Goal: Task Accomplishment & Management: Manage account settings

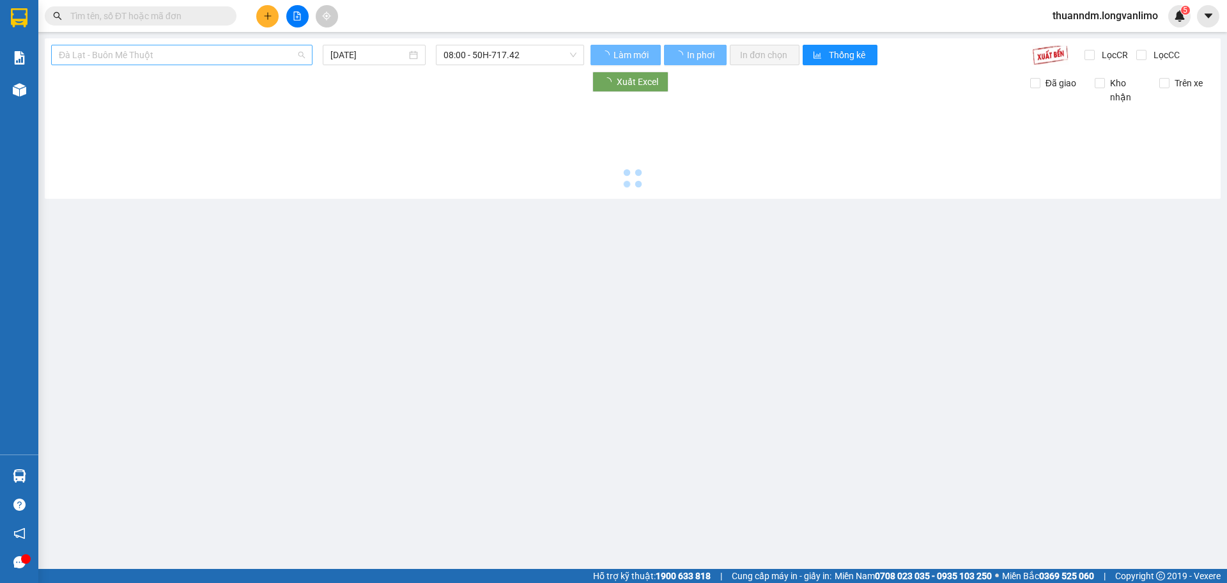
click at [249, 57] on span "Đà Lạt - Buôn Mê Thuột" at bounding box center [182, 54] width 246 height 19
type input "[DATE]"
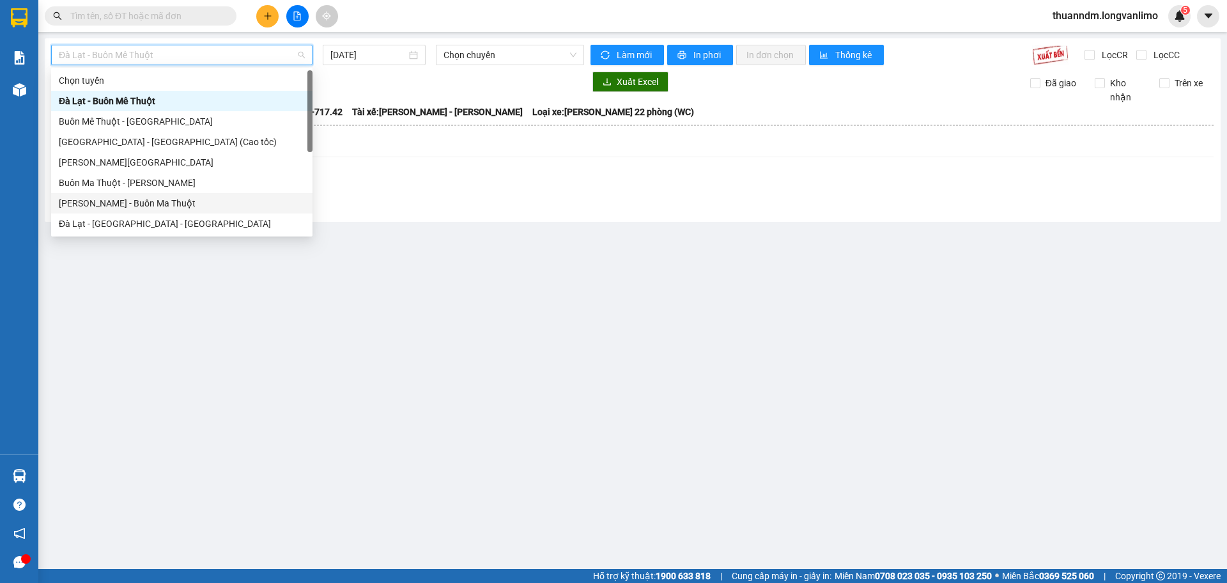
click at [195, 195] on div "[PERSON_NAME] - Buôn Ma Thuột" at bounding box center [181, 203] width 261 height 20
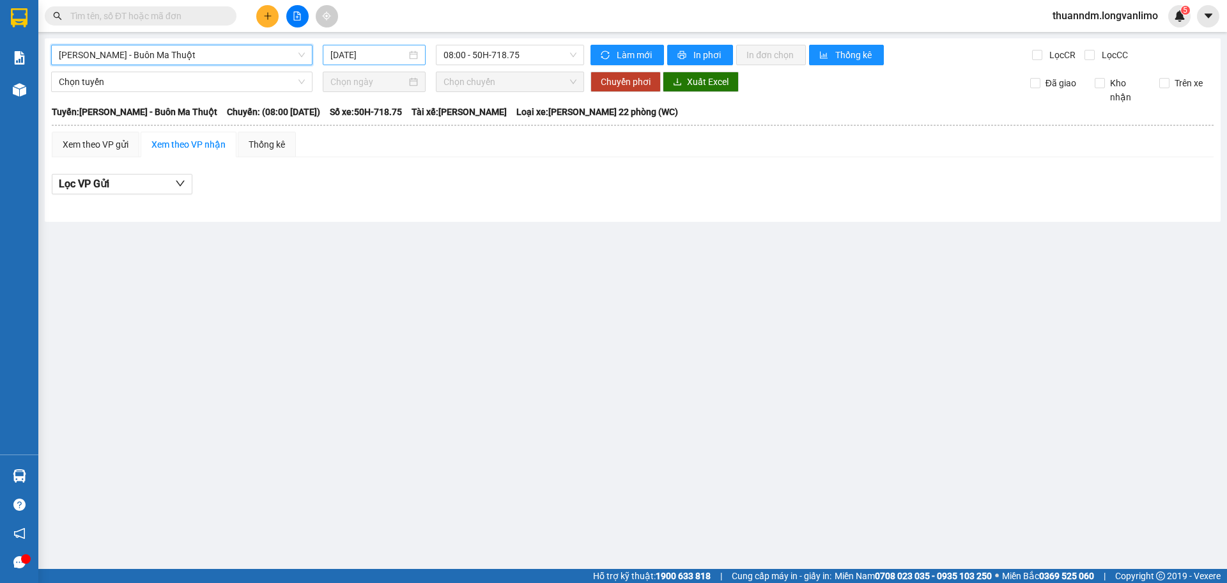
click at [376, 49] on input "15/10/2025" at bounding box center [368, 55] width 76 height 14
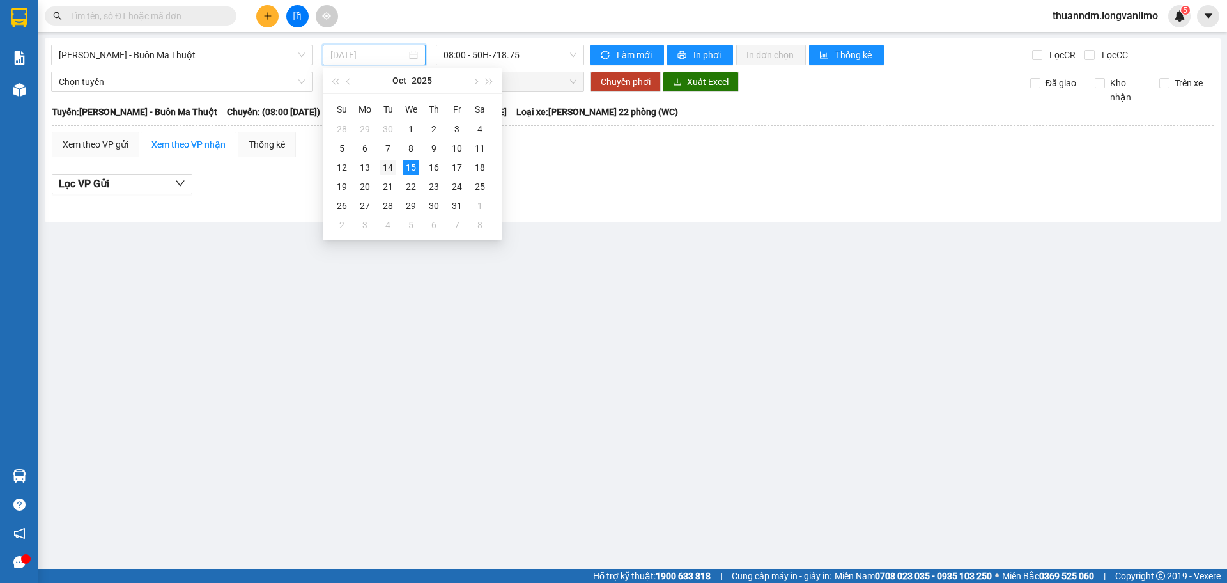
click at [385, 164] on div "14" at bounding box center [387, 167] width 15 height 15
type input "[DATE]"
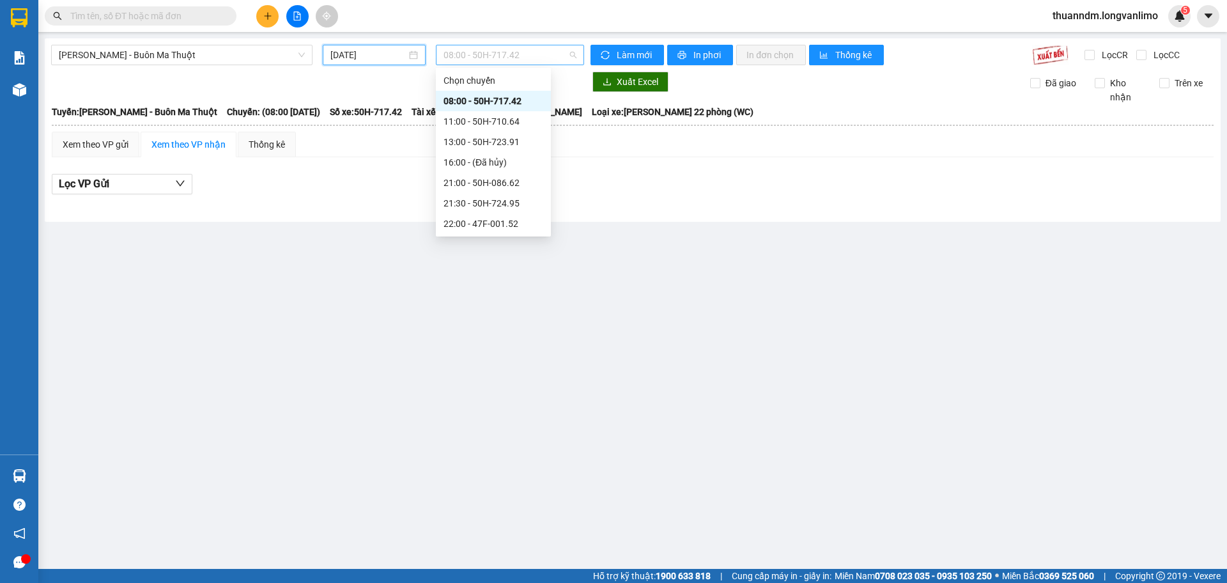
click at [545, 57] on span "08:00 - 50H-717.42" at bounding box center [510, 54] width 133 height 19
click at [525, 226] on div "23:59 - 50H-715.15" at bounding box center [494, 224] width 100 height 14
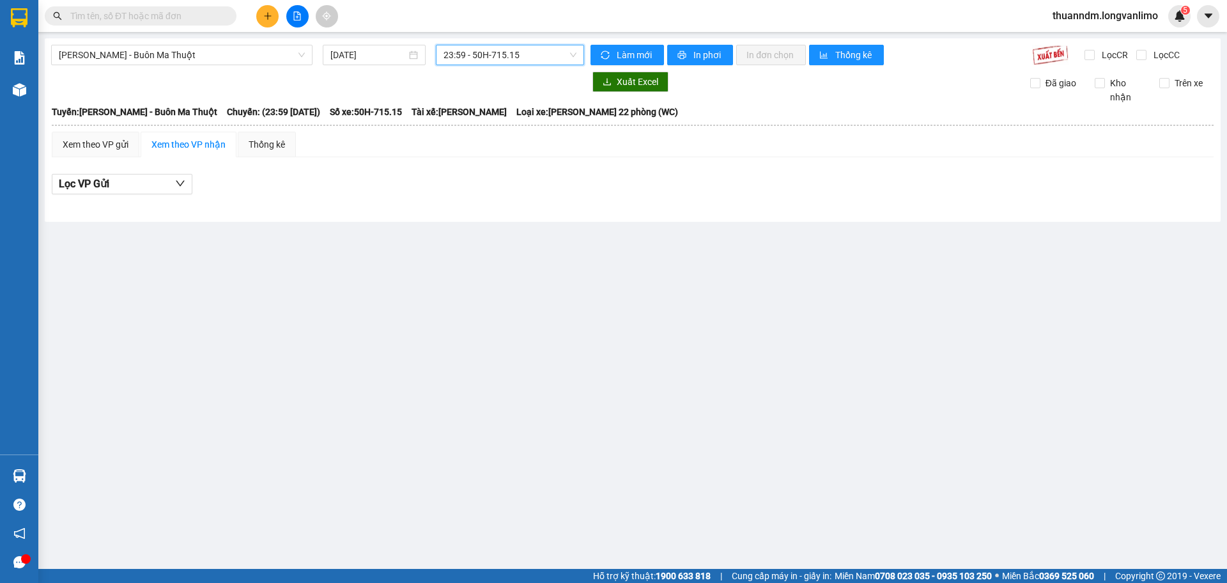
click at [521, 61] on span "23:59 - 50H-715.15" at bounding box center [510, 54] width 133 height 19
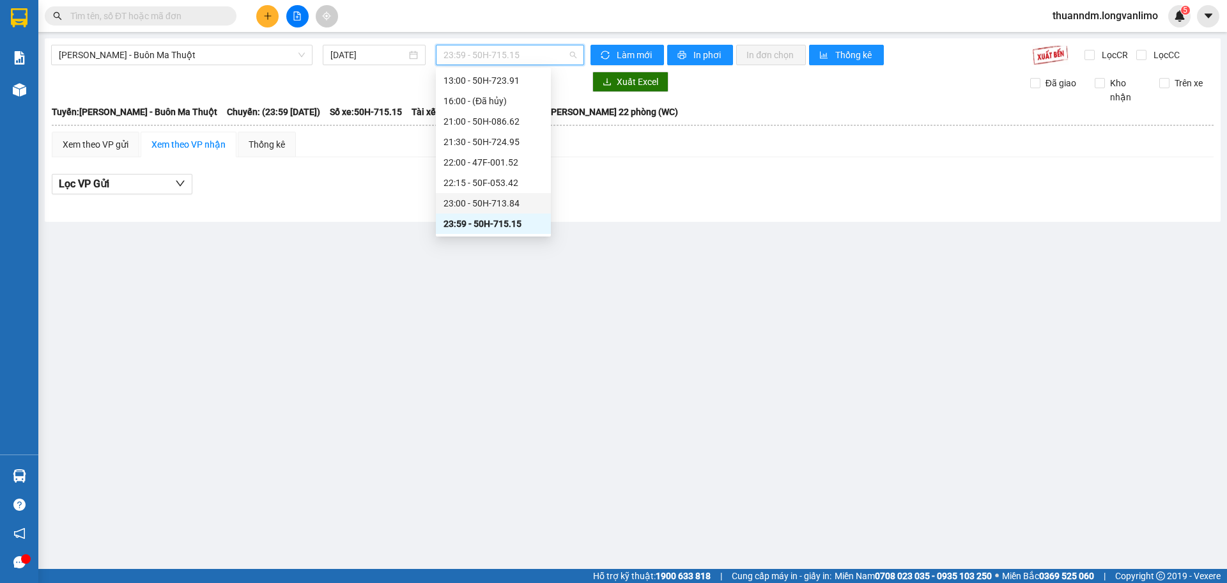
click at [529, 200] on div "23:00 - 50H-713.84" at bounding box center [494, 203] width 100 height 14
click at [506, 54] on span "23:00 - 50H-713.84" at bounding box center [510, 54] width 133 height 19
click at [493, 173] on div "22:15 - 50F-053.42" at bounding box center [493, 183] width 115 height 20
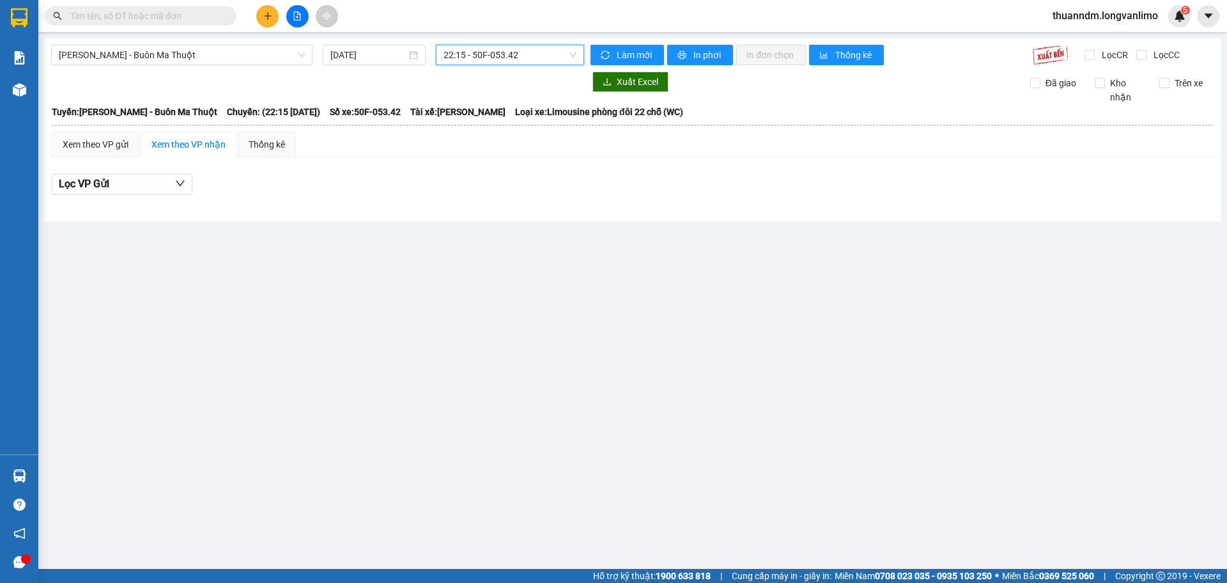
click at [509, 56] on span "22:15 - 50F-053.42" at bounding box center [510, 54] width 133 height 19
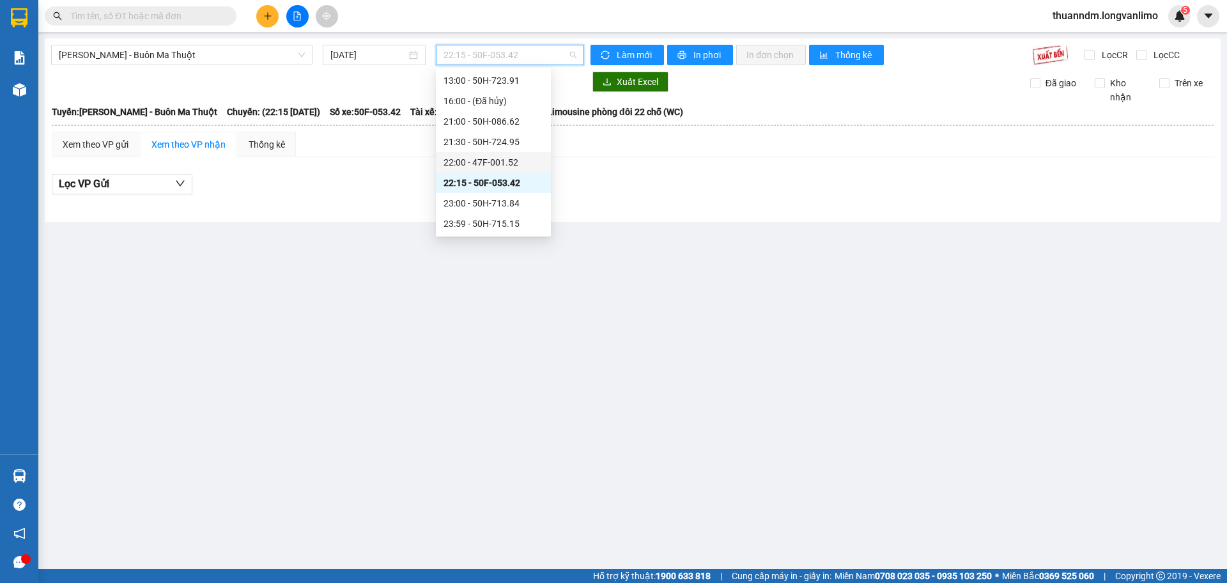
click at [510, 160] on div "22:00 - 47F-001.52" at bounding box center [494, 162] width 100 height 14
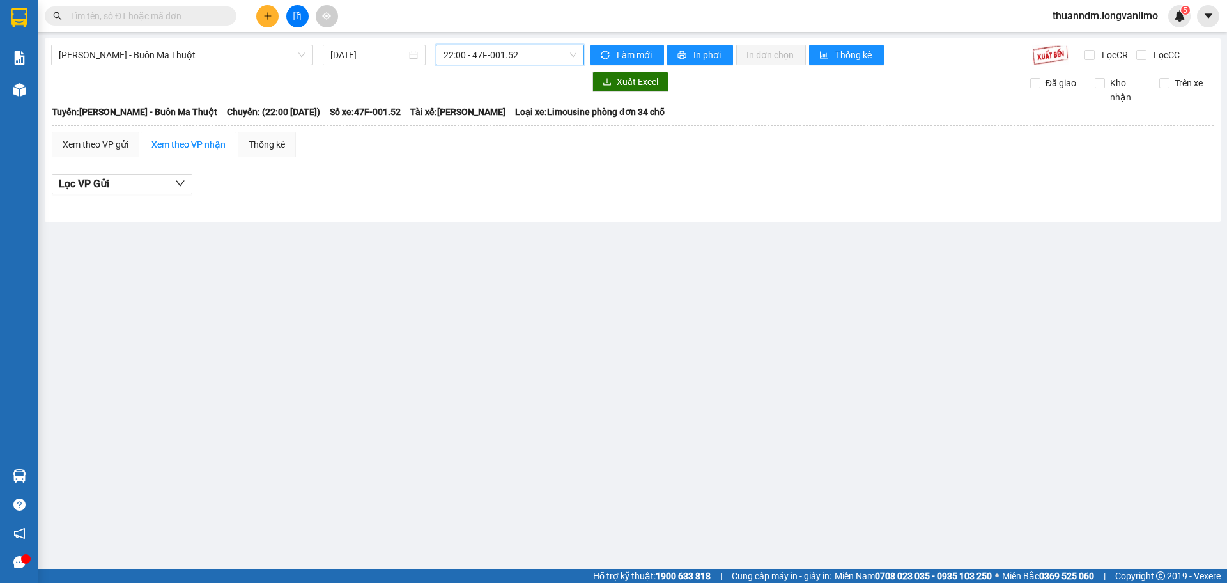
click at [523, 55] on span "22:00 - 47F-001.52" at bounding box center [510, 54] width 133 height 19
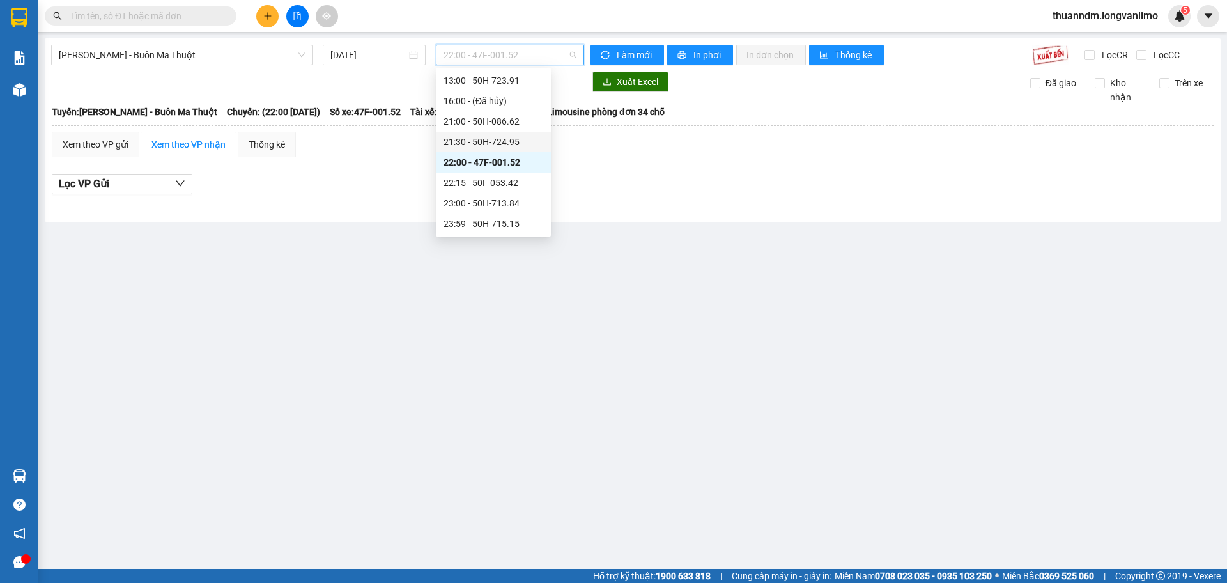
click at [515, 135] on div "21:30 - 50H-724.95" at bounding box center [494, 142] width 100 height 14
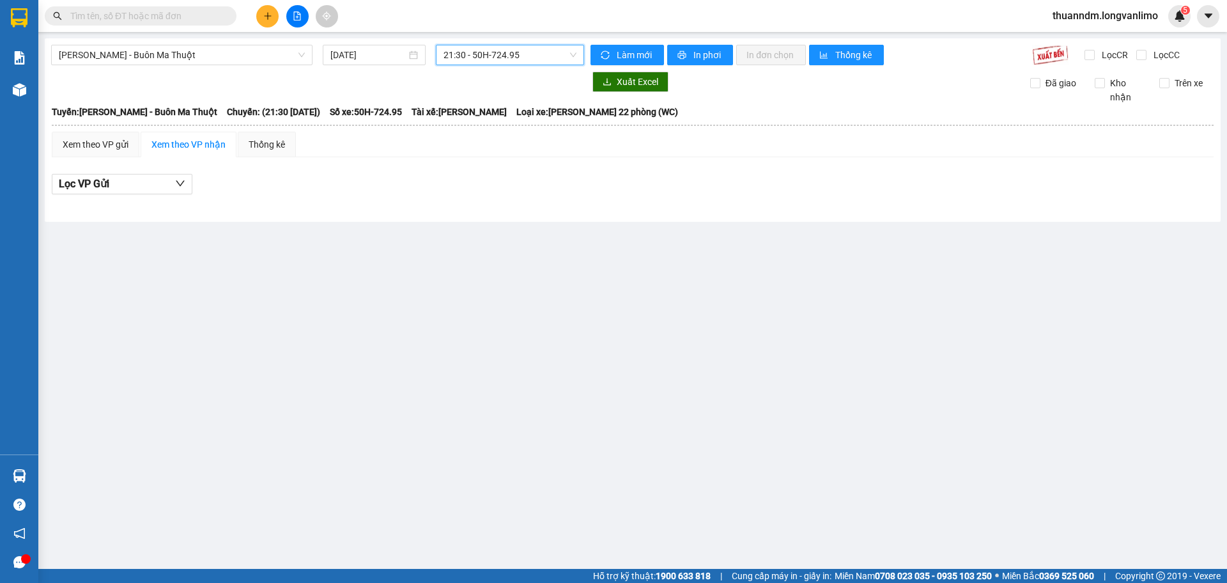
click at [512, 61] on span "21:30 - 50H-724.95" at bounding box center [510, 54] width 133 height 19
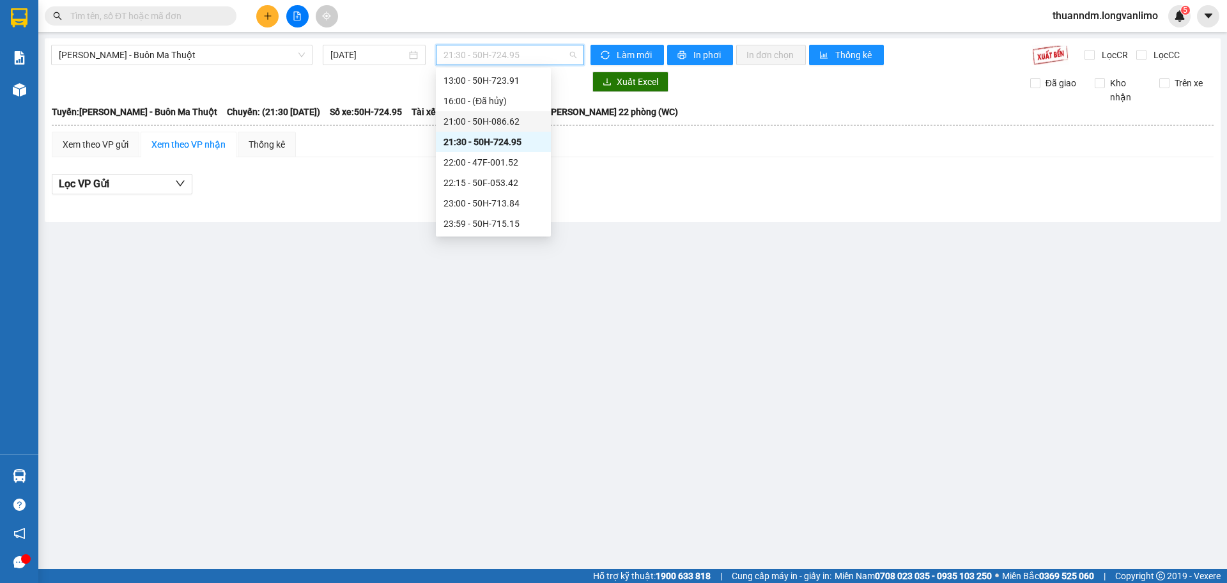
click at [516, 120] on div "21:00 - 50H-086.62" at bounding box center [494, 121] width 100 height 14
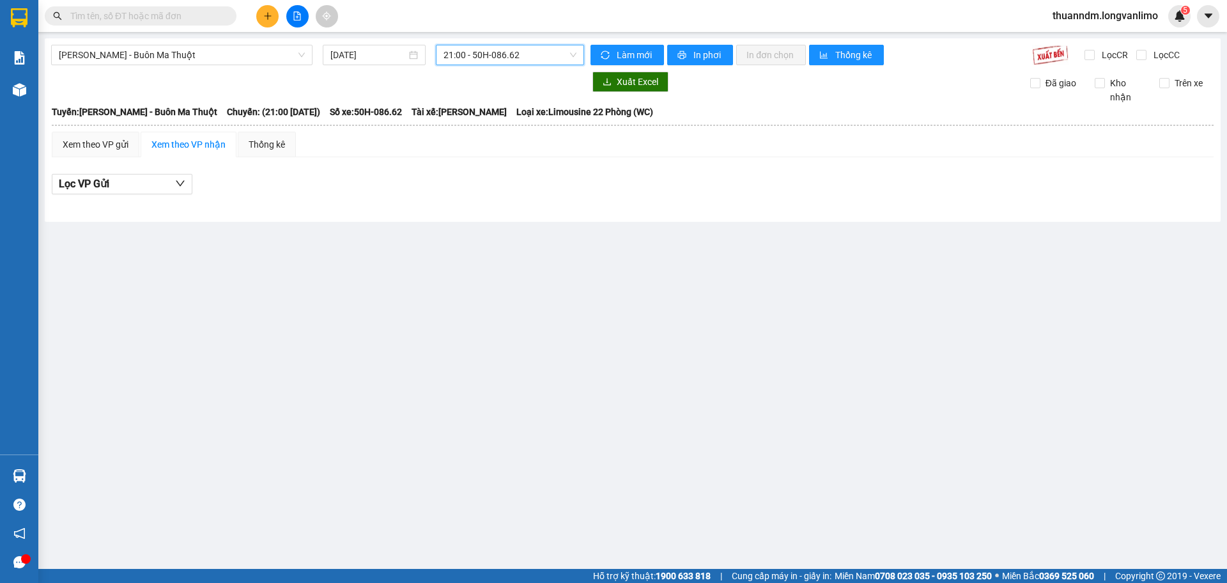
click at [514, 61] on span "21:00 - 50H-086.62" at bounding box center [510, 54] width 133 height 19
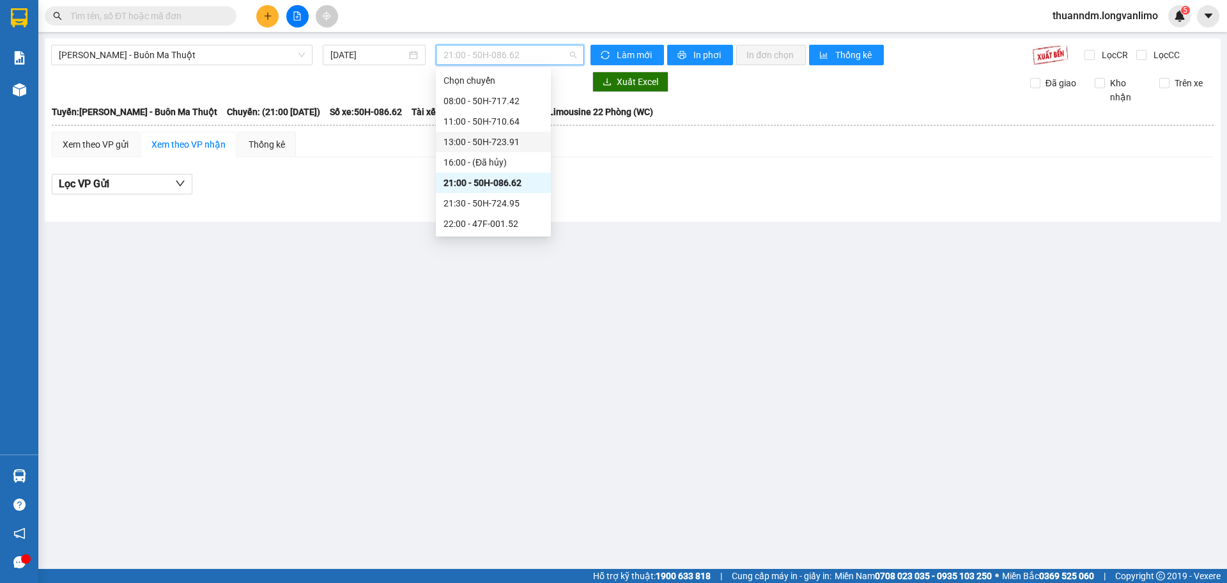
click at [512, 151] on div "13:00 - 50H-723.91" at bounding box center [493, 142] width 115 height 20
click at [520, 58] on span "13:00 - 50H-723.91" at bounding box center [510, 54] width 133 height 19
click at [508, 112] on div "11:00 - 50H-710.64" at bounding box center [493, 121] width 115 height 20
click at [516, 62] on span "11:00 - 50H-710.64" at bounding box center [510, 54] width 133 height 19
click at [518, 91] on div "08:00 - 50H-717.42" at bounding box center [493, 101] width 115 height 20
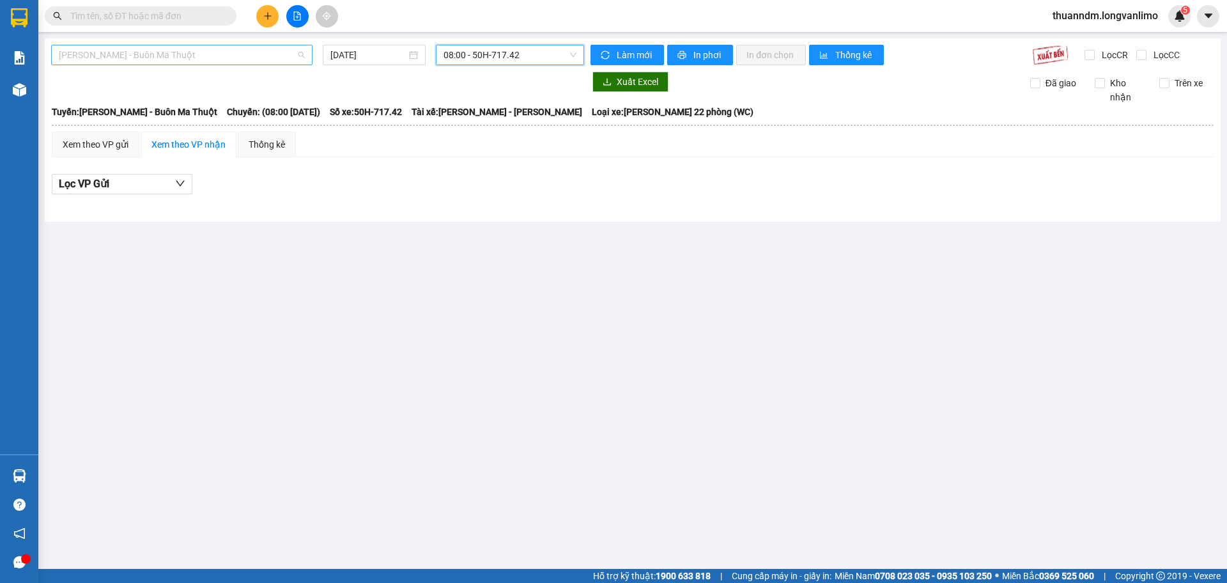
click at [132, 51] on span "[PERSON_NAME] - Buôn Ma Thuột" at bounding box center [182, 54] width 246 height 19
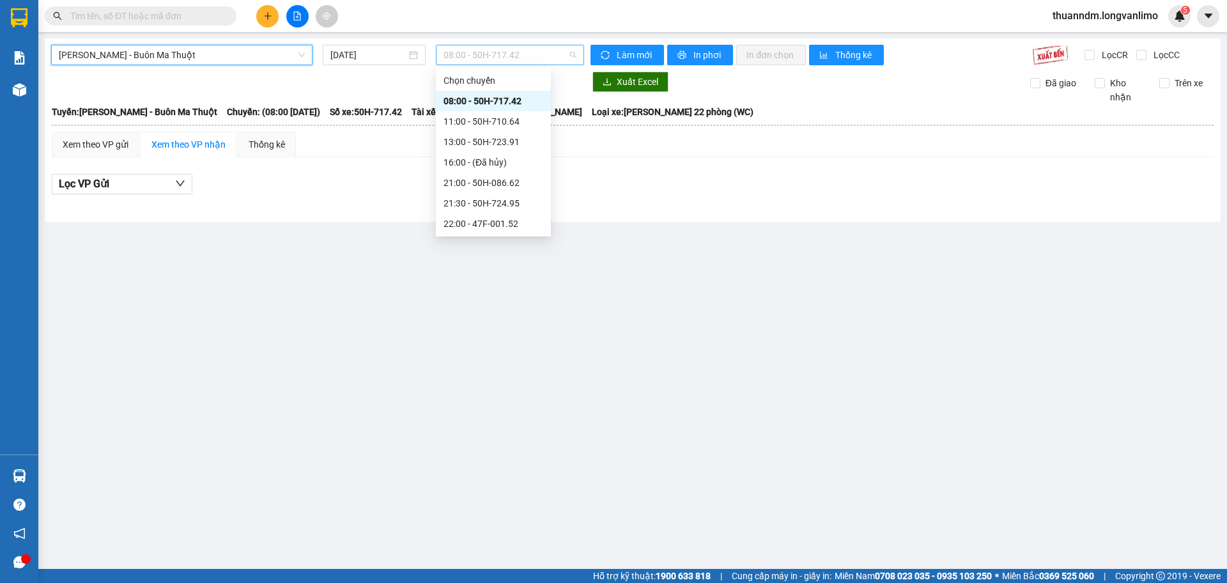
click at [488, 56] on span "08:00 - 50H-717.42" at bounding box center [510, 54] width 133 height 19
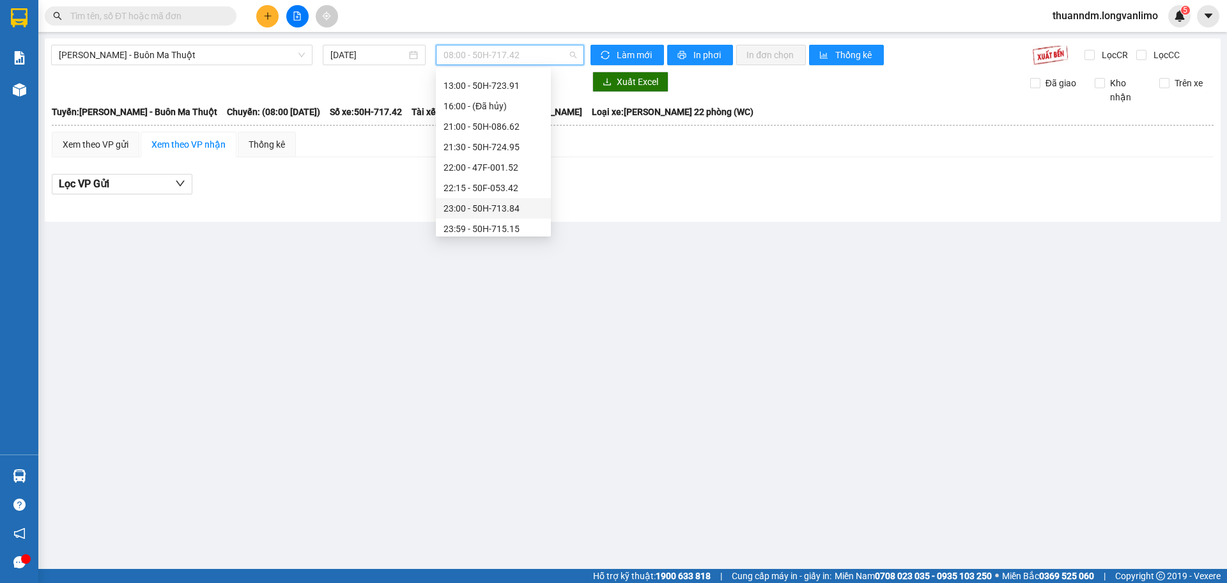
scroll to position [61, 0]
click at [509, 212] on div "23:00 - 50H-713.84" at bounding box center [493, 203] width 115 height 20
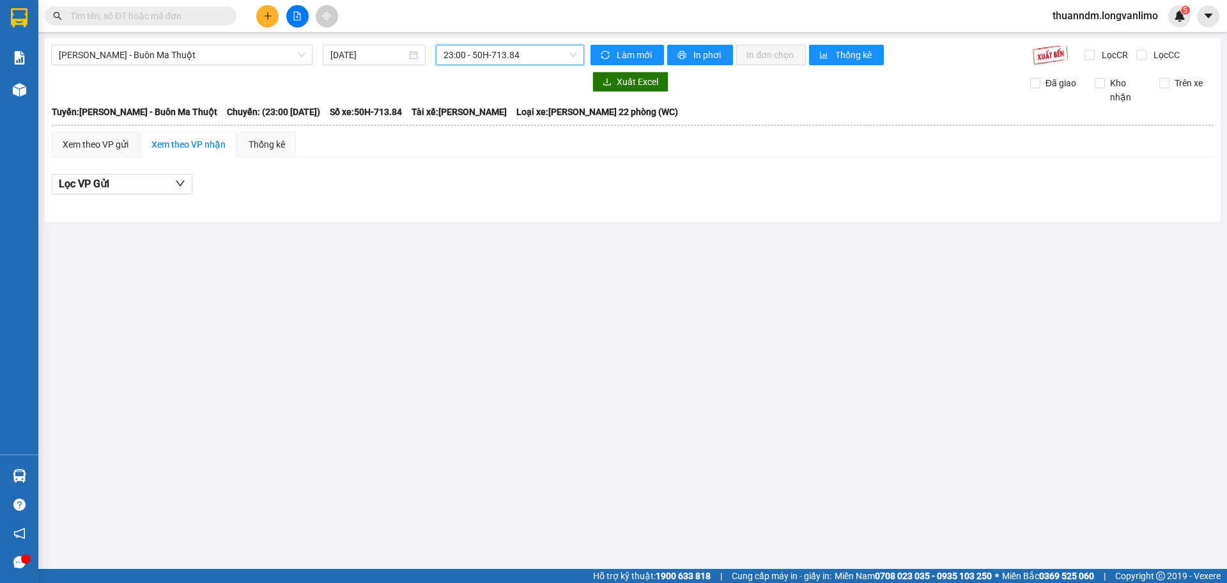
click at [512, 52] on span "23:00 - 50H-713.84" at bounding box center [510, 54] width 133 height 19
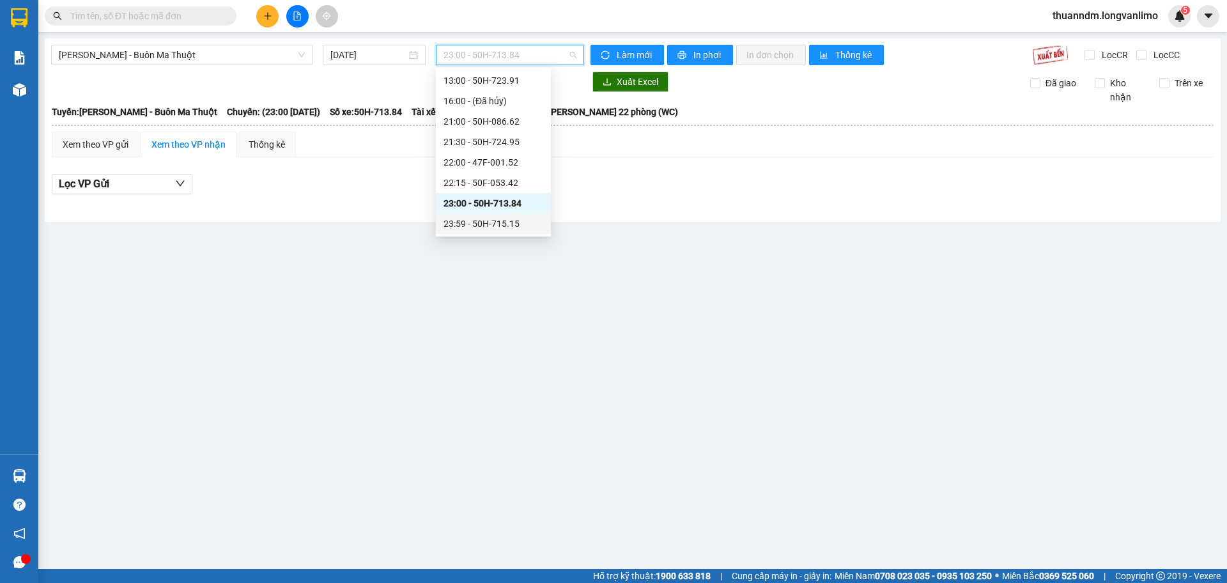
click at [502, 224] on div "23:59 - 50H-715.15" at bounding box center [494, 224] width 100 height 14
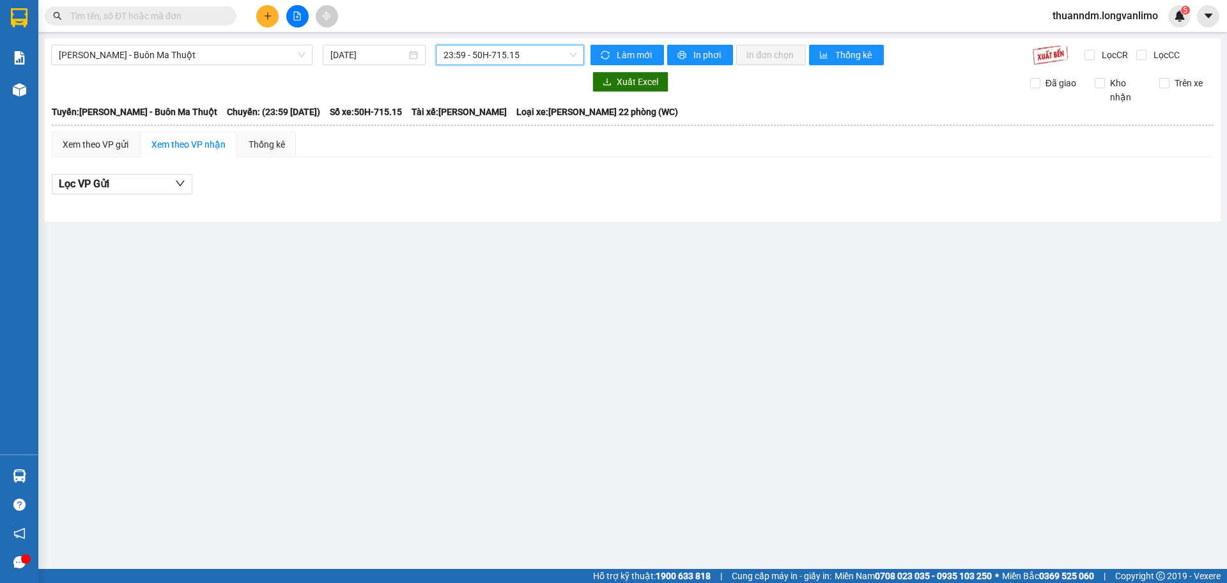
click at [499, 72] on div at bounding box center [317, 82] width 533 height 20
click at [500, 61] on span "23:59 - 50H-715.15" at bounding box center [510, 54] width 133 height 19
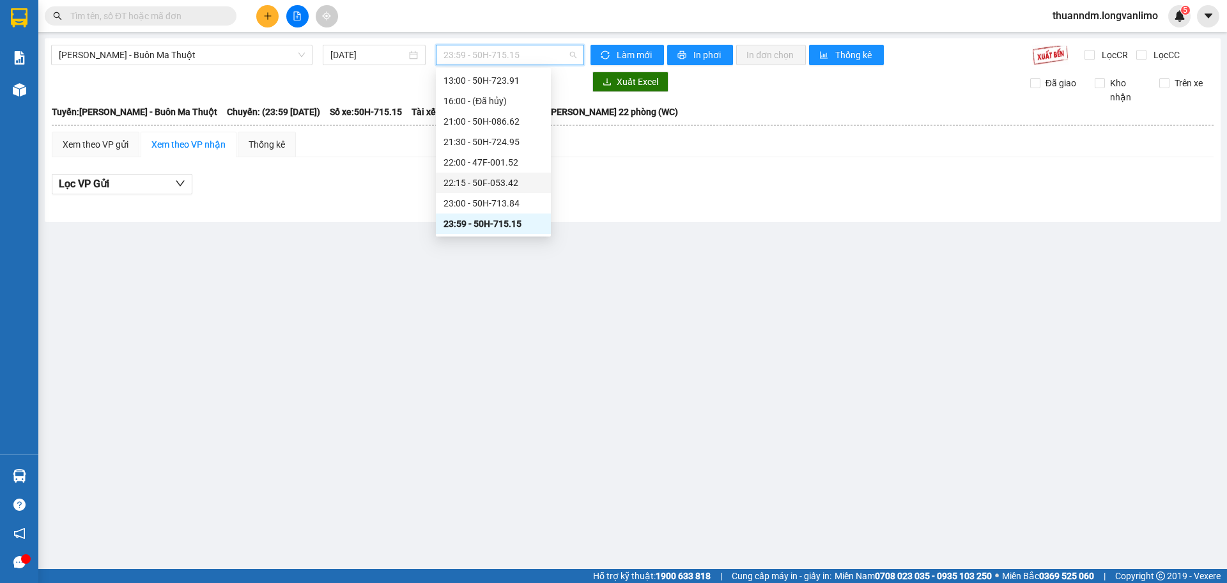
click at [515, 190] on div "22:15 - 50F-053.42" at bounding box center [493, 183] width 115 height 20
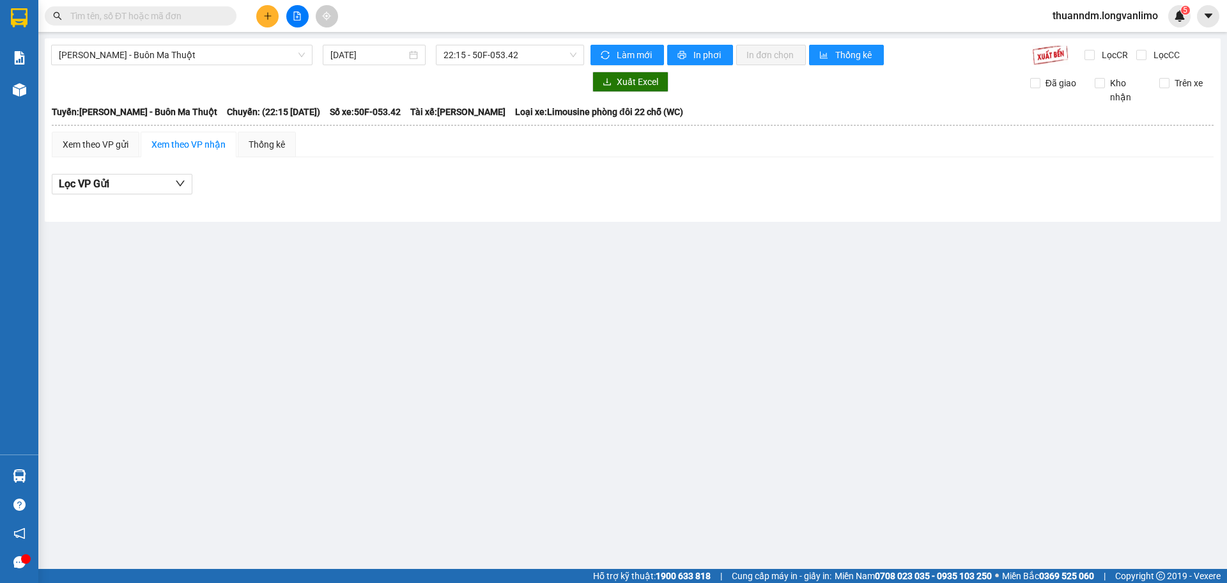
click at [155, 15] on input "text" at bounding box center [145, 16] width 151 height 14
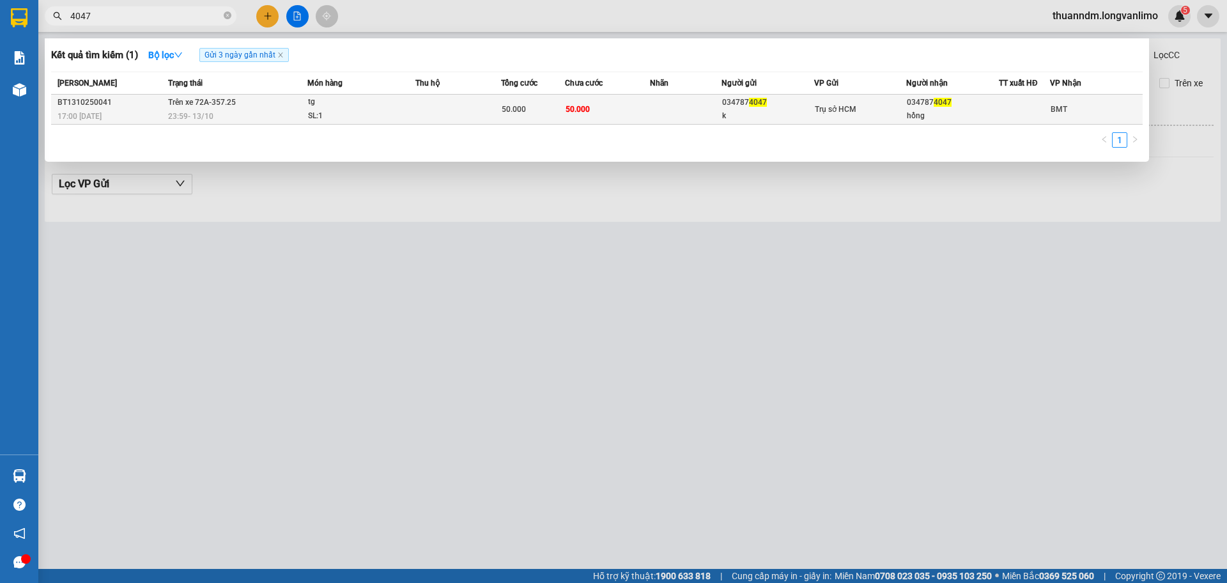
type input "4047"
click at [415, 102] on td at bounding box center [458, 110] width 86 height 30
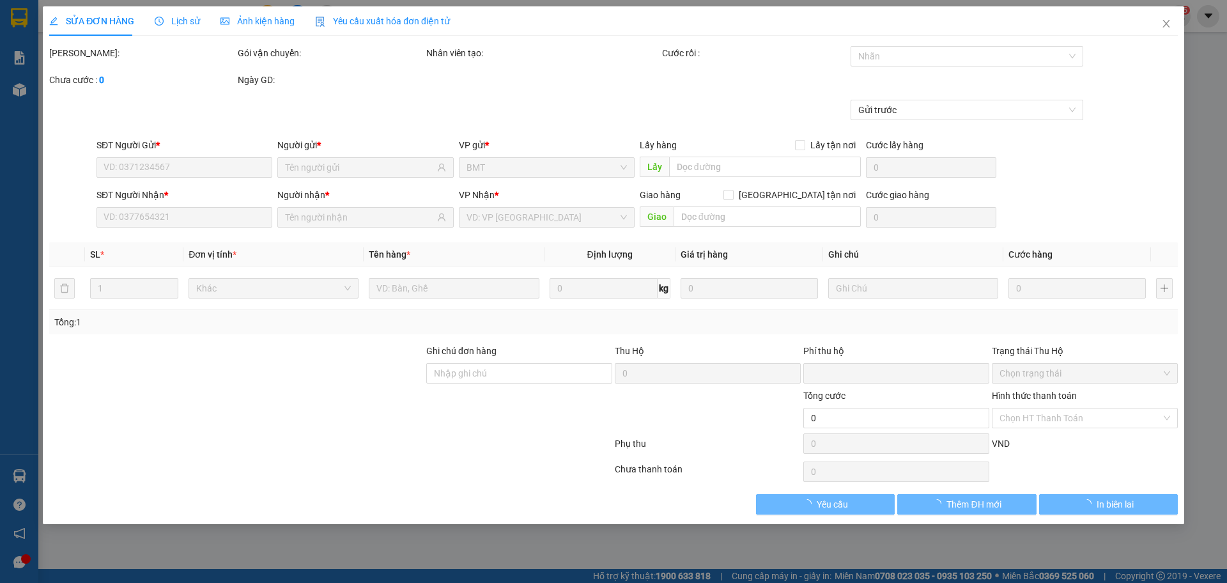
click at [284, 27] on div "Ảnh kiện hàng" at bounding box center [258, 21] width 74 height 14
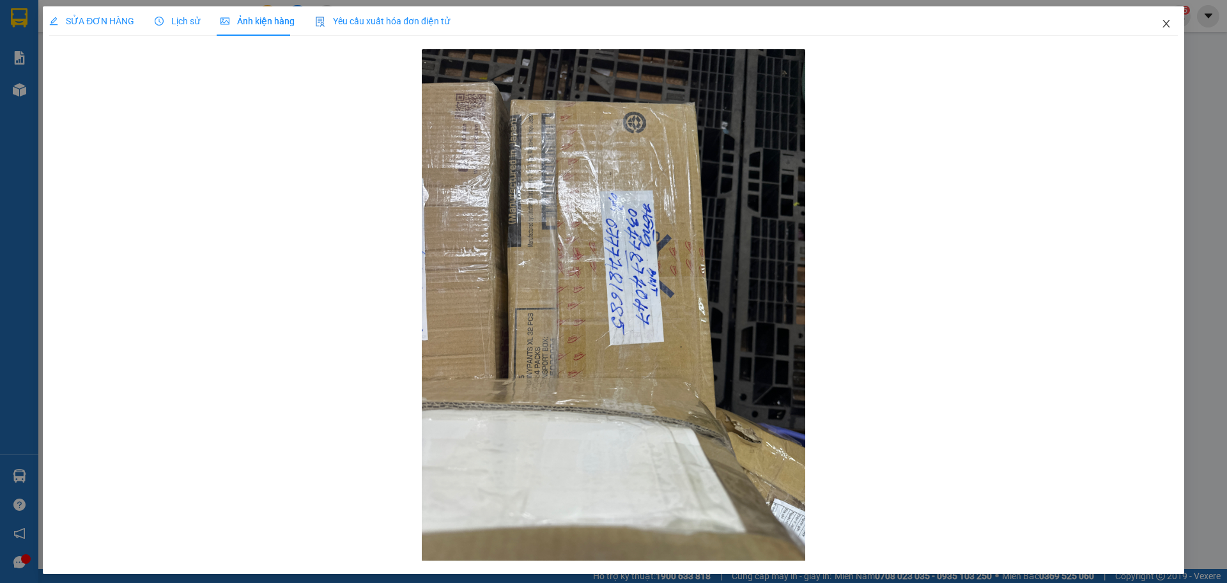
drag, startPoint x: 1155, startPoint y: 31, endPoint x: 1158, endPoint y: 40, distance: 9.3
click at [1158, 40] on span "Close" at bounding box center [1167, 24] width 36 height 36
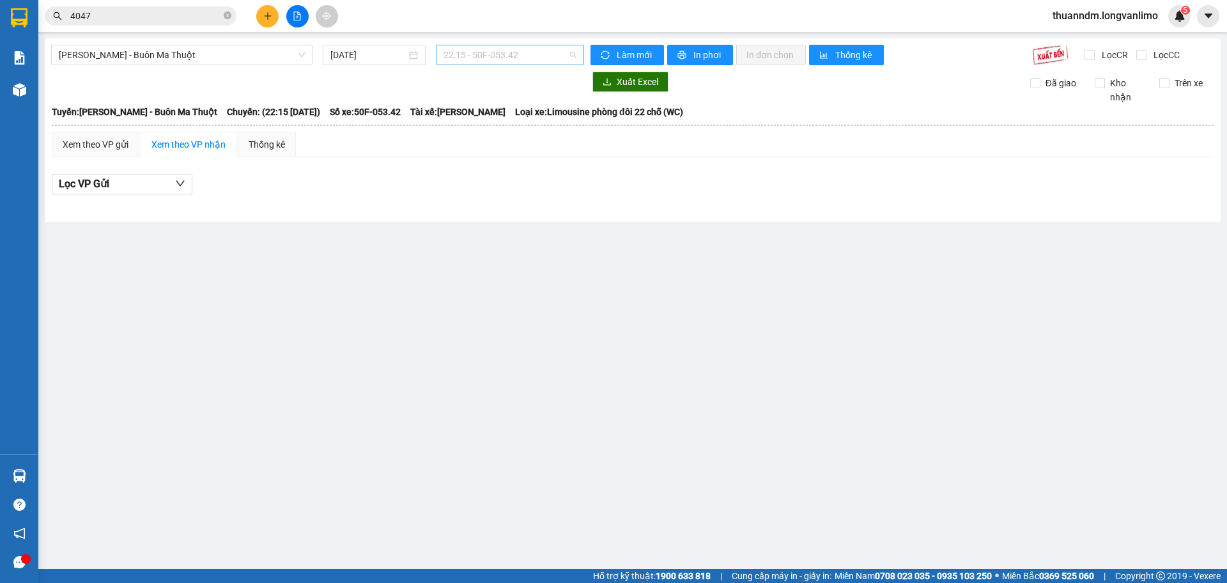
click at [456, 54] on span "22:15 - 50F-053.42" at bounding box center [510, 54] width 133 height 19
click at [323, 222] on main "Hồ Chí Minh - Buôn Ma Thuột 14/10/2025 22:15 - 50F-053.42 Làm mới In phơi In đơ…" at bounding box center [613, 284] width 1227 height 569
click at [226, 15] on icon "close-circle" at bounding box center [228, 16] width 8 height 8
click at [155, 16] on input "text" at bounding box center [145, 16] width 151 height 14
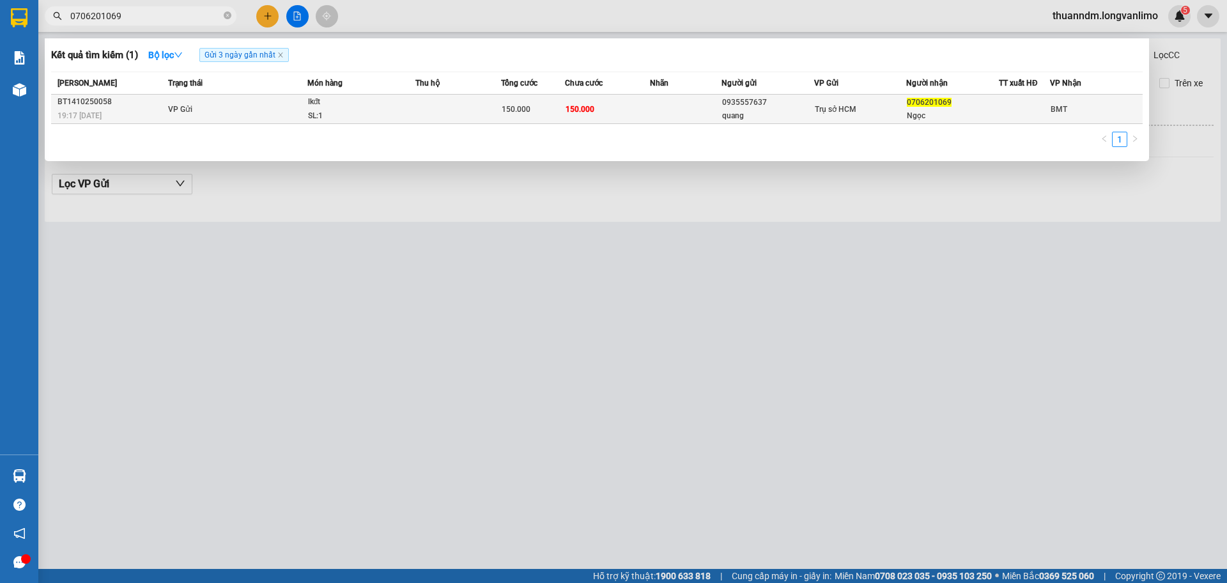
type input "0706201069"
click at [477, 108] on td at bounding box center [458, 109] width 86 height 29
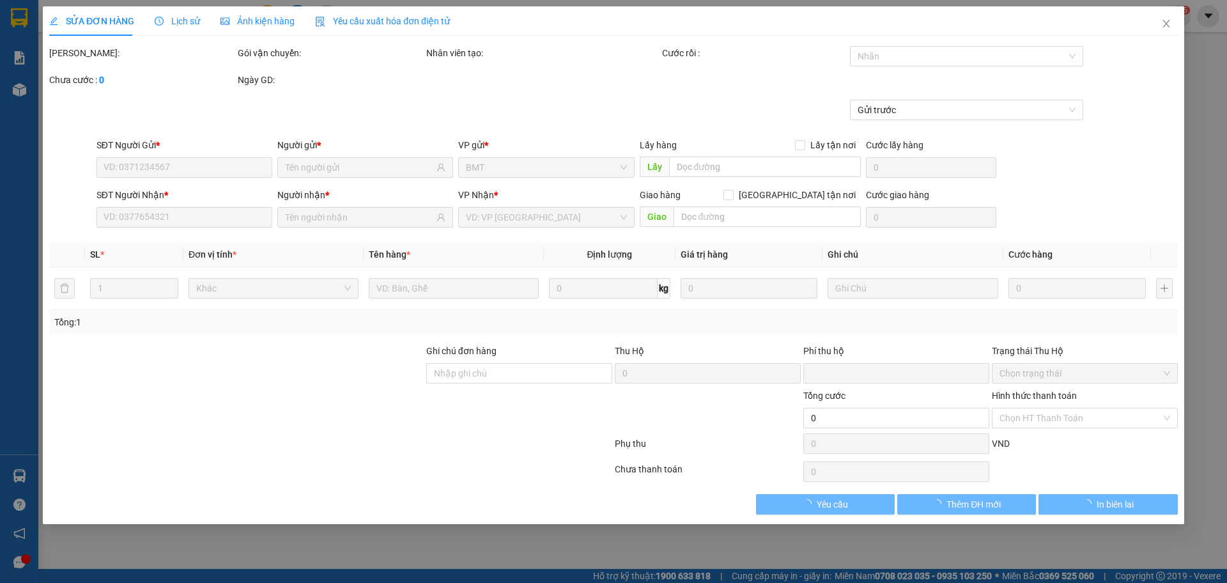
type input "0935557637"
type input "quang"
type input "0706201069"
type input "Ngọc"
type input "0"
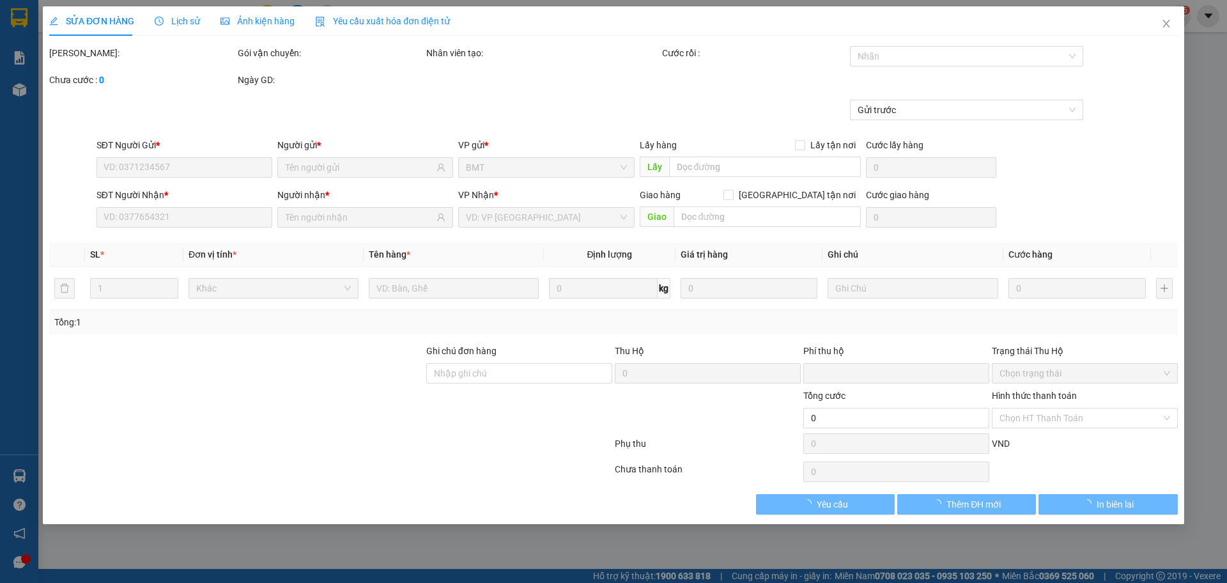
type input "150.000"
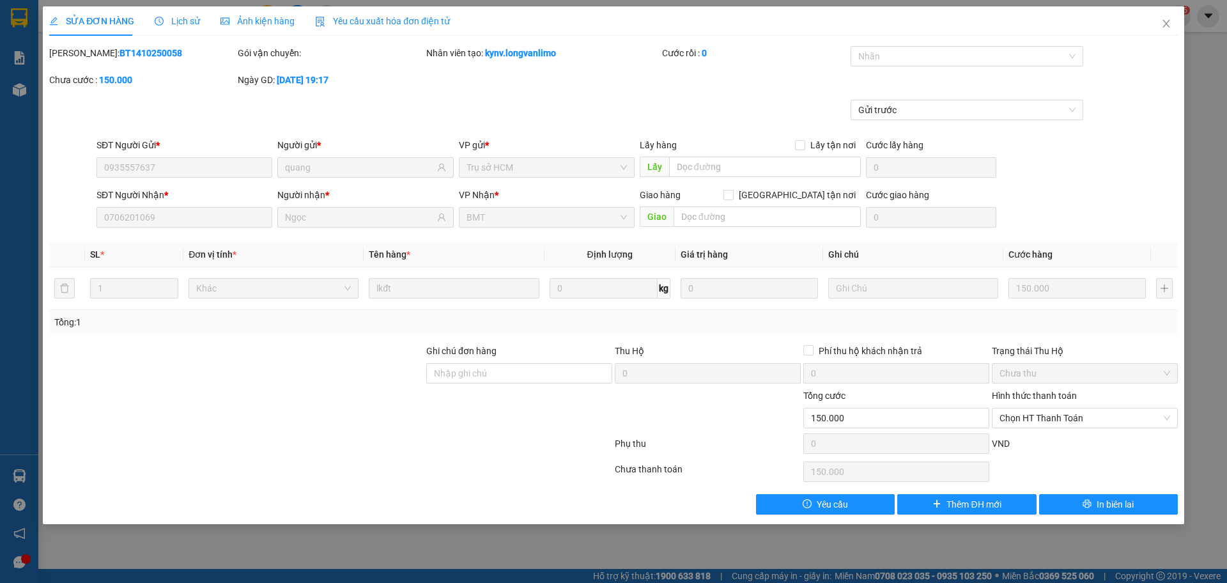
click at [277, 27] on div "Ảnh kiện hàng" at bounding box center [258, 21] width 74 height 14
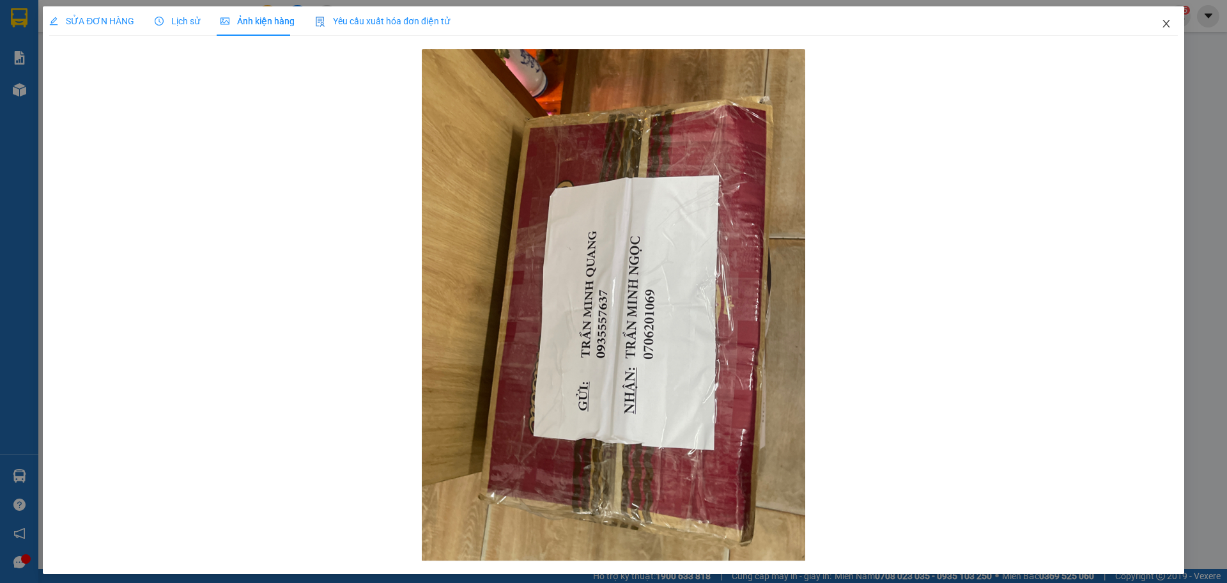
click at [1163, 24] on span "Close" at bounding box center [1167, 24] width 36 height 36
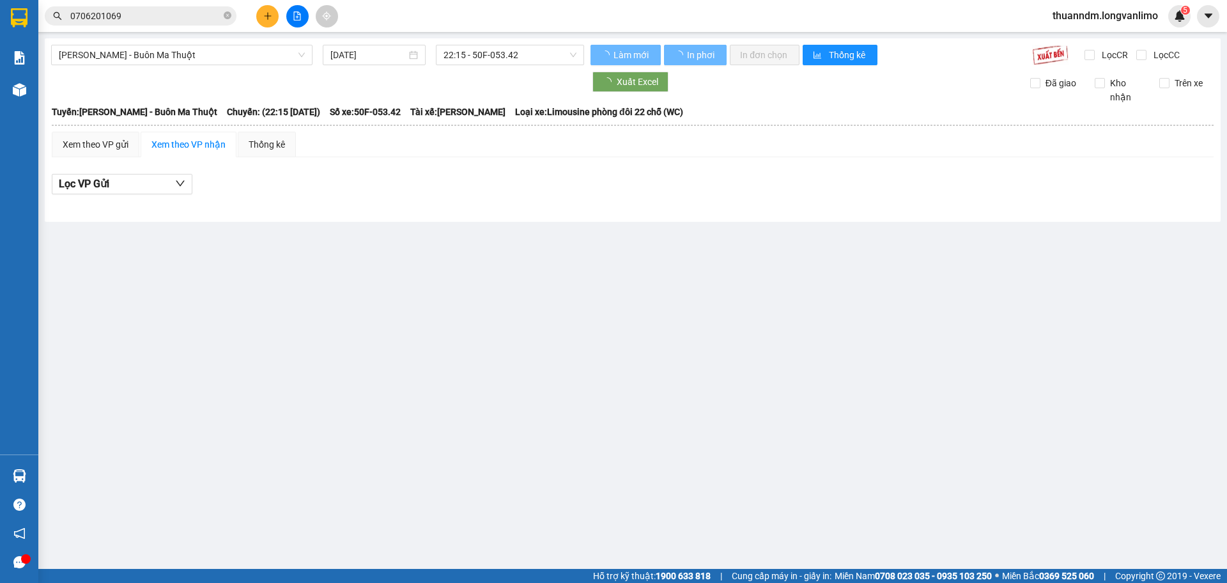
click at [189, 23] on span "0706201069" at bounding box center [141, 15] width 192 height 19
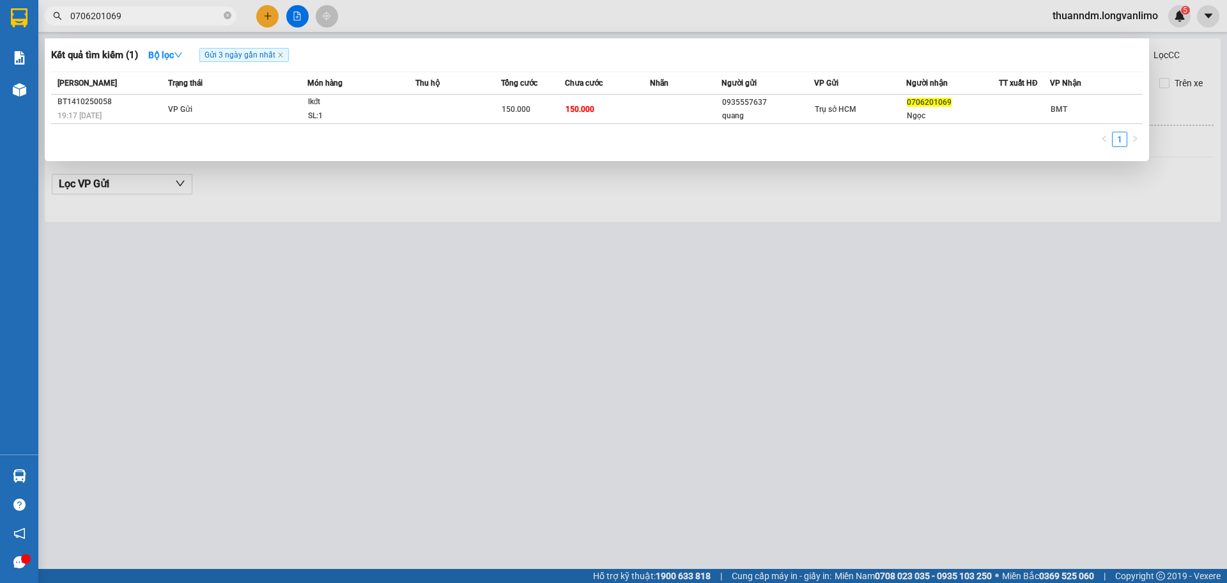
click at [302, 14] on div at bounding box center [613, 291] width 1227 height 583
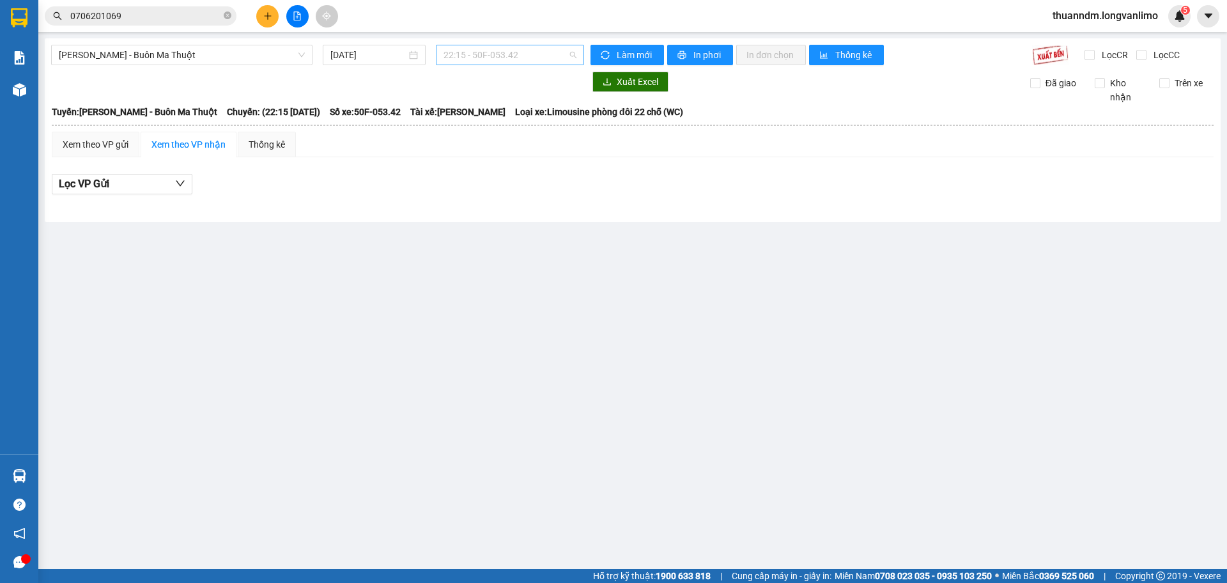
click at [472, 58] on span "22:15 - 50F-053.42" at bounding box center [510, 54] width 133 height 19
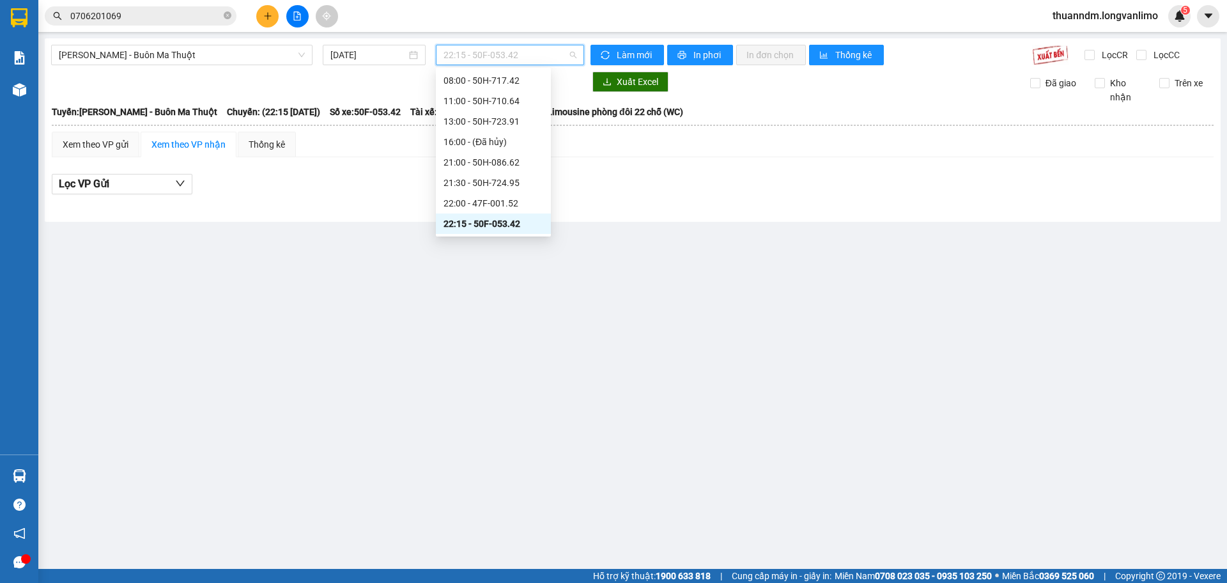
click at [502, 227] on div "22:15 - 50F-053.42" at bounding box center [494, 224] width 100 height 14
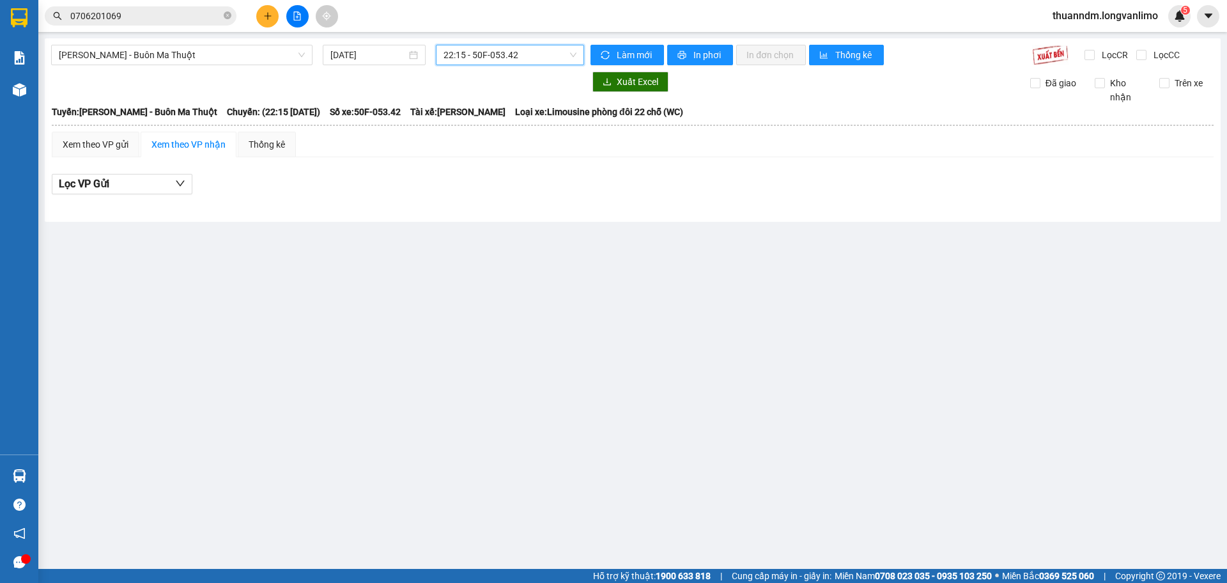
click at [482, 54] on span "22:15 - 50F-053.42" at bounding box center [510, 54] width 133 height 19
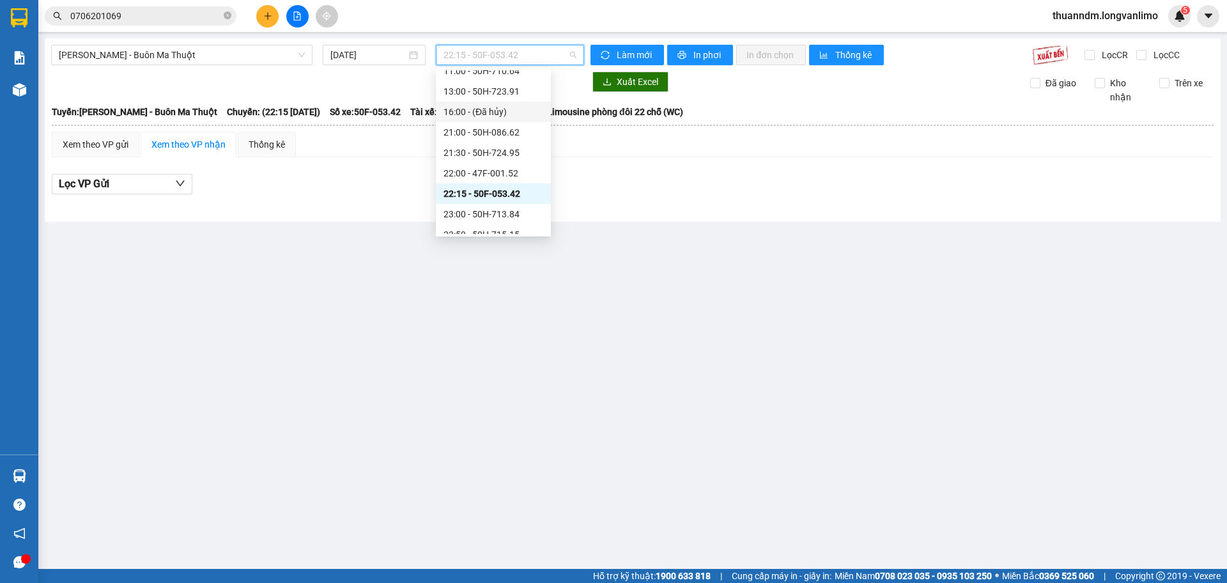
scroll to position [61, 0]
click at [513, 224] on div "23:59 - 50H-715.15" at bounding box center [494, 224] width 100 height 14
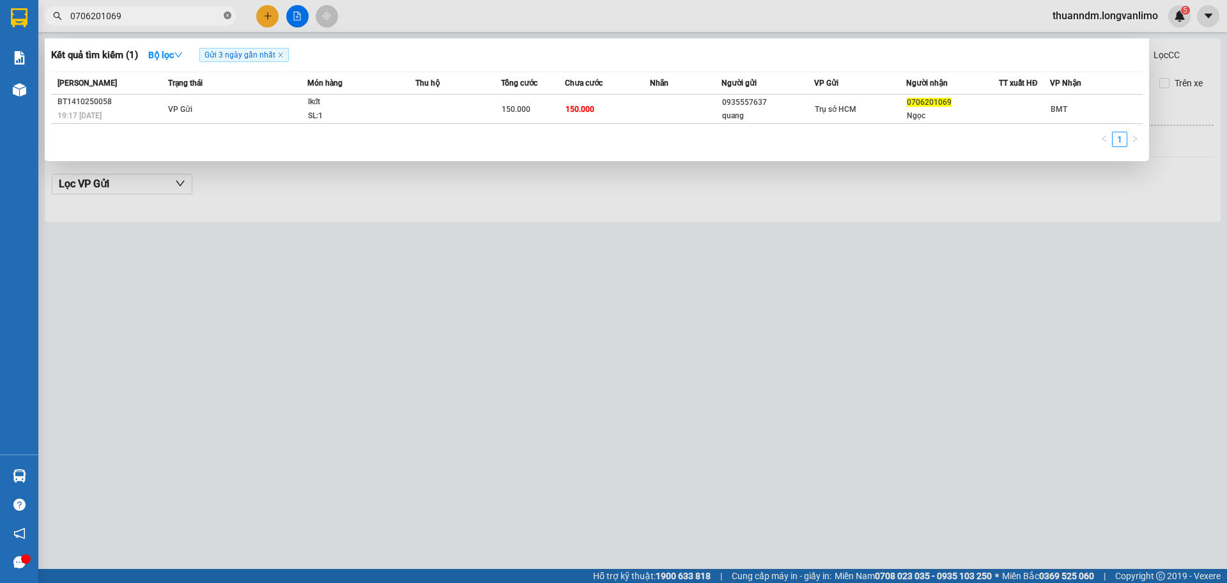
click at [228, 17] on icon "close-circle" at bounding box center [228, 16] width 8 height 8
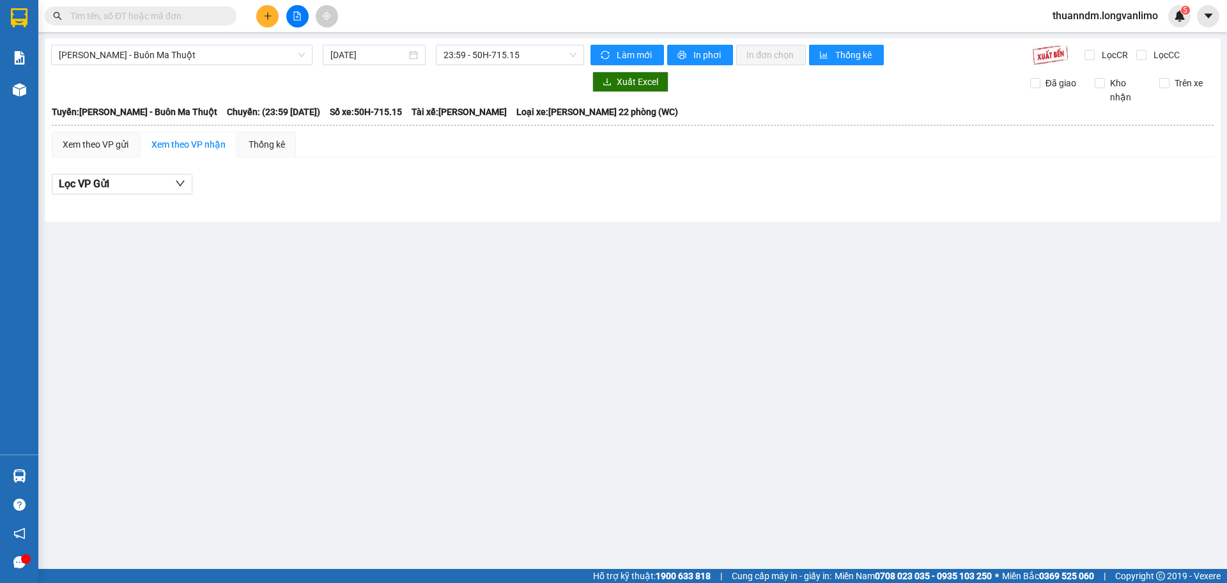
click at [143, 23] on span at bounding box center [141, 15] width 192 height 19
click at [124, 19] on input "text" at bounding box center [145, 16] width 151 height 14
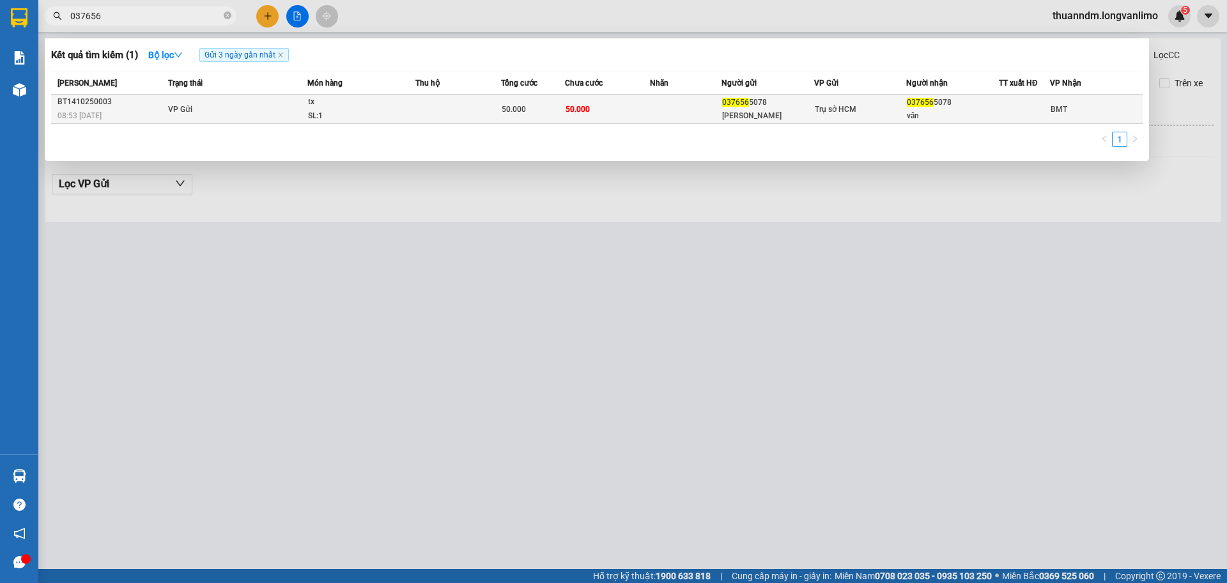
type input "037656"
click at [254, 105] on td "VP Gửi" at bounding box center [236, 109] width 143 height 29
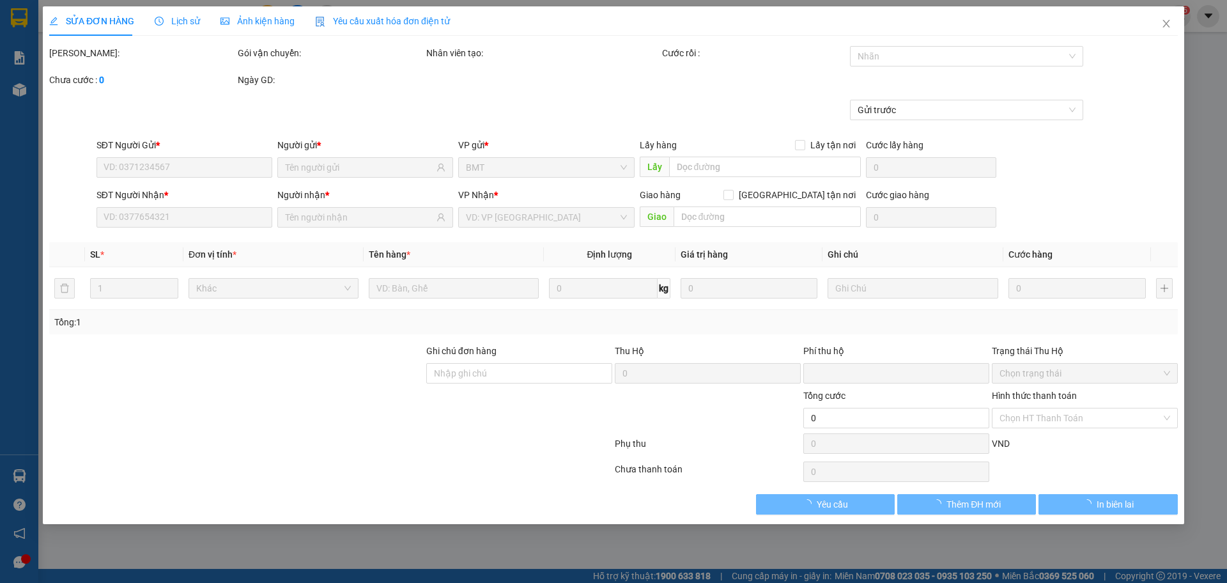
type input "0376565078"
type input "Vân"
type input "0376565078"
type input "vân"
type input "0"
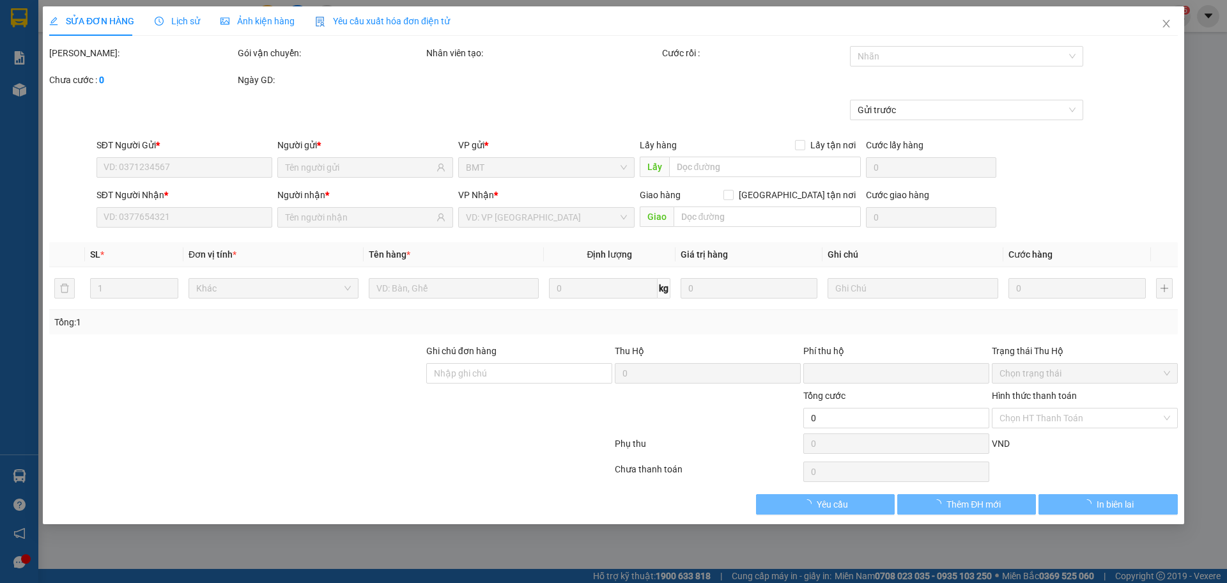
type input "50.000"
click at [286, 29] on div "Ảnh kiện hàng" at bounding box center [258, 20] width 74 height 29
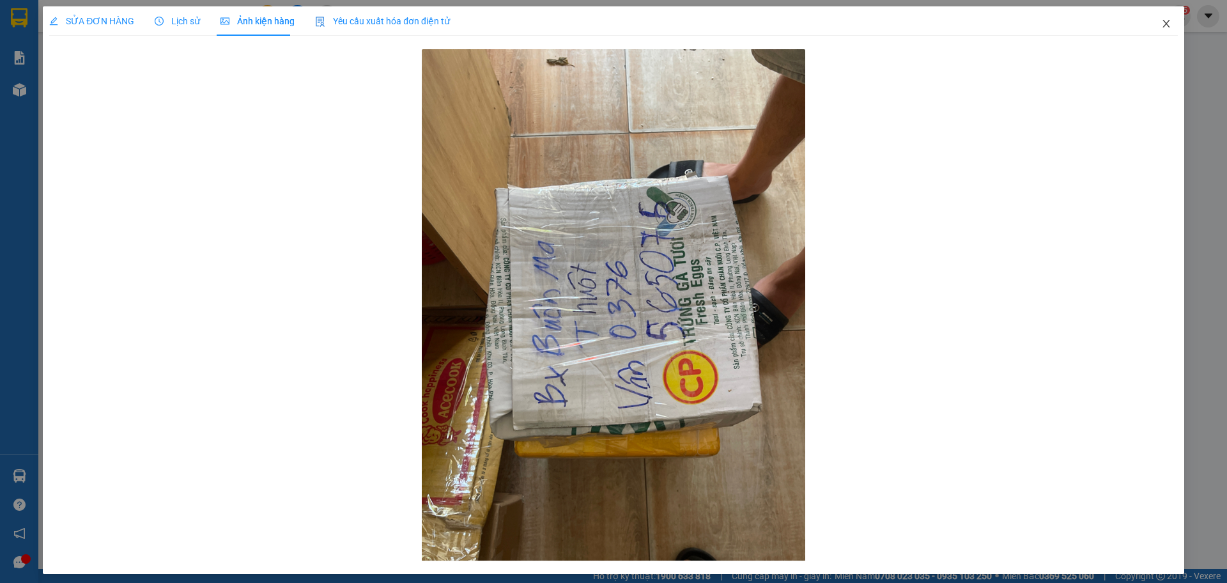
click at [1165, 24] on span "Close" at bounding box center [1167, 24] width 36 height 36
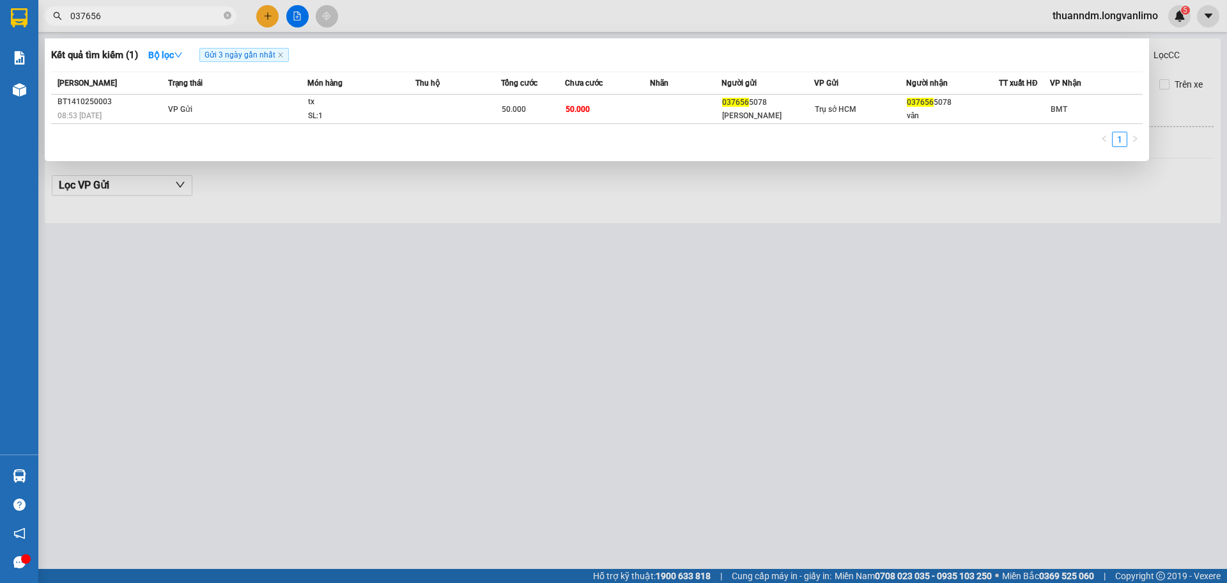
click at [215, 8] on span "037656" at bounding box center [141, 15] width 192 height 19
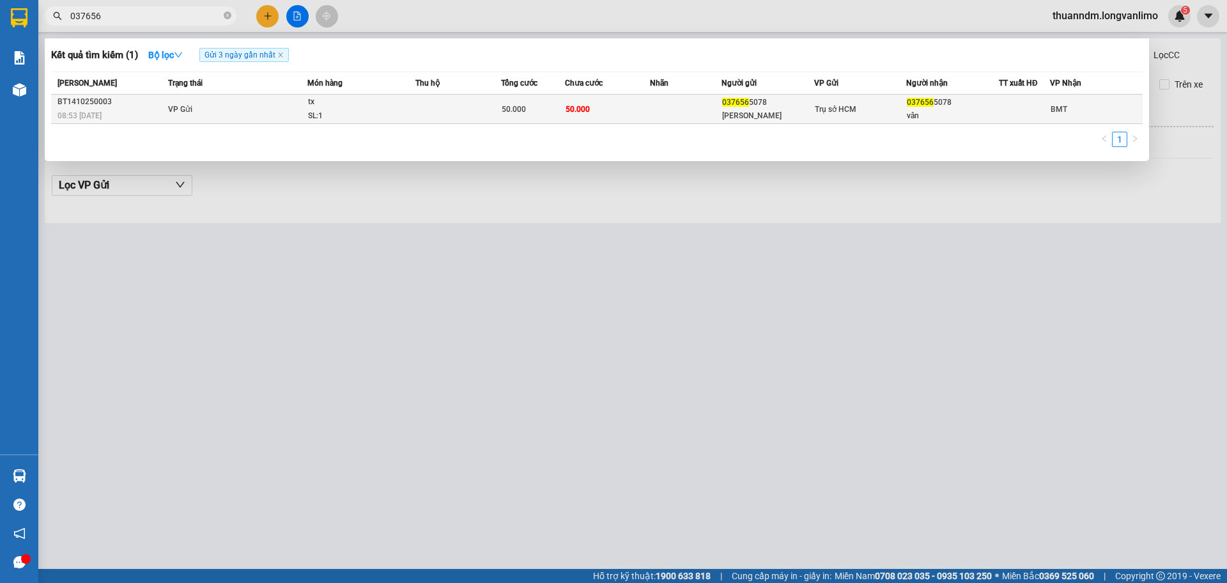
click at [303, 107] on td "VP Gửi" at bounding box center [236, 109] width 143 height 29
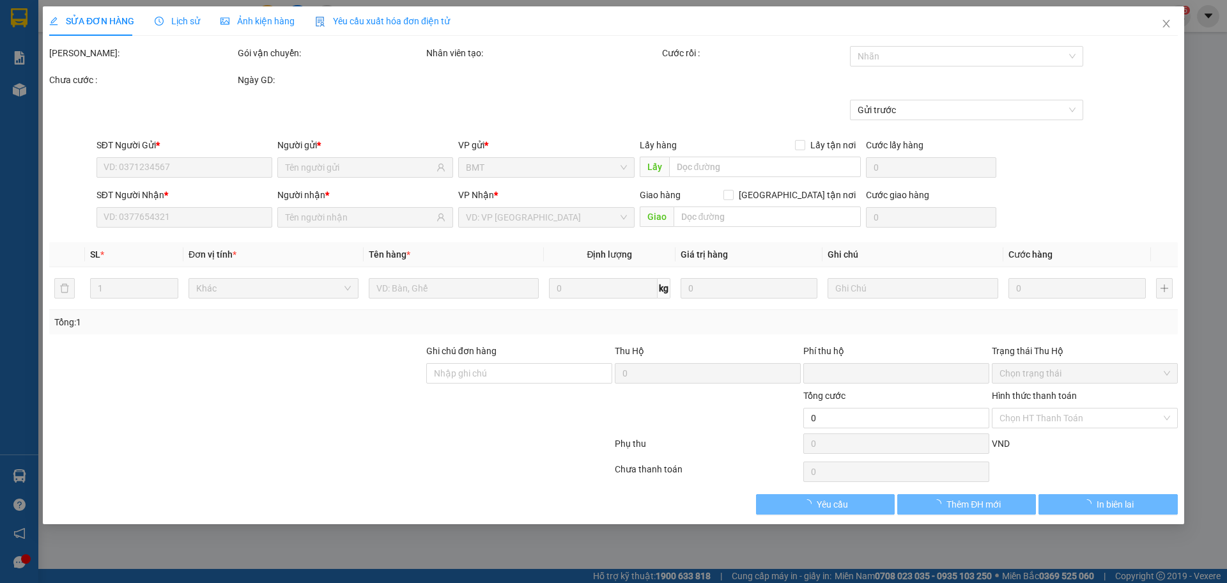
type input "0376565078"
type input "Vân"
type input "0376565078"
type input "vân"
type input "0"
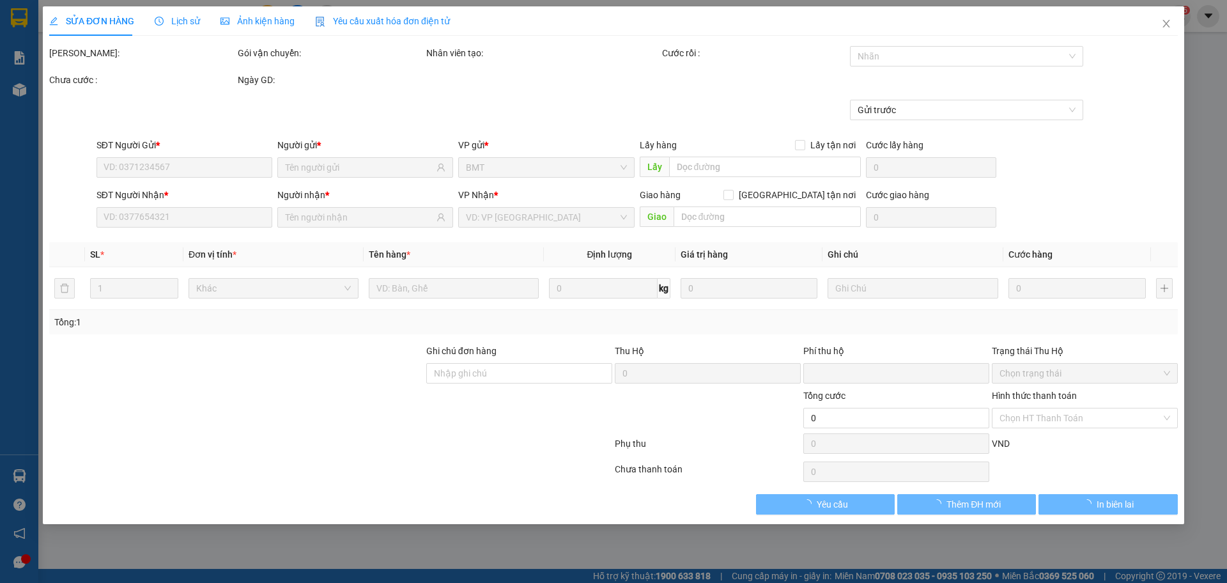
type input "50.000"
click at [258, 30] on div "Ảnh kiện hàng" at bounding box center [258, 20] width 74 height 29
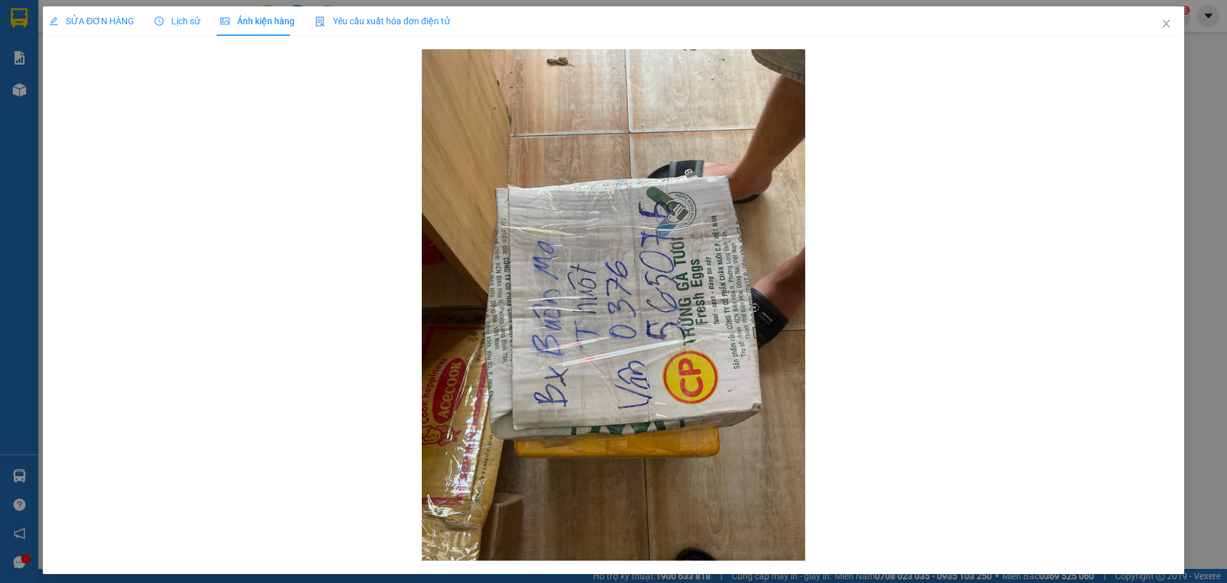
click at [170, 34] on div "Lịch sử" at bounding box center [177, 20] width 45 height 29
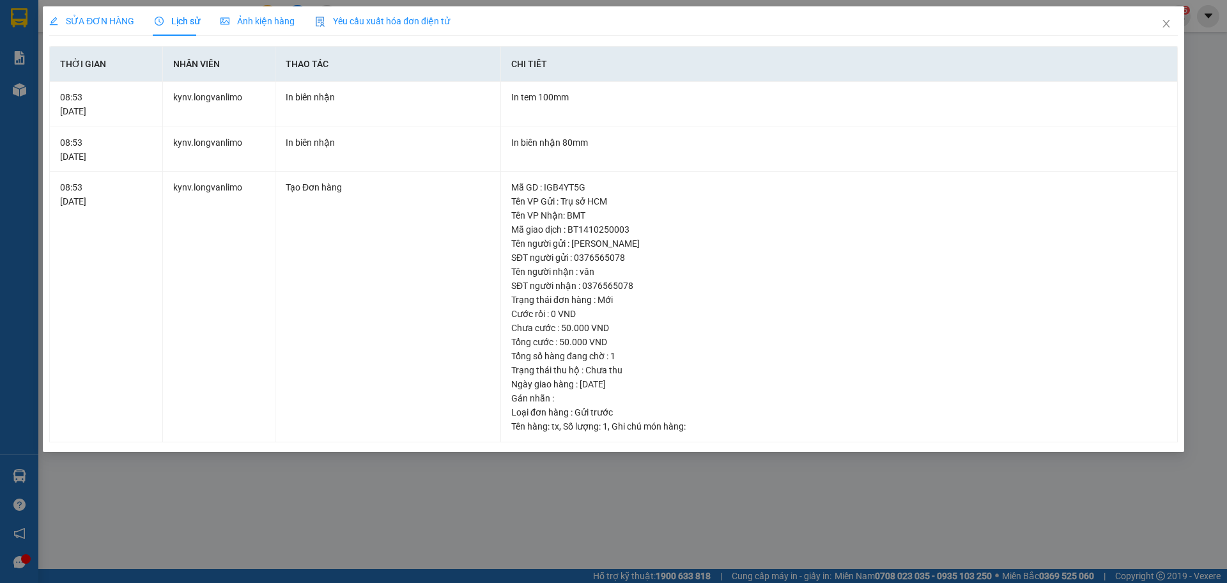
click at [230, 35] on div "Ảnh kiện hàng" at bounding box center [258, 20] width 74 height 29
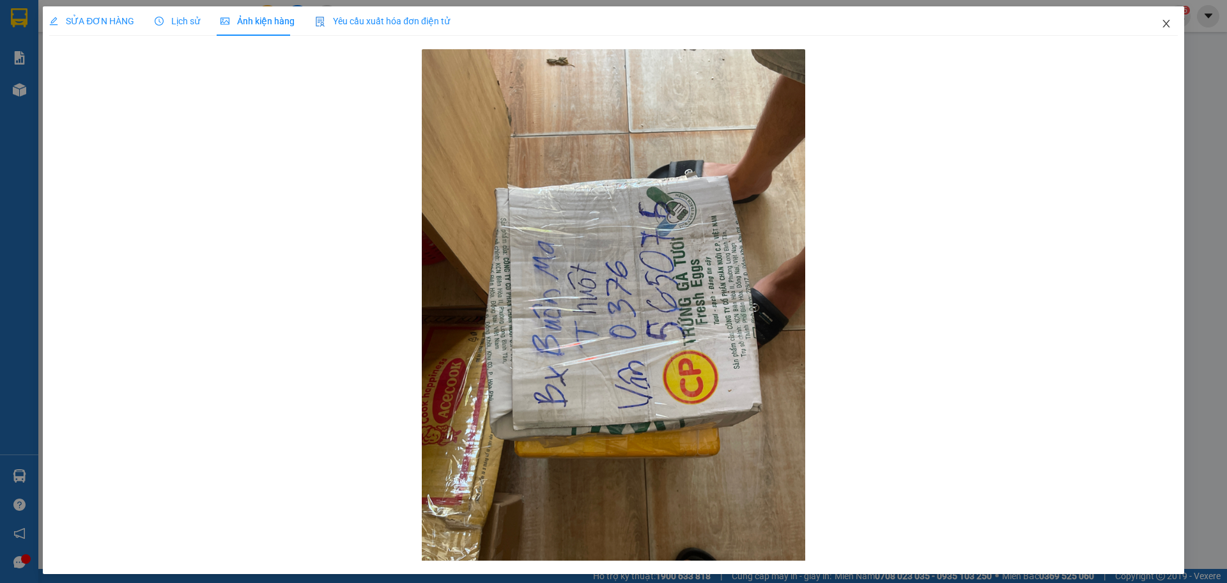
click at [1163, 22] on icon "close" at bounding box center [1166, 24] width 7 height 8
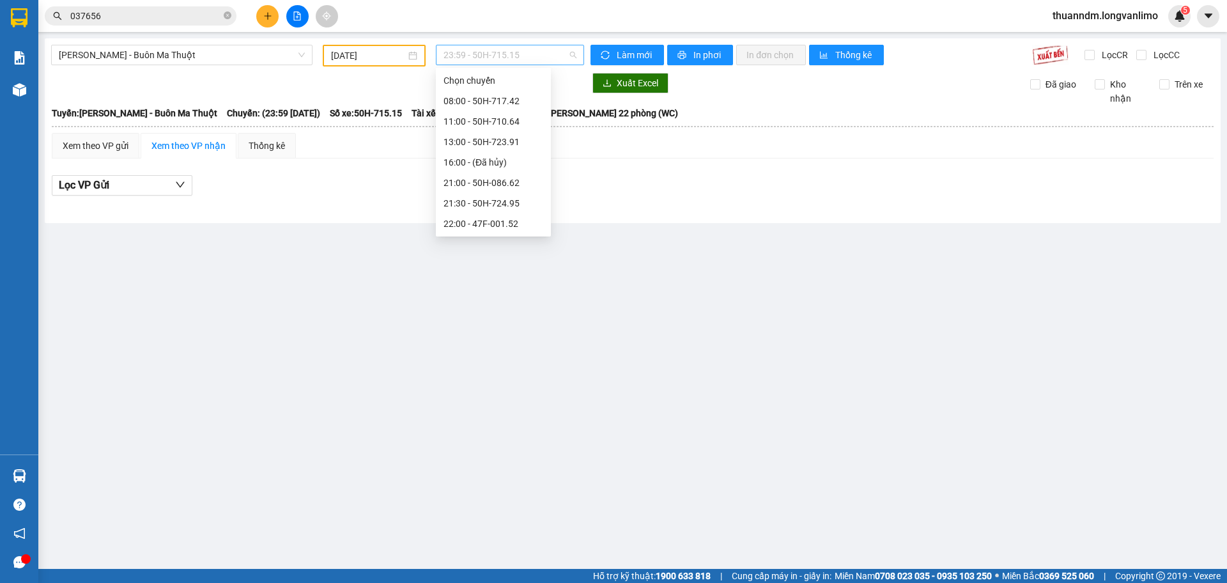
click at [466, 50] on span "23:59 - 50H-715.15" at bounding box center [510, 54] width 133 height 19
click at [501, 142] on div "13:00 - 50H-723.91" at bounding box center [494, 142] width 100 height 14
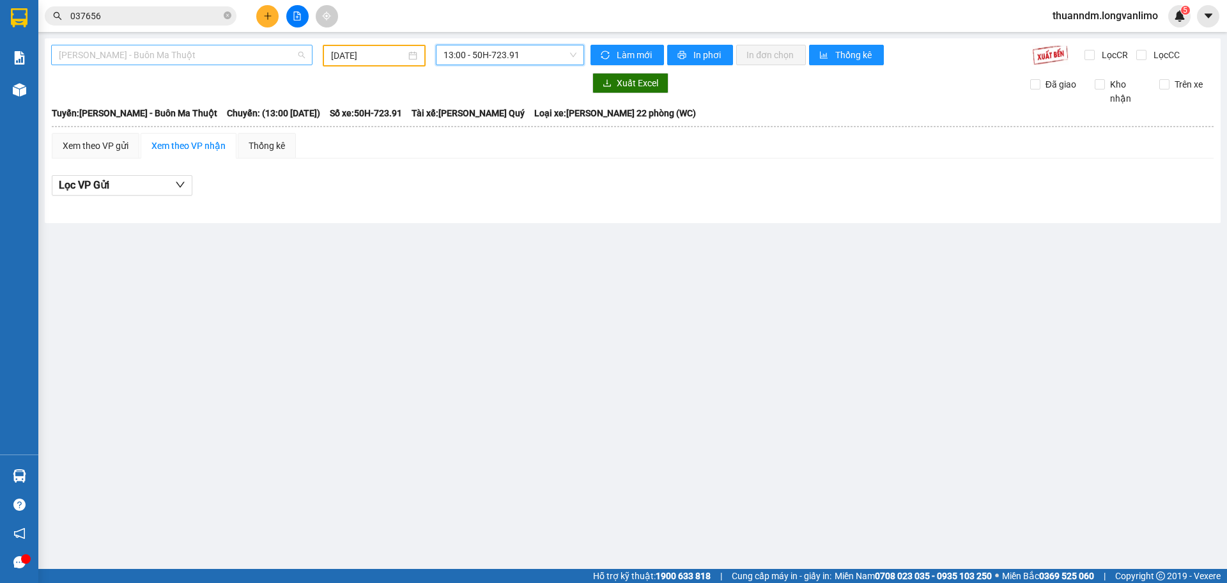
click at [254, 52] on span "[PERSON_NAME] - Buôn Ma Thuột" at bounding box center [182, 54] width 246 height 19
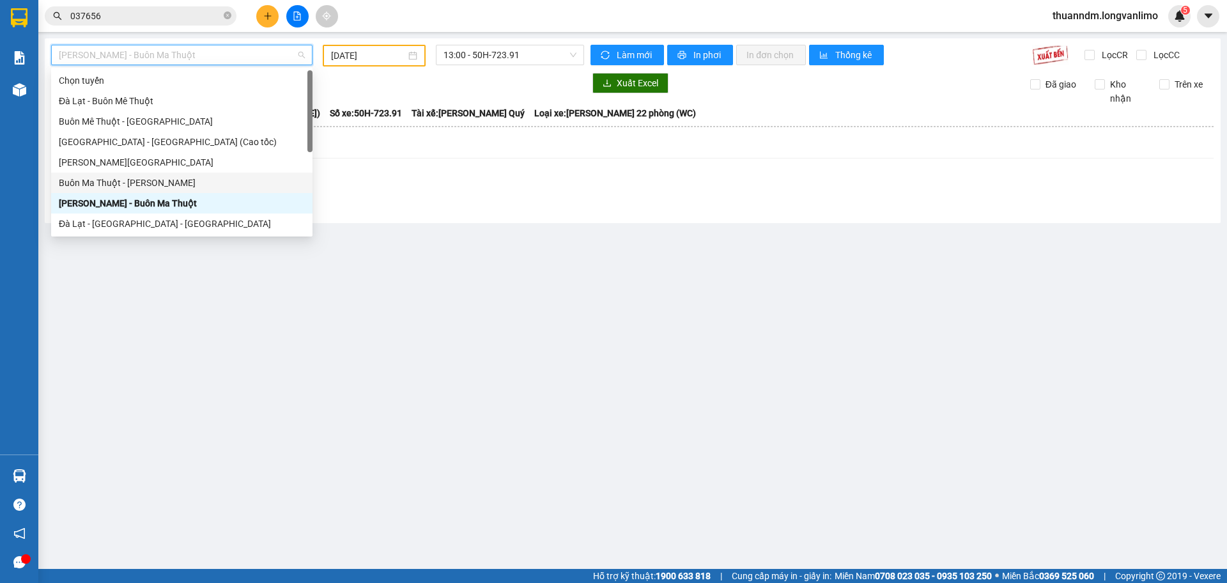
click at [182, 178] on div "Buôn Ma Thuột - Hồ Chí Minh" at bounding box center [182, 183] width 246 height 14
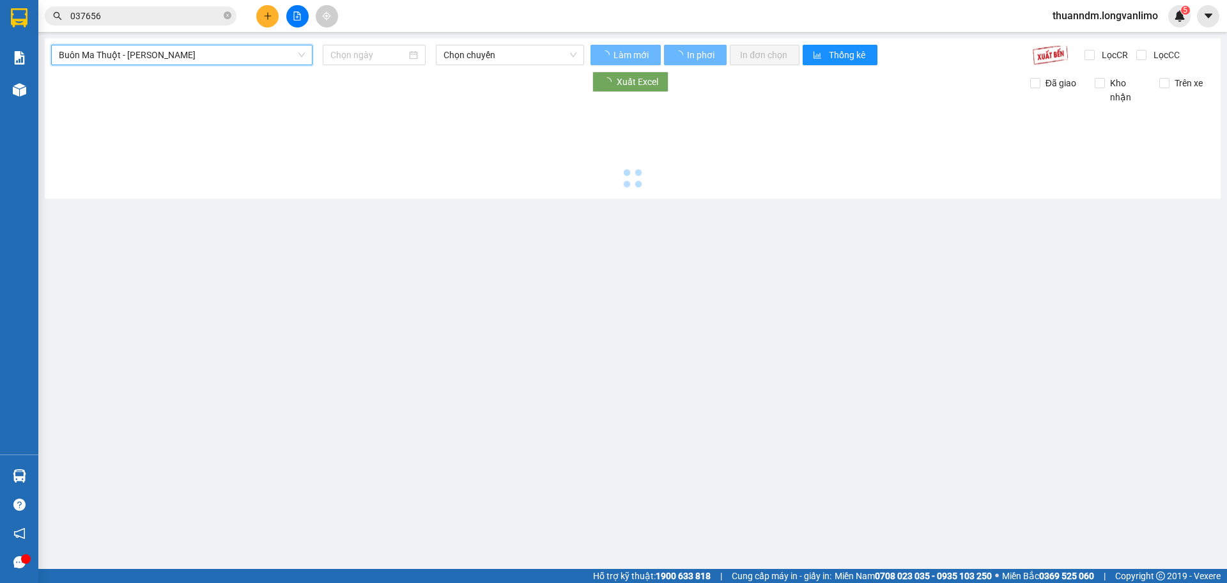
type input "15/10/2025"
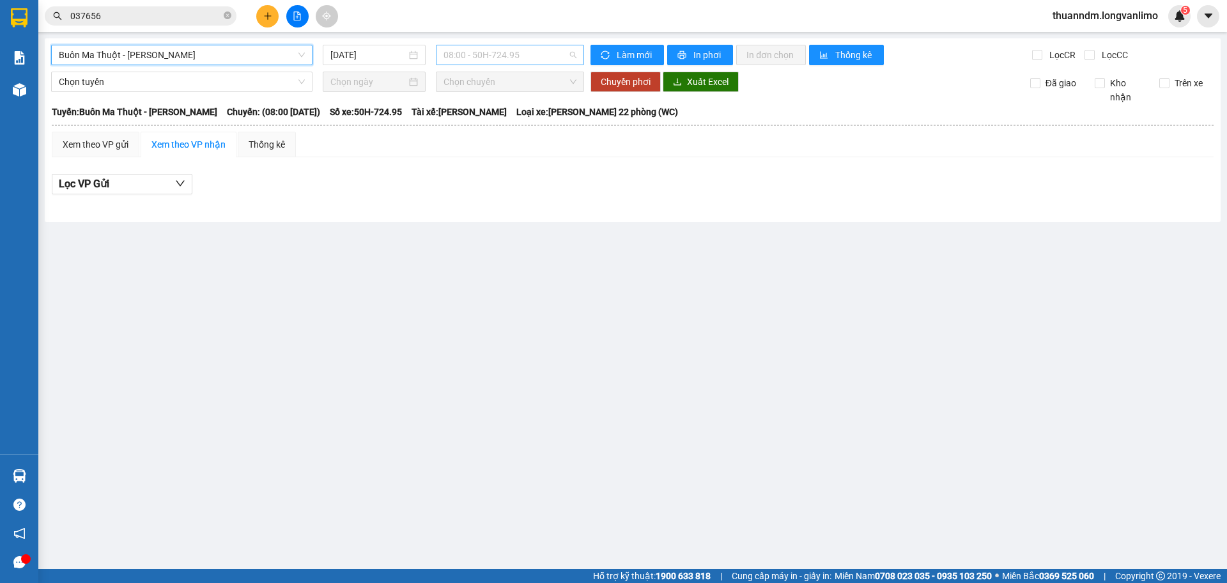
click at [460, 59] on span "08:00 - 50H-724.95" at bounding box center [510, 54] width 133 height 19
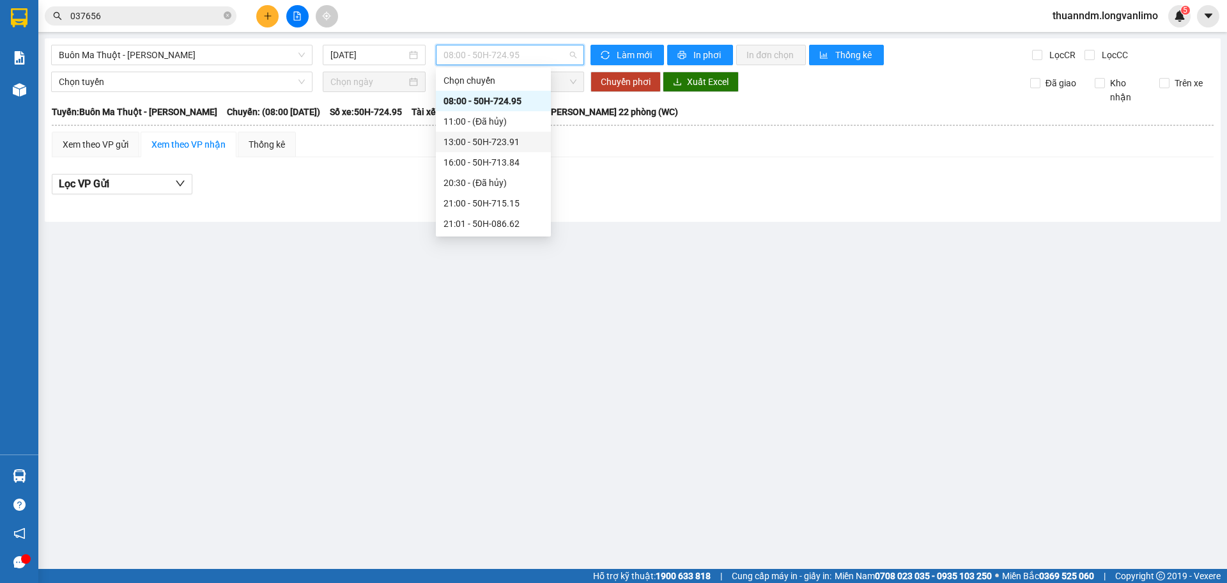
click at [483, 140] on div "13:00 - 50H-723.91" at bounding box center [494, 142] width 100 height 14
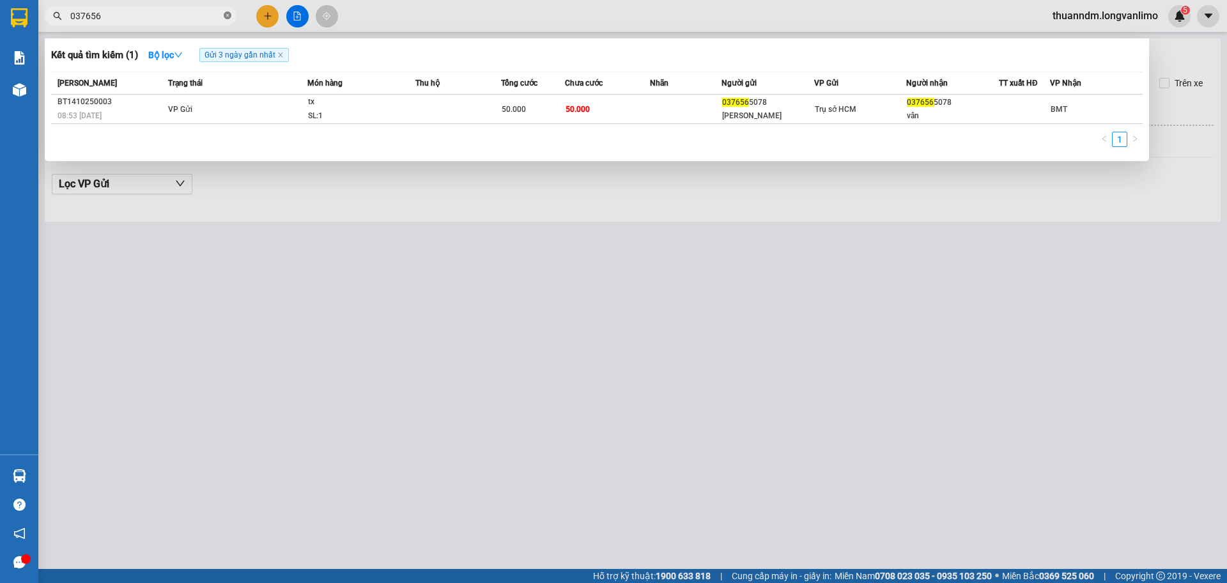
click at [224, 16] on icon "close-circle" at bounding box center [228, 16] width 8 height 8
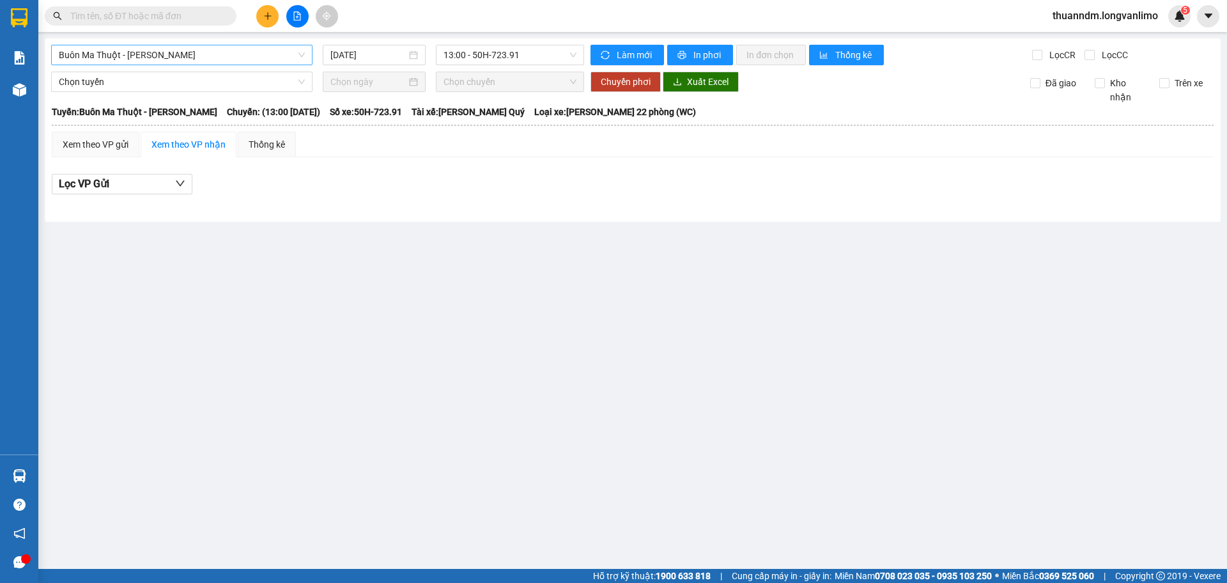
click at [295, 54] on span "Buôn Ma Thuột - Hồ Chí Minh" at bounding box center [182, 54] width 246 height 19
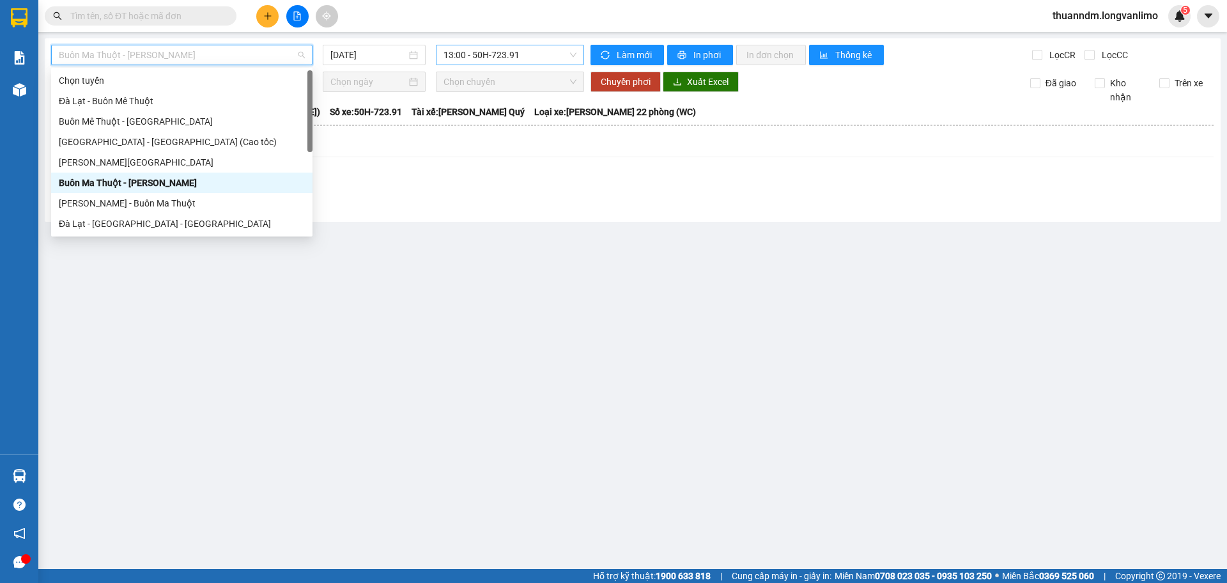
click at [511, 61] on span "13:00 - 50H-723.91" at bounding box center [510, 54] width 133 height 19
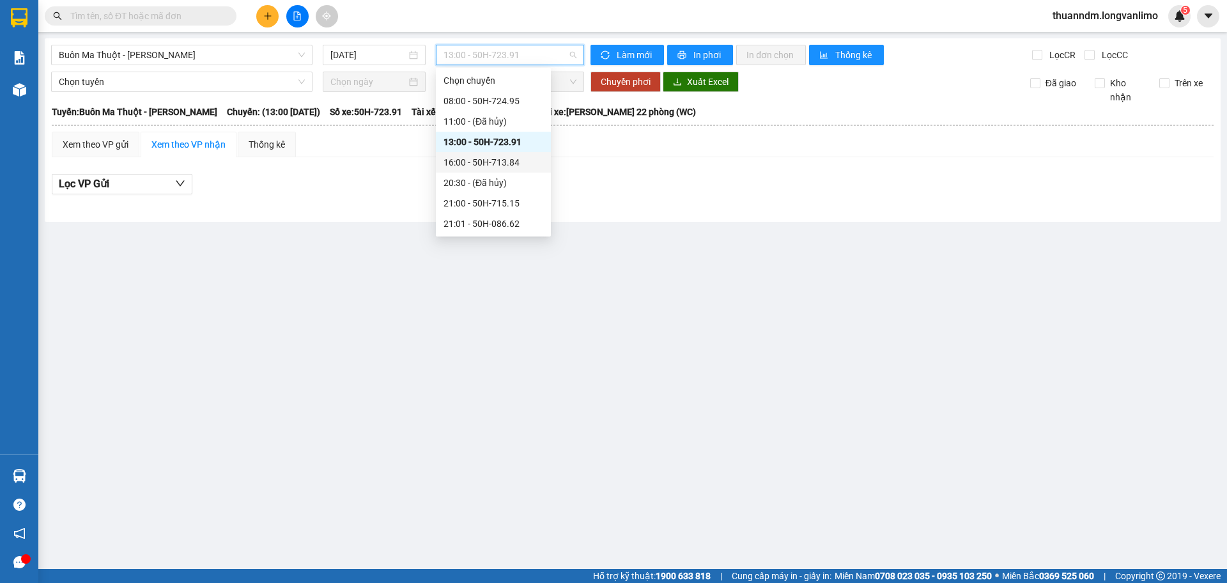
click at [613, 194] on div "Lọc VP Gửi" at bounding box center [633, 184] width 1162 height 21
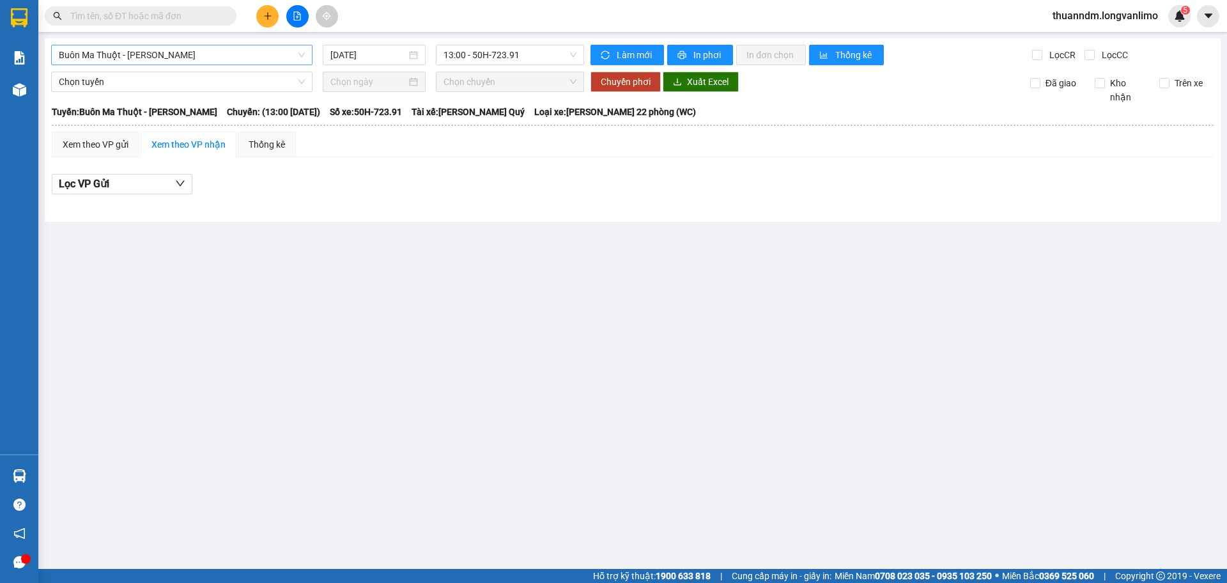
click at [265, 62] on span "Buôn Ma Thuột - Hồ Chí Minh" at bounding box center [182, 54] width 246 height 19
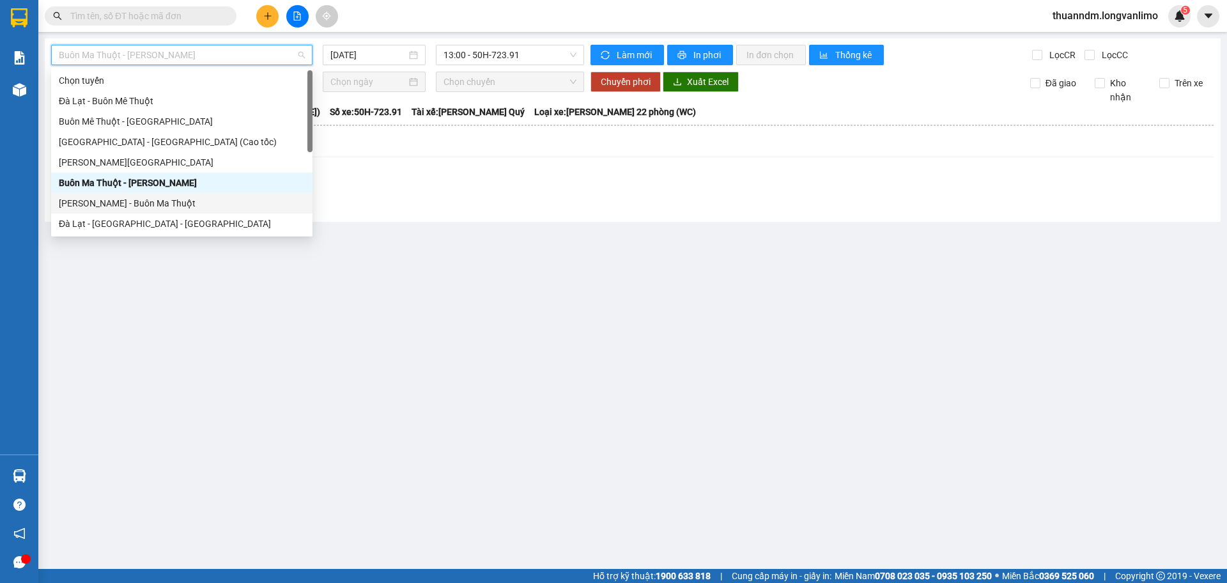
click at [187, 203] on div "[PERSON_NAME] - Buôn Ma Thuột" at bounding box center [182, 203] width 246 height 14
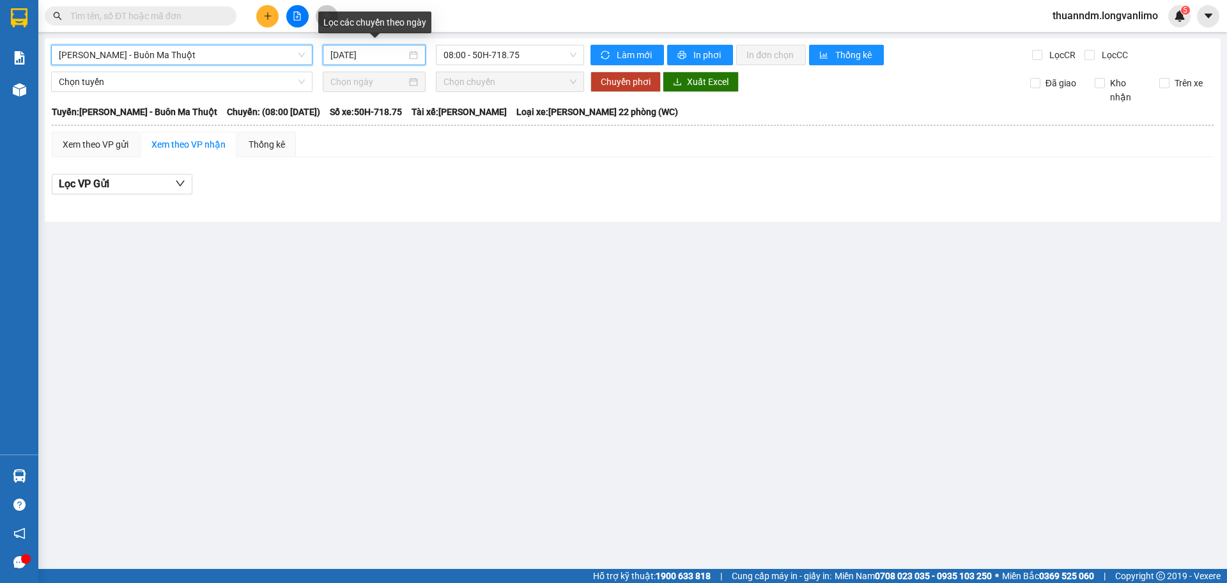
click at [371, 57] on input "15/10/2025" at bounding box center [368, 55] width 76 height 14
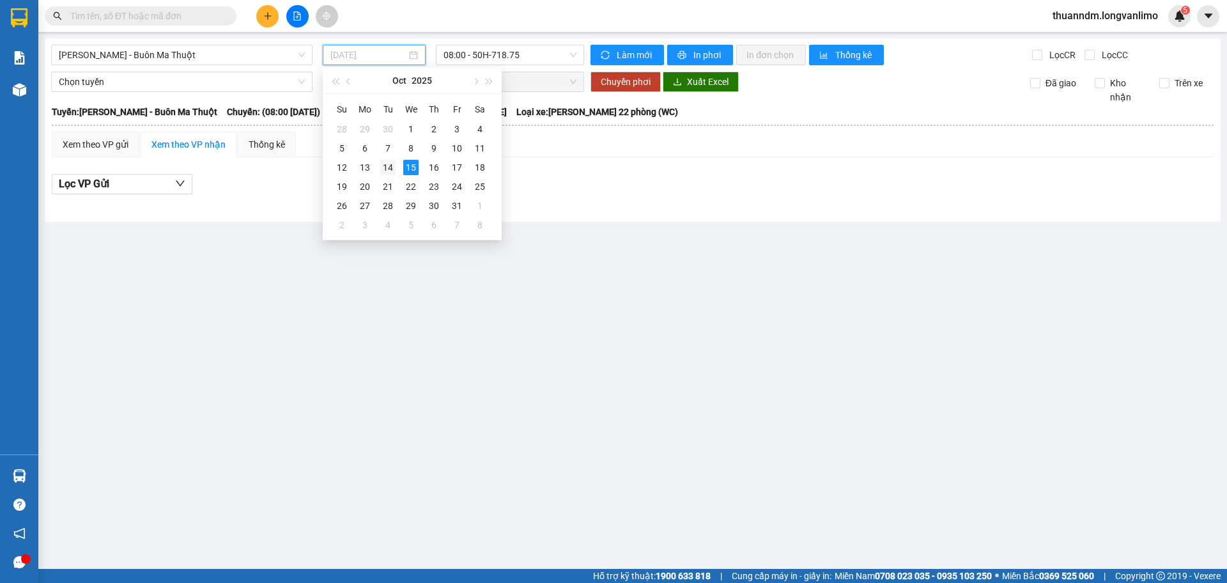
click at [394, 162] on div "14" at bounding box center [387, 167] width 15 height 15
type input "[DATE]"
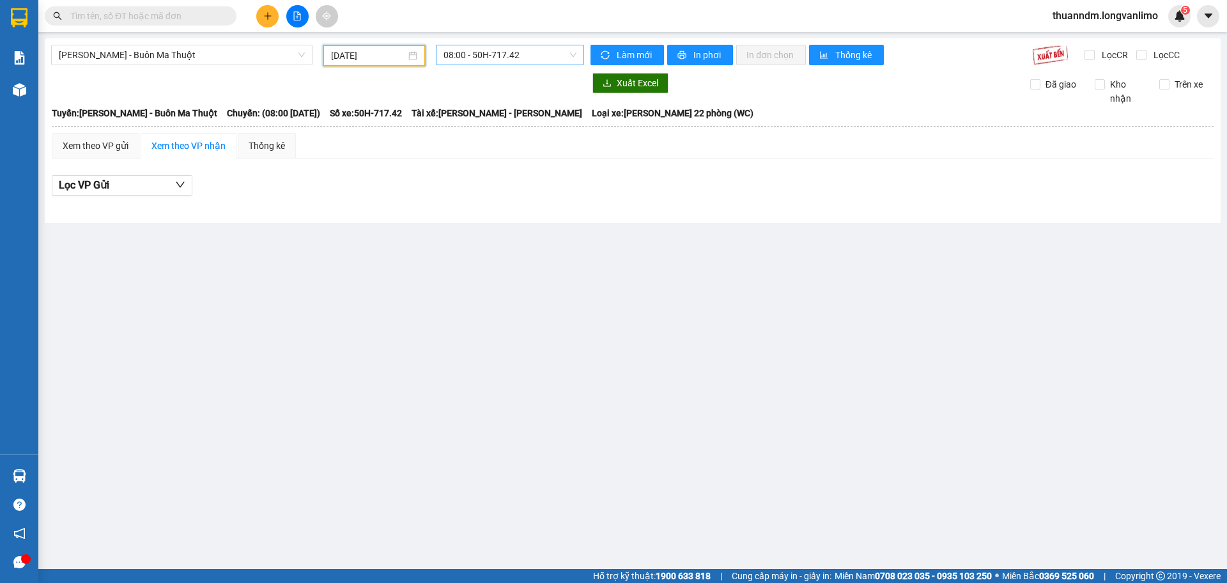
click at [500, 52] on span "08:00 - 50H-717.42" at bounding box center [510, 54] width 133 height 19
drag, startPoint x: 259, startPoint y: 225, endPoint x: 231, endPoint y: 123, distance: 106.1
click at [260, 225] on main "Hồ Chí Minh - Buôn Ma Thuột 14/10/2025 08:00 - 50H-717.42 Làm mới In phơi In đơ…" at bounding box center [613, 284] width 1227 height 569
click at [201, 43] on div "Hồ Chí Minh - Buôn Ma Thuột 14/10/2025 08:00 - 50H-717.42 Làm mới In phơi In đơ…" at bounding box center [633, 130] width 1176 height 185
click at [213, 55] on span "[PERSON_NAME] - Buôn Ma Thuột" at bounding box center [182, 54] width 246 height 19
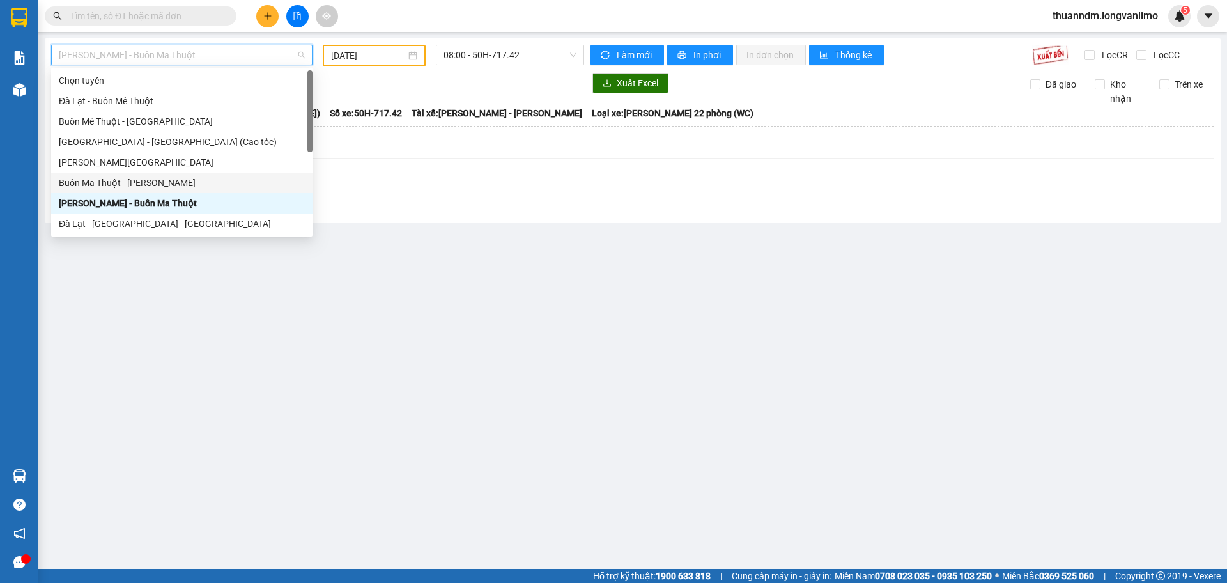
click at [174, 190] on div "Buôn Ma Thuột - Hồ Chí Minh" at bounding box center [181, 183] width 261 height 20
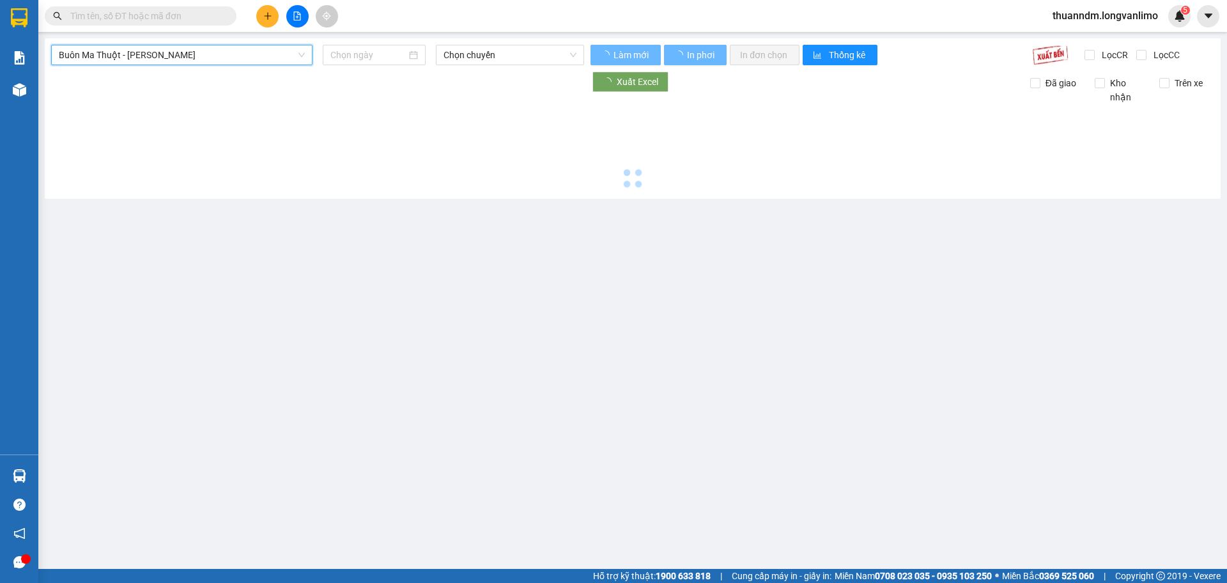
type input "15/10/2025"
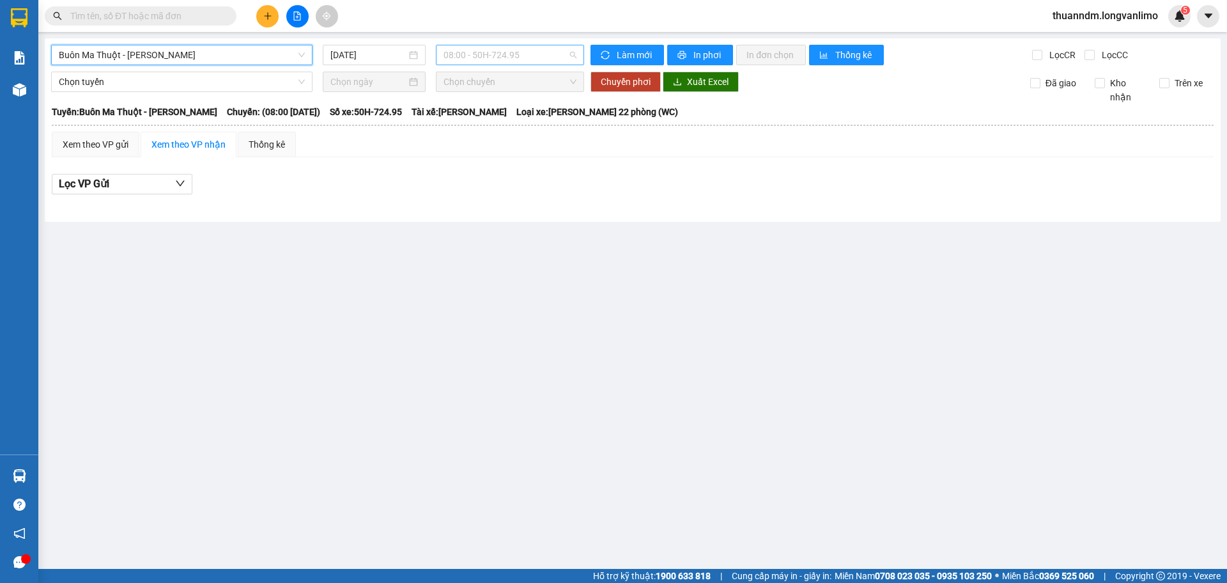
click at [500, 52] on span "08:00 - 50H-724.95" at bounding box center [510, 54] width 133 height 19
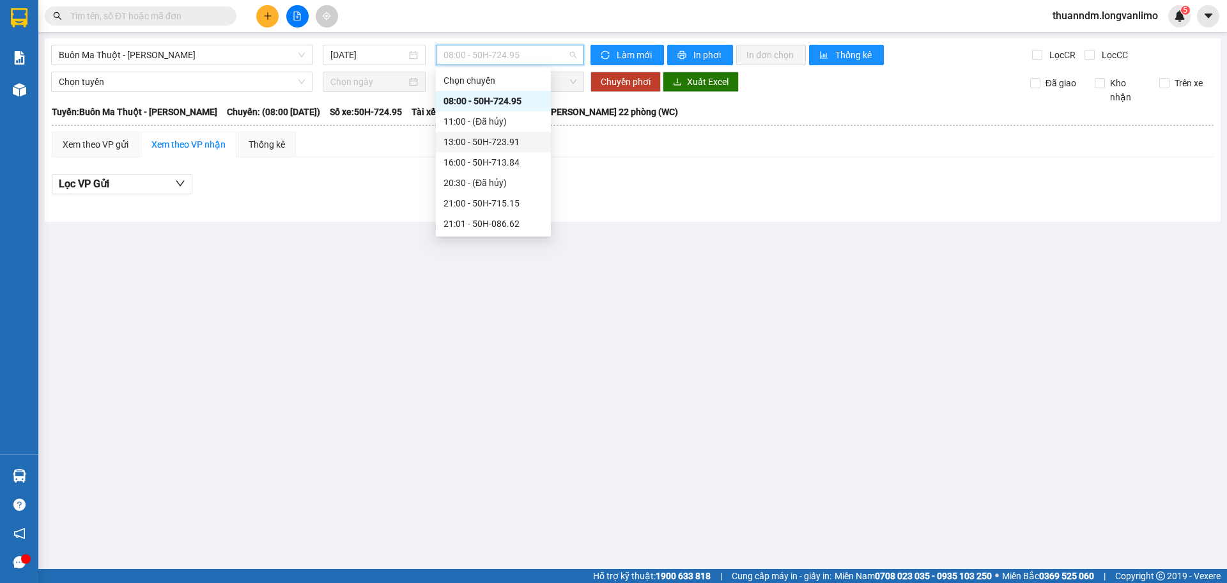
click at [514, 144] on div "13:00 - 50H-723.91" at bounding box center [494, 142] width 100 height 14
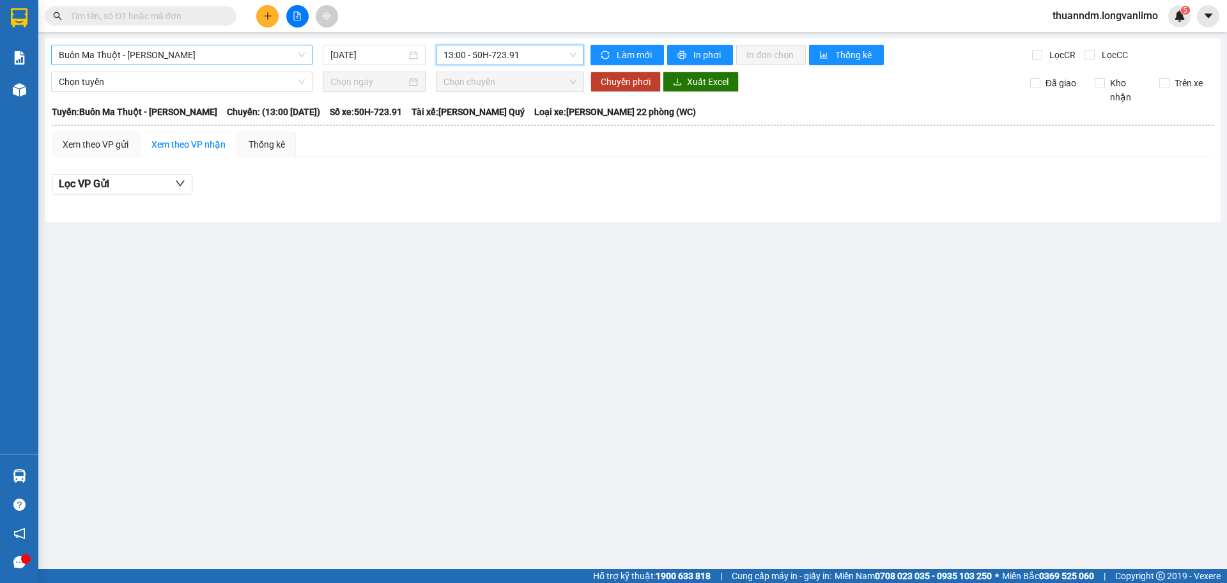
click at [277, 54] on span "Buôn Ma Thuột - Hồ Chí Minh" at bounding box center [182, 54] width 246 height 19
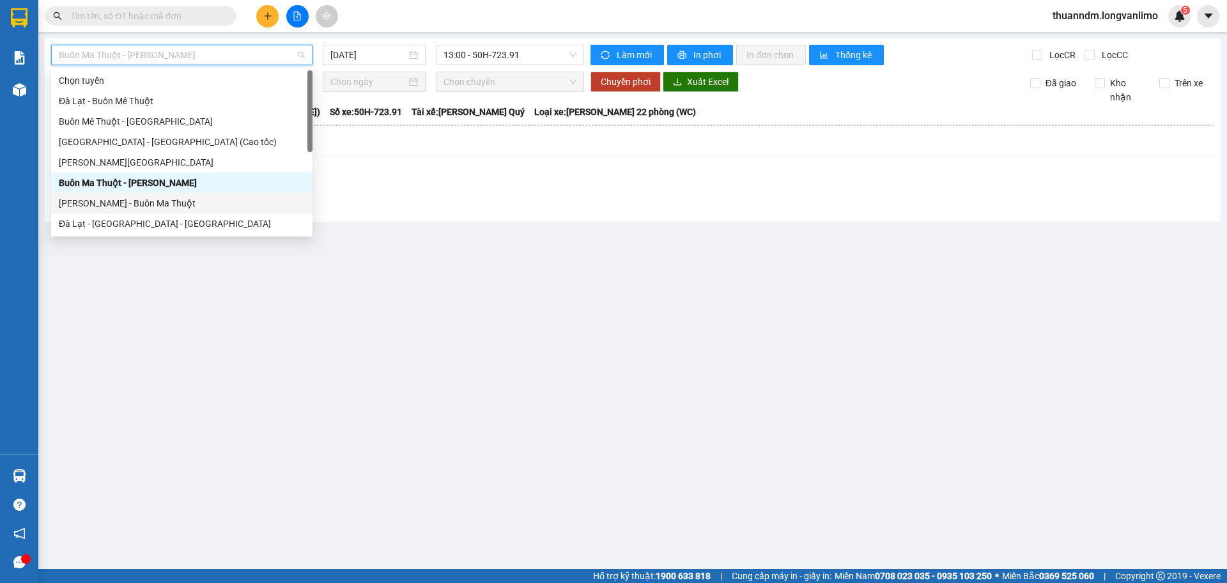
click at [209, 197] on div "[PERSON_NAME] - Buôn Ma Thuột" at bounding box center [182, 203] width 246 height 14
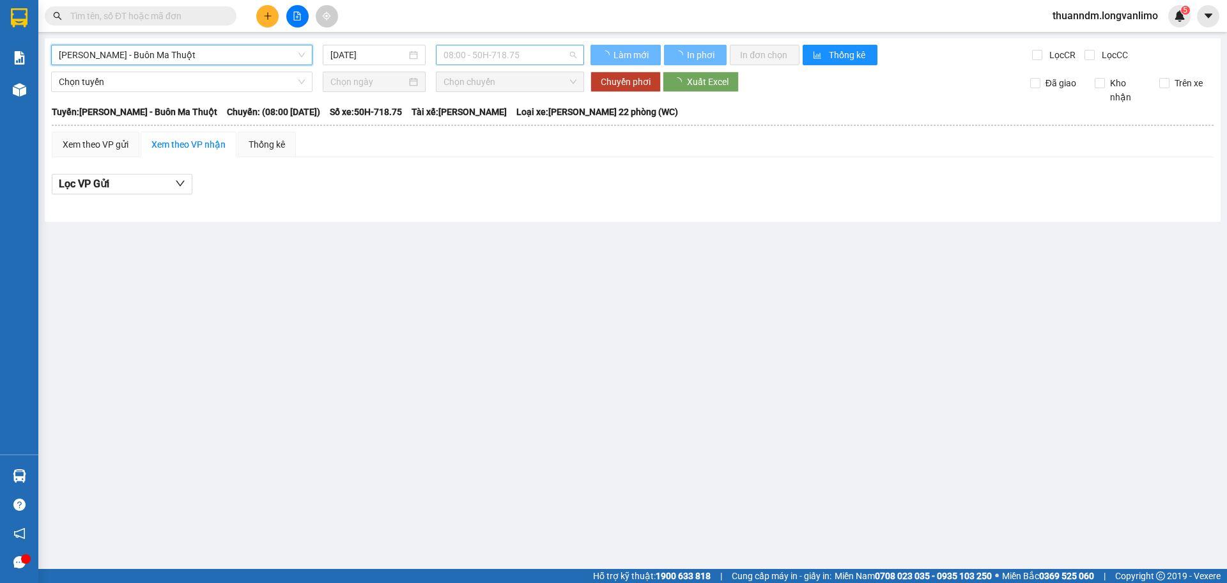
click at [484, 62] on span "08:00 - 50H-718.75" at bounding box center [510, 54] width 133 height 19
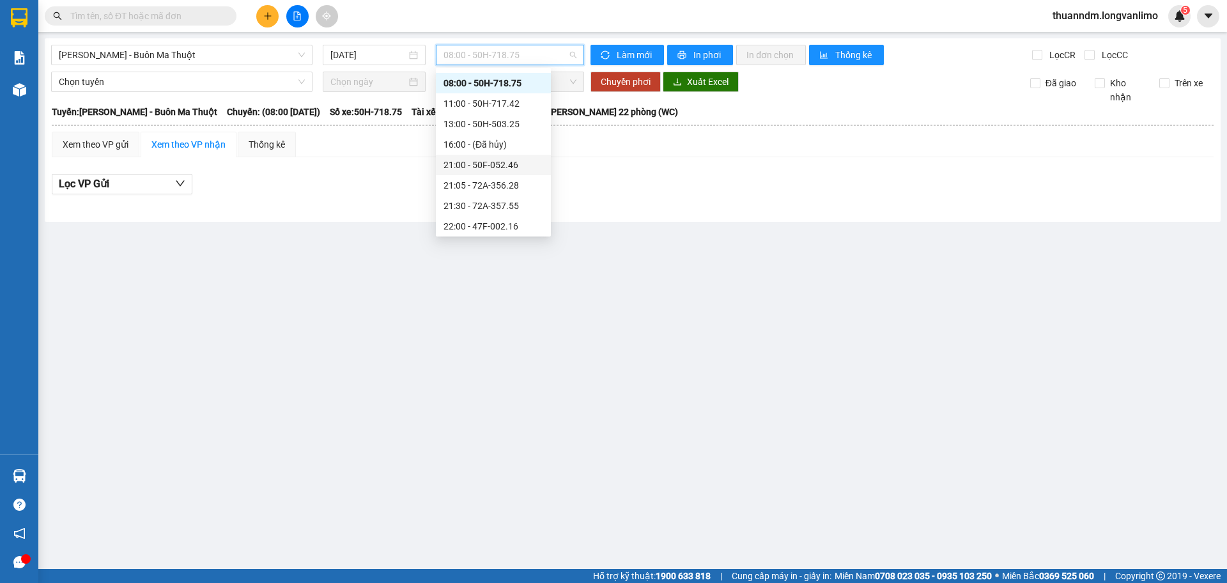
scroll to position [82, 0]
click at [391, 56] on input "15/10/2025" at bounding box center [368, 55] width 76 height 14
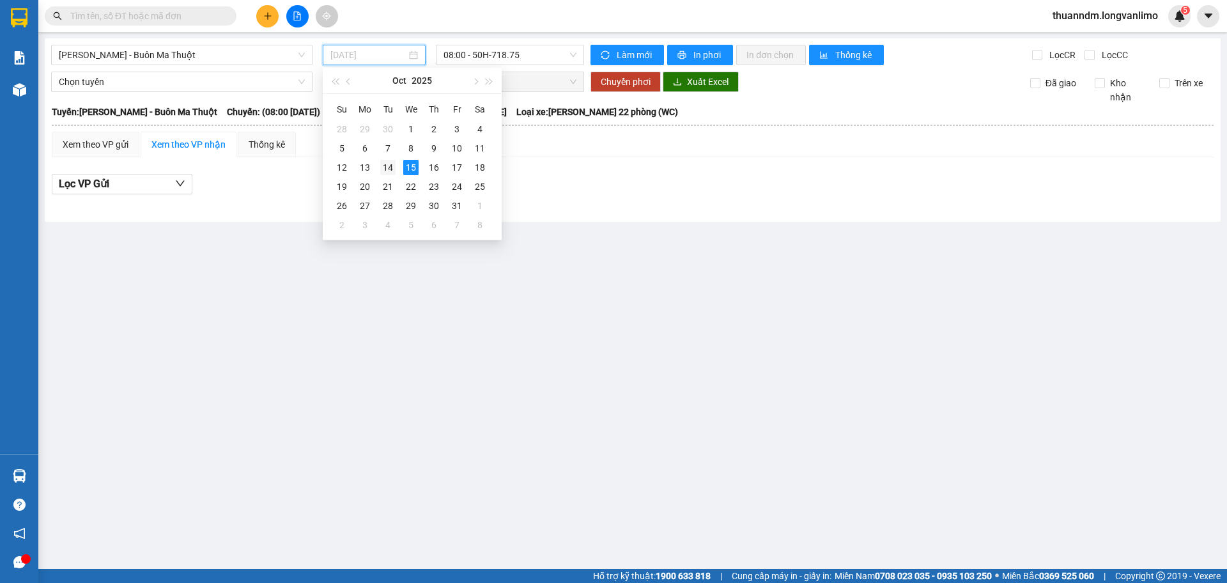
click at [391, 162] on div "14" at bounding box center [387, 167] width 15 height 15
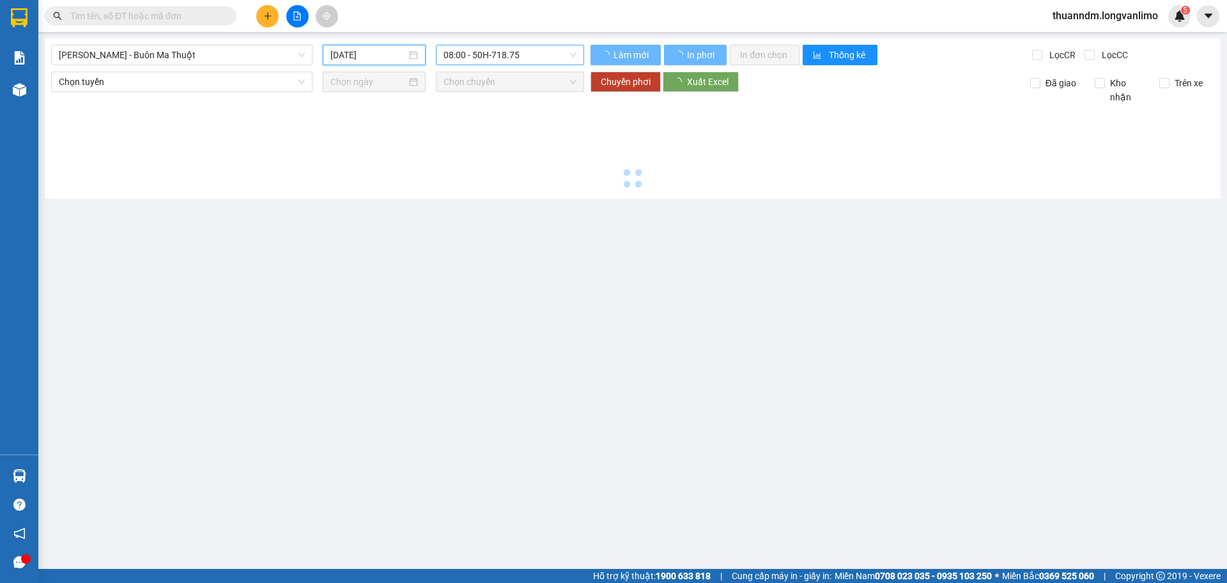
type input "[DATE]"
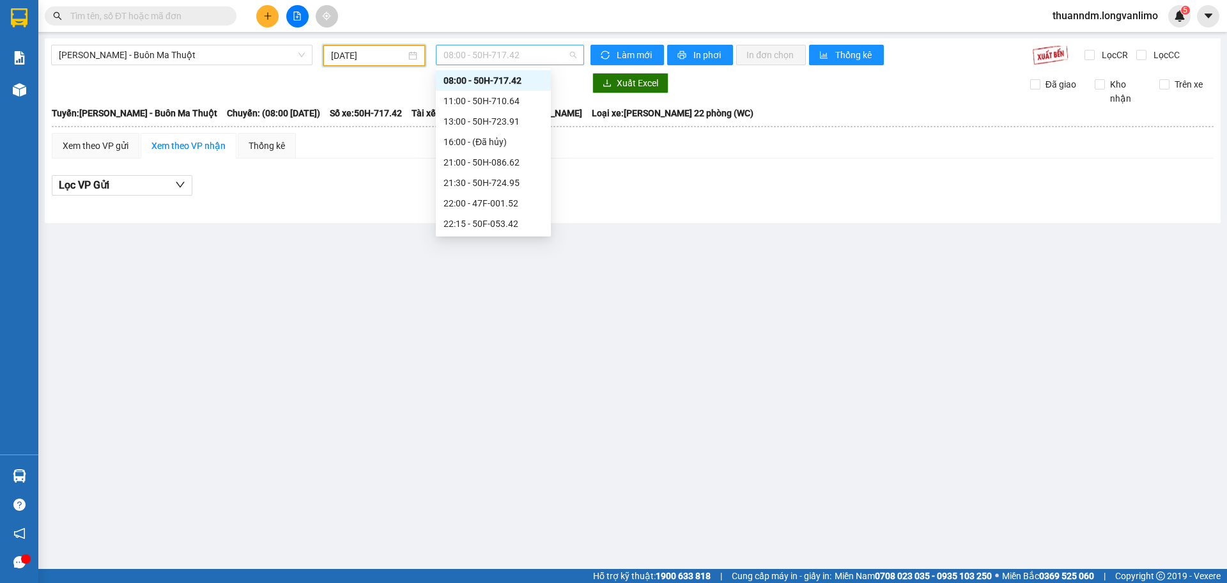
click at [497, 61] on span "08:00 - 50H-717.42" at bounding box center [510, 54] width 133 height 19
click at [518, 220] on div "23:59 - 50H-715.15" at bounding box center [494, 224] width 100 height 14
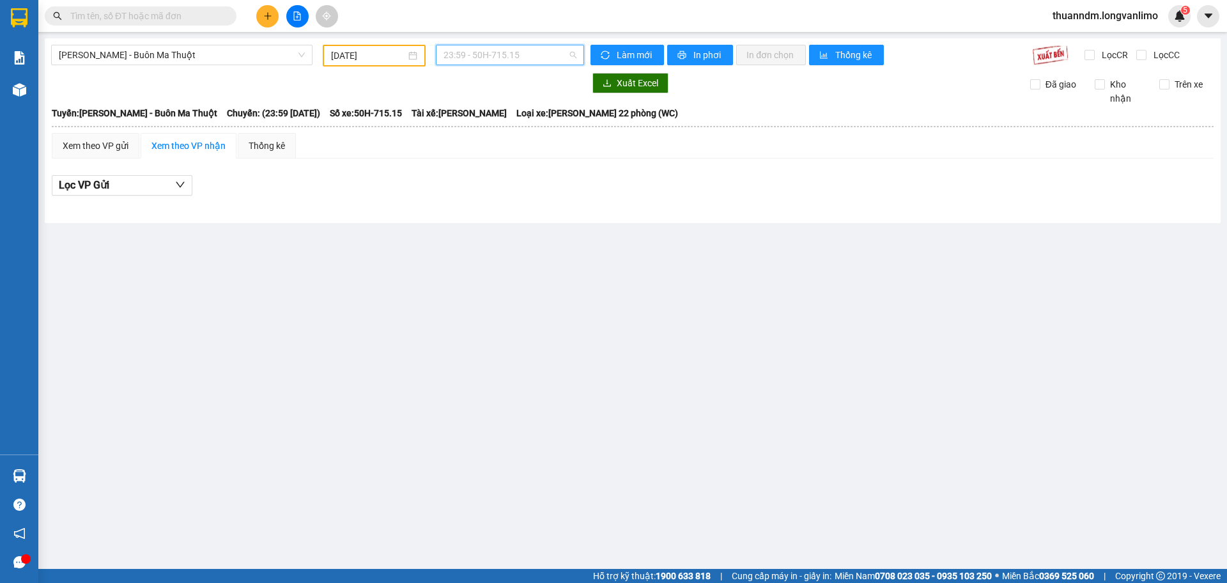
click at [548, 50] on span "23:59 - 50H-715.15" at bounding box center [510, 54] width 133 height 19
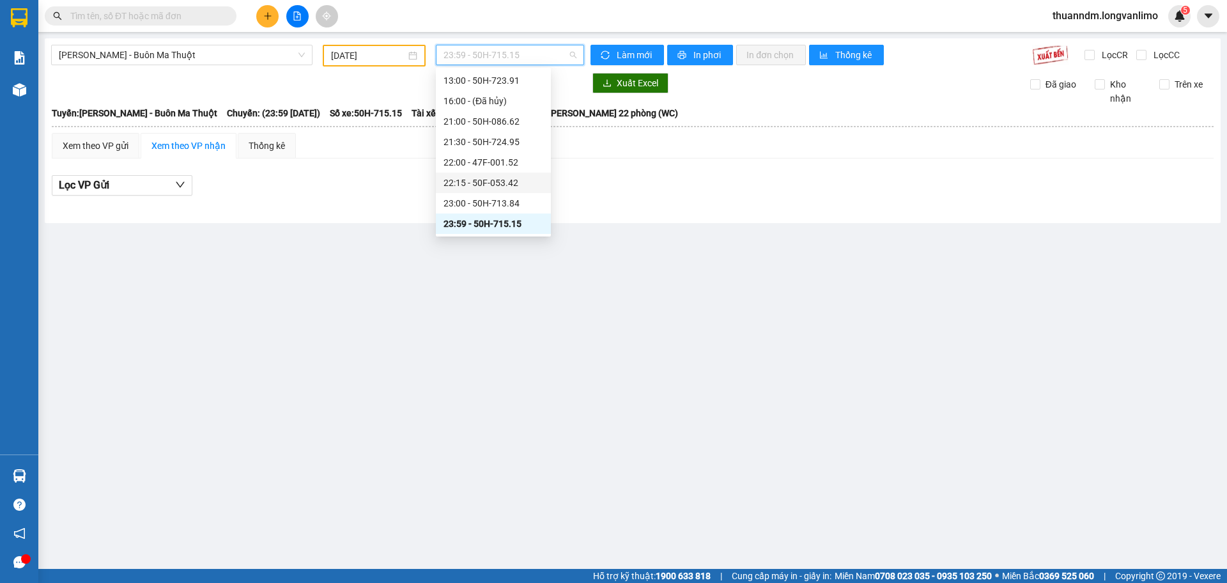
click at [522, 192] on div "22:15 - 50F-053.42" at bounding box center [493, 183] width 115 height 20
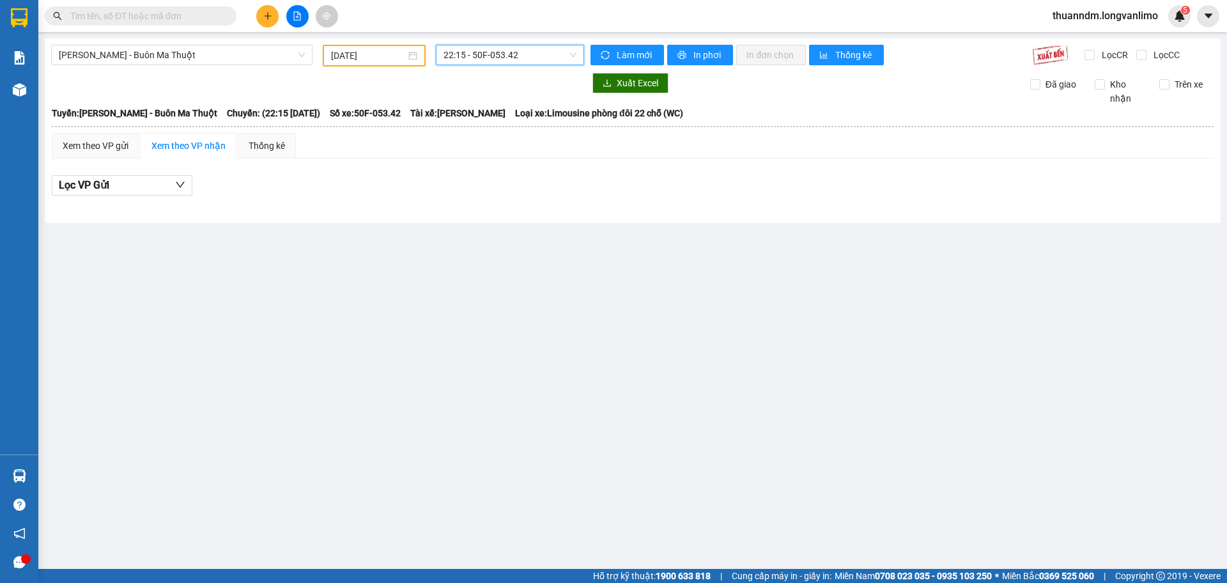
click at [525, 56] on span "22:15 - 50F-053.42" at bounding box center [510, 54] width 133 height 19
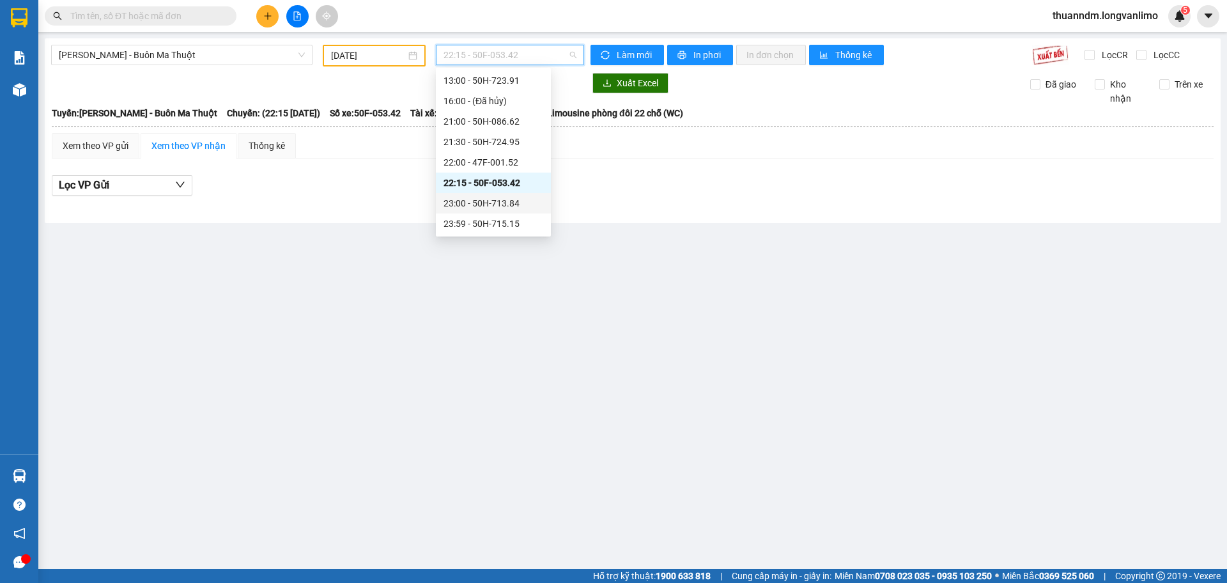
click at [518, 196] on div "23:00 - 50H-713.84" at bounding box center [494, 203] width 100 height 14
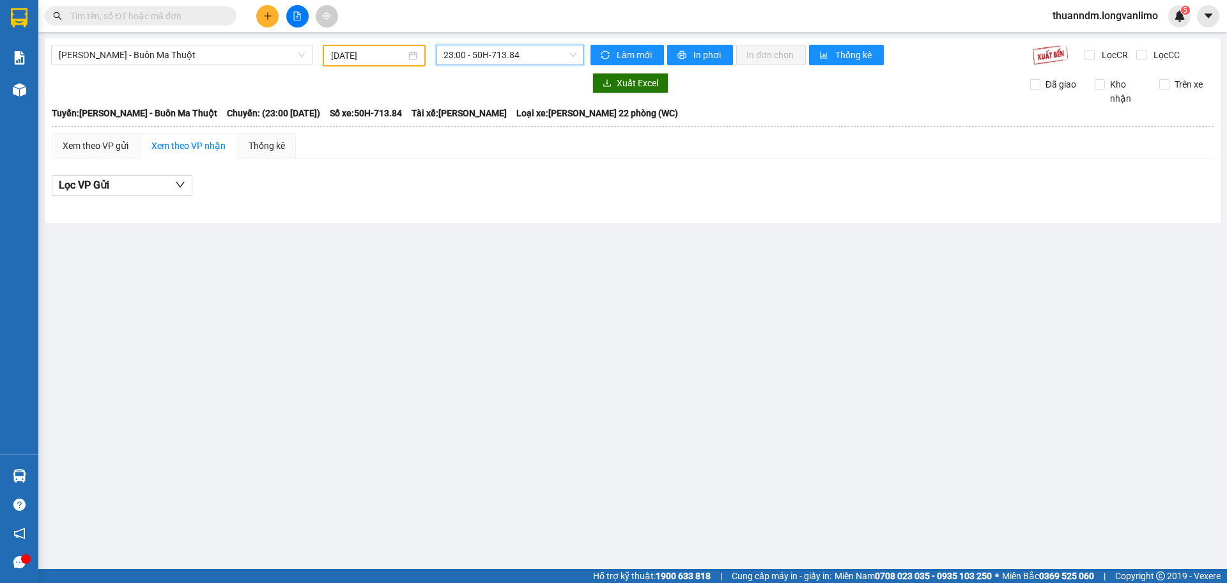
click at [529, 63] on span "23:00 - 50H-713.84" at bounding box center [510, 54] width 133 height 19
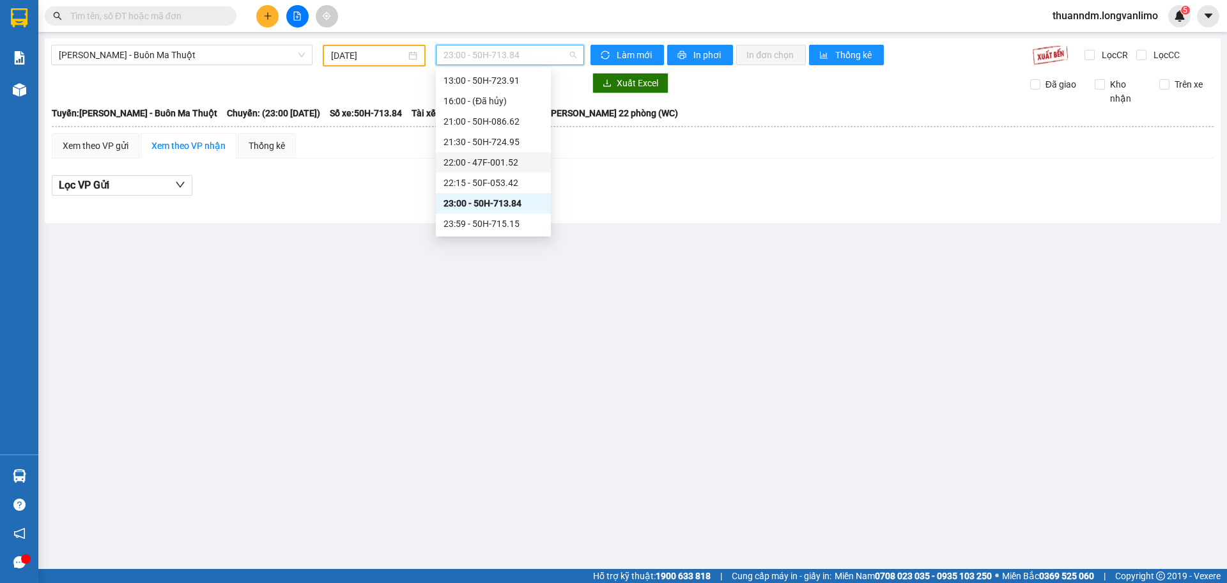
click at [519, 167] on div "22:00 - 47F-001.52" at bounding box center [494, 162] width 100 height 14
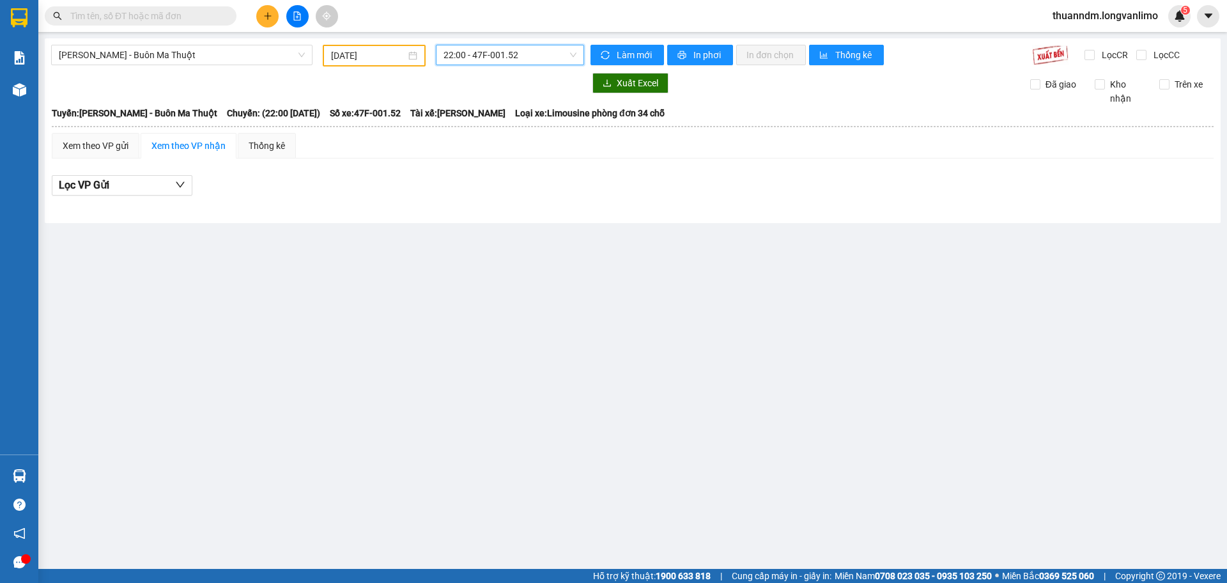
click at [509, 62] on span "22:00 - 47F-001.52" at bounding box center [510, 54] width 133 height 19
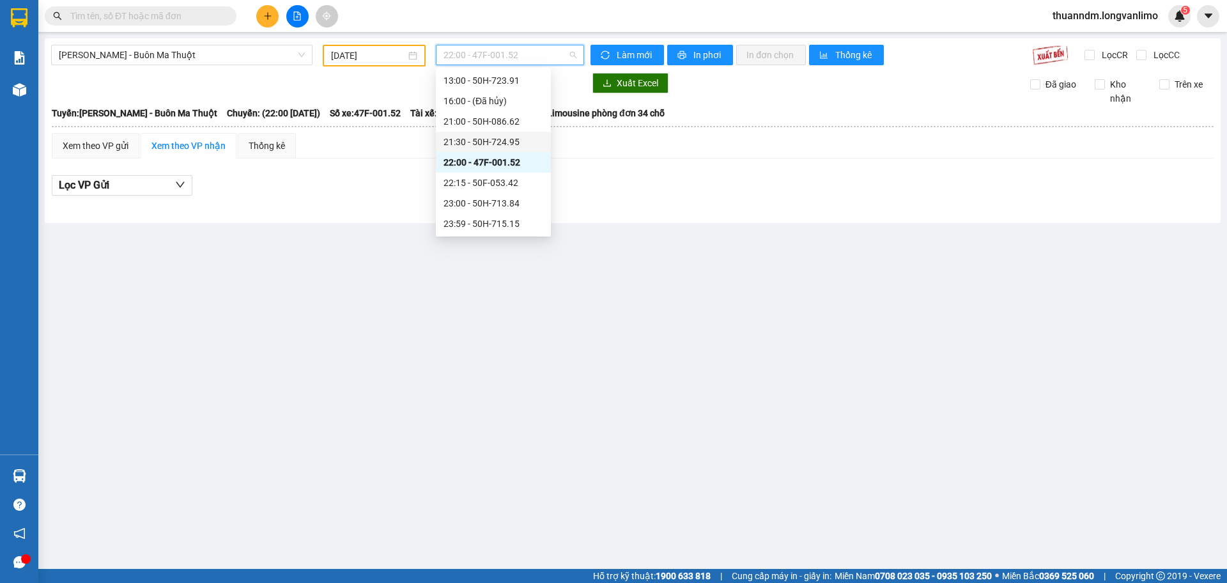
click at [527, 137] on div "21:30 - 50H-724.95" at bounding box center [494, 142] width 100 height 14
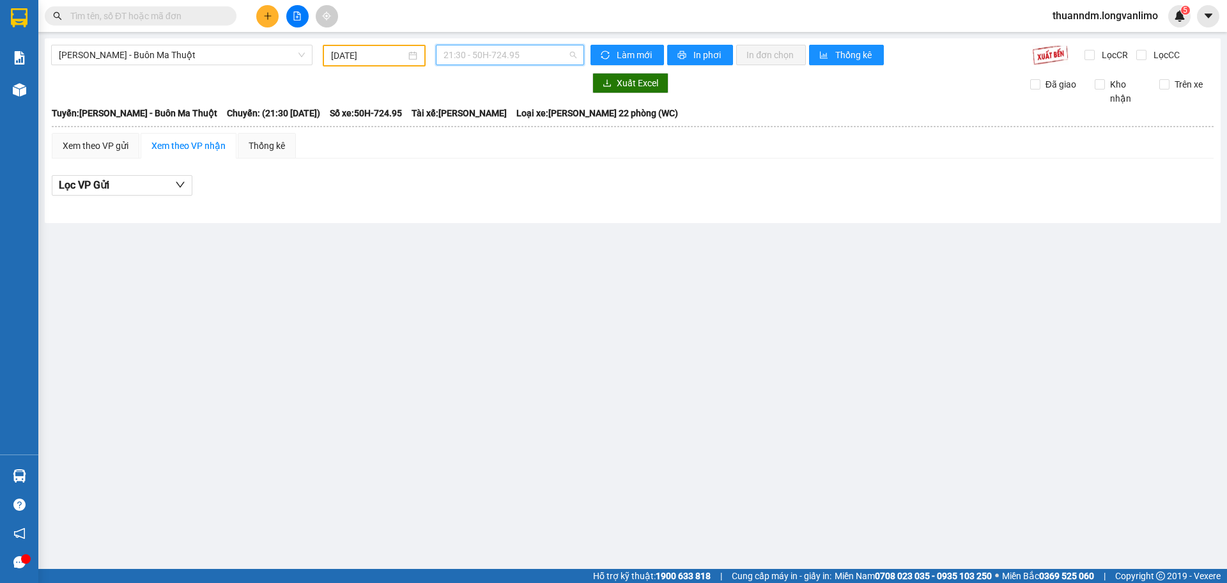
click at [538, 55] on span "21:30 - 50H-724.95" at bounding box center [510, 54] width 133 height 19
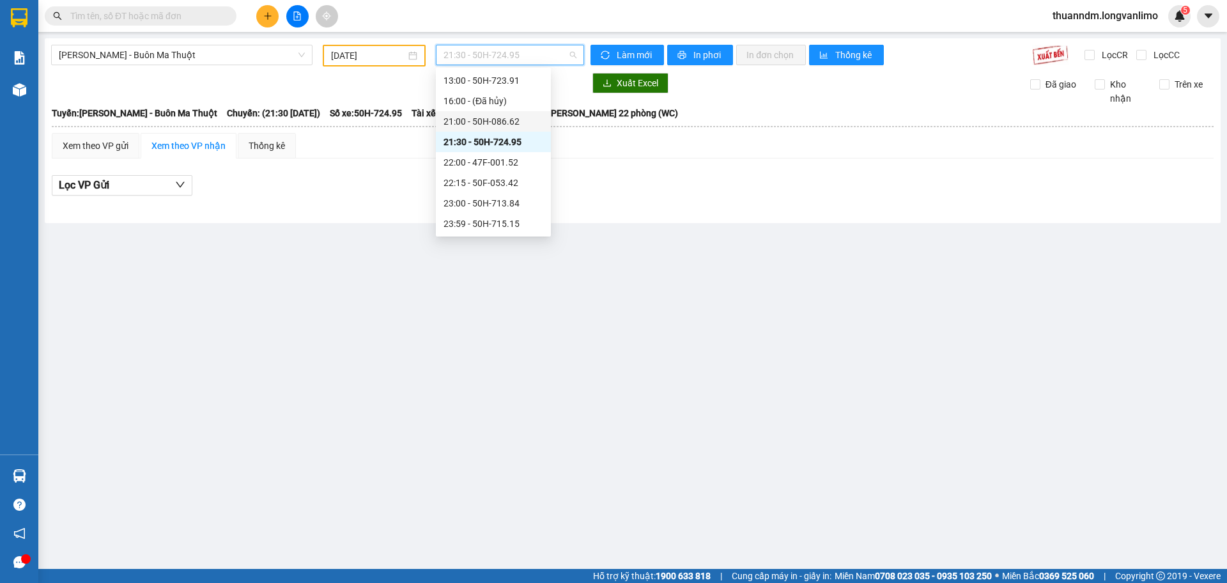
click at [523, 123] on div "21:00 - 50H-086.62" at bounding box center [494, 121] width 100 height 14
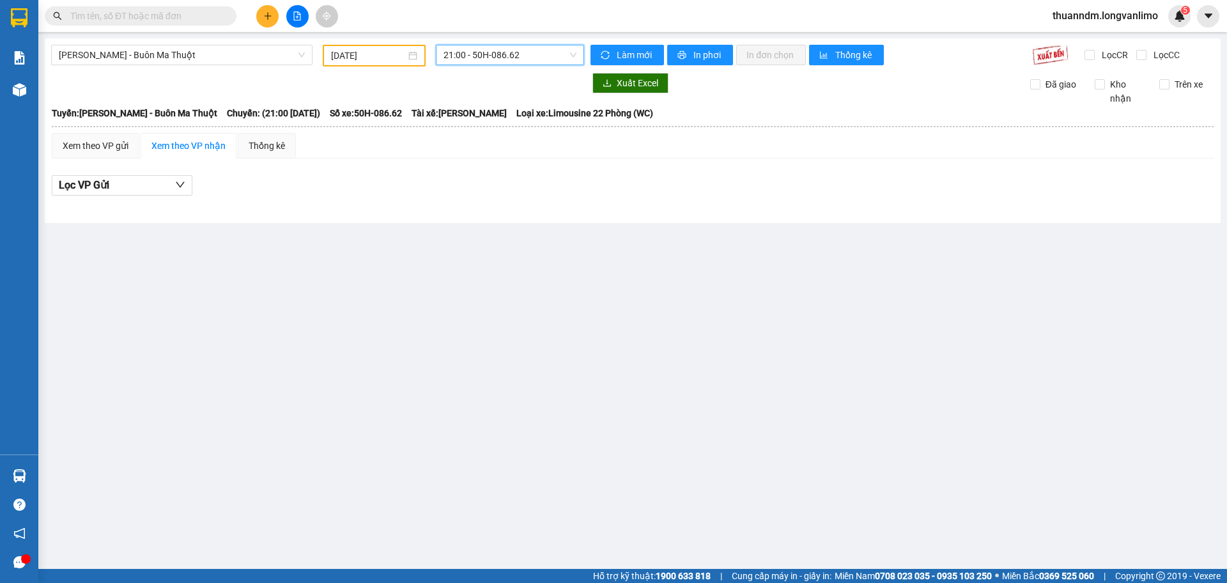
click at [528, 57] on span "21:00 - 50H-086.62" at bounding box center [510, 54] width 133 height 19
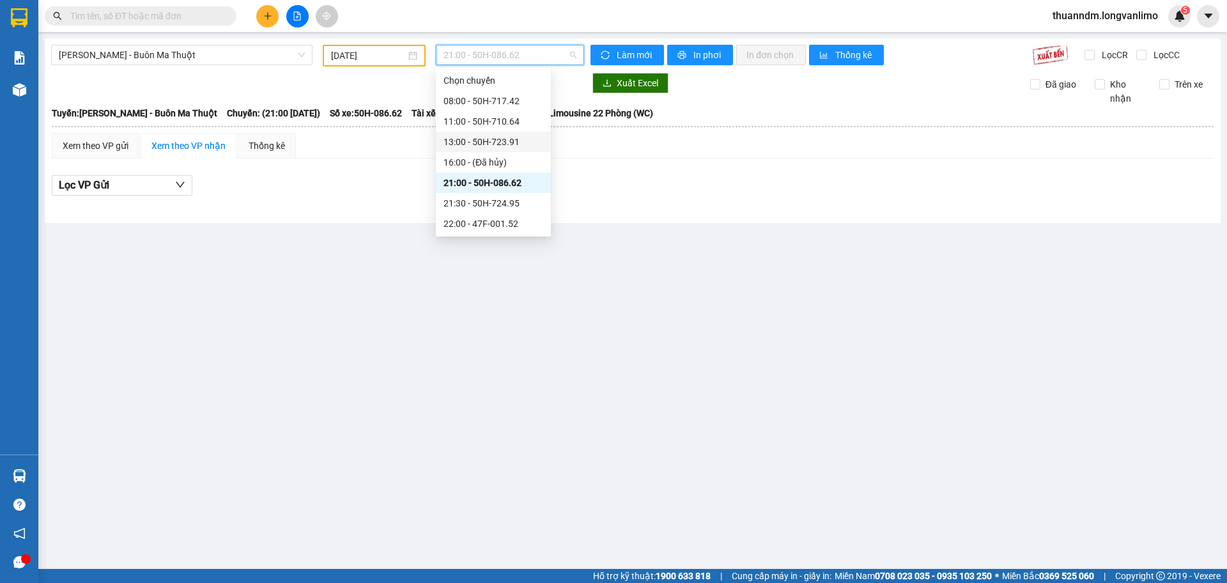
click at [523, 143] on div "13:00 - 50H-723.91" at bounding box center [494, 142] width 100 height 14
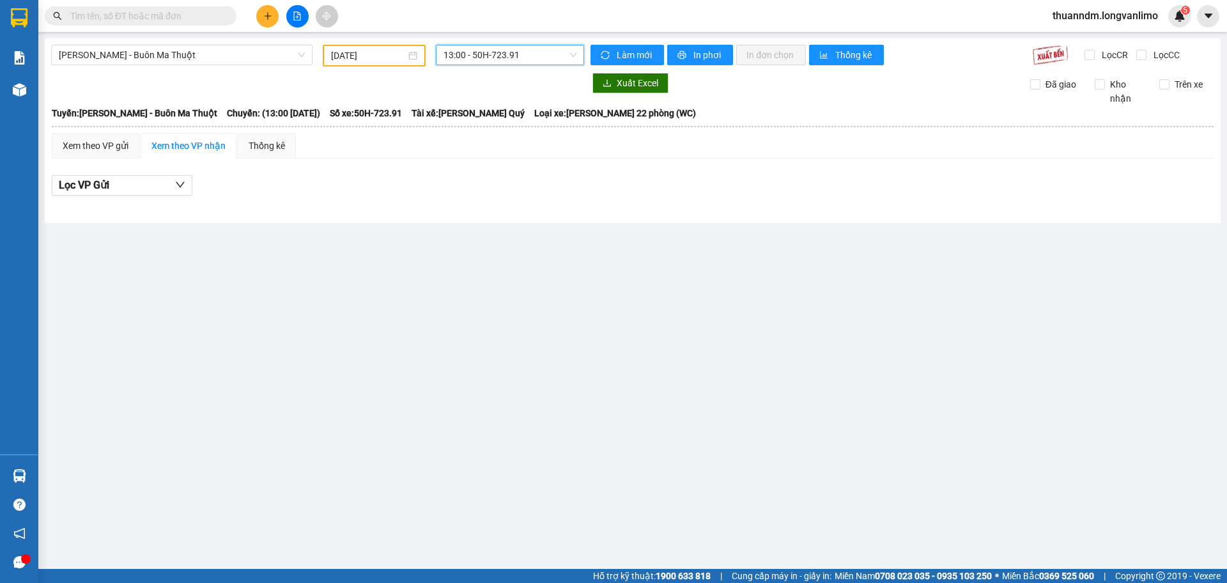
click at [526, 60] on span "13:00 - 50H-723.91" at bounding box center [510, 54] width 133 height 19
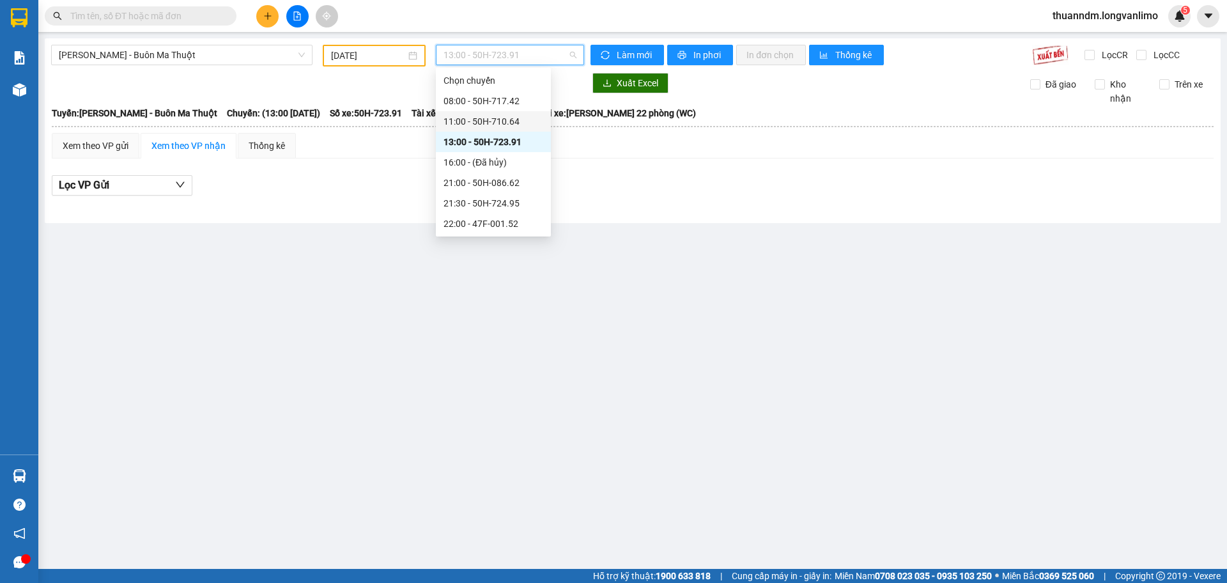
click at [532, 118] on div "11:00 - 50H-710.64" at bounding box center [494, 121] width 100 height 14
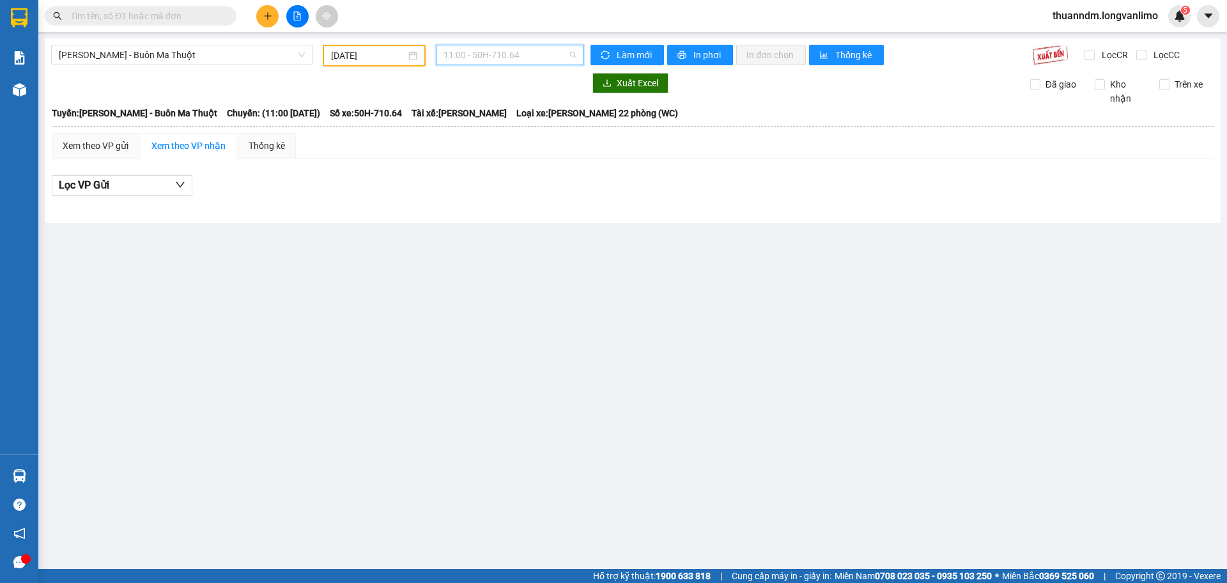
click at [533, 57] on span "11:00 - 50H-710.64" at bounding box center [510, 54] width 133 height 19
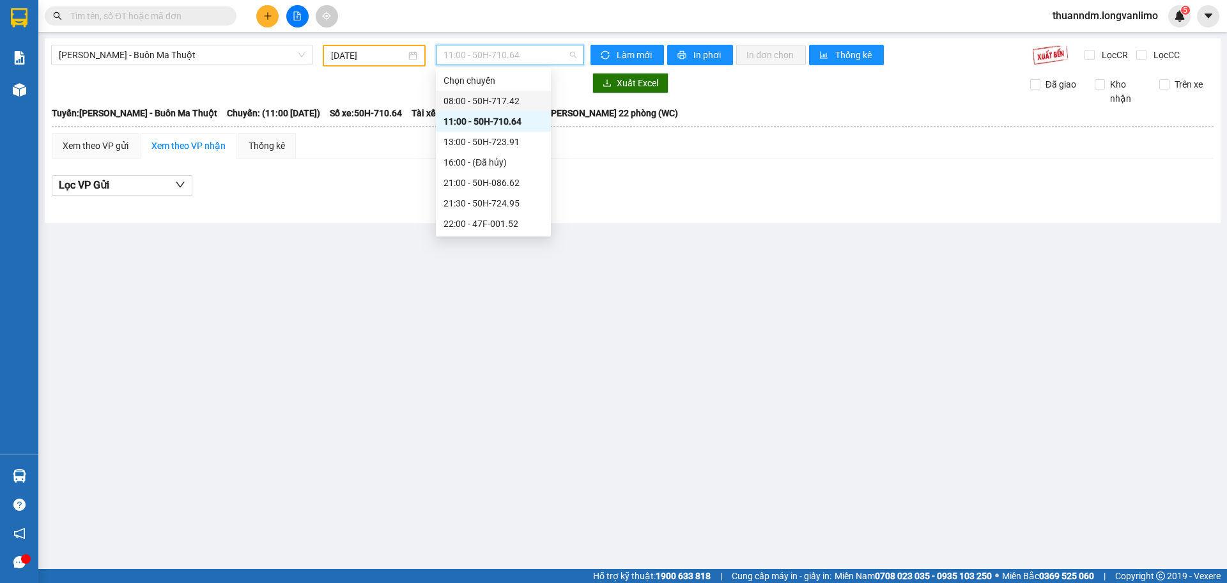
click at [525, 100] on div "08:00 - 50H-717.42" at bounding box center [494, 101] width 100 height 14
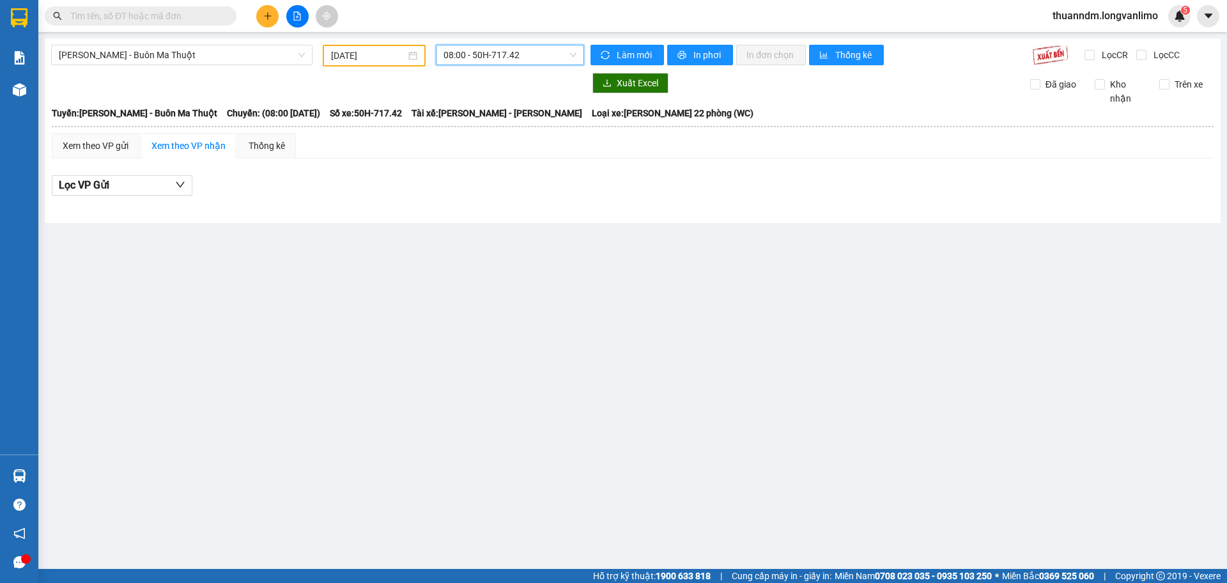
click at [531, 52] on span "08:00 - 50H-717.42" at bounding box center [510, 54] width 133 height 19
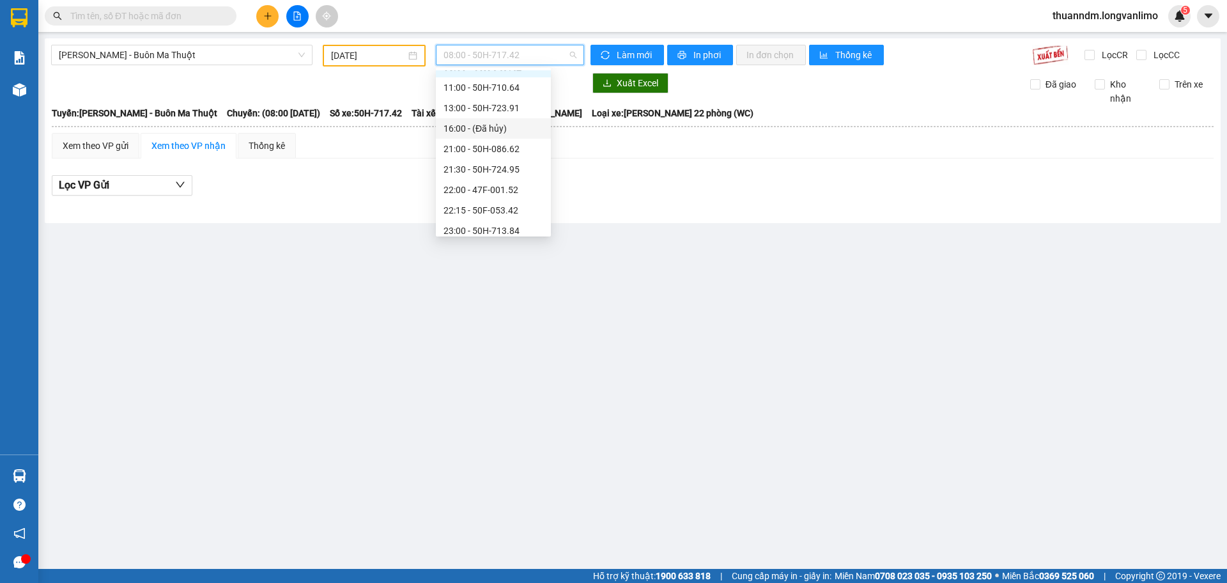
scroll to position [61, 0]
drag, startPoint x: 527, startPoint y: 223, endPoint x: 603, endPoint y: 237, distance: 77.3
click at [603, 237] on body "Kết quả tìm kiếm ( 1 ) Bộ lọc Gửi 3 ngày gần nhất Mã ĐH Trạng thái Món hàng Thu…" at bounding box center [613, 291] width 1227 height 583
click at [662, 216] on div "Hồ Chí Minh - Buôn Ma Thuột 14/10/2025 08:00 - 50H-717.42 Làm mới In phơi In đơ…" at bounding box center [633, 130] width 1176 height 185
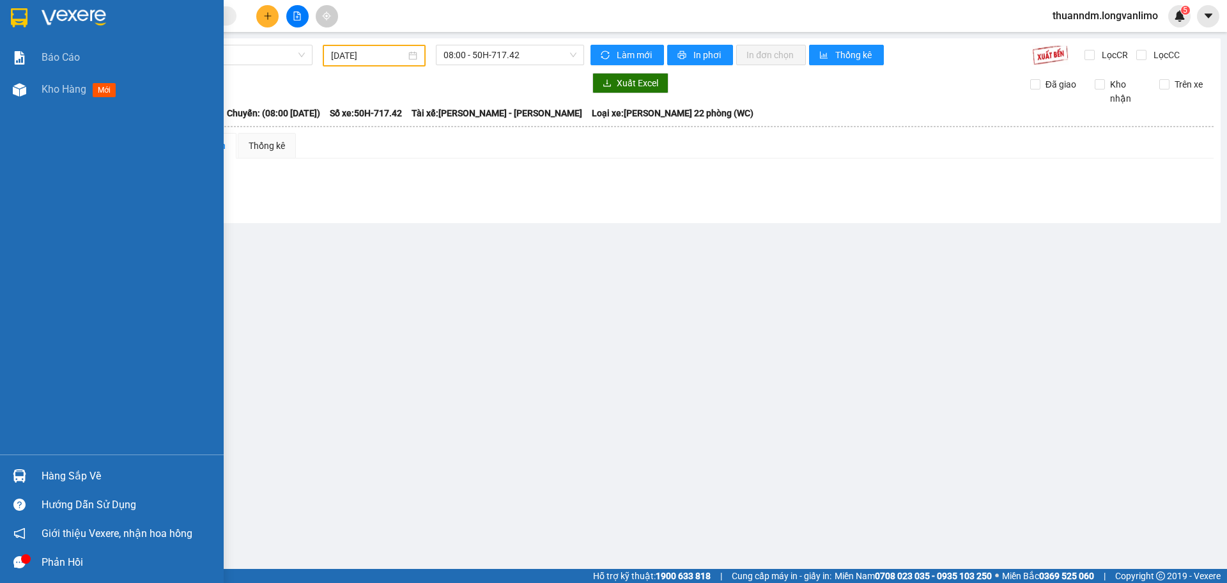
click at [22, 8] on img at bounding box center [19, 17] width 17 height 19
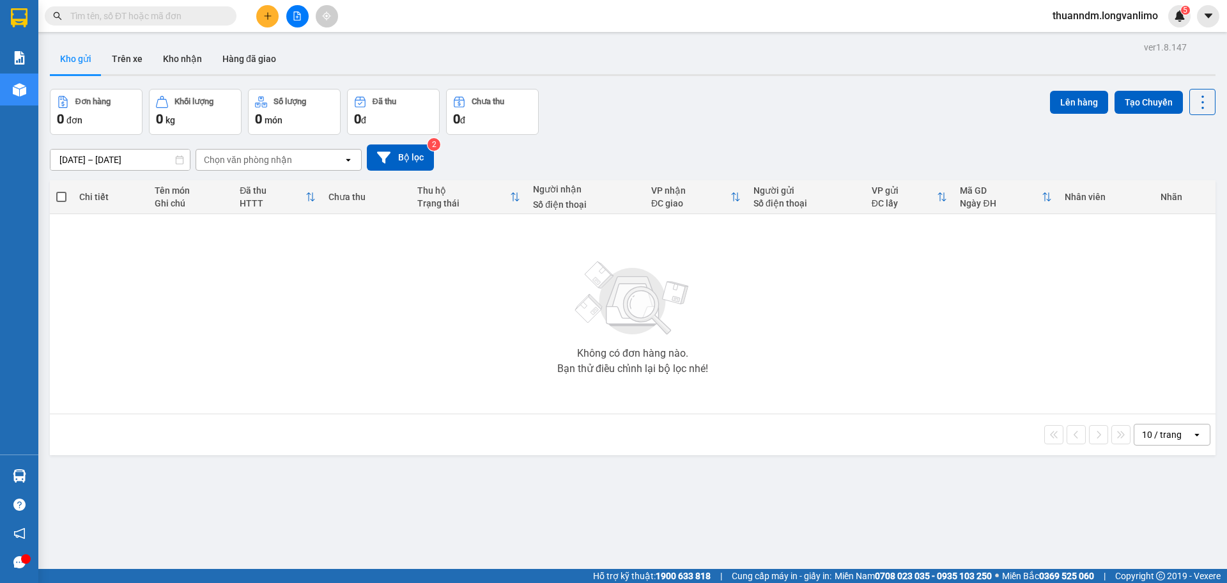
click at [295, 15] on icon "file-add" at bounding box center [297, 16] width 9 height 9
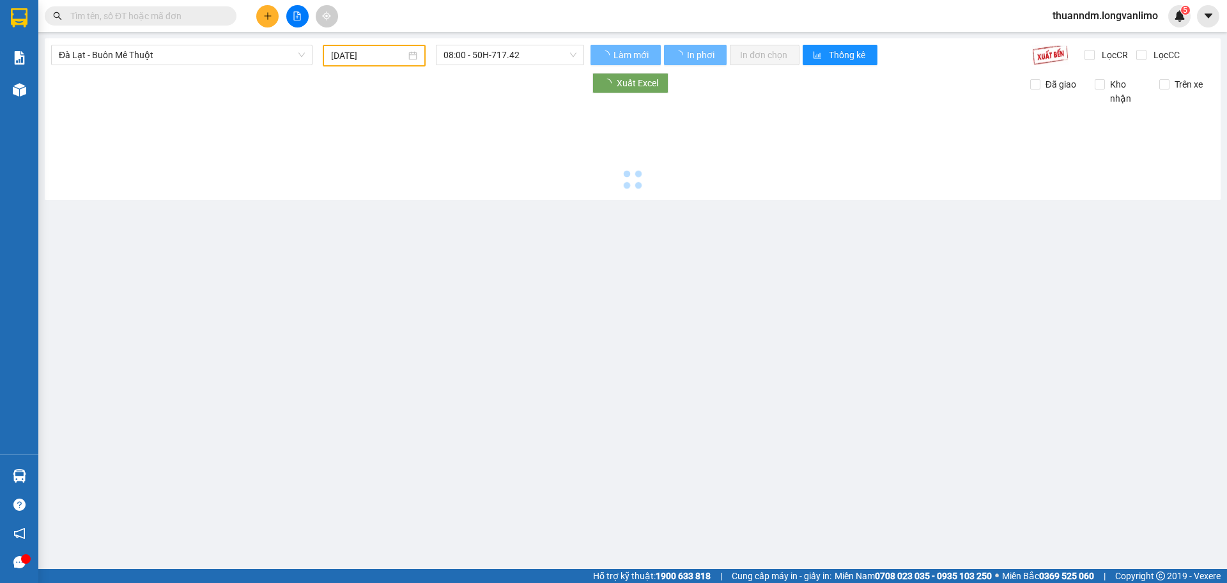
type input "15/10/2025"
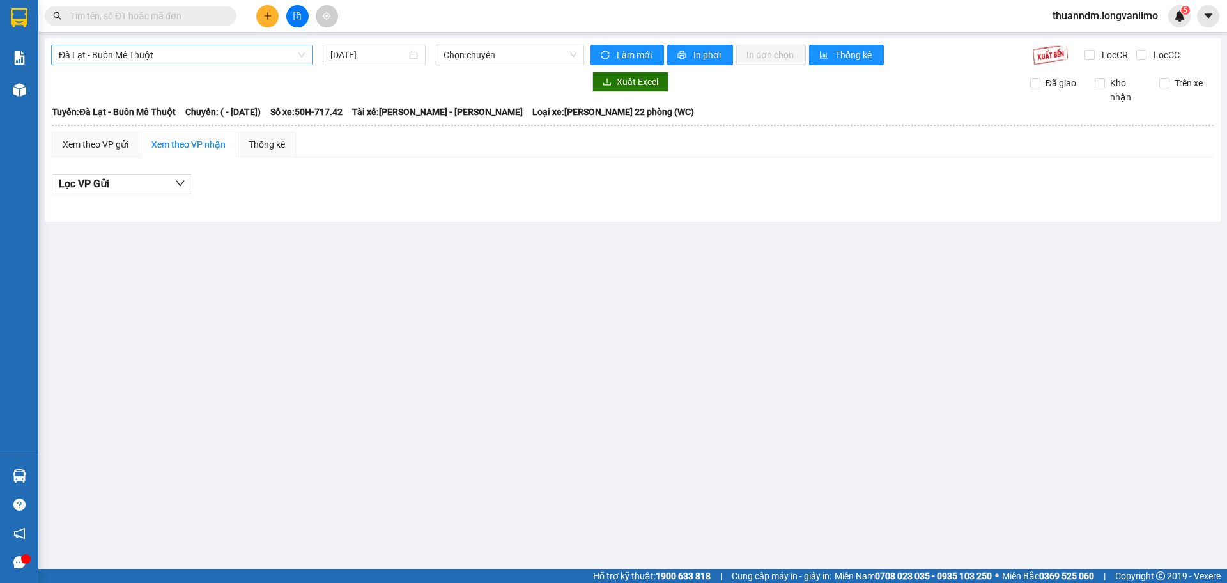
click at [276, 49] on span "Đà Lạt - Buôn Mê Thuột" at bounding box center [182, 54] width 246 height 19
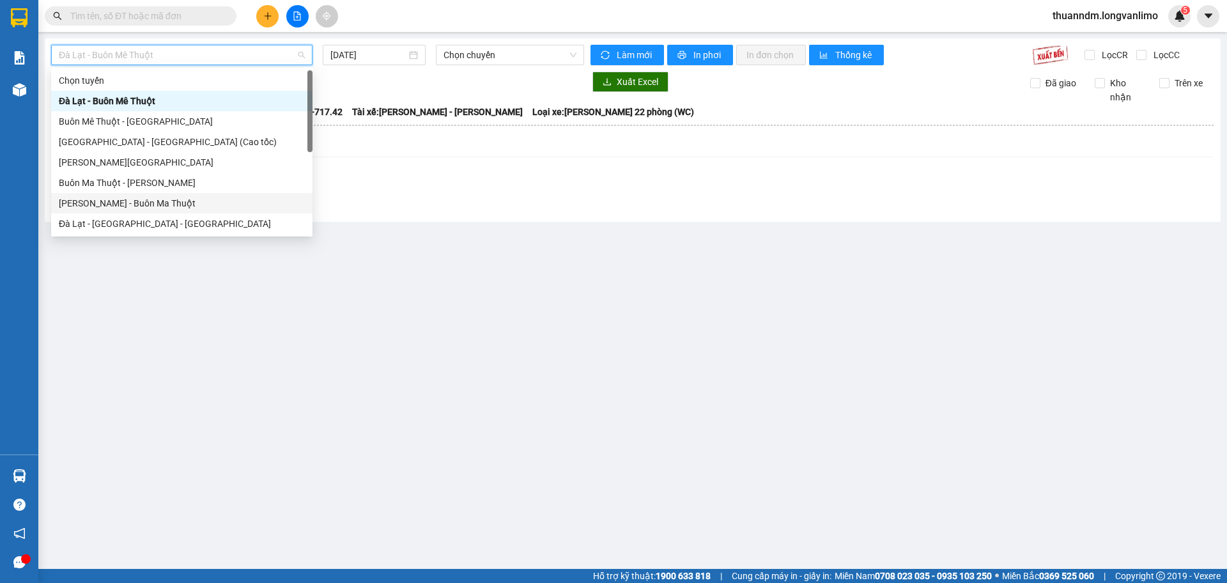
click at [191, 209] on div "[PERSON_NAME] - Buôn Ma Thuột" at bounding box center [182, 203] width 246 height 14
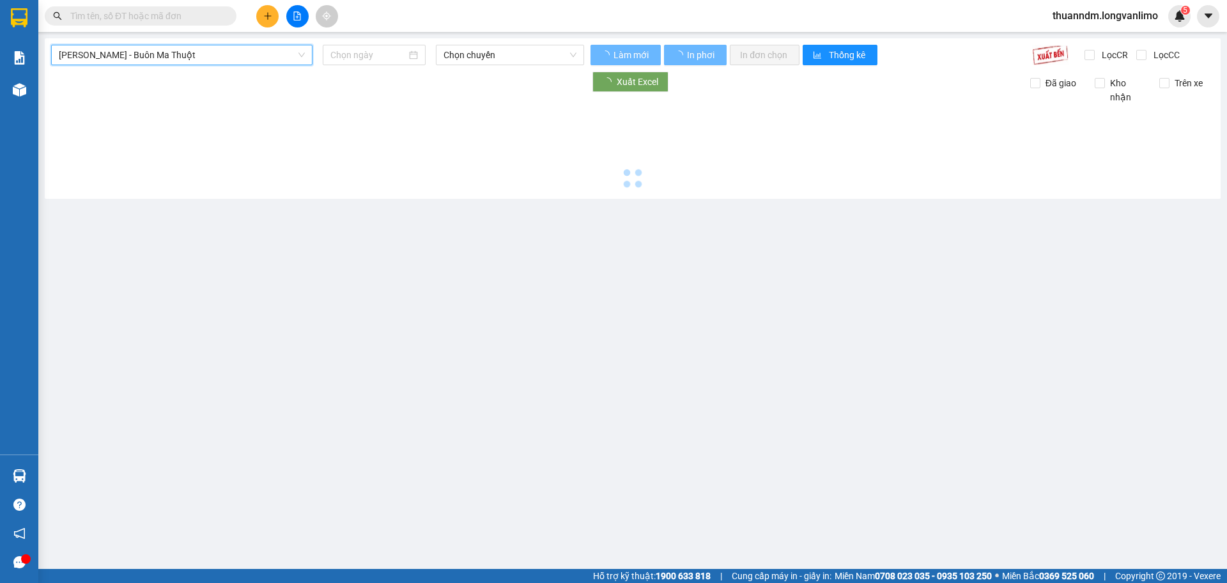
type input "15/10/2025"
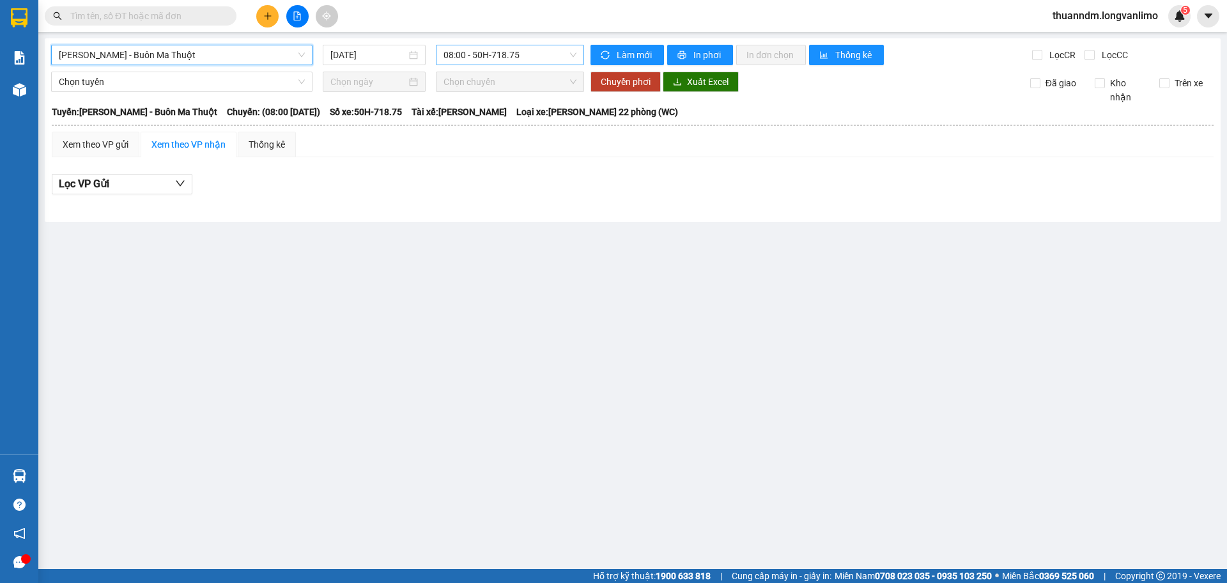
click at [495, 63] on span "08:00 - 50H-718.75" at bounding box center [510, 54] width 133 height 19
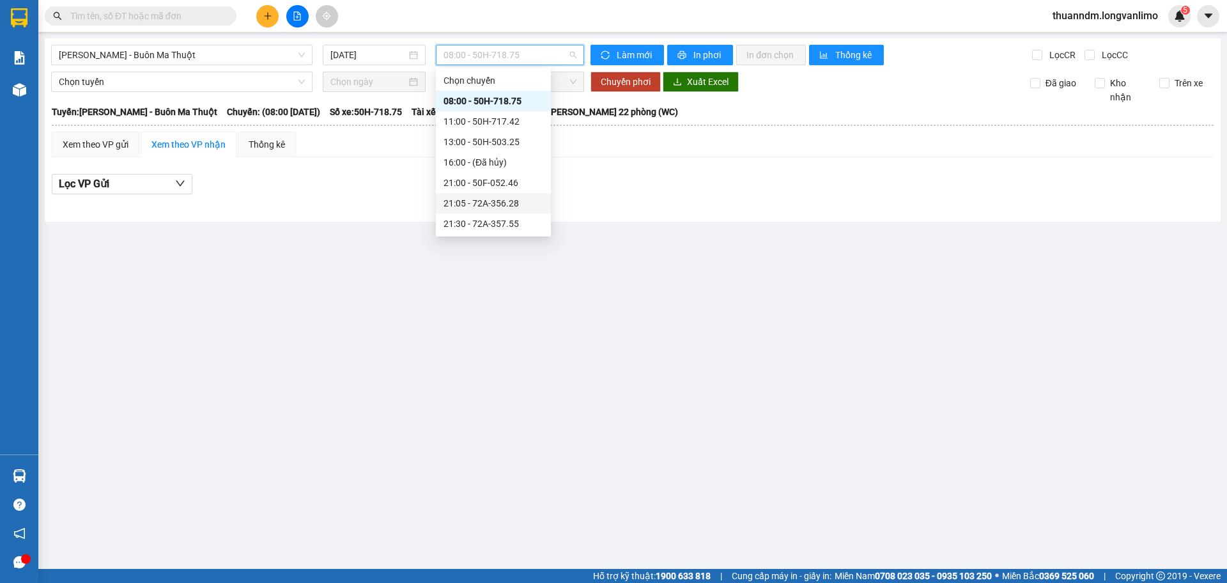
scroll to position [82, 0]
click at [513, 233] on div "23:59 - 50H-710.64" at bounding box center [493, 223] width 115 height 20
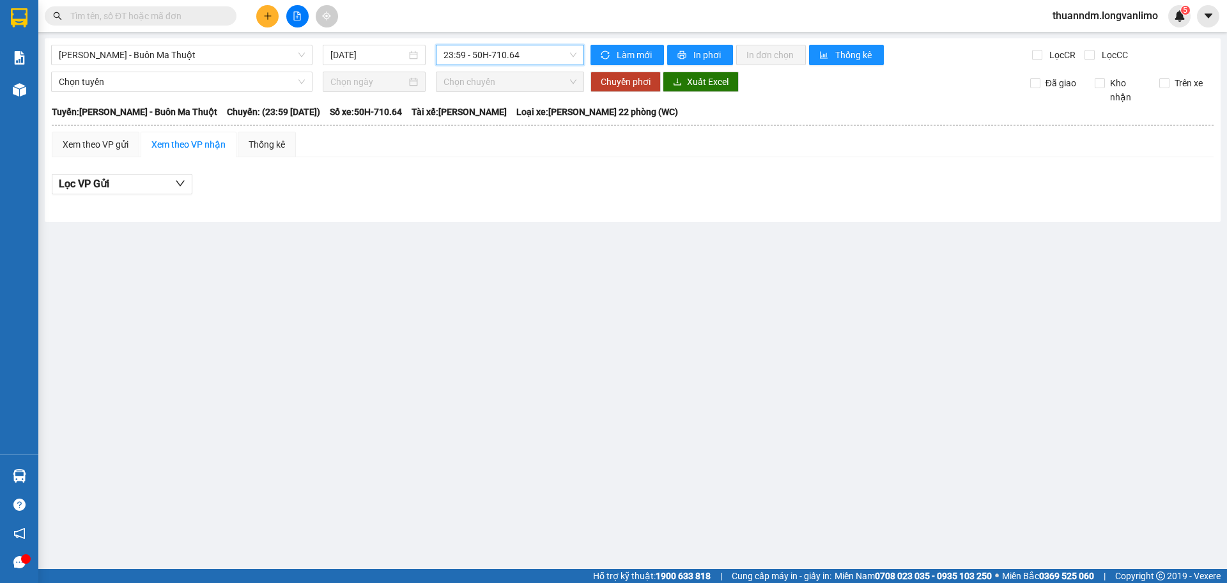
click at [524, 62] on span "23:59 - 50H-710.64" at bounding box center [510, 54] width 133 height 19
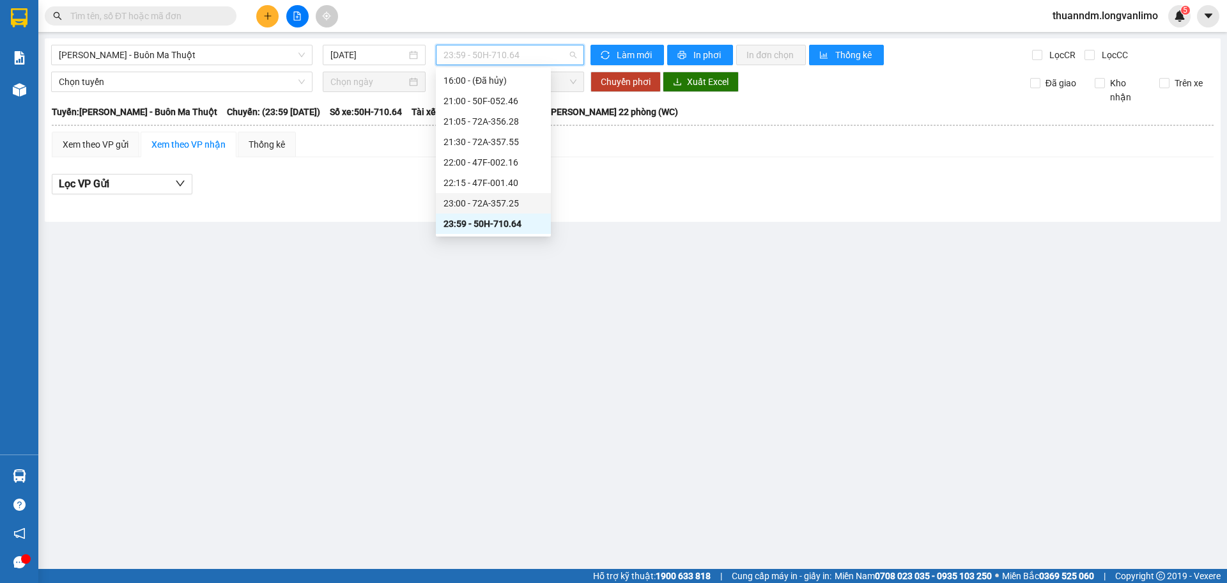
click at [514, 196] on div "23:00 - 72A-357.25" at bounding box center [493, 203] width 115 height 20
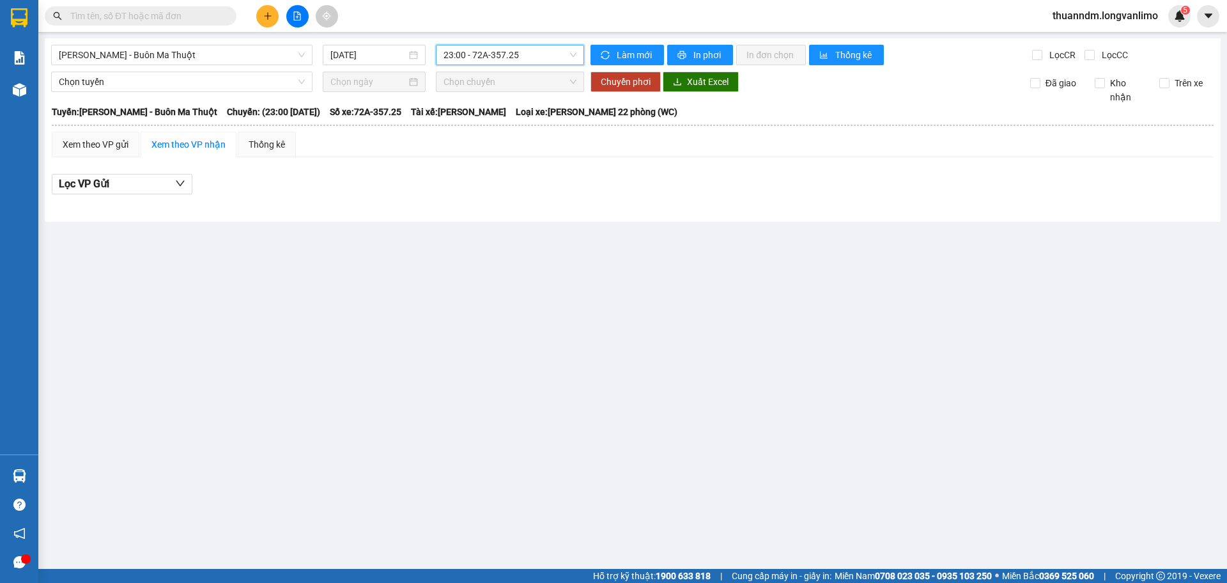
click at [496, 47] on span "23:00 - 72A-357.25" at bounding box center [510, 54] width 133 height 19
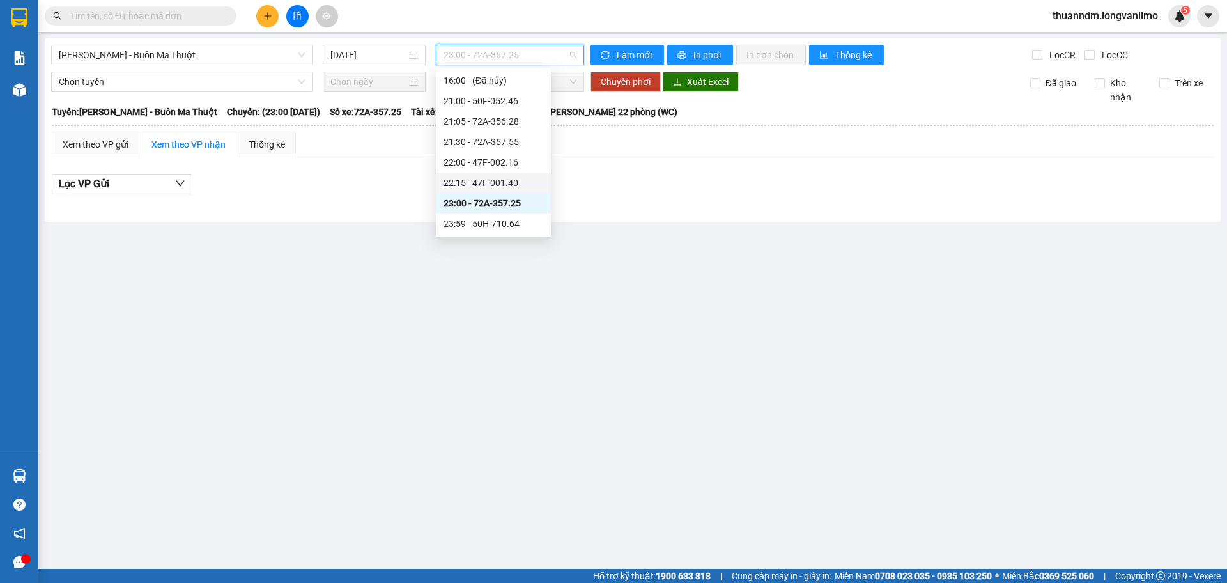
click at [502, 180] on div "22:15 - 47F-001.40" at bounding box center [494, 183] width 100 height 14
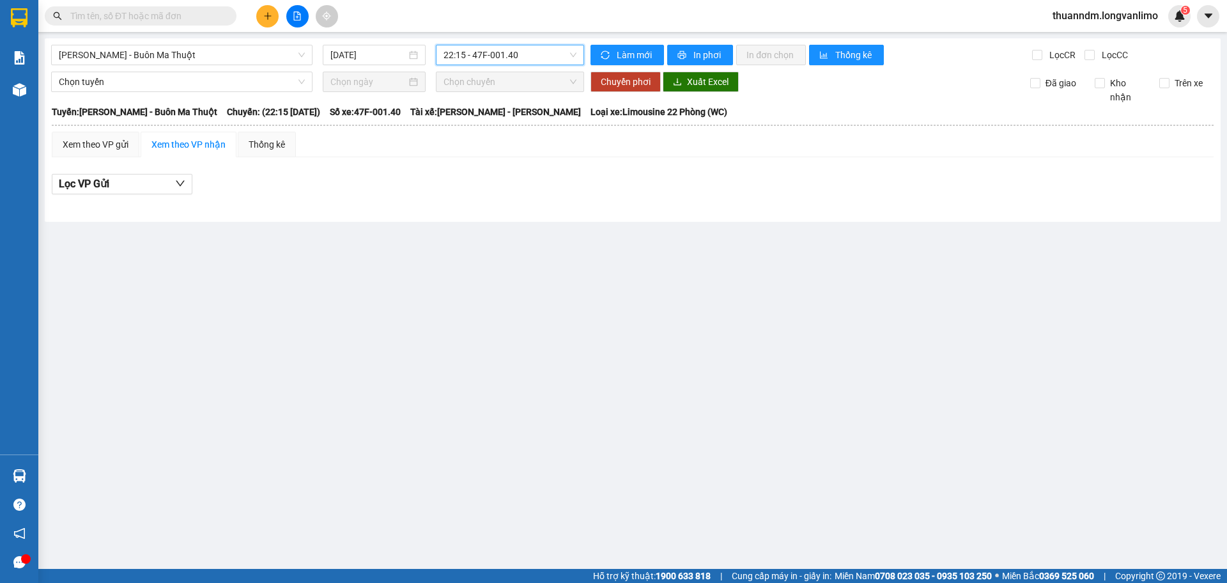
click at [504, 59] on span "22:15 - 47F-001.40" at bounding box center [510, 54] width 133 height 19
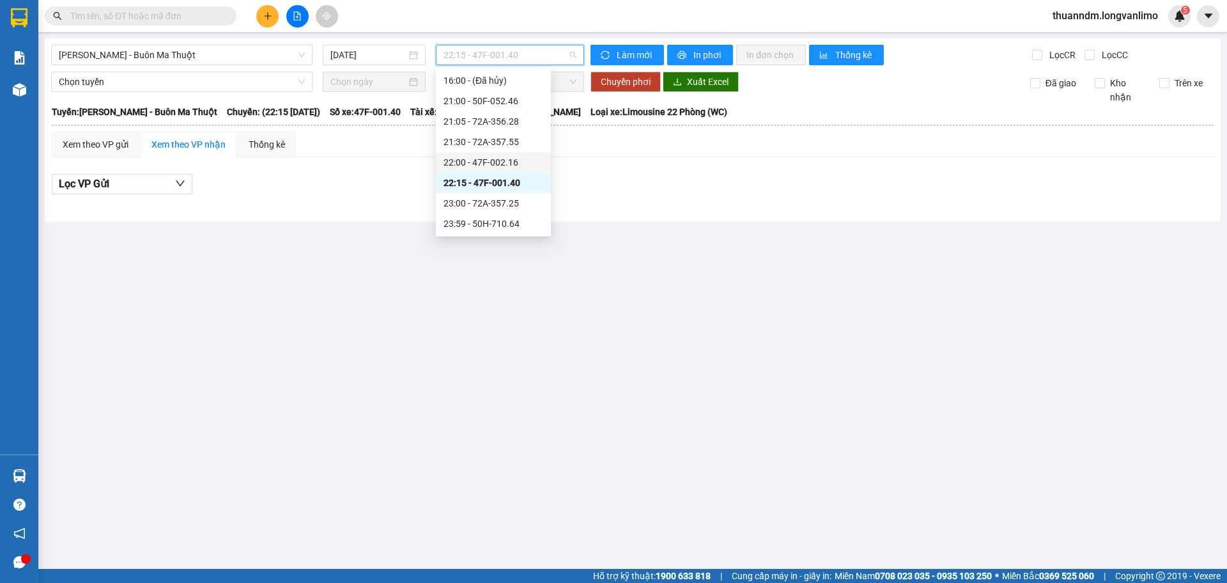
click at [507, 164] on div "22:00 - 47F-002.16" at bounding box center [494, 162] width 100 height 14
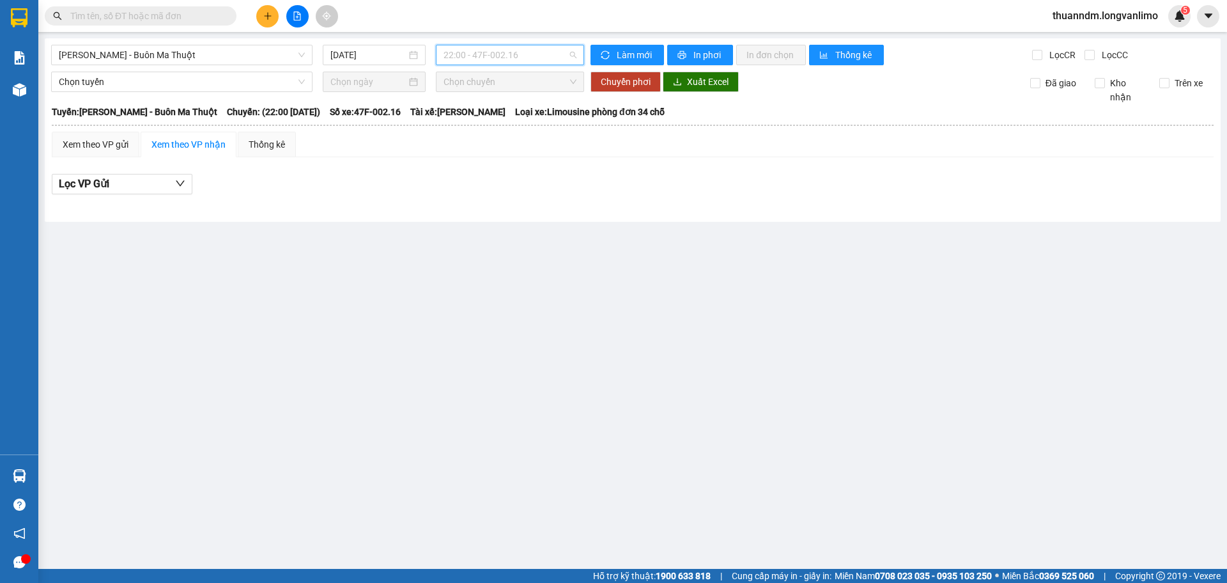
click at [510, 55] on span "22:00 - 47F-002.16" at bounding box center [510, 54] width 133 height 19
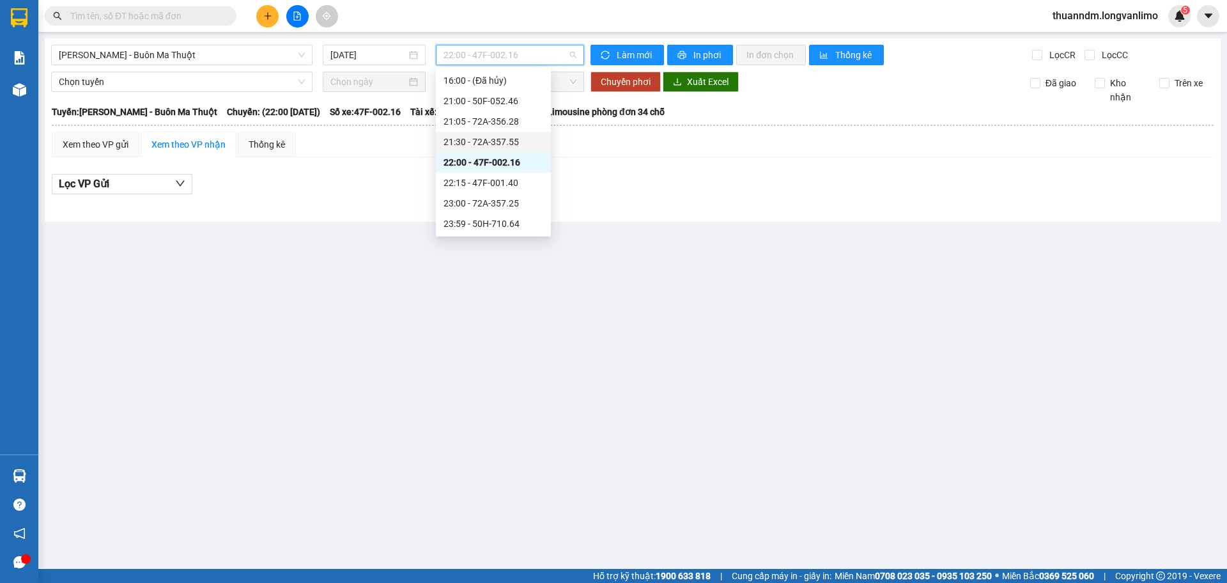
click at [517, 144] on div "21:30 - 72A-357.55" at bounding box center [494, 142] width 100 height 14
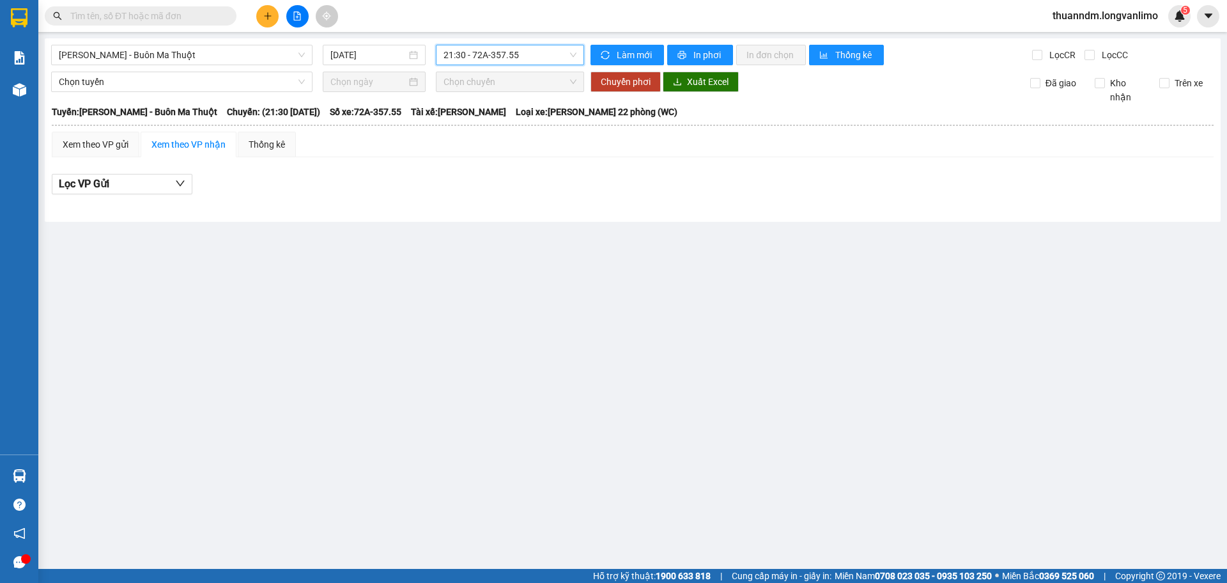
click at [526, 52] on span "21:30 - 72A-357.55" at bounding box center [510, 54] width 133 height 19
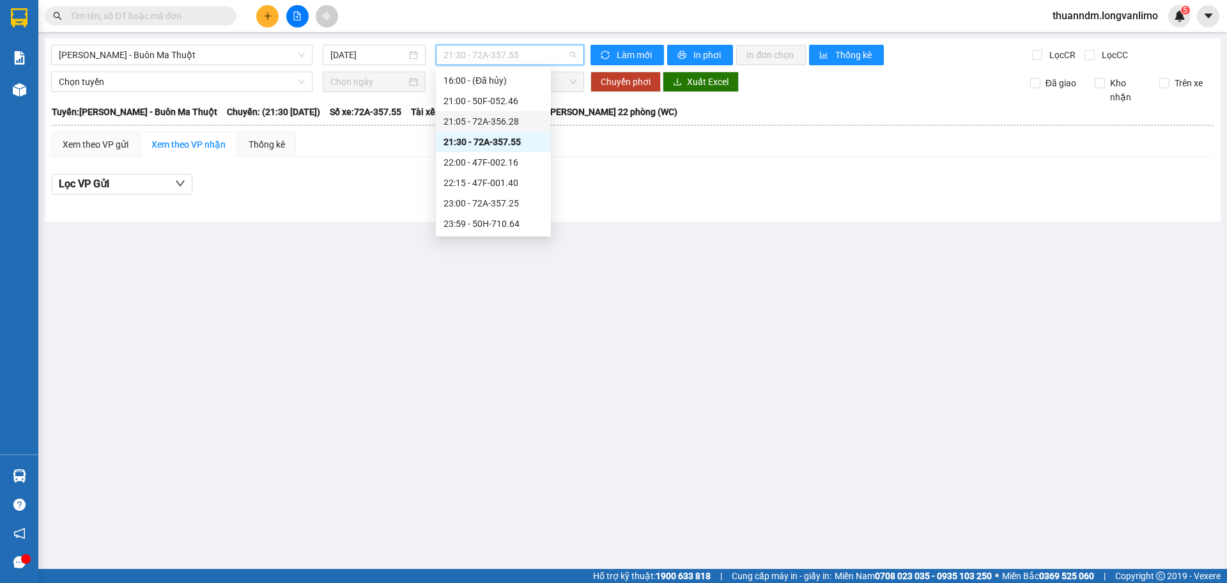
click at [519, 117] on div "21:05 - 72A-356.28" at bounding box center [494, 121] width 100 height 14
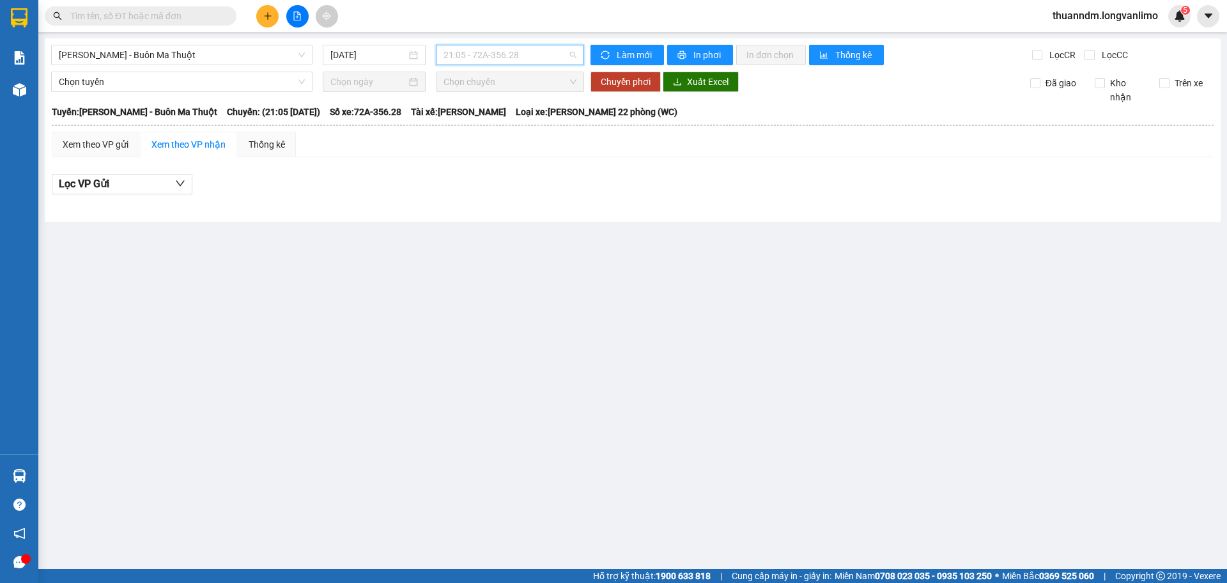
click at [511, 61] on span "21:05 - 72A-356.28" at bounding box center [510, 54] width 133 height 19
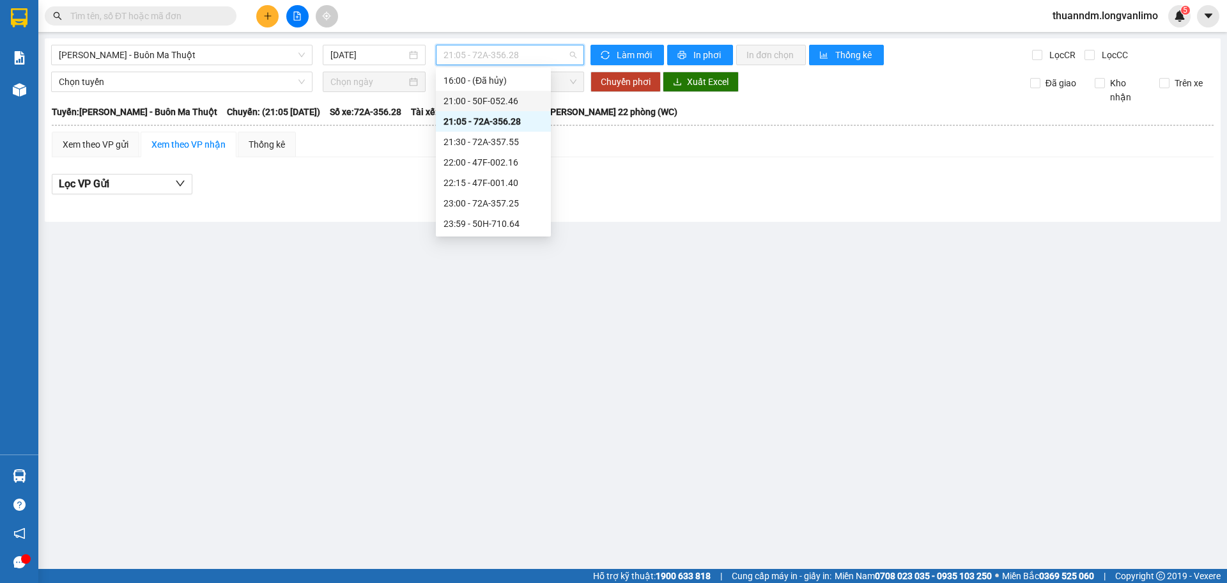
click at [513, 109] on div "21:00 - 50F-052.46" at bounding box center [493, 101] width 115 height 20
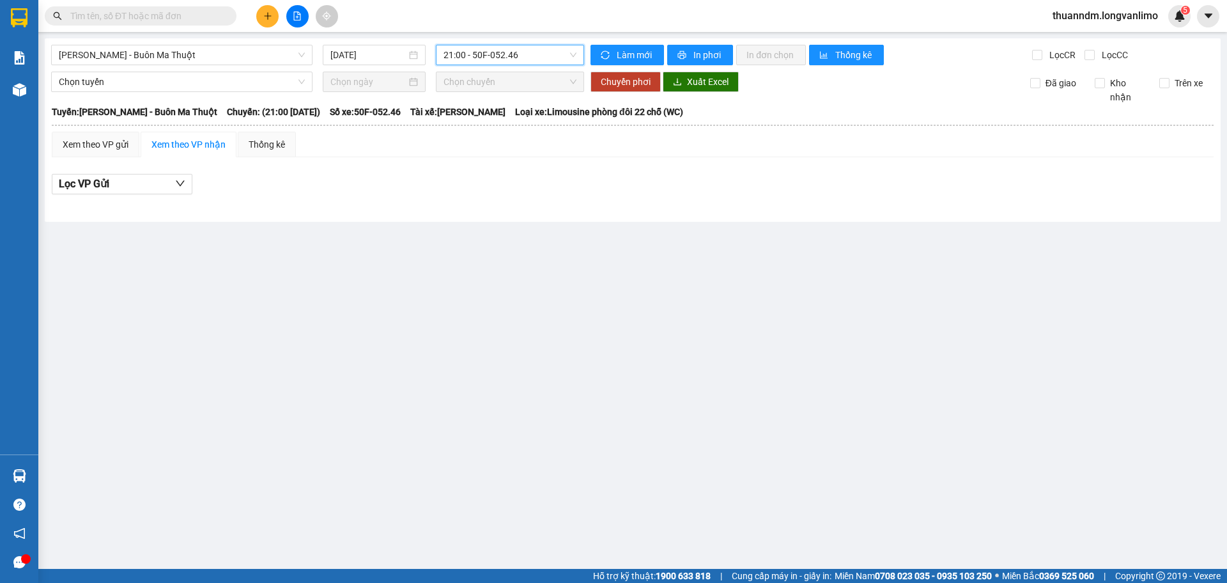
click at [493, 62] on span "21:00 - 50F-052.46" at bounding box center [510, 54] width 133 height 19
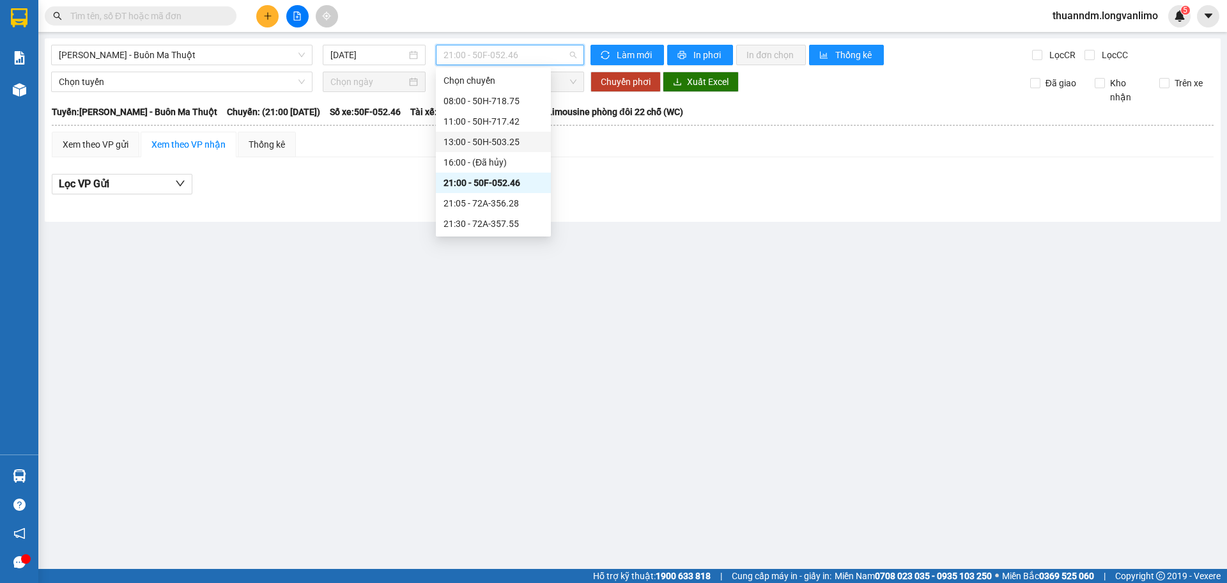
click at [504, 145] on div "13:00 - 50H-503.25" at bounding box center [494, 142] width 100 height 14
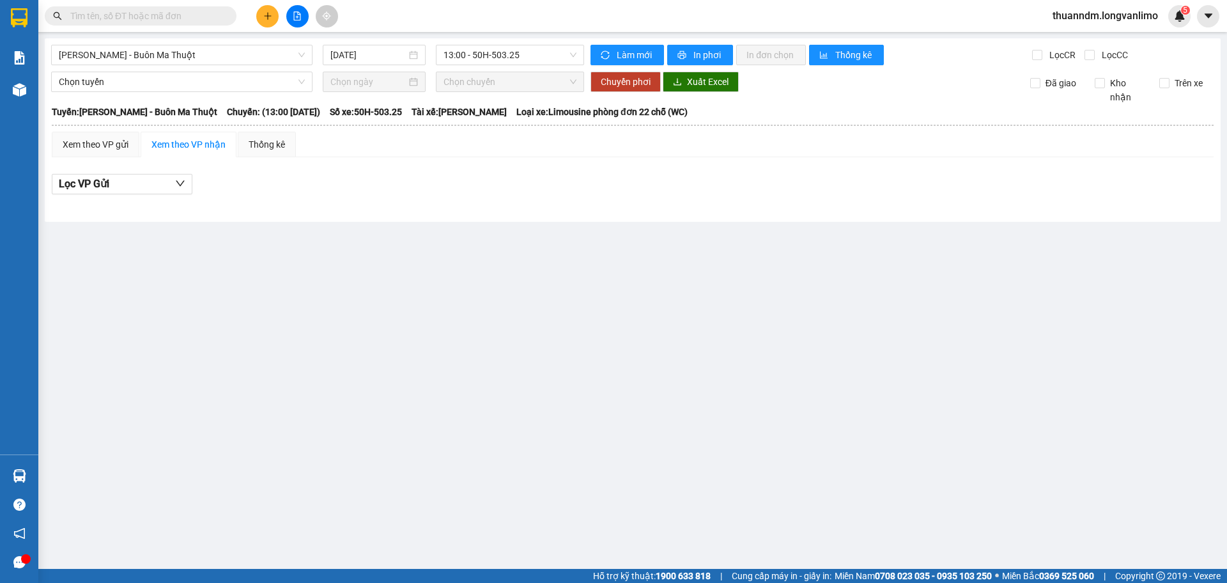
click at [197, 10] on input "text" at bounding box center [145, 16] width 151 height 14
click at [147, 15] on input "text" at bounding box center [145, 16] width 151 height 14
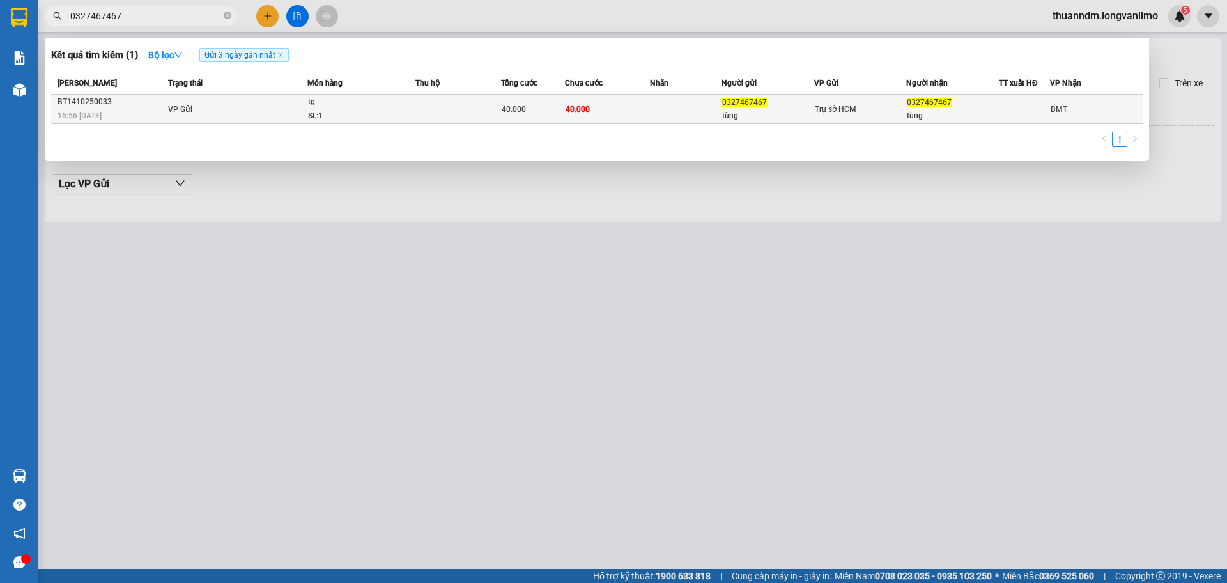
type input "0327467467"
click at [343, 118] on div "SL: 1" at bounding box center [356, 116] width 96 height 14
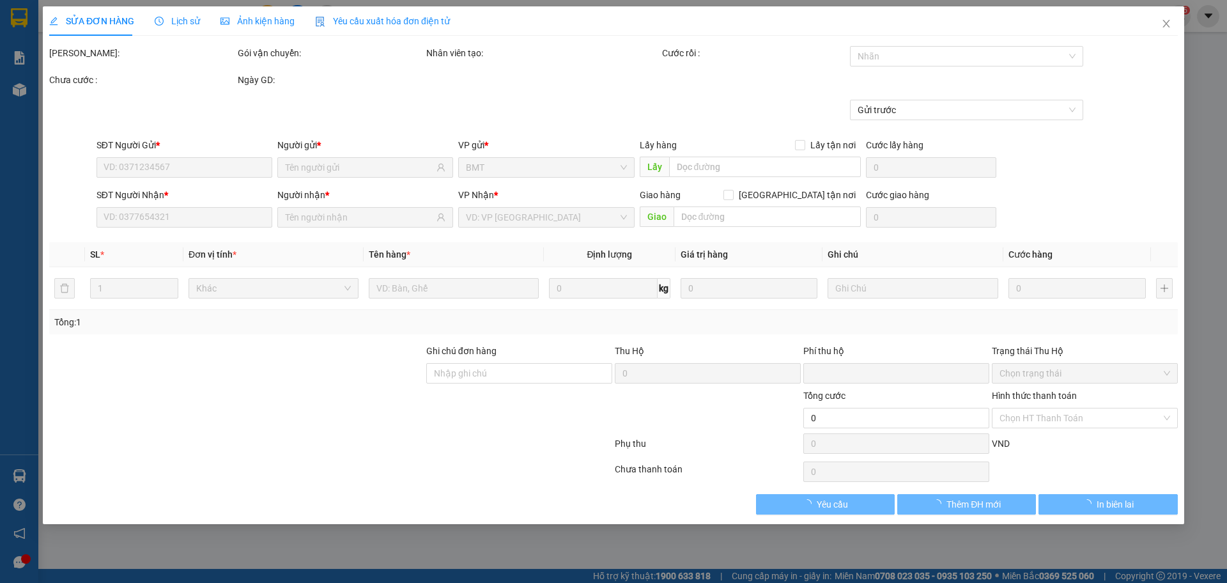
type input "0327467467"
type input "tùng"
type input "0327467467"
type input "tùng"
type input "0"
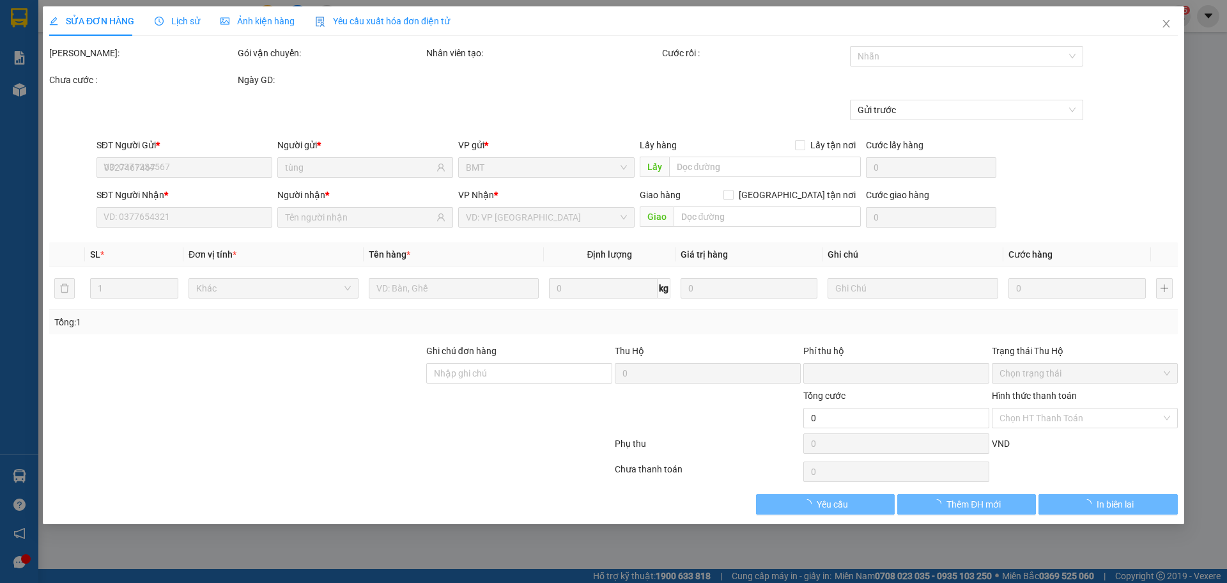
type input "40.000"
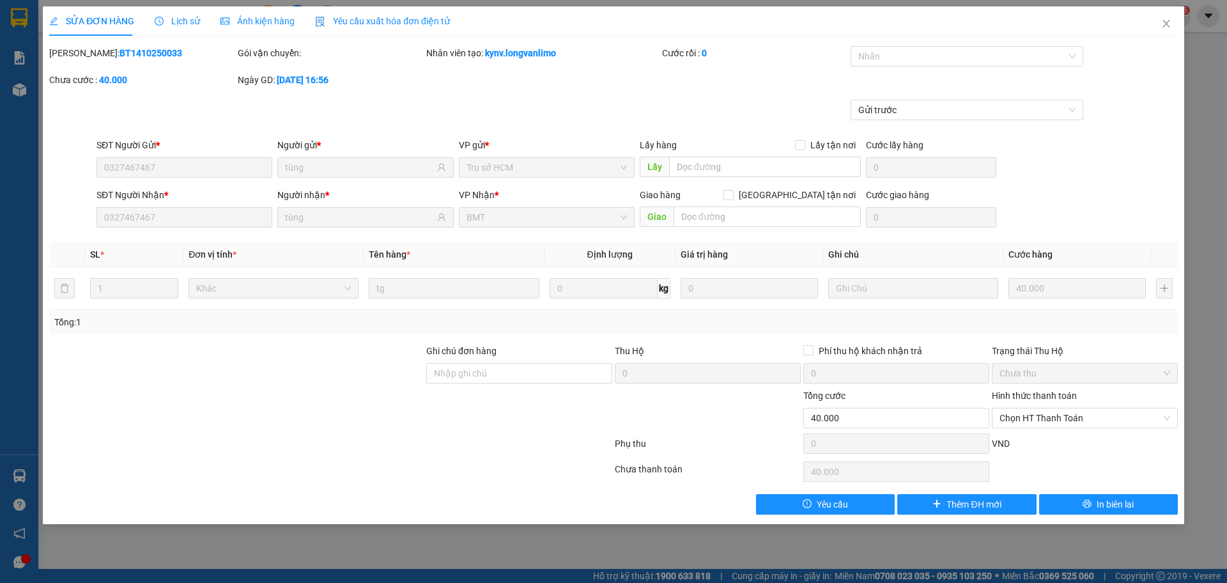
click at [262, 21] on span "Ảnh kiện hàng" at bounding box center [258, 21] width 74 height 10
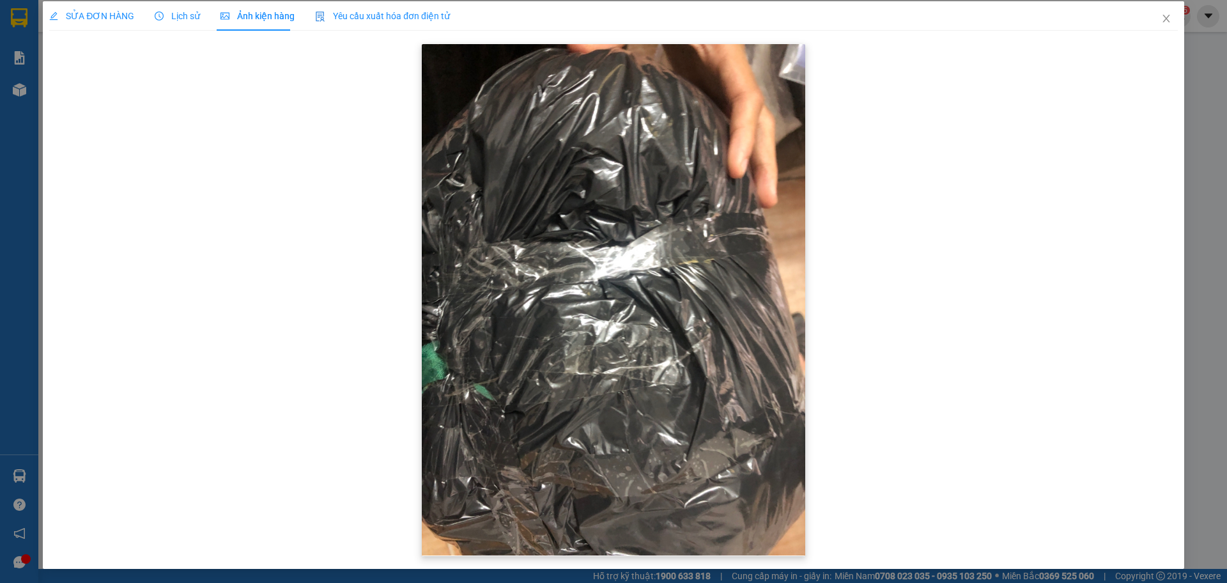
scroll to position [6, 0]
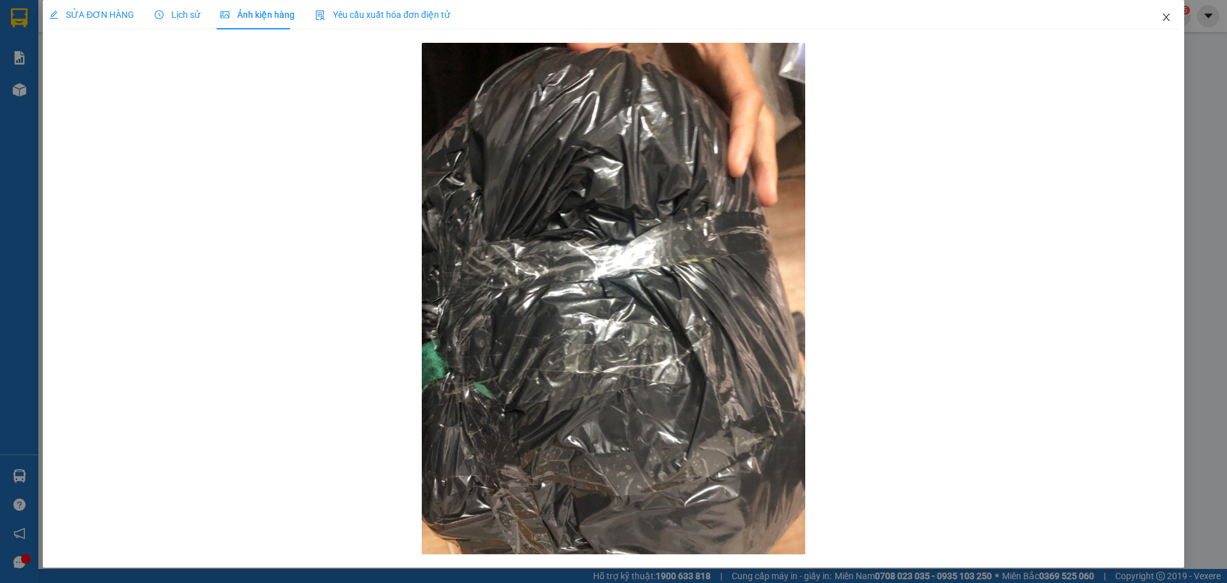
click at [1161, 19] on icon "close" at bounding box center [1166, 17] width 10 height 10
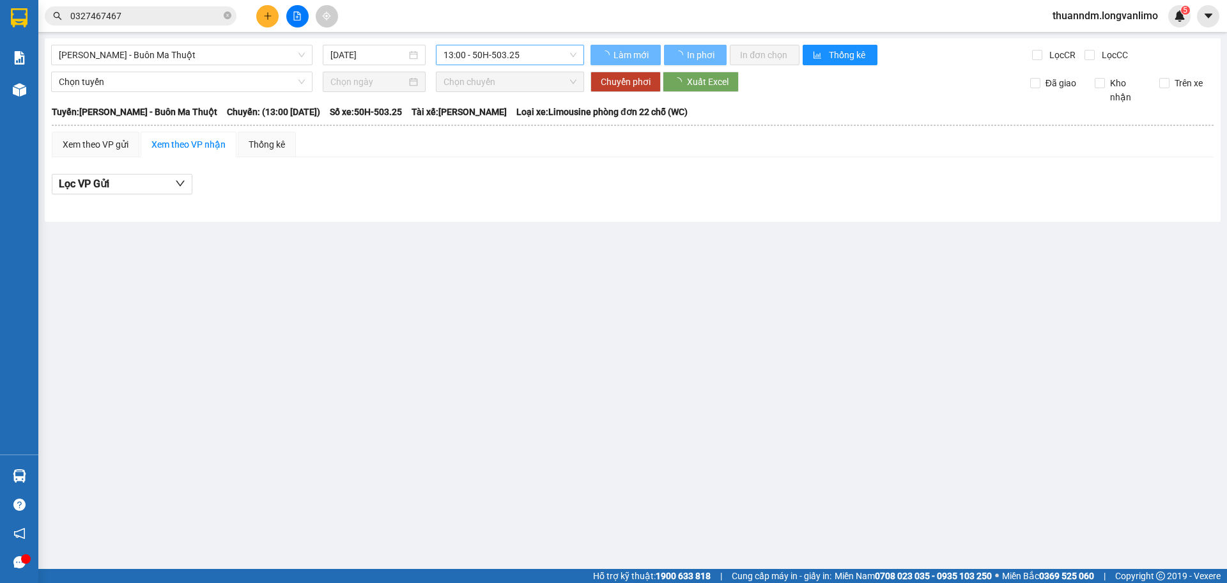
click at [541, 52] on span "13:00 - 50H-503.25" at bounding box center [510, 54] width 133 height 19
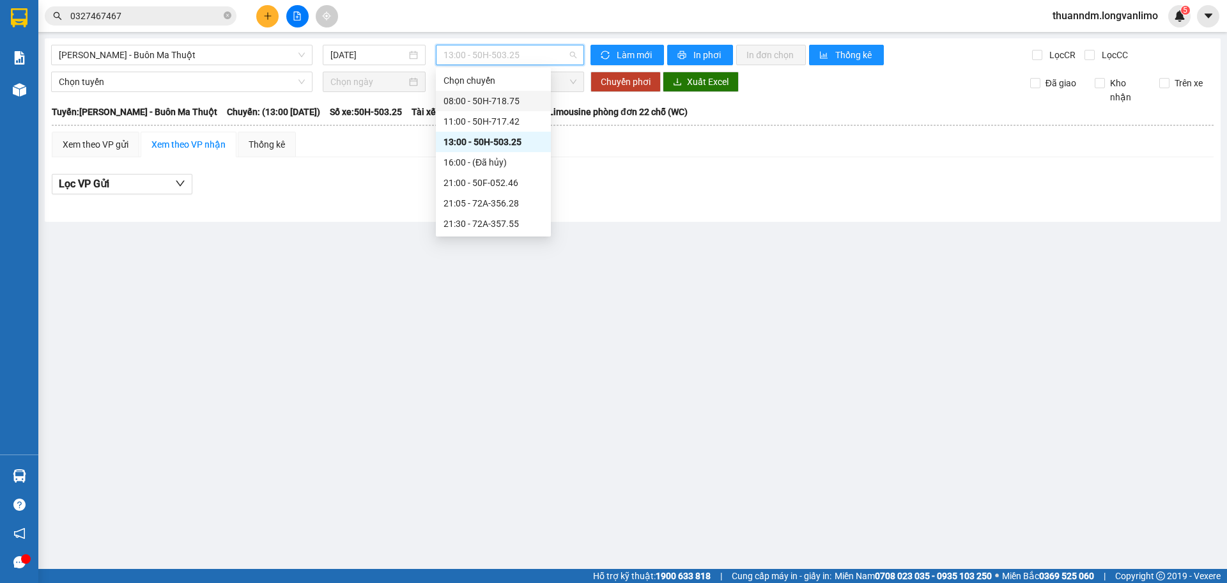
click at [391, 65] on div "Hồ Chí Minh - Buôn Ma Thuột 15/10/2025 13:00 - 50H-503.25 Làm mới In phơi In đơ…" at bounding box center [633, 129] width 1176 height 183
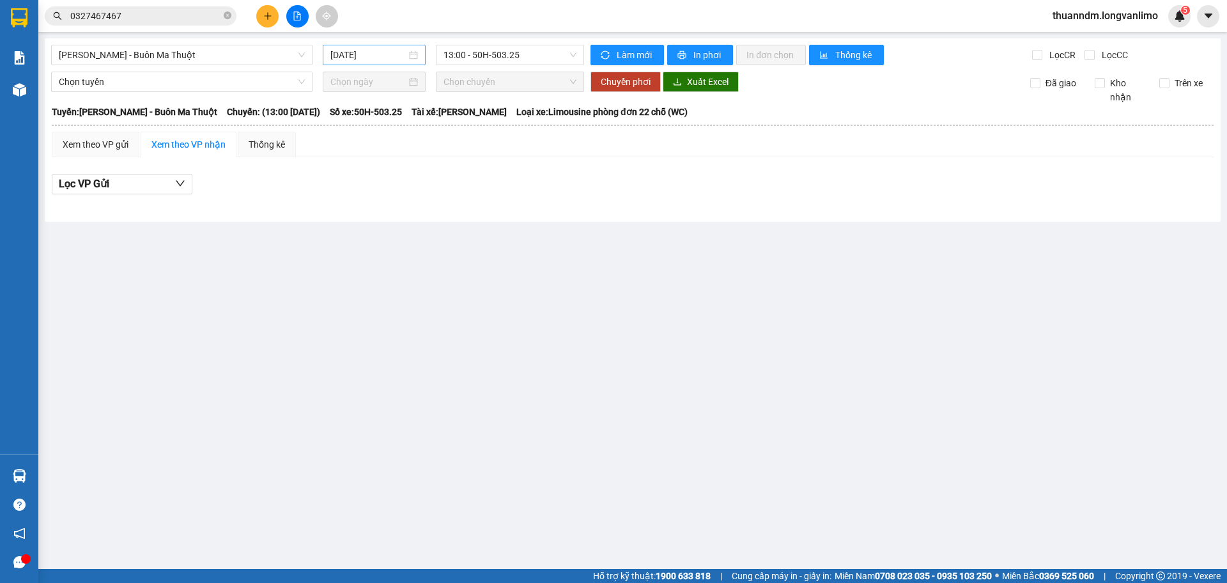
click at [390, 52] on input "15/10/2025" at bounding box center [368, 55] width 76 height 14
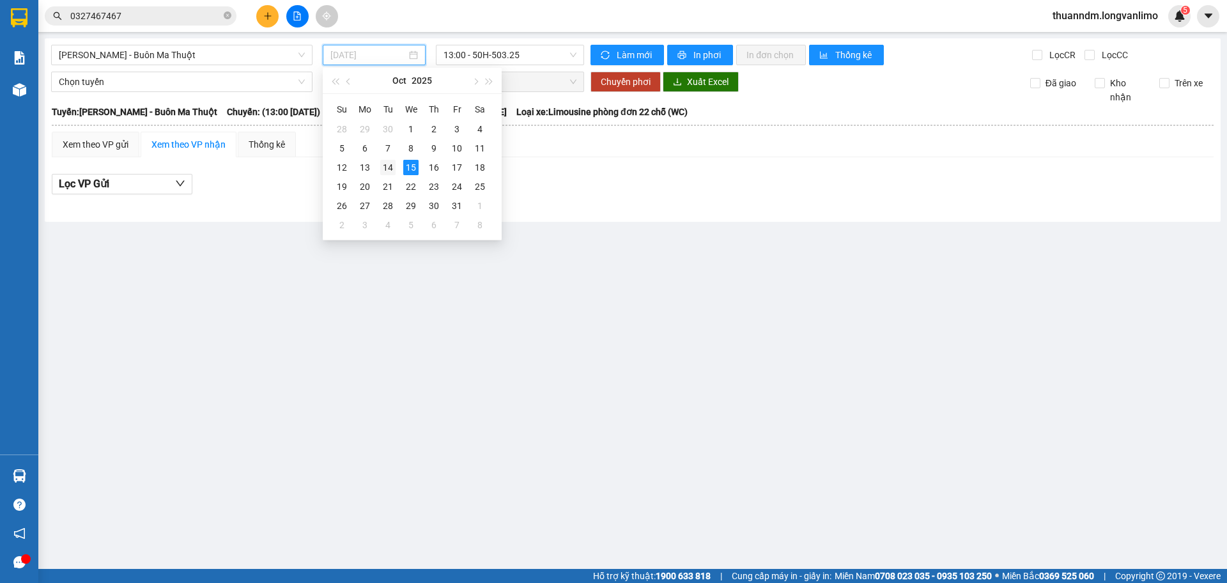
click at [381, 164] on div "14" at bounding box center [387, 167] width 15 height 15
type input "[DATE]"
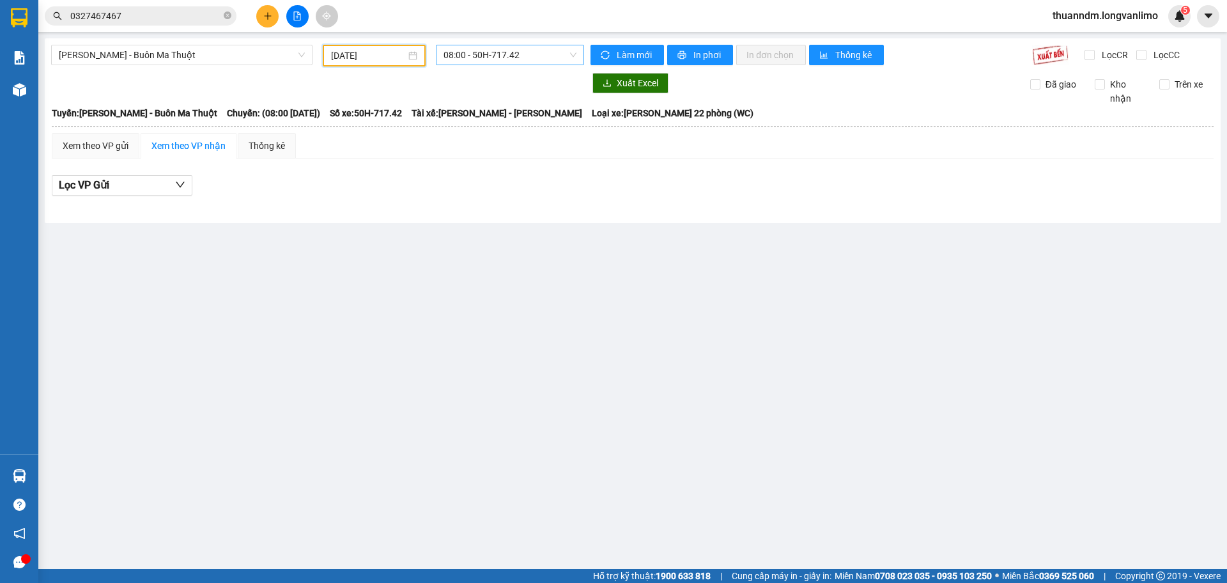
click at [477, 54] on span "08:00 - 50H-717.42" at bounding box center [510, 54] width 133 height 19
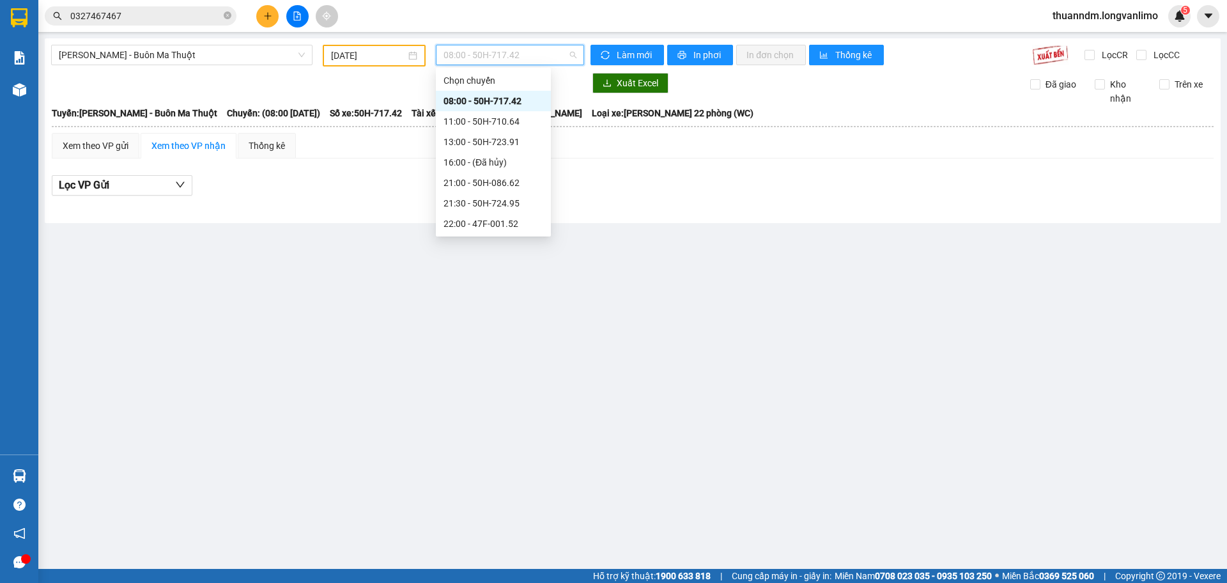
click at [477, 54] on span "08:00 - 50H-717.42" at bounding box center [510, 54] width 133 height 19
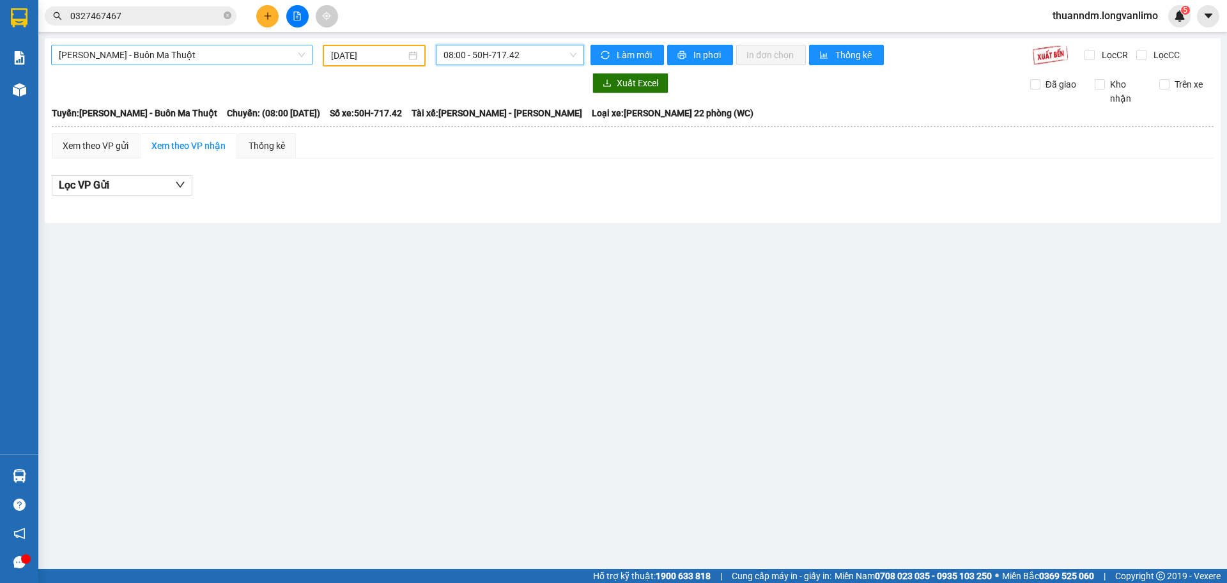
click at [267, 58] on span "[PERSON_NAME] - Buôn Ma Thuột" at bounding box center [182, 54] width 246 height 19
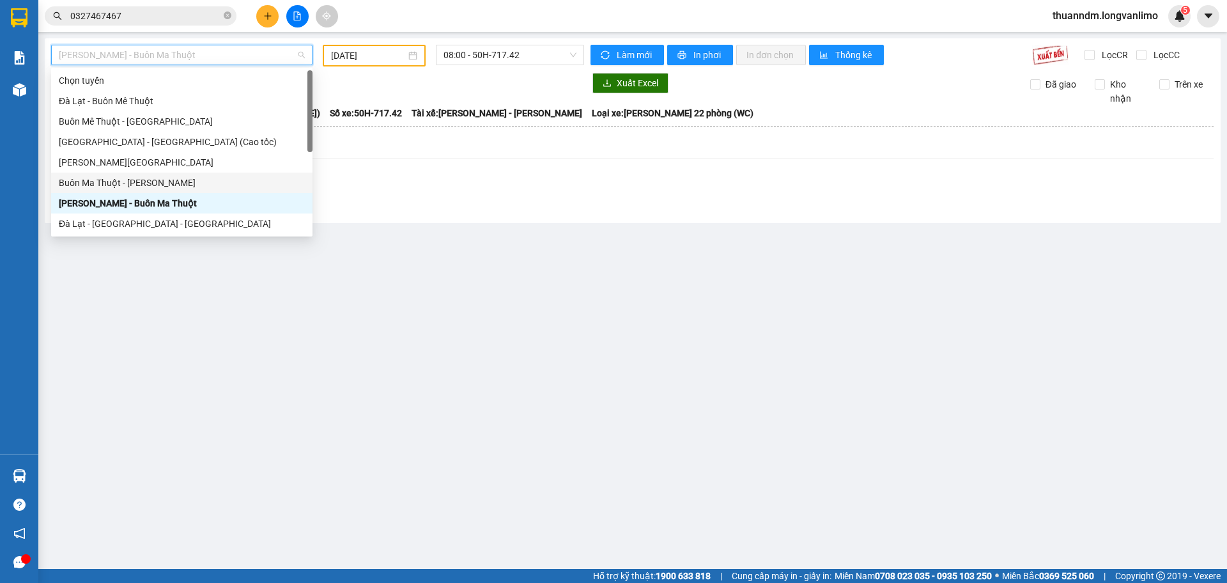
click at [222, 180] on div "Buôn Ma Thuột - Hồ Chí Minh" at bounding box center [182, 183] width 246 height 14
type input "15/10/2025"
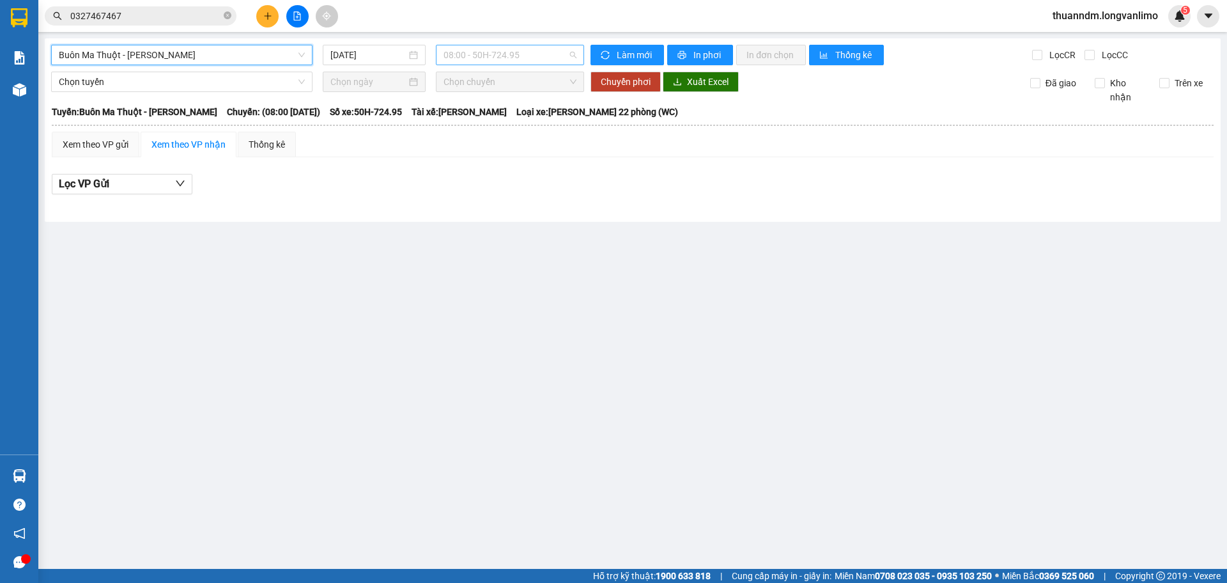
click at [447, 54] on span "08:00 - 50H-724.95" at bounding box center [510, 54] width 133 height 19
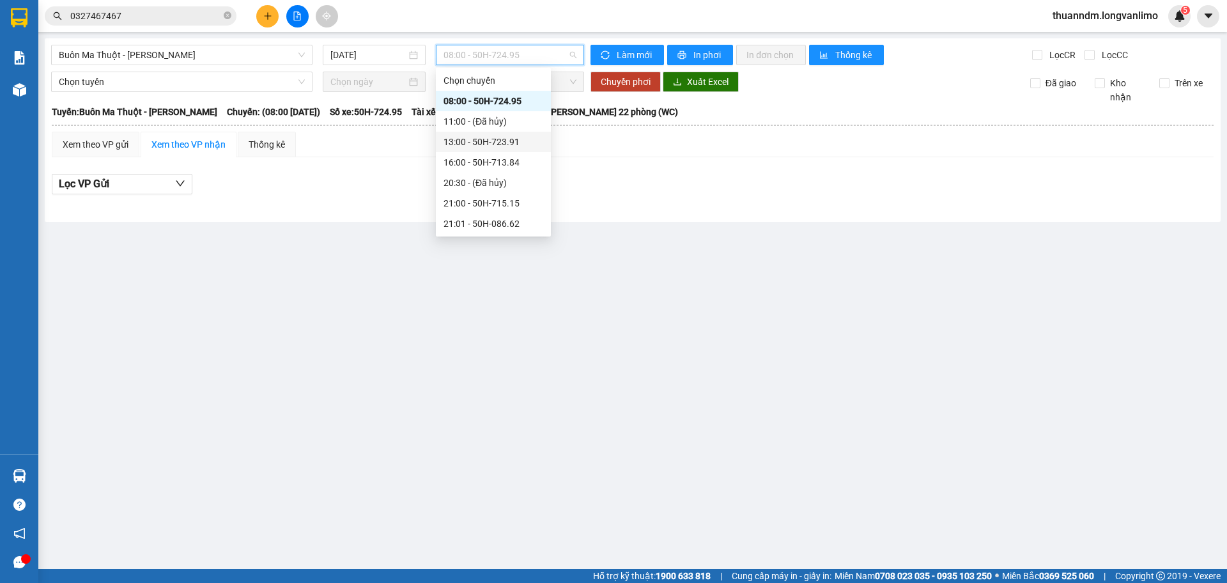
click at [500, 141] on div "13:00 - 50H-723.91" at bounding box center [494, 142] width 100 height 14
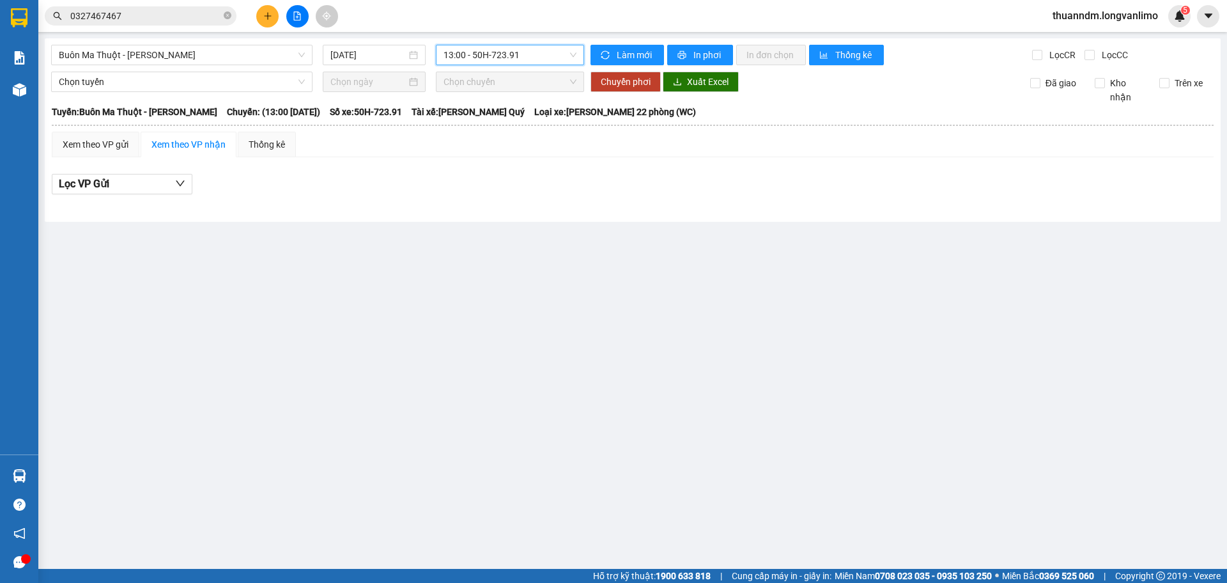
click at [506, 56] on span "13:00 - 50H-723.91" at bounding box center [510, 54] width 133 height 19
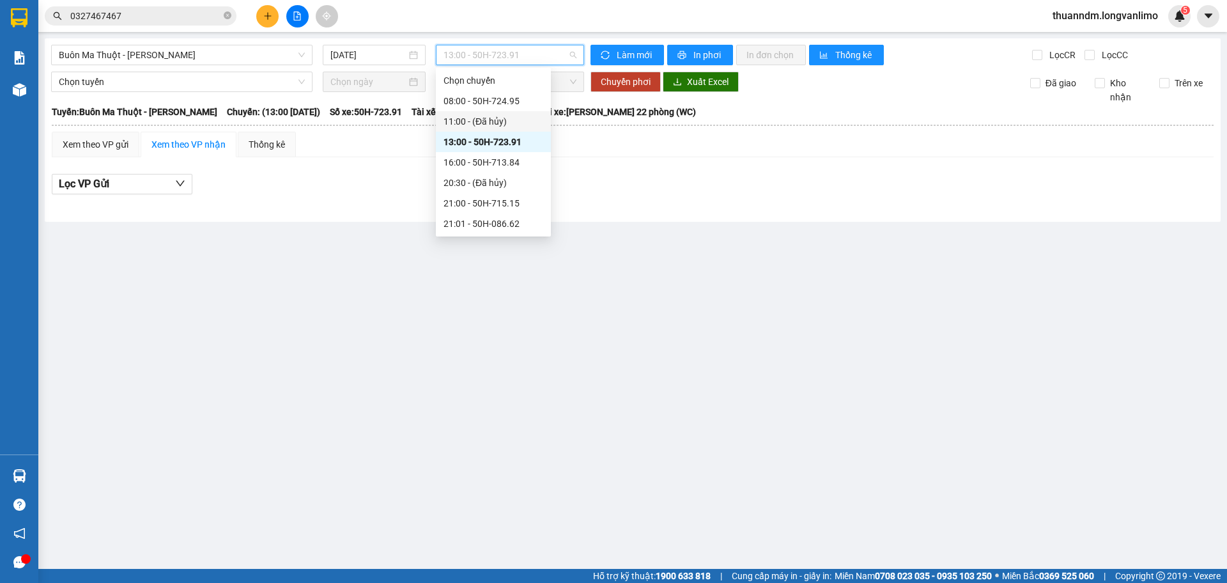
click at [506, 94] on div "08:00 - 50H-724.95" at bounding box center [494, 101] width 100 height 14
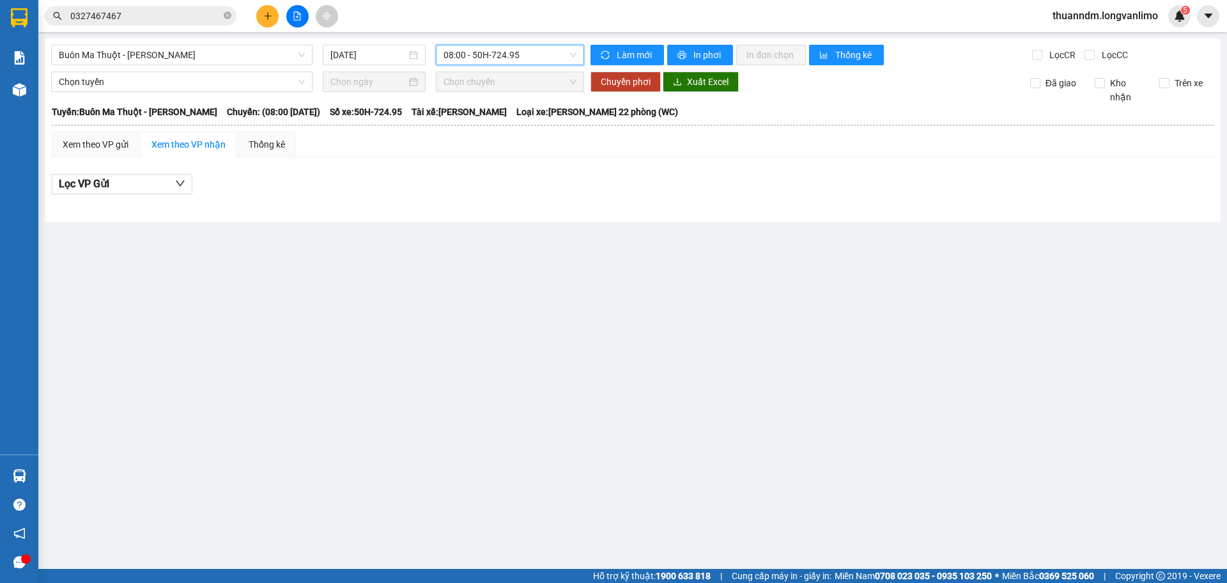
click at [516, 61] on span "08:00 - 50H-724.95" at bounding box center [510, 54] width 133 height 19
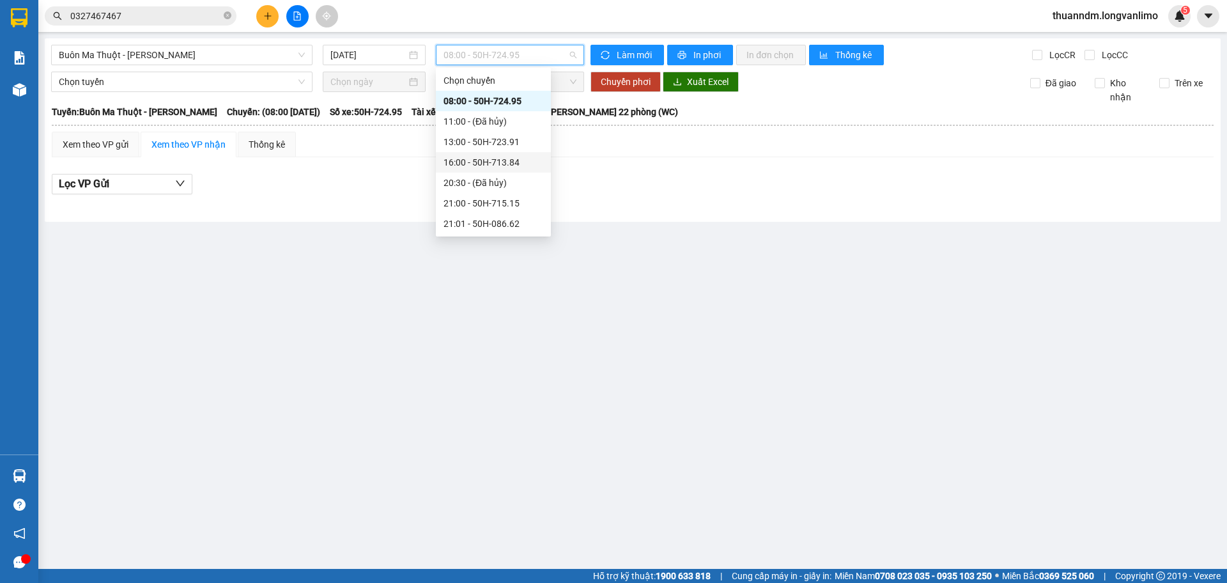
click at [508, 160] on div "16:00 - 50H-713.84" at bounding box center [494, 162] width 100 height 14
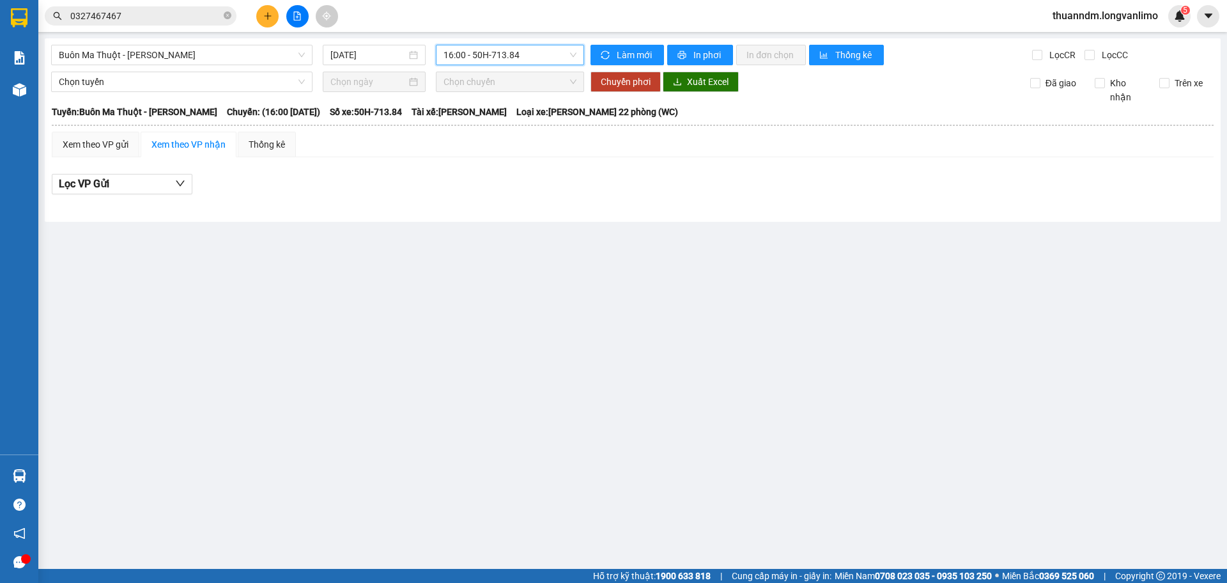
click at [520, 63] on span "16:00 - 50H-713.84" at bounding box center [510, 54] width 133 height 19
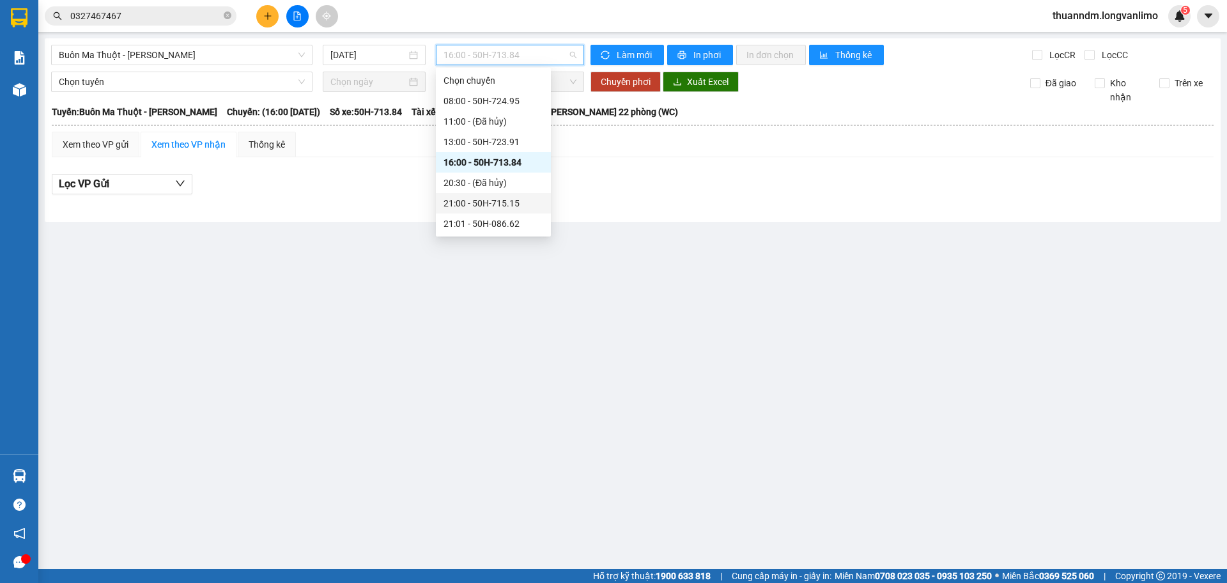
click at [514, 203] on div "21:00 - 50H-715.15" at bounding box center [494, 203] width 100 height 14
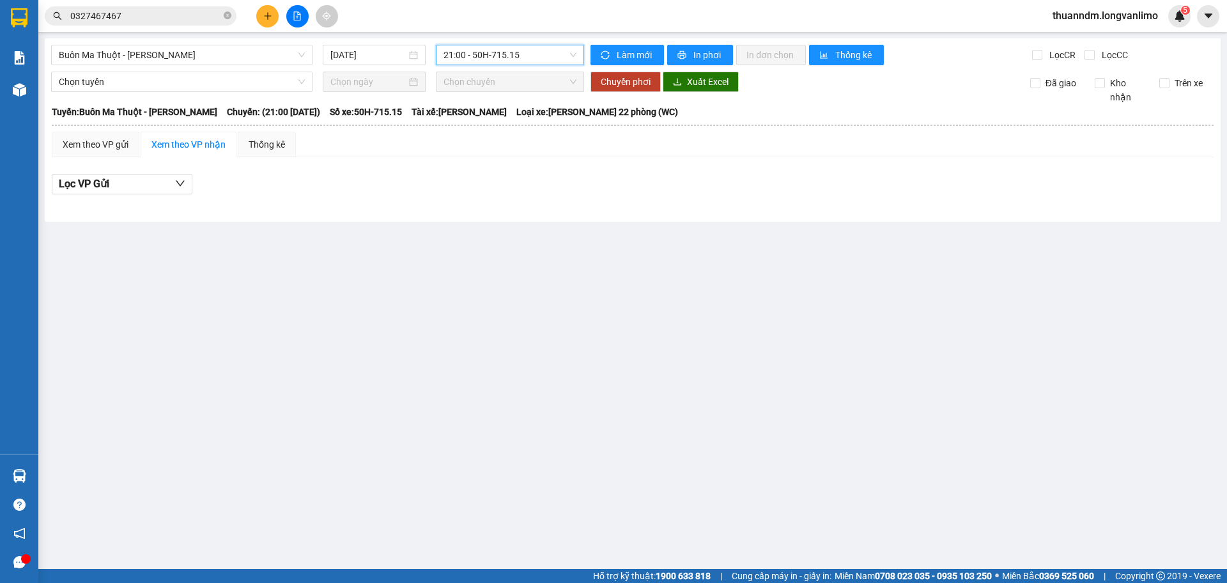
click at [509, 60] on span "21:00 - 50H-715.15" at bounding box center [510, 54] width 133 height 19
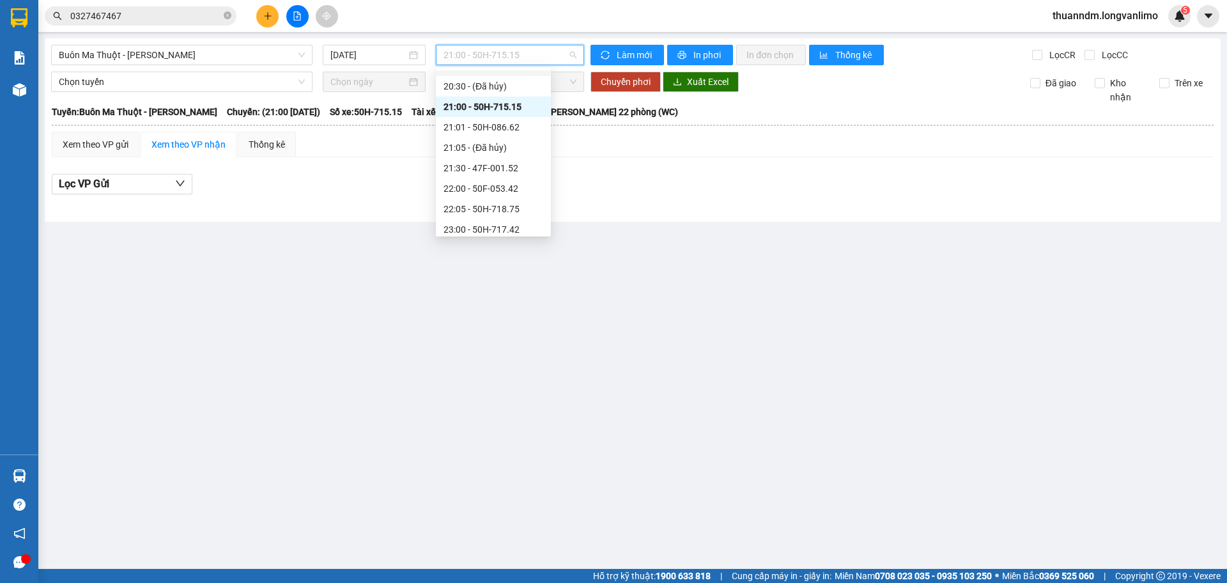
scroll to position [123, 0]
click at [491, 102] on div "21:01 - 50H-086.62" at bounding box center [494, 101] width 100 height 14
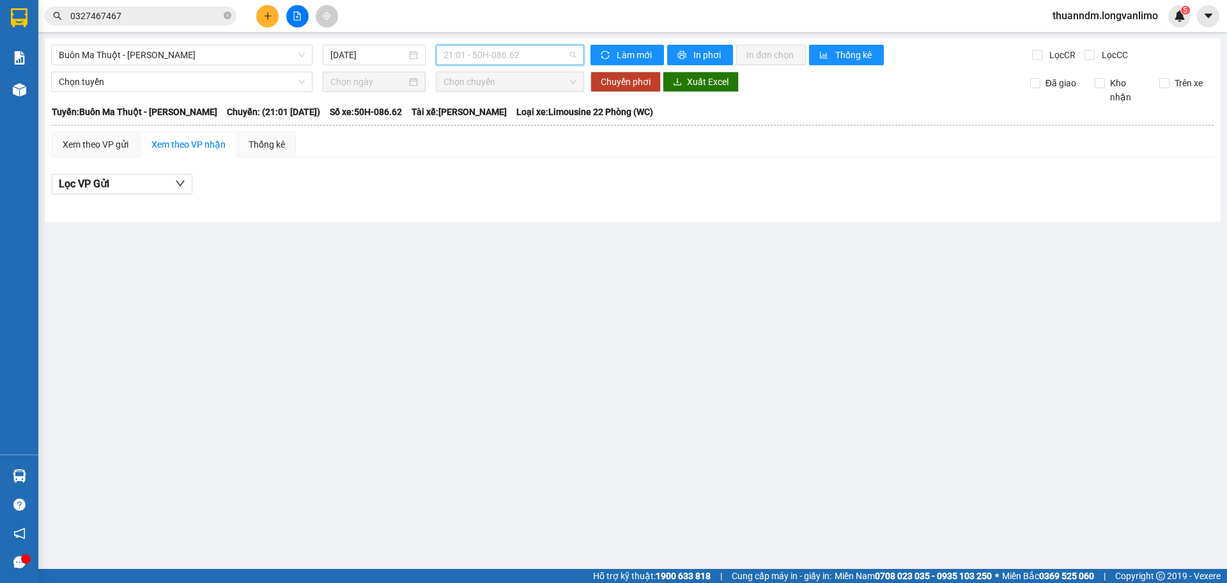
click at [499, 47] on span "21:01 - 50H-086.62" at bounding box center [510, 54] width 133 height 19
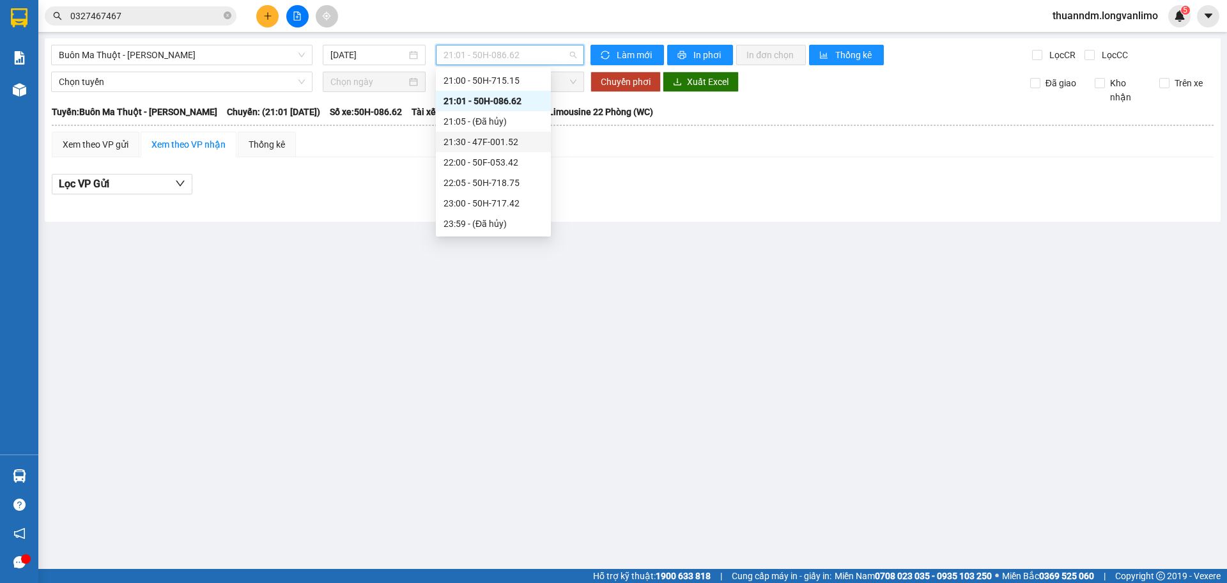
click at [505, 139] on div "21:30 - 47F-001.52" at bounding box center [494, 142] width 100 height 14
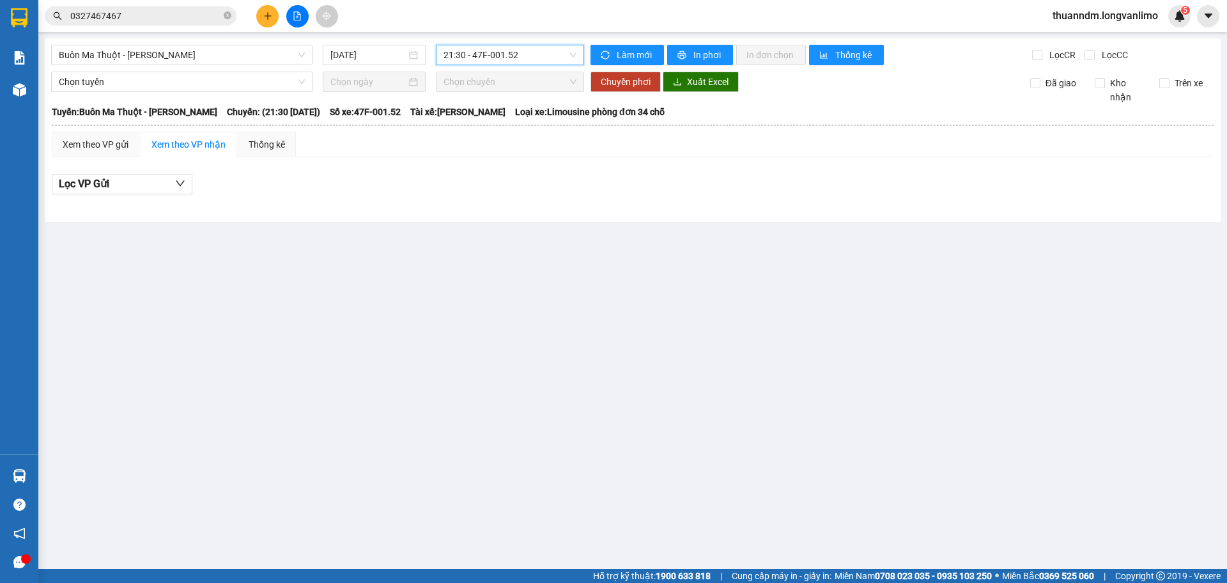
click at [503, 62] on span "21:30 - 47F-001.52" at bounding box center [510, 54] width 133 height 19
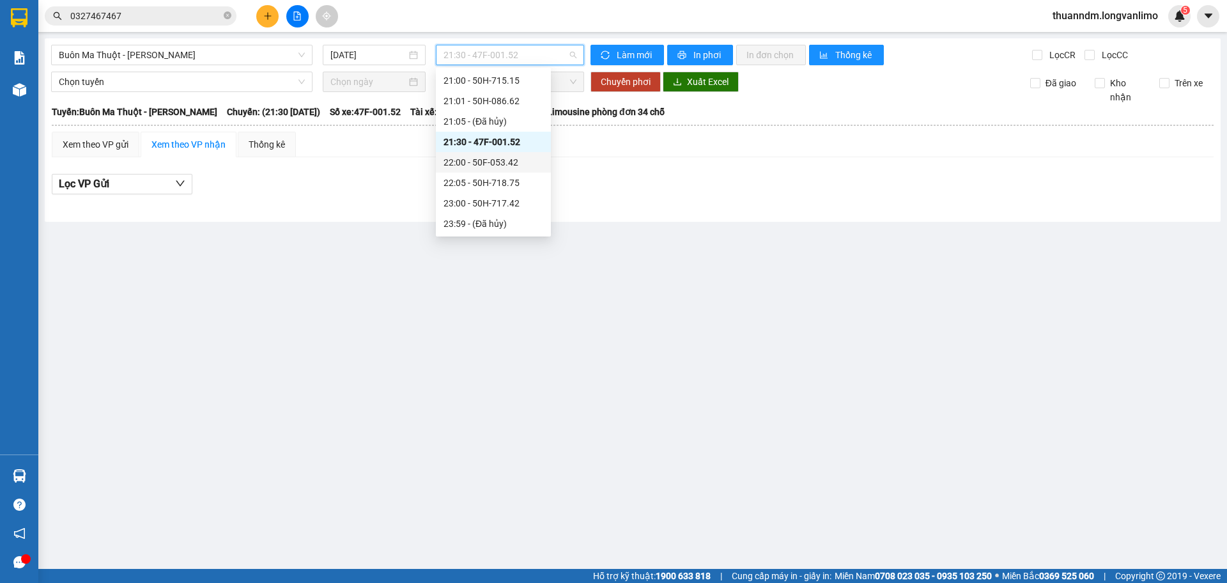
click at [506, 164] on div "22:00 - 50F-053.42" at bounding box center [494, 162] width 100 height 14
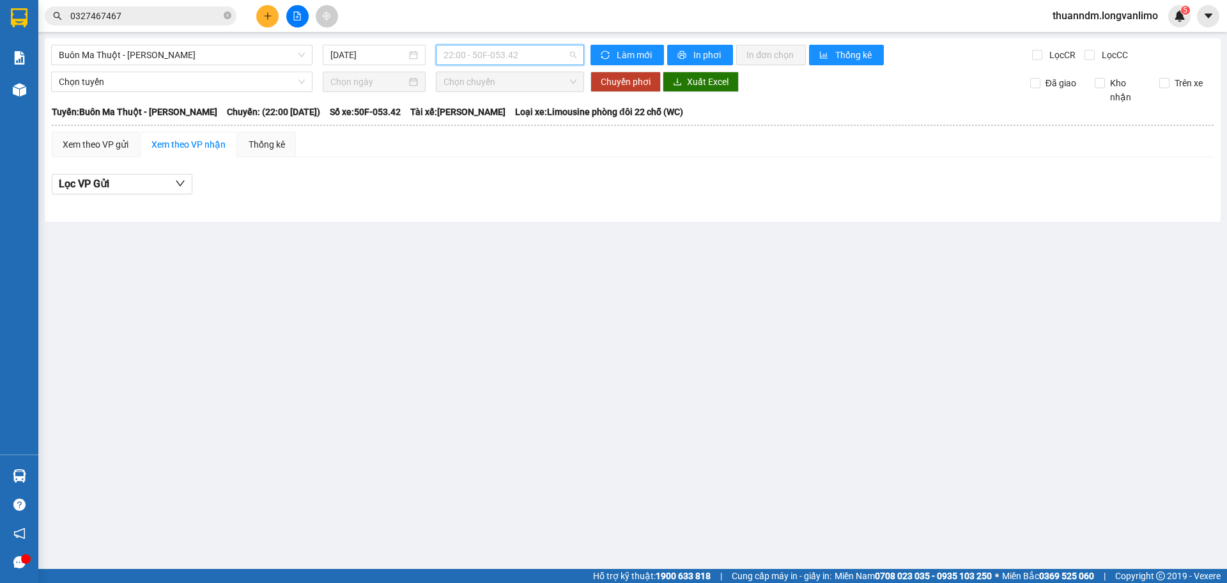
click at [511, 59] on span "22:00 - 50F-053.42" at bounding box center [510, 54] width 133 height 19
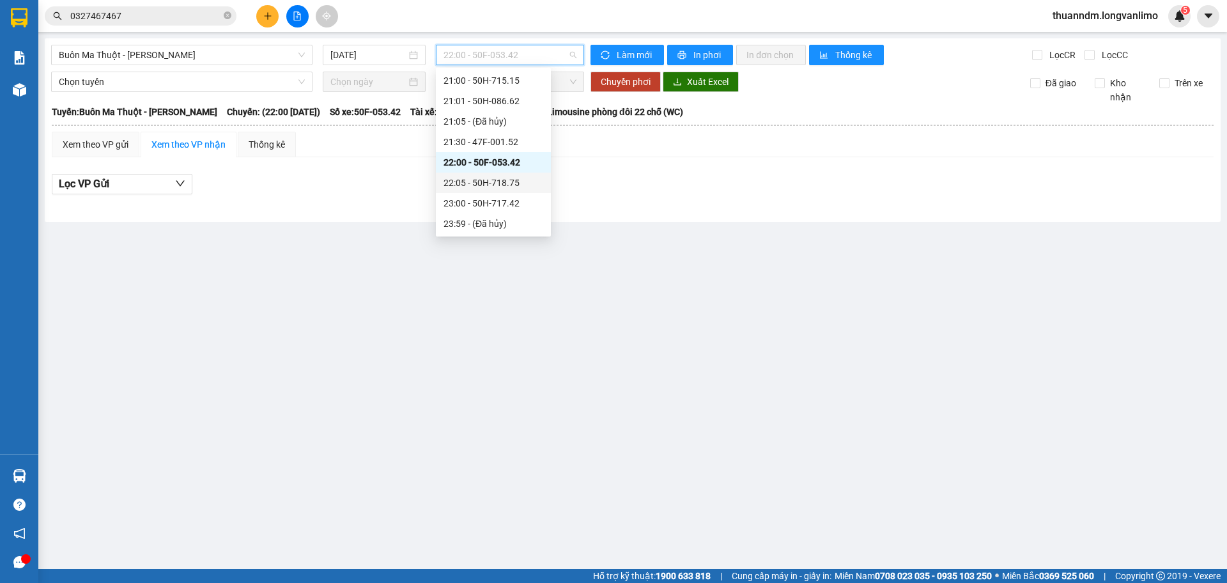
click at [526, 183] on div "22:05 - 50H-718.75" at bounding box center [494, 183] width 100 height 14
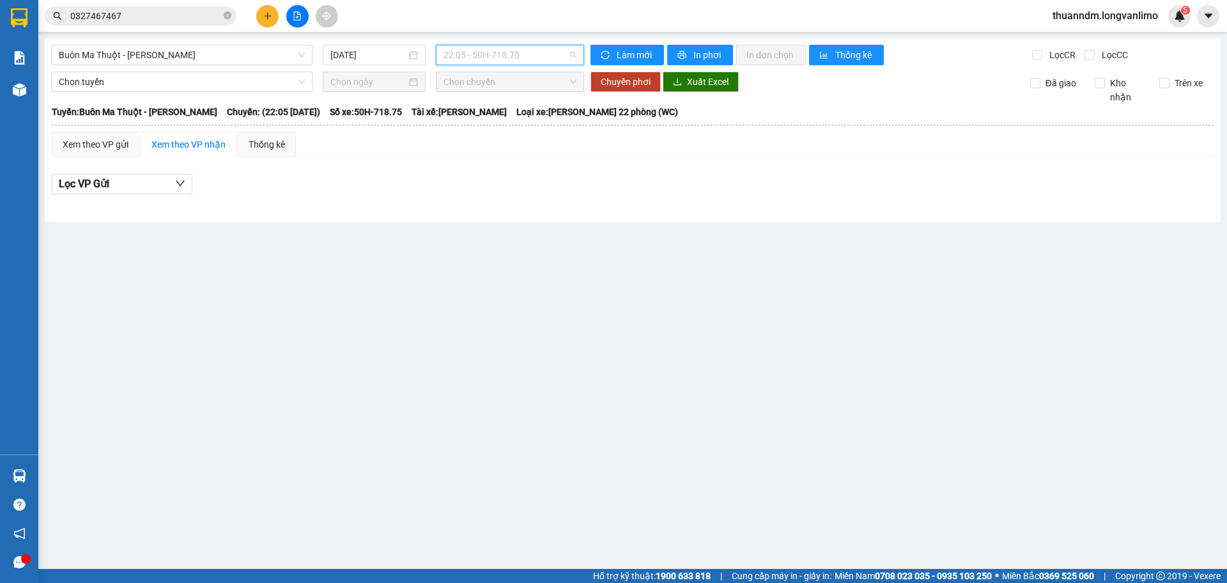
click at [527, 55] on span "22:05 - 50H-718.75" at bounding box center [510, 54] width 133 height 19
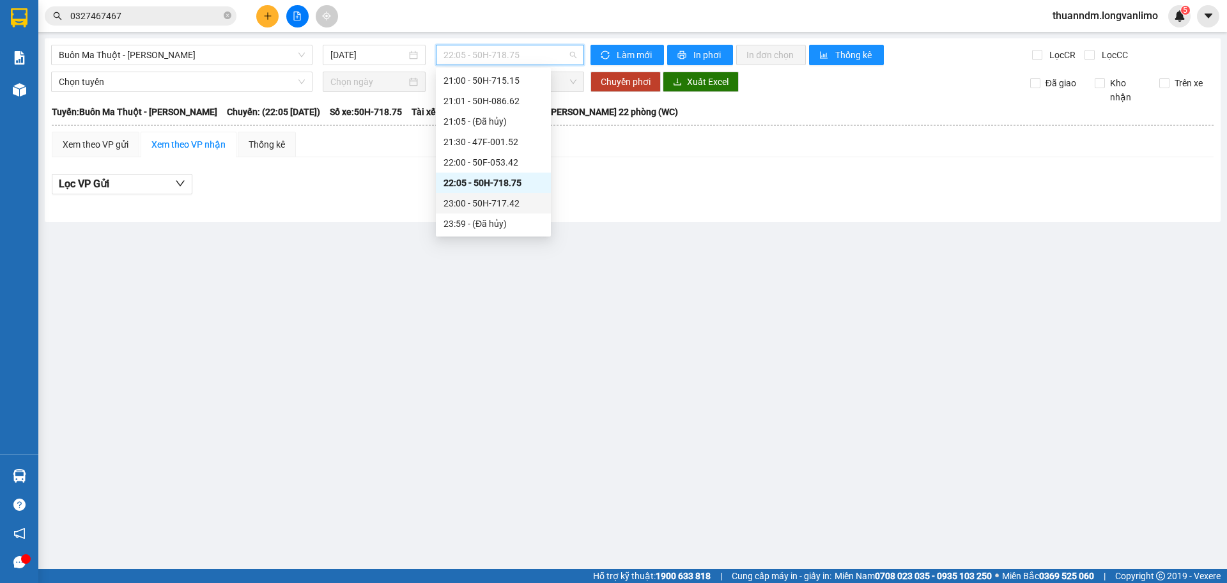
click at [513, 205] on div "23:00 - 50H-717.42" at bounding box center [494, 203] width 100 height 14
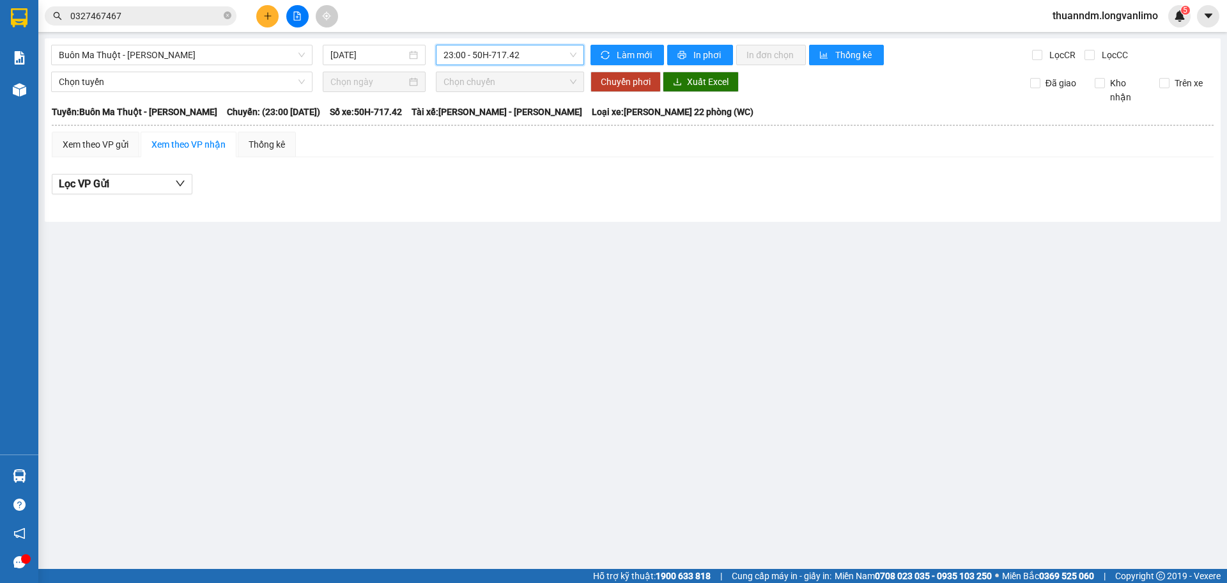
click at [520, 51] on span "23:00 - 50H-717.42" at bounding box center [510, 54] width 133 height 19
click at [379, 52] on input "15/10/2025" at bounding box center [368, 55] width 76 height 14
click at [247, 52] on span "Buôn Ma Thuột - Hồ Chí Minh" at bounding box center [182, 54] width 246 height 19
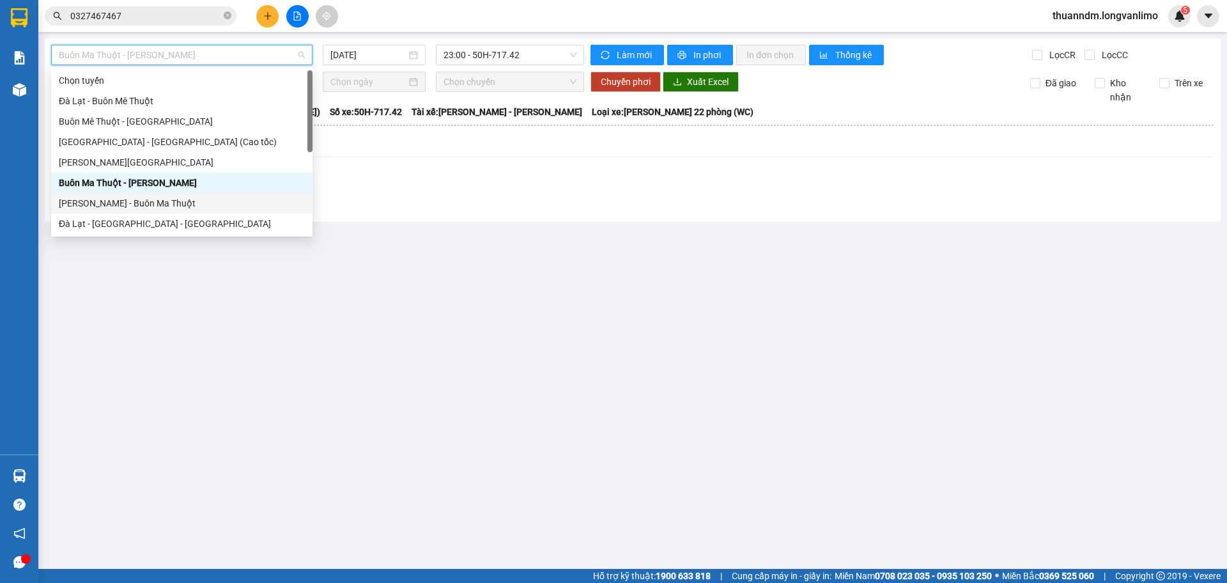
click at [161, 199] on div "[PERSON_NAME] - Buôn Ma Thuột" at bounding box center [182, 203] width 246 height 14
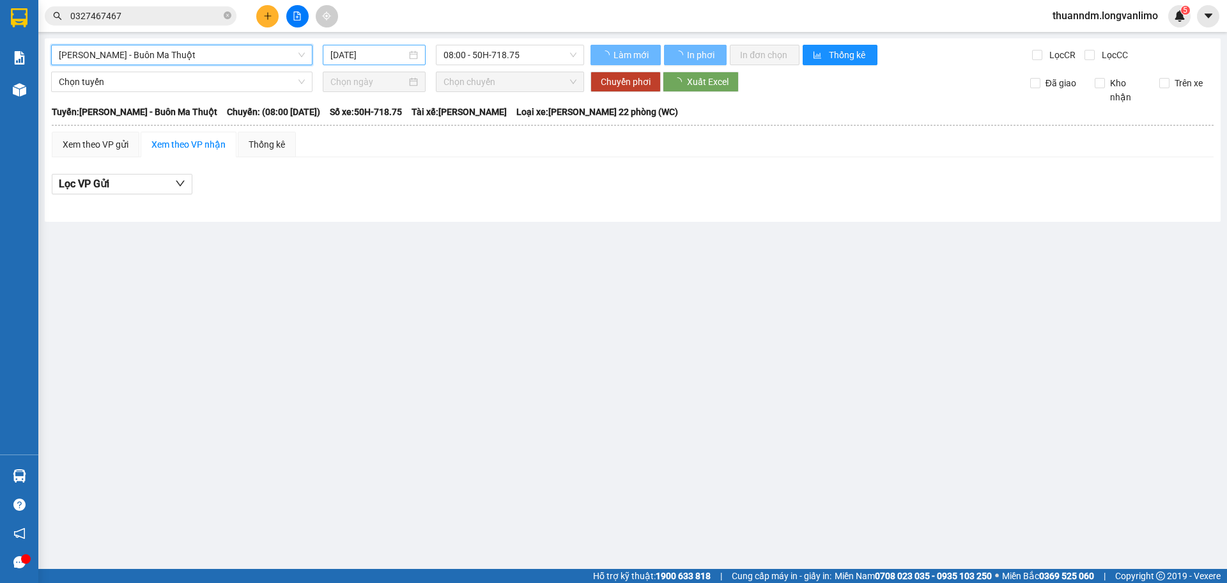
click at [356, 58] on input "15/10/2025" at bounding box center [368, 55] width 76 height 14
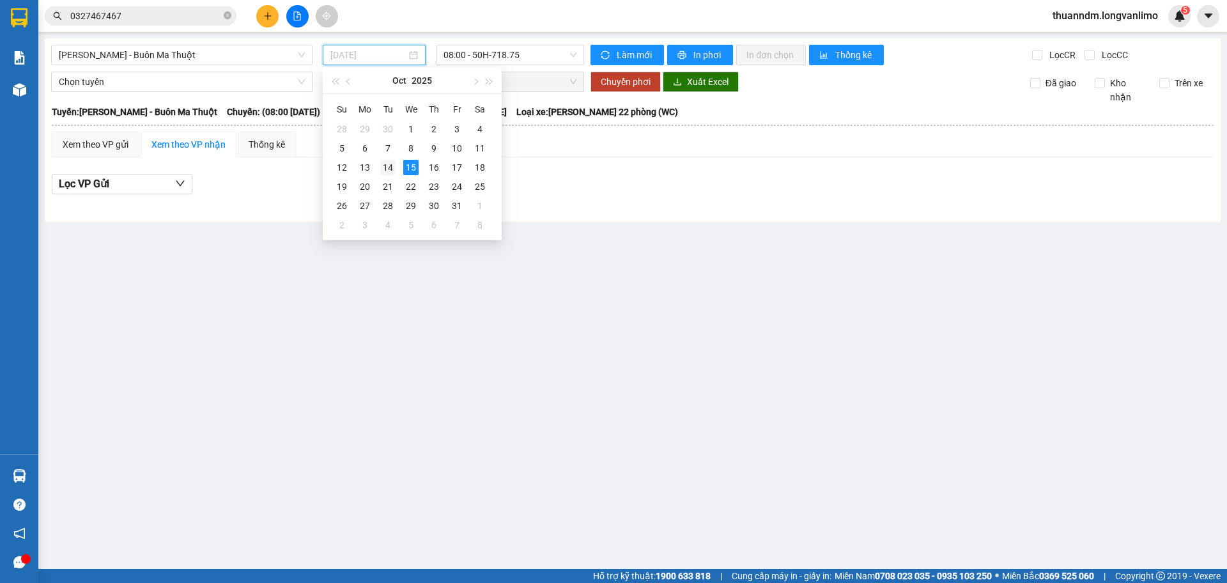
click at [389, 175] on td "14" at bounding box center [387, 167] width 23 height 19
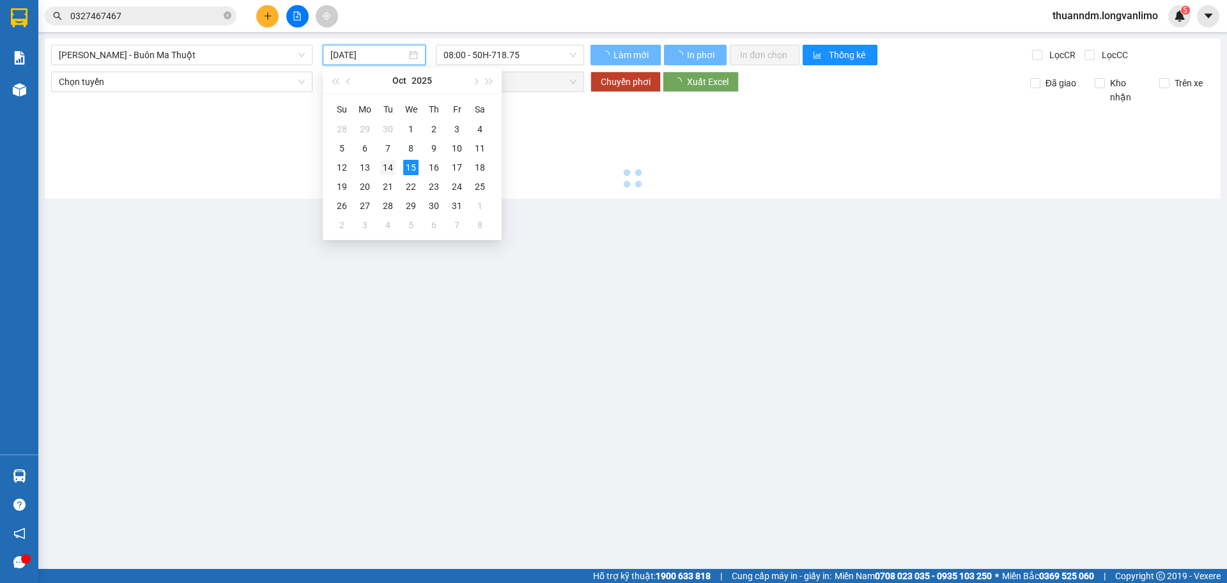
type input "[DATE]"
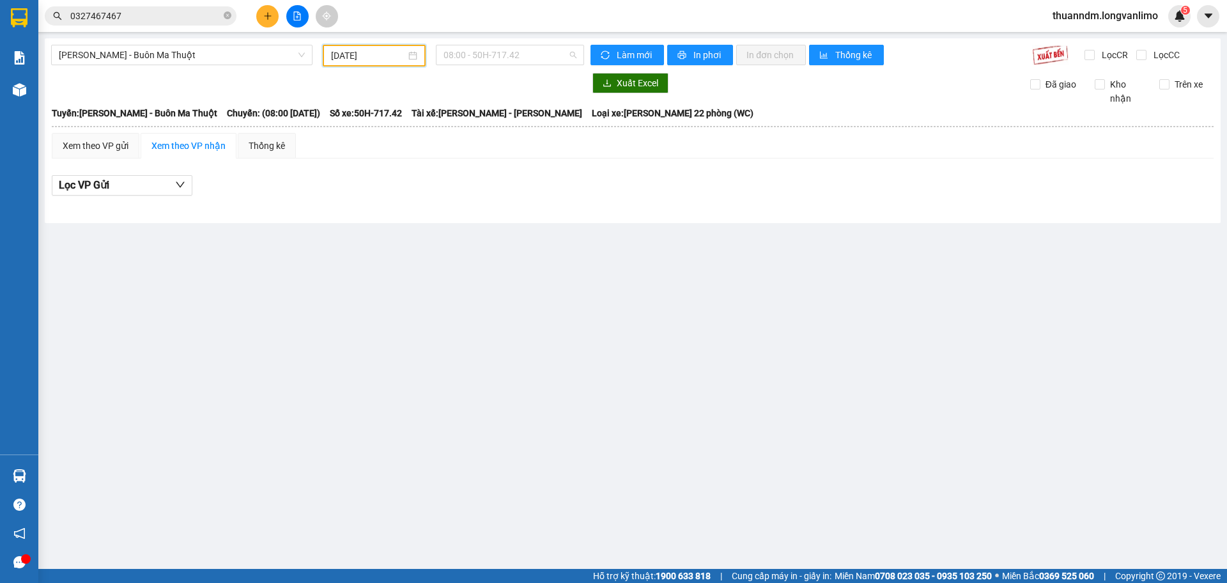
drag, startPoint x: 502, startPoint y: 59, endPoint x: 518, endPoint y: 92, distance: 36.3
click at [503, 58] on span "08:00 - 50H-717.42" at bounding box center [510, 54] width 133 height 19
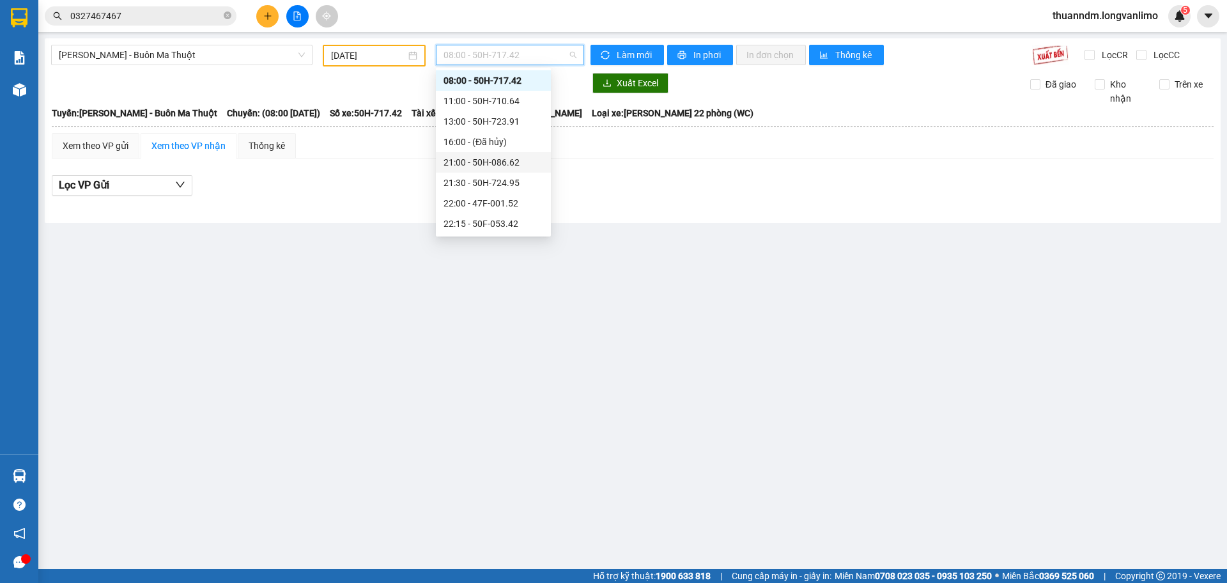
scroll to position [61, 0]
click at [518, 221] on div "23:59 - 50H-715.15" at bounding box center [494, 224] width 100 height 14
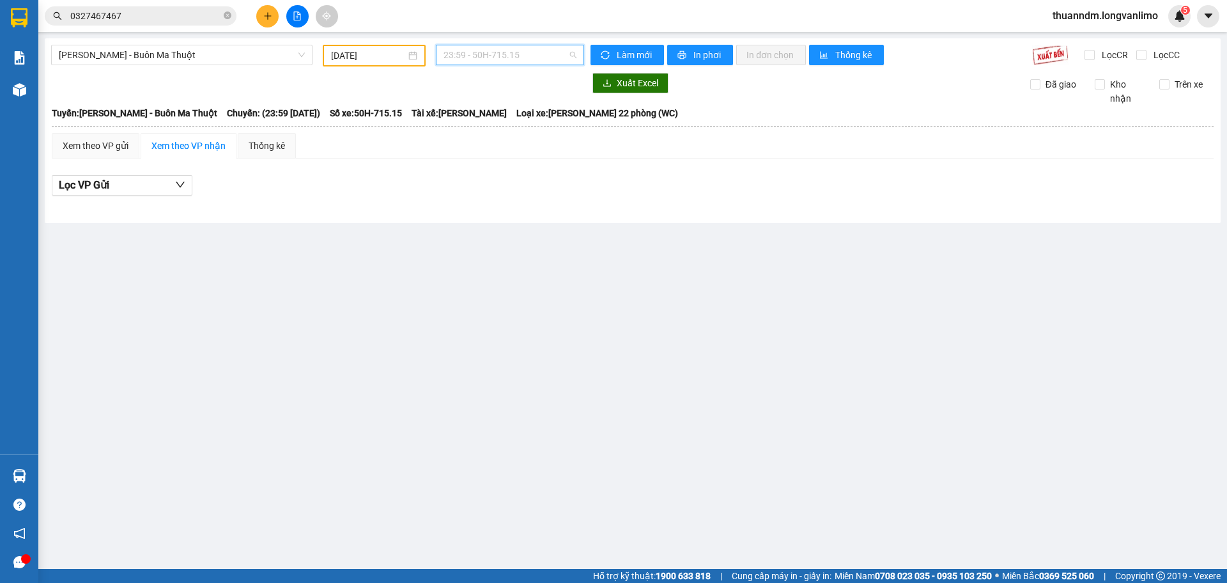
click at [506, 60] on span "23:59 - 50H-715.15" at bounding box center [510, 54] width 133 height 19
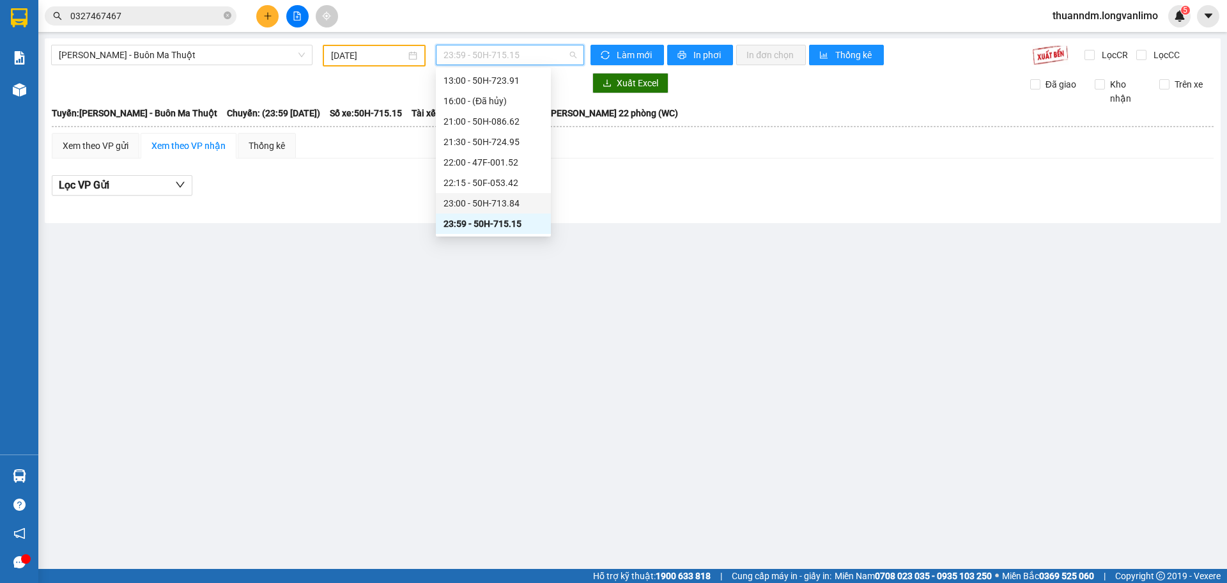
click at [517, 198] on div "23:00 - 50H-713.84" at bounding box center [494, 203] width 100 height 14
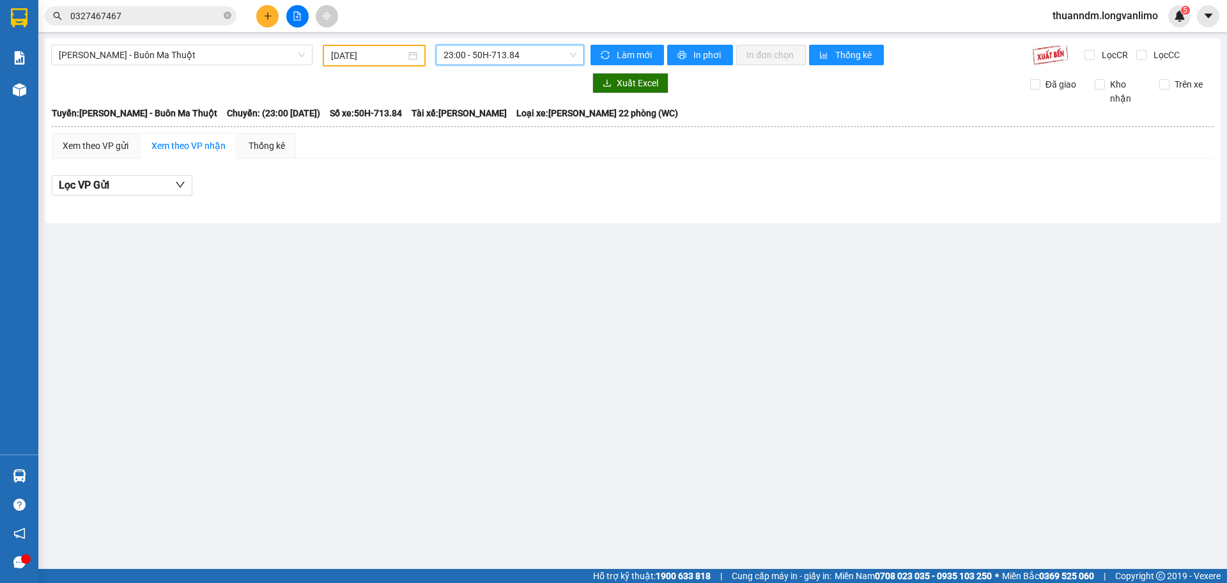
click at [521, 54] on span "23:00 - 50H-713.84" at bounding box center [510, 54] width 133 height 19
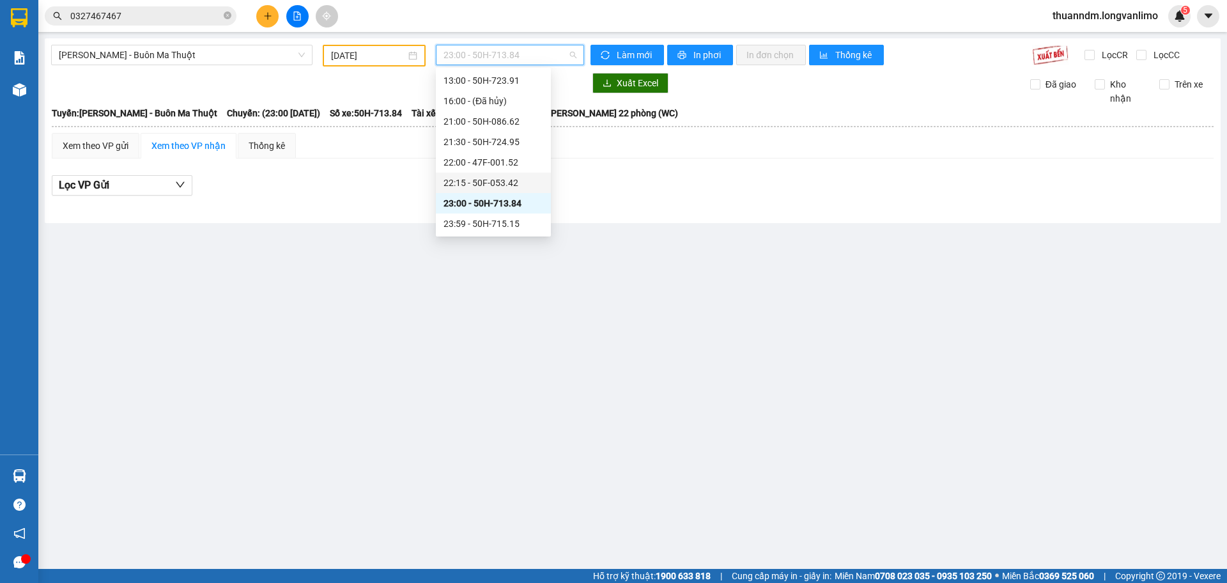
click at [517, 175] on div "22:15 - 50F-053.42" at bounding box center [493, 183] width 115 height 20
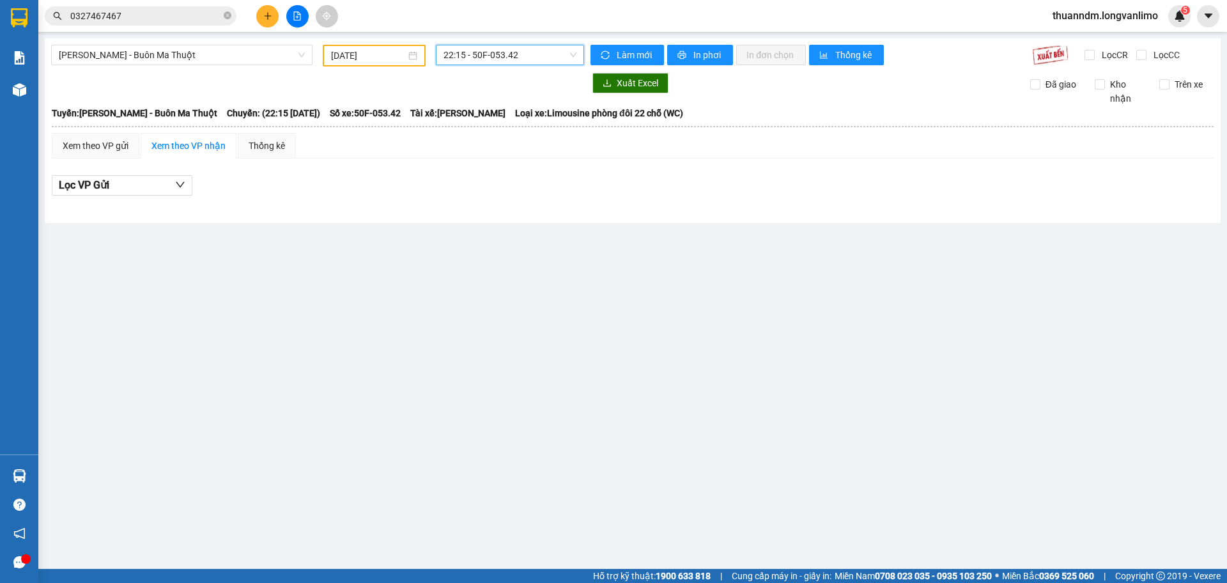
click at [507, 61] on span "22:15 - 50F-053.42" at bounding box center [510, 54] width 133 height 19
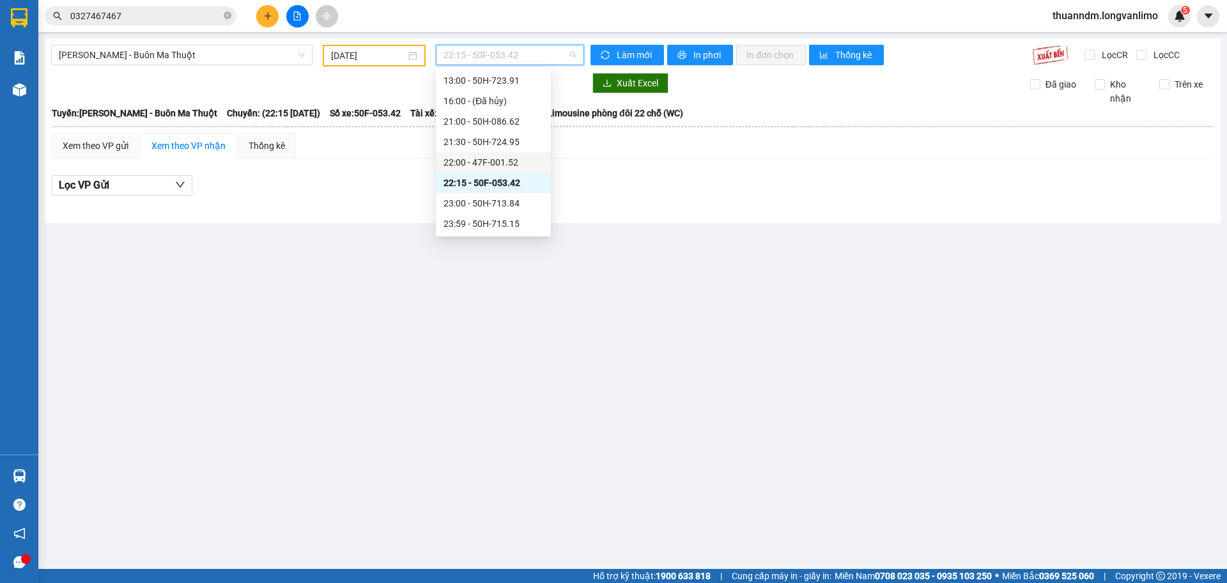
click at [509, 157] on div "22:00 - 47F-001.52" at bounding box center [494, 162] width 100 height 14
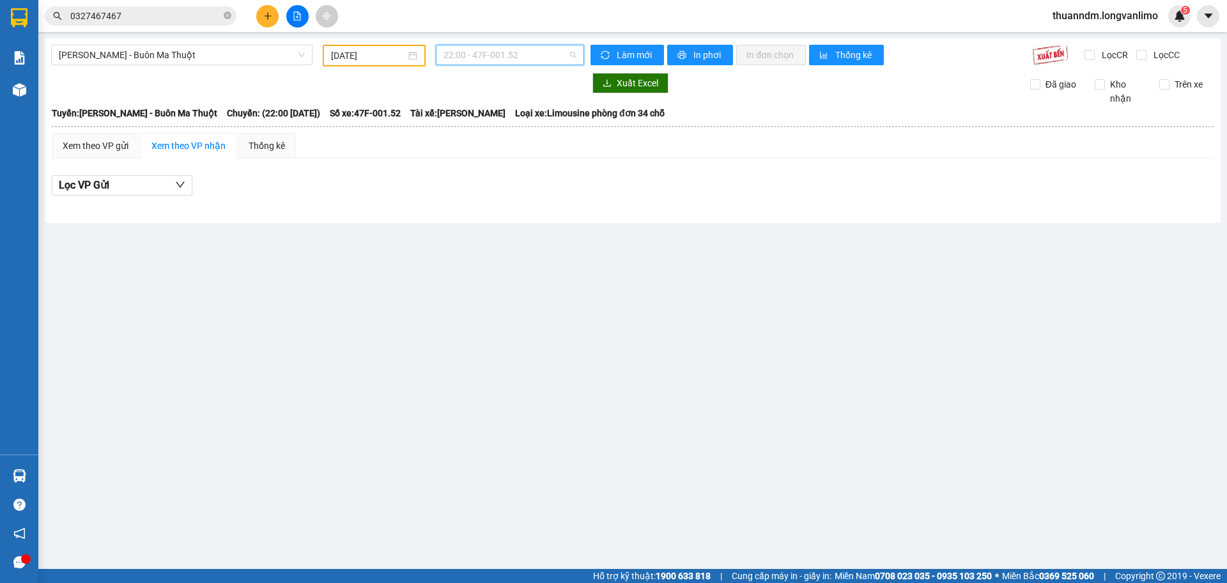
click at [509, 61] on span "22:00 - 47F-001.52" at bounding box center [510, 54] width 133 height 19
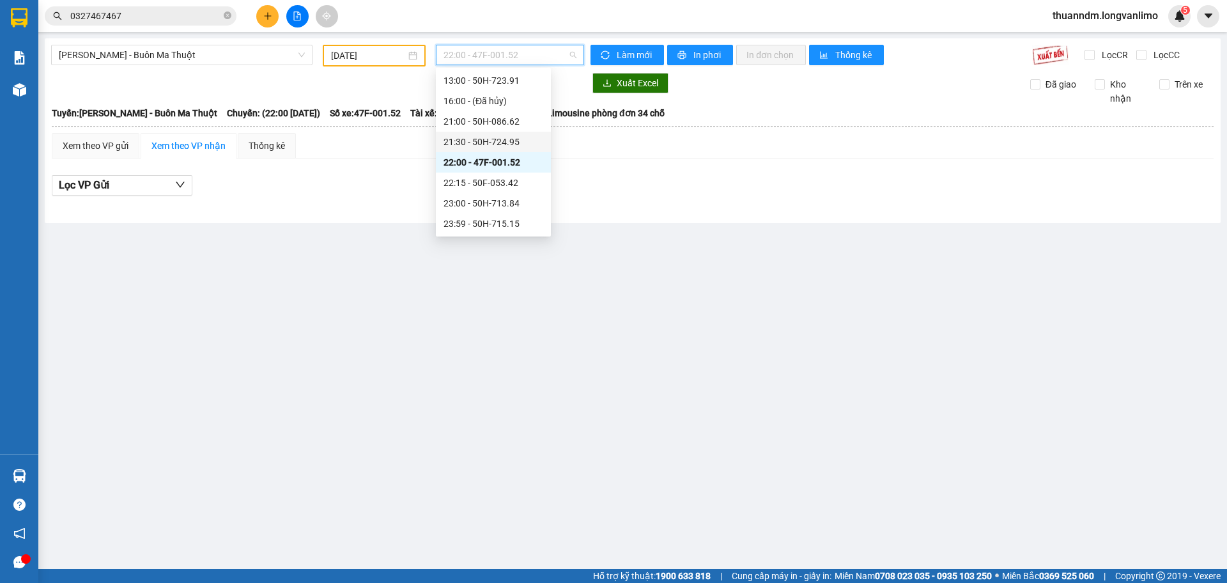
click at [511, 144] on div "21:30 - 50H-724.95" at bounding box center [494, 142] width 100 height 14
click at [508, 50] on span "21:30 - 50H-724.95" at bounding box center [510, 54] width 133 height 19
click at [515, 123] on div "21:00 - 50H-086.62" at bounding box center [494, 121] width 100 height 14
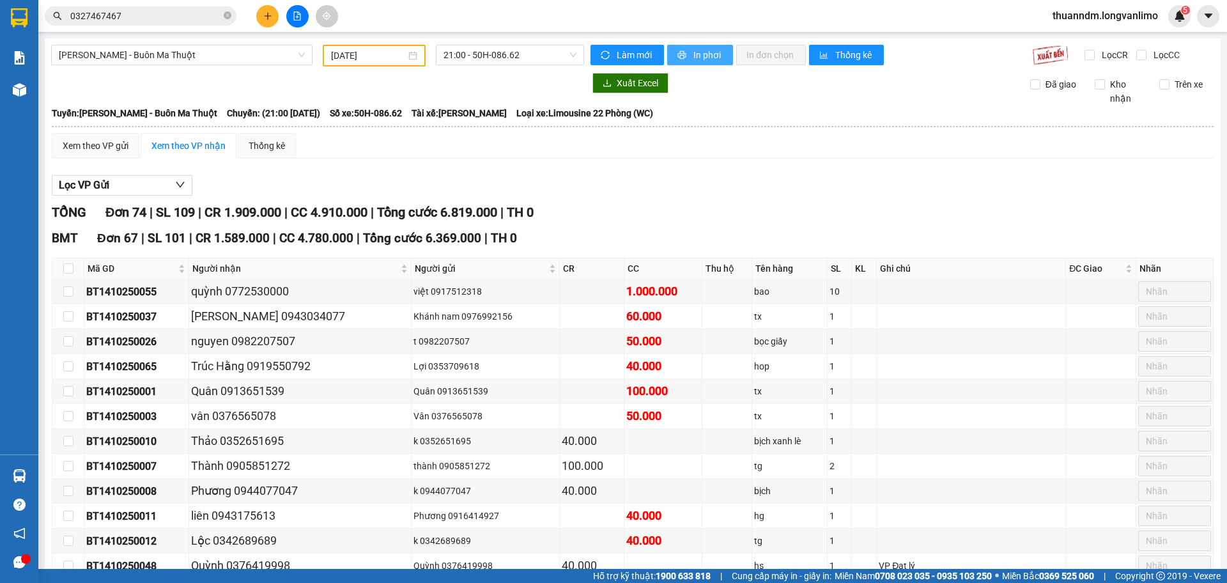
click at [695, 57] on span "In phơi" at bounding box center [707, 55] width 29 height 14
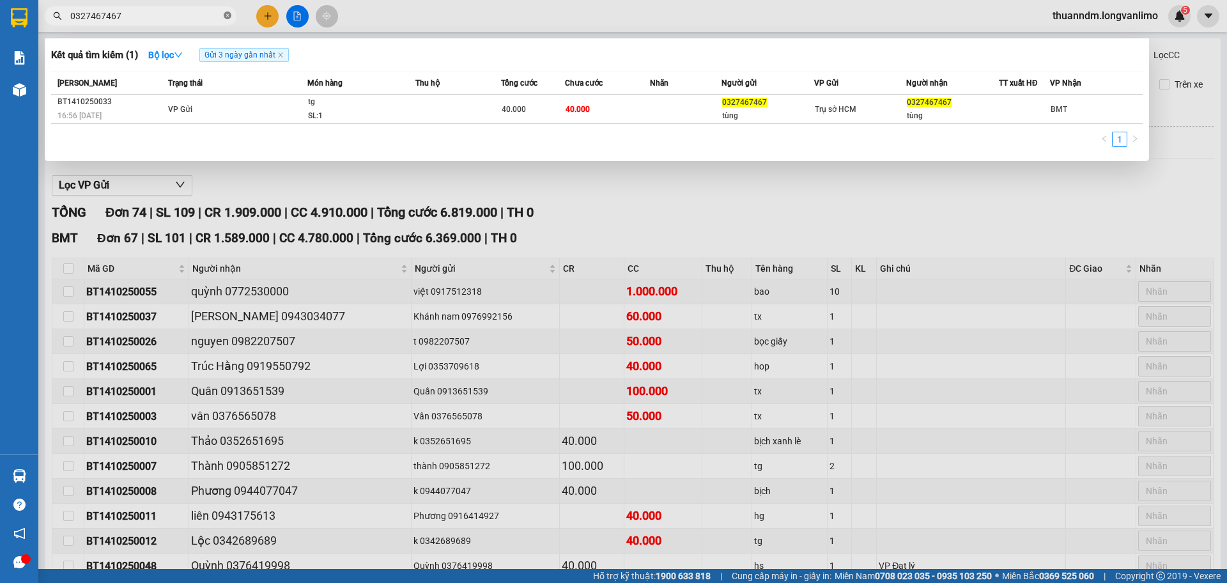
click at [225, 16] on icon "close-circle" at bounding box center [228, 16] width 8 height 8
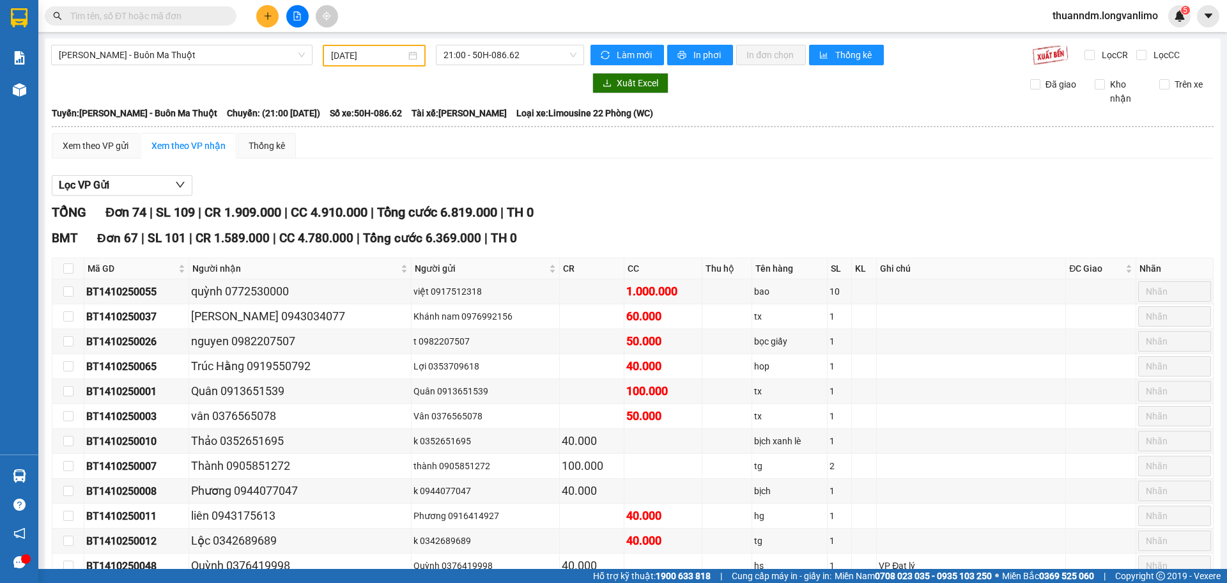
click at [195, 15] on input "text" at bounding box center [145, 16] width 151 height 14
click at [353, 582] on html "Kết quả tìm kiếm ( 1 ) Bộ lọc Gửi 3 ngày gần nhất Mã ĐH Trạng thái Món hàng Thu…" at bounding box center [613, 291] width 1227 height 583
click at [155, 15] on input "text" at bounding box center [145, 16] width 151 height 14
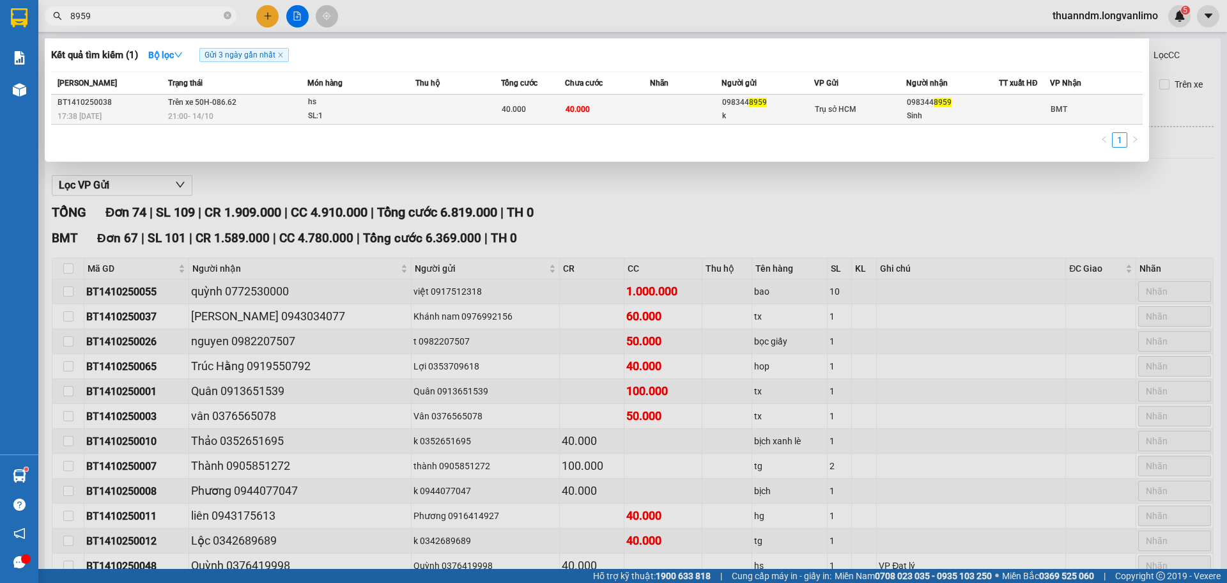
type input "8959"
click at [449, 105] on td at bounding box center [458, 110] width 86 height 30
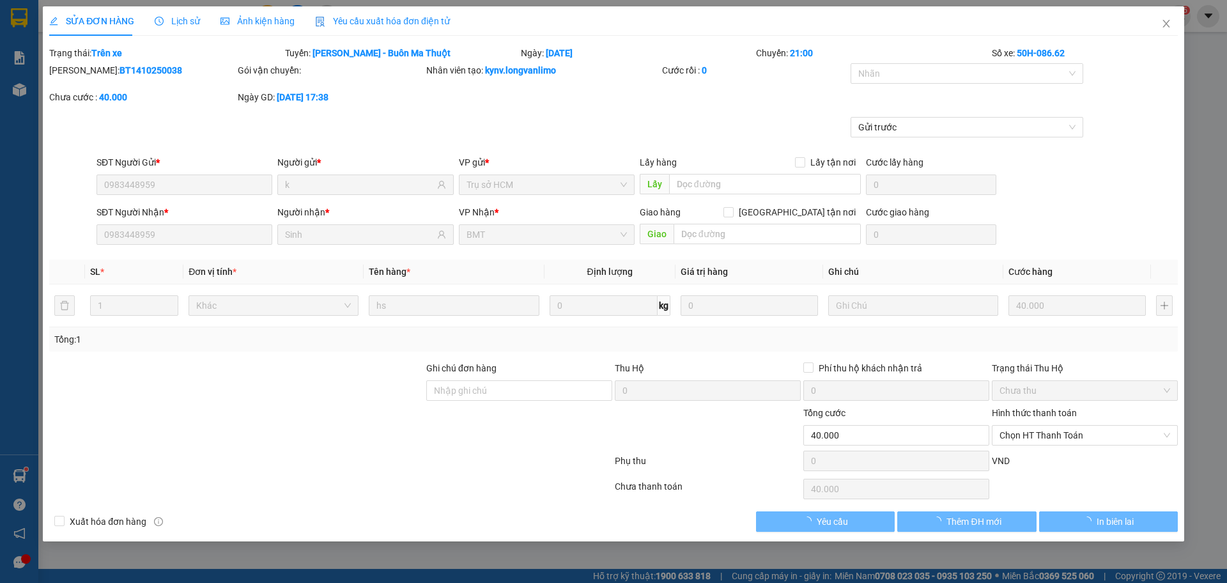
click at [263, 25] on span "Ảnh kiện hàng" at bounding box center [258, 21] width 74 height 10
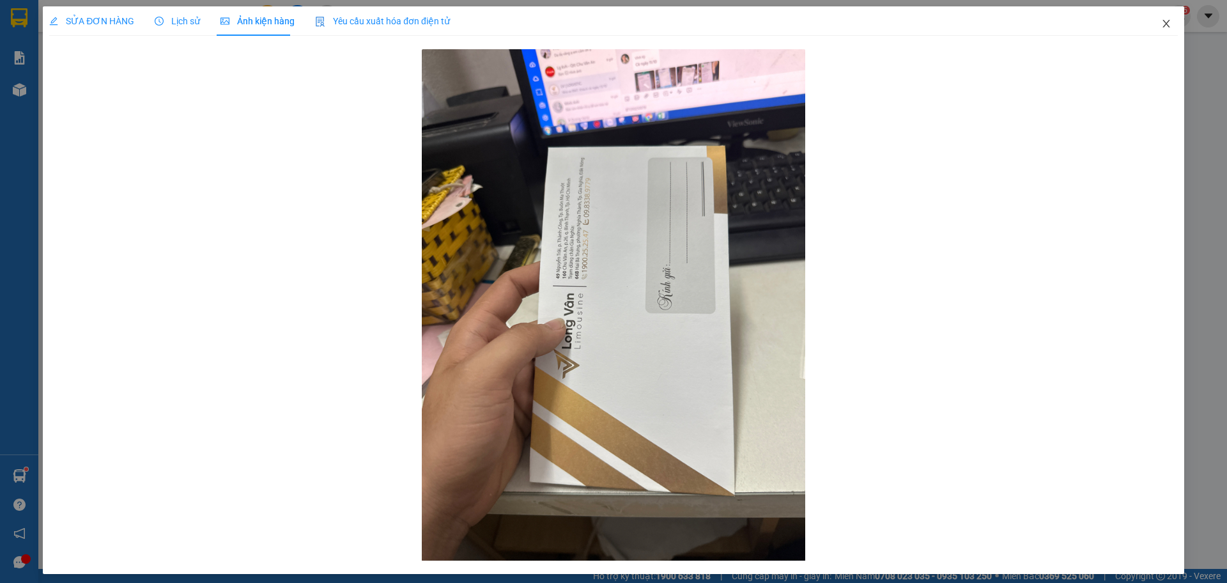
click at [1161, 22] on icon "close" at bounding box center [1166, 24] width 10 height 10
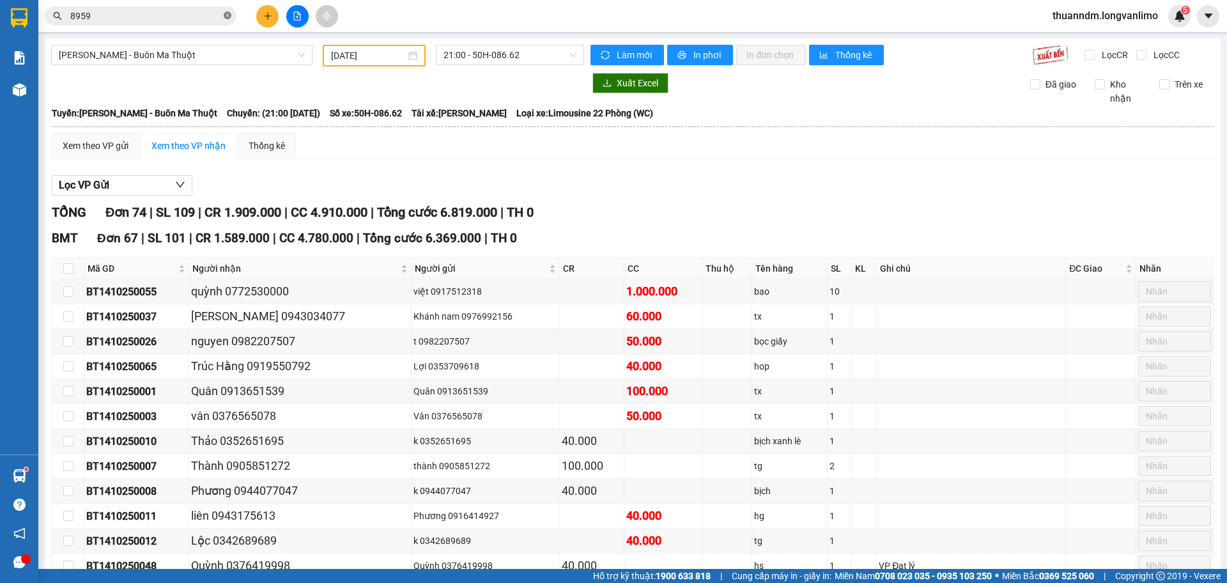
click at [227, 10] on span at bounding box center [228, 16] width 8 height 12
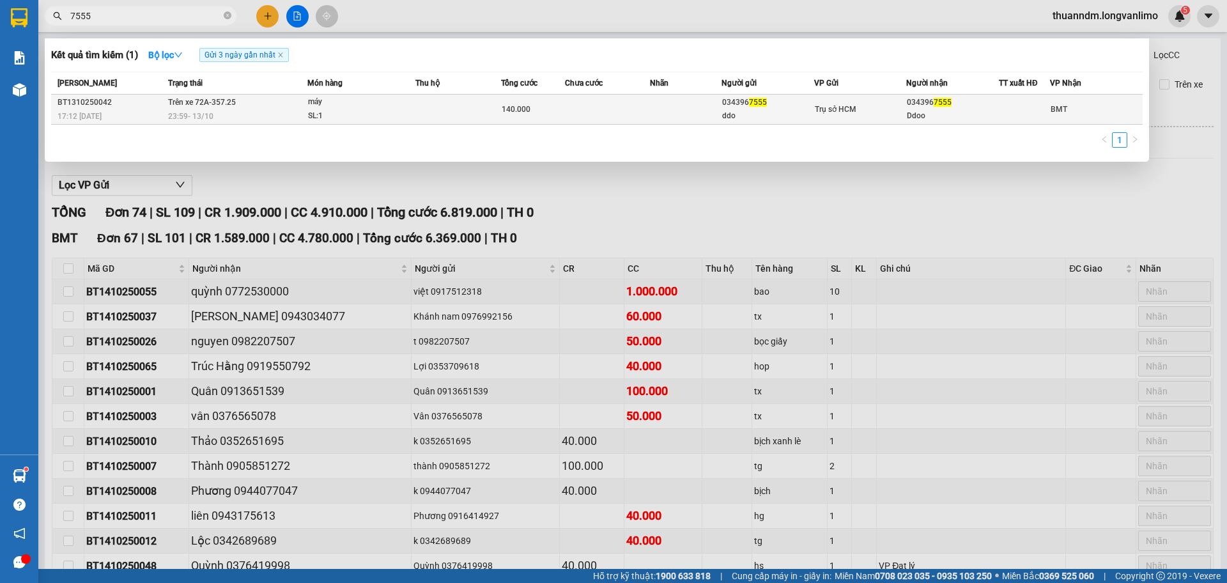
type input "7555"
click at [577, 115] on td at bounding box center [608, 110] width 86 height 30
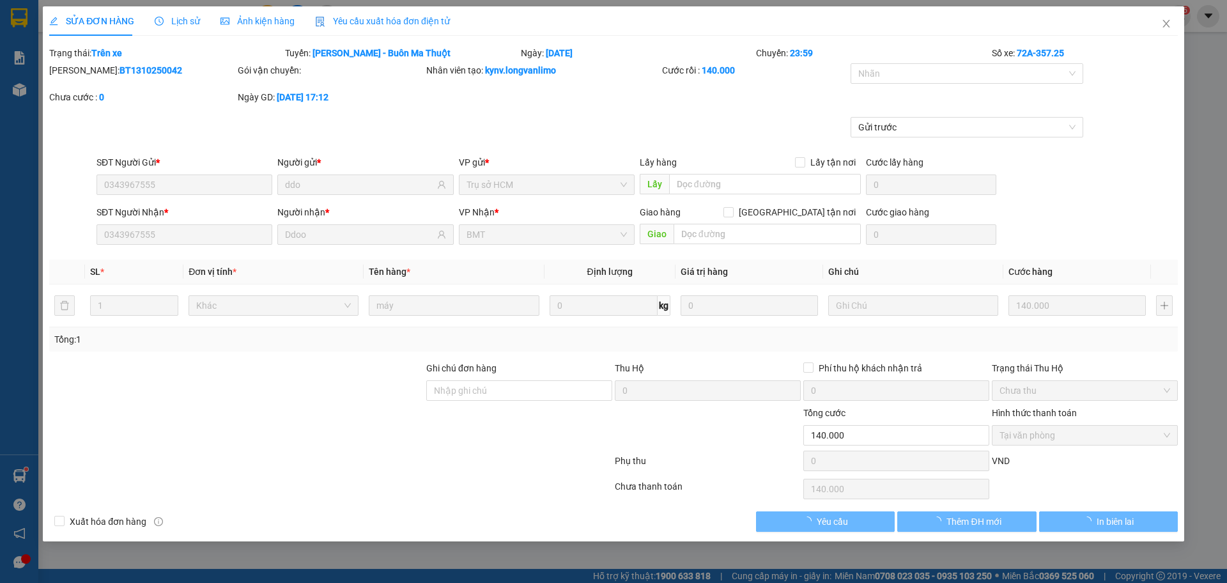
click at [266, 29] on div "Ảnh kiện hàng" at bounding box center [258, 20] width 74 height 29
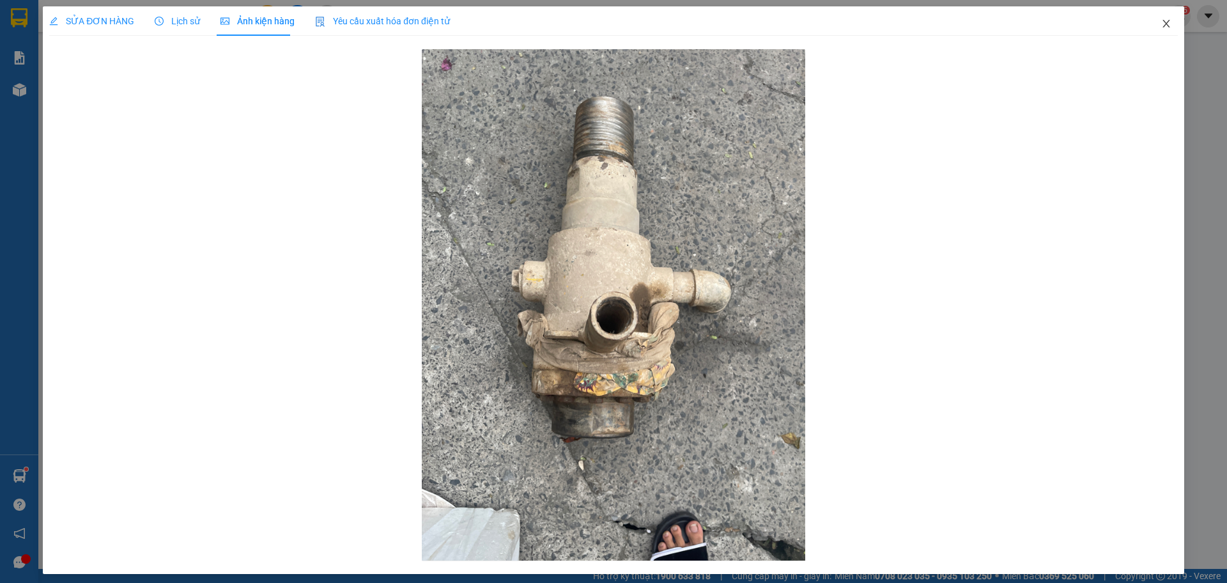
click at [1161, 24] on icon "close" at bounding box center [1166, 24] width 10 height 10
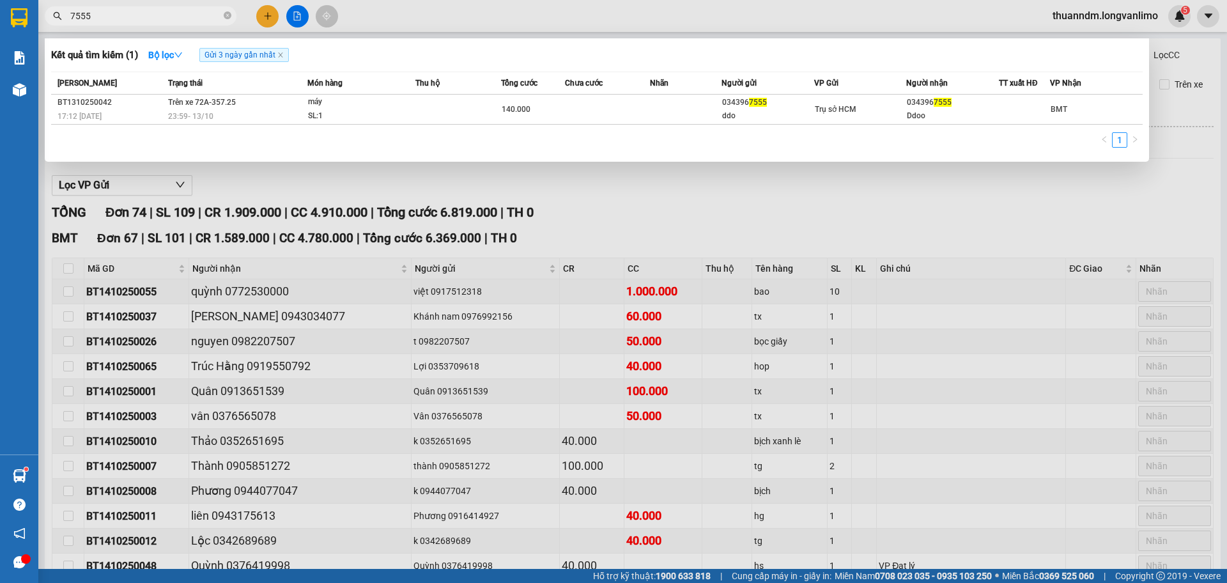
click at [137, 12] on input "7555" at bounding box center [145, 16] width 151 height 14
click at [229, 13] on icon "close-circle" at bounding box center [228, 16] width 8 height 8
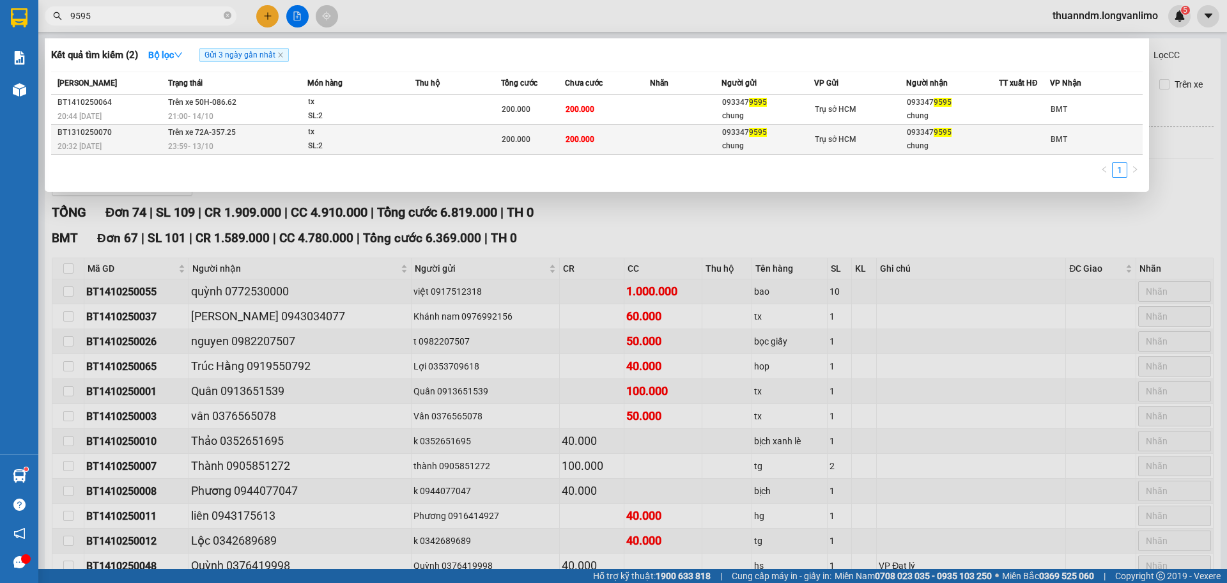
type input "9595"
click at [255, 142] on div "23:59 - 13/10" at bounding box center [237, 146] width 139 height 14
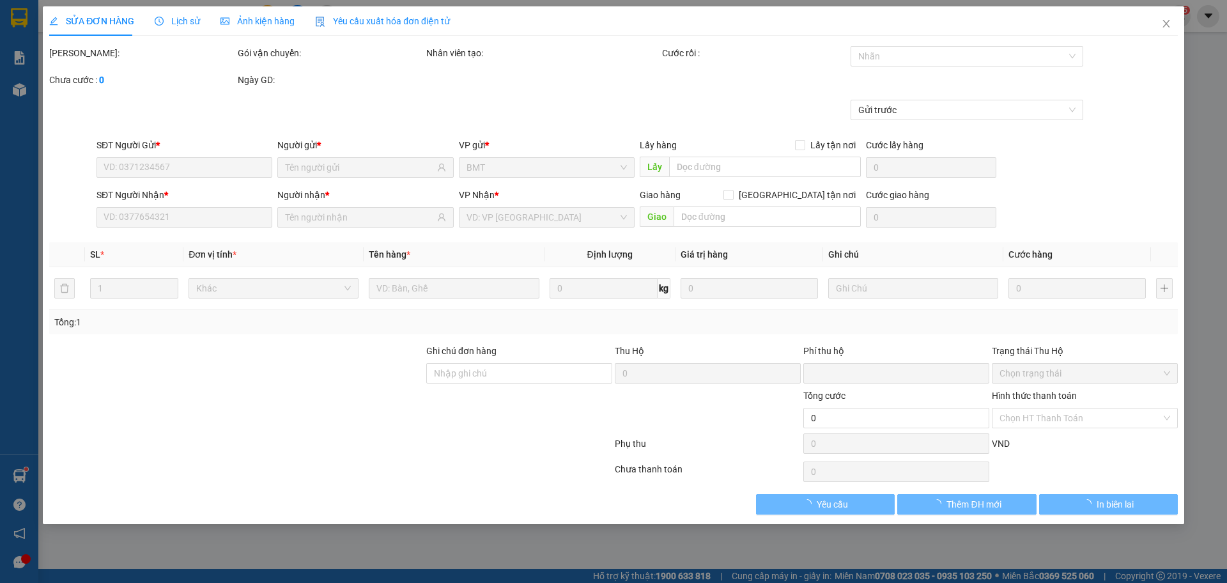
click at [273, 35] on div "Ảnh kiện hàng" at bounding box center [258, 20] width 74 height 29
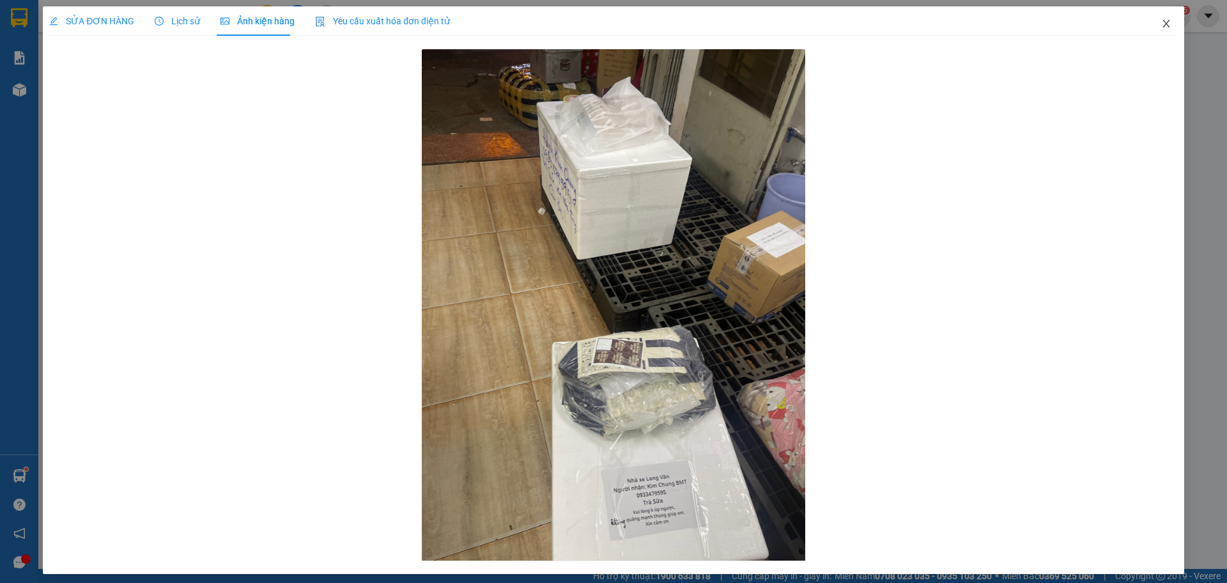
click at [1161, 22] on icon "close" at bounding box center [1166, 24] width 10 height 10
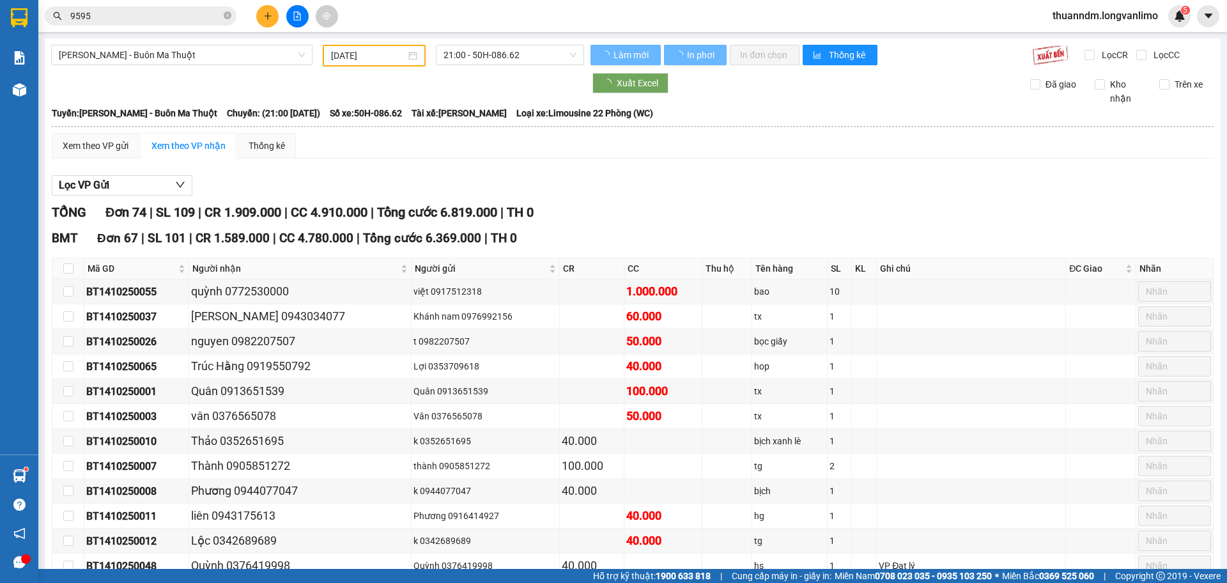
click at [168, 15] on input "9595" at bounding box center [145, 16] width 151 height 14
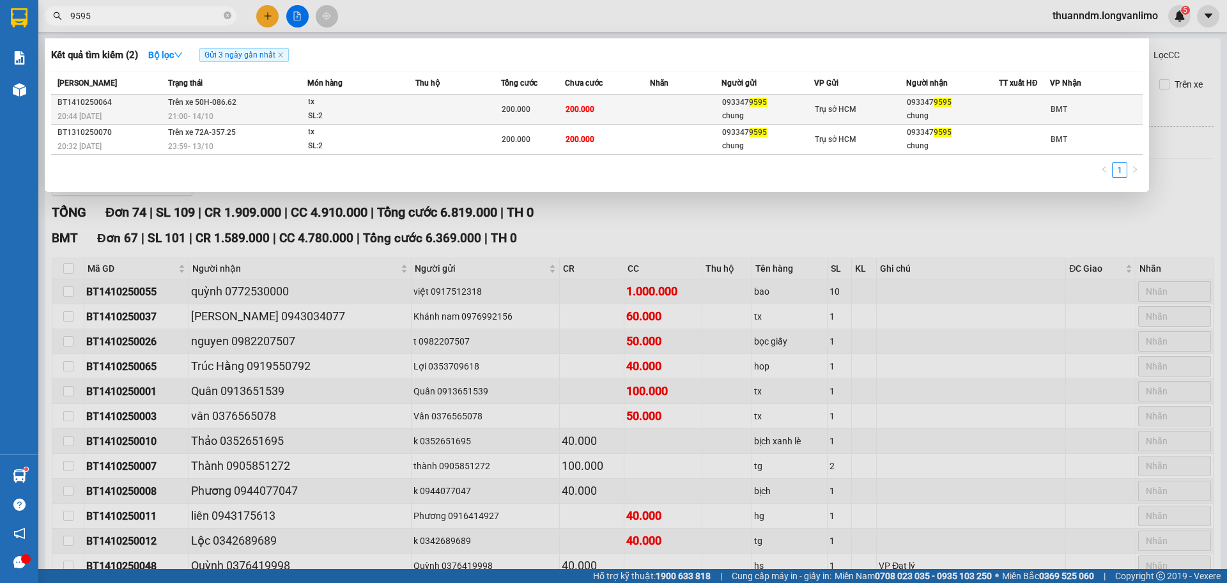
click at [269, 97] on td "Trên xe 50H-086.62 21:00 - 14/10" at bounding box center [236, 110] width 143 height 30
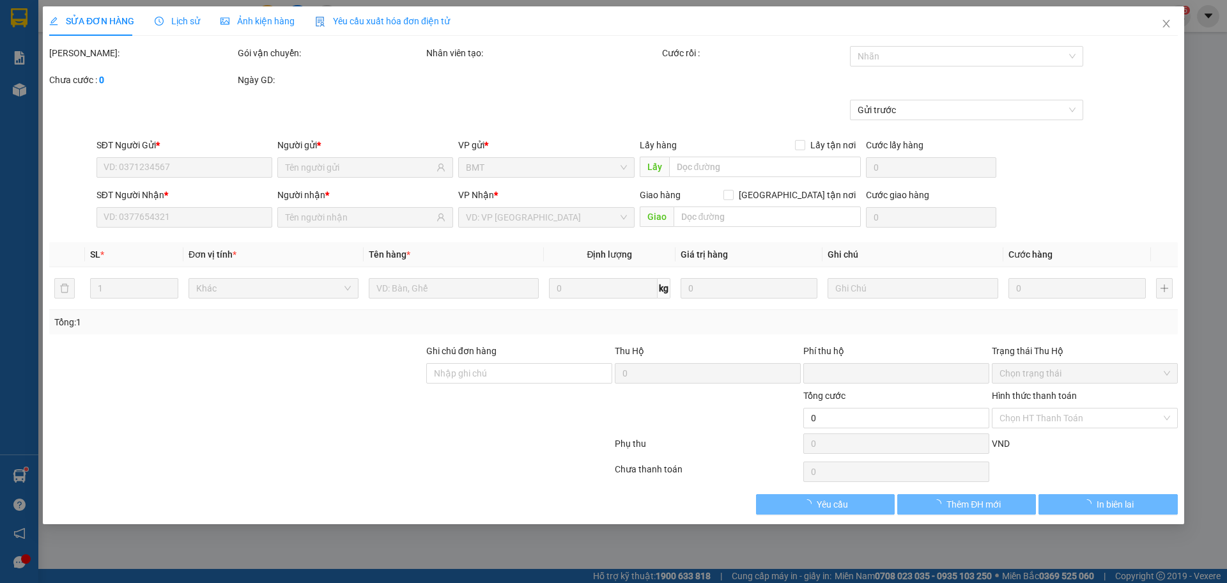
click at [272, 103] on form "Total Paid Fee Total UnPaid Fee Cash Collection Total Fee Mã ĐH: Gói vận chuyển…" at bounding box center [613, 92] width 1129 height 92
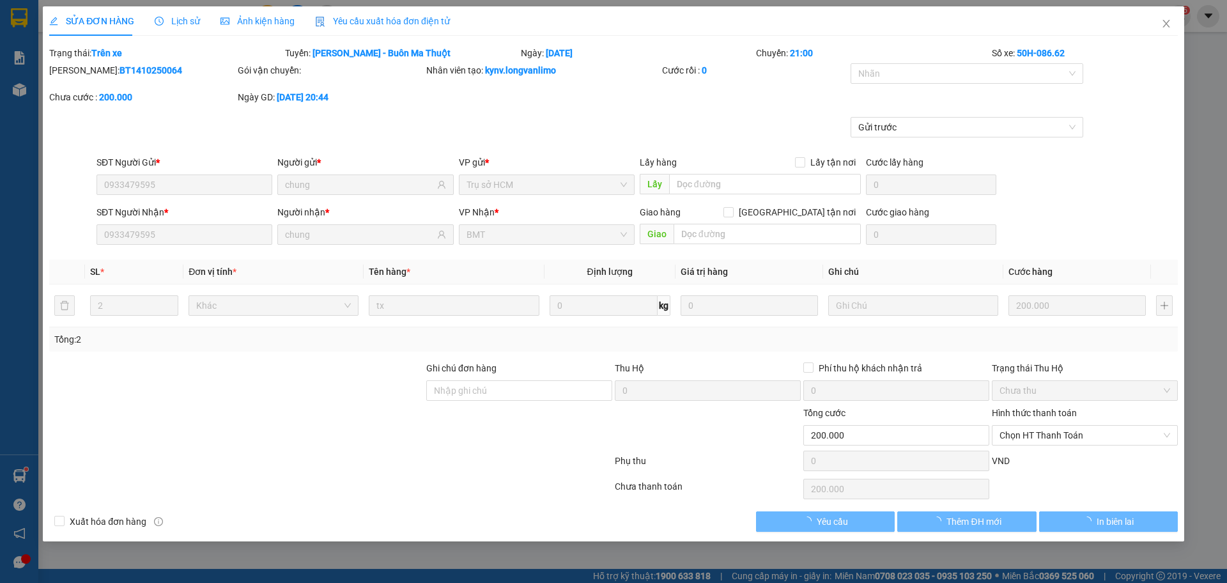
click at [283, 26] on span "Ảnh kiện hàng" at bounding box center [258, 21] width 74 height 10
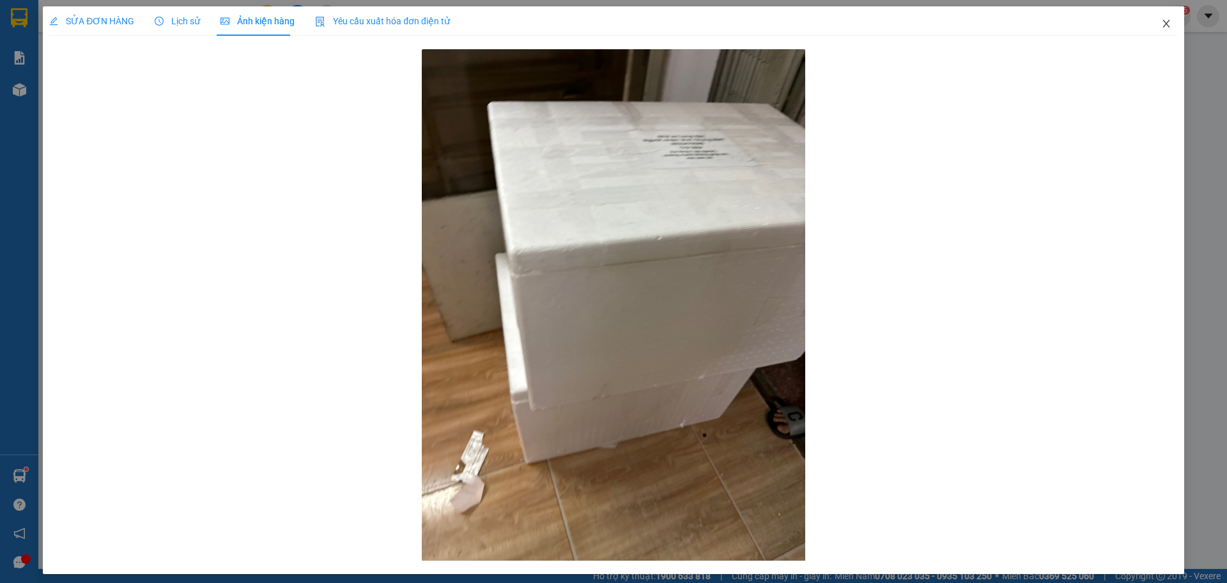
click at [1163, 24] on span "Close" at bounding box center [1167, 24] width 36 height 36
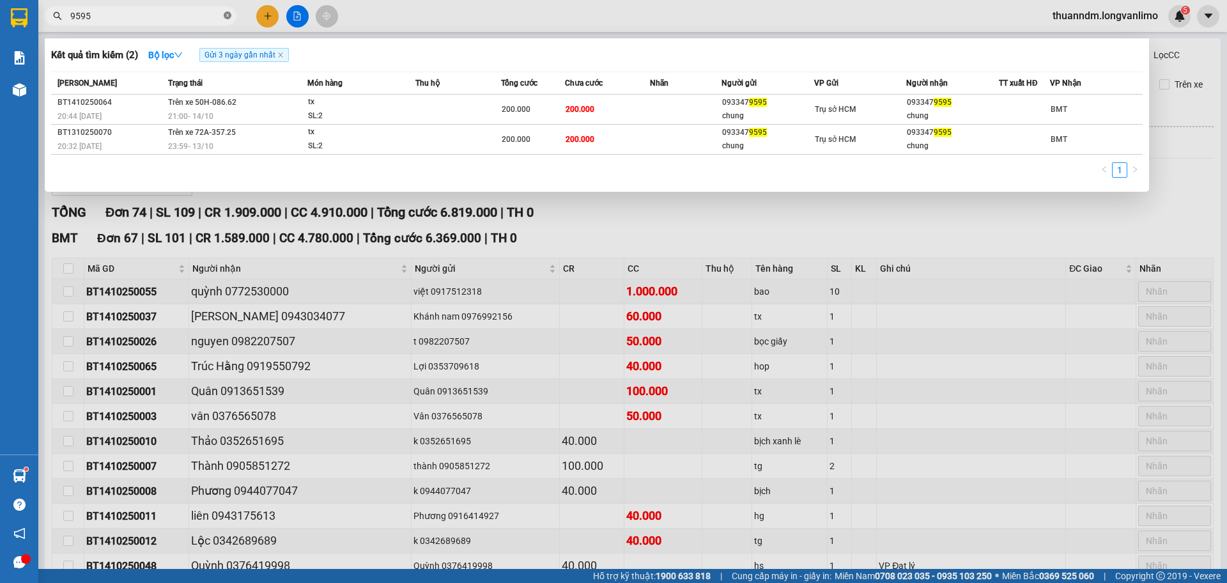
click at [229, 18] on icon "close-circle" at bounding box center [228, 16] width 8 height 8
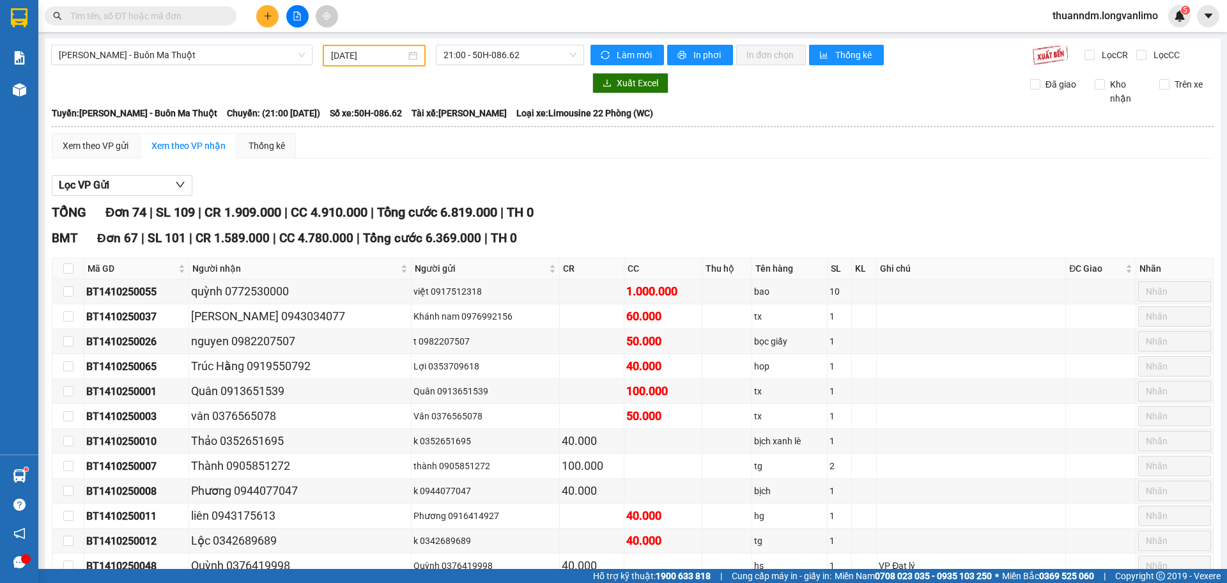
click at [199, 20] on input "text" at bounding box center [145, 16] width 151 height 14
click at [178, 17] on input "text" at bounding box center [145, 16] width 151 height 14
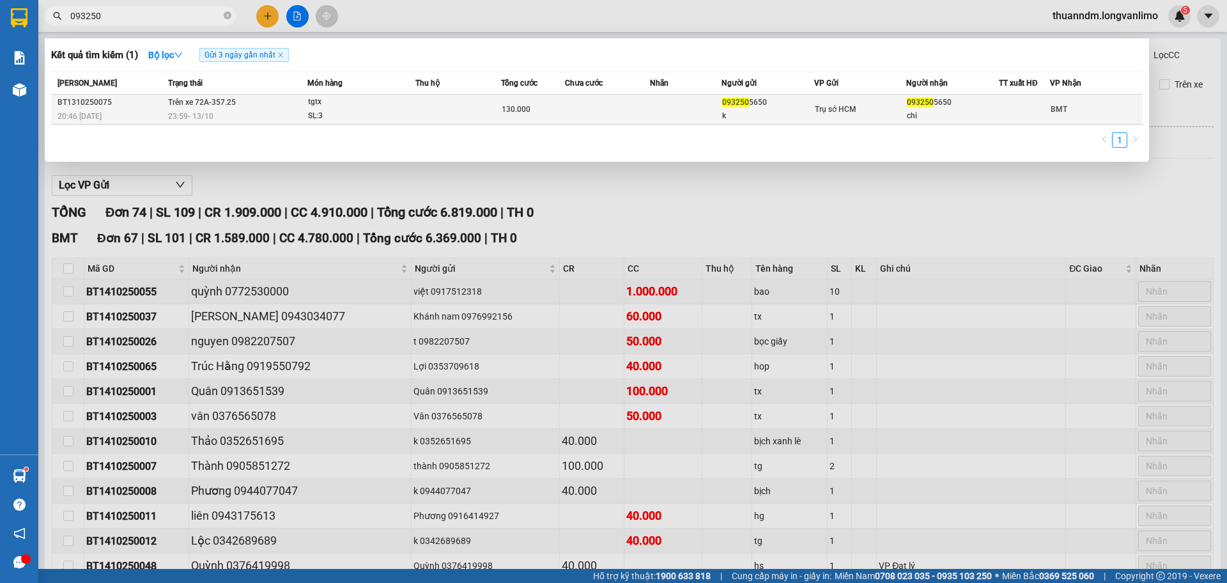
type input "093250"
click at [245, 110] on div "23:59 - 13/10" at bounding box center [237, 116] width 139 height 14
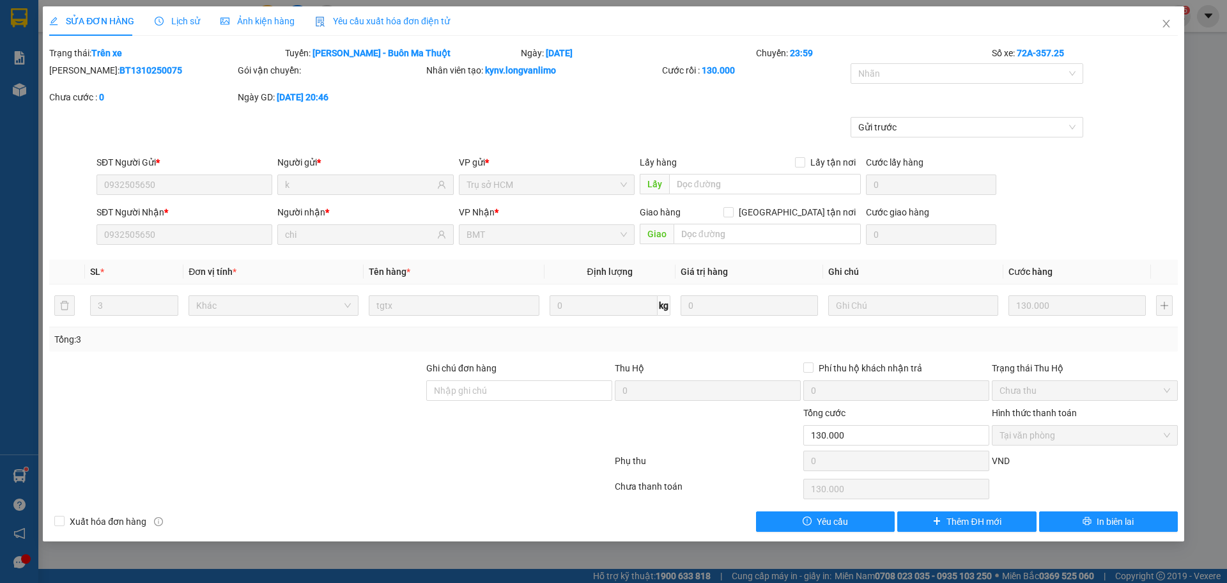
click at [263, 25] on span "Ảnh kiện hàng" at bounding box center [258, 21] width 74 height 10
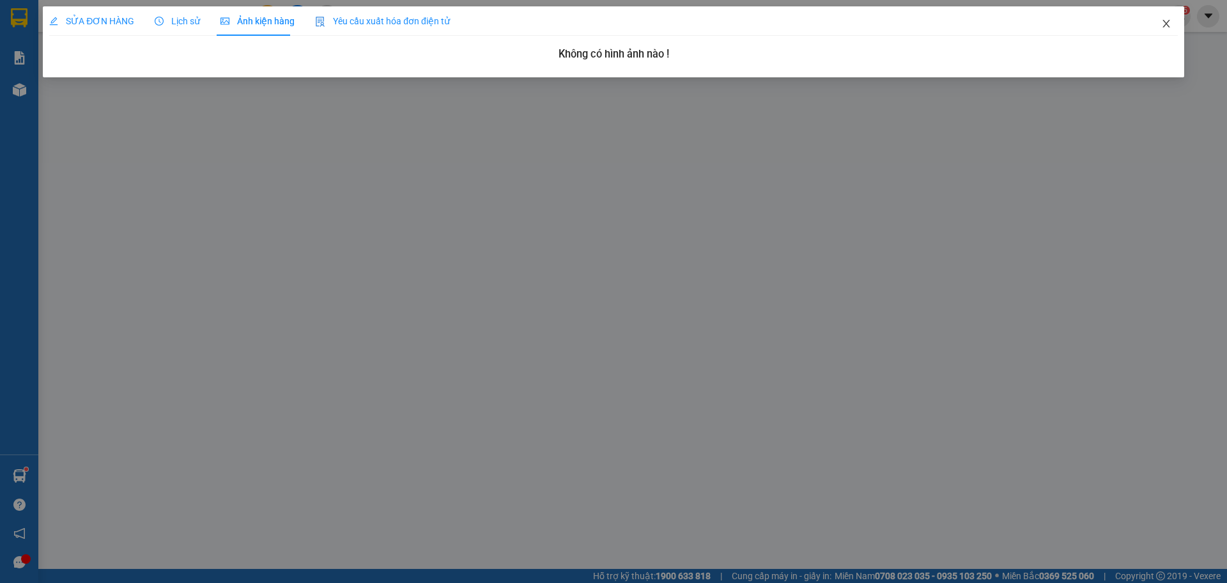
click at [1180, 21] on span "Close" at bounding box center [1167, 24] width 36 height 36
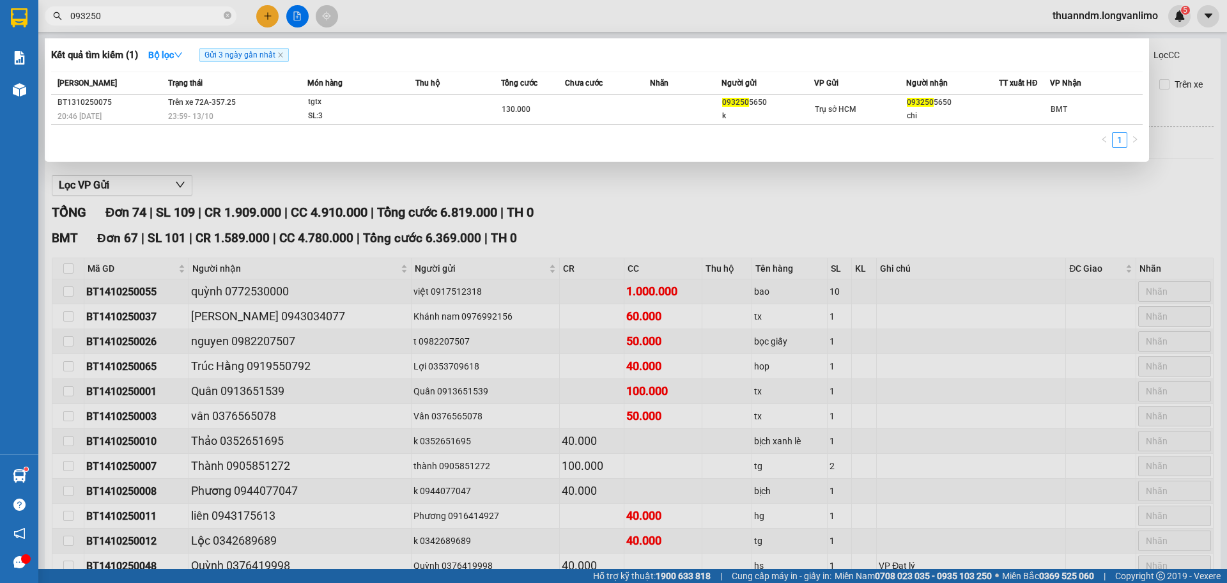
click at [200, 18] on input "093250" at bounding box center [145, 16] width 151 height 14
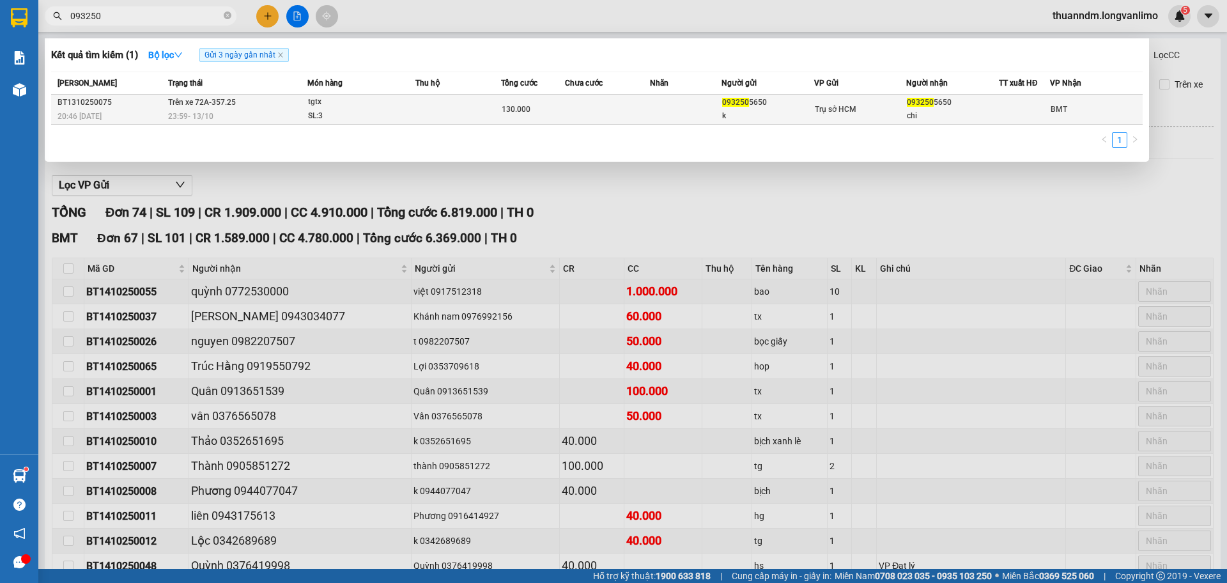
click at [440, 111] on td at bounding box center [458, 110] width 86 height 30
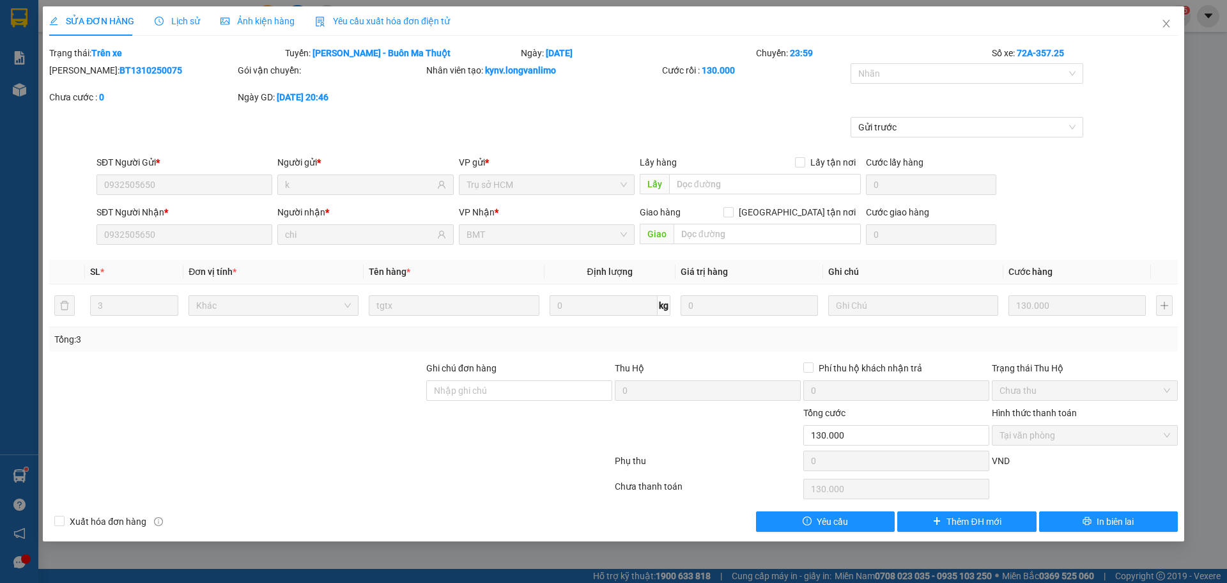
click at [287, 17] on span "Ảnh kiện hàng" at bounding box center [258, 21] width 74 height 10
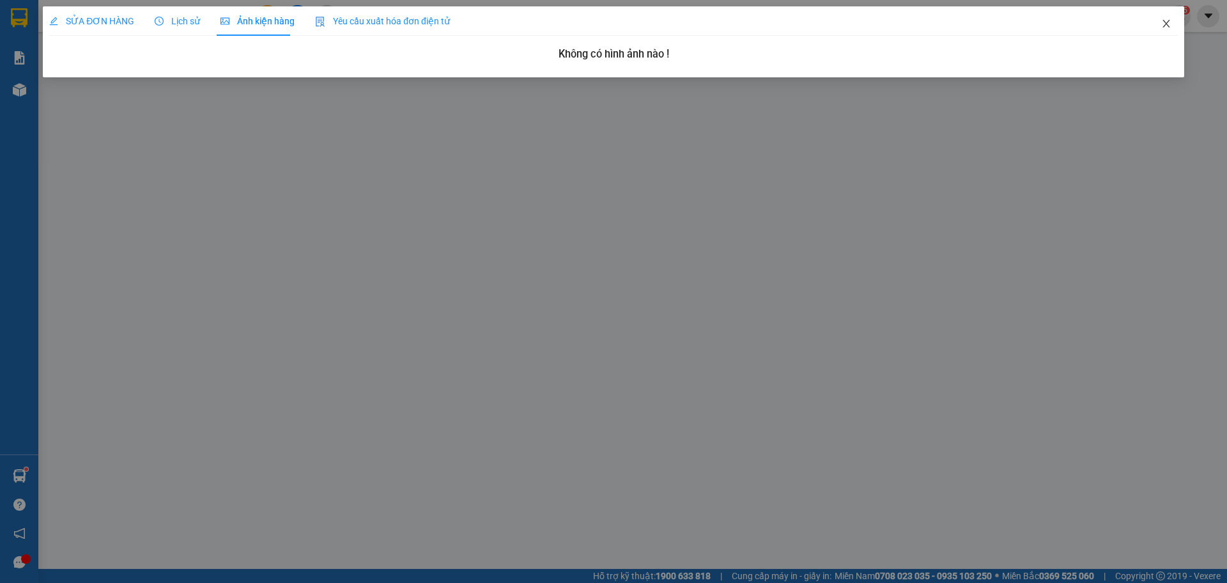
click at [1165, 32] on span "Close" at bounding box center [1167, 24] width 36 height 36
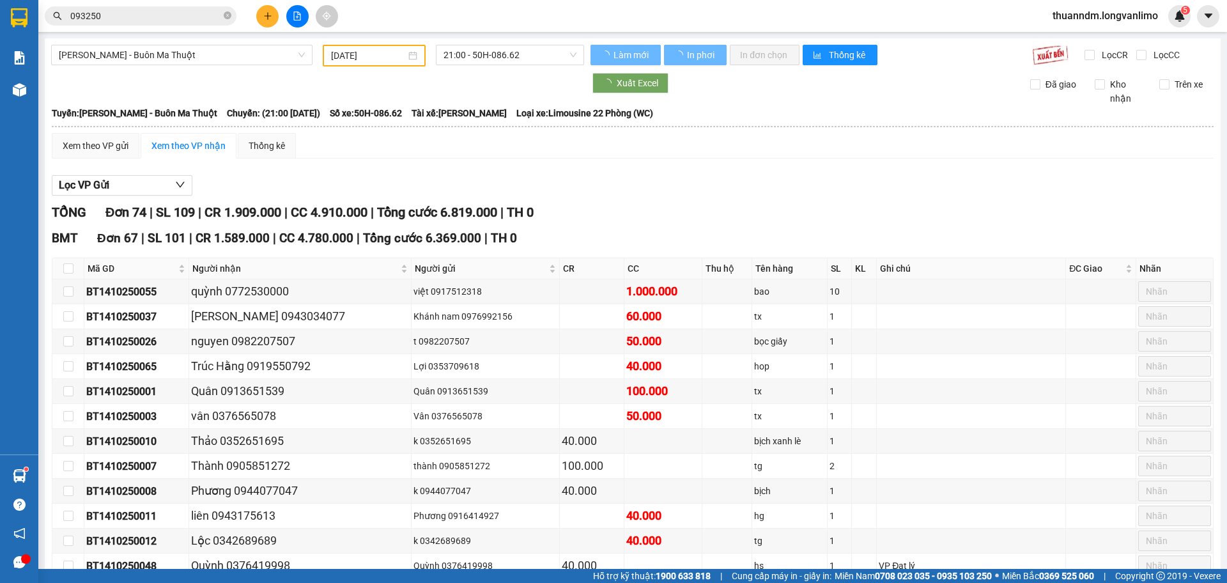
click at [175, 17] on input "093250" at bounding box center [145, 16] width 151 height 14
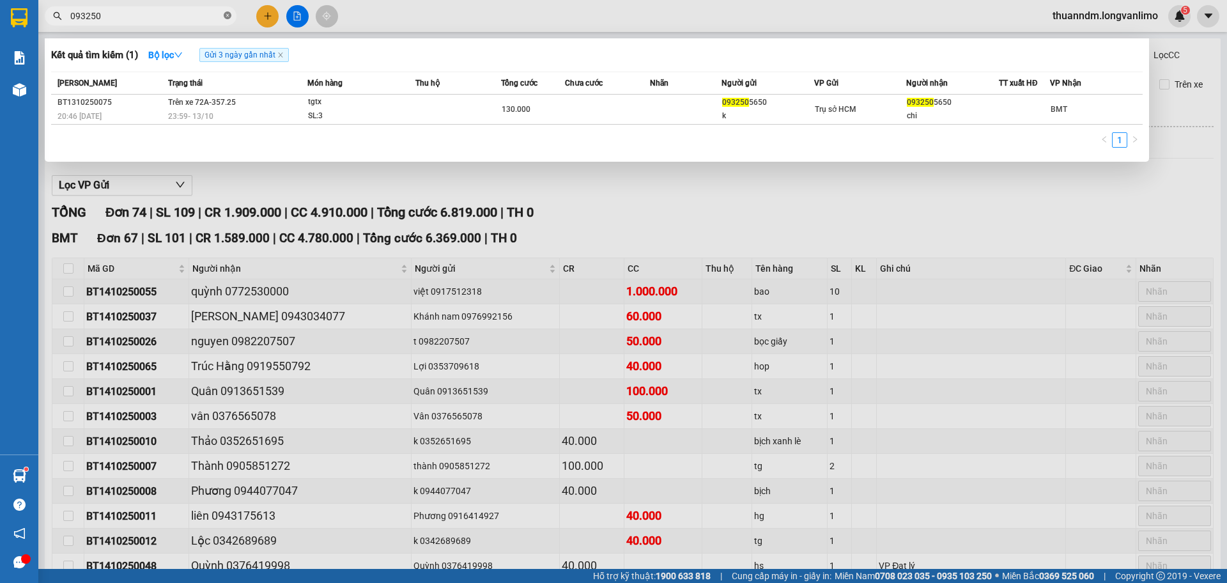
click at [225, 10] on span at bounding box center [228, 16] width 8 height 12
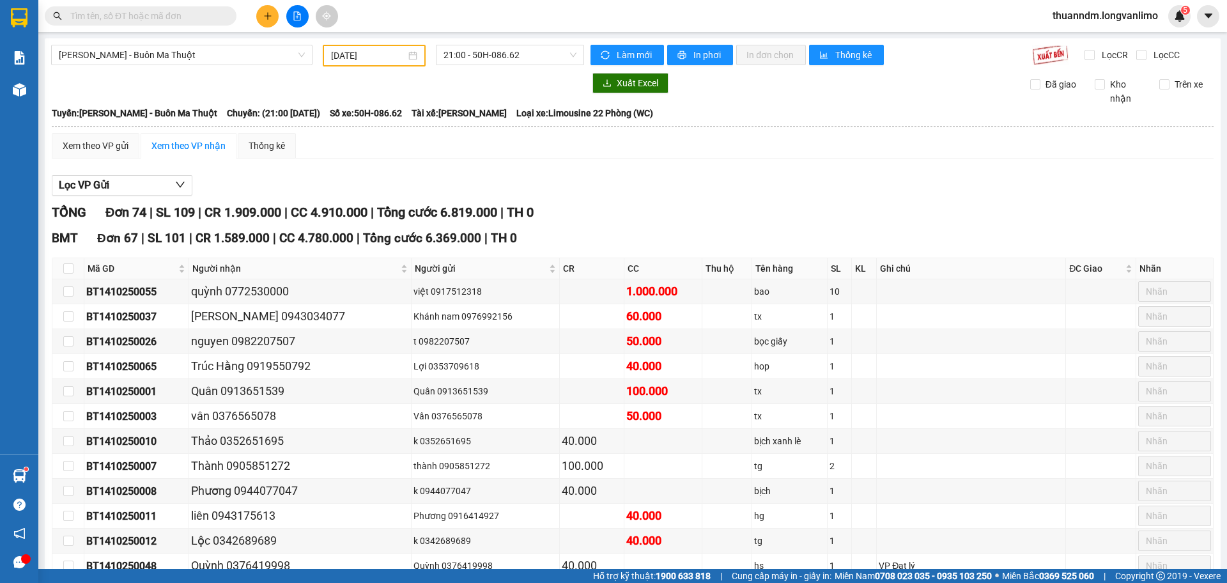
click at [161, 15] on input "text" at bounding box center [145, 16] width 151 height 14
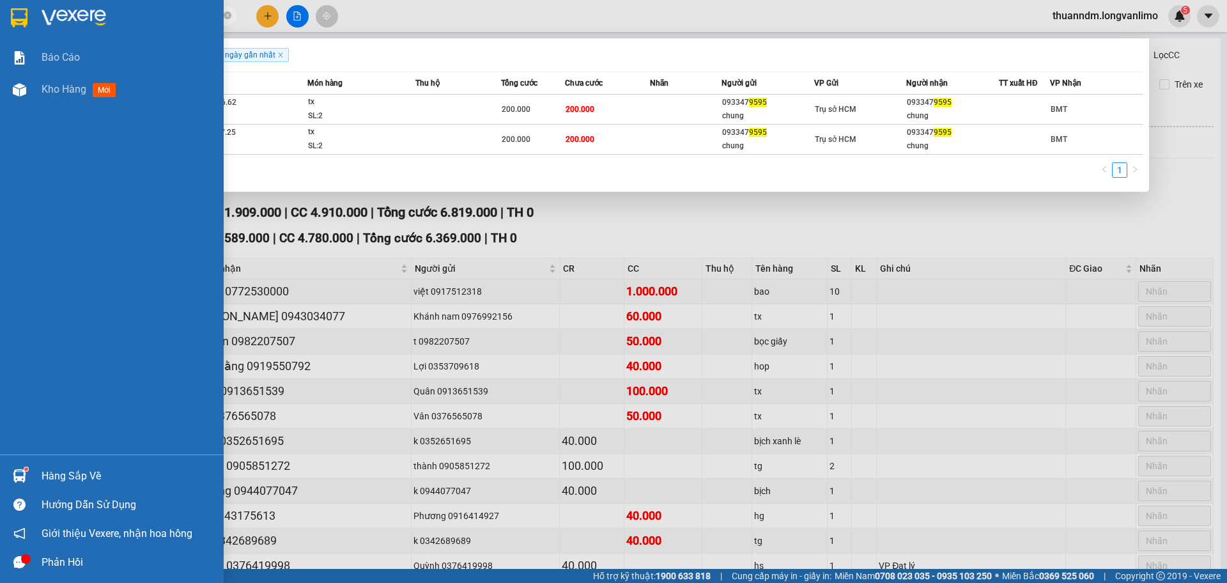
type input "9595"
click at [15, 15] on img at bounding box center [19, 17] width 17 height 19
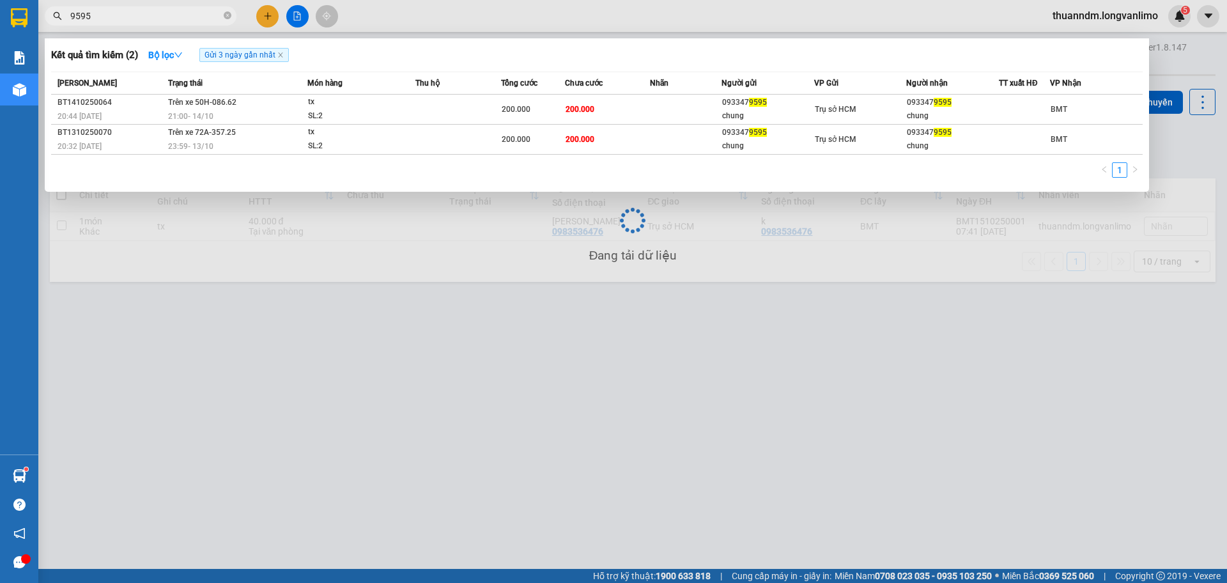
click at [596, 350] on div at bounding box center [613, 291] width 1227 height 583
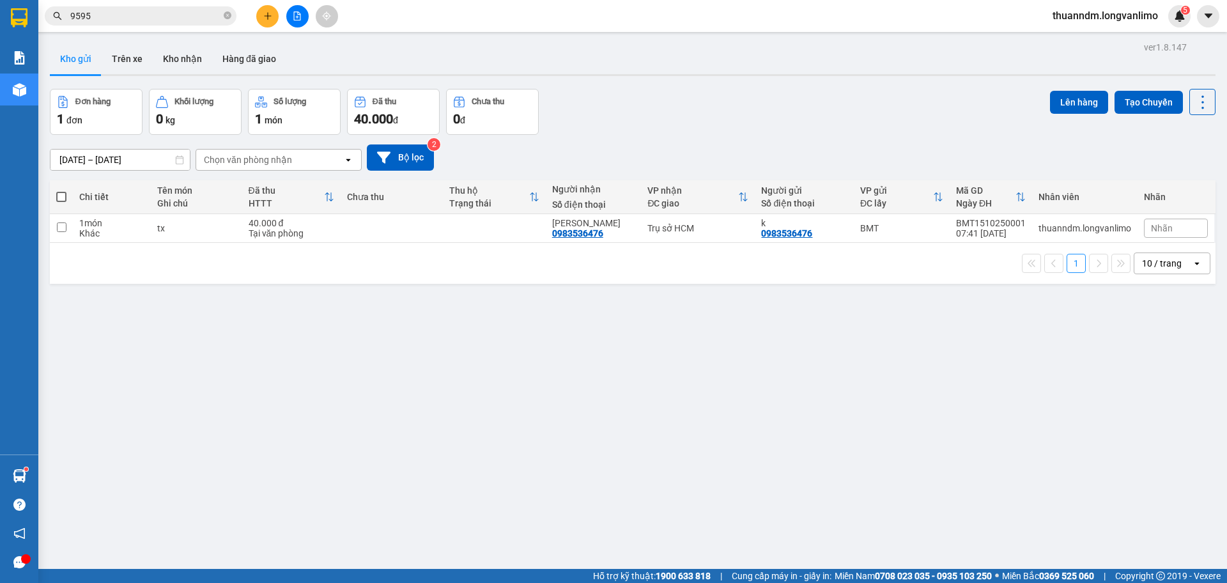
click at [295, 12] on icon "file-add" at bounding box center [297, 16] width 7 height 9
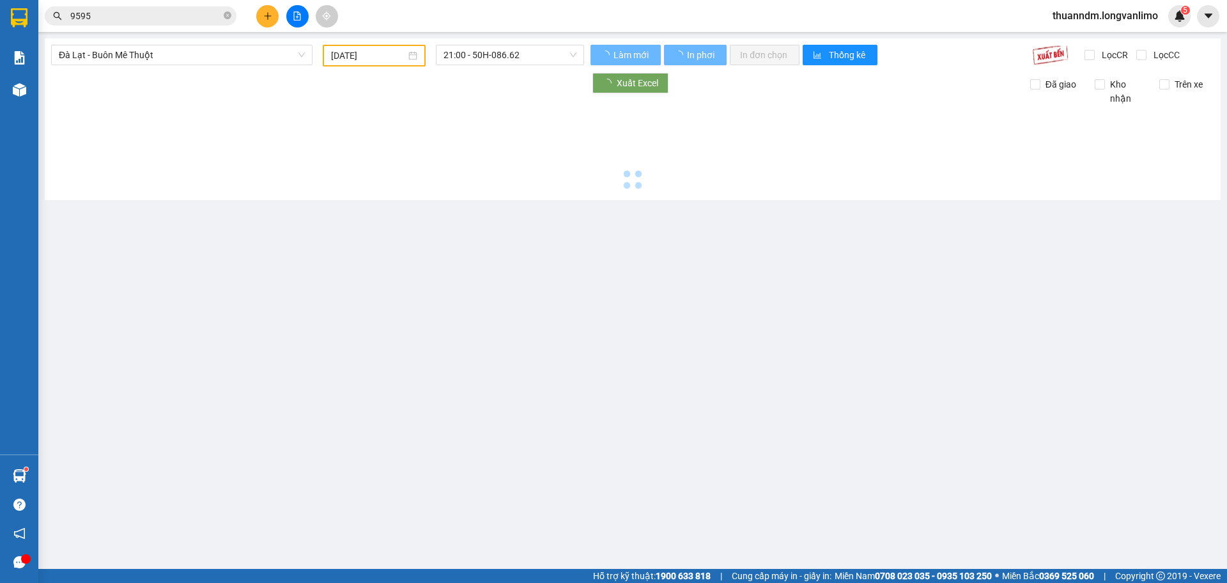
type input "15/10/2025"
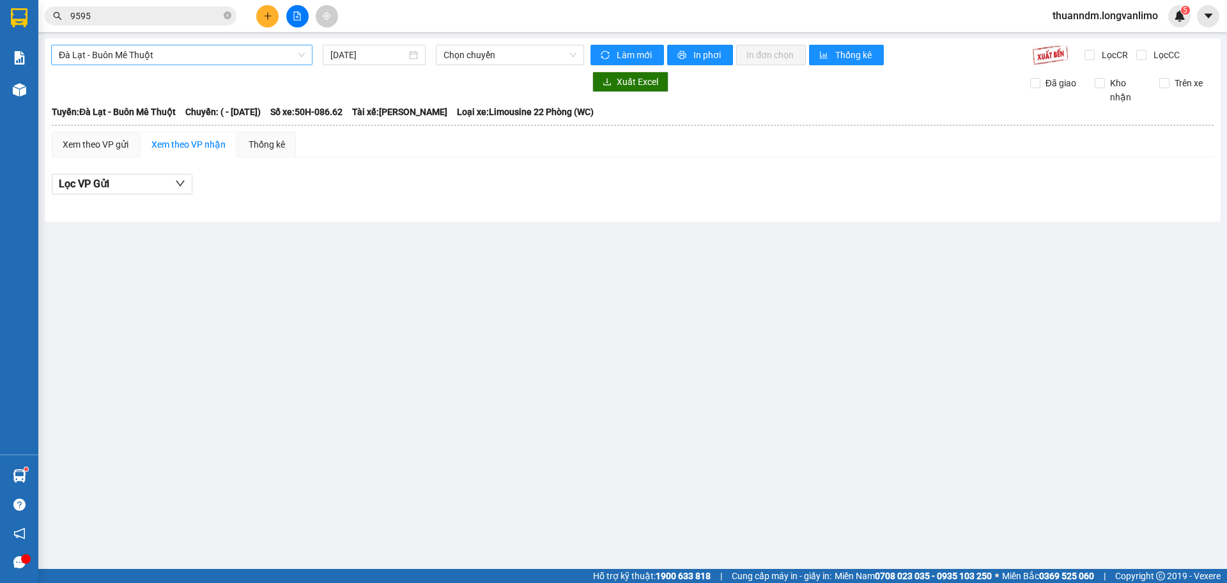
click at [293, 54] on span "Đà Lạt - Buôn Mê Thuột" at bounding box center [182, 54] width 246 height 19
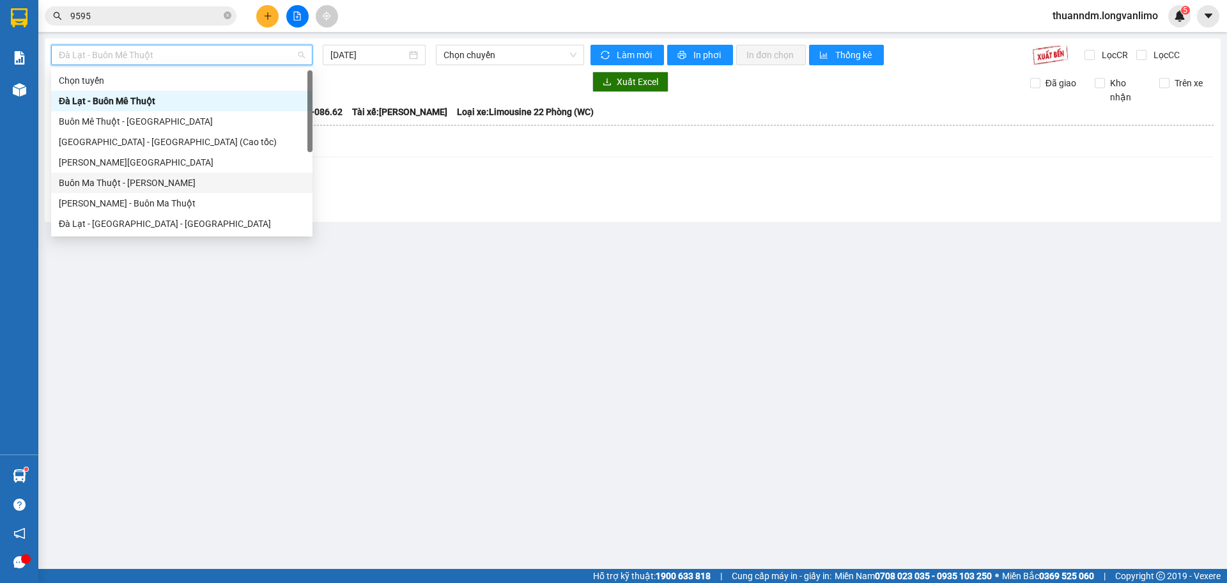
click at [196, 185] on div "Buôn Ma Thuột - Hồ Chí Minh" at bounding box center [182, 183] width 246 height 14
type input "15/10/2025"
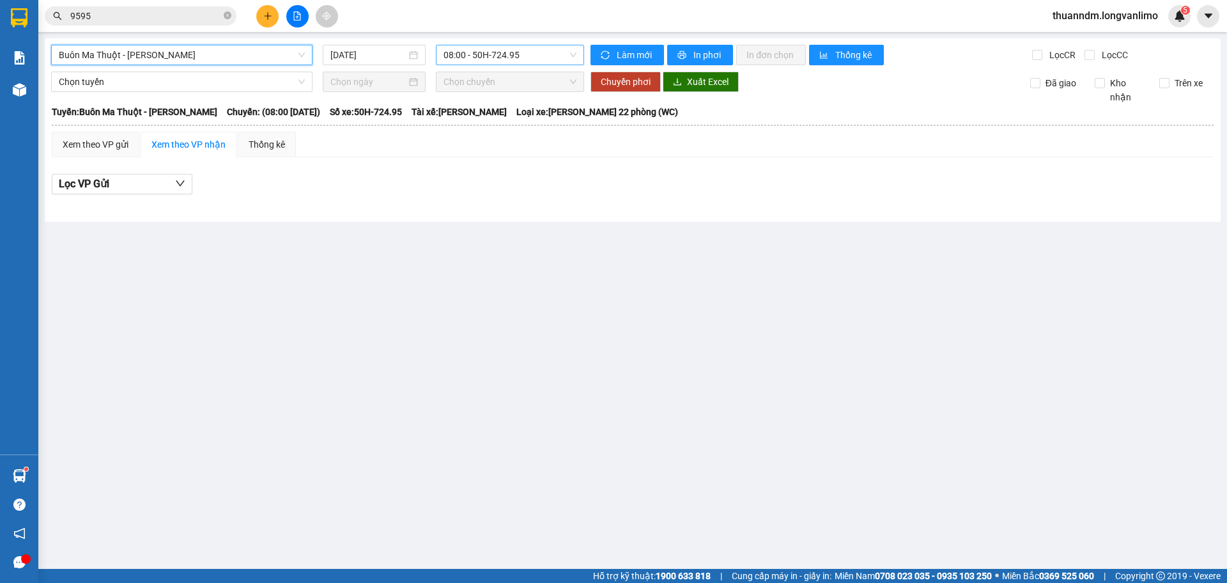
click at [470, 58] on span "08:00 - 50H-724.95" at bounding box center [510, 54] width 133 height 19
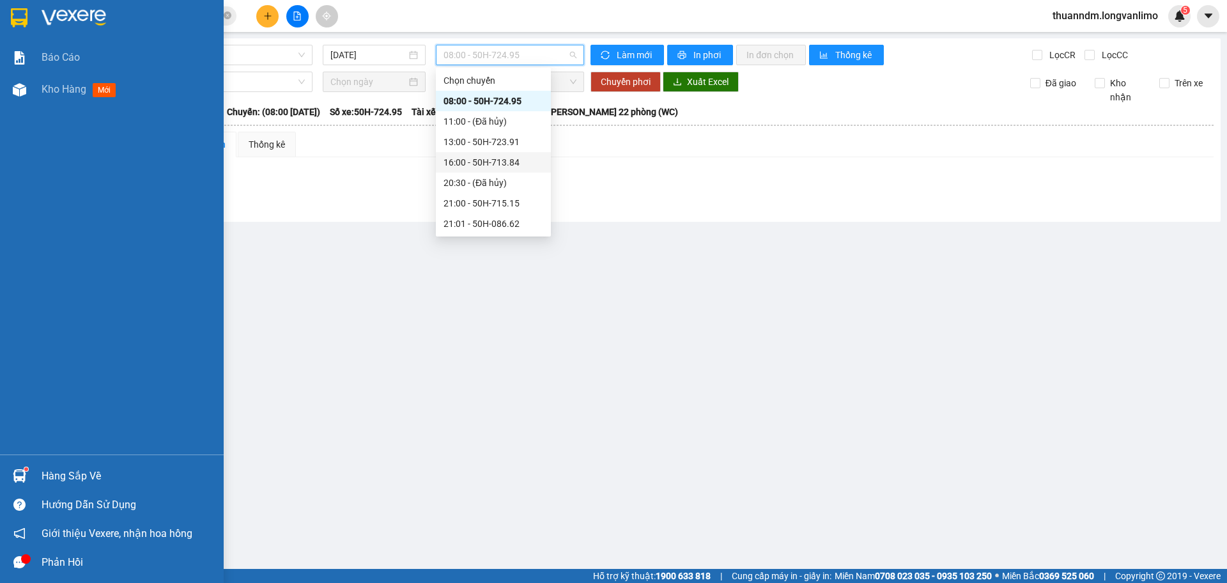
click at [10, 2] on div at bounding box center [112, 21] width 224 height 42
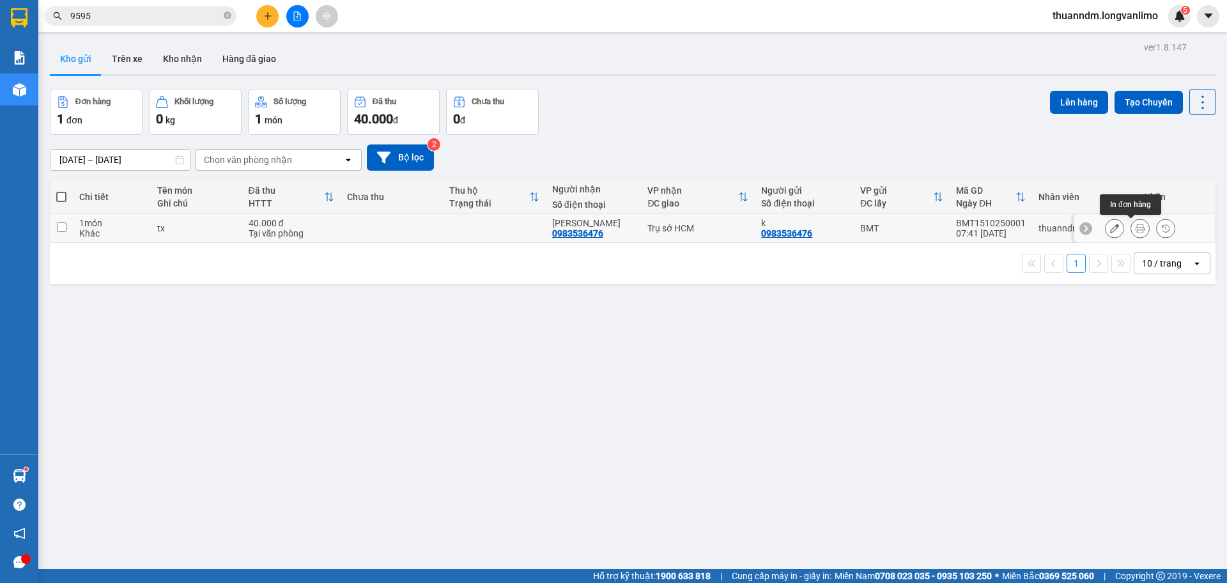
click at [1131, 235] on button at bounding box center [1140, 228] width 18 height 22
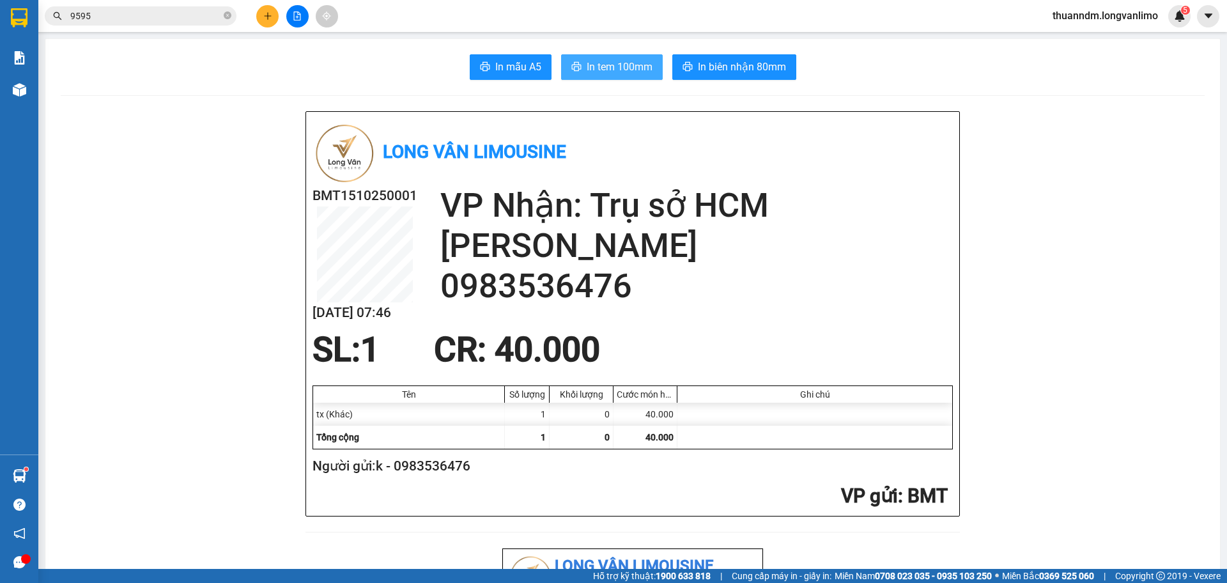
click at [608, 60] on span "In tem 100mm" at bounding box center [620, 67] width 66 height 16
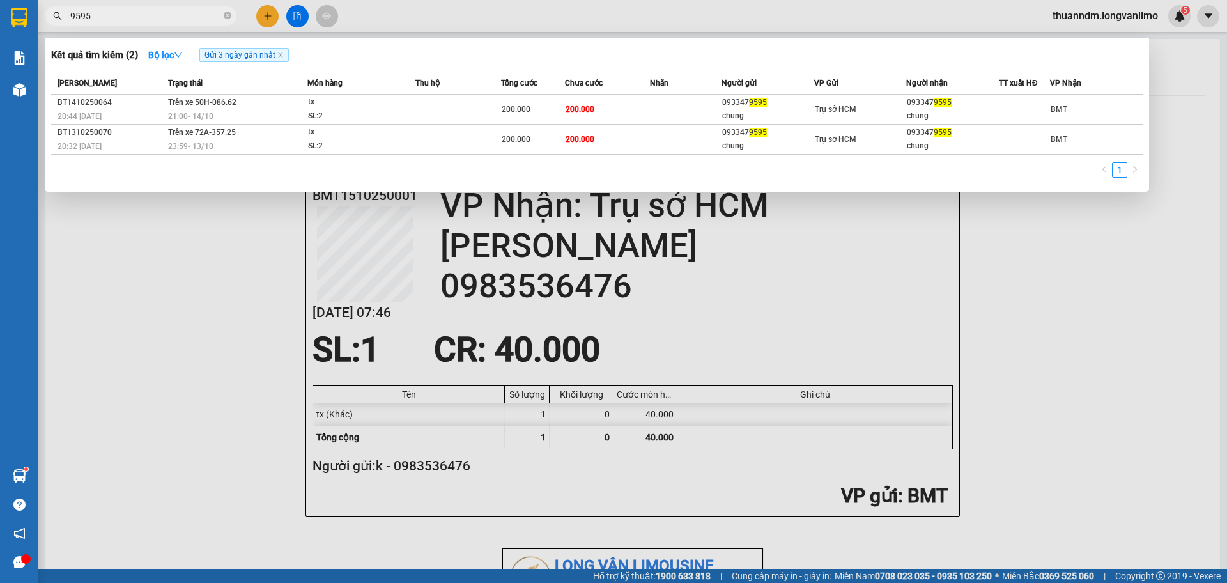
click at [148, 19] on input "9595" at bounding box center [145, 16] width 151 height 14
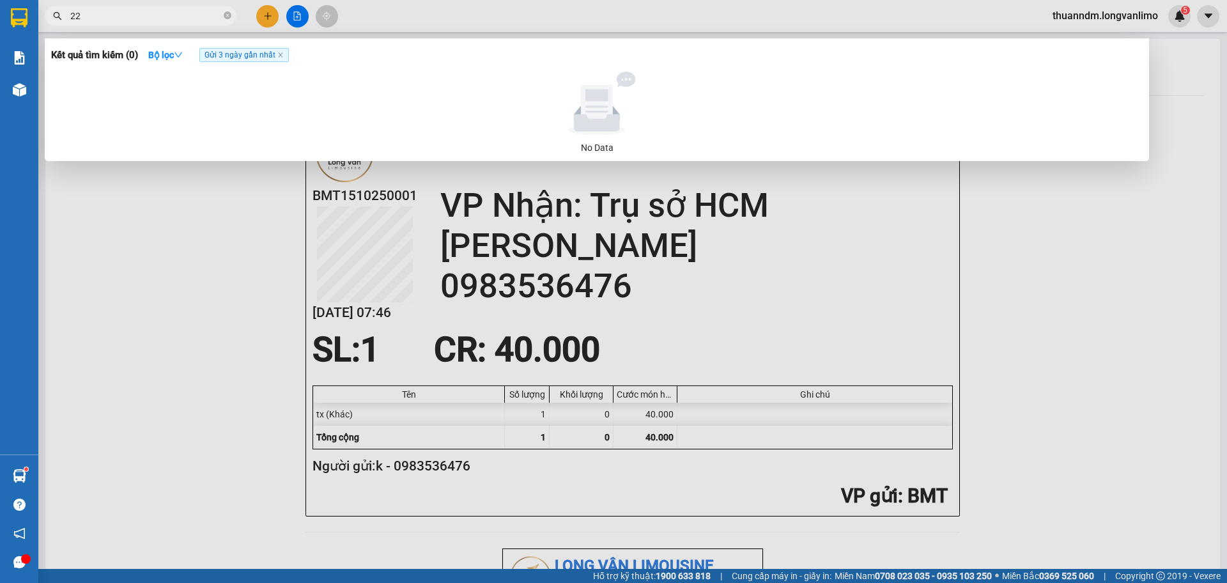
type input "2"
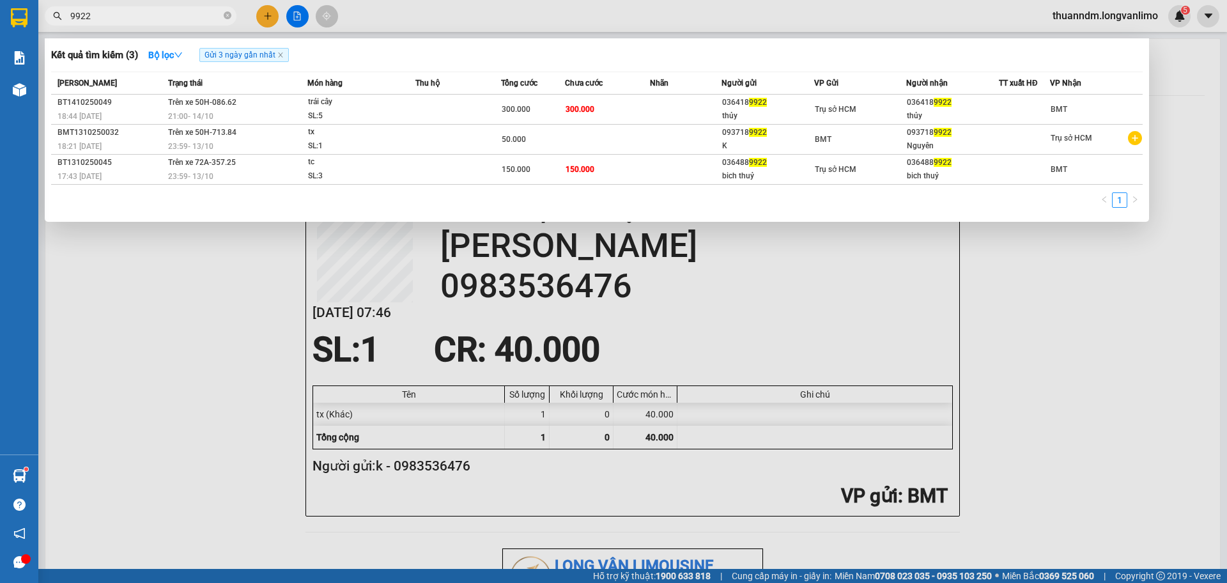
type input "9922"
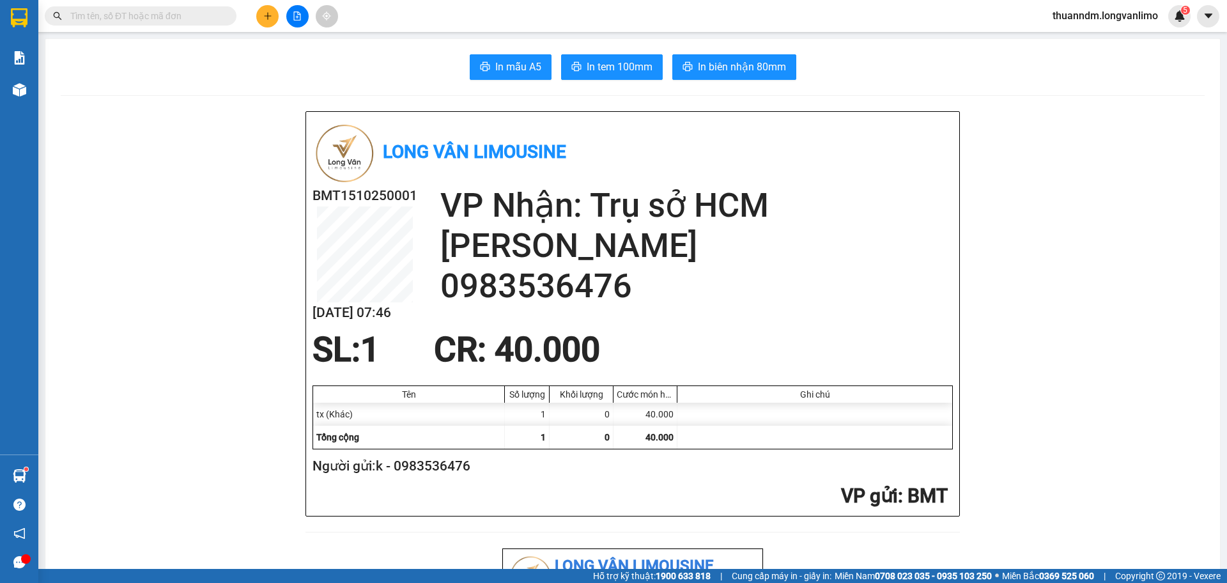
click at [151, 15] on input "text" at bounding box center [145, 16] width 151 height 14
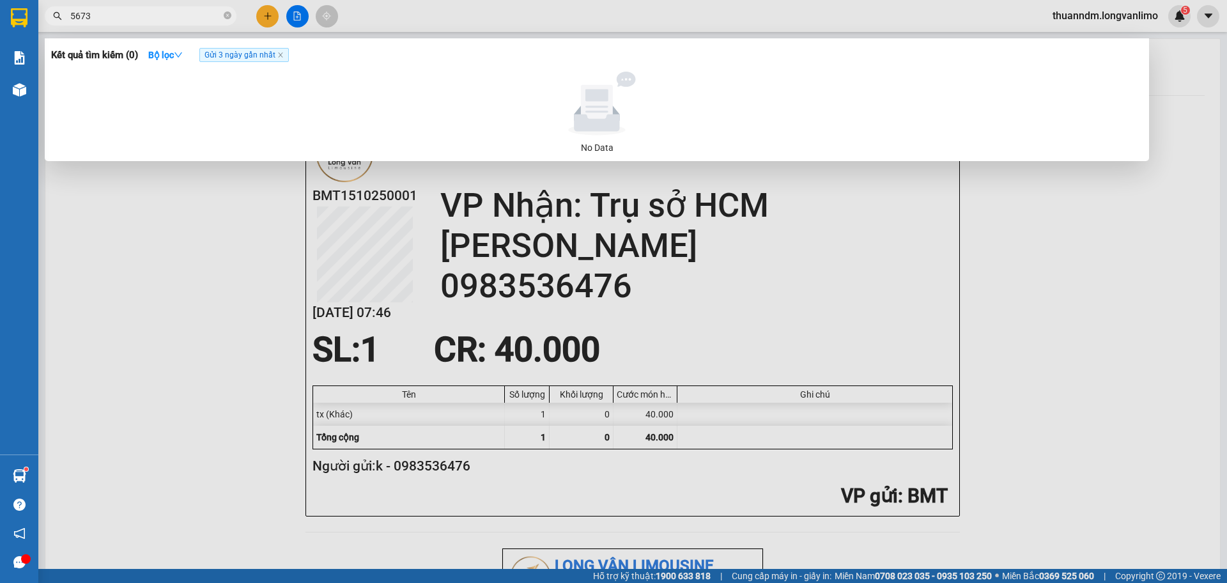
click at [278, 53] on span "Gửi 3 ngày gần nhất" at bounding box center [243, 55] width 89 height 14
click at [280, 53] on icon "close" at bounding box center [280, 55] width 6 height 6
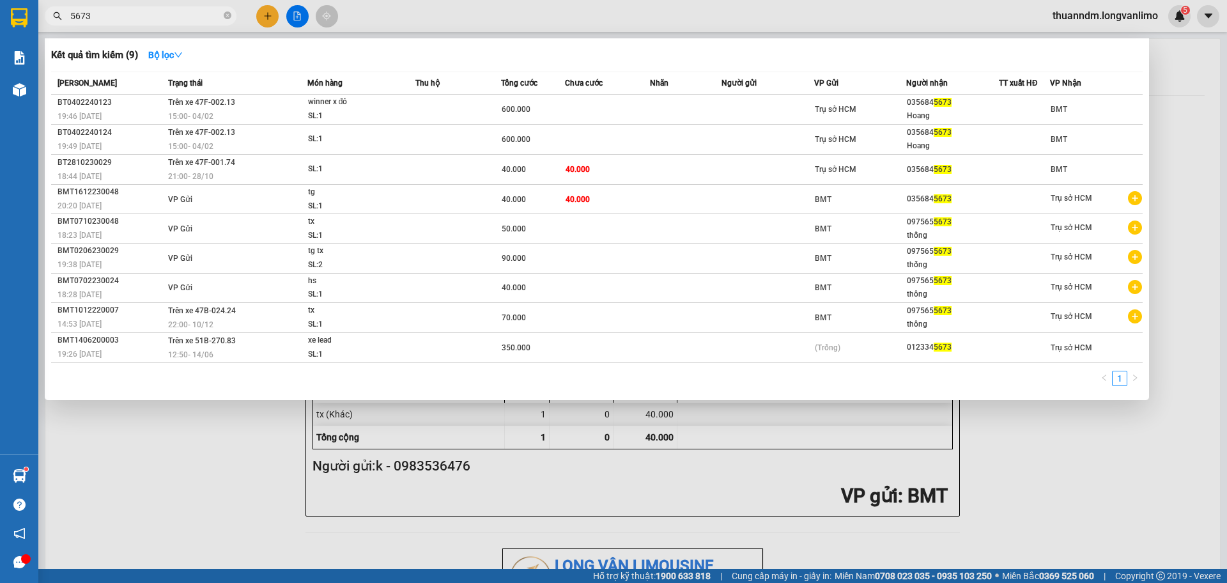
click at [102, 20] on input "5673" at bounding box center [145, 16] width 151 height 14
click at [104, 16] on input "5673" at bounding box center [145, 16] width 151 height 14
click at [142, 25] on span "5673" at bounding box center [141, 15] width 192 height 19
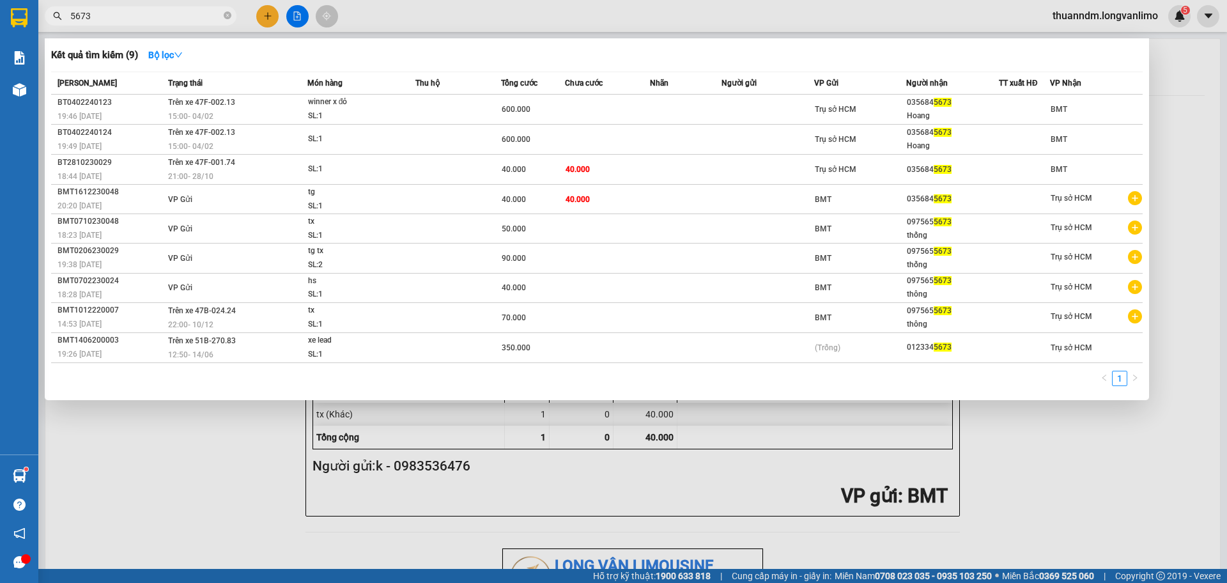
click at [137, 22] on input "5673" at bounding box center [145, 16] width 151 height 14
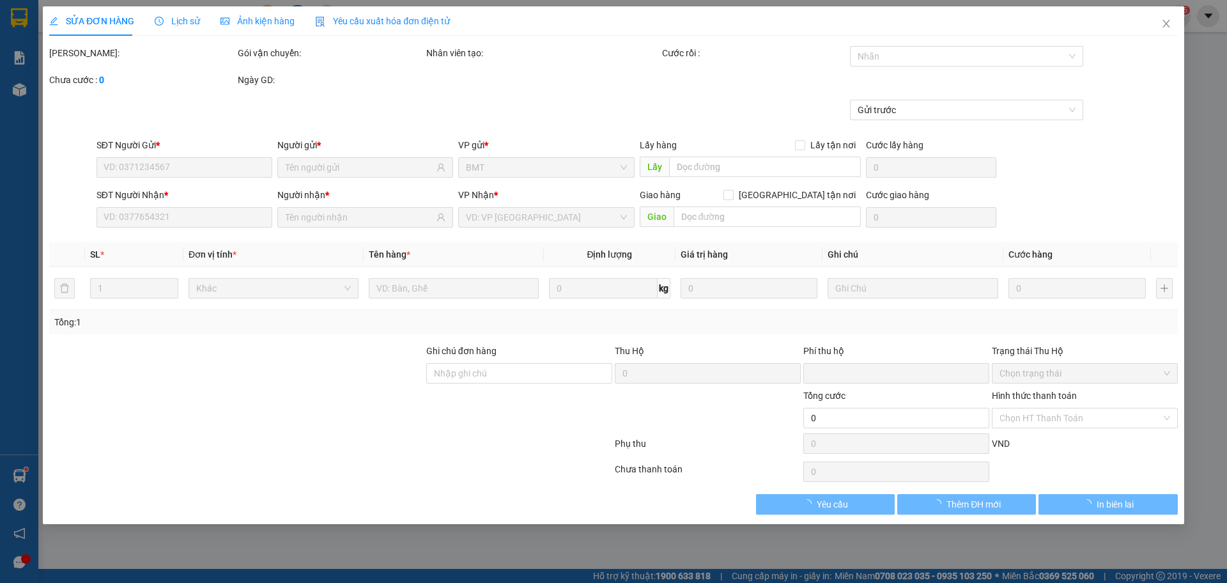
click at [272, 26] on span "Ảnh kiện hàng" at bounding box center [258, 21] width 74 height 10
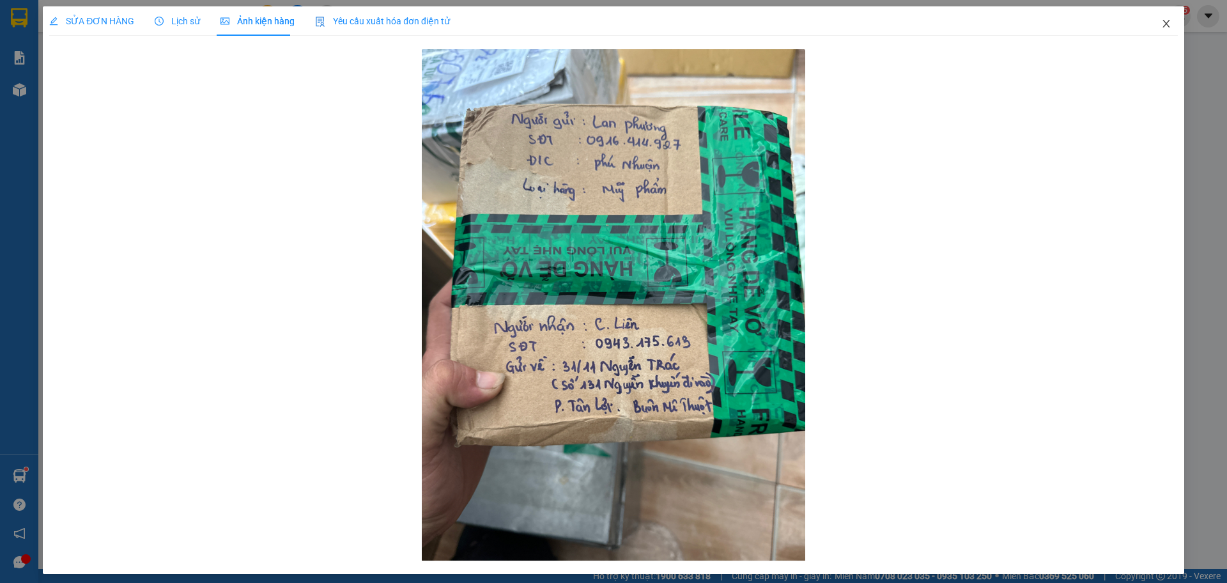
click at [1161, 20] on icon "close" at bounding box center [1166, 24] width 10 height 10
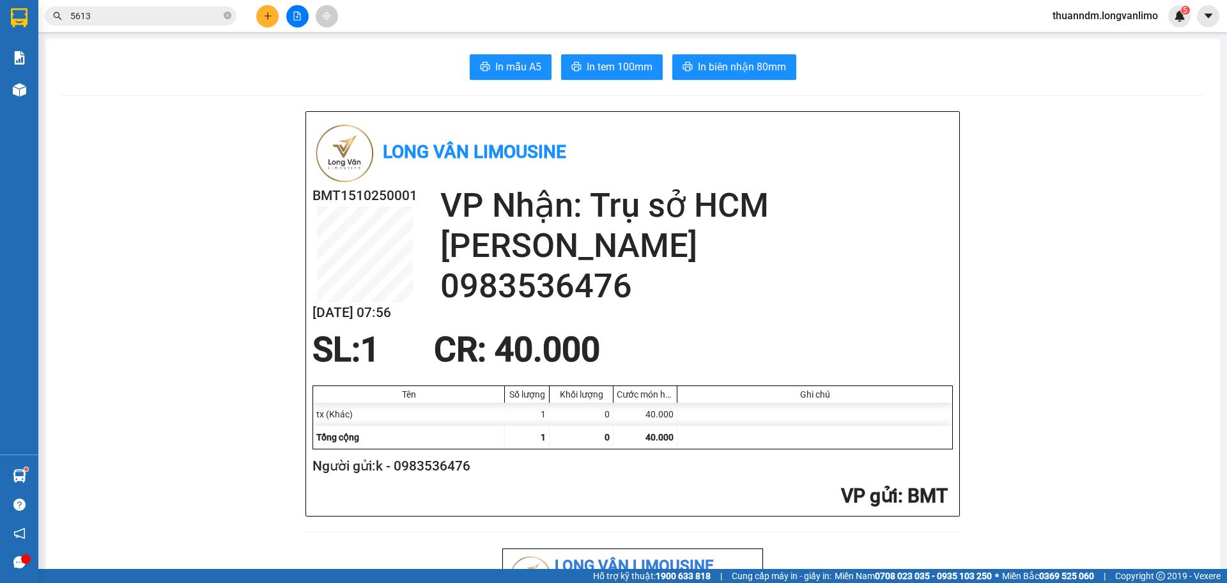
click at [195, 19] on input "5613" at bounding box center [145, 16] width 151 height 14
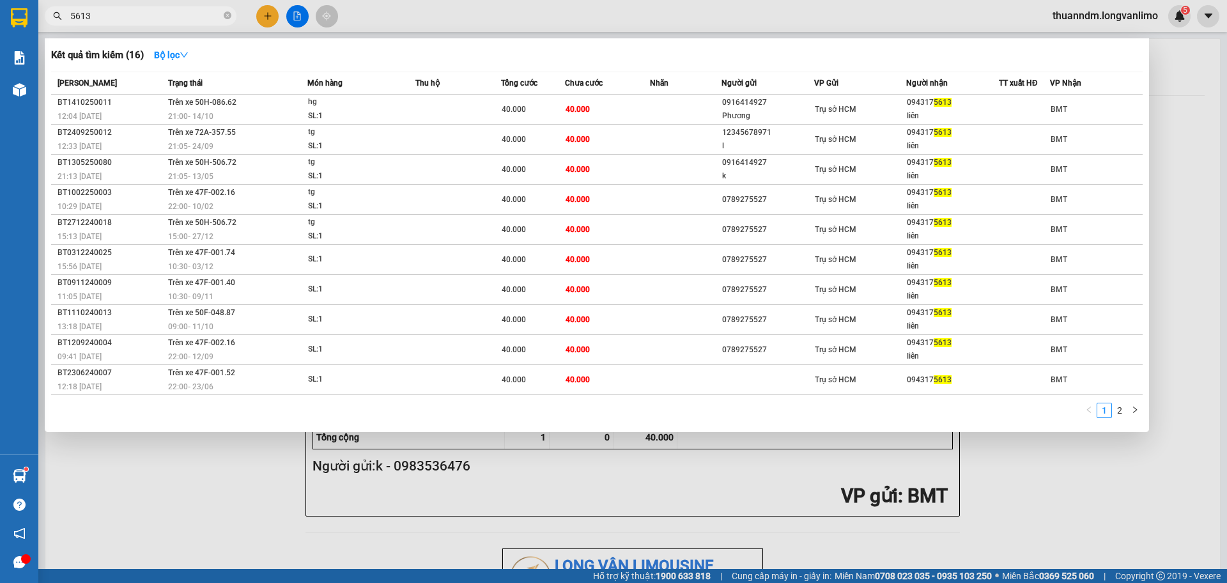
click at [195, 19] on input "5613" at bounding box center [145, 16] width 151 height 14
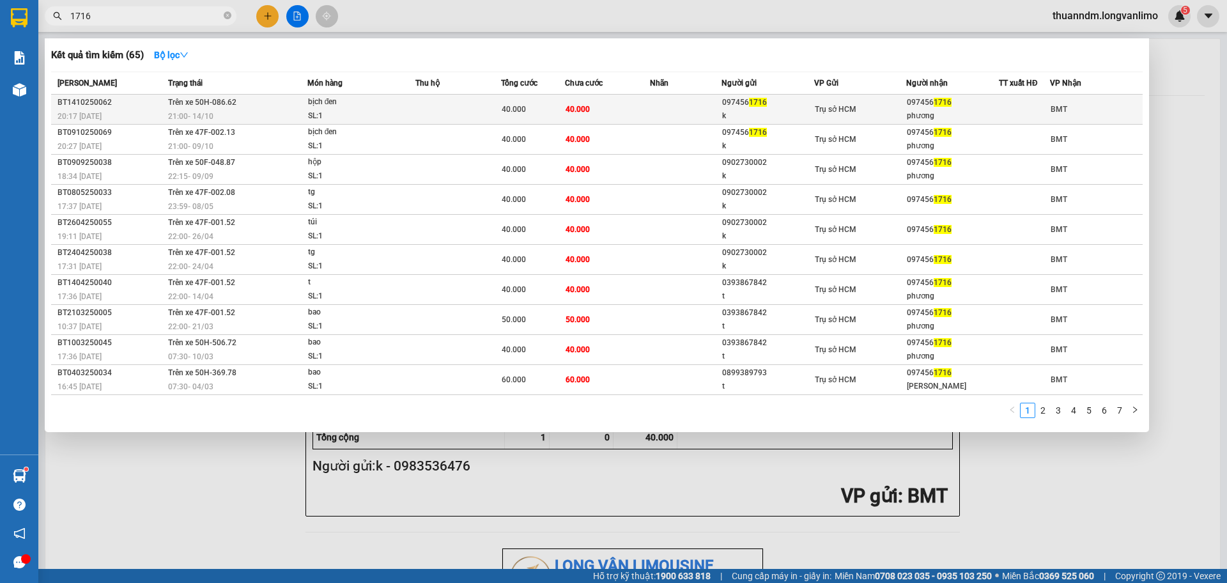
type input "1716"
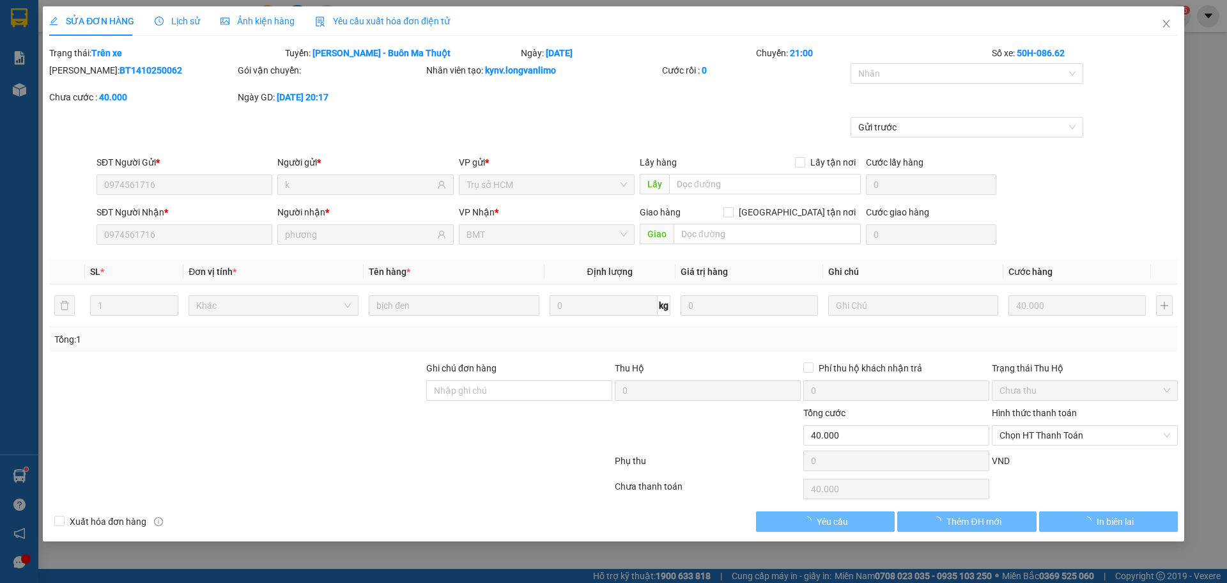
type input "0974561716"
type input "k"
type input "0974561716"
type input "phương"
type input "0"
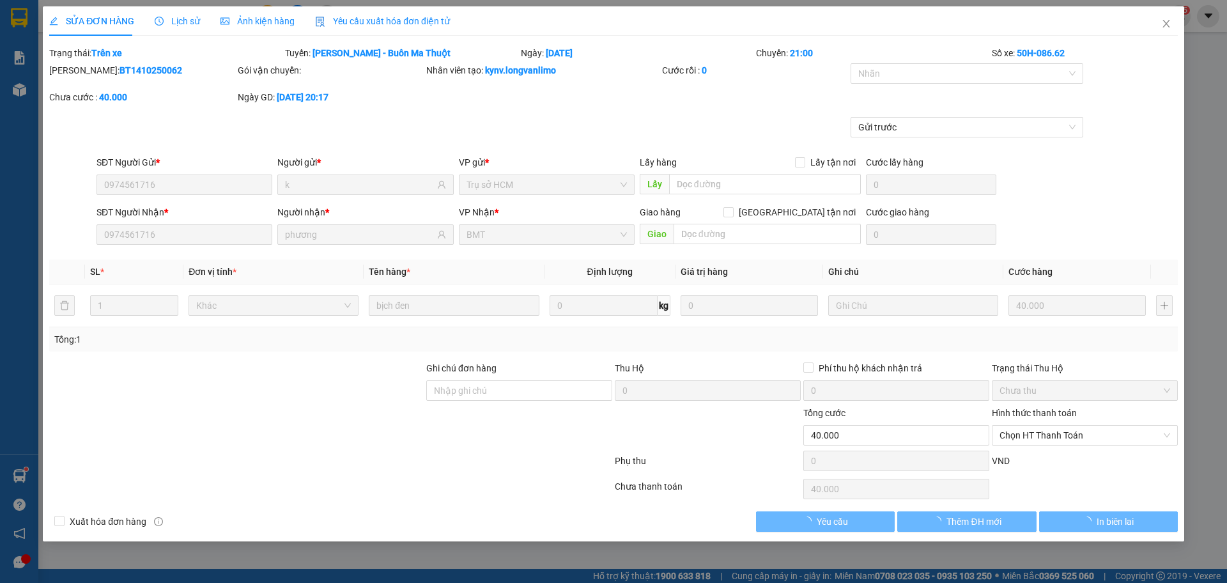
type input "40.000"
click at [278, 31] on div "Ảnh kiện hàng" at bounding box center [258, 20] width 74 height 29
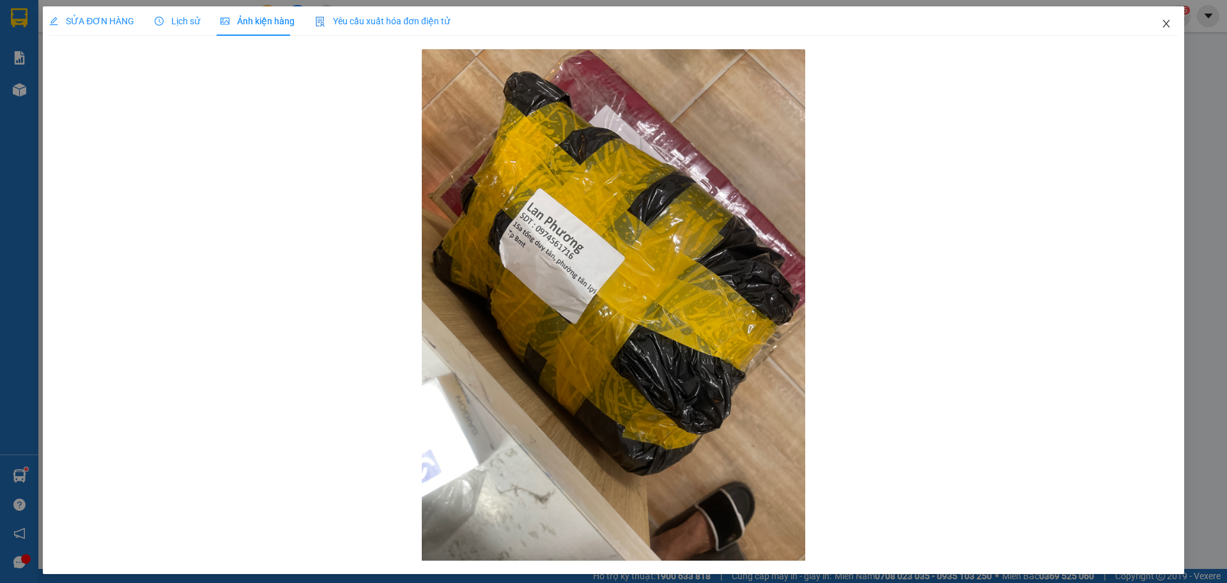
click at [1161, 24] on icon "close" at bounding box center [1166, 24] width 10 height 10
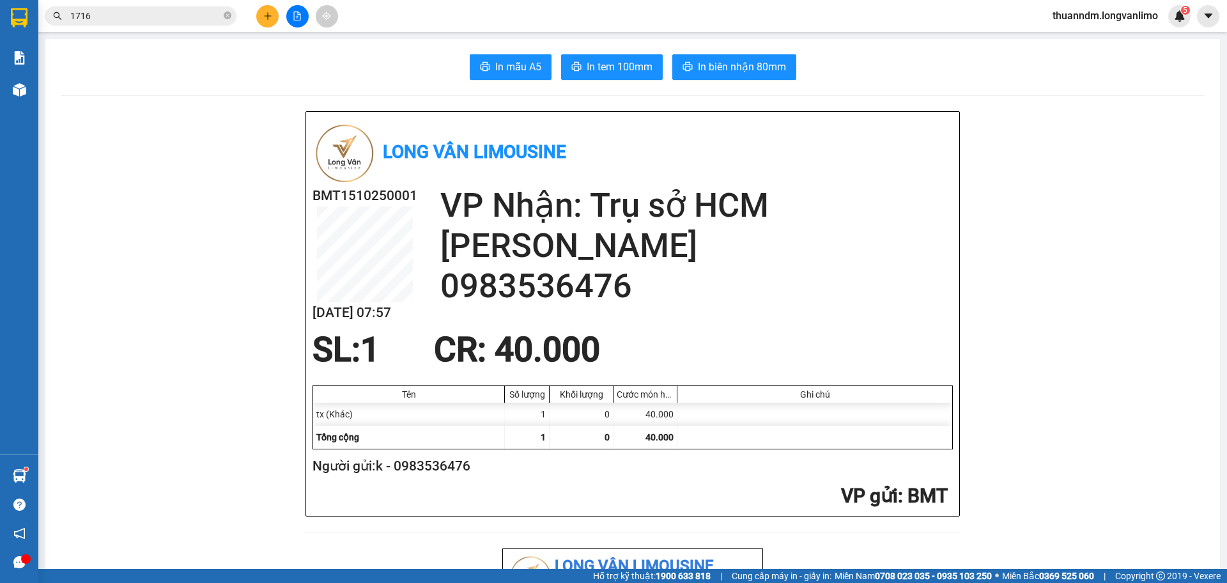
click at [155, 13] on input "1716" at bounding box center [145, 16] width 151 height 14
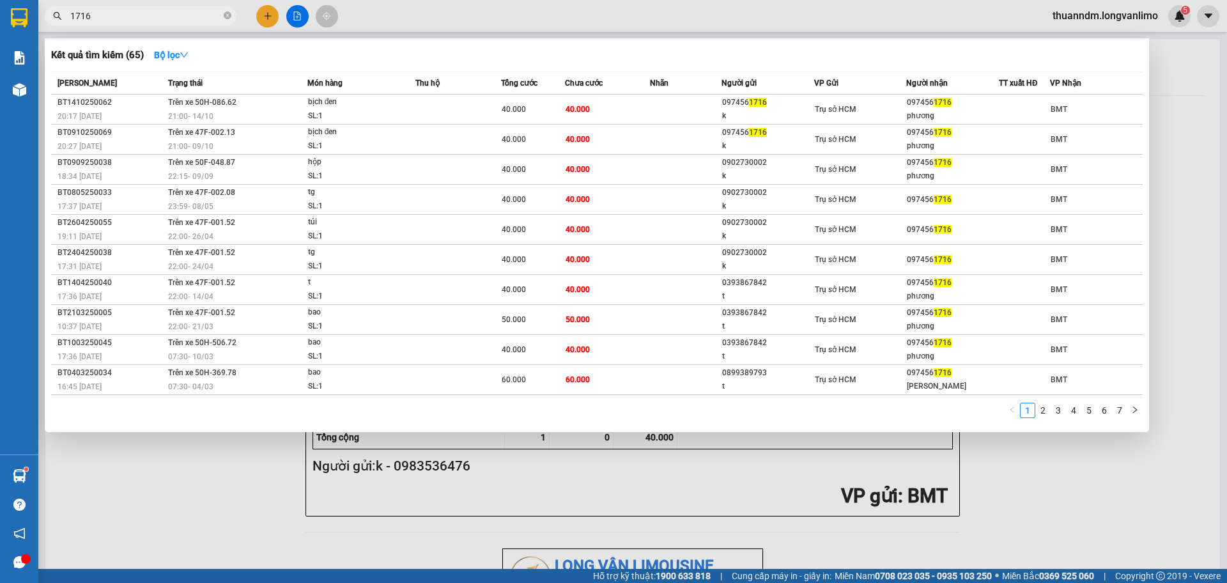
click at [155, 13] on input "1716" at bounding box center [145, 16] width 151 height 14
click at [227, 16] on icon "close-circle" at bounding box center [228, 16] width 8 height 8
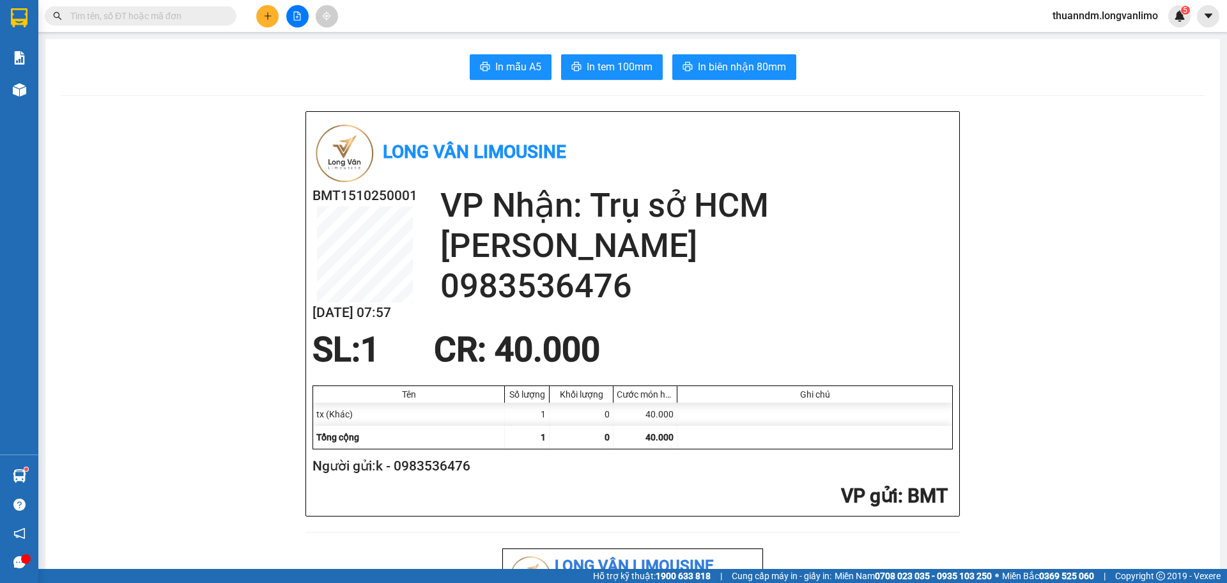
click at [213, 15] on input "text" at bounding box center [145, 16] width 151 height 14
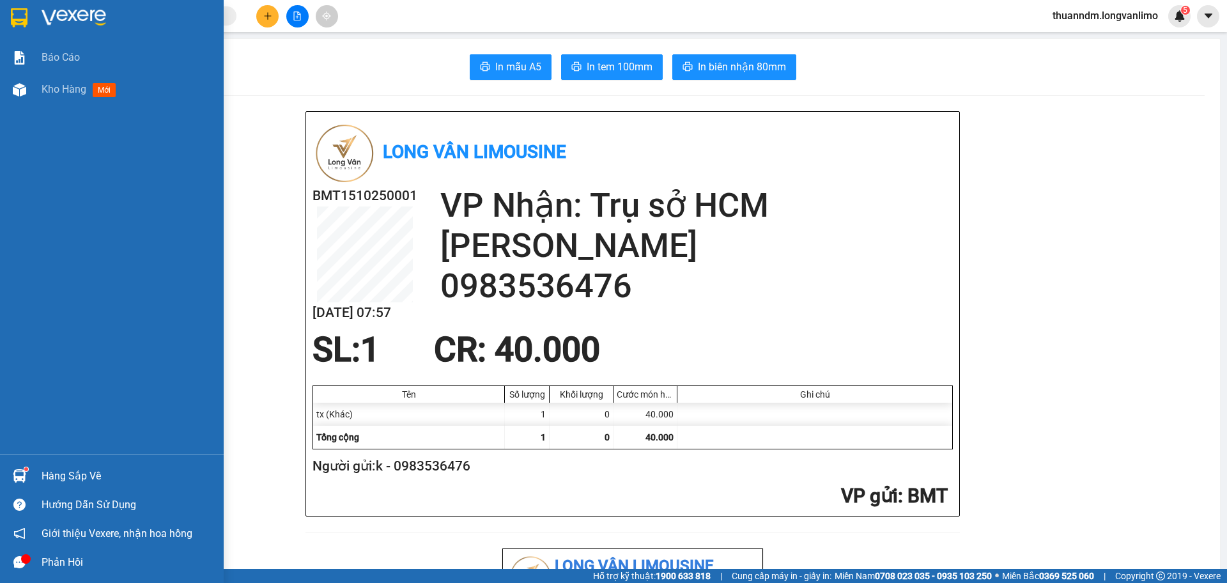
click at [22, 15] on img at bounding box center [19, 17] width 17 height 19
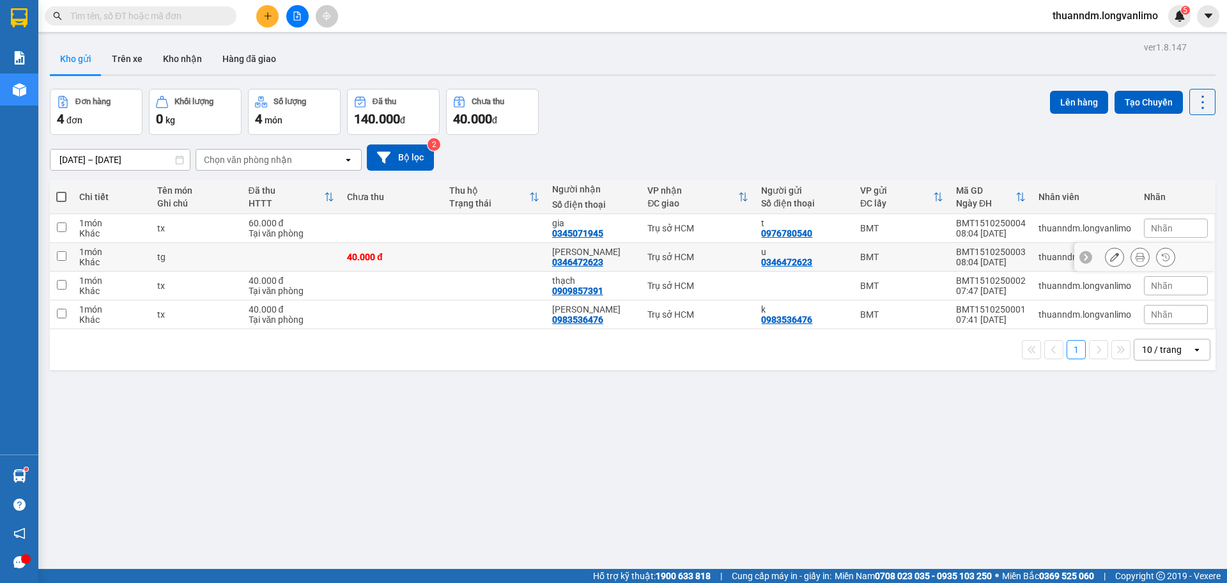
click at [382, 245] on td "40.000 đ" at bounding box center [392, 257] width 102 height 29
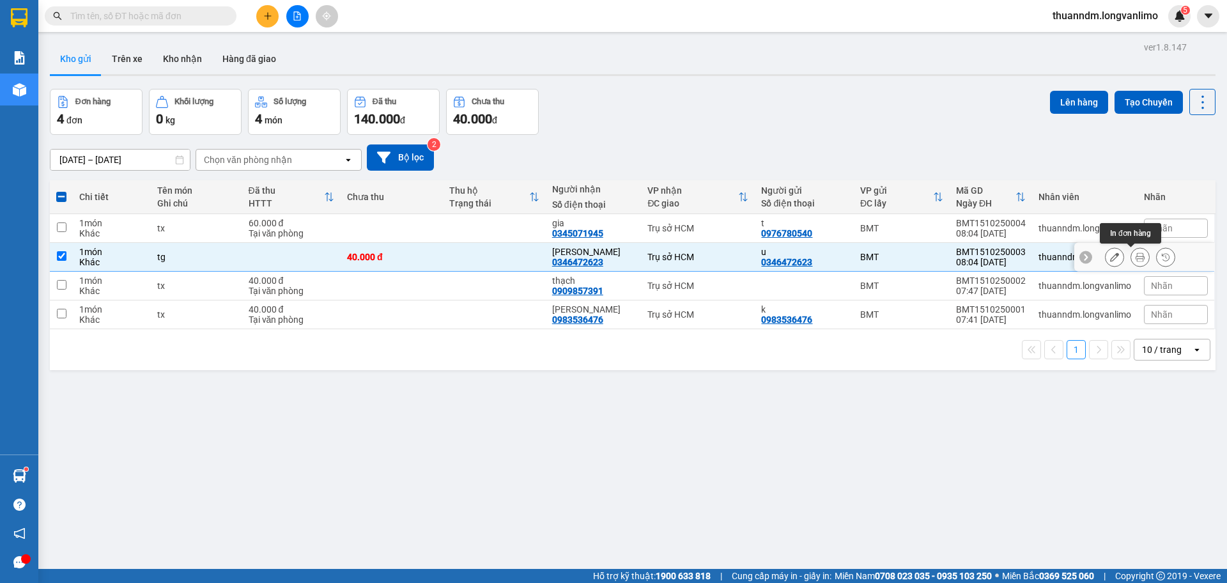
click at [1135, 253] on button at bounding box center [1140, 257] width 18 height 22
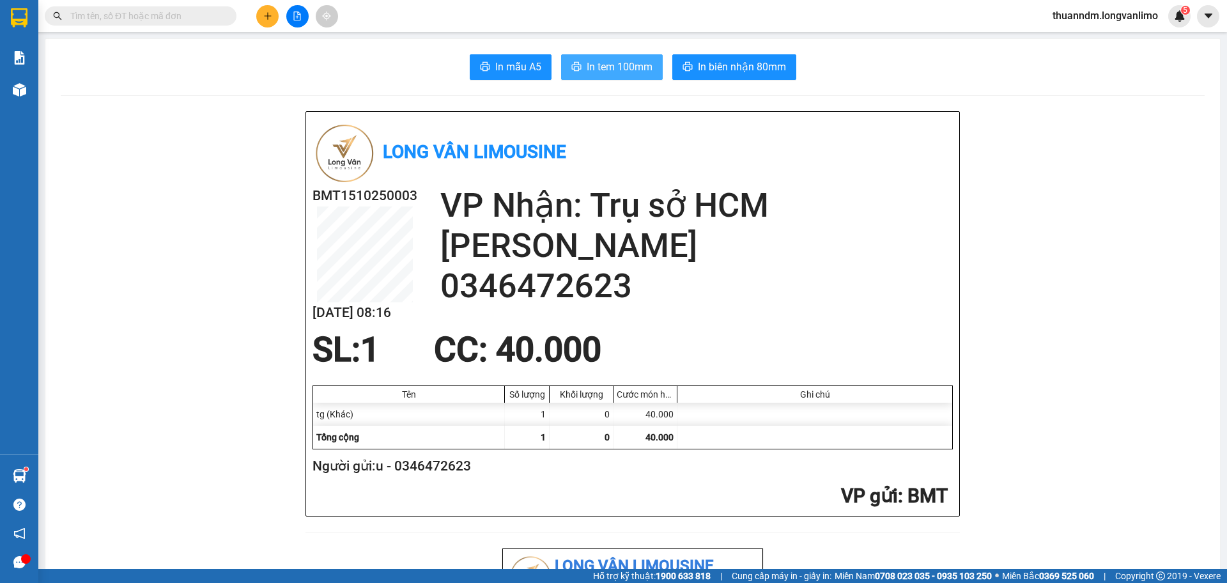
click at [614, 70] on span "In tem 100mm" at bounding box center [620, 67] width 66 height 16
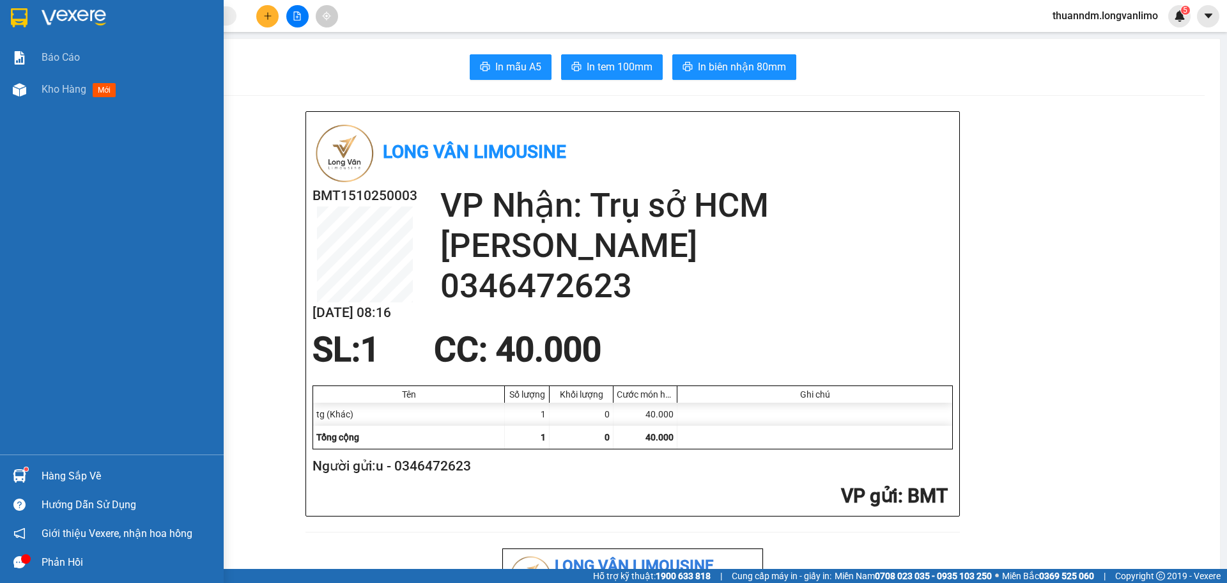
click at [13, 14] on img at bounding box center [19, 17] width 17 height 19
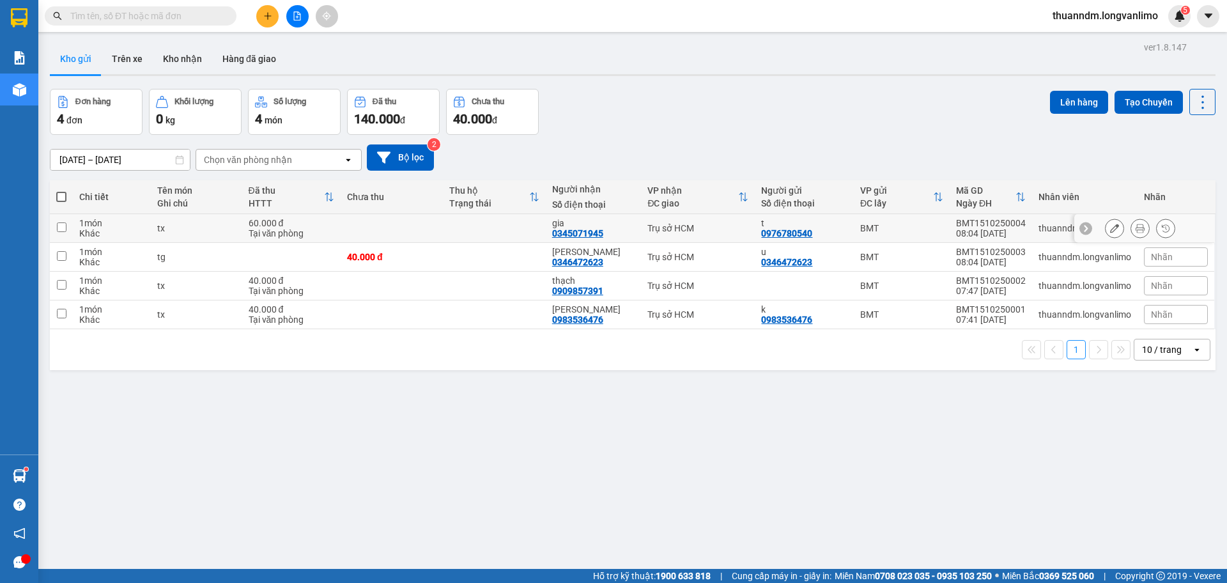
click at [450, 220] on td at bounding box center [494, 228] width 102 height 29
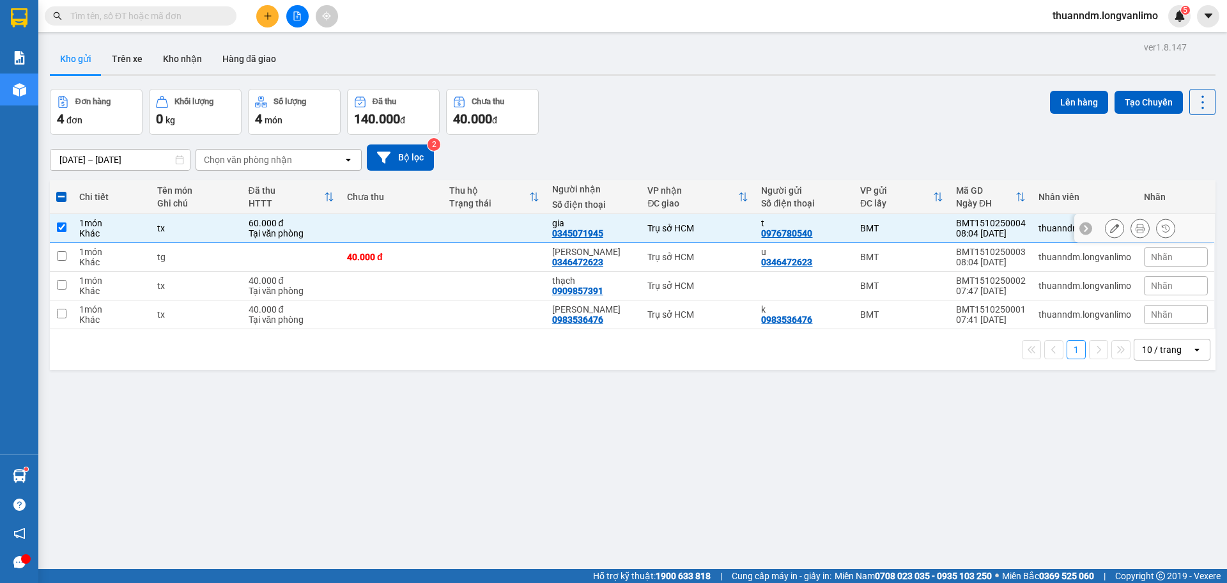
click at [1136, 229] on icon at bounding box center [1140, 228] width 9 height 9
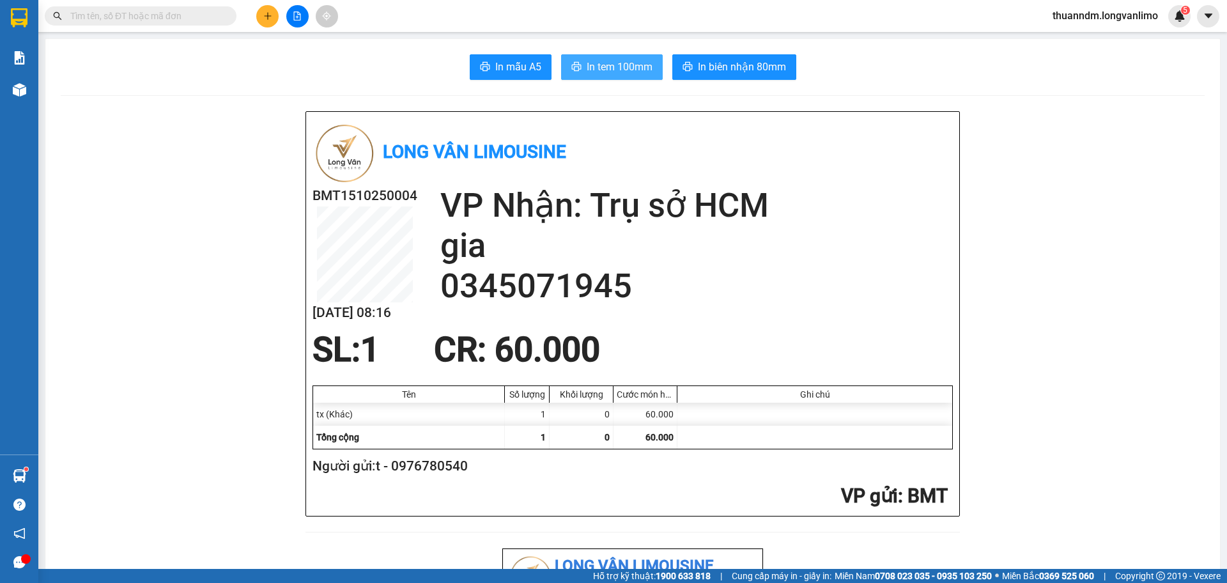
click at [621, 64] on span "In tem 100mm" at bounding box center [620, 67] width 66 height 16
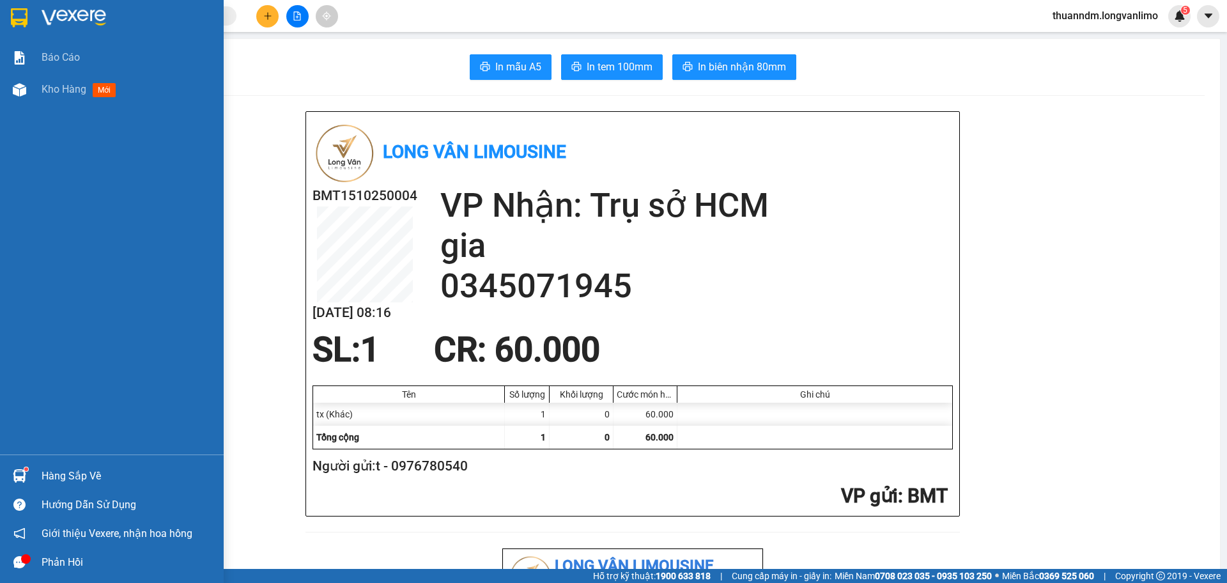
click at [13, 19] on img at bounding box center [19, 17] width 17 height 19
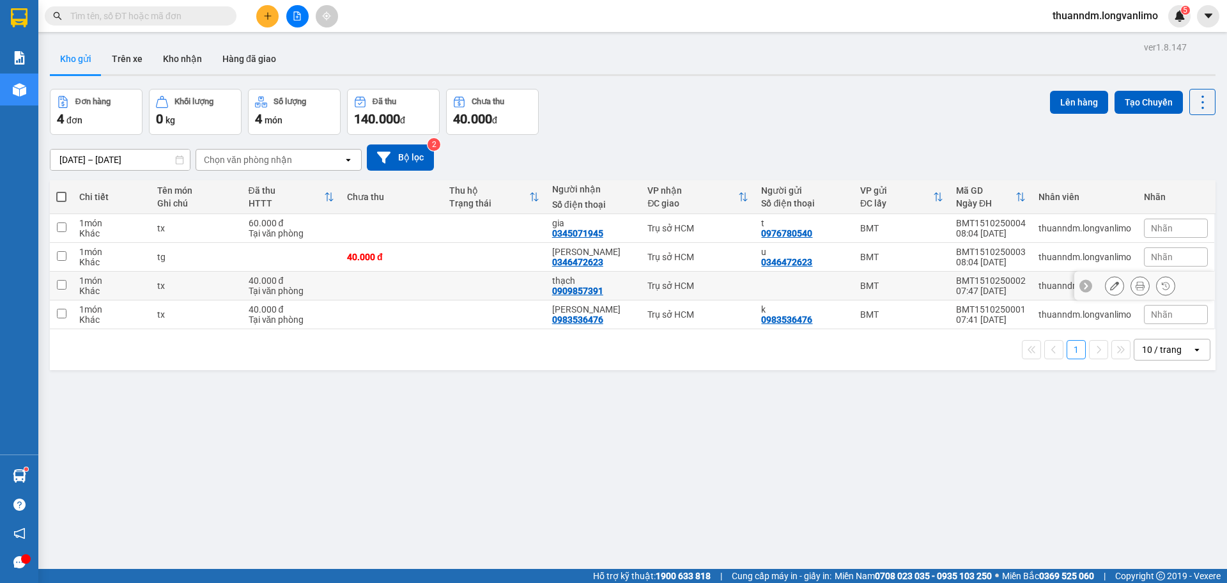
click at [495, 280] on td at bounding box center [494, 286] width 102 height 29
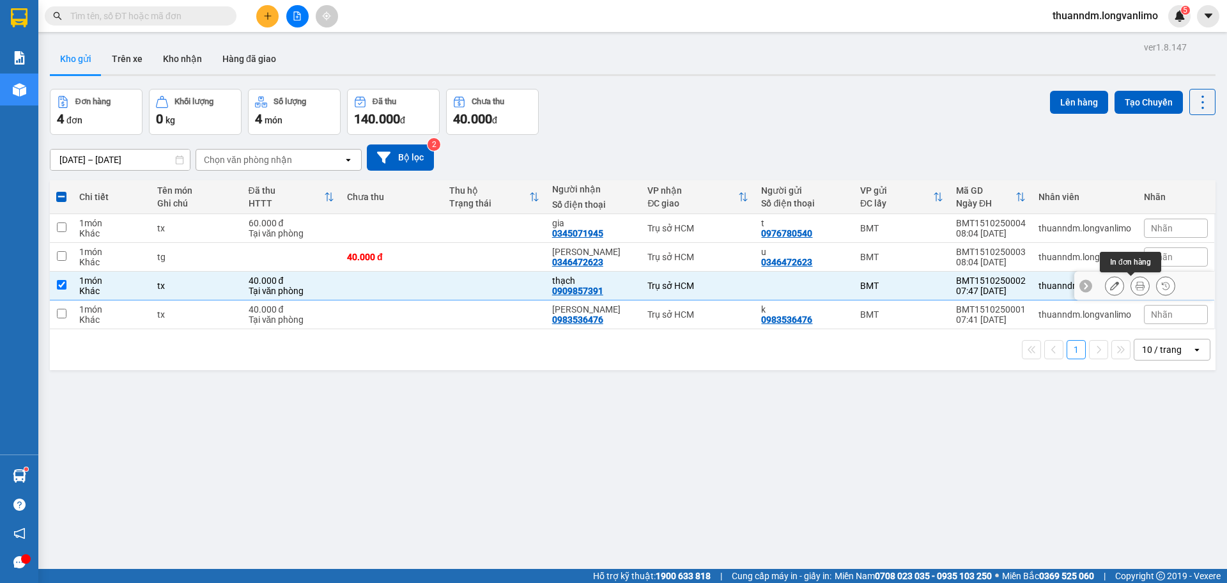
click at [1136, 283] on icon at bounding box center [1140, 285] width 9 height 9
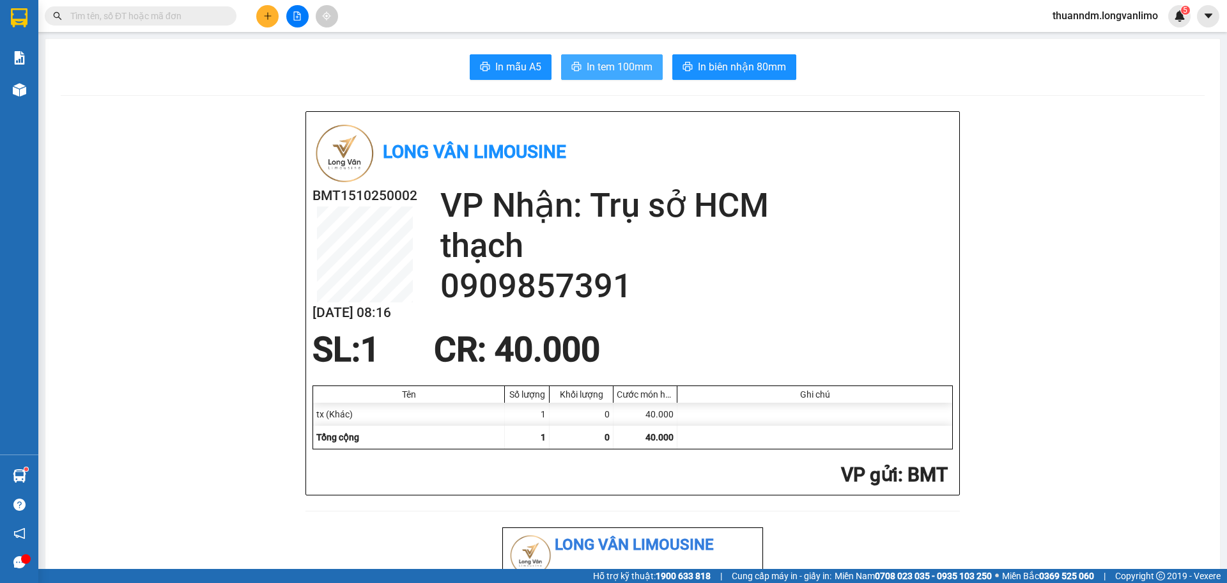
click at [624, 69] on span "In tem 100mm" at bounding box center [620, 67] width 66 height 16
click at [210, 20] on input "text" at bounding box center [145, 16] width 151 height 14
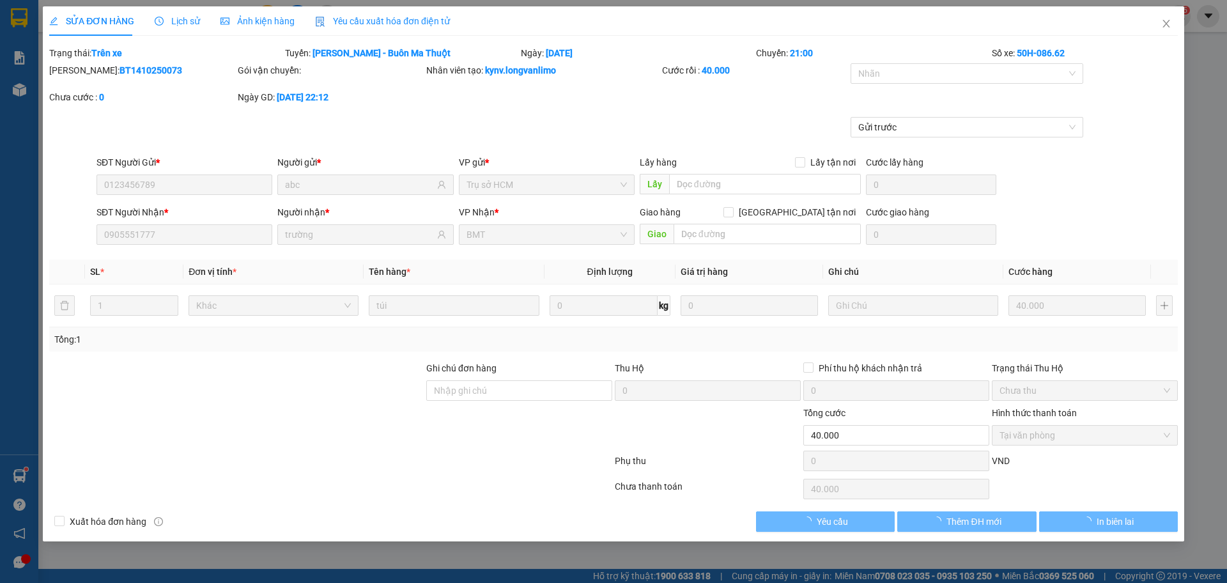
click at [263, 23] on span "Ảnh kiện hàng" at bounding box center [258, 21] width 74 height 10
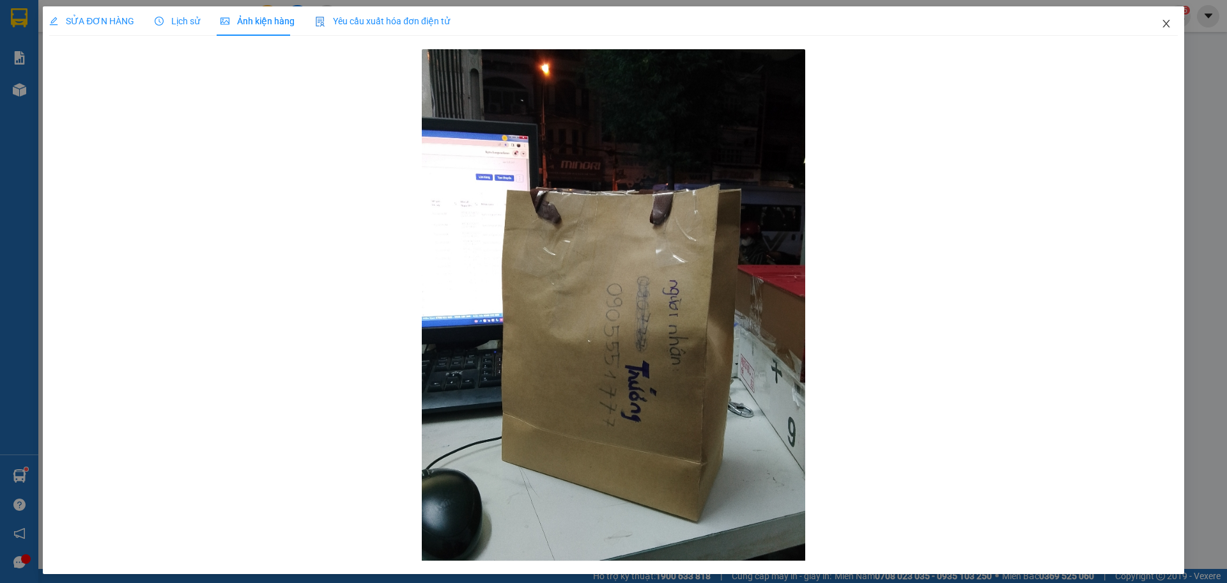
click at [1161, 20] on icon "close" at bounding box center [1166, 24] width 10 height 10
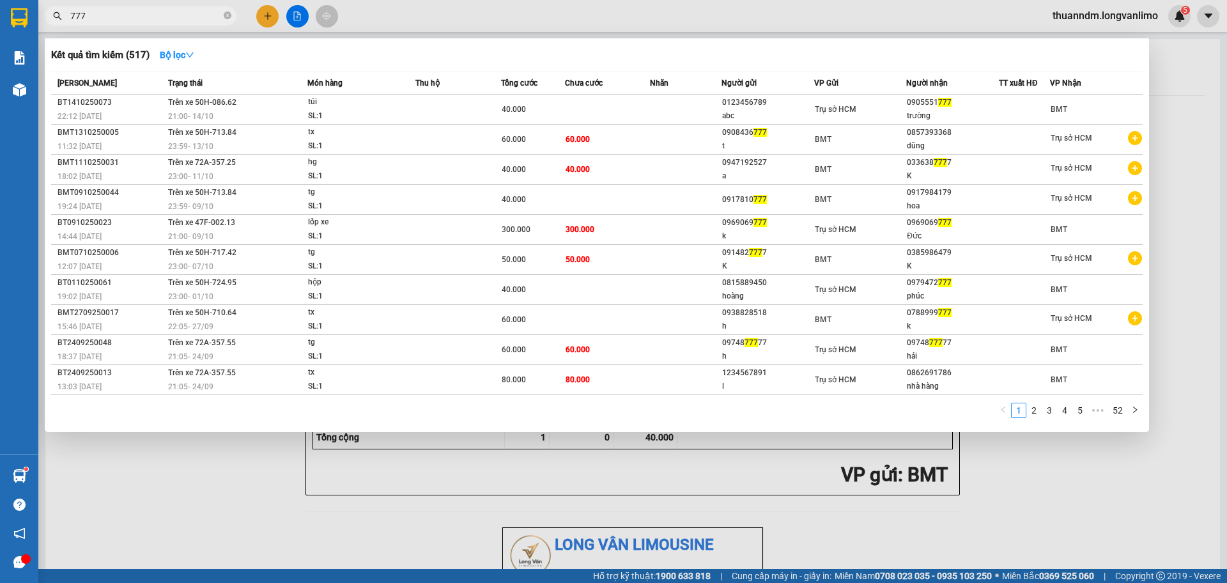
click at [144, 17] on input "777" at bounding box center [145, 16] width 151 height 14
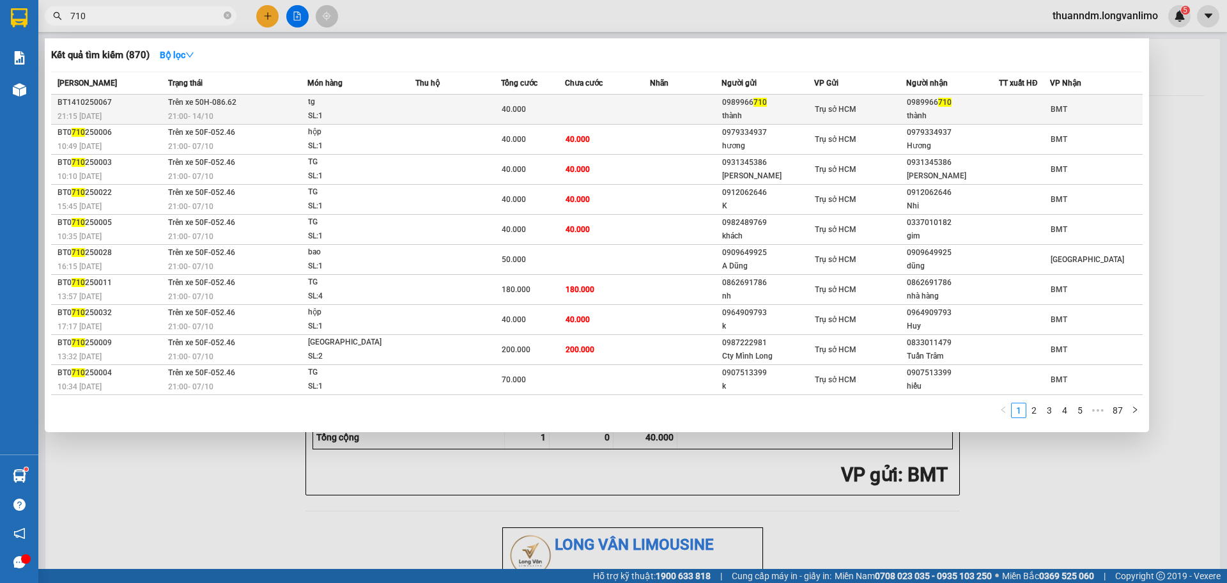
type input "710"
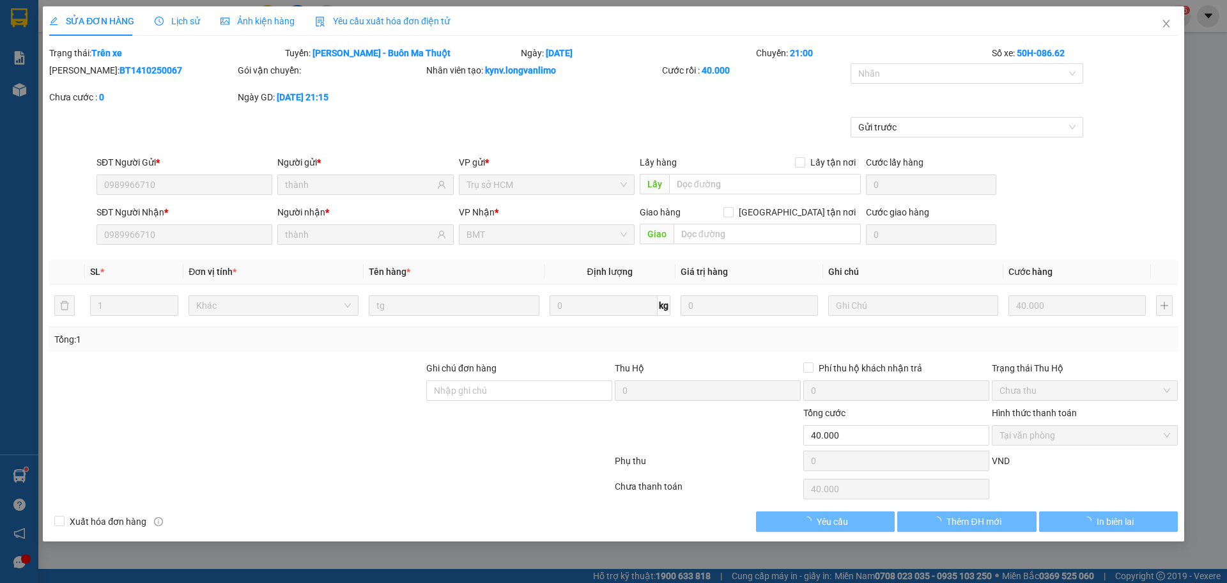
click at [275, 24] on span "Ảnh kiện hàng" at bounding box center [258, 21] width 74 height 10
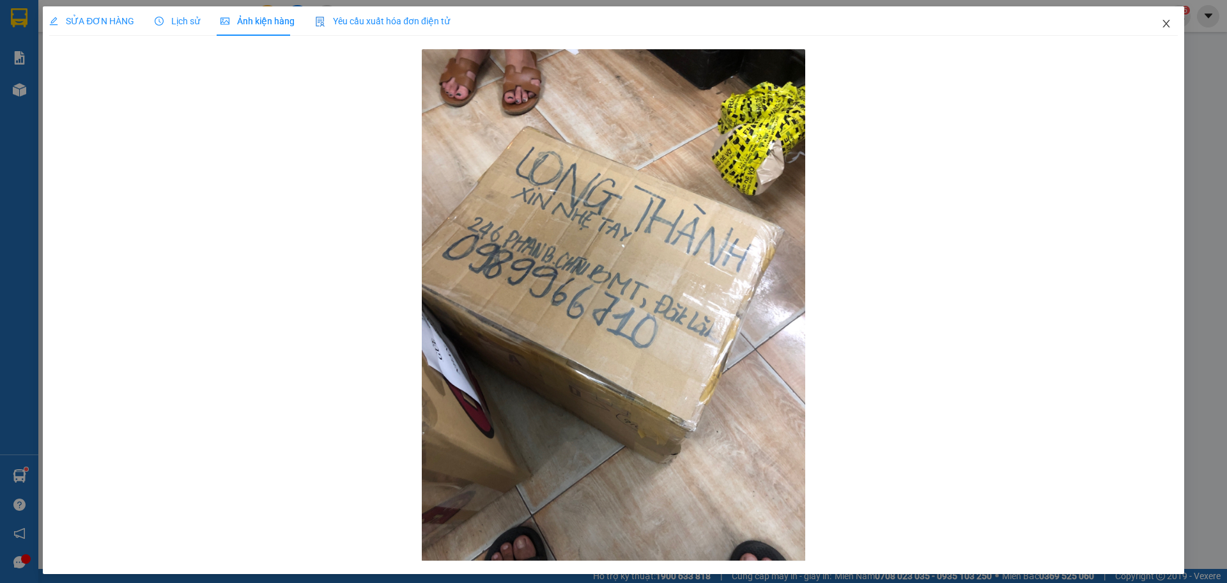
click at [1161, 20] on icon "close" at bounding box center [1166, 24] width 10 height 10
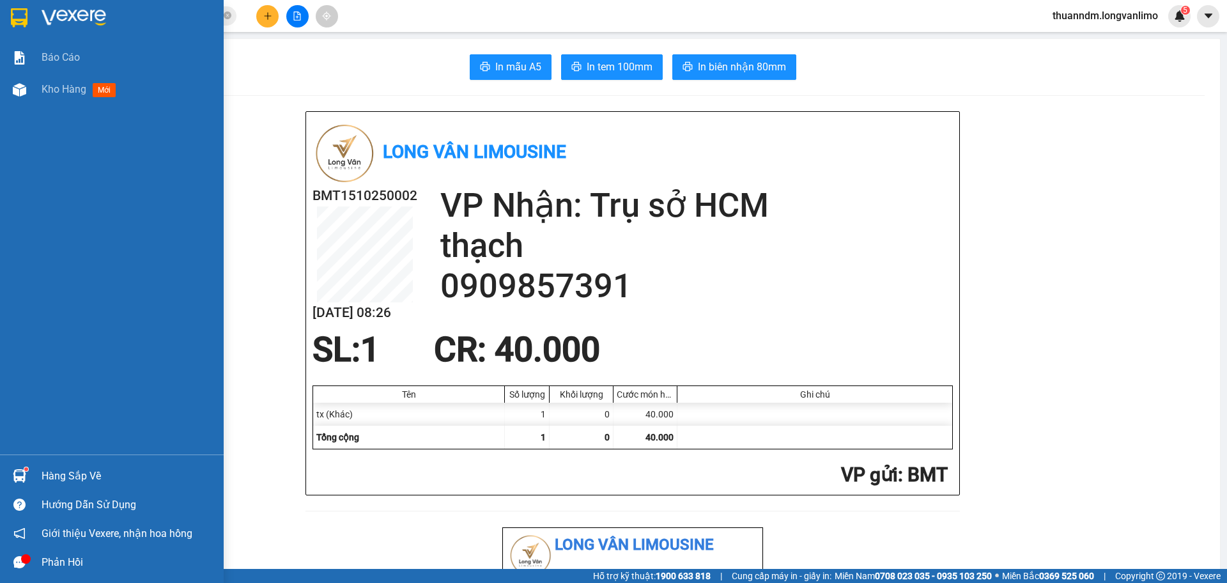
click at [26, 17] on img at bounding box center [19, 17] width 17 height 19
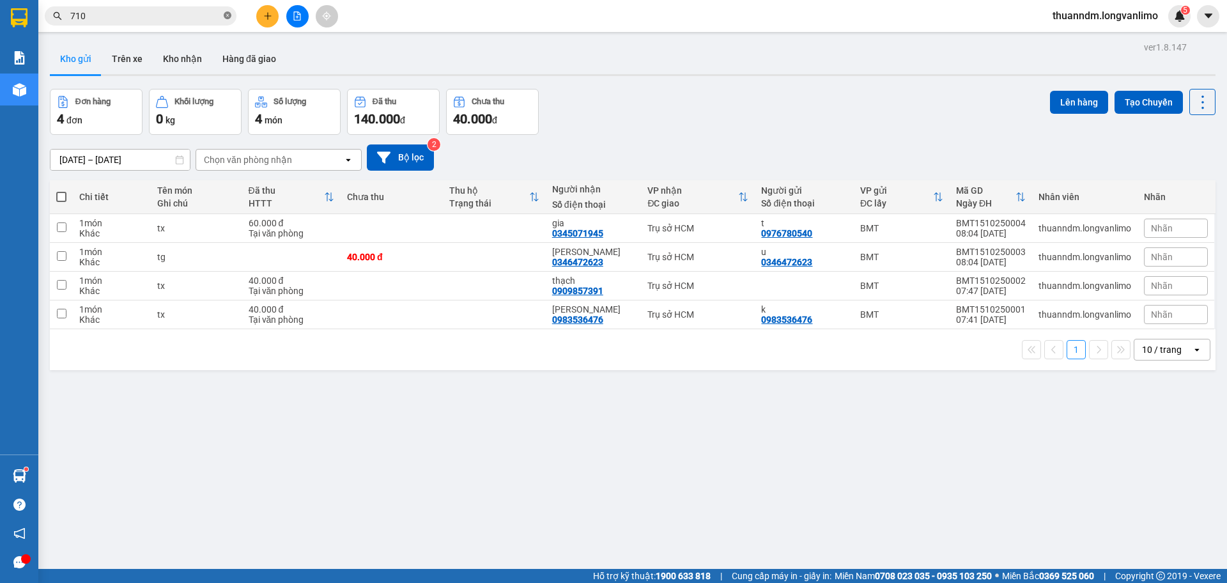
click at [228, 18] on icon "close-circle" at bounding box center [228, 16] width 8 height 8
click at [1136, 229] on icon at bounding box center [1140, 228] width 9 height 9
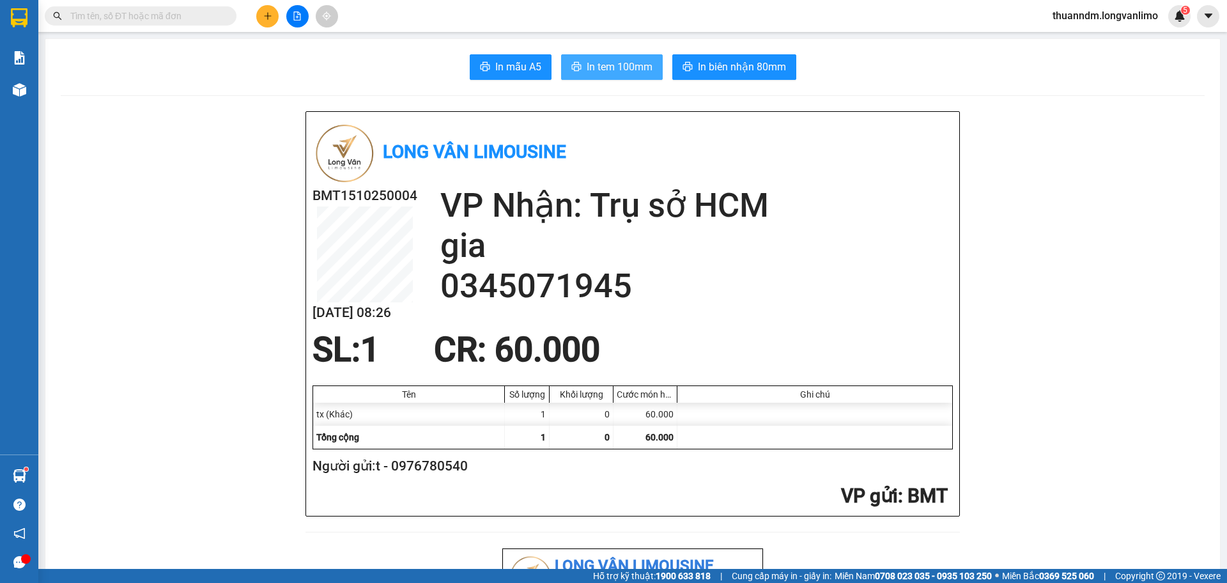
click at [637, 69] on span "In tem 100mm" at bounding box center [620, 67] width 66 height 16
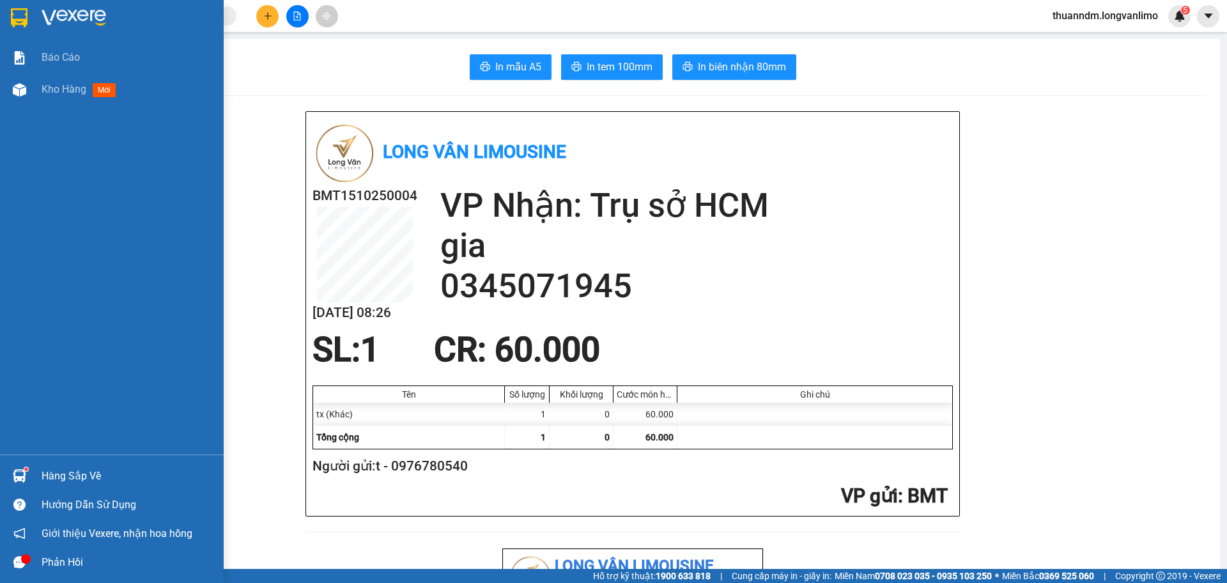
click at [24, 28] on div at bounding box center [19, 17] width 22 height 22
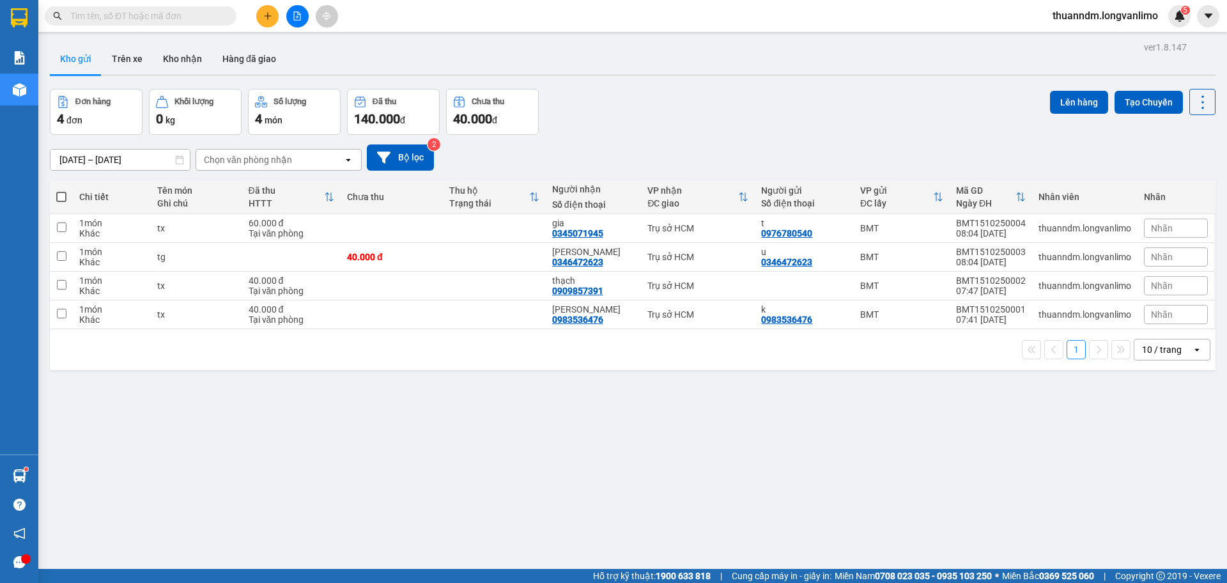
click at [157, 20] on input "text" at bounding box center [145, 16] width 151 height 14
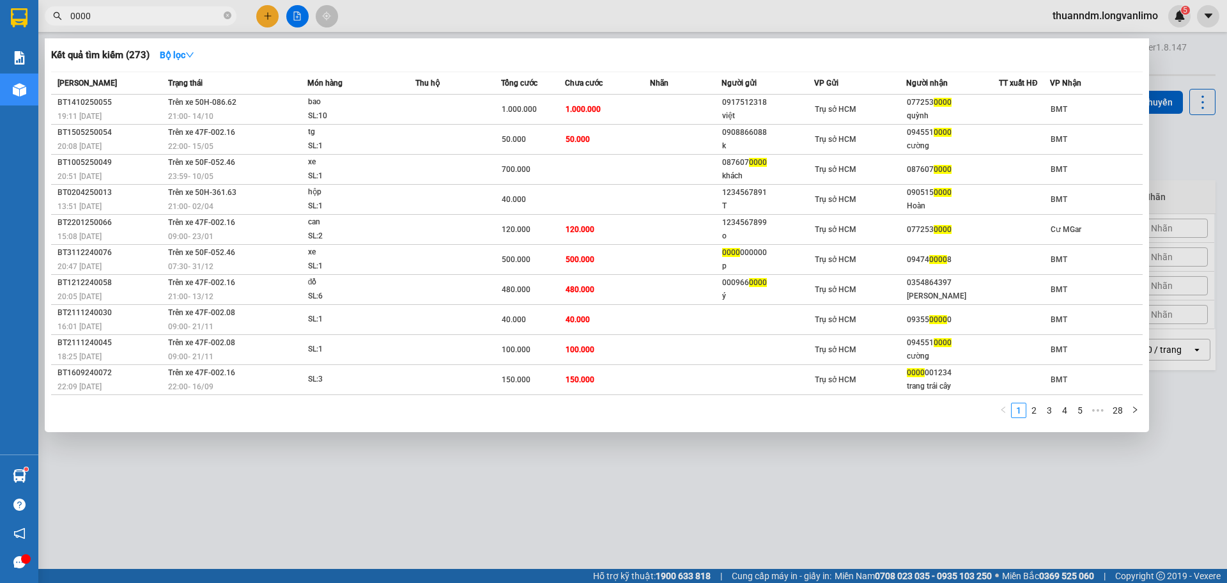
click at [269, 100] on td "Trên xe 50H-086.62 21:00 - 14/10" at bounding box center [236, 110] width 143 height 30
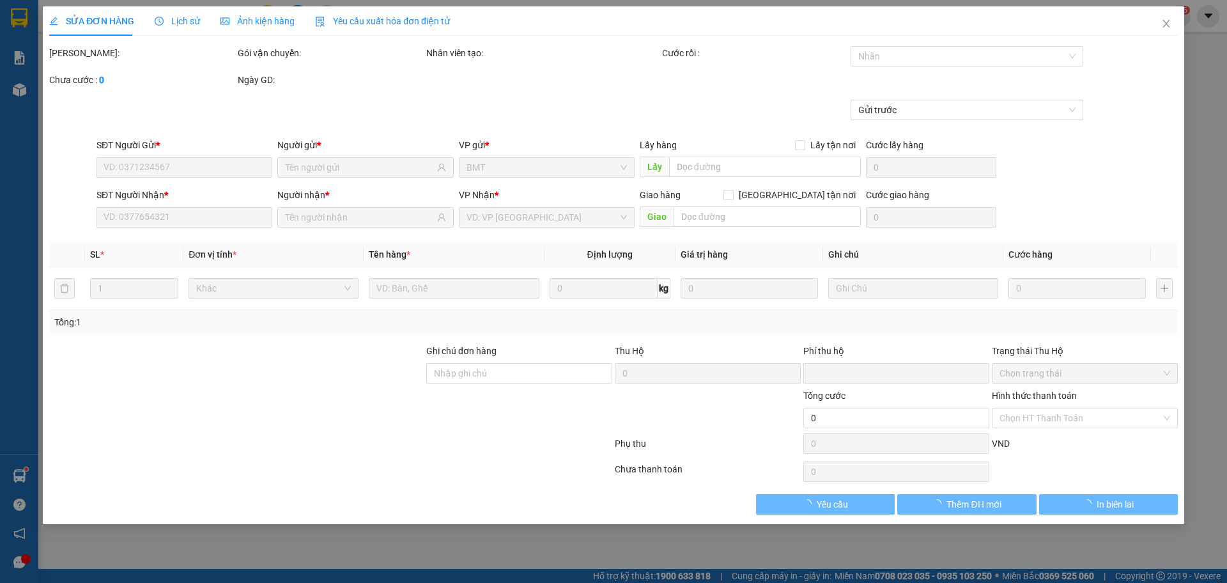
click at [260, 19] on span "Ảnh kiện hàng" at bounding box center [258, 21] width 74 height 10
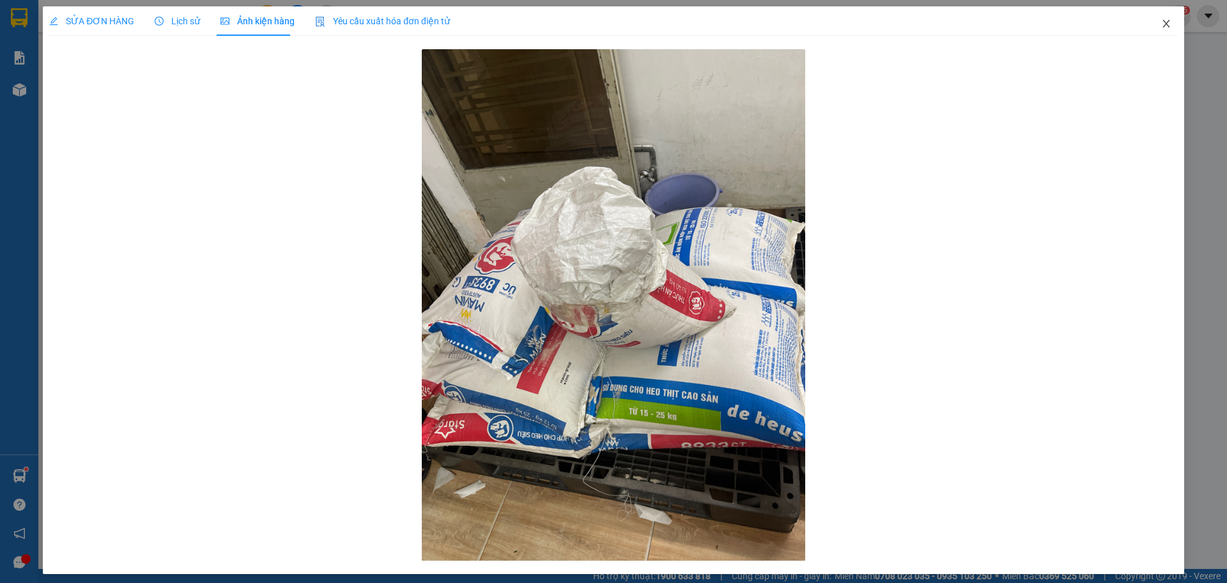
click at [1149, 24] on span "Close" at bounding box center [1167, 24] width 36 height 36
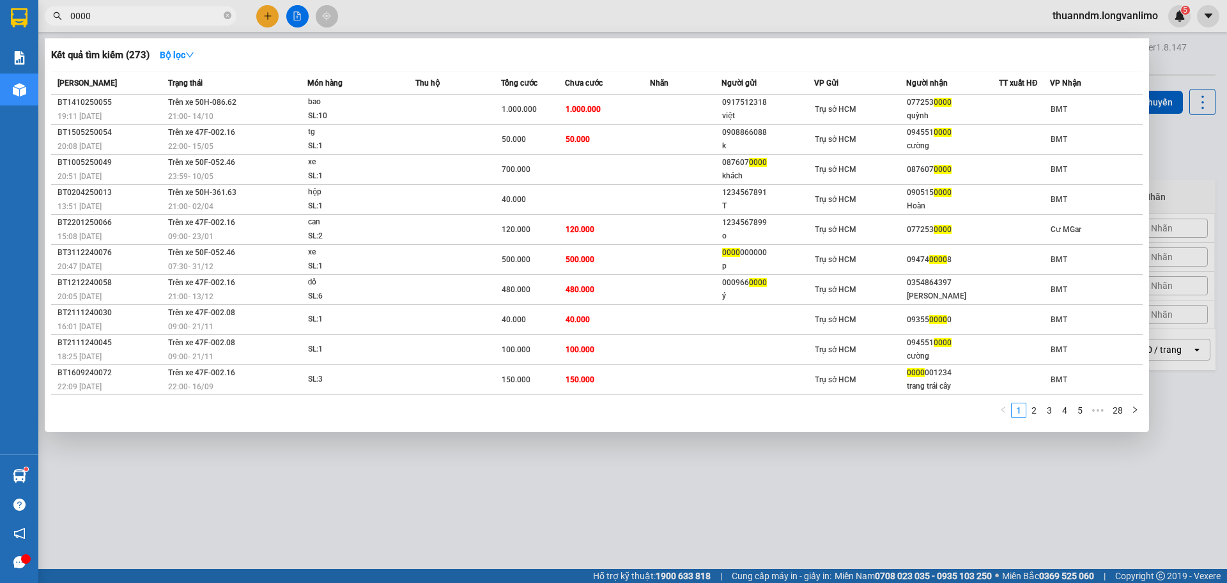
click at [151, 15] on input "0000" at bounding box center [145, 16] width 151 height 14
type input "0"
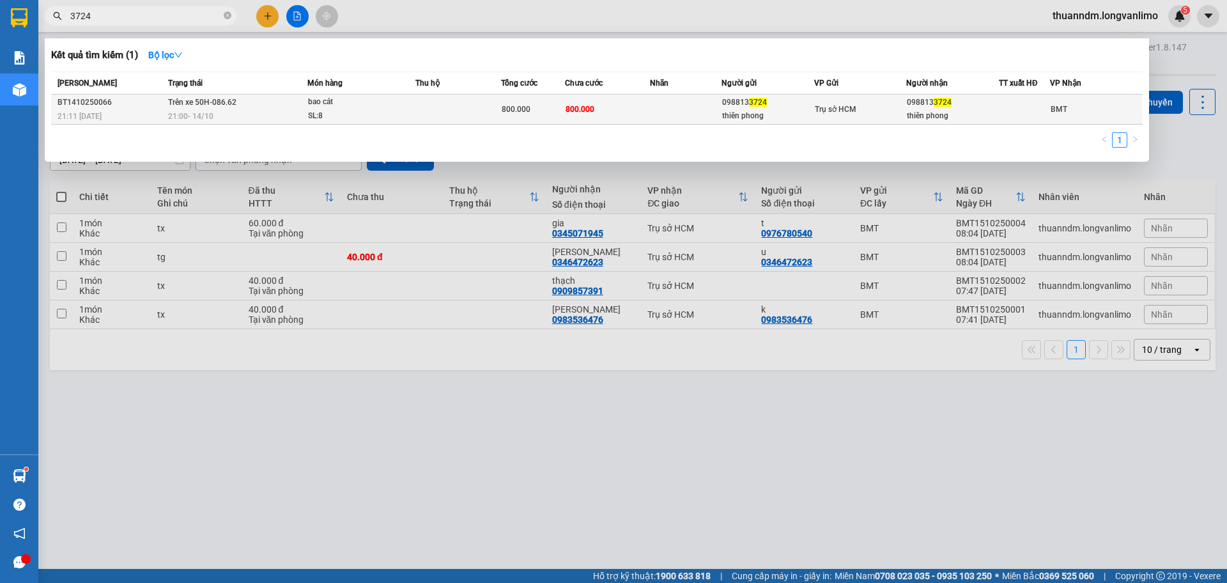
type input "3724"
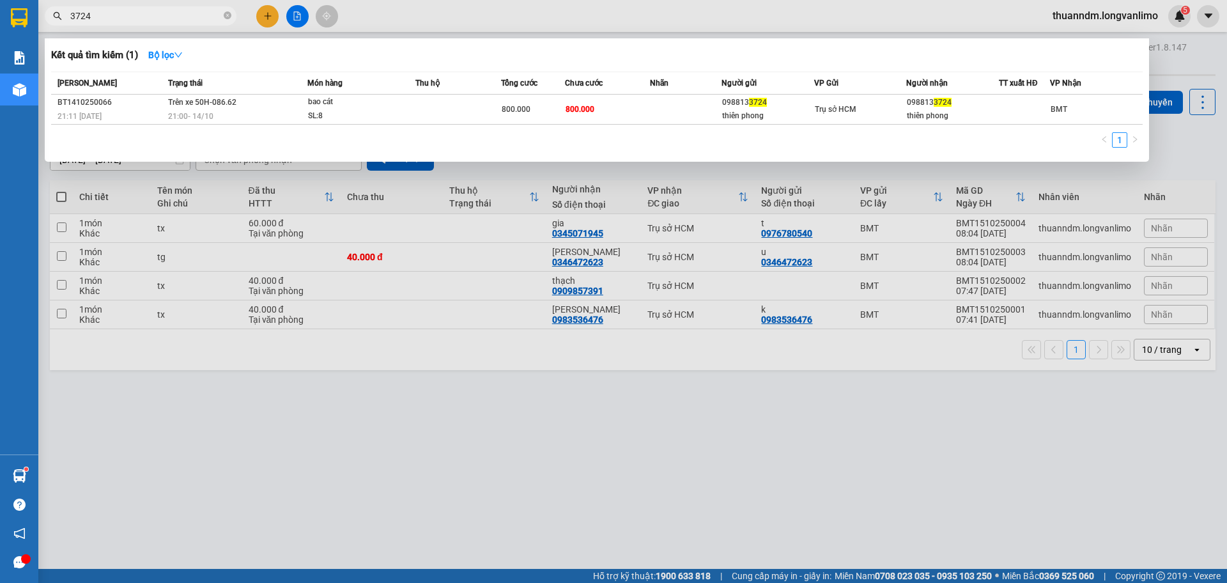
click at [278, 121] on div "21:00 - 14/10" at bounding box center [237, 116] width 139 height 14
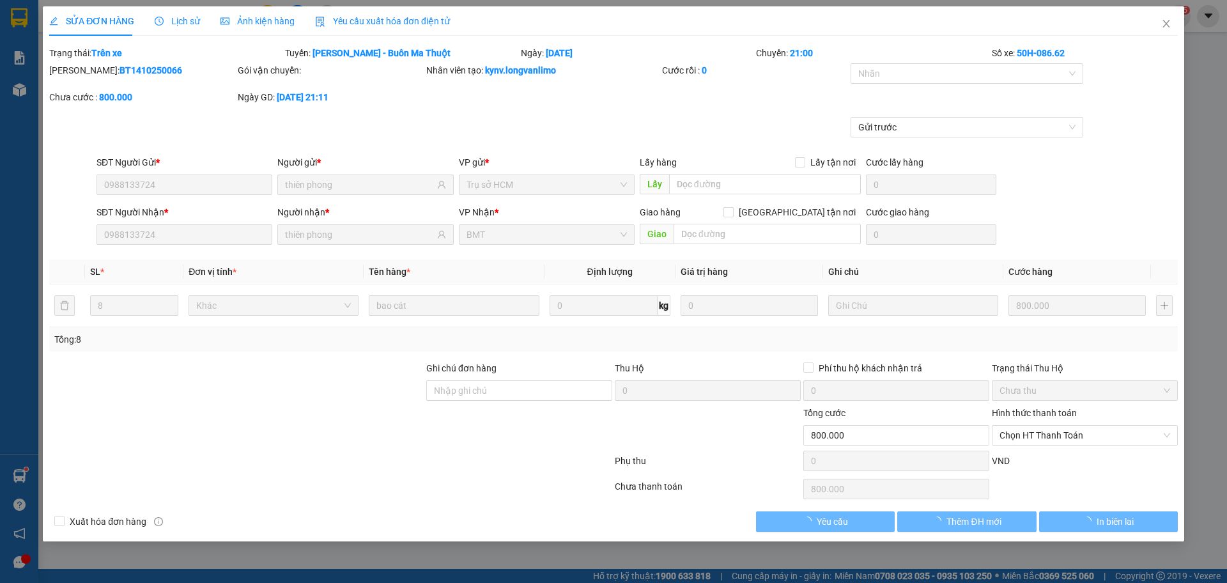
click at [263, 26] on span "Ảnh kiện hàng" at bounding box center [258, 21] width 74 height 10
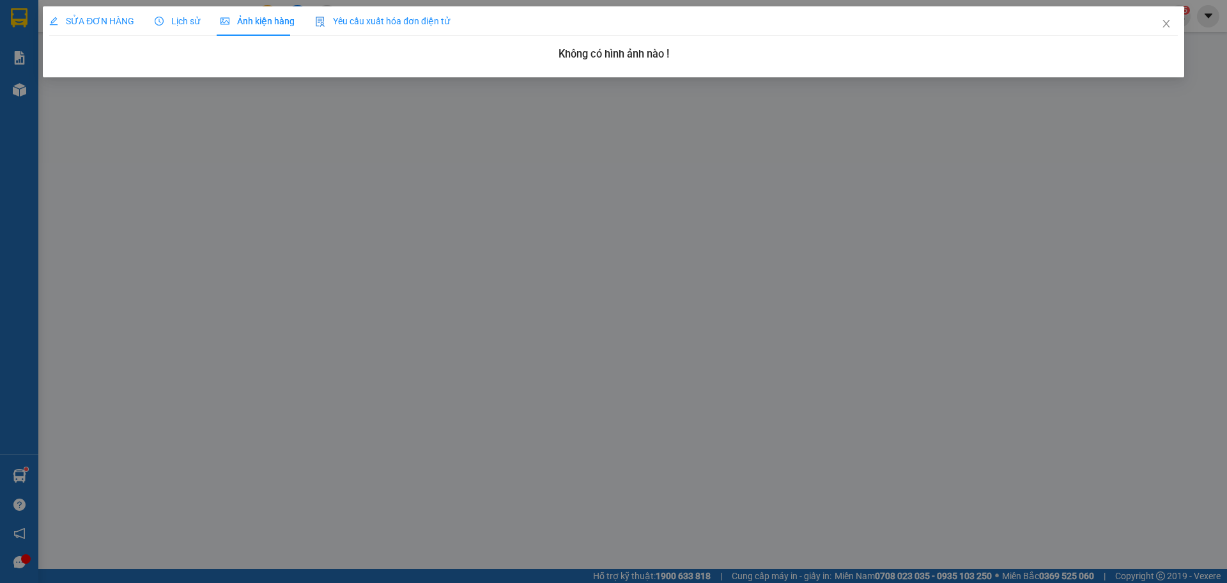
click at [130, 24] on span "SỬA ĐƠN HÀNG" at bounding box center [91, 21] width 85 height 10
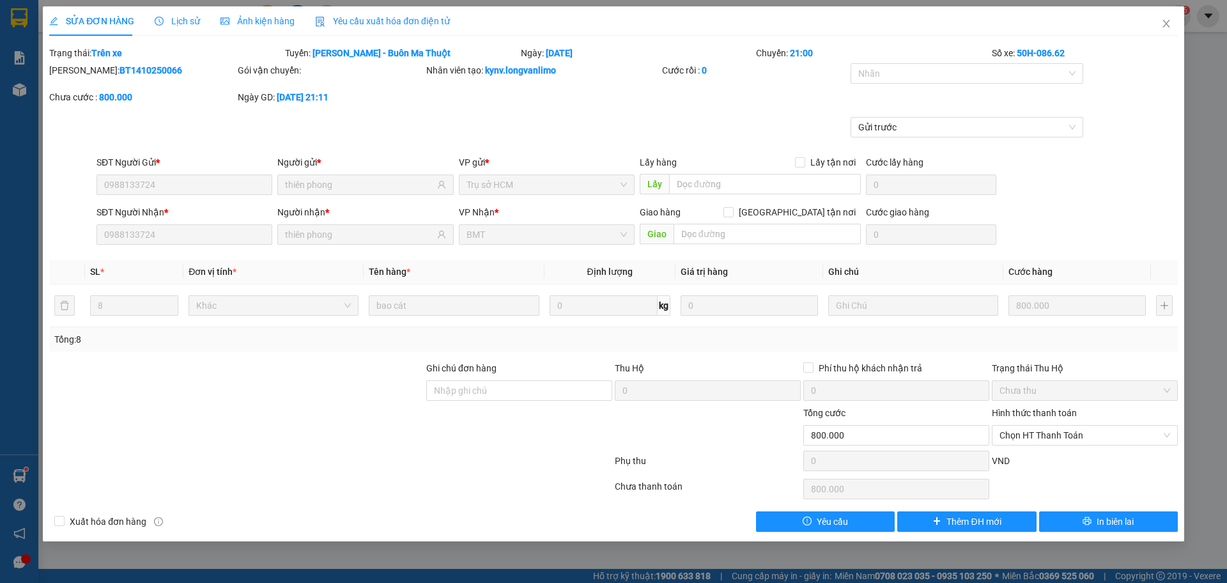
click at [184, 16] on span "Lịch sử" at bounding box center [177, 21] width 45 height 10
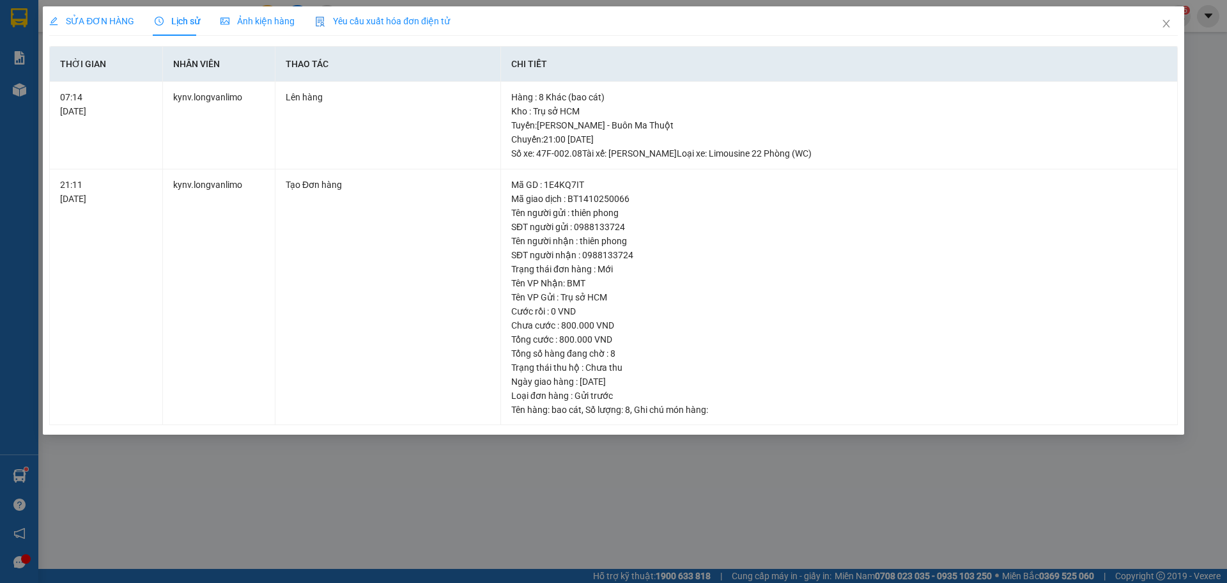
click at [239, 18] on span "Ảnh kiện hàng" at bounding box center [258, 21] width 74 height 10
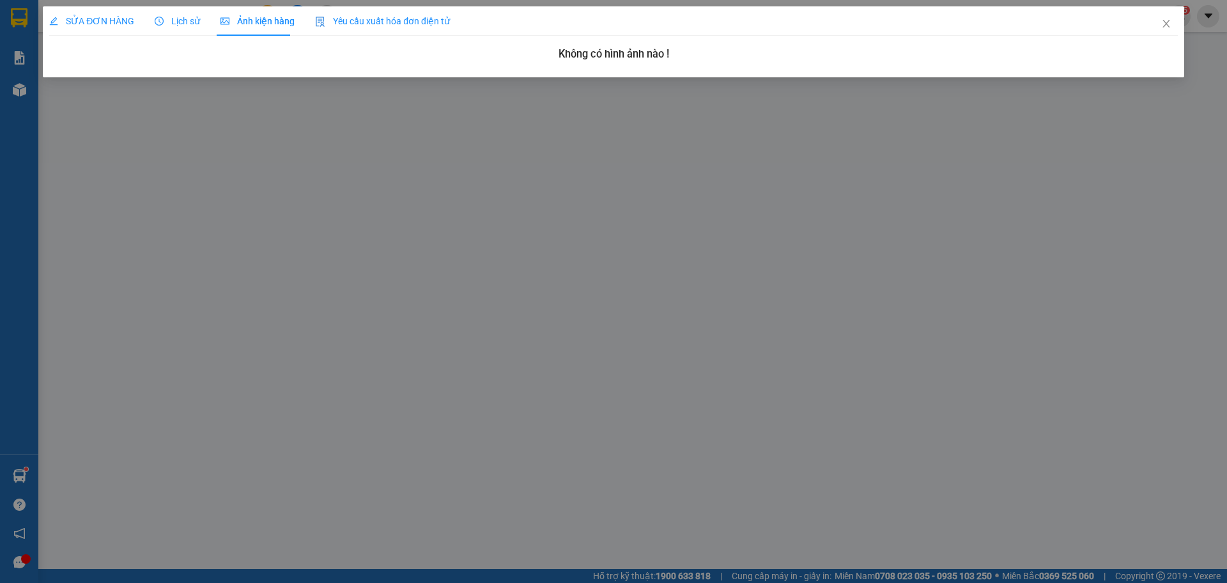
click at [239, 18] on span "Ảnh kiện hàng" at bounding box center [258, 21] width 74 height 10
click at [1161, 25] on icon "close" at bounding box center [1166, 24] width 10 height 10
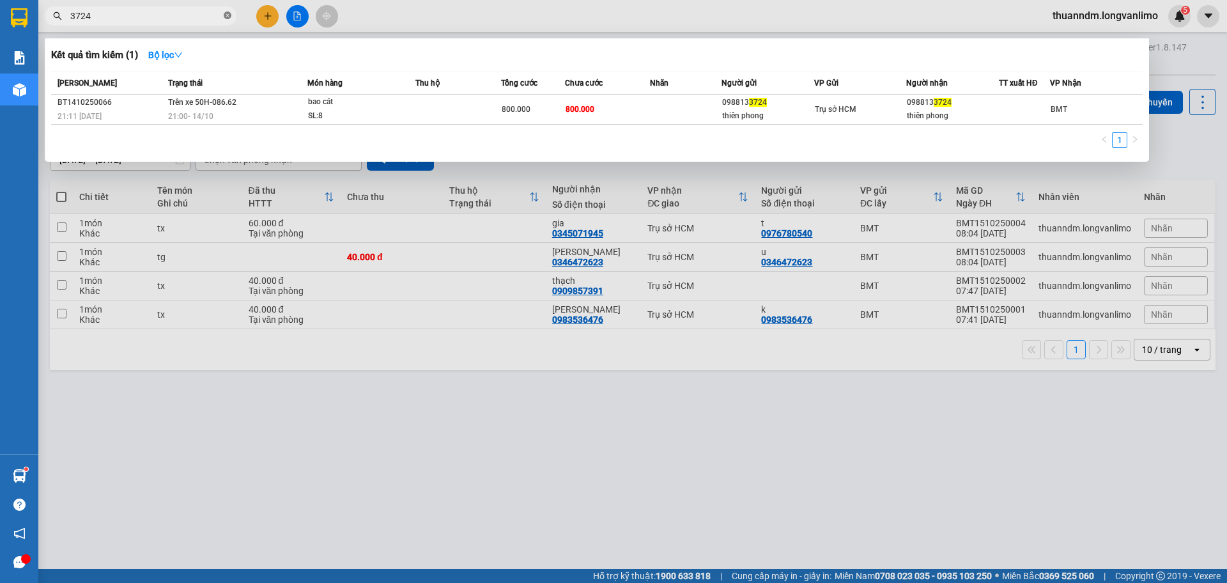
click at [226, 18] on icon "close-circle" at bounding box center [228, 16] width 8 height 8
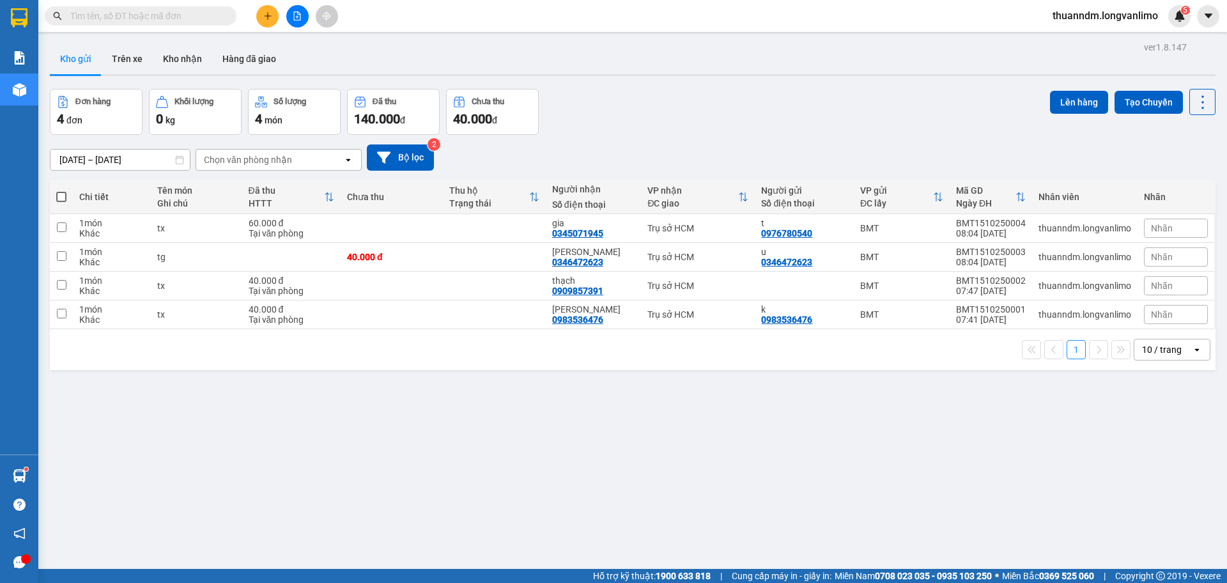
click at [175, 21] on input "text" at bounding box center [145, 16] width 151 height 14
click at [161, 17] on input "text" at bounding box center [145, 16] width 151 height 14
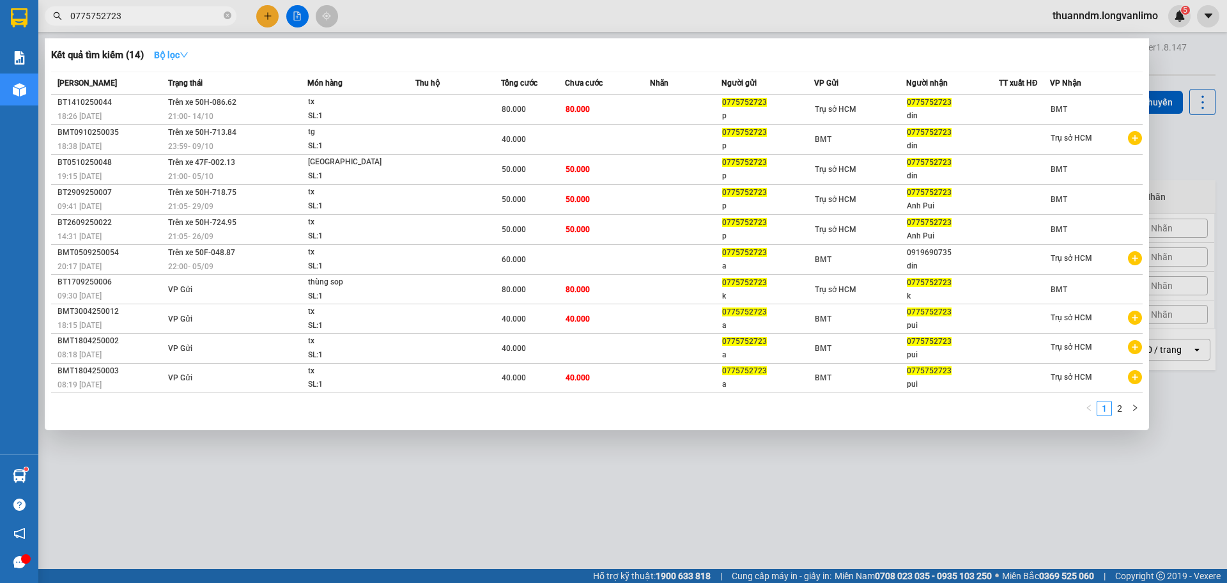
type input "0775752723"
click at [180, 48] on button "Bộ lọc" at bounding box center [171, 55] width 55 height 20
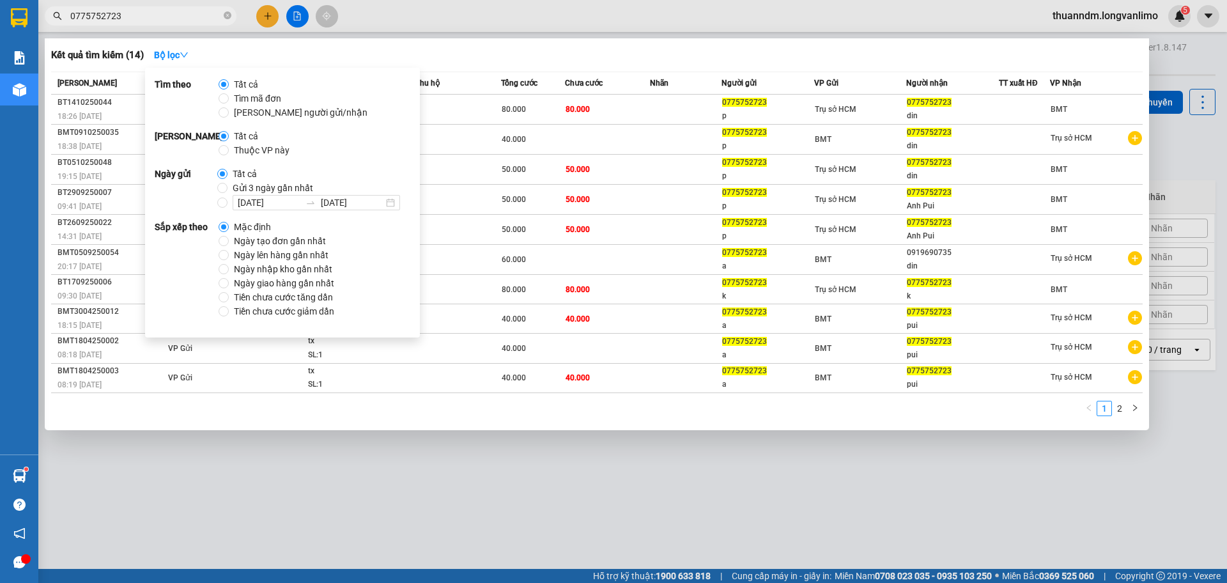
click at [249, 189] on span "Gửi 3 ngày gần nhất" at bounding box center [273, 188] width 91 height 14
click at [228, 189] on input "Gửi 3 ngày gần nhất" at bounding box center [222, 188] width 10 height 10
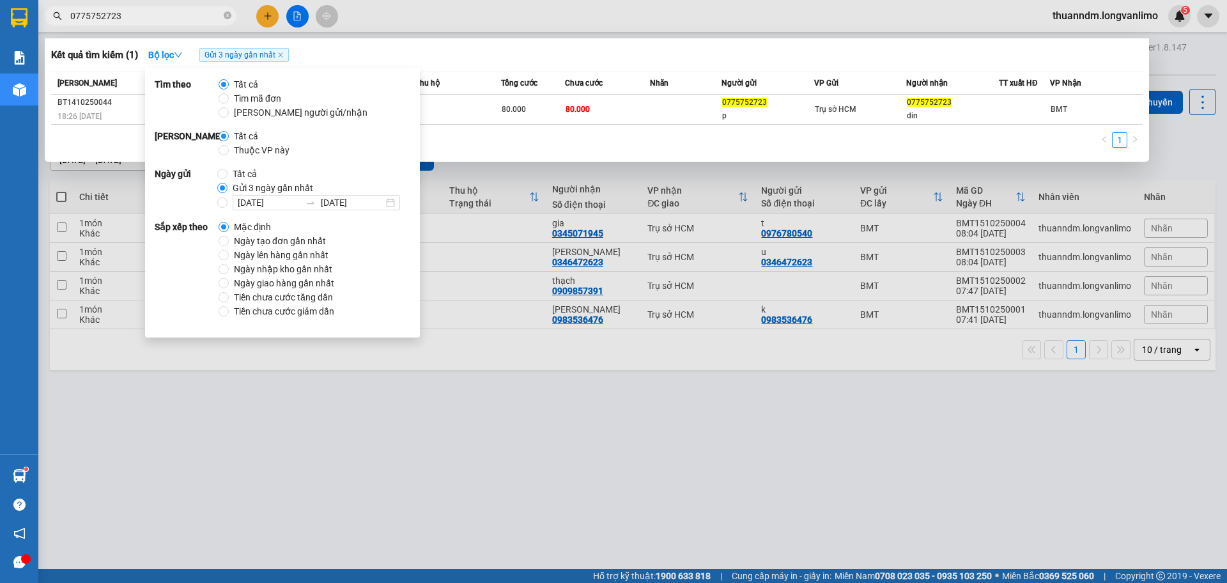
click at [464, 68] on div "Kết quả tìm kiếm ( 1 ) Bộ lọc Gửi 3 ngày gần nhất Mã ĐH Trạng thái Món hàng Thu…" at bounding box center [597, 99] width 1104 height 123
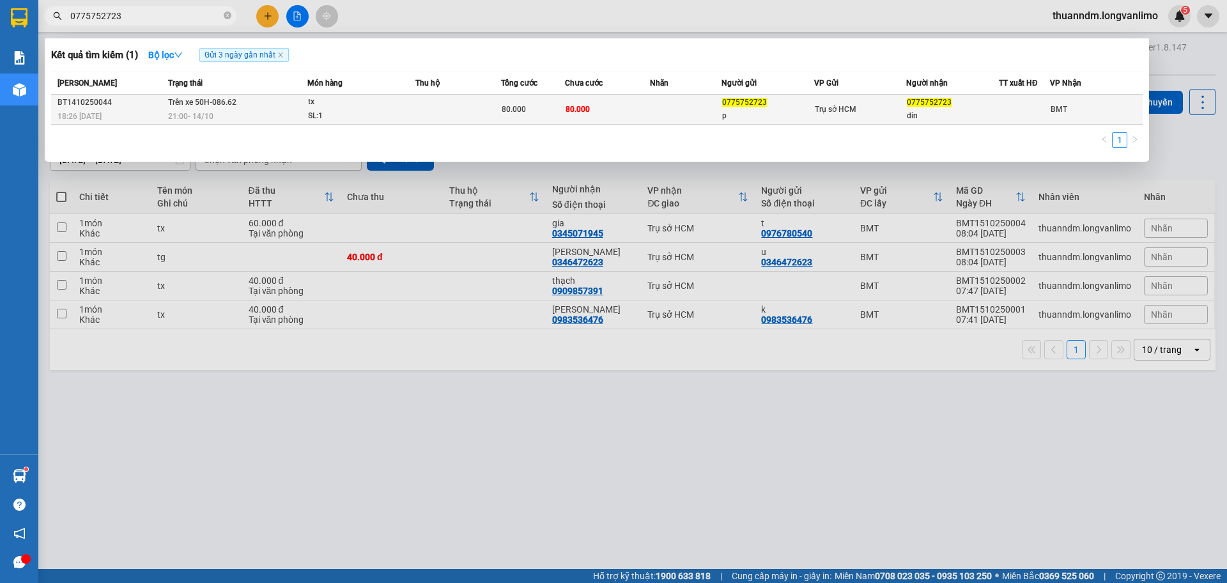
click at [482, 107] on td at bounding box center [458, 110] width 86 height 30
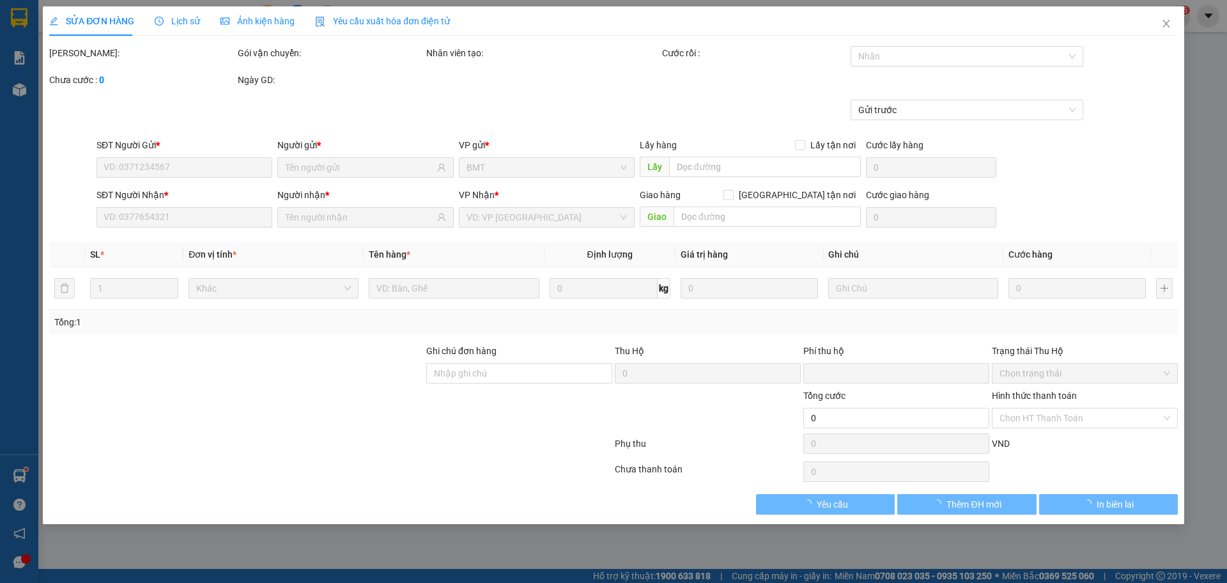
click at [263, 29] on div "Ảnh kiện hàng" at bounding box center [258, 20] width 74 height 29
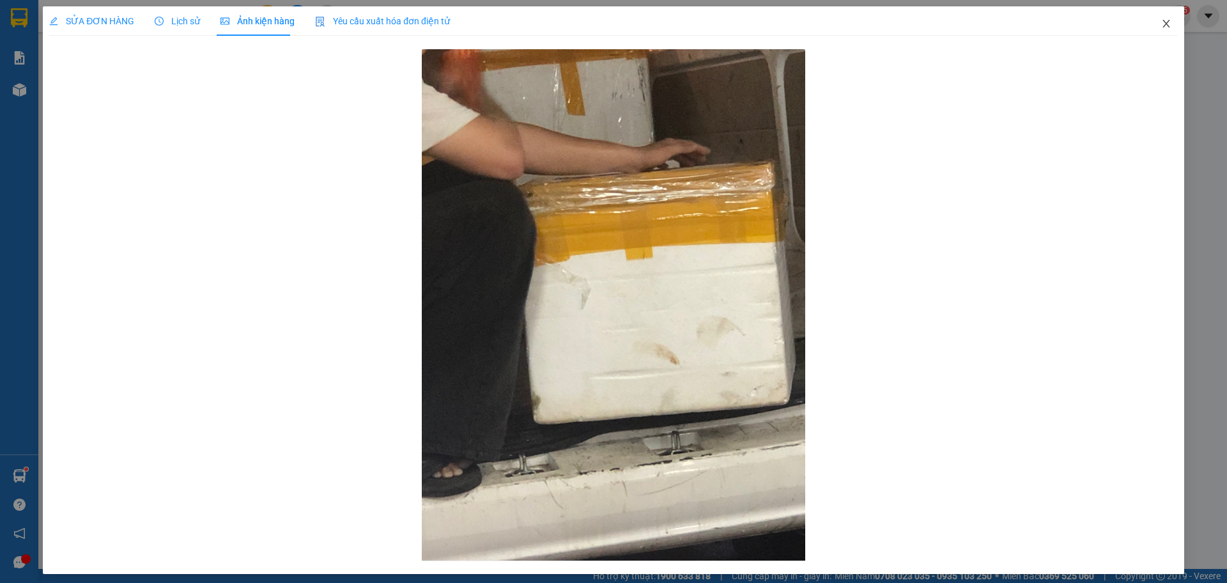
click at [1156, 33] on span "Close" at bounding box center [1167, 24] width 36 height 36
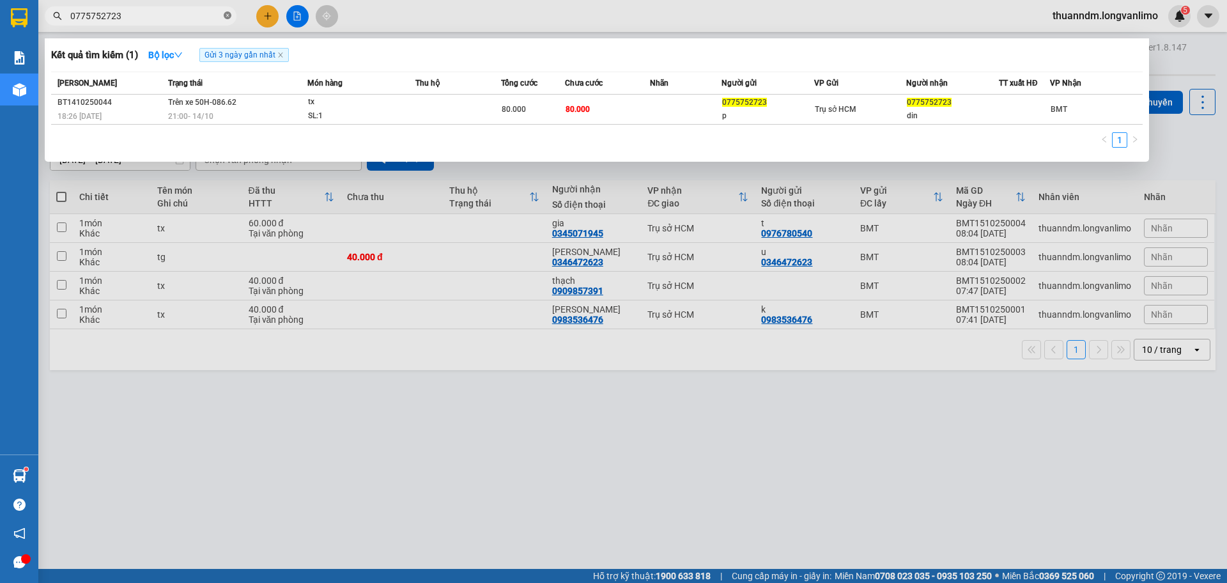
click at [230, 19] on icon "close-circle" at bounding box center [228, 16] width 8 height 8
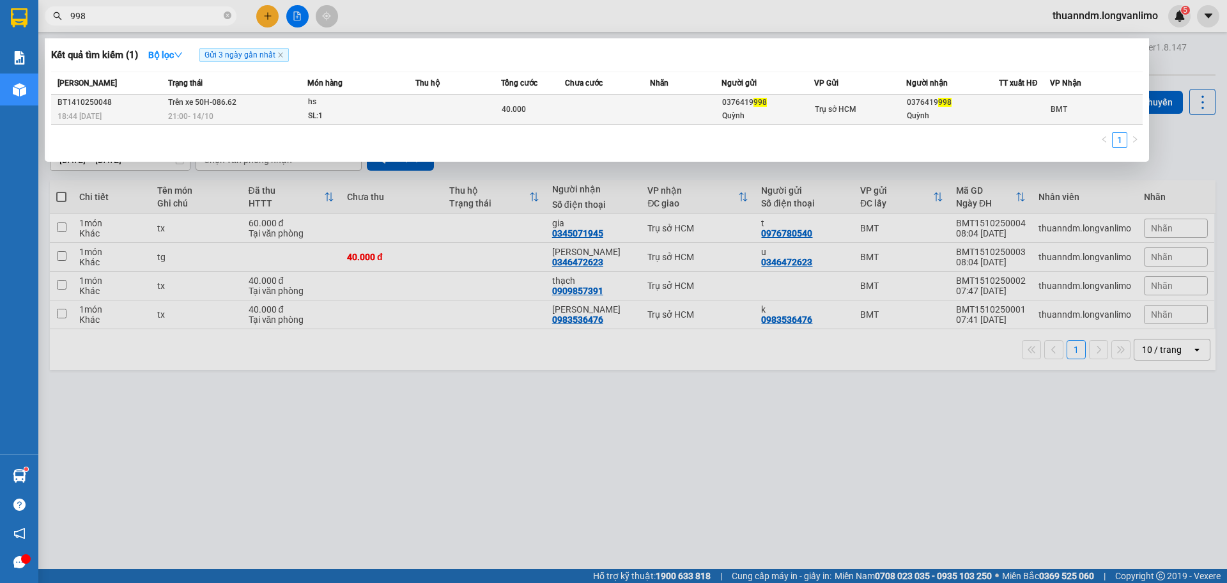
type input "998"
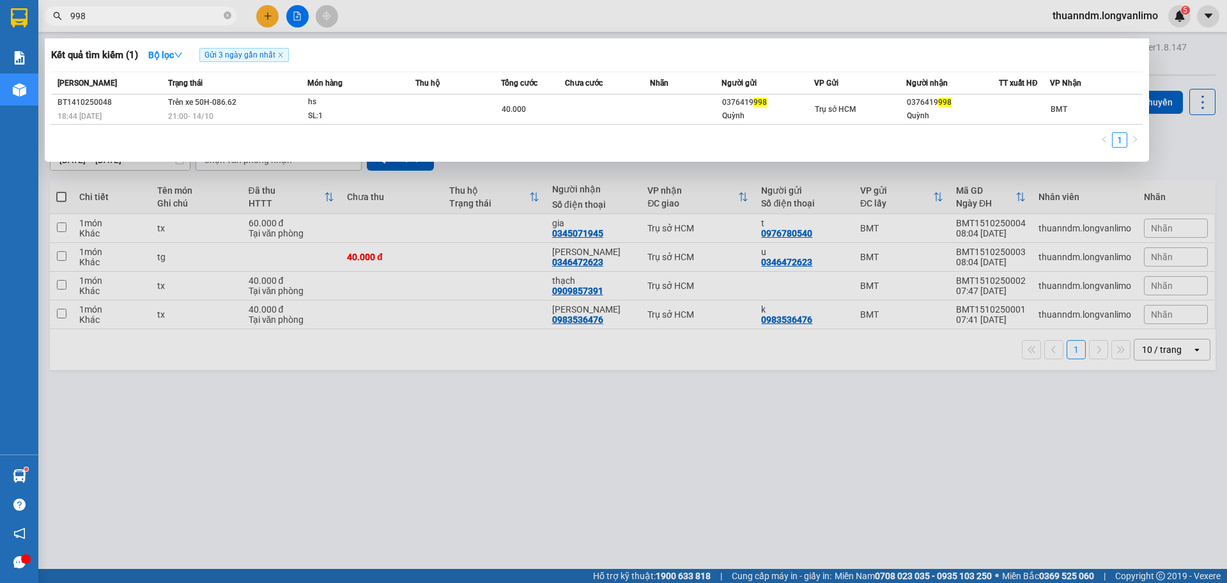
click at [330, 106] on div "hs" at bounding box center [356, 102] width 96 height 14
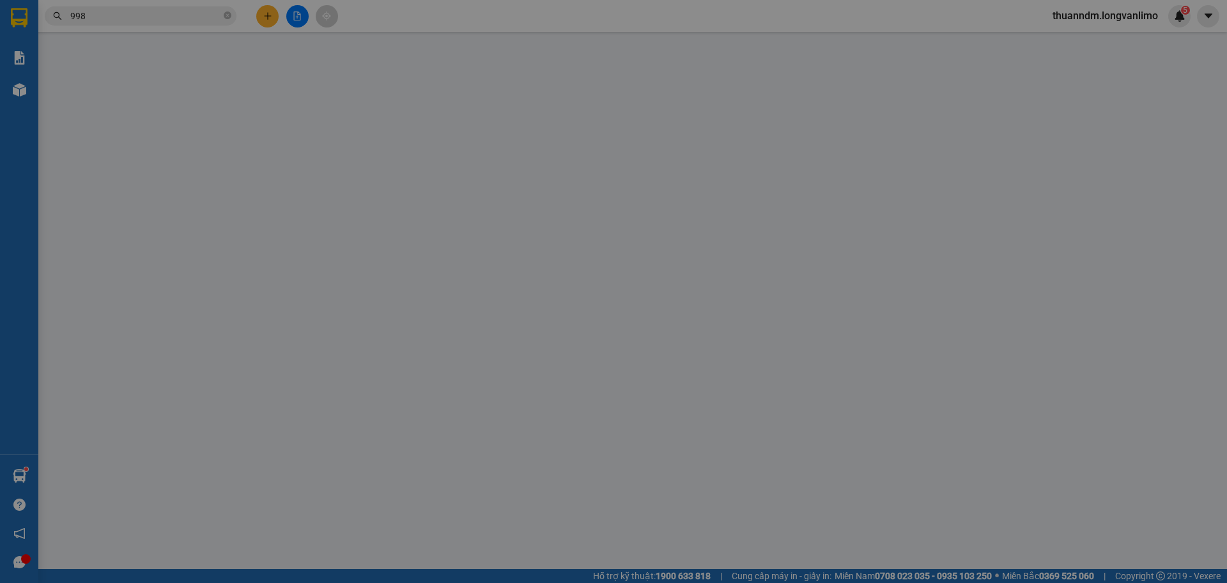
click at [284, 24] on div "SỬA ĐƠN HÀNG Lịch sử Ảnh kiện hàng Yêu cầu xuất hóa đơn điện tử Total Paid Fee …" at bounding box center [613, 291] width 1227 height 583
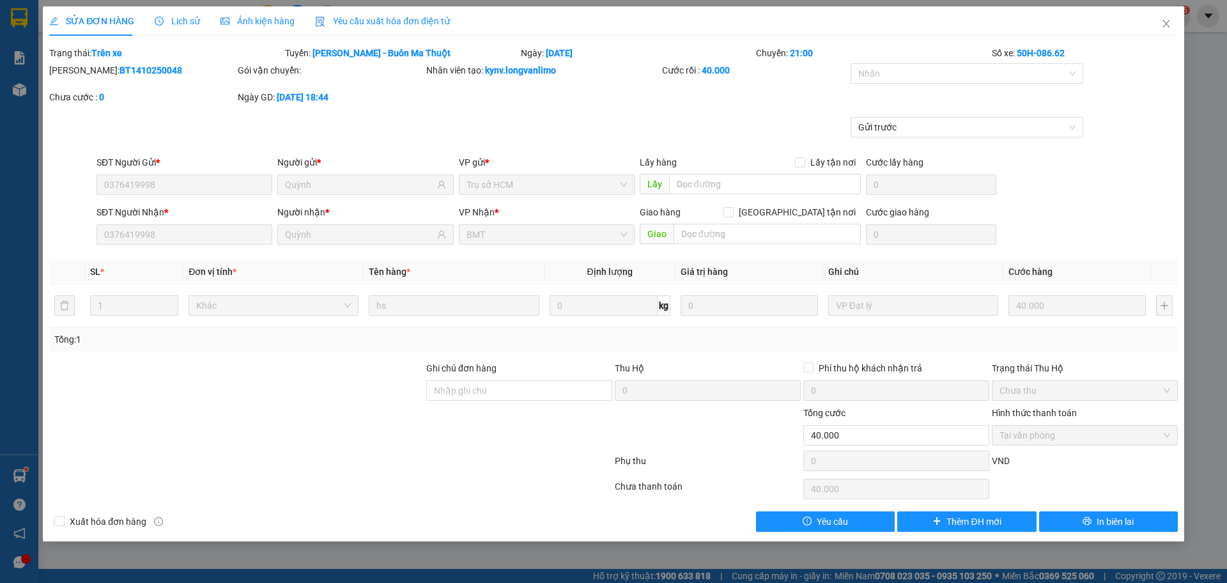
click at [284, 24] on span "Ảnh kiện hàng" at bounding box center [258, 21] width 74 height 10
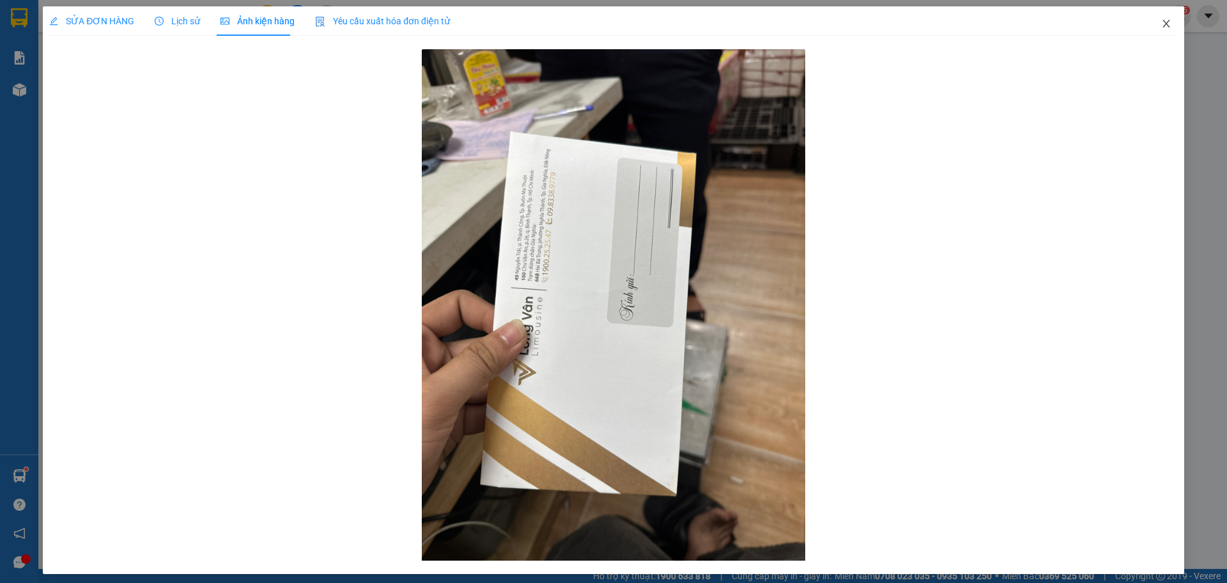
click at [1165, 29] on span "Close" at bounding box center [1167, 24] width 36 height 36
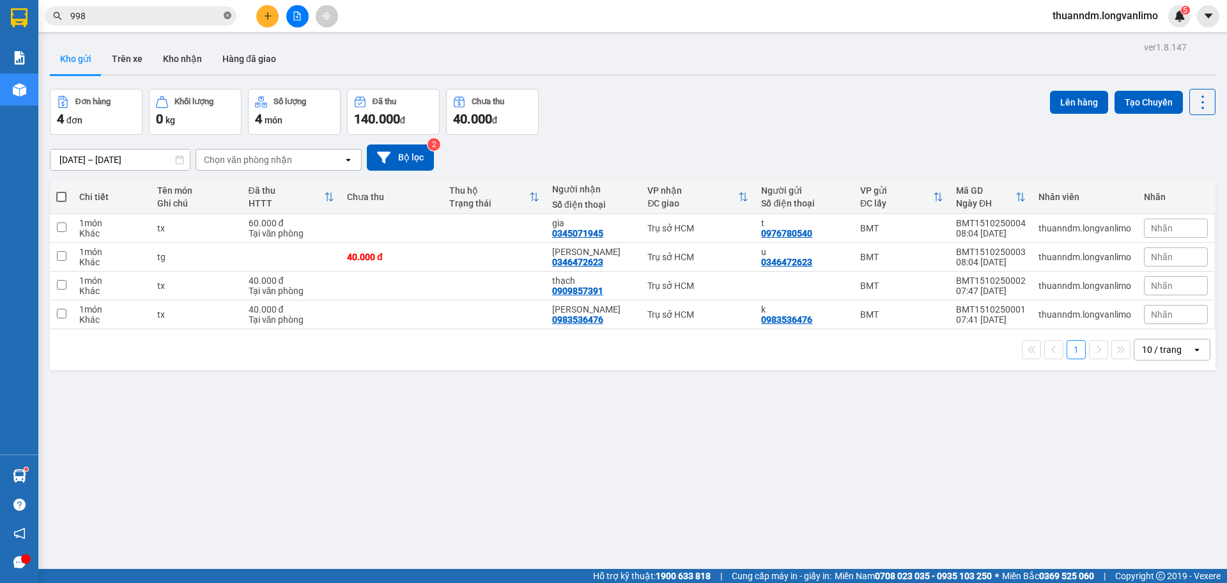
click at [228, 21] on span at bounding box center [228, 16] width 8 height 12
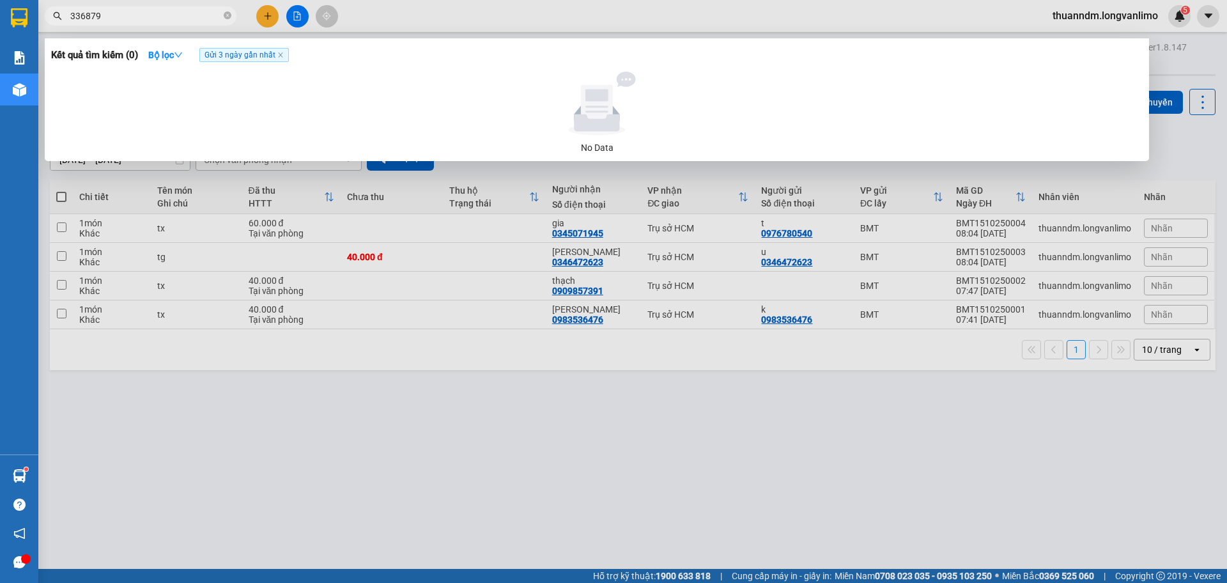
type input "336879"
click at [279, 51] on span "Gửi 3 ngày gần nhất" at bounding box center [243, 55] width 89 height 14
click at [280, 54] on icon "close" at bounding box center [280, 55] width 6 height 6
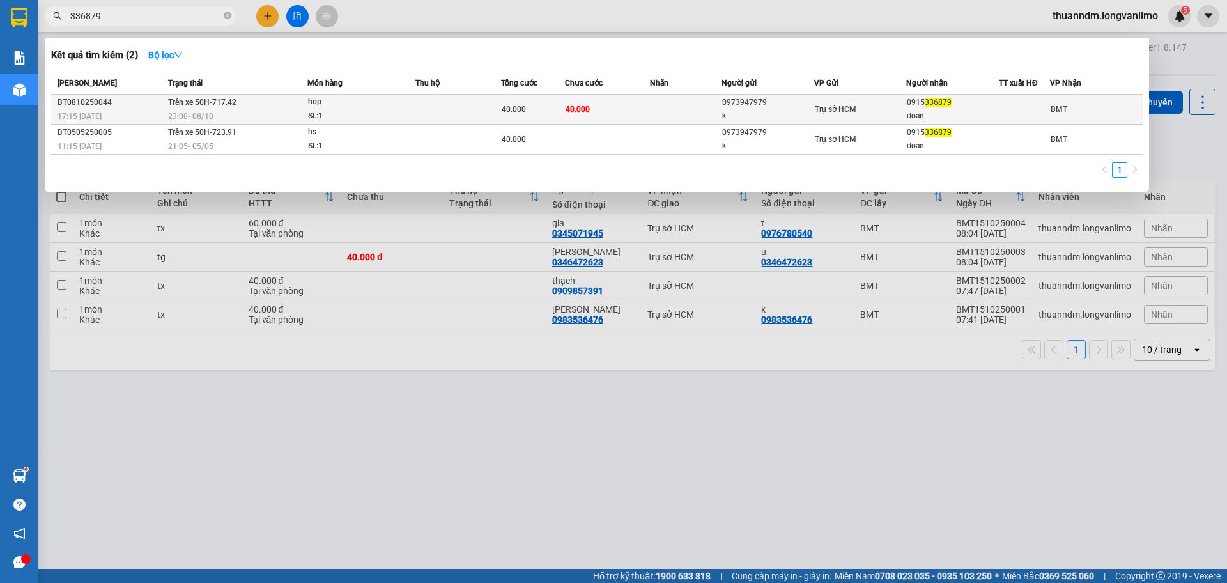
click at [326, 104] on div "hop" at bounding box center [356, 102] width 96 height 14
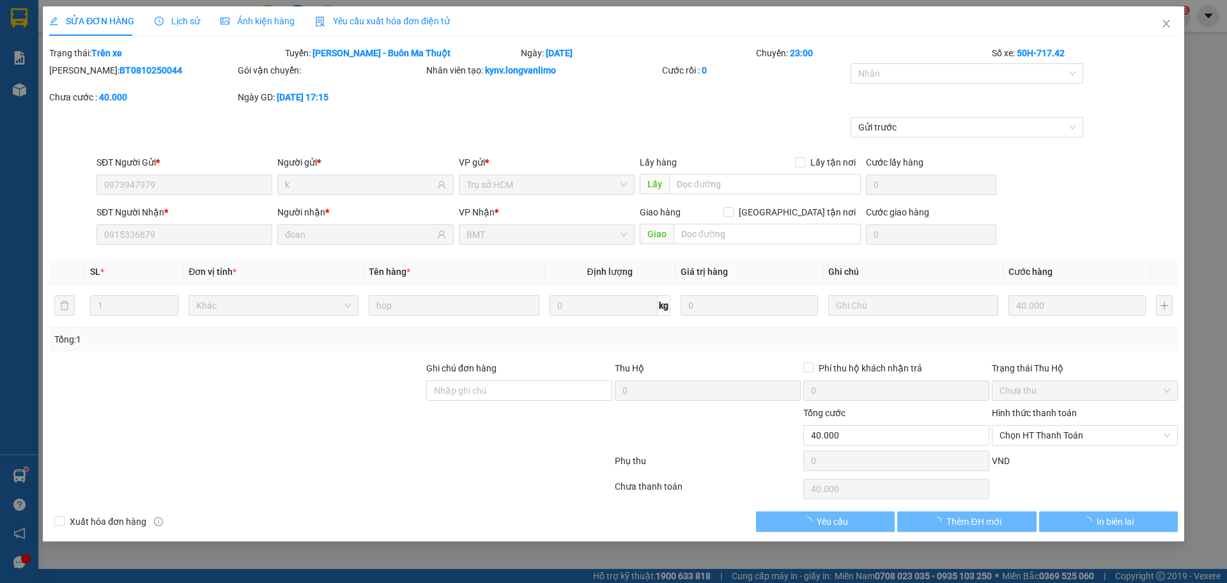
click at [273, 26] on span "Ảnh kiện hàng" at bounding box center [258, 21] width 74 height 10
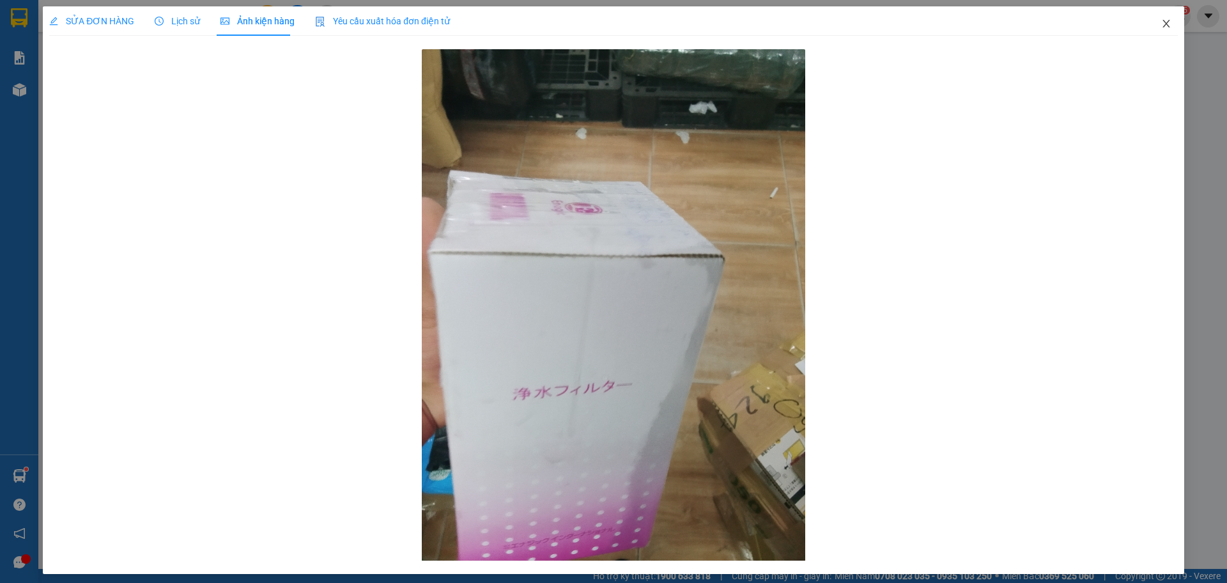
click at [1164, 25] on span "Close" at bounding box center [1167, 24] width 36 height 36
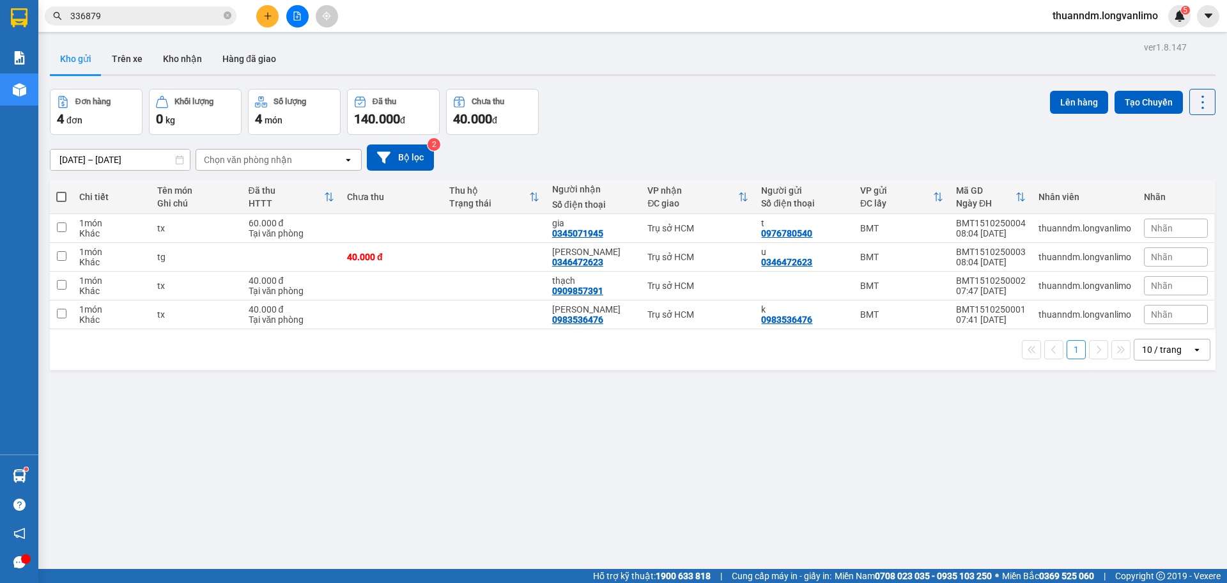
click at [195, 16] on input "336879" at bounding box center [145, 16] width 151 height 14
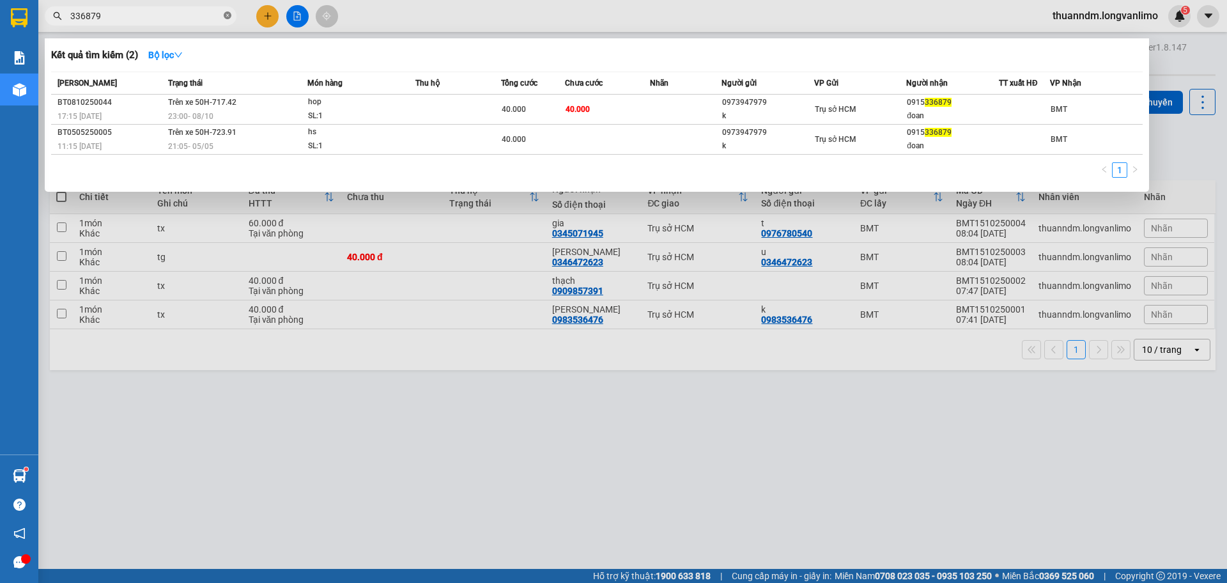
click at [226, 15] on icon "close-circle" at bounding box center [228, 16] width 8 height 8
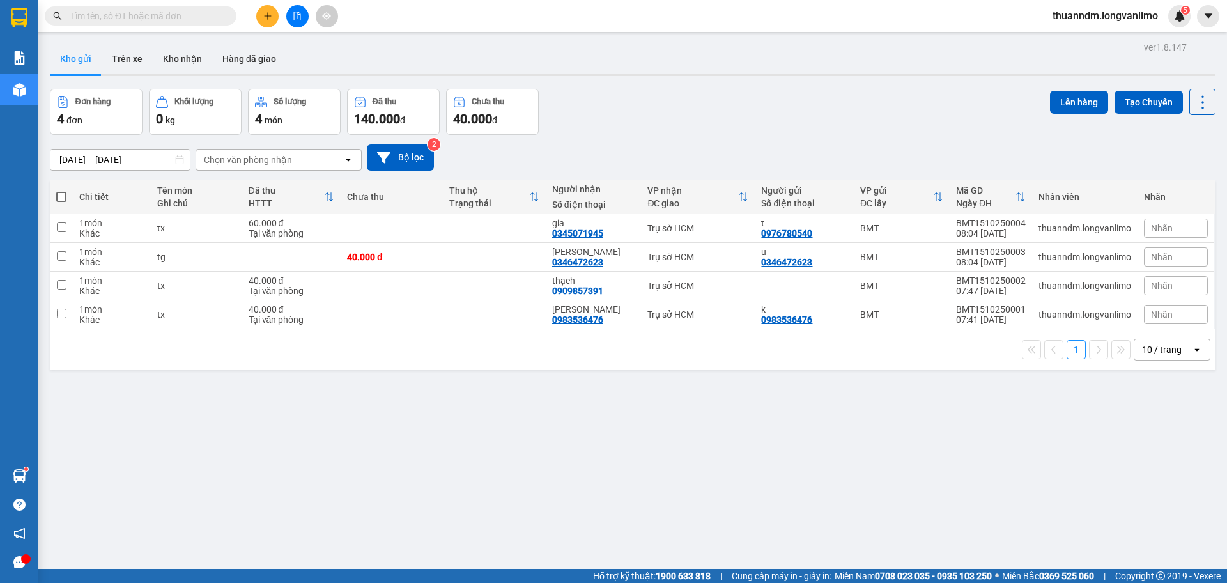
click at [190, 10] on input "text" at bounding box center [145, 16] width 151 height 14
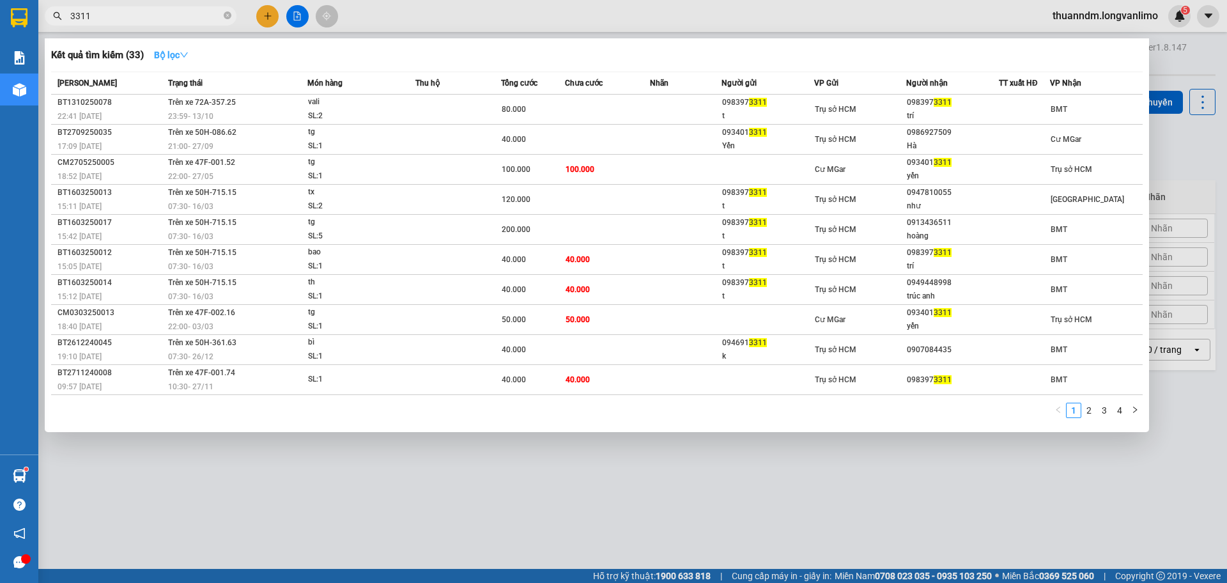
type input "3311"
click at [188, 50] on icon "down" at bounding box center [184, 54] width 9 height 9
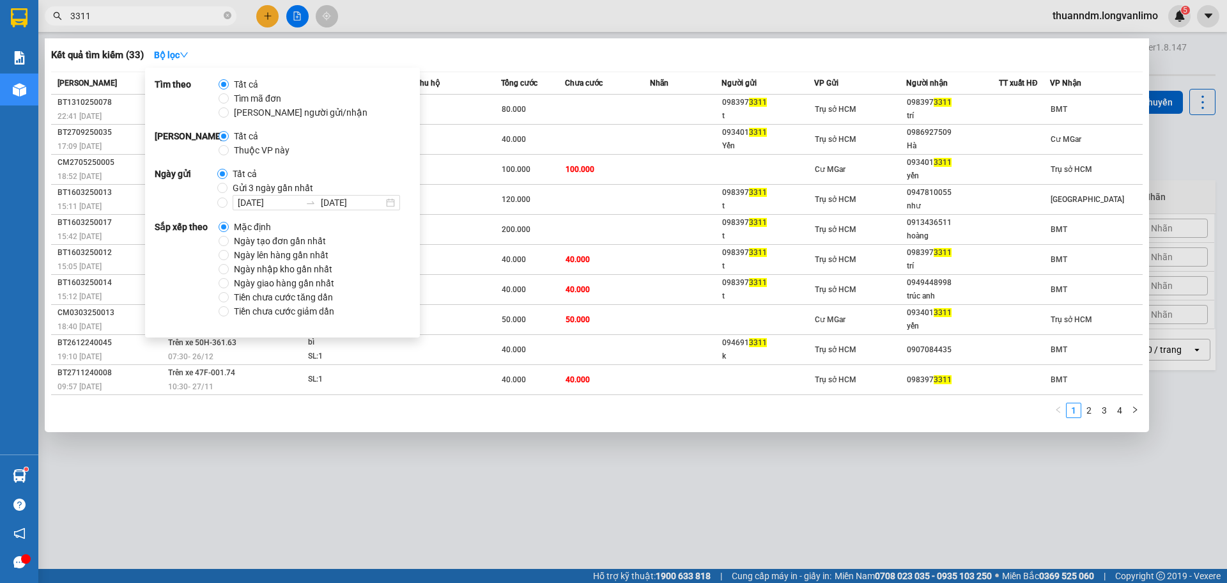
click at [276, 189] on span "Gửi 3 ngày gần nhất" at bounding box center [273, 188] width 91 height 14
click at [228, 189] on input "Gửi 3 ngày gần nhất" at bounding box center [222, 188] width 10 height 10
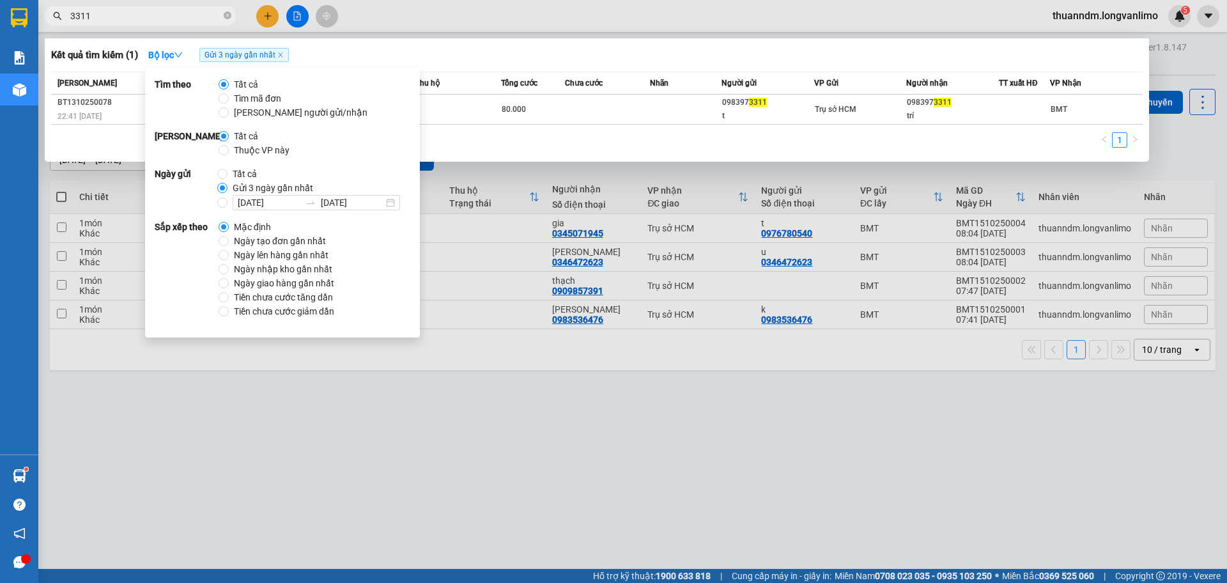
click at [635, 63] on div "Kết quả tìm kiếm ( 1 ) Bộ lọc Gửi 3 ngày gần nhất" at bounding box center [597, 55] width 1092 height 20
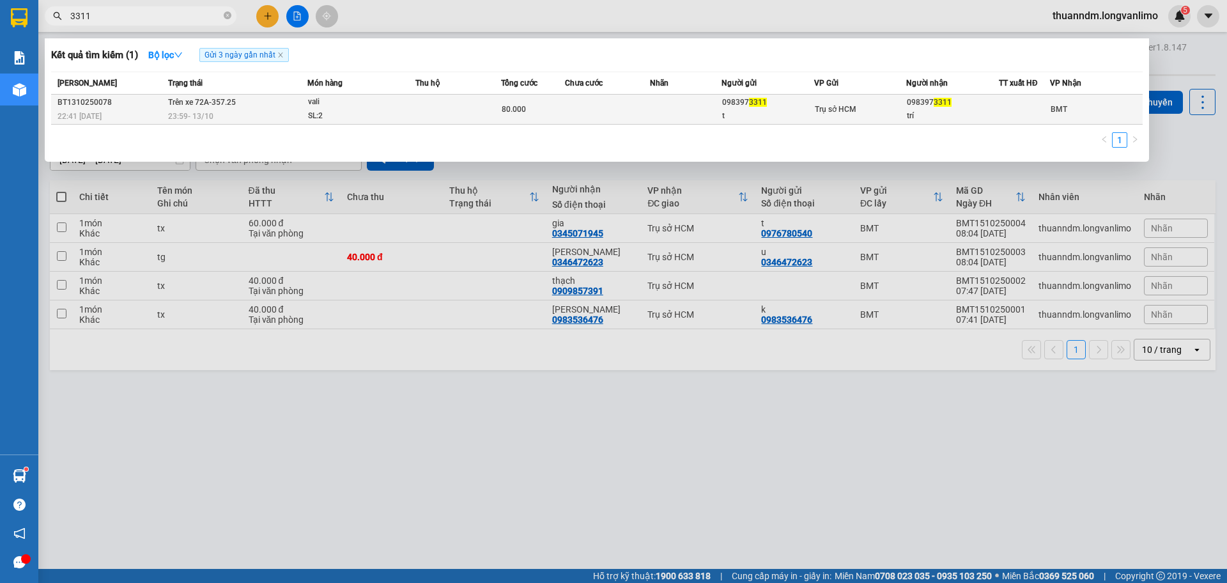
click at [605, 107] on td at bounding box center [608, 110] width 86 height 30
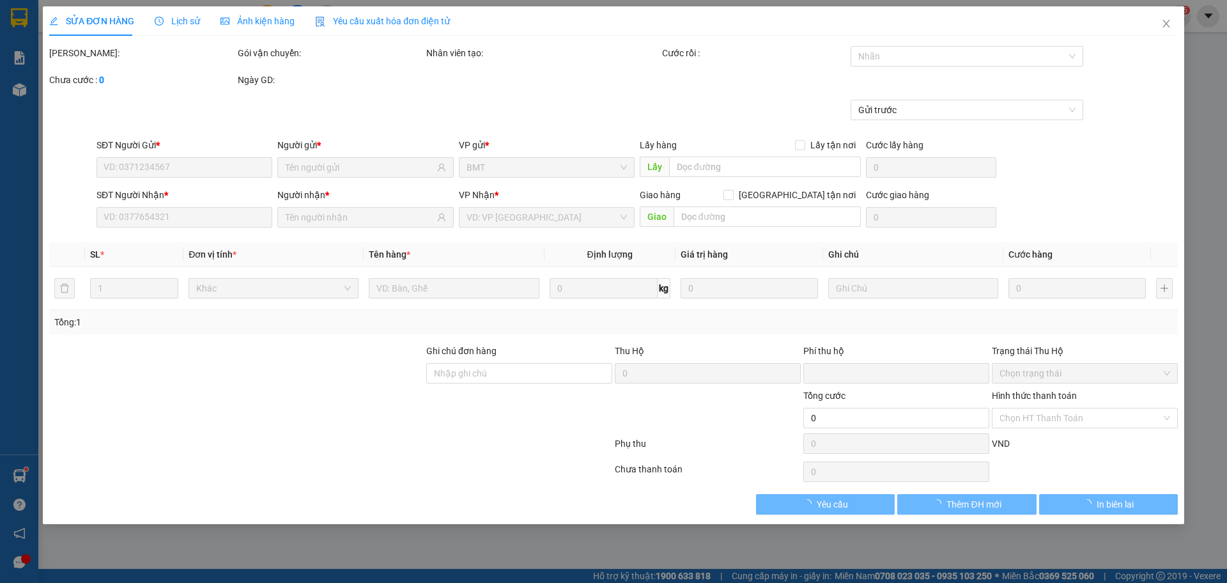
click at [290, 19] on span "Ảnh kiện hàng" at bounding box center [258, 21] width 74 height 10
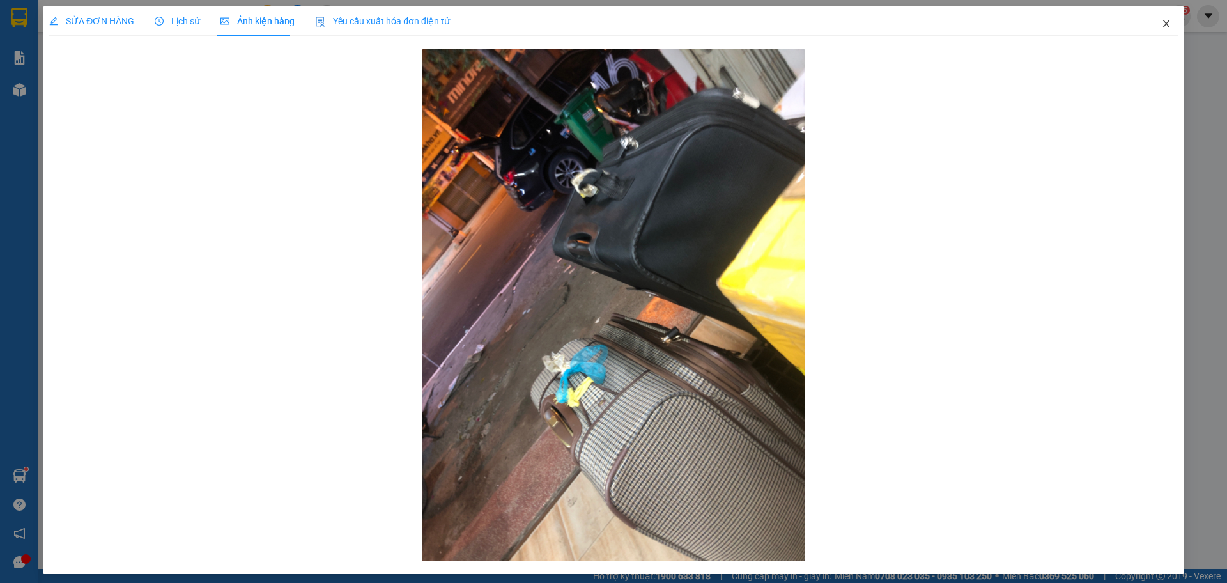
click at [1161, 20] on icon "close" at bounding box center [1166, 24] width 10 height 10
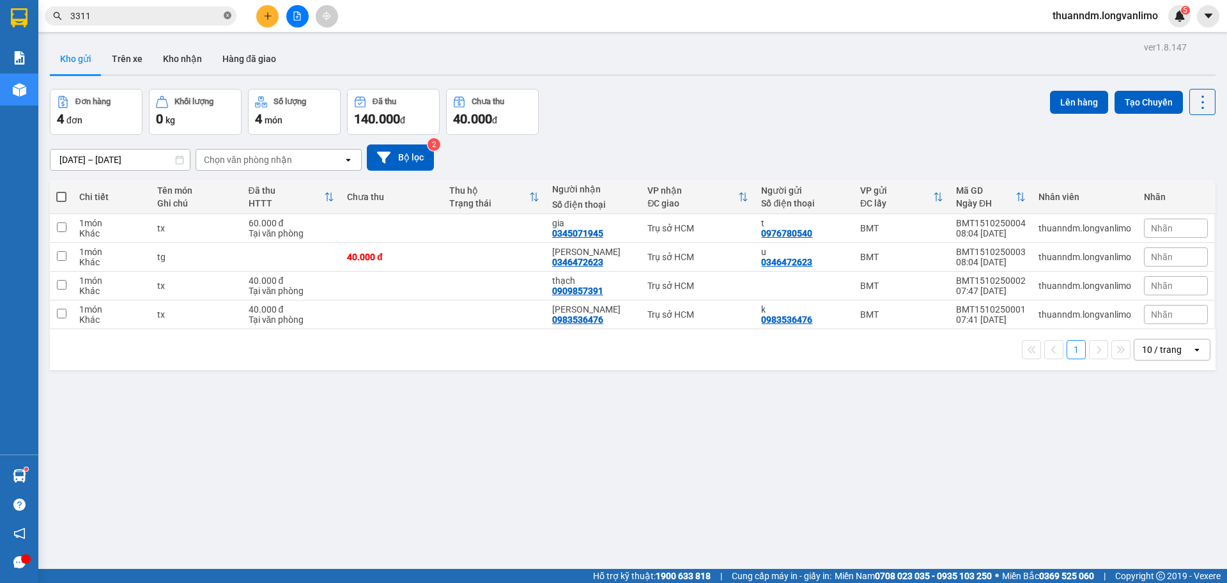
click at [229, 14] on icon "close-circle" at bounding box center [228, 16] width 8 height 8
click at [189, 14] on input "text" at bounding box center [145, 16] width 151 height 14
click at [155, 17] on input "text" at bounding box center [145, 16] width 151 height 14
type input "0"
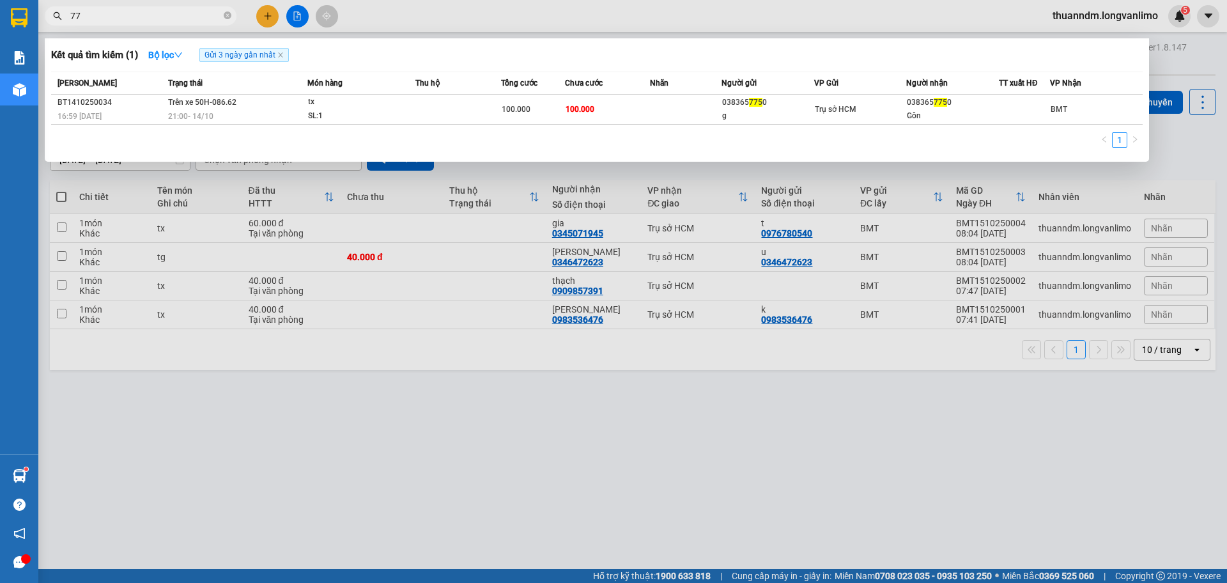
type input "7"
type input "1786"
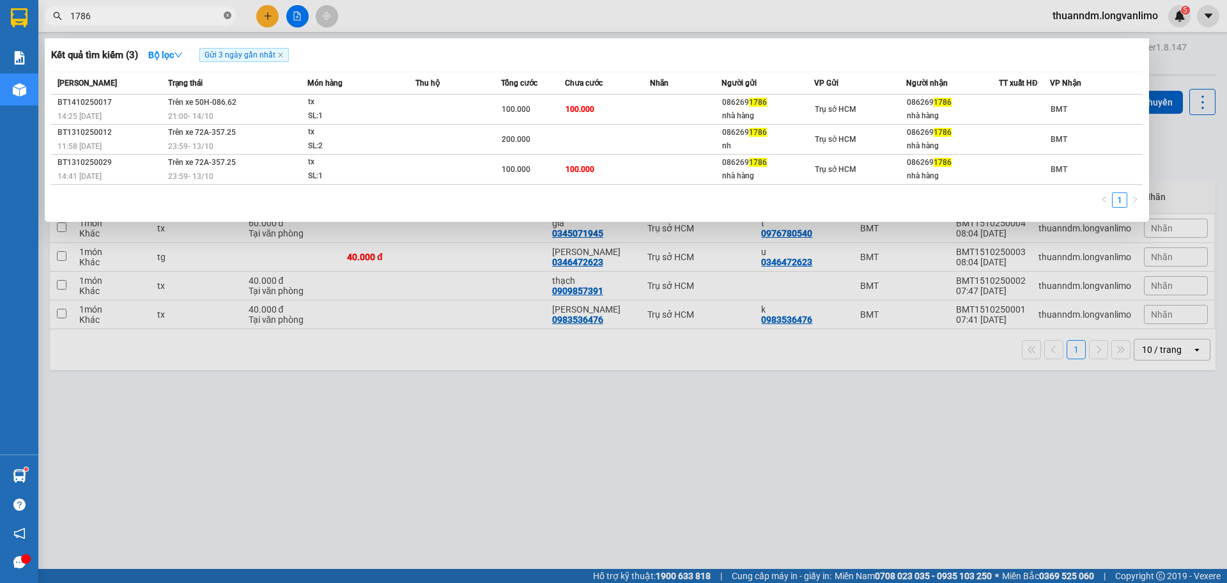
click at [224, 17] on icon "close-circle" at bounding box center [228, 16] width 8 height 8
type input "8752"
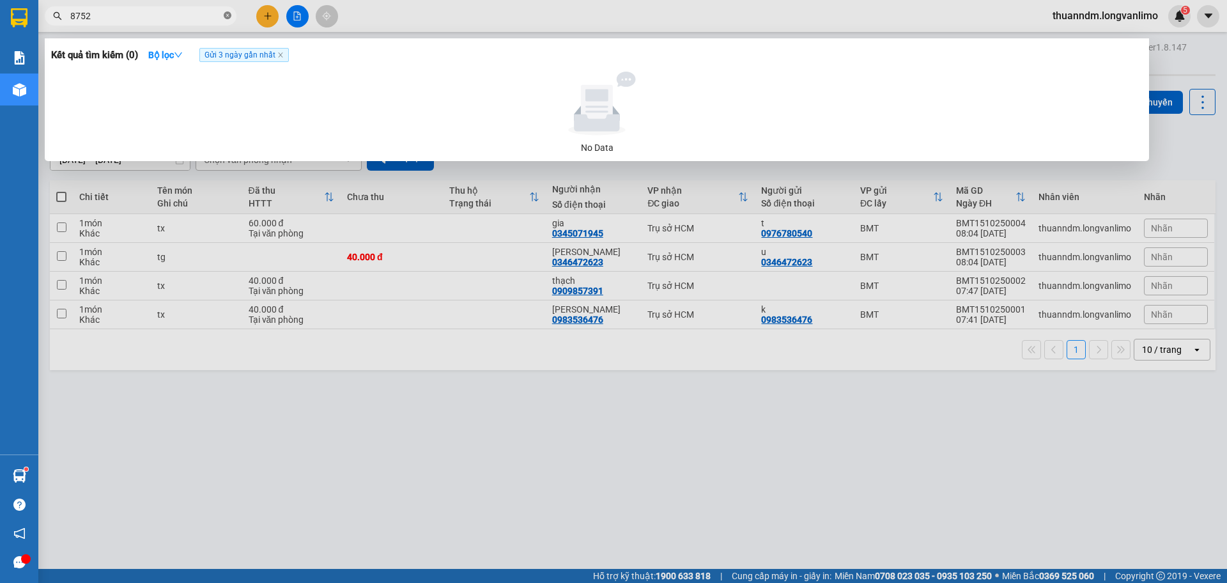
click at [228, 13] on icon "close-circle" at bounding box center [228, 16] width 8 height 8
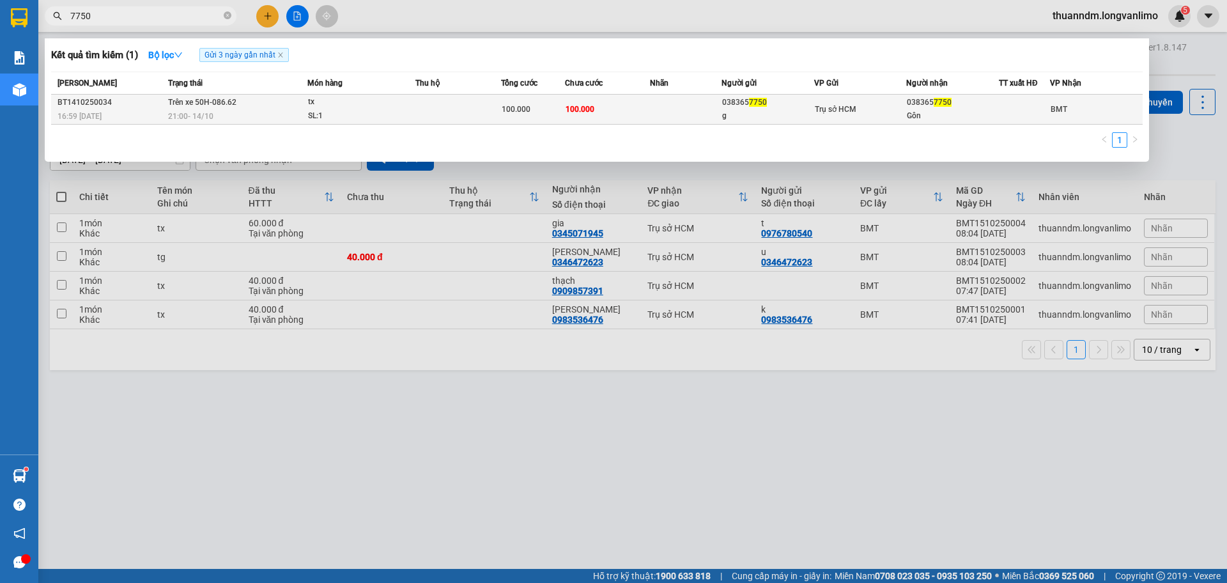
type input "7750"
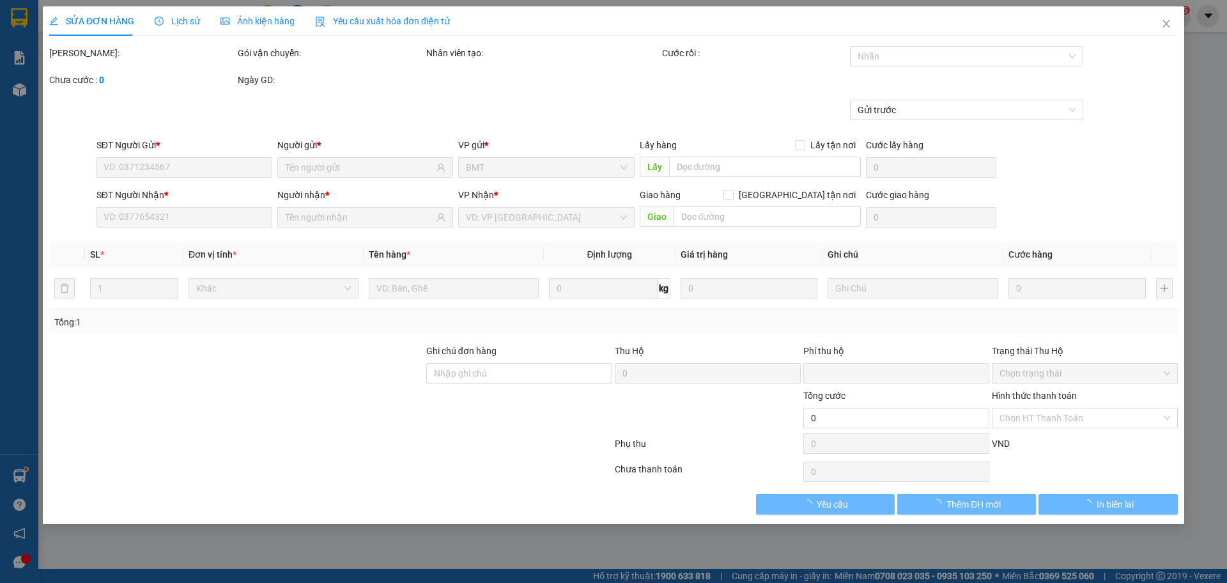
click at [263, 29] on div "Ảnh kiện hàng" at bounding box center [258, 20] width 74 height 29
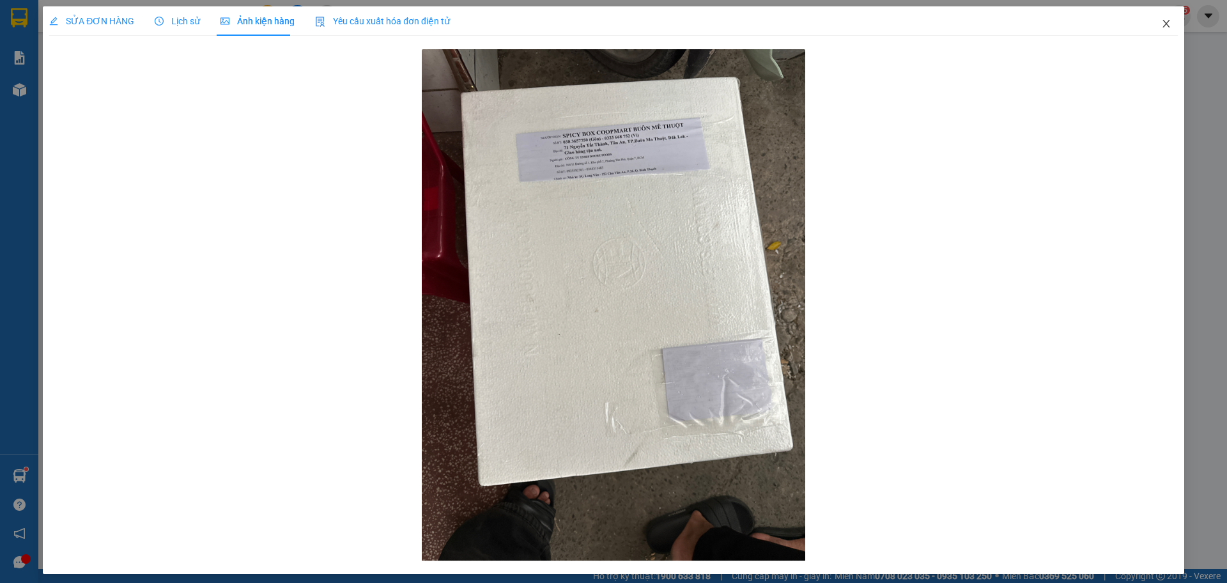
click at [1150, 27] on span "Close" at bounding box center [1167, 24] width 36 height 36
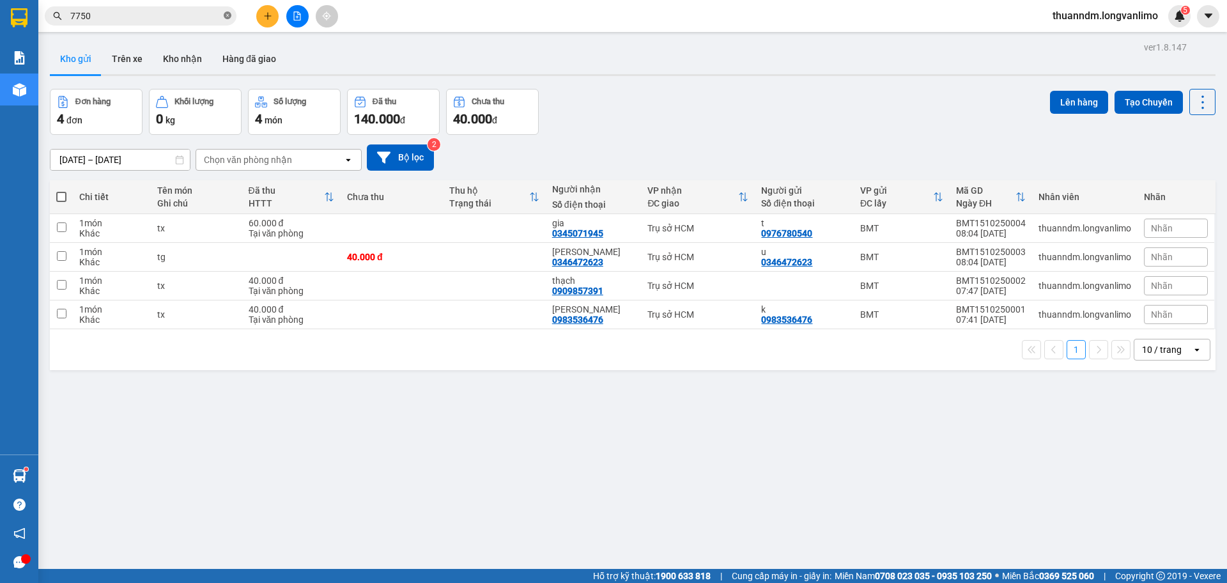
click at [227, 16] on icon "close-circle" at bounding box center [228, 16] width 8 height 8
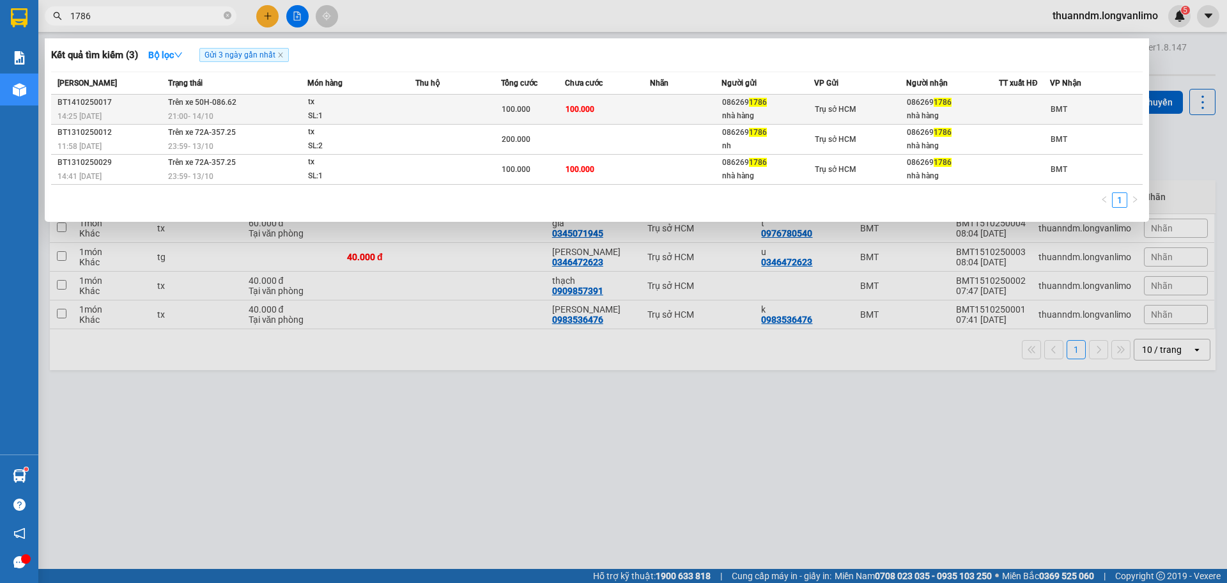
type input "1786"
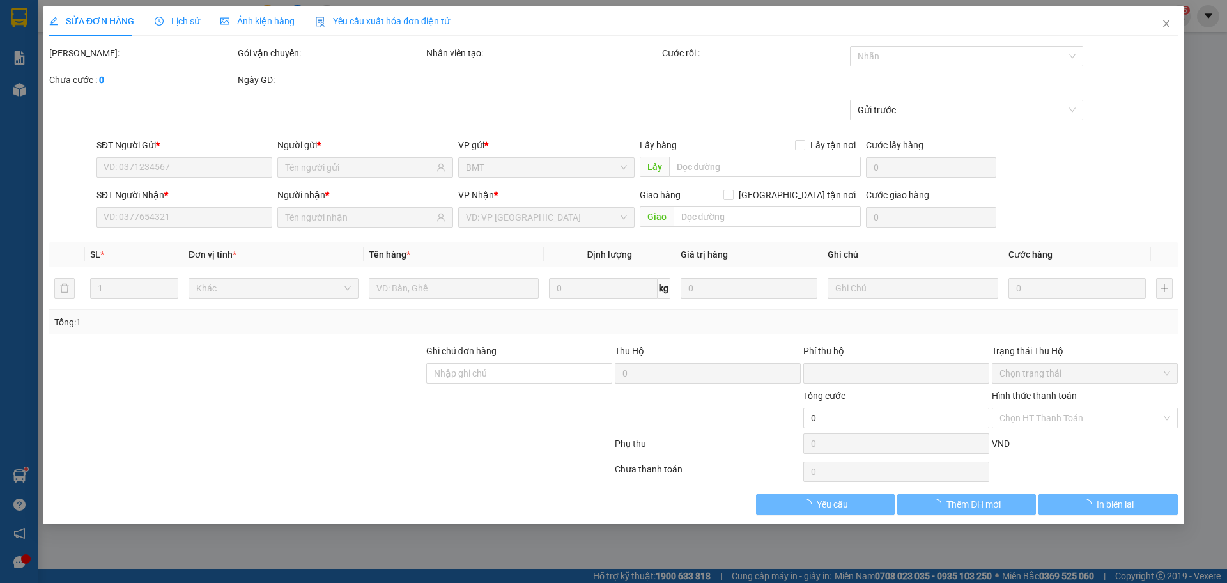
click at [271, 16] on span "Ảnh kiện hàng" at bounding box center [258, 21] width 74 height 10
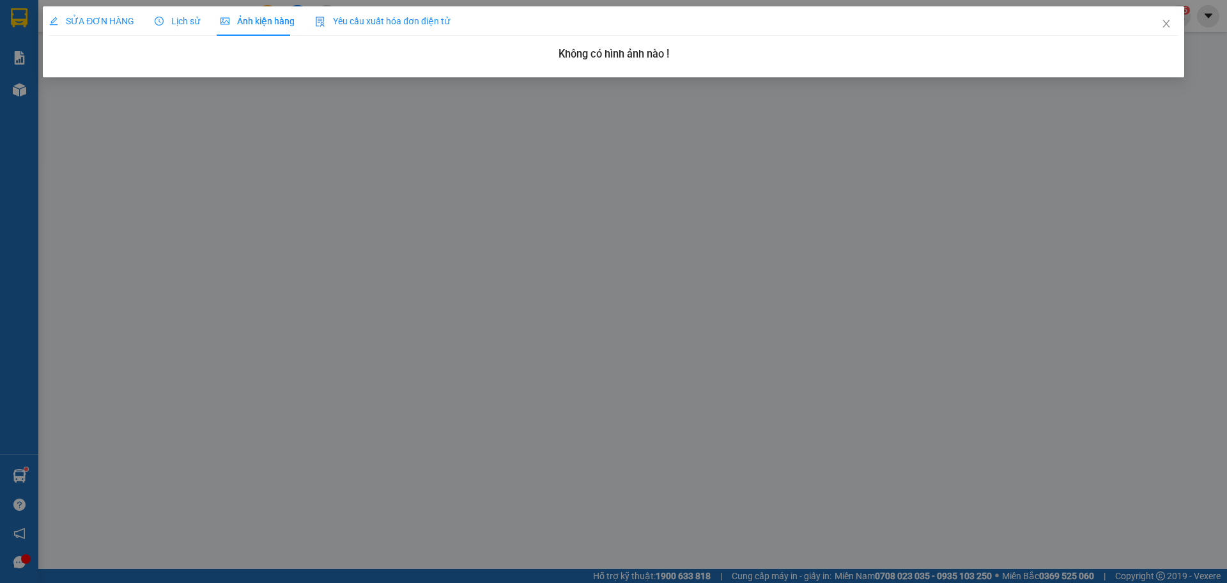
click at [283, 27] on div "Ảnh kiện hàng" at bounding box center [258, 21] width 74 height 14
click at [1175, 22] on span "Close" at bounding box center [1167, 24] width 36 height 36
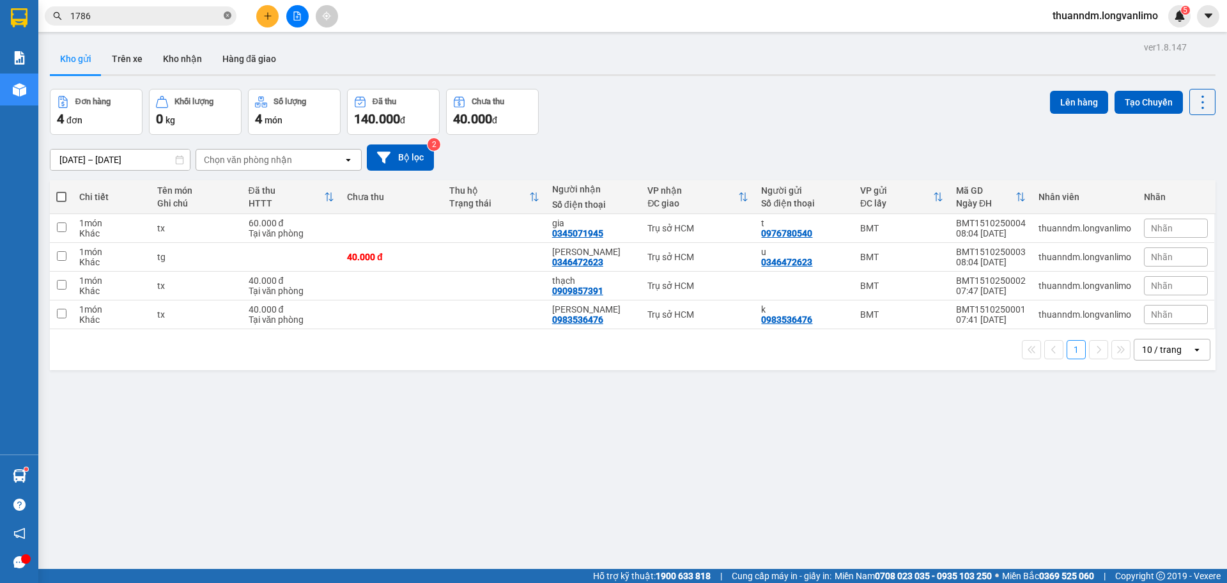
click at [226, 15] on icon "close-circle" at bounding box center [228, 16] width 8 height 8
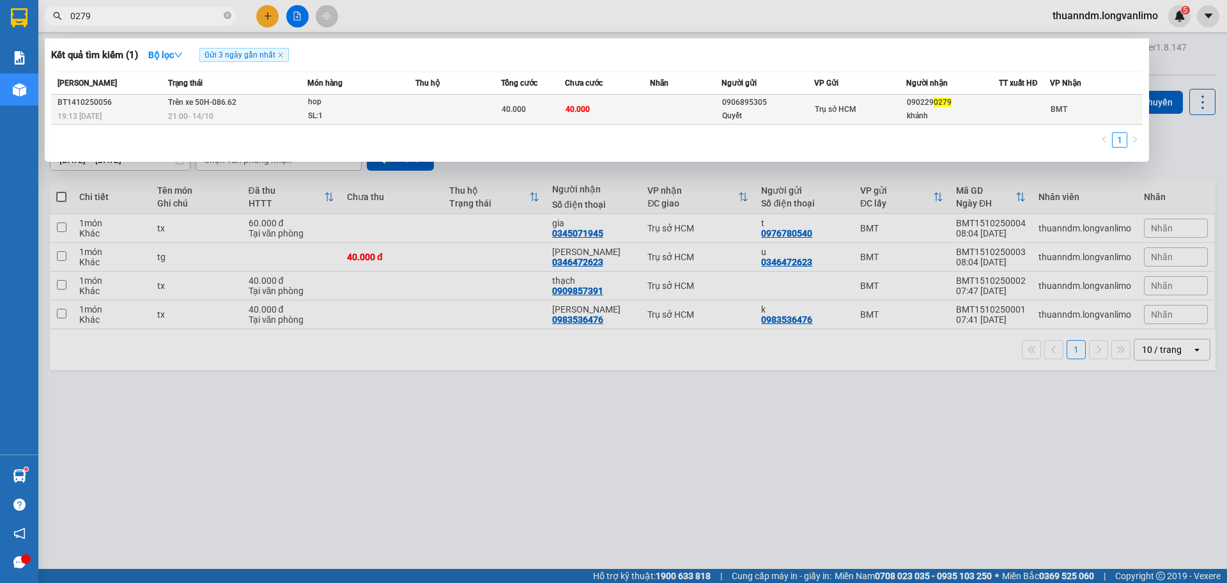
type input "0279"
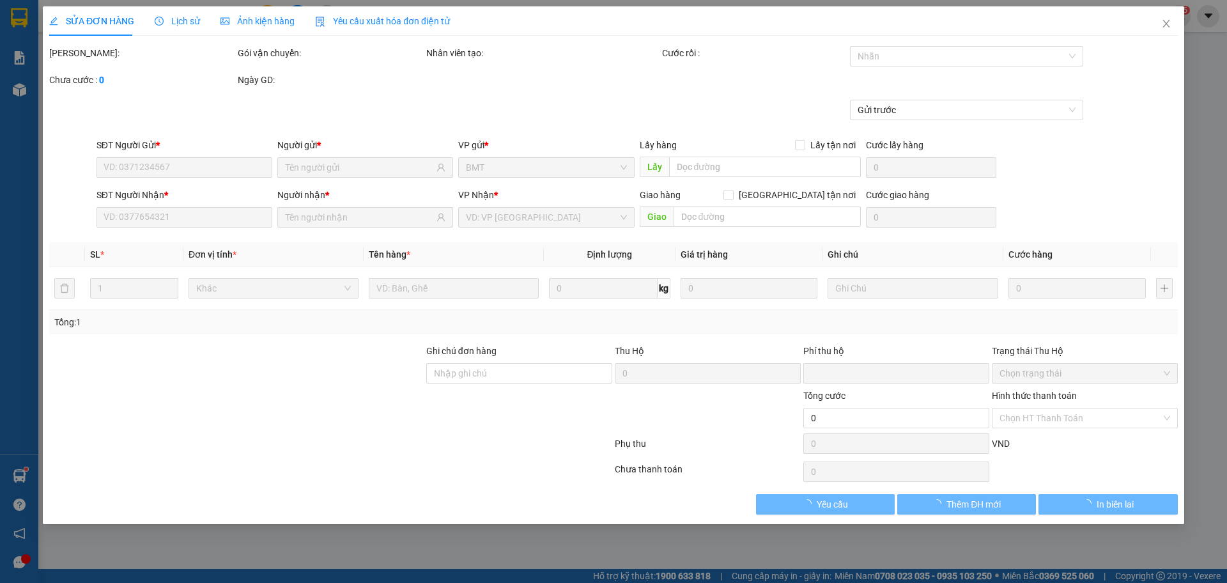
click at [274, 29] on div "Ảnh kiện hàng" at bounding box center [258, 20] width 74 height 29
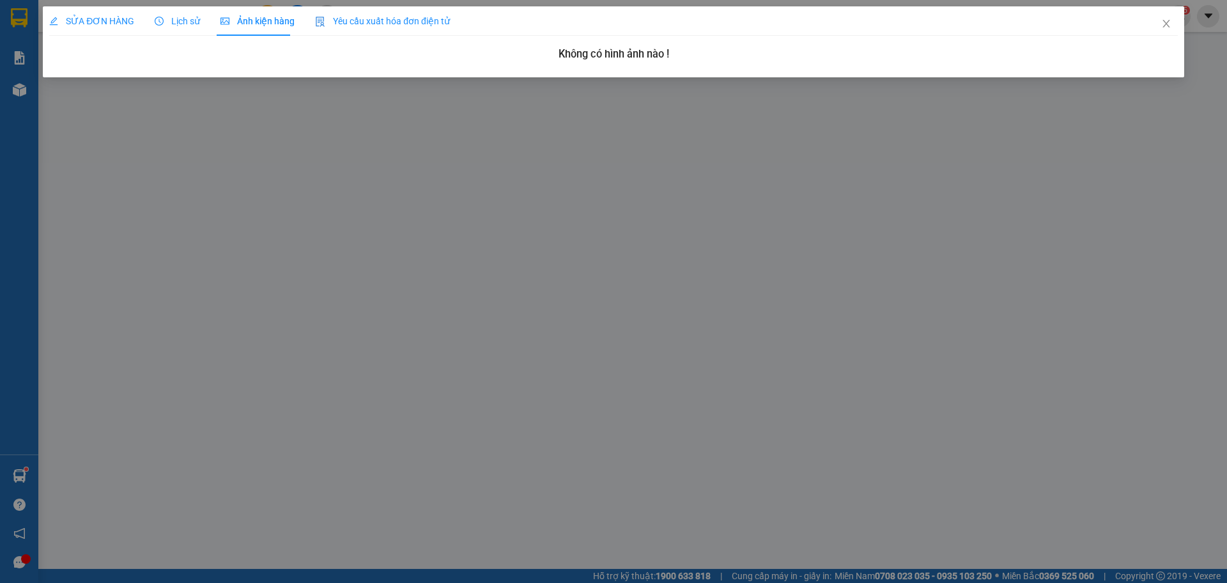
click at [337, 24] on span "Yêu cầu xuất hóa đơn điện tử" at bounding box center [382, 21] width 135 height 10
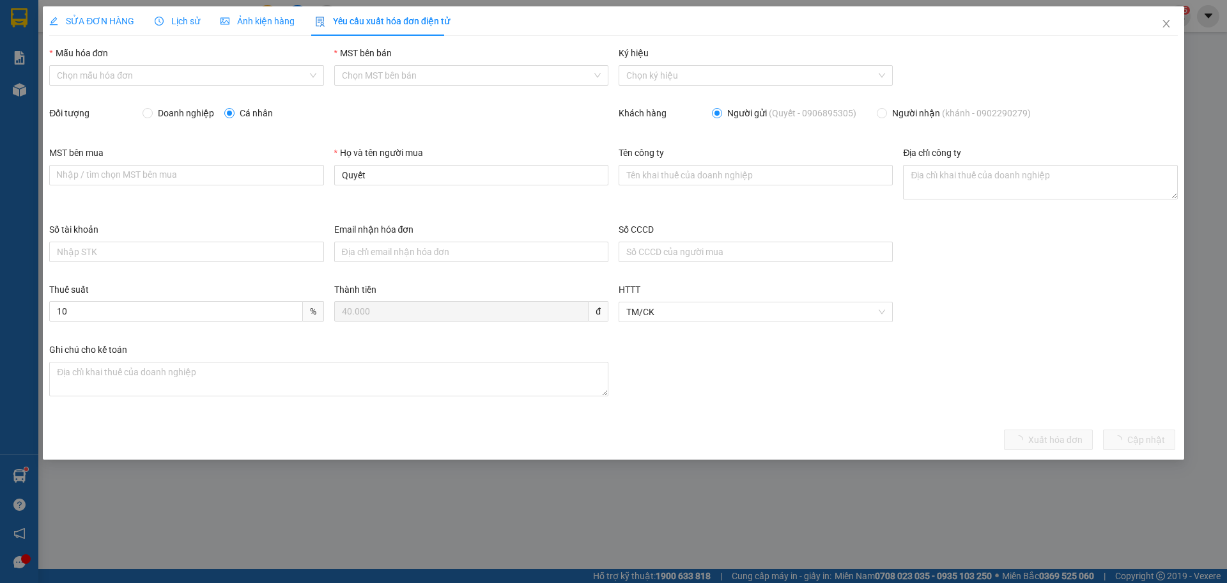
click at [276, 20] on span "Ảnh kiện hàng" at bounding box center [258, 21] width 74 height 10
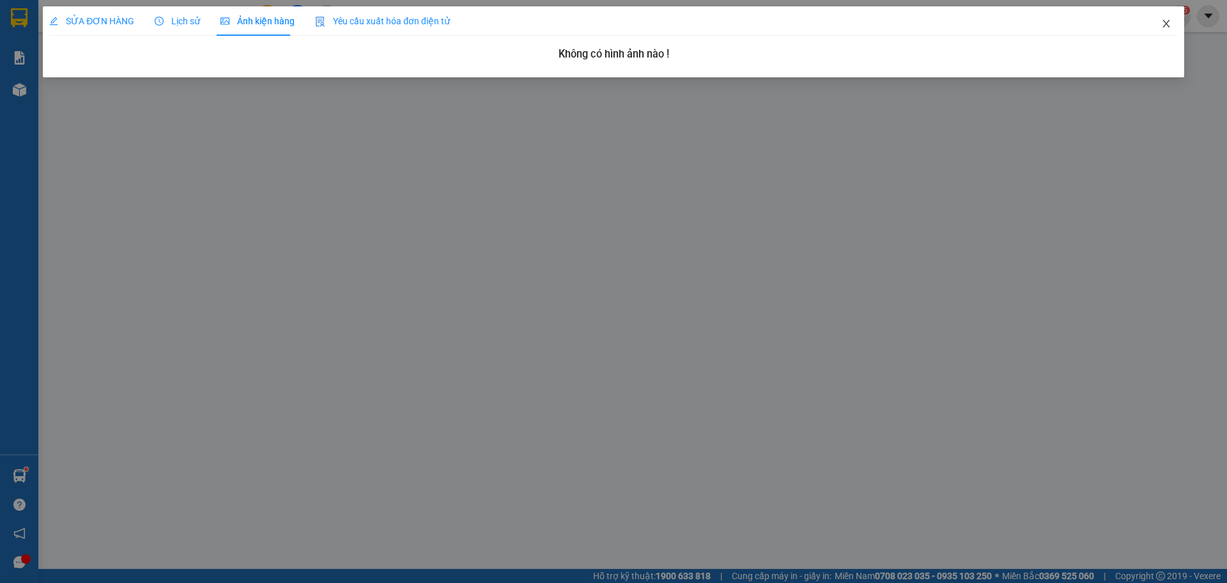
click at [1166, 18] on span "Close" at bounding box center [1167, 24] width 36 height 36
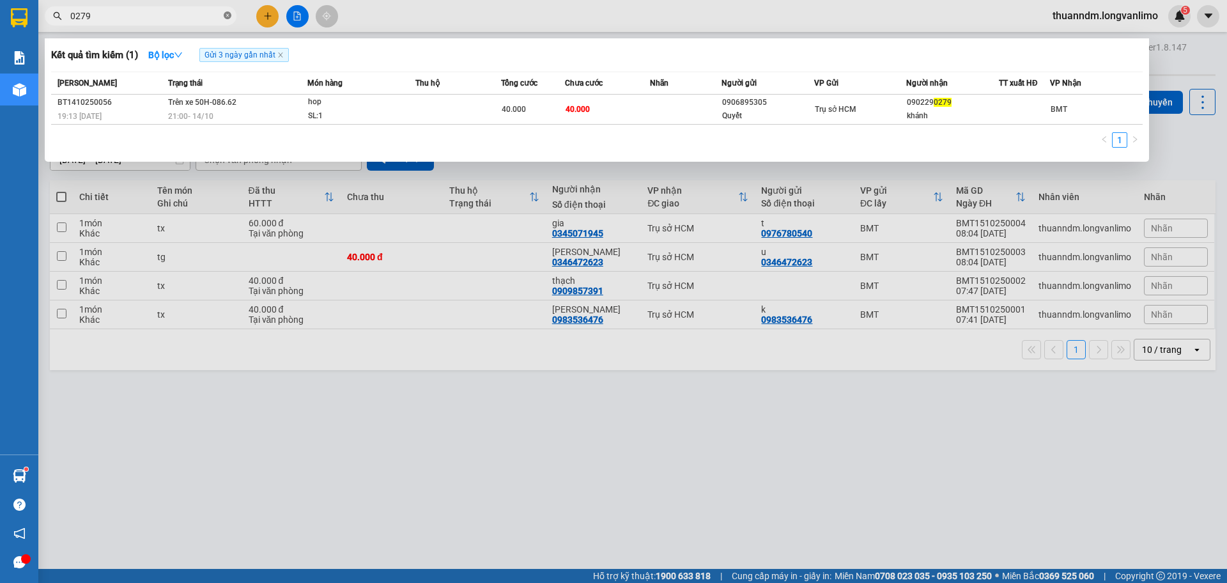
click at [231, 21] on span at bounding box center [228, 16] width 8 height 12
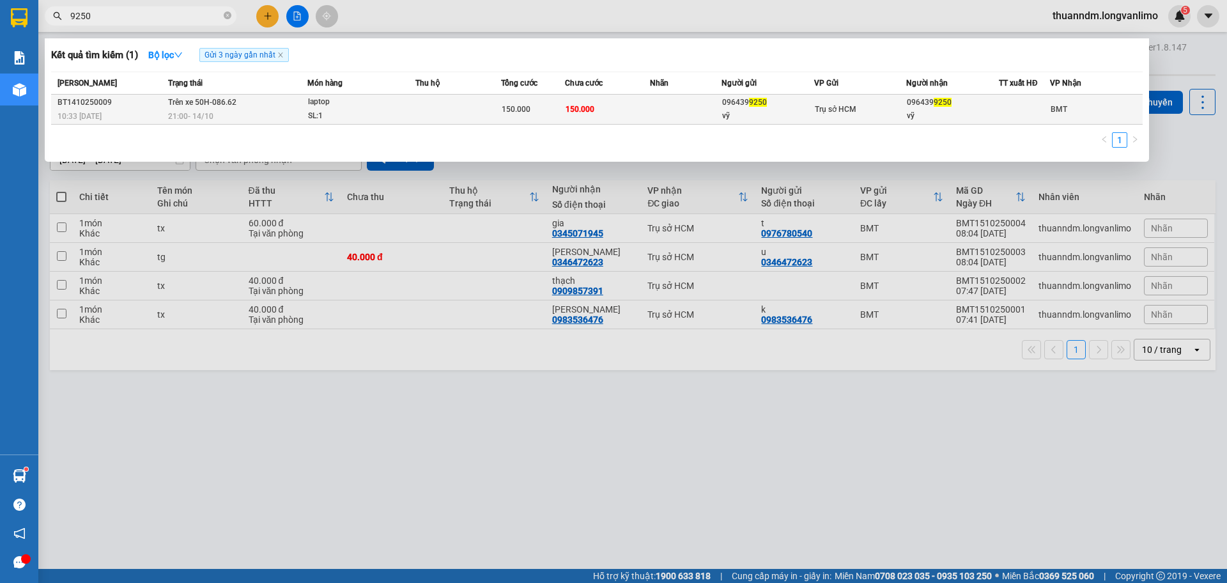
type input "9250"
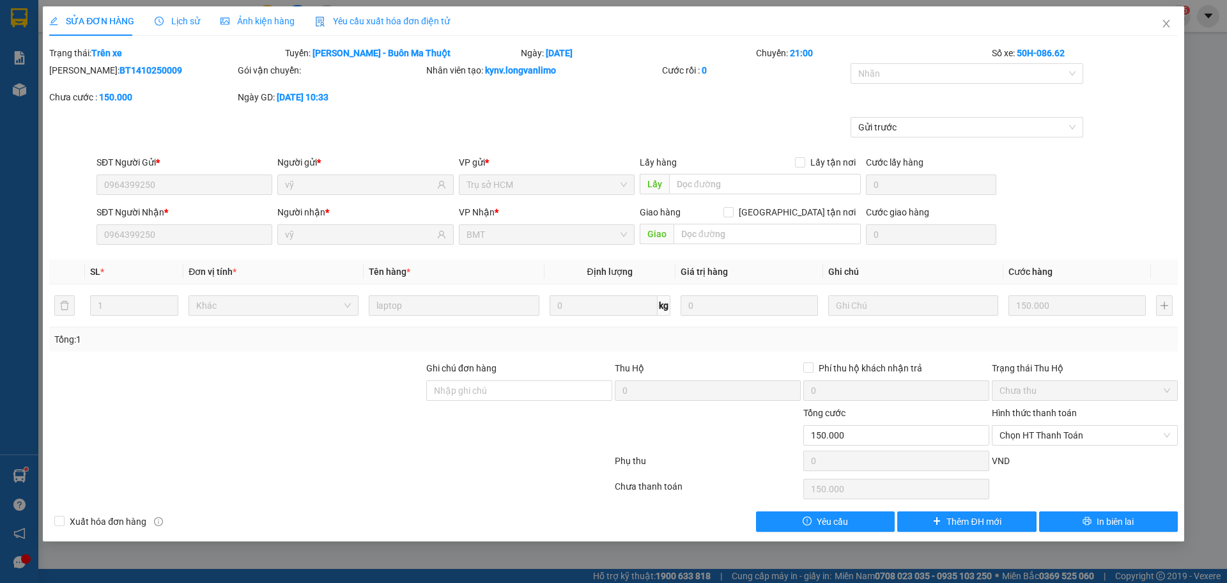
click at [293, 21] on div "SỬA ĐƠN HÀNG Lịch sử Ảnh kiện hàng Yêu cầu xuất hóa đơn điện tử" at bounding box center [249, 20] width 401 height 29
click at [286, 21] on span "Ảnh kiện hàng" at bounding box center [258, 21] width 74 height 10
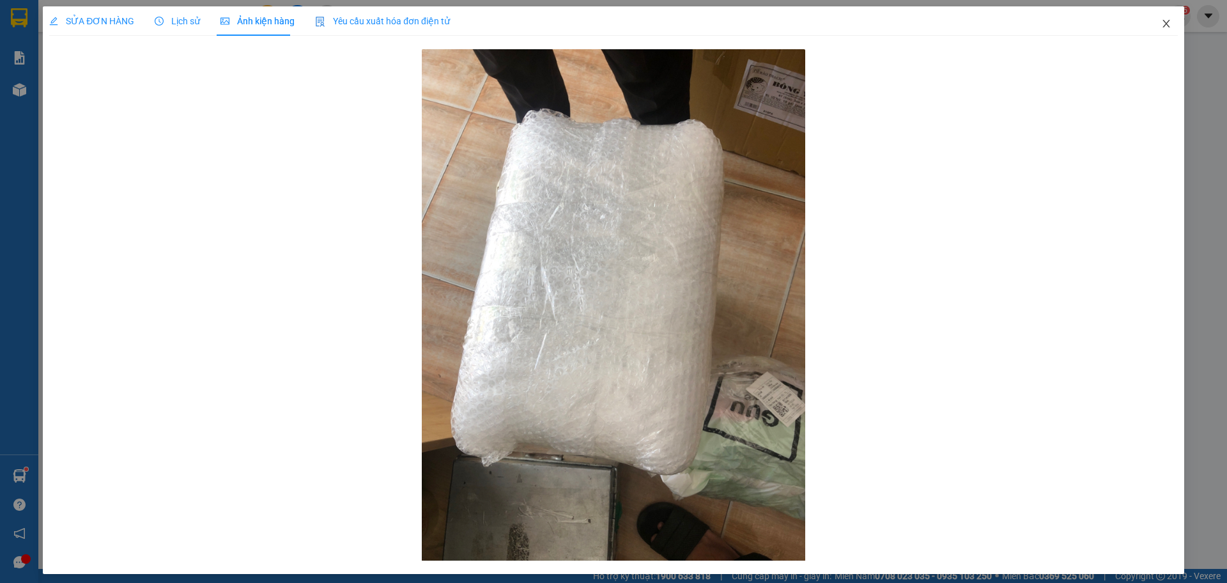
click at [1163, 24] on span "Close" at bounding box center [1167, 24] width 36 height 36
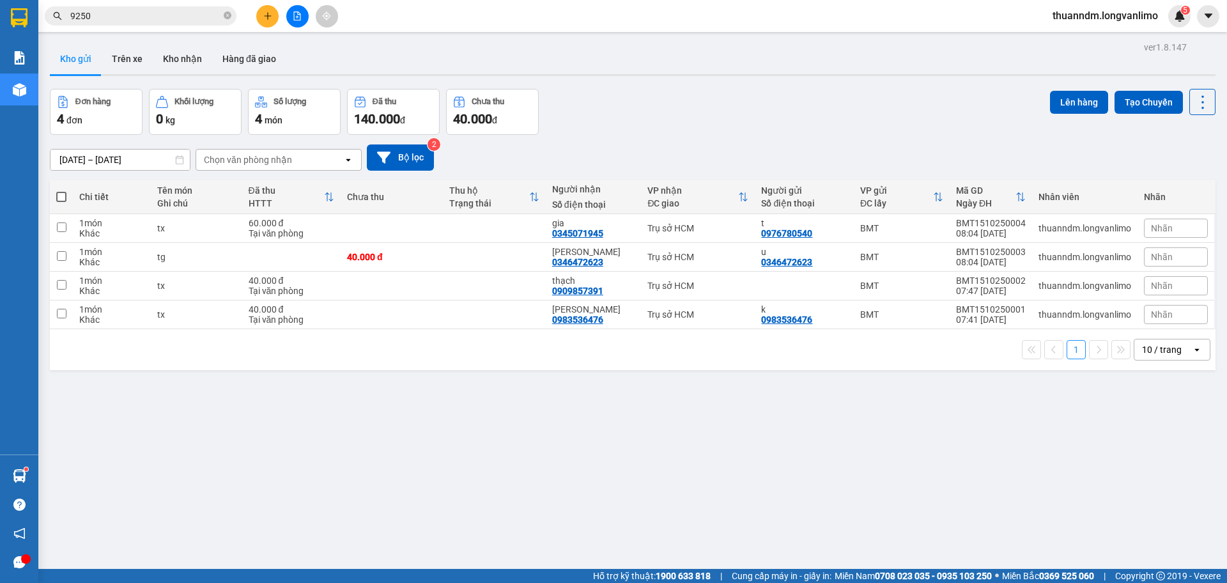
click at [235, 22] on span "9250" at bounding box center [141, 15] width 192 height 19
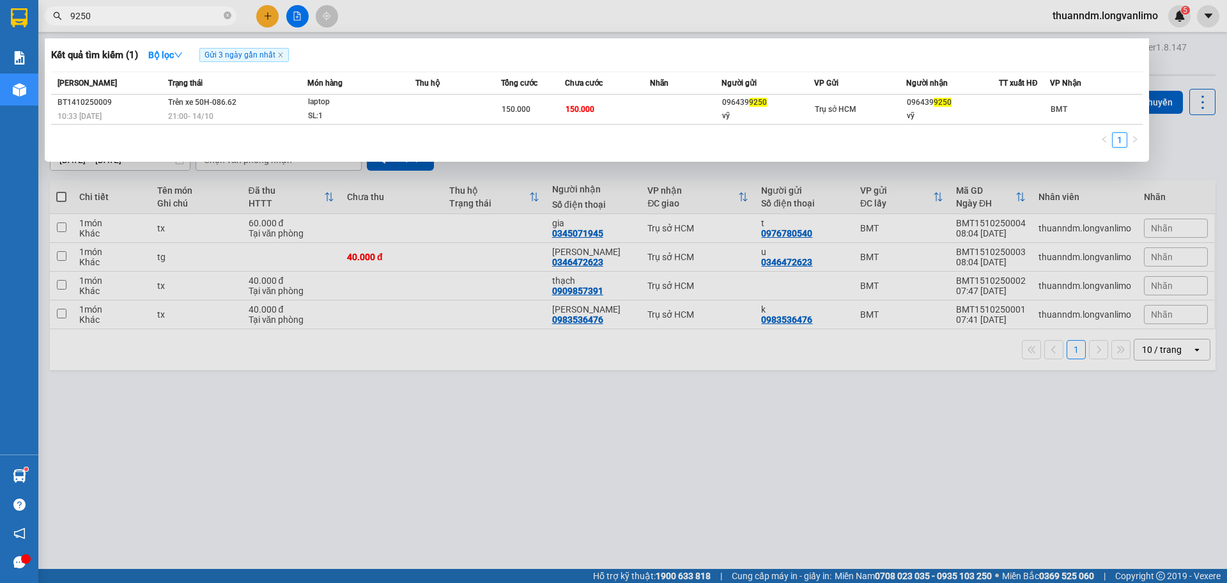
click at [231, 17] on span "9250" at bounding box center [141, 15] width 192 height 19
click at [226, 15] on icon "close-circle" at bounding box center [228, 16] width 8 height 8
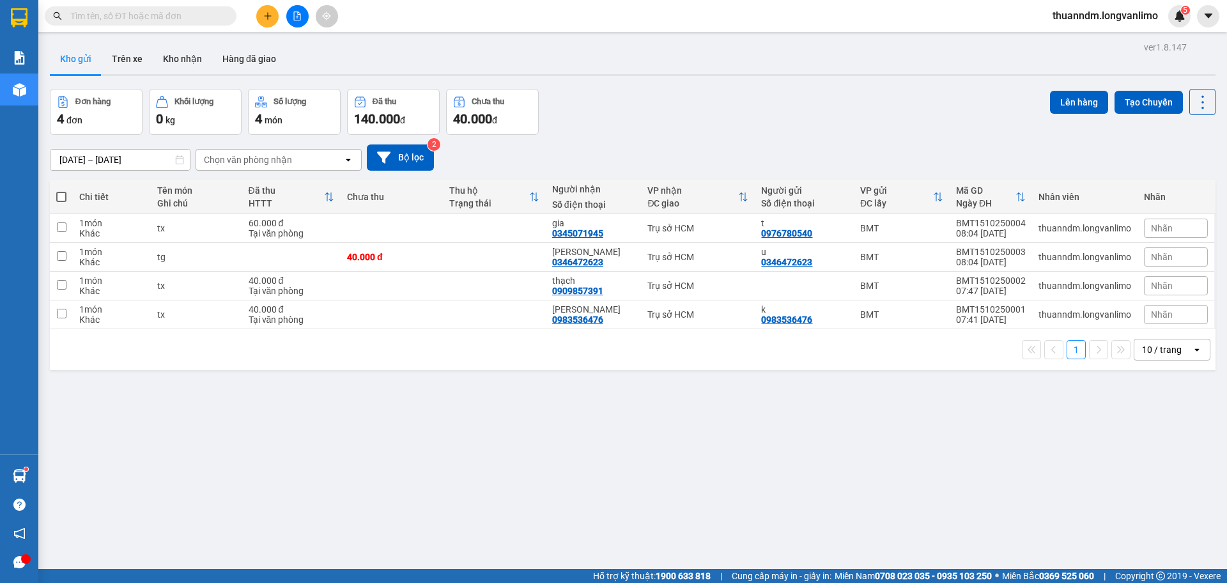
click at [170, 10] on input "text" at bounding box center [145, 16] width 151 height 14
click at [83, 20] on input "text" at bounding box center [145, 16] width 151 height 14
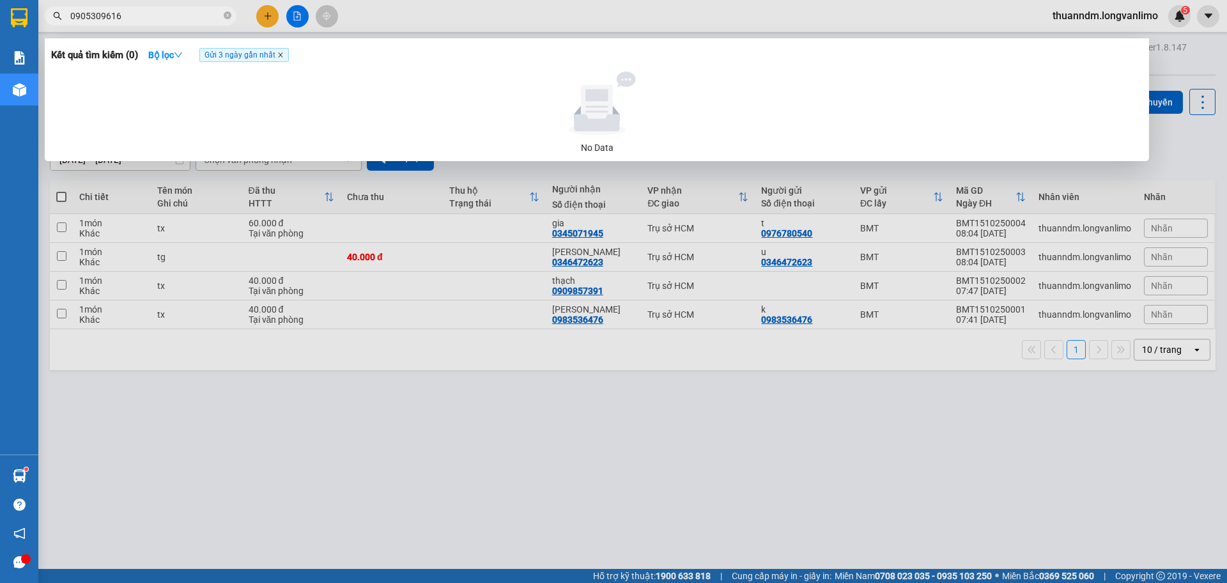
click at [283, 54] on icon "close" at bounding box center [280, 55] width 6 height 6
click at [111, 12] on input "0905309616" at bounding box center [145, 16] width 151 height 14
click at [114, 12] on input "0905309616" at bounding box center [145, 16] width 151 height 14
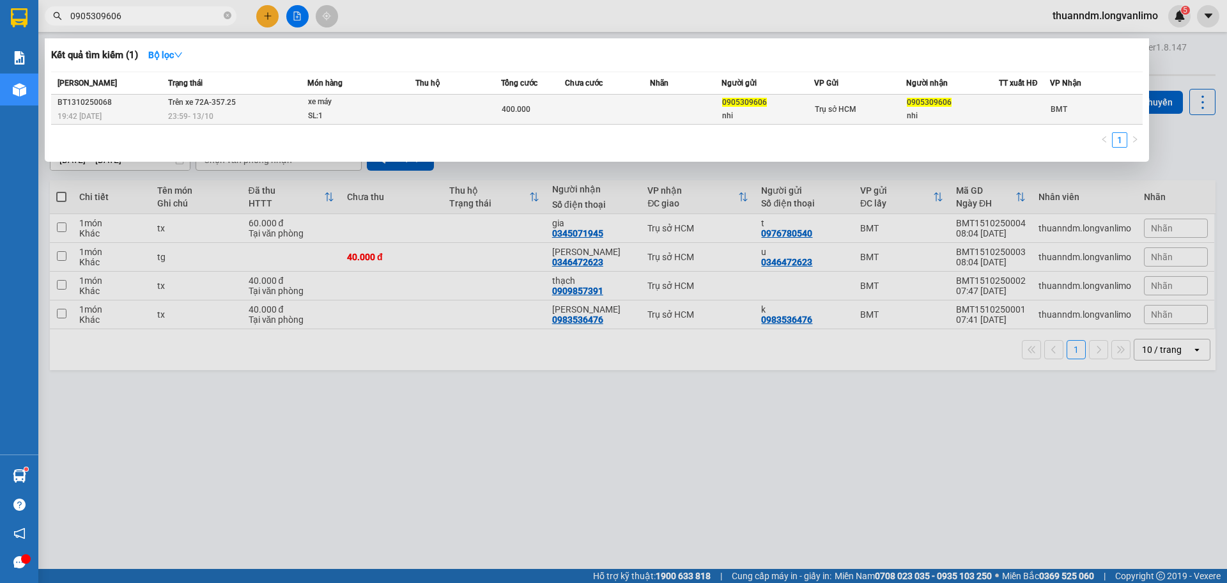
type input "0905309606"
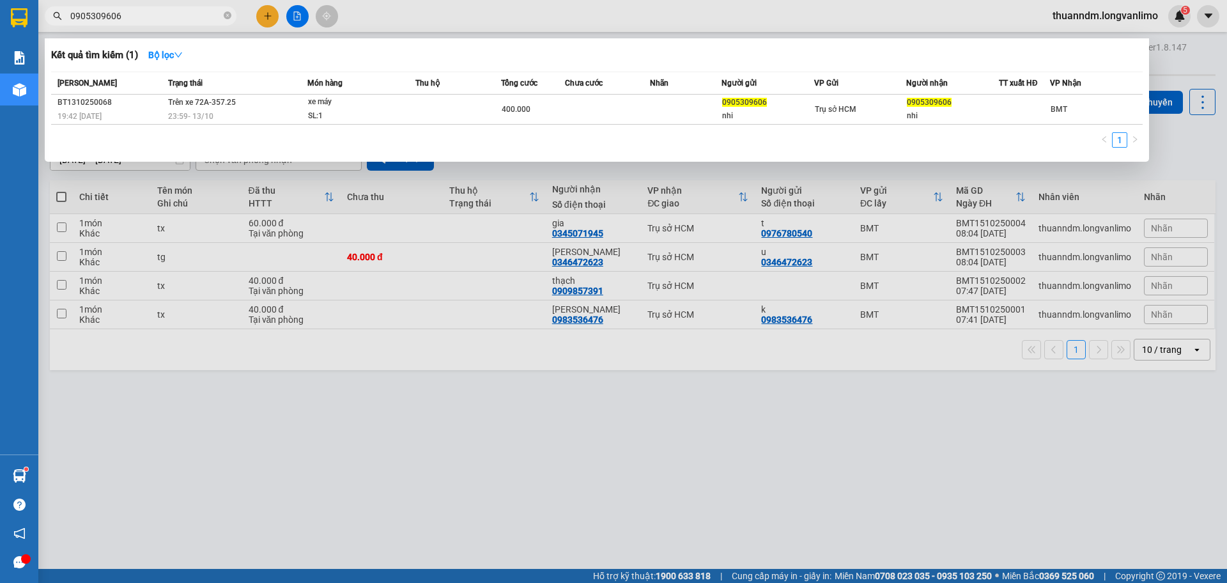
click at [220, 104] on span "Trên xe 72A-357.25" at bounding box center [202, 102] width 68 height 9
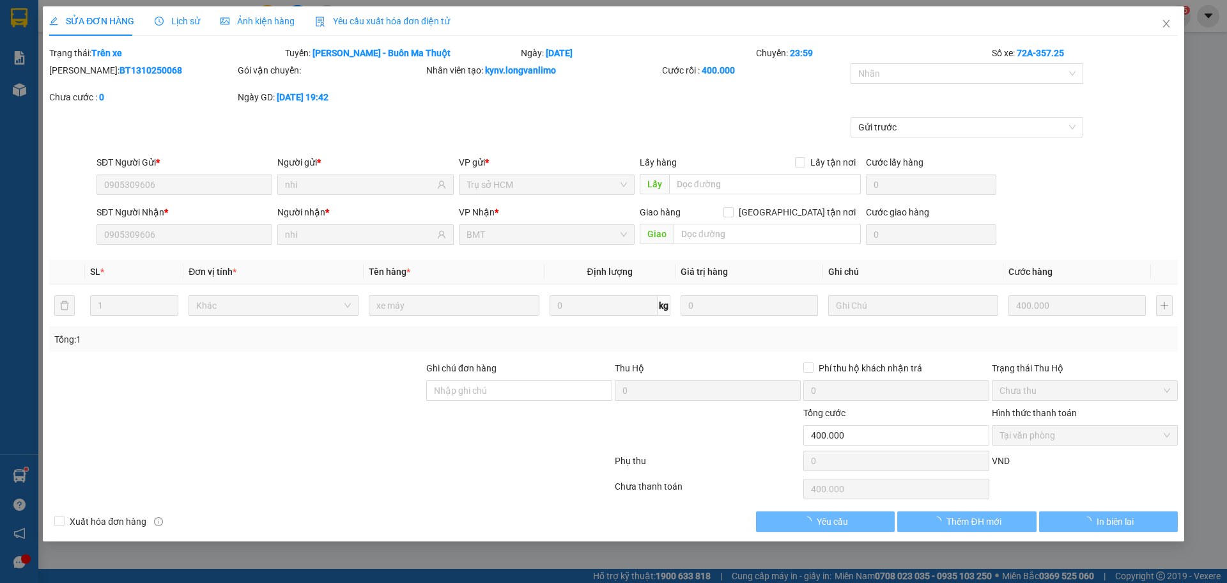
click at [247, 20] on span "Ảnh kiện hàng" at bounding box center [258, 21] width 74 height 10
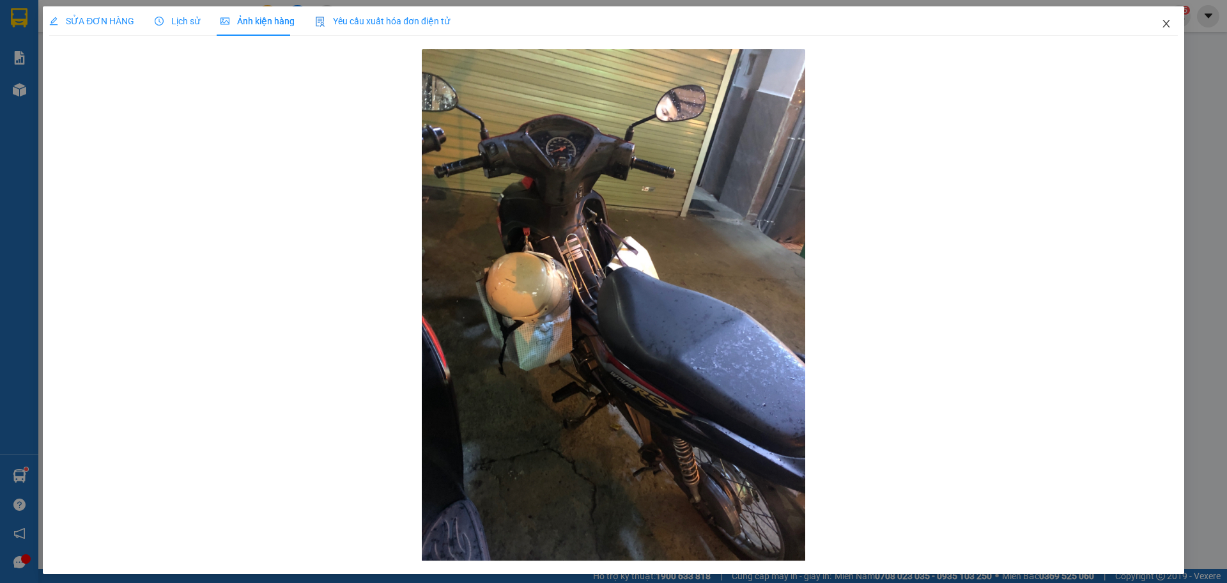
click at [1149, 29] on span "Close" at bounding box center [1167, 24] width 36 height 36
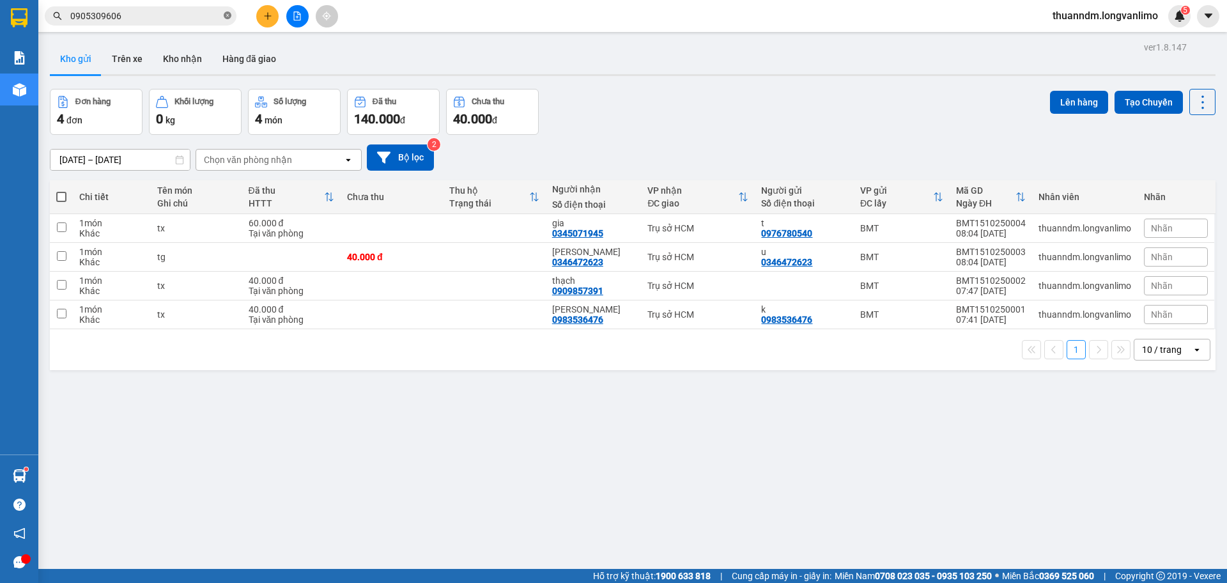
click at [231, 18] on icon "close-circle" at bounding box center [228, 16] width 8 height 8
click at [173, 19] on input "text" at bounding box center [145, 16] width 151 height 14
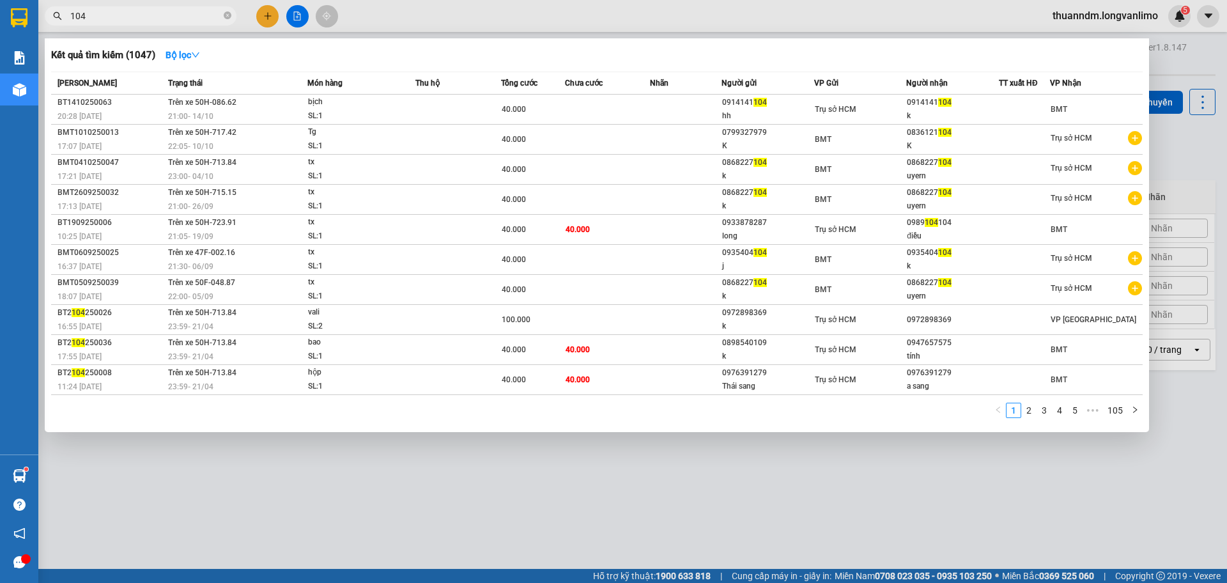
type input "104"
click at [176, 56] on strong "Bộ lọc" at bounding box center [183, 55] width 35 height 10
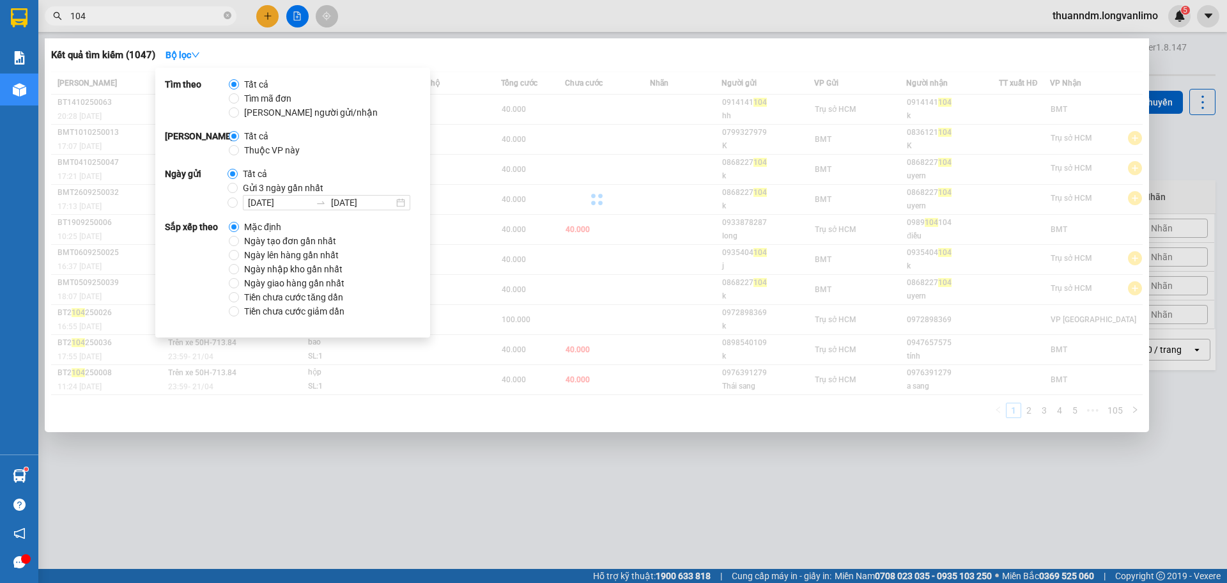
click at [264, 187] on span "Gửi 3 ngày gần nhất" at bounding box center [283, 188] width 91 height 14
click at [238, 187] on input "Gửi 3 ngày gần nhất" at bounding box center [233, 188] width 10 height 10
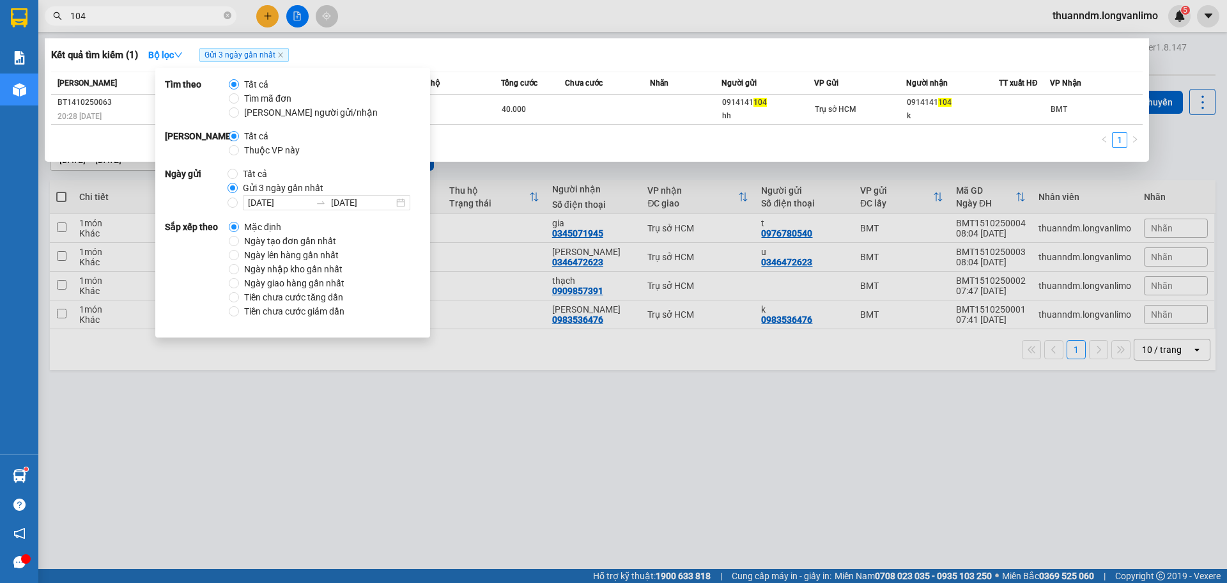
click at [622, 150] on div "1" at bounding box center [597, 143] width 1092 height 23
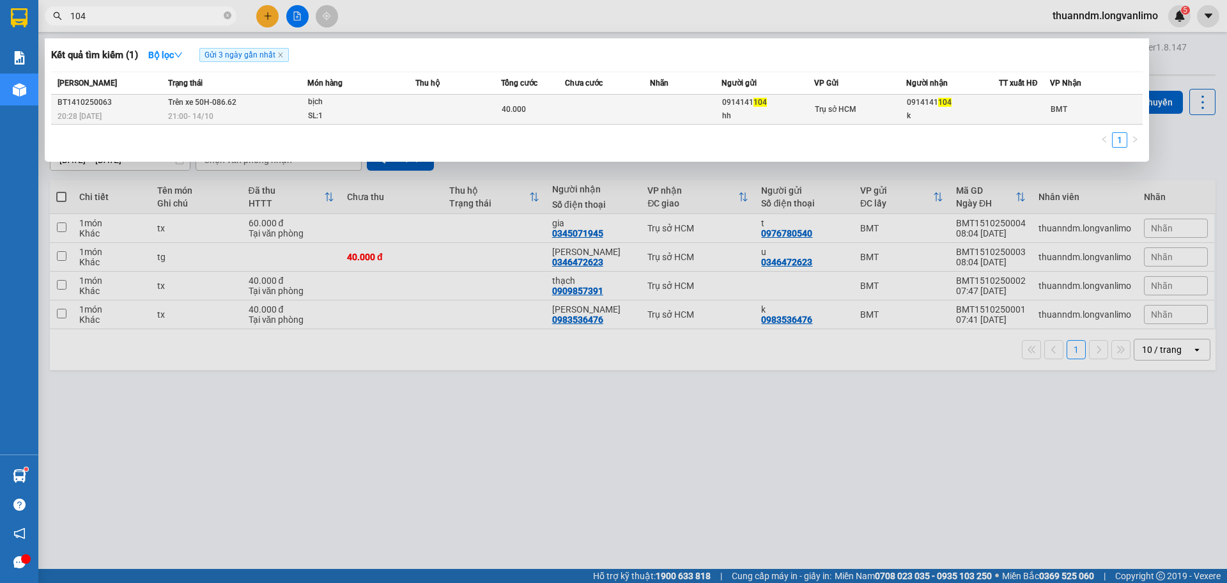
click at [613, 115] on td at bounding box center [608, 110] width 86 height 30
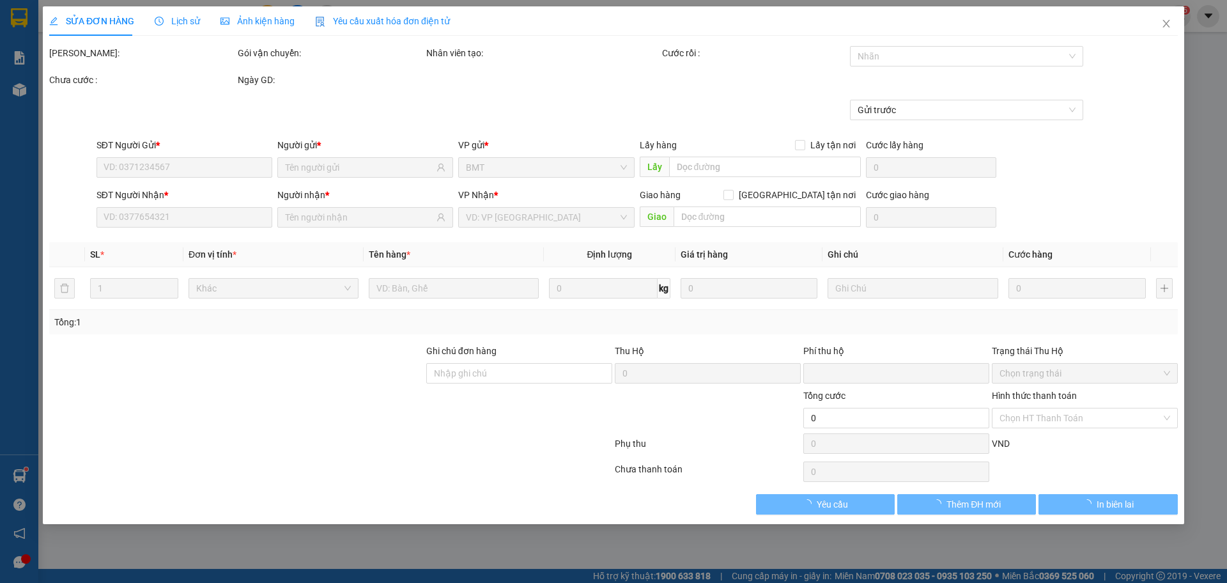
click at [280, 21] on span "Ảnh kiện hàng" at bounding box center [258, 21] width 74 height 10
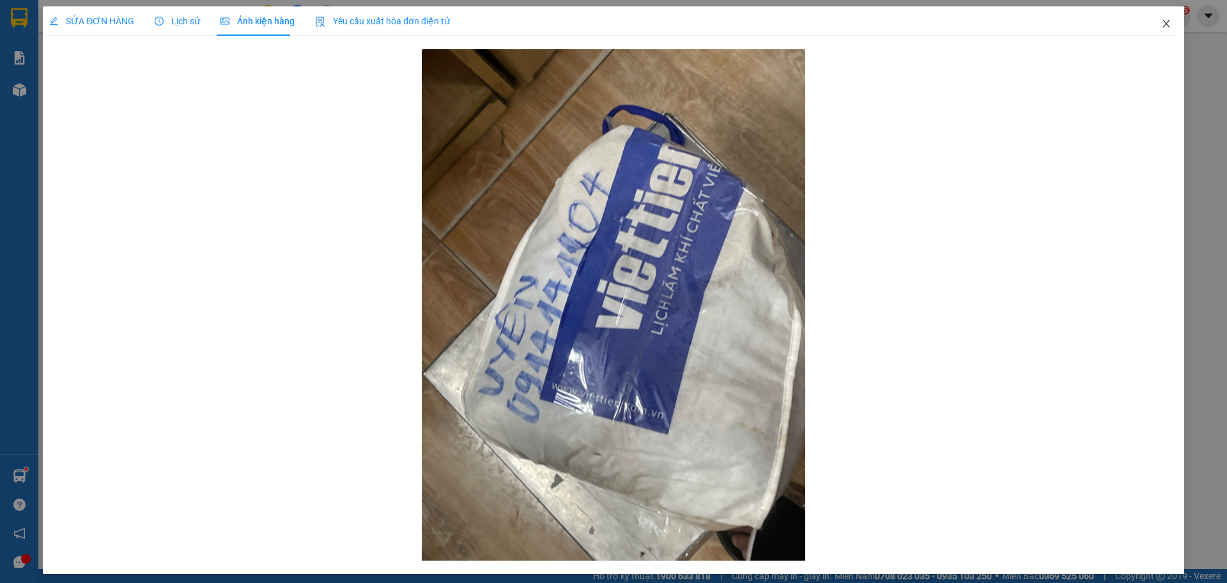
drag, startPoint x: 1148, startPoint y: 26, endPoint x: 531, endPoint y: 27, distance: 616.8
click at [1149, 26] on span "Close" at bounding box center [1167, 24] width 36 height 36
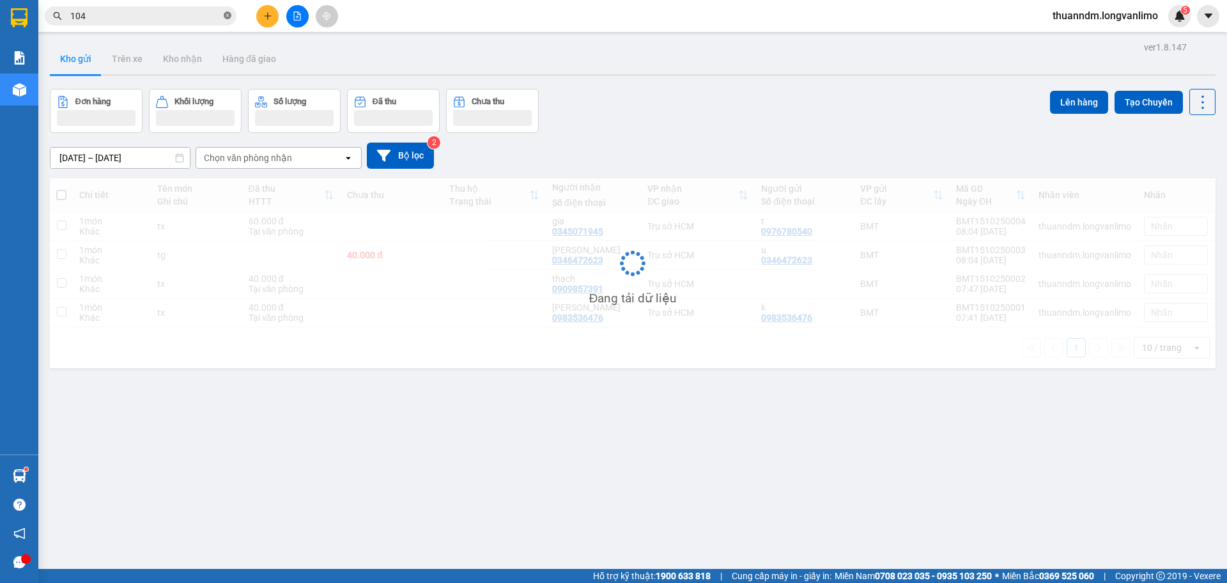
click at [229, 19] on icon "close-circle" at bounding box center [228, 16] width 8 height 8
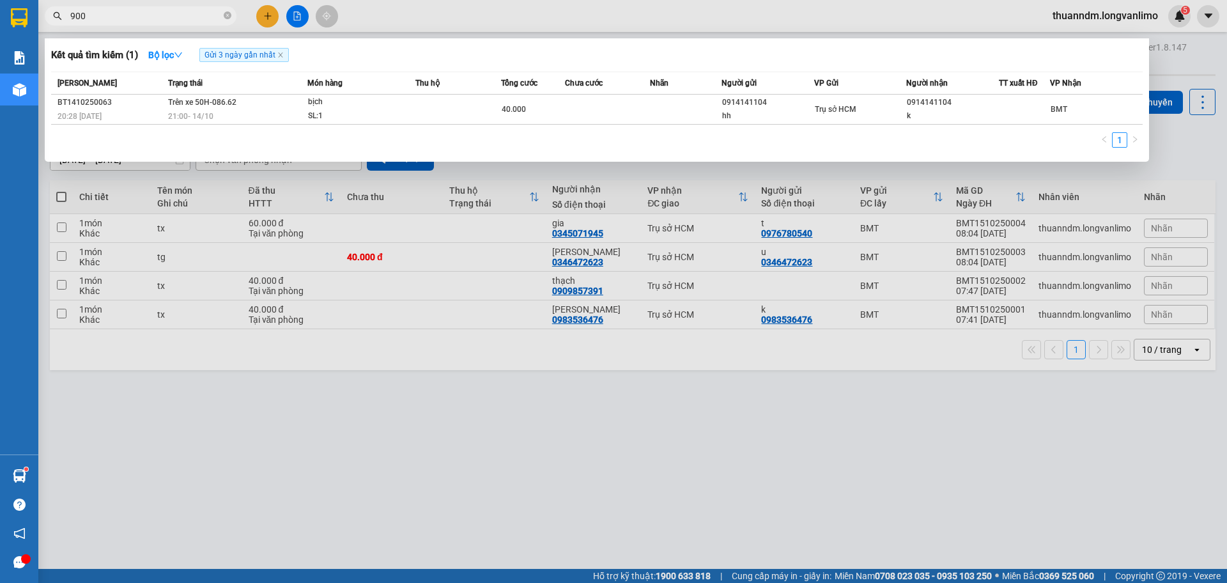
type input "9000"
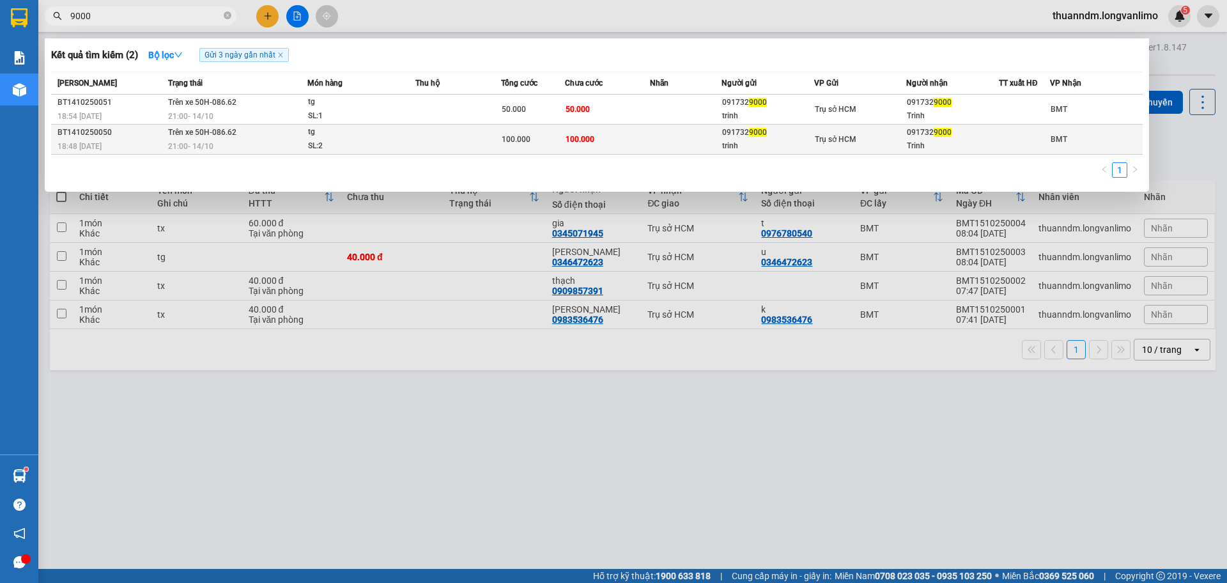
type input "9000"
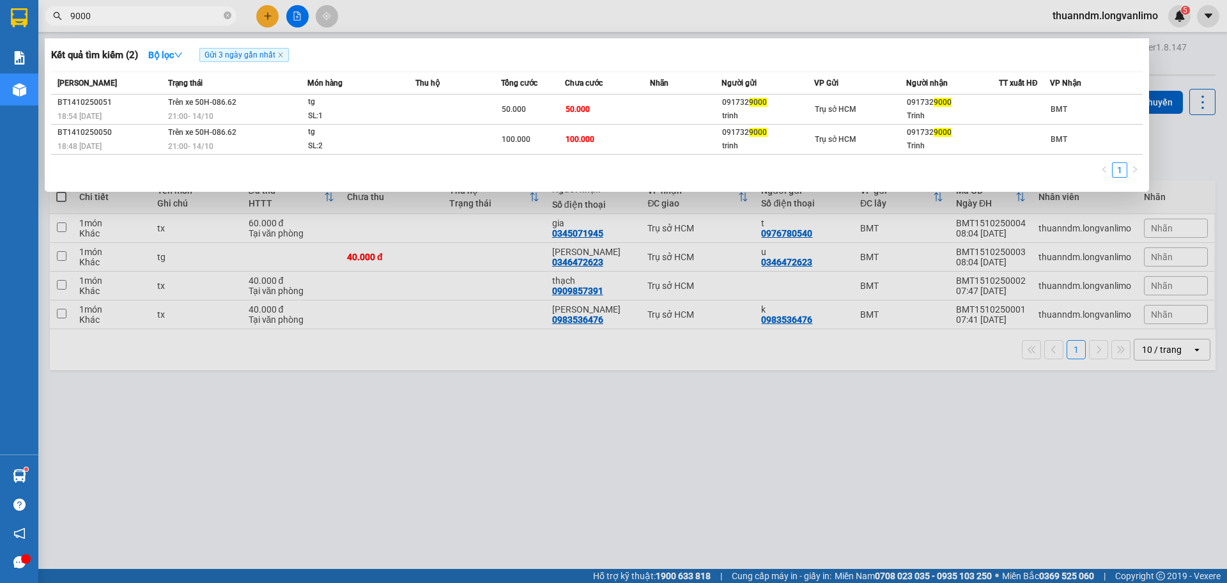
click at [388, 140] on div "SL: 2" at bounding box center [356, 146] width 96 height 14
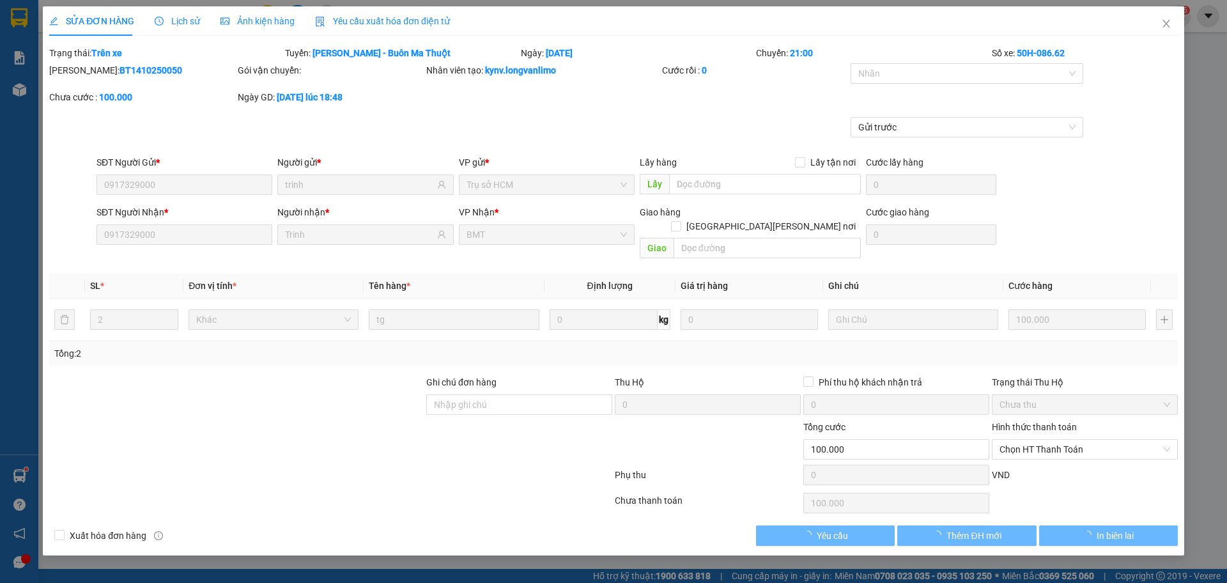
type input "0917329000"
type input "trinh"
type input "0917329000"
type input "Trinh"
type input "0"
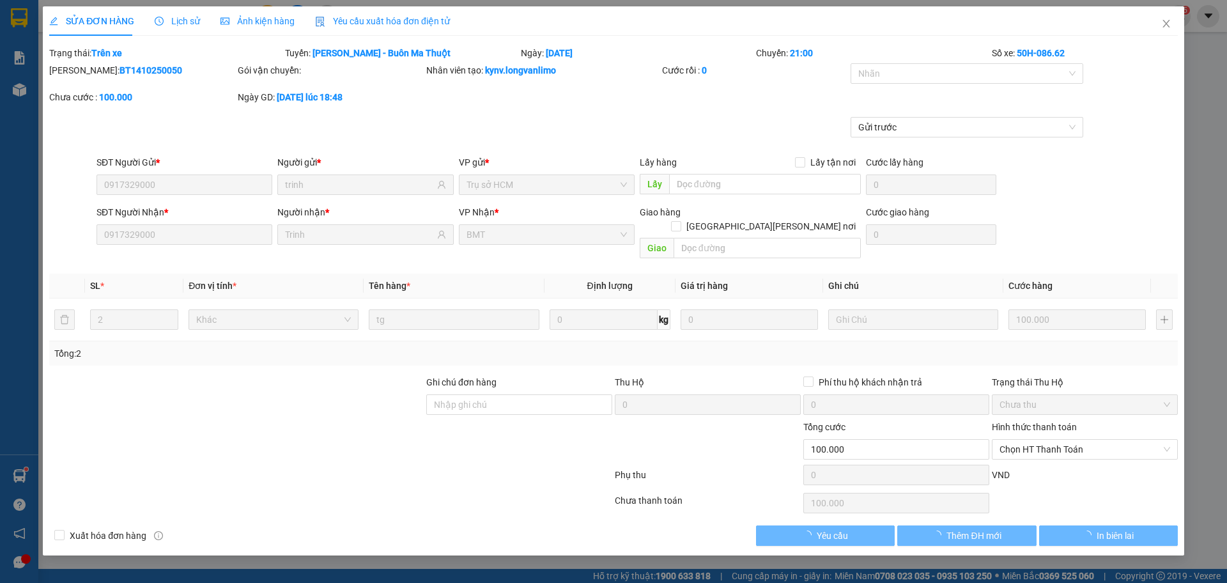
type input "100.000"
click at [277, 24] on span "Ảnh kiện hàng" at bounding box center [258, 21] width 74 height 10
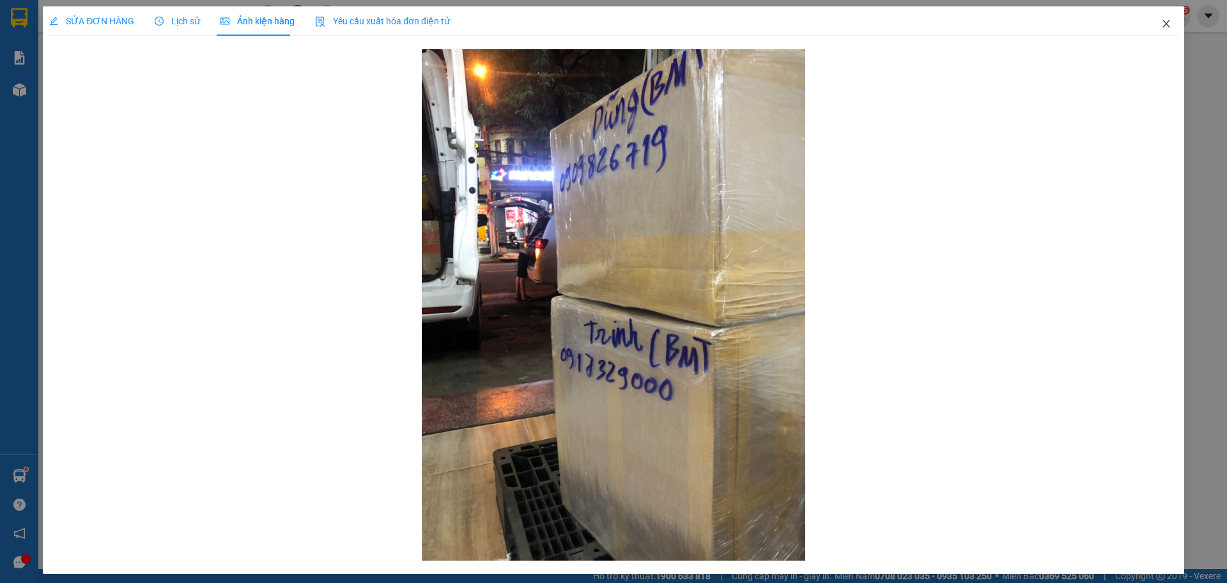
click at [1150, 29] on span "Close" at bounding box center [1167, 24] width 36 height 36
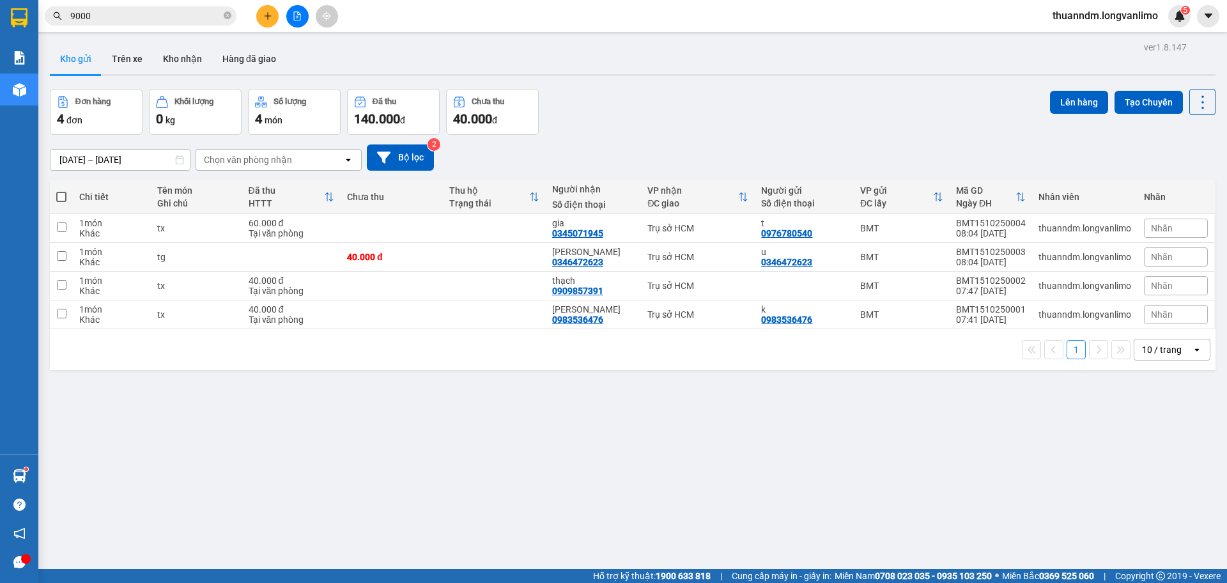
click at [188, 17] on input "9000" at bounding box center [145, 16] width 151 height 14
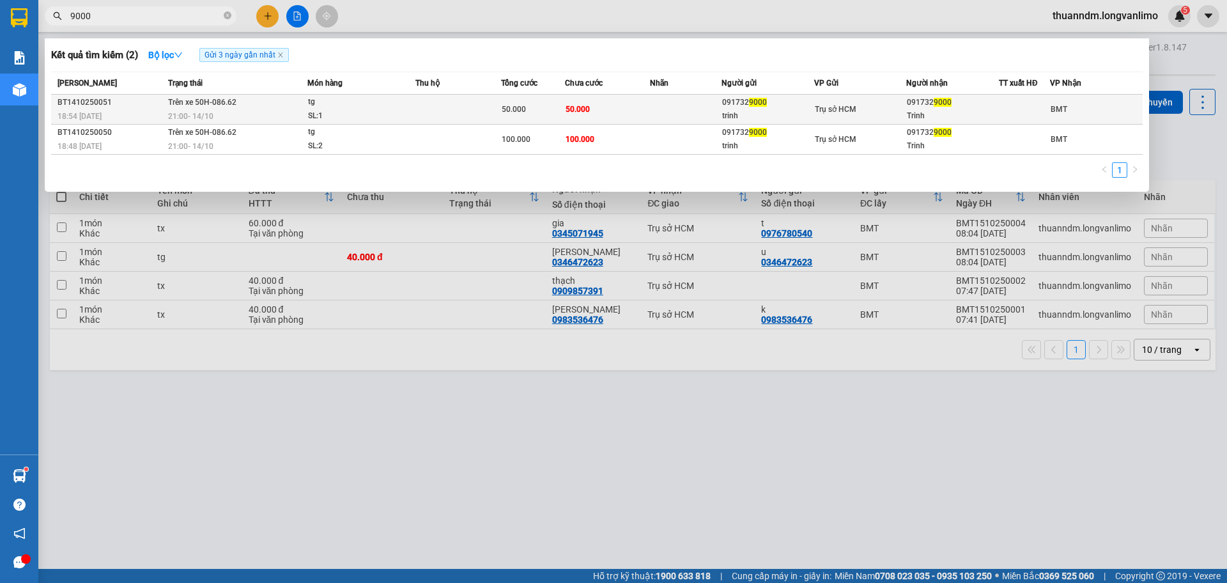
click at [352, 109] on div "SL: 1" at bounding box center [356, 116] width 96 height 14
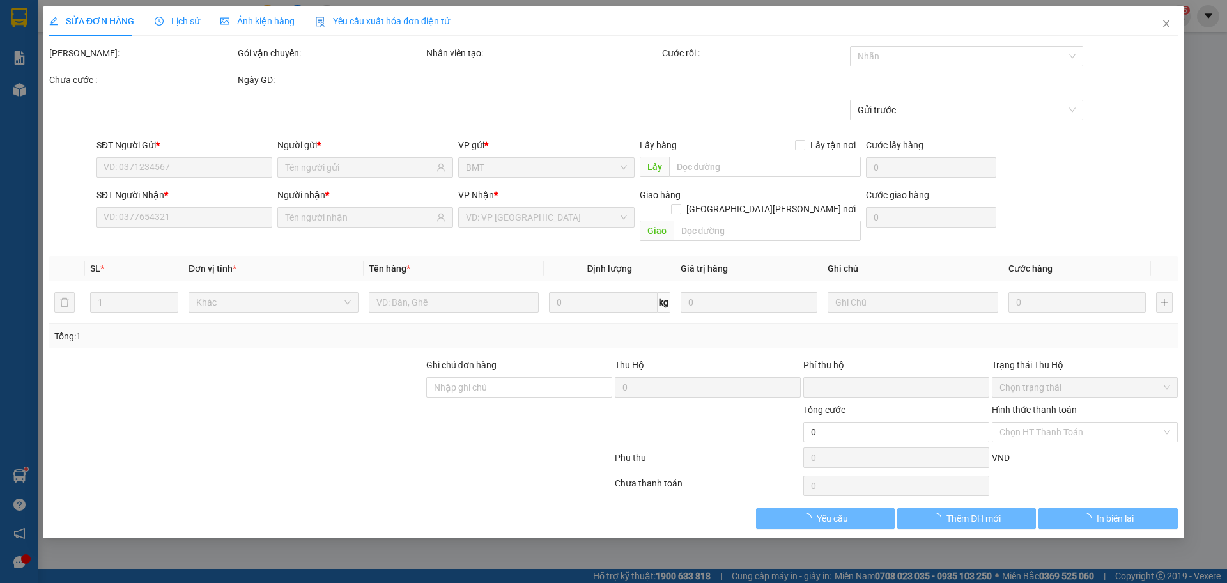
type input "0917329000"
type input "trinh"
type input "0917329000"
type input "Trinh"
type input "0"
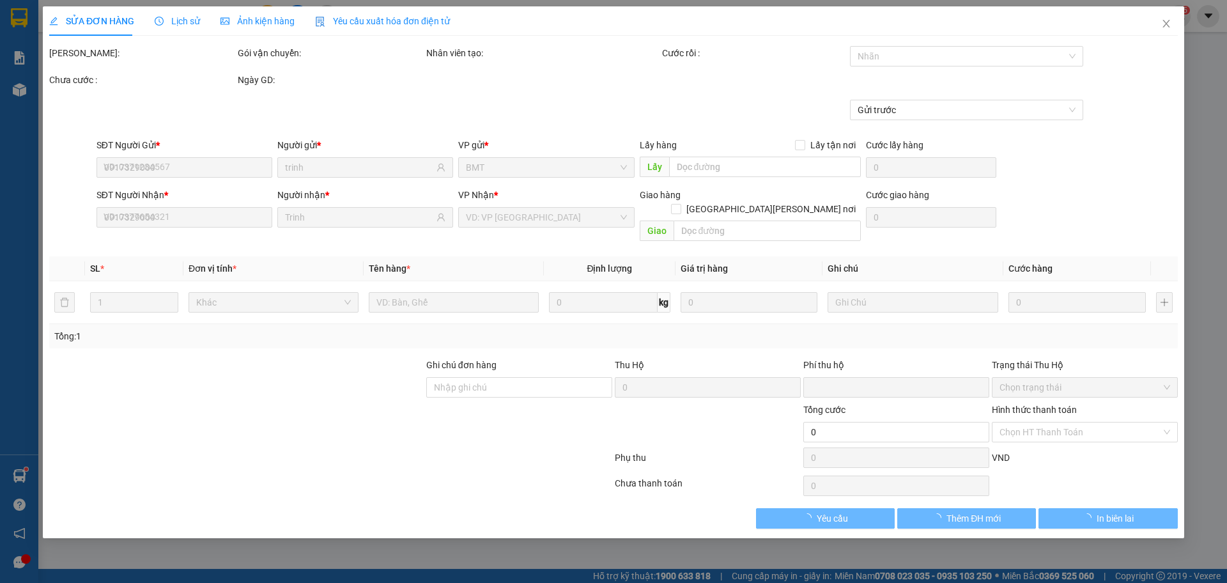
type input "50.000"
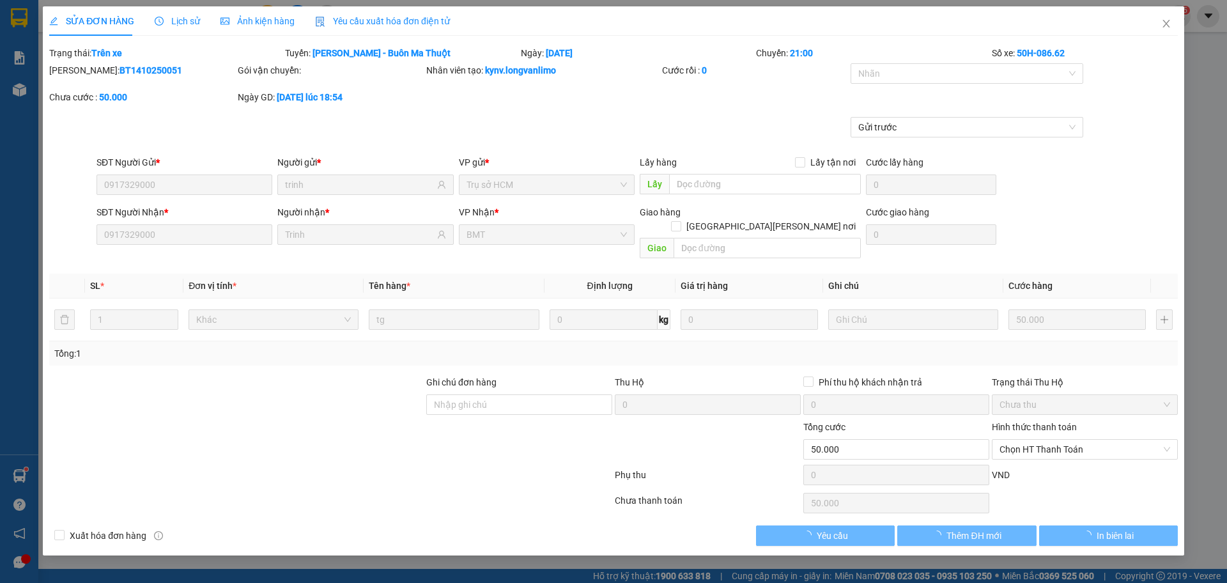
click at [263, 26] on span "Ảnh kiện hàng" at bounding box center [258, 21] width 74 height 10
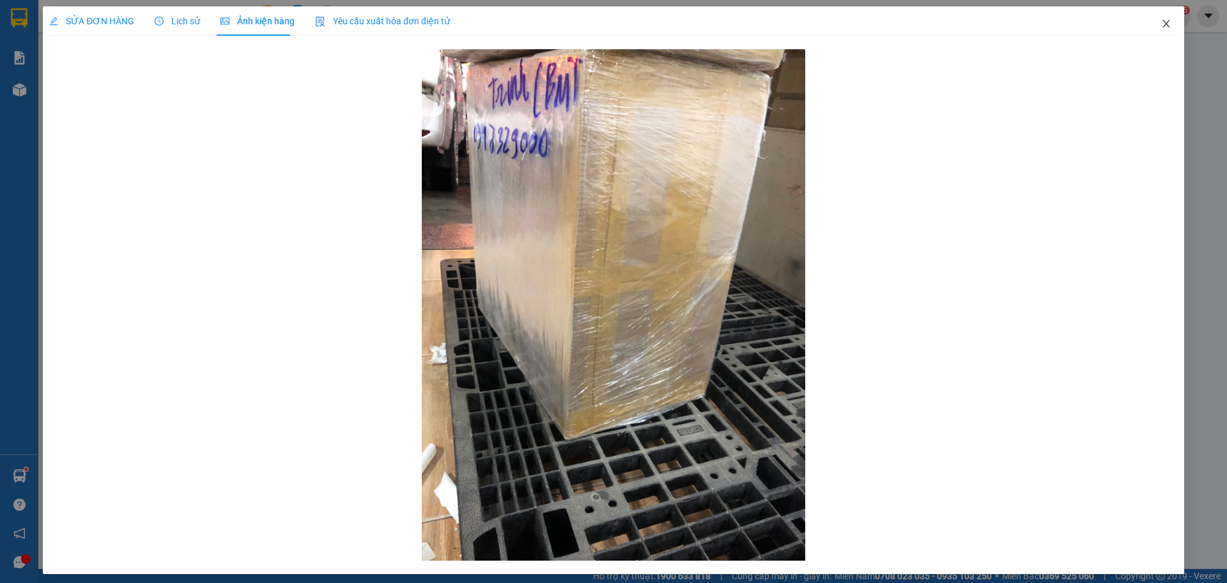
click at [1163, 27] on icon "close" at bounding box center [1166, 24] width 7 height 8
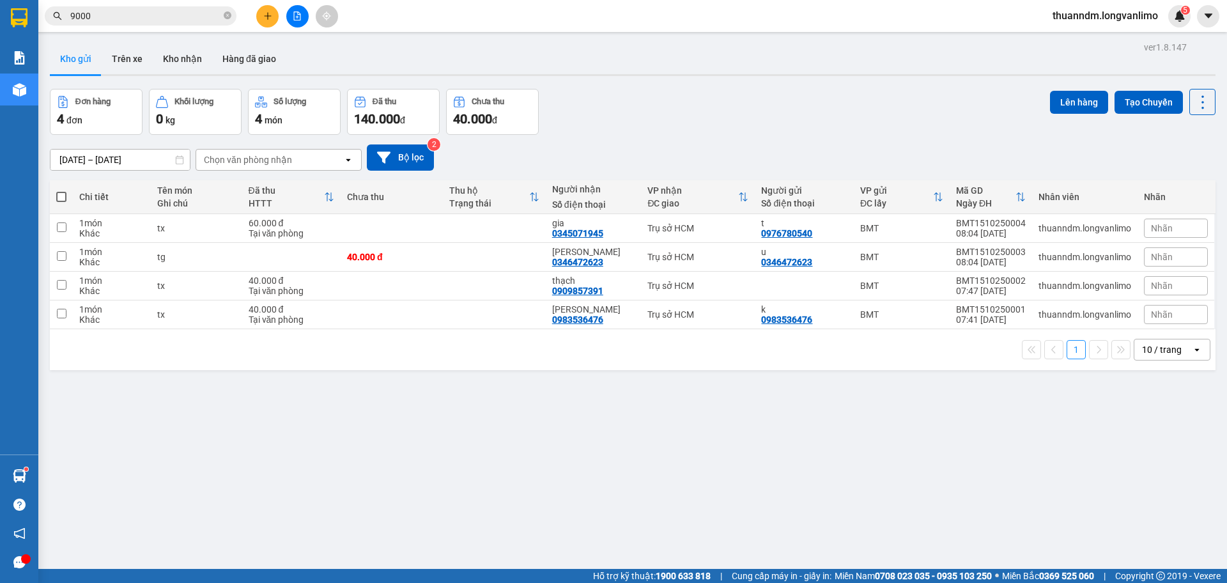
click at [171, 17] on input "9000" at bounding box center [145, 16] width 151 height 14
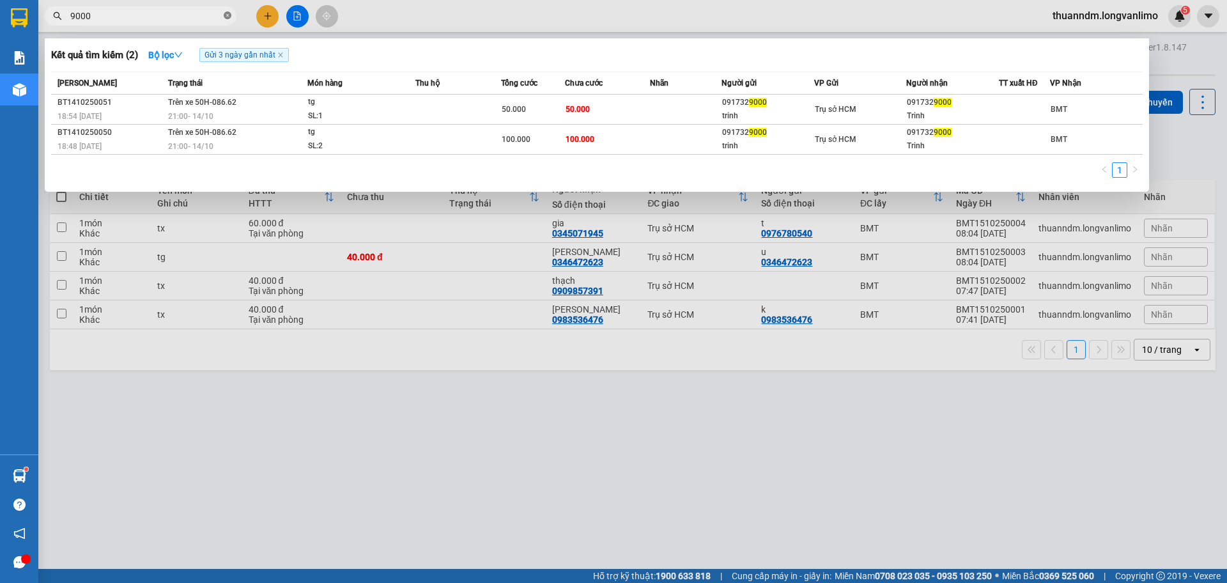
click at [227, 15] on icon "close-circle" at bounding box center [228, 16] width 8 height 8
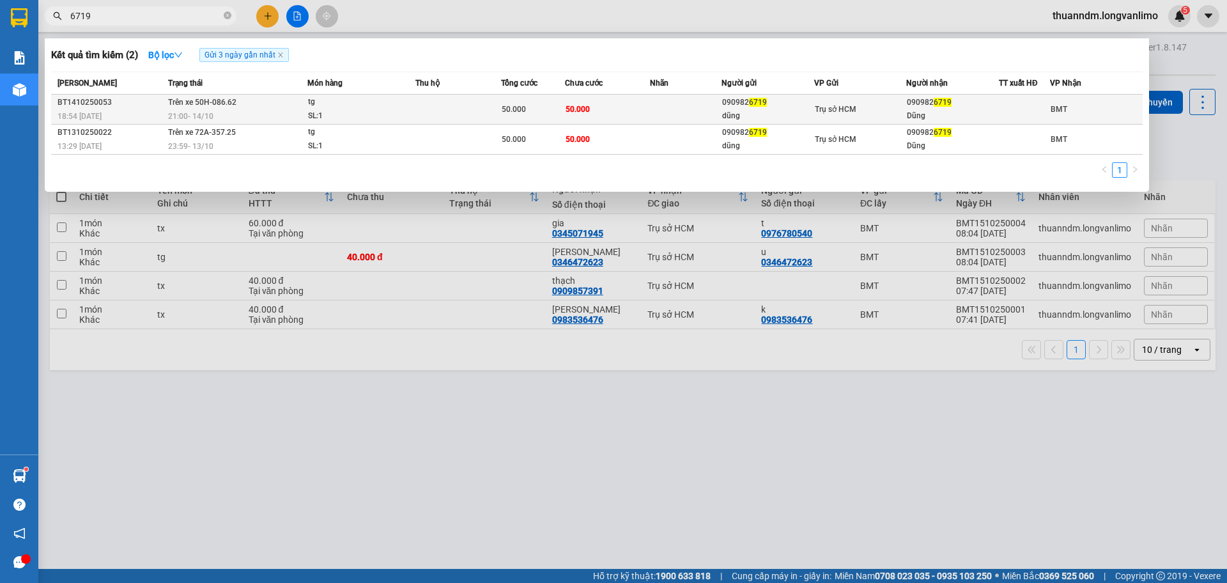
type input "6719"
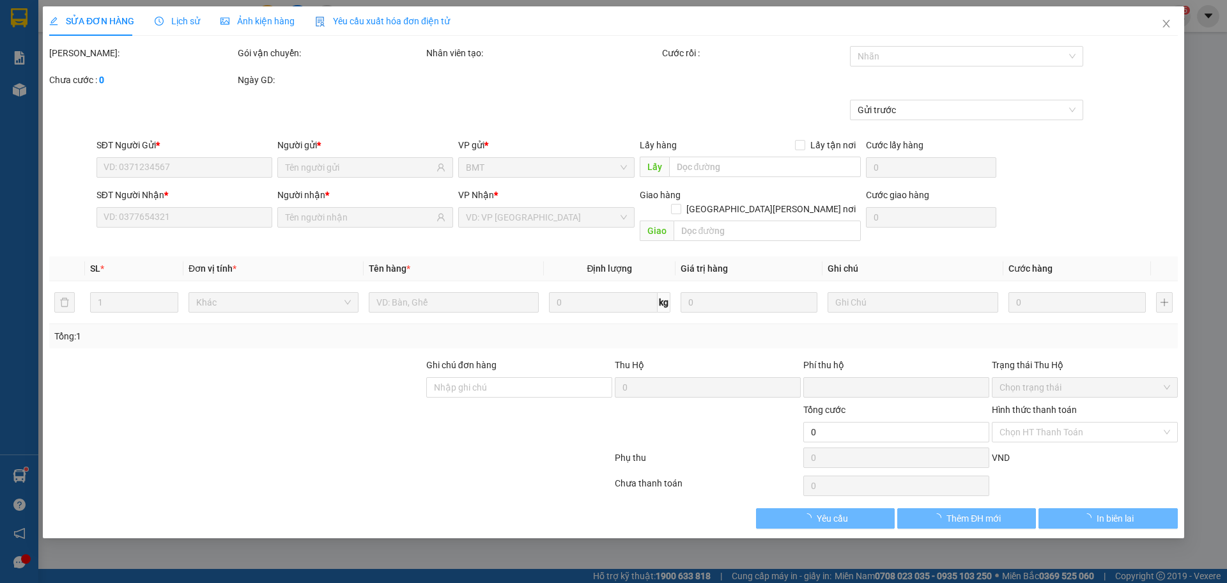
type input "0909826719"
type input "dũng"
type input "0909826719"
type input "Dũng"
type input "0"
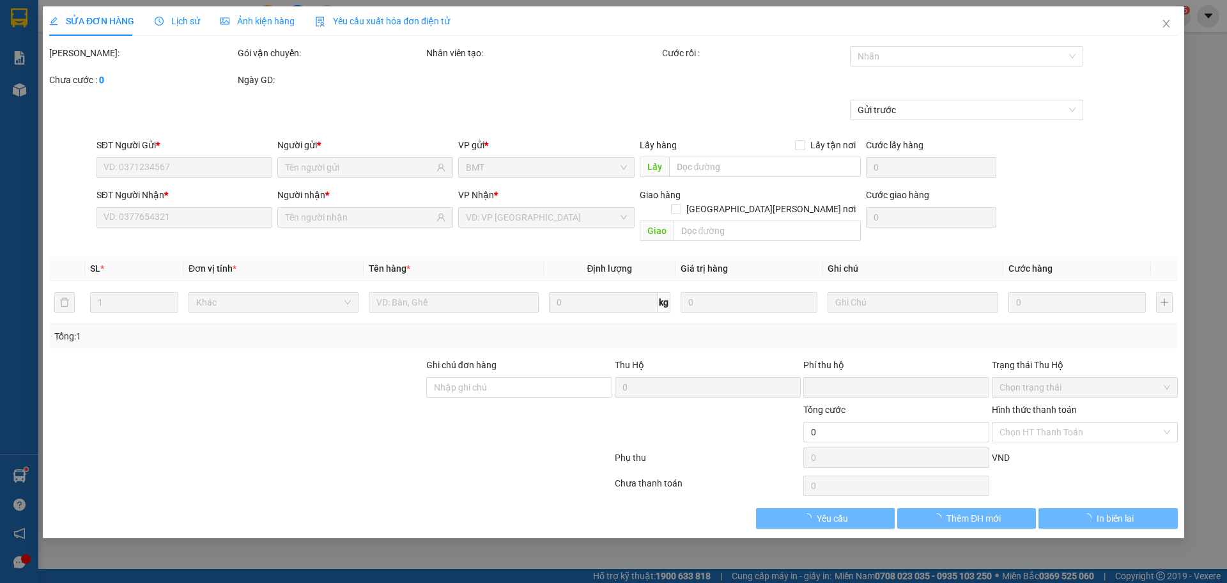
type input "50.000"
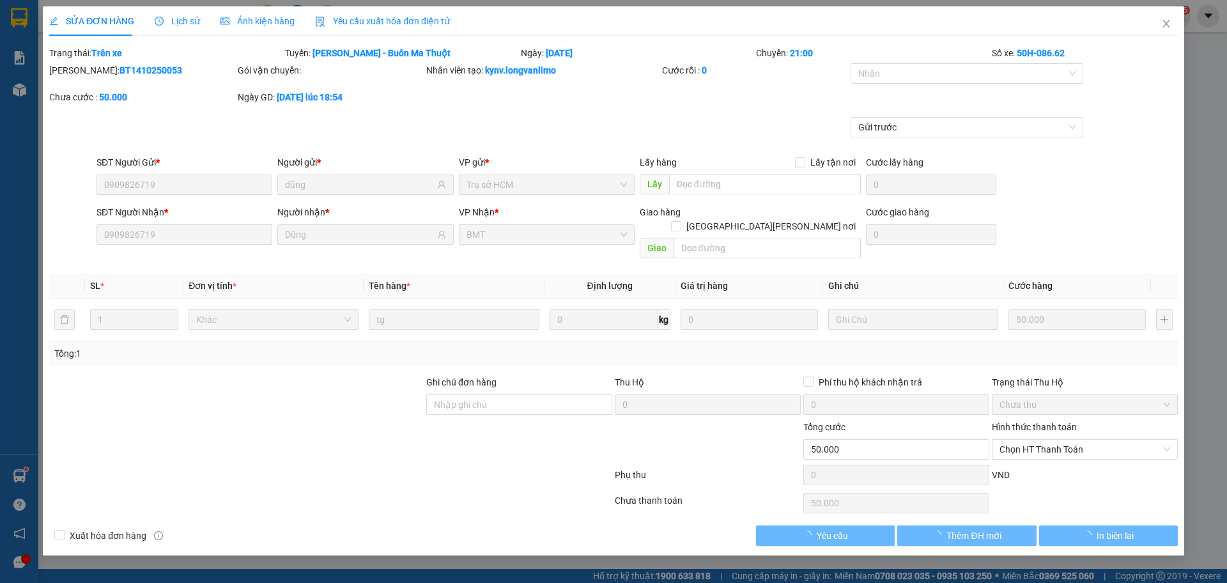
click at [270, 20] on span "Ảnh kiện hàng" at bounding box center [258, 21] width 74 height 10
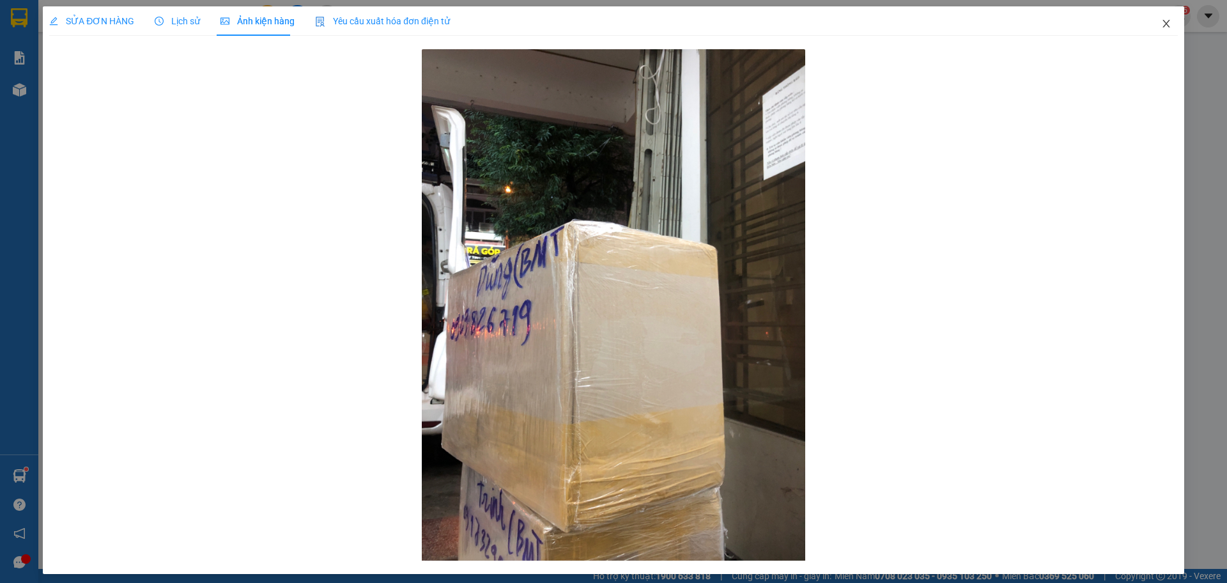
click at [1149, 27] on span "Close" at bounding box center [1167, 24] width 36 height 36
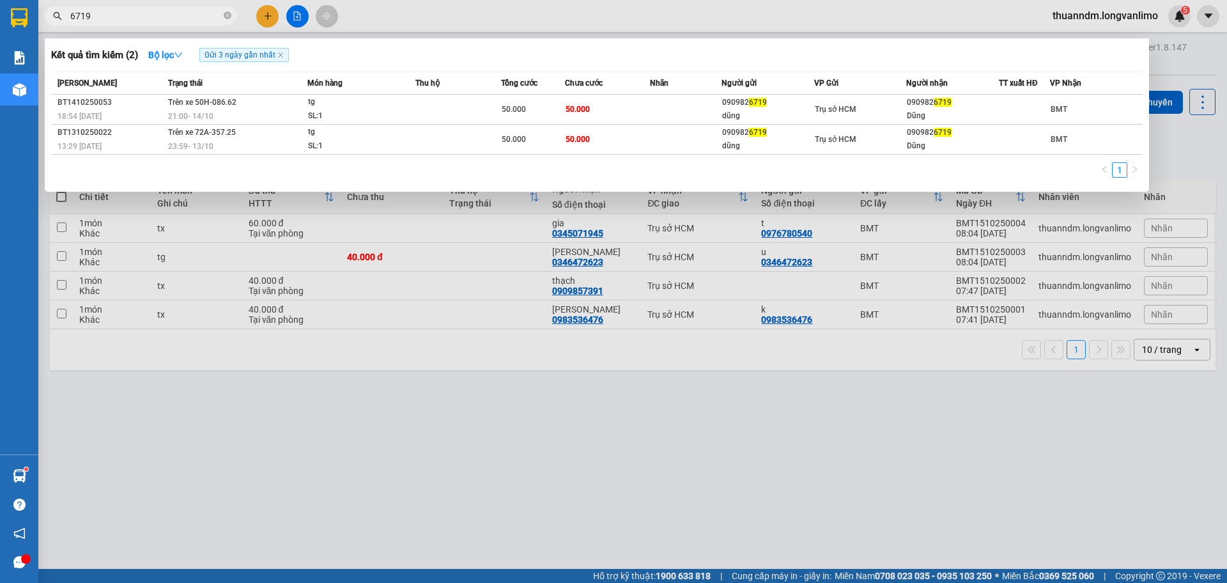
click at [233, 20] on span "6719" at bounding box center [141, 15] width 192 height 19
click at [231, 19] on span "6719" at bounding box center [141, 15] width 192 height 19
click at [226, 15] on icon "close-circle" at bounding box center [228, 16] width 8 height 8
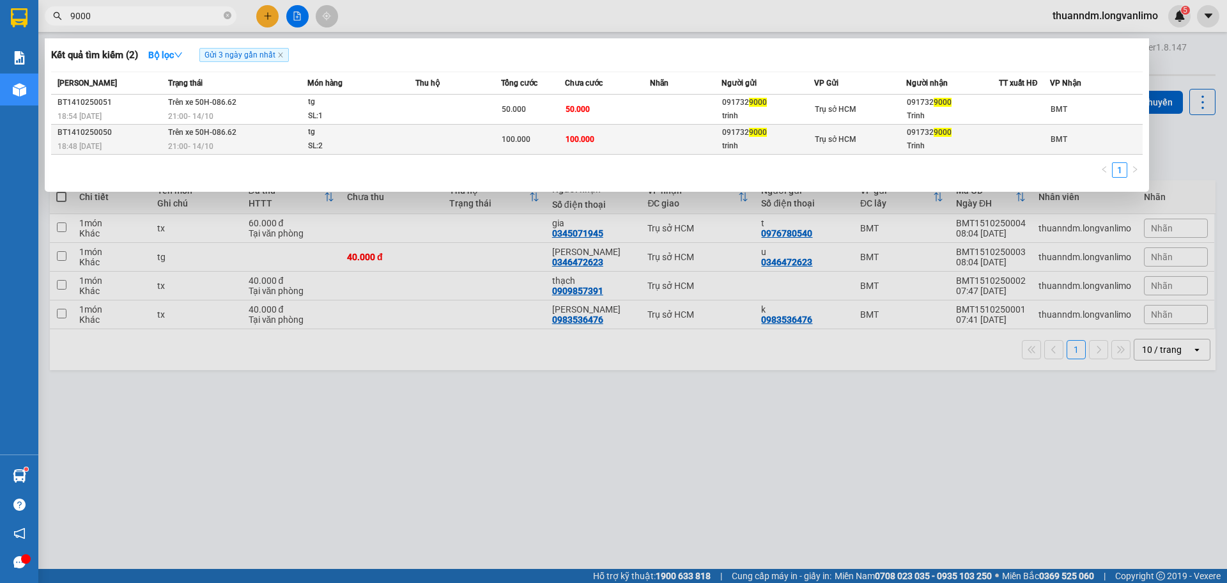
type input "9000"
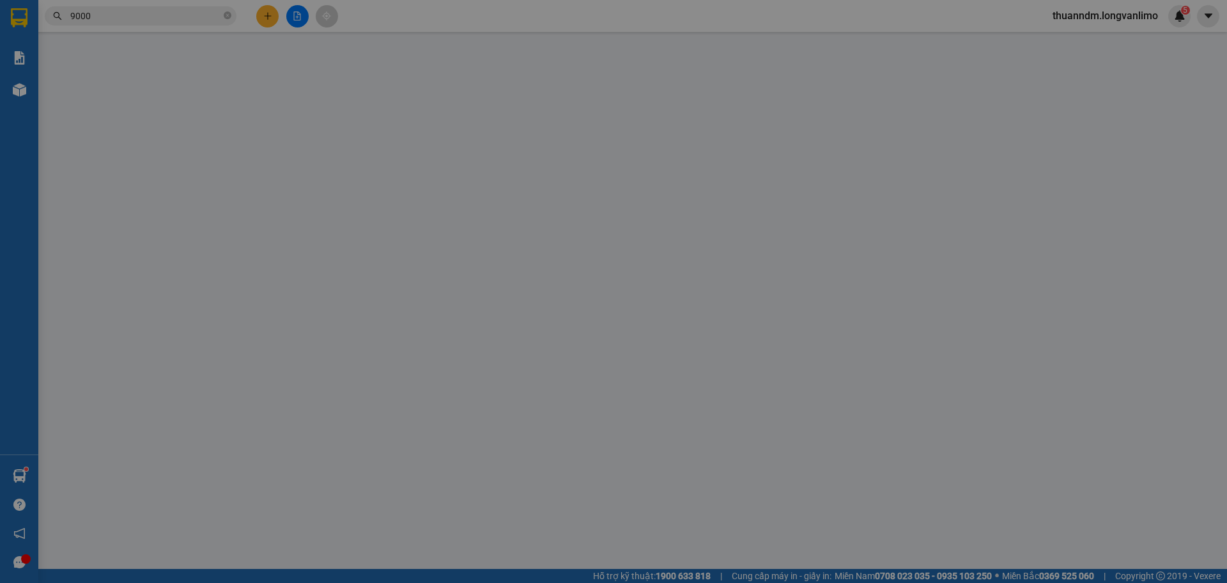
type input "0917329000"
type input "trinh"
type input "0917329000"
type input "Trinh"
type input "0"
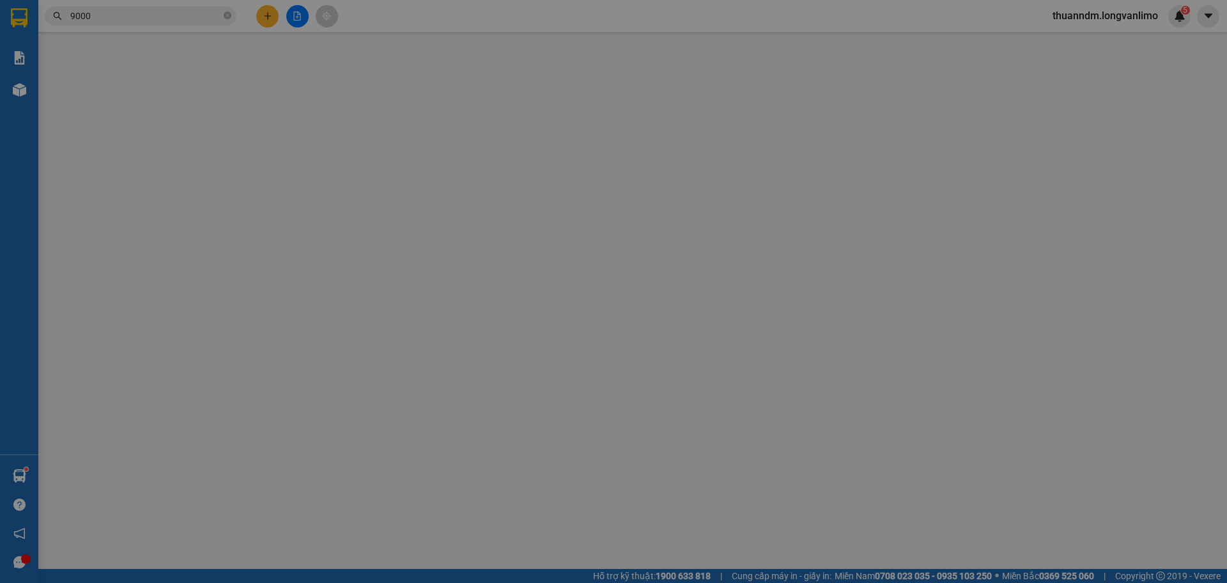
type input "100.000"
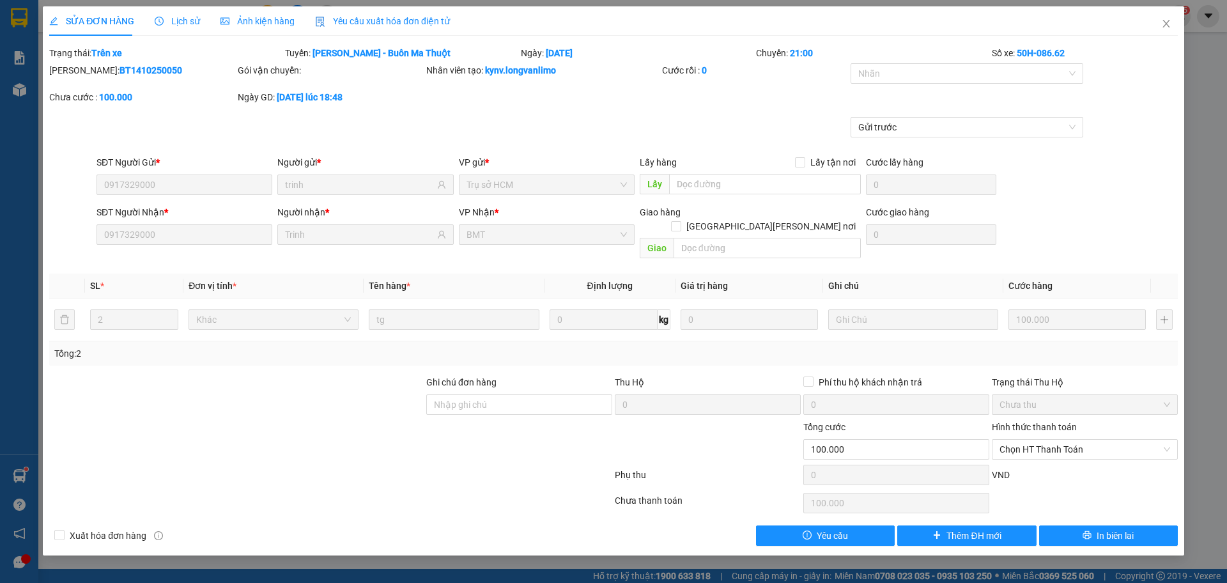
drag, startPoint x: 143, startPoint y: 66, endPoint x: 81, endPoint y: 72, distance: 61.6
click at [120, 72] on b "BT1410250050" at bounding box center [151, 70] width 63 height 10
copy b "BT1410250050"
click at [1172, 24] on span "Close" at bounding box center [1167, 24] width 36 height 36
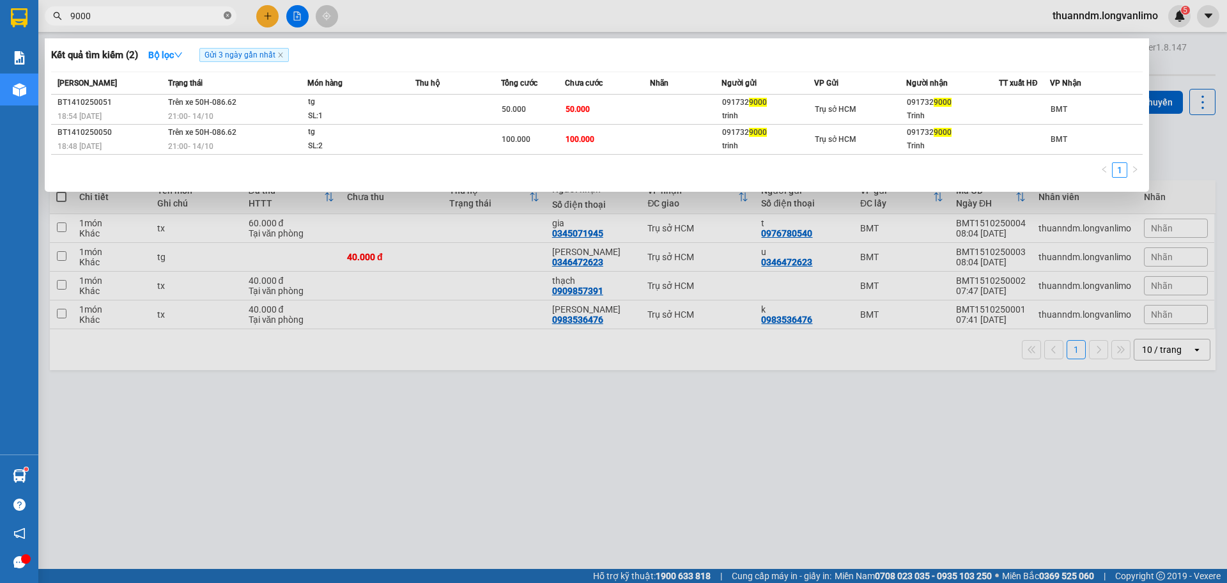
click at [228, 19] on icon "close-circle" at bounding box center [228, 16] width 8 height 8
type input "789789"
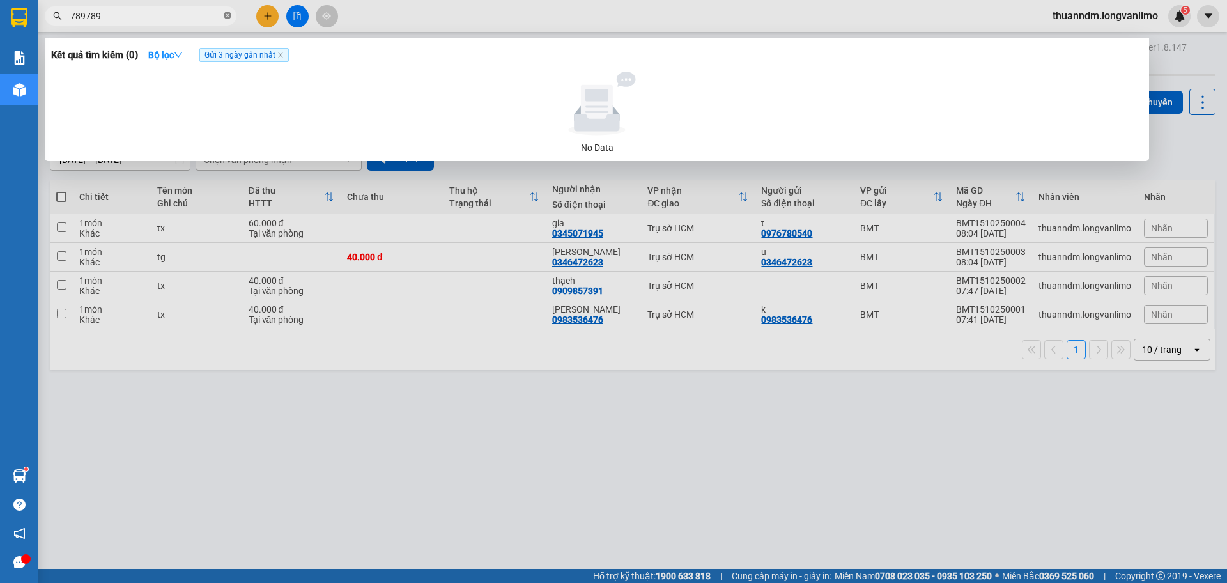
click at [228, 14] on icon "close-circle" at bounding box center [228, 16] width 8 height 8
click at [91, 15] on input "879879" at bounding box center [145, 16] width 151 height 14
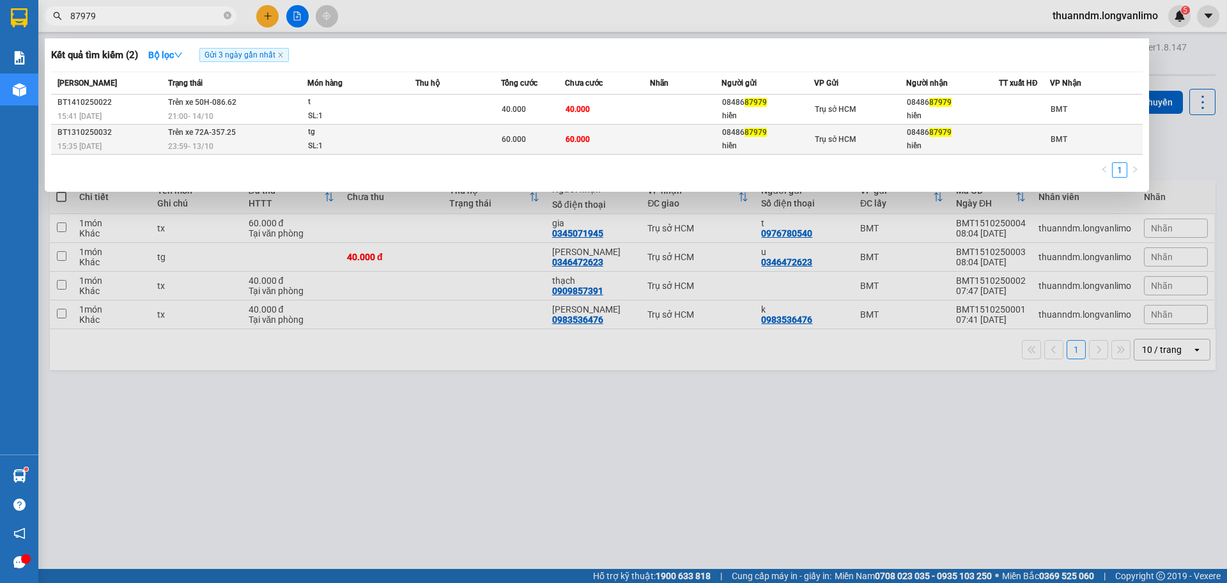
type input "87979"
click at [411, 130] on span "tg SL: 1" at bounding box center [361, 138] width 107 height 27
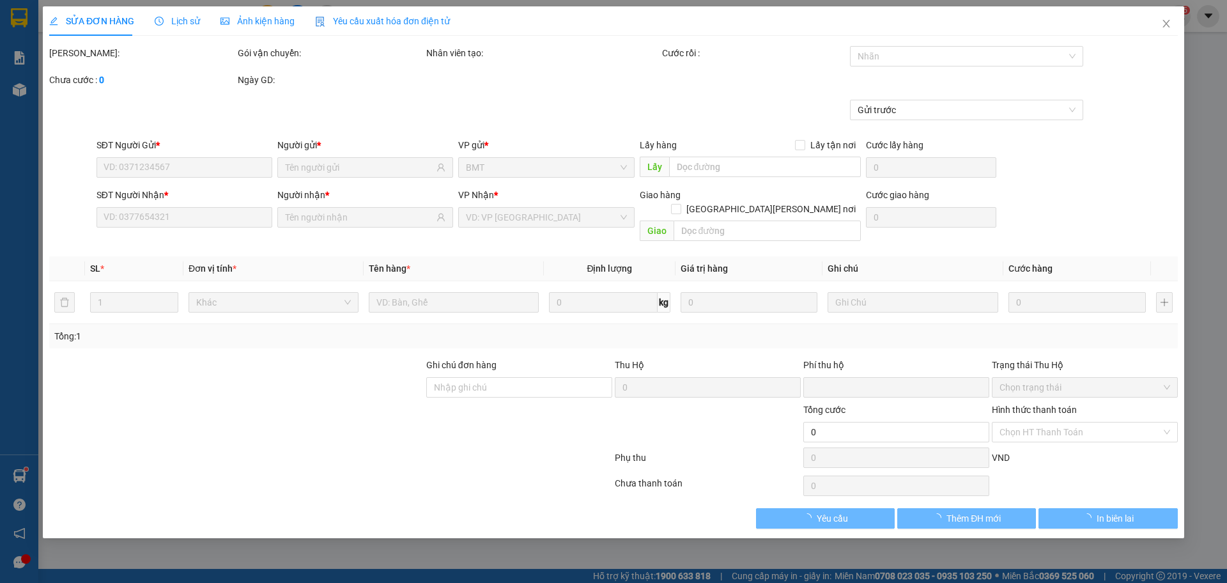
click at [282, 24] on span "Ảnh kiện hàng" at bounding box center [258, 21] width 74 height 10
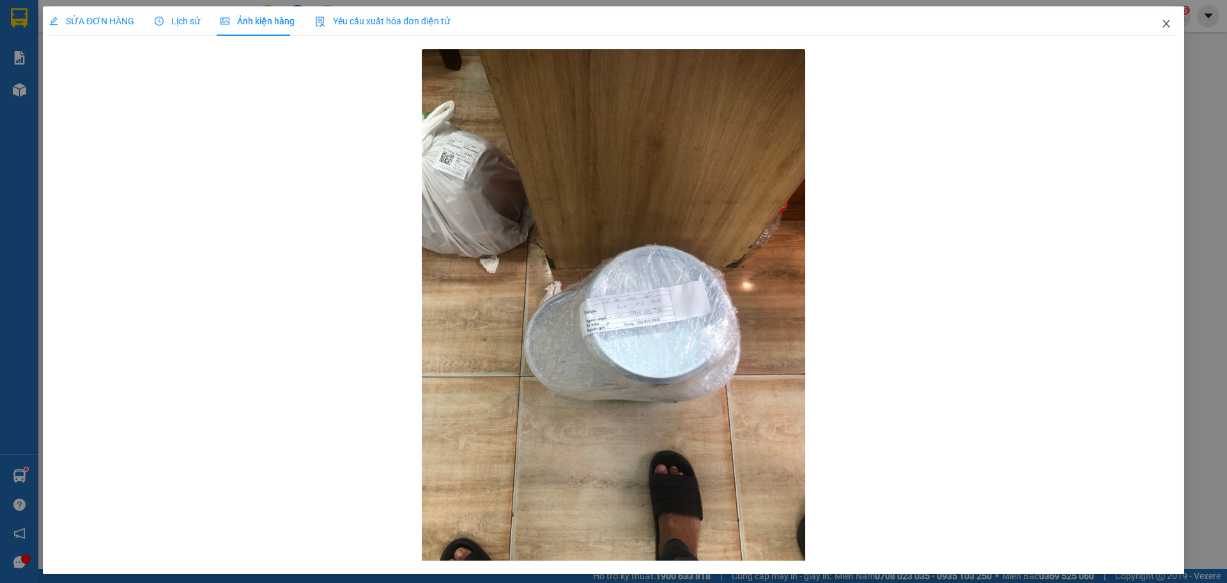
click at [1162, 24] on icon "close" at bounding box center [1166, 24] width 10 height 10
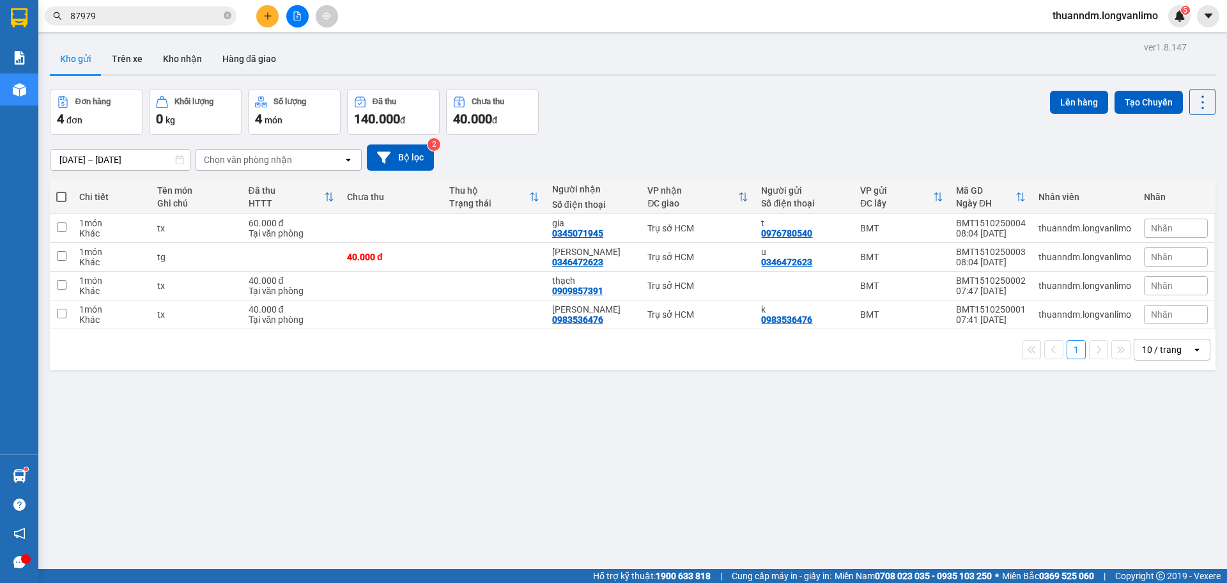
click at [169, 18] on input "87979" at bounding box center [145, 16] width 151 height 14
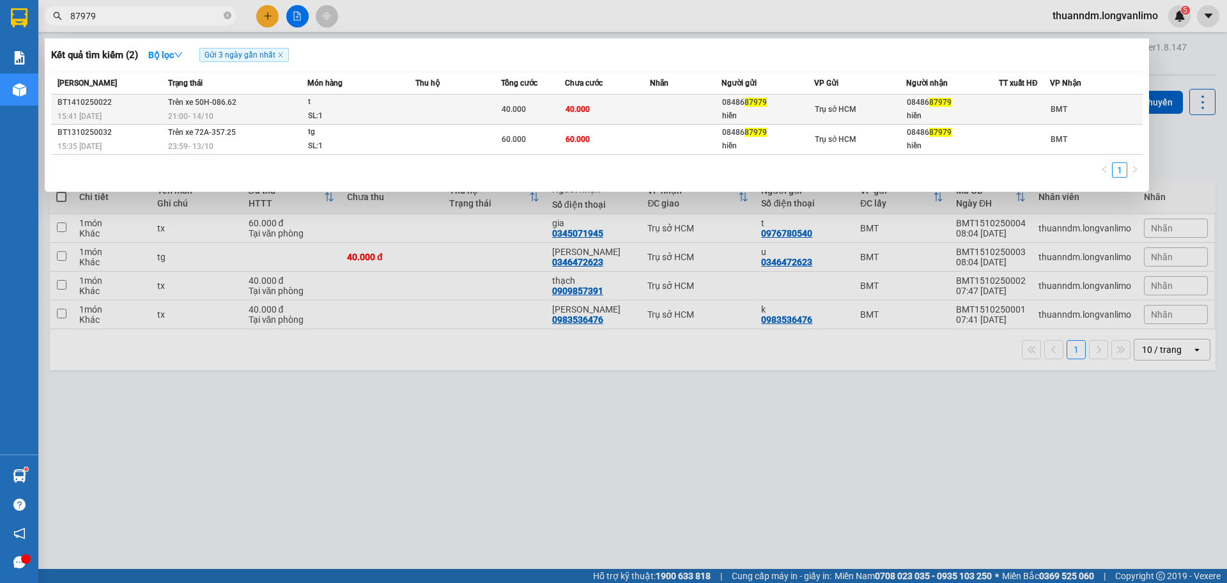
click at [360, 108] on div "t" at bounding box center [356, 102] width 96 height 14
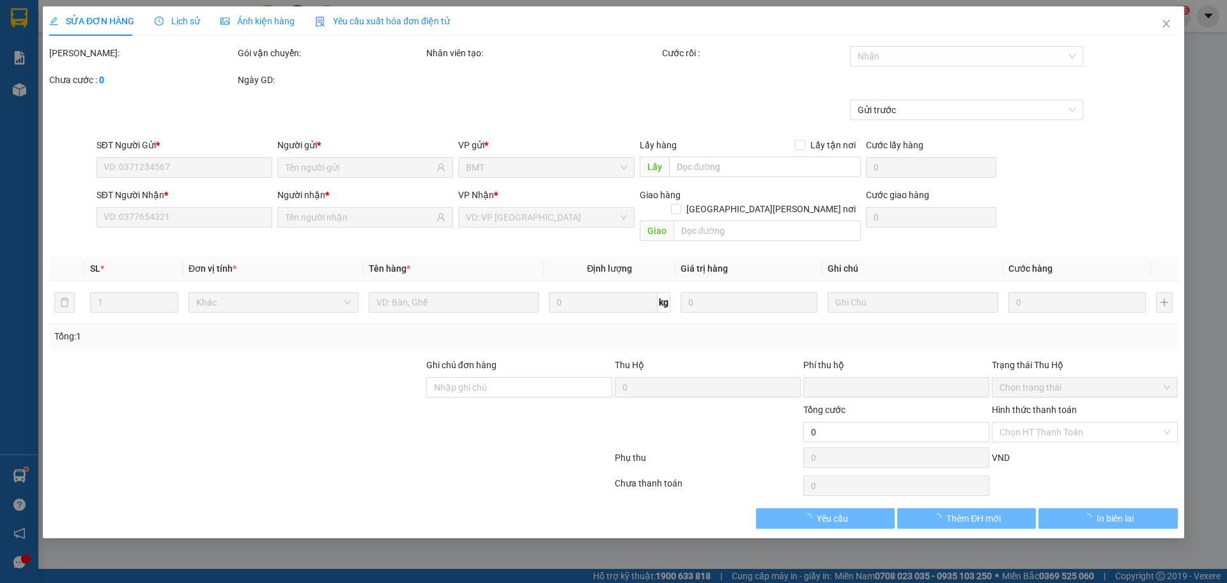
type input "0848687979"
type input "hiền"
type input "0848687979"
type input "hiền"
type input "0"
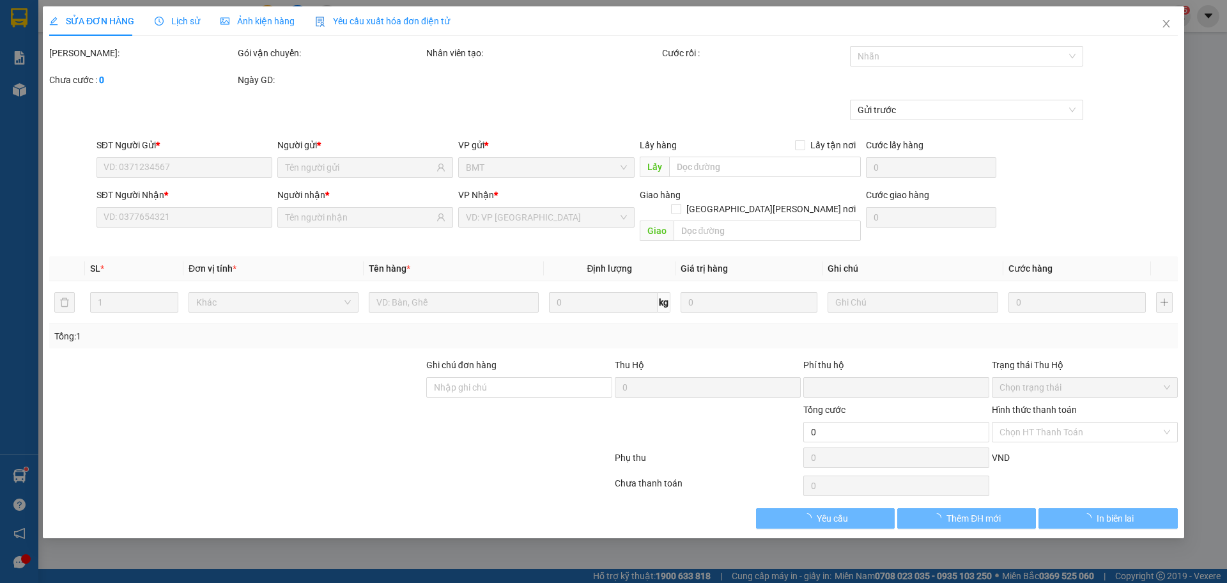
type input "40.000"
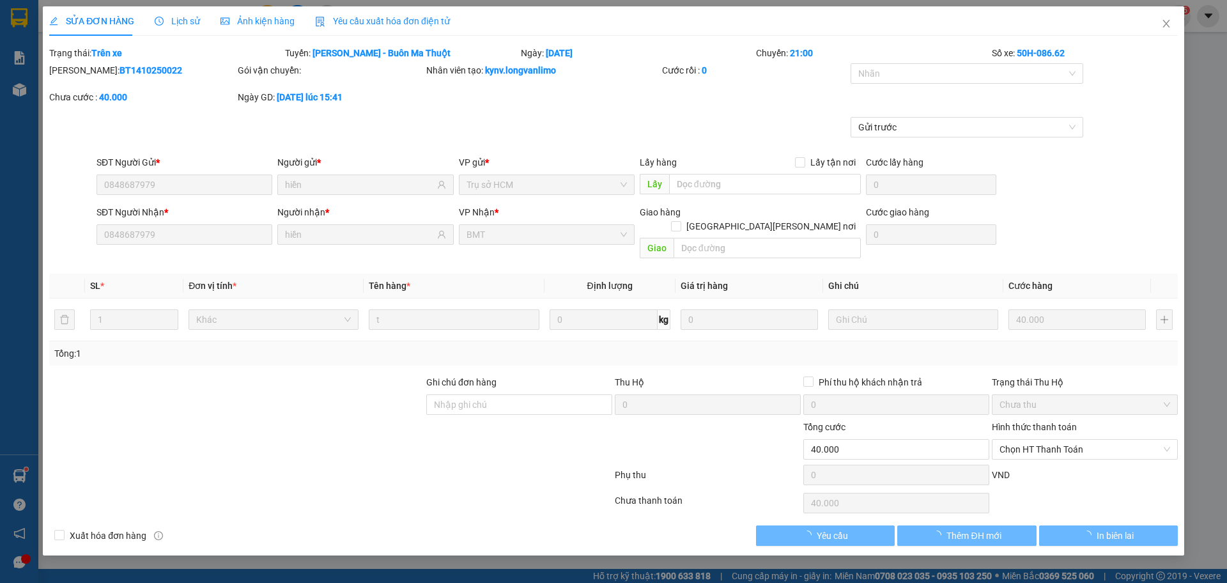
click at [259, 19] on span "Ảnh kiện hàng" at bounding box center [258, 21] width 74 height 10
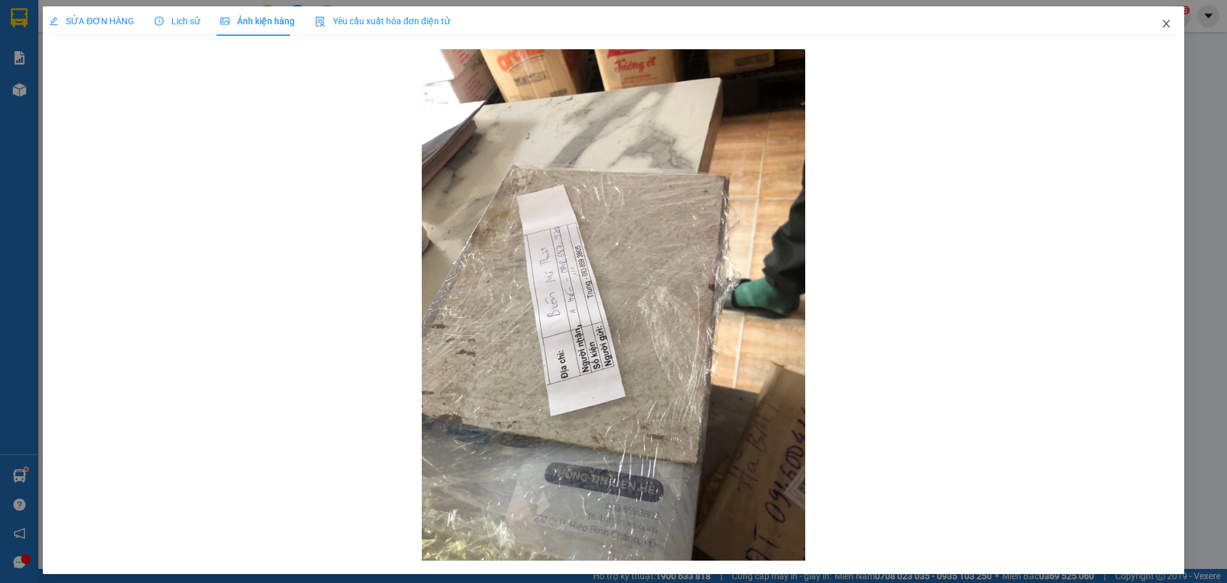
click at [1149, 24] on span "Close" at bounding box center [1167, 24] width 36 height 36
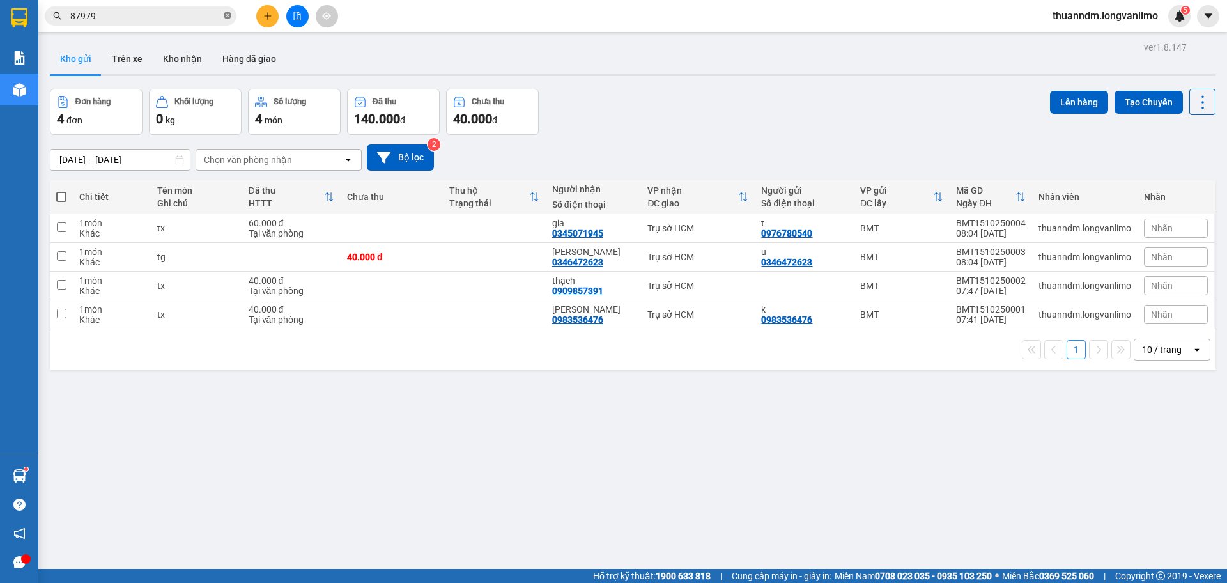
click at [227, 15] on icon "close-circle" at bounding box center [228, 16] width 8 height 8
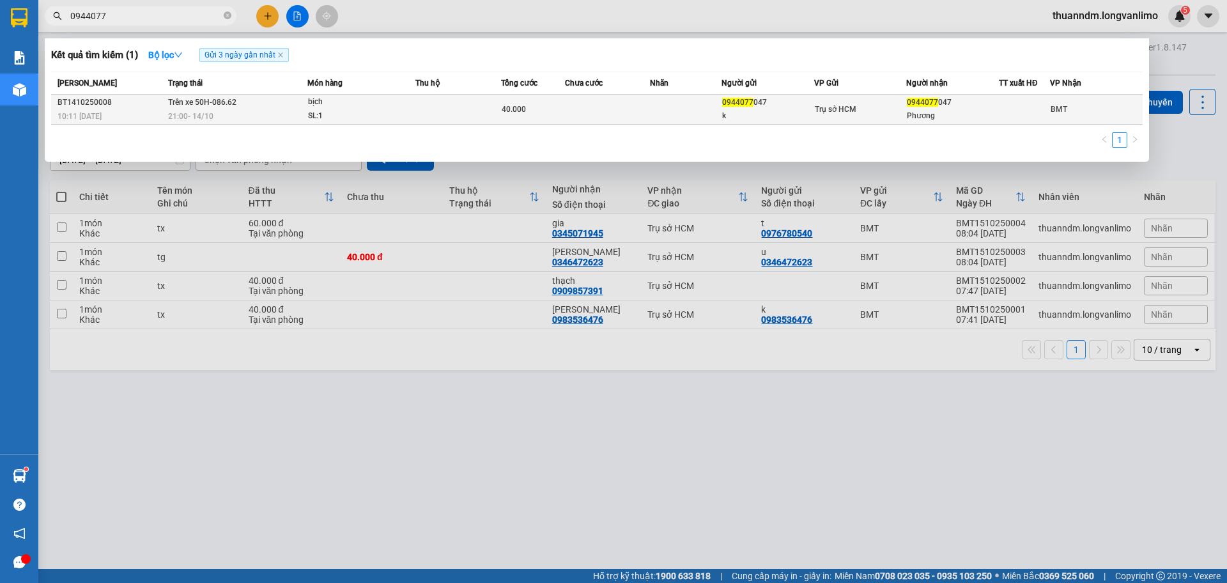
type input "0944077"
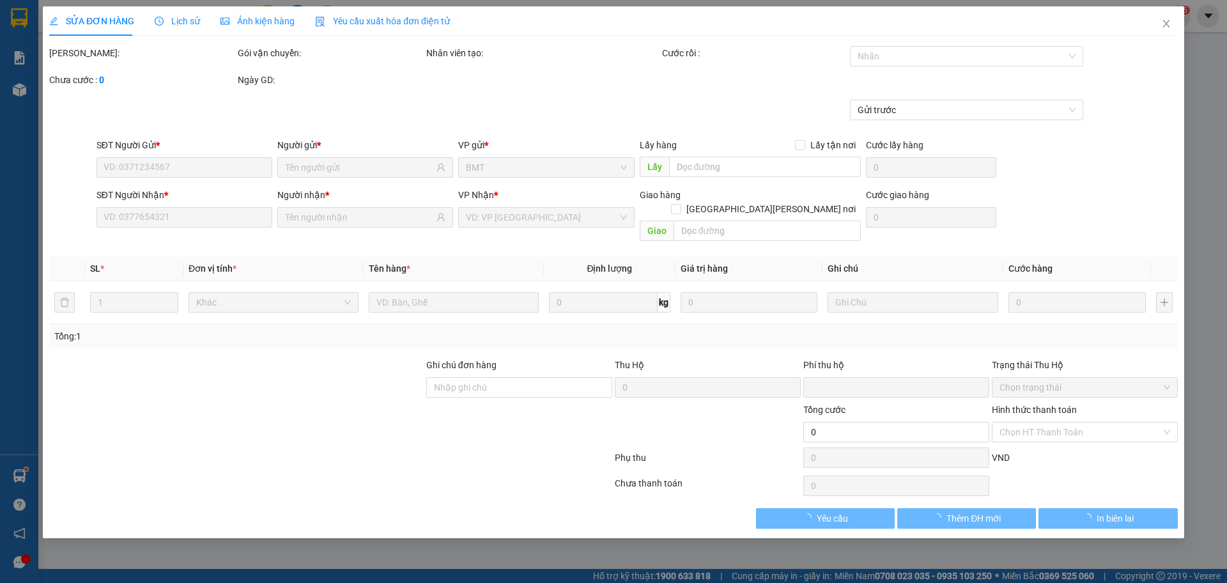
type input "0944077047"
type input "k"
type input "0944077047"
type input "Phương"
type input "0"
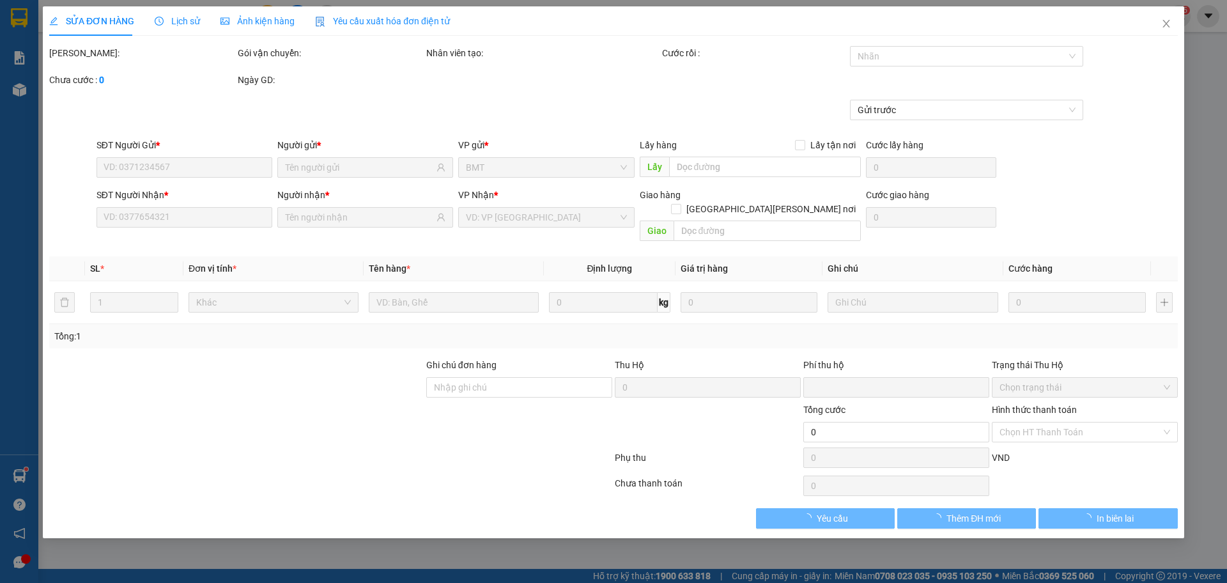
type input "40.000"
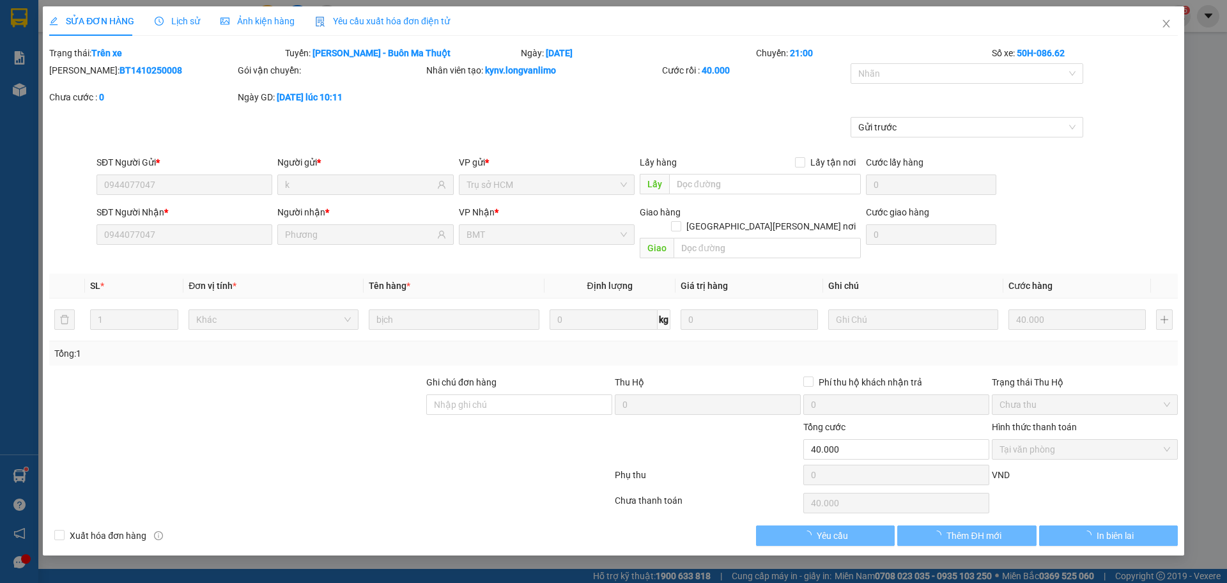
click at [279, 25] on span "Ảnh kiện hàng" at bounding box center [258, 21] width 74 height 10
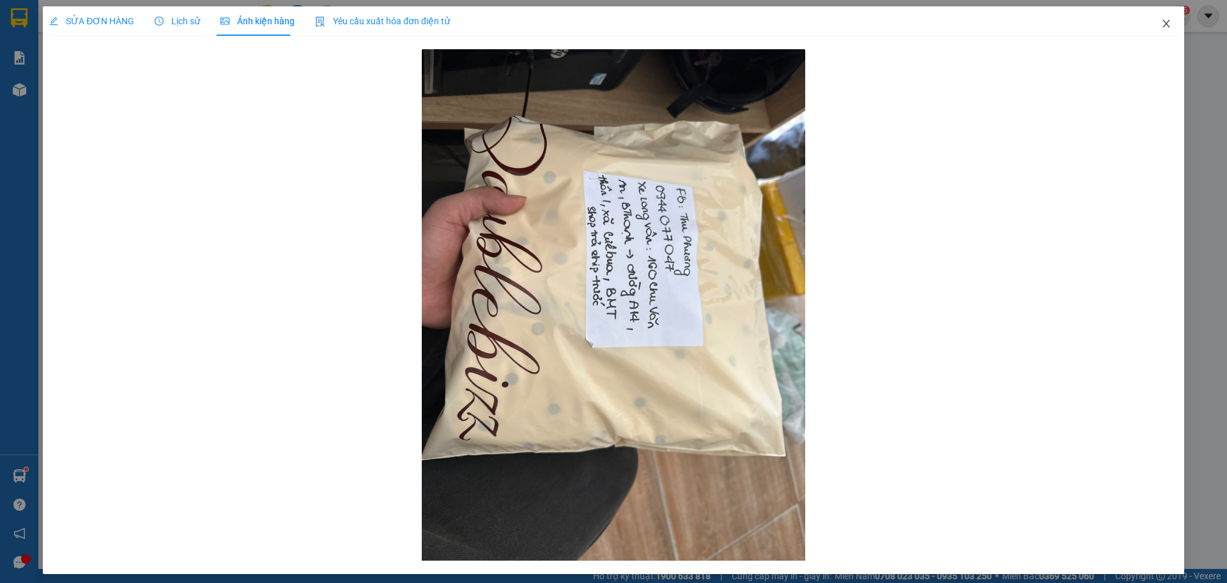
click at [1161, 28] on icon "close" at bounding box center [1166, 24] width 10 height 10
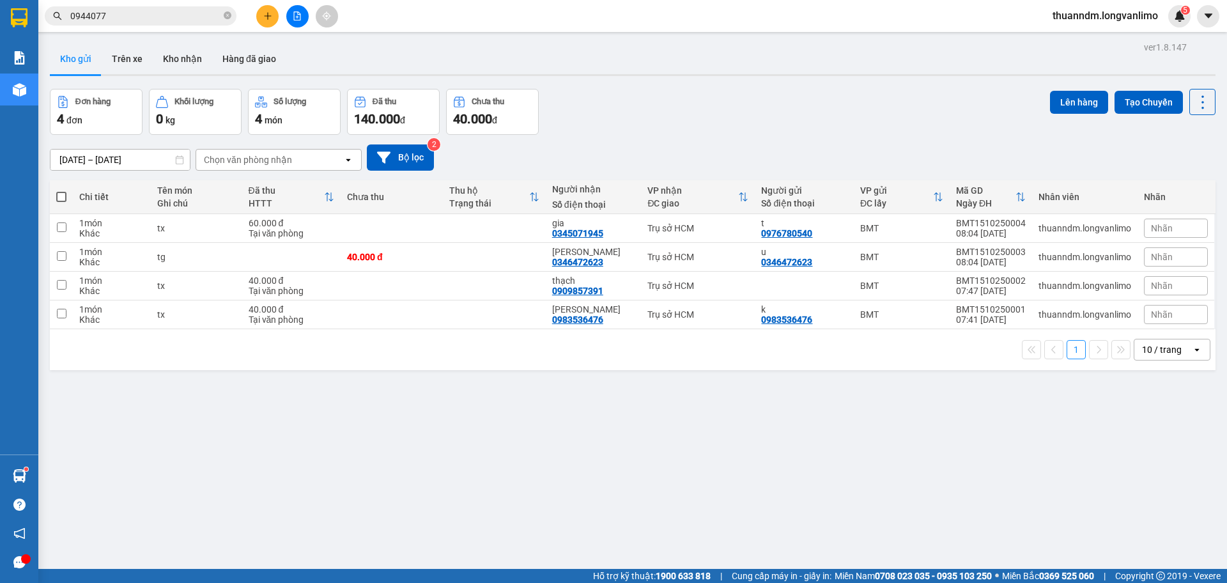
click at [198, 13] on input "0944077" at bounding box center [145, 16] width 151 height 14
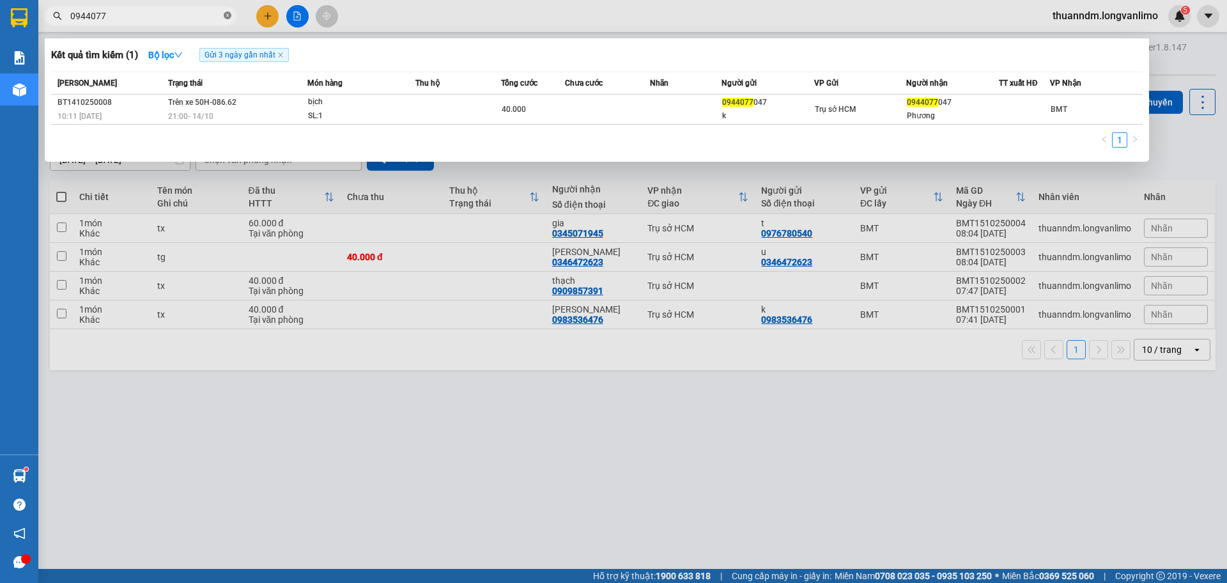
click at [228, 13] on icon "close-circle" at bounding box center [228, 16] width 8 height 8
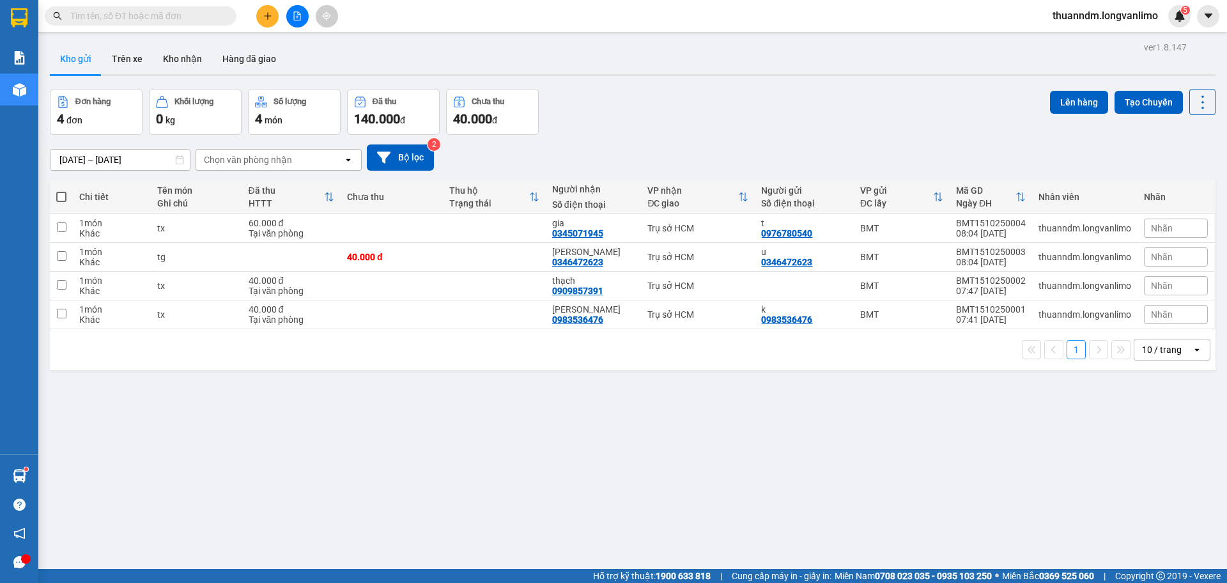
click at [199, 17] on input "text" at bounding box center [145, 16] width 151 height 14
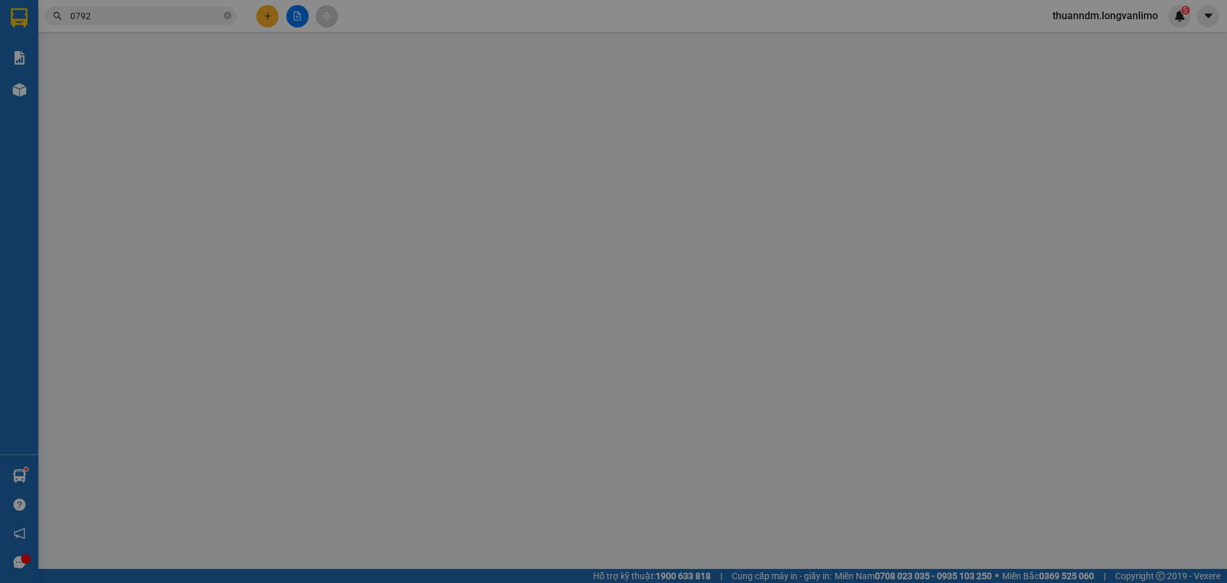
click at [259, 29] on div "Ảnh kiện hàng" at bounding box center [258, 20] width 74 height 29
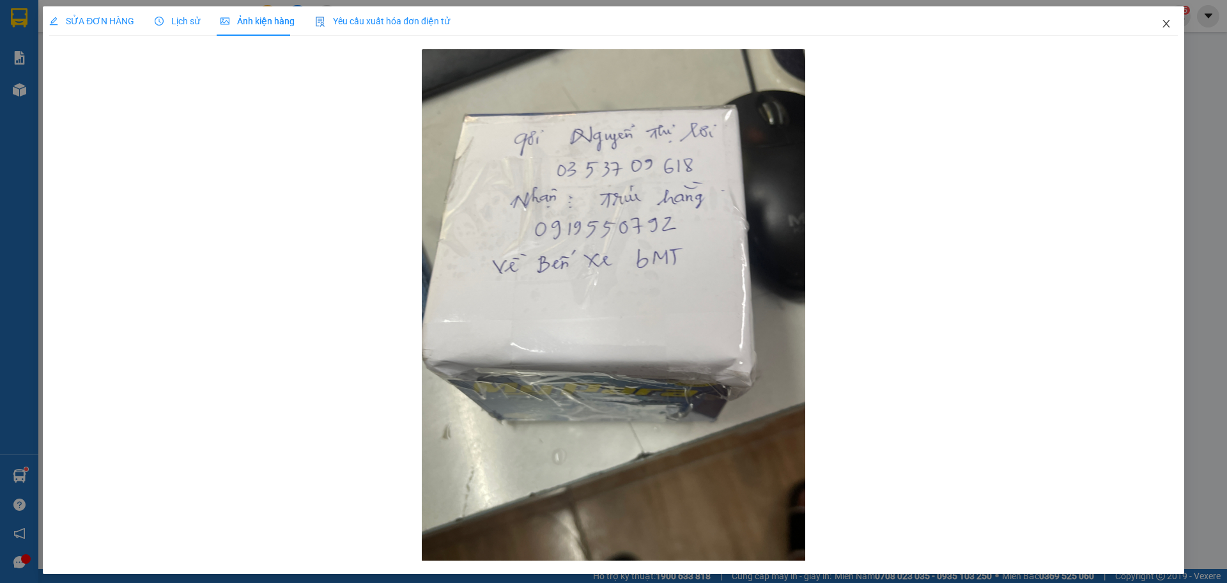
click at [1162, 28] on icon "close" at bounding box center [1166, 24] width 10 height 10
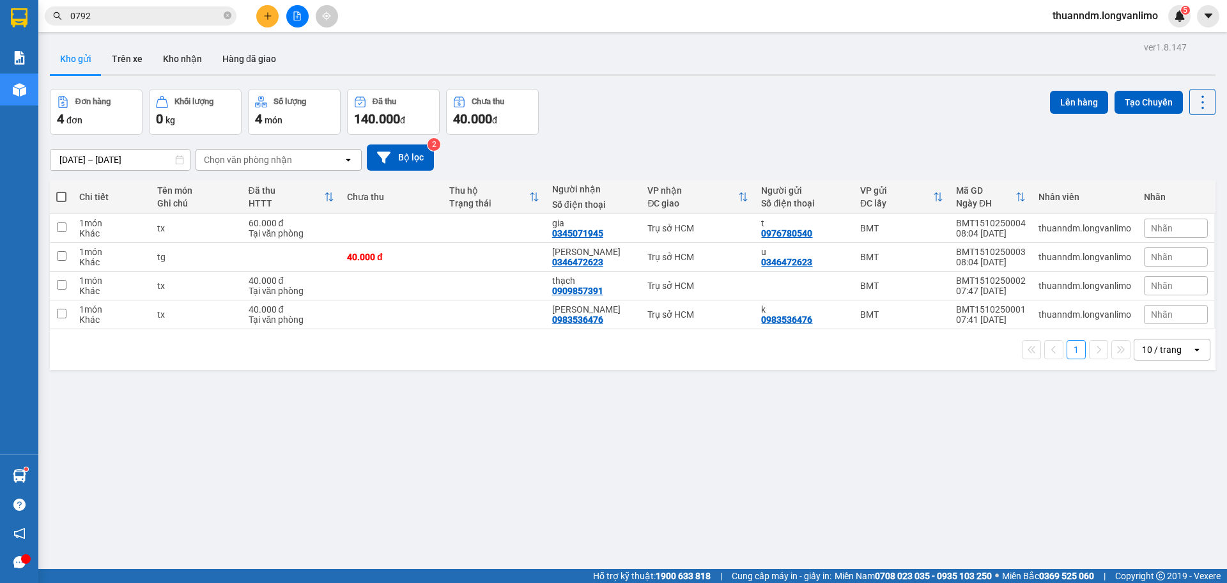
click at [208, 17] on input "0792" at bounding box center [145, 16] width 151 height 14
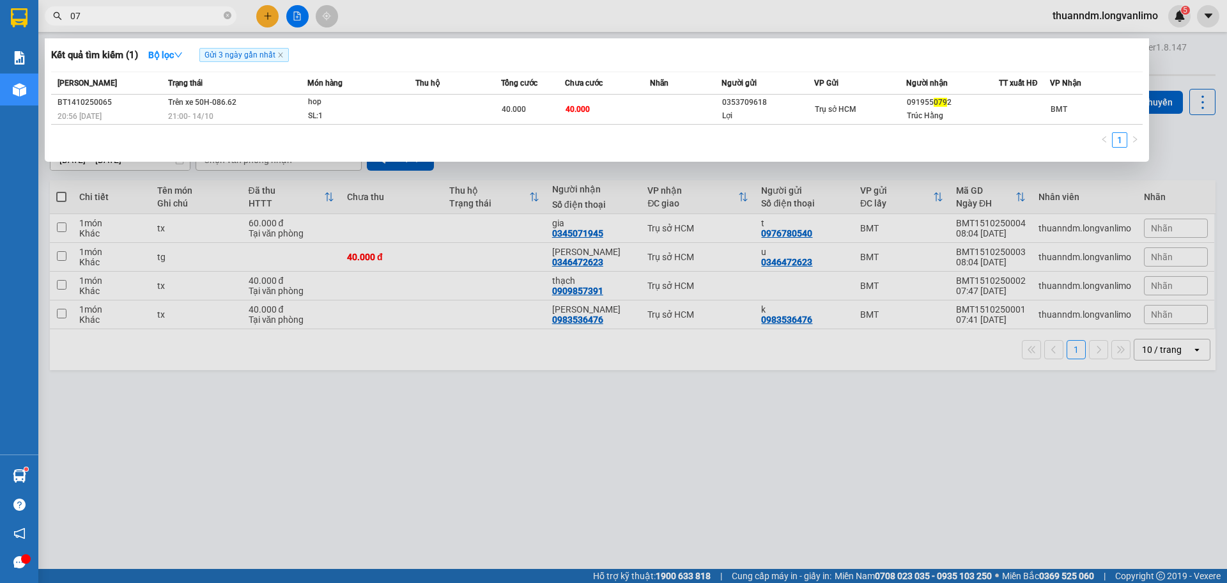
type input "0"
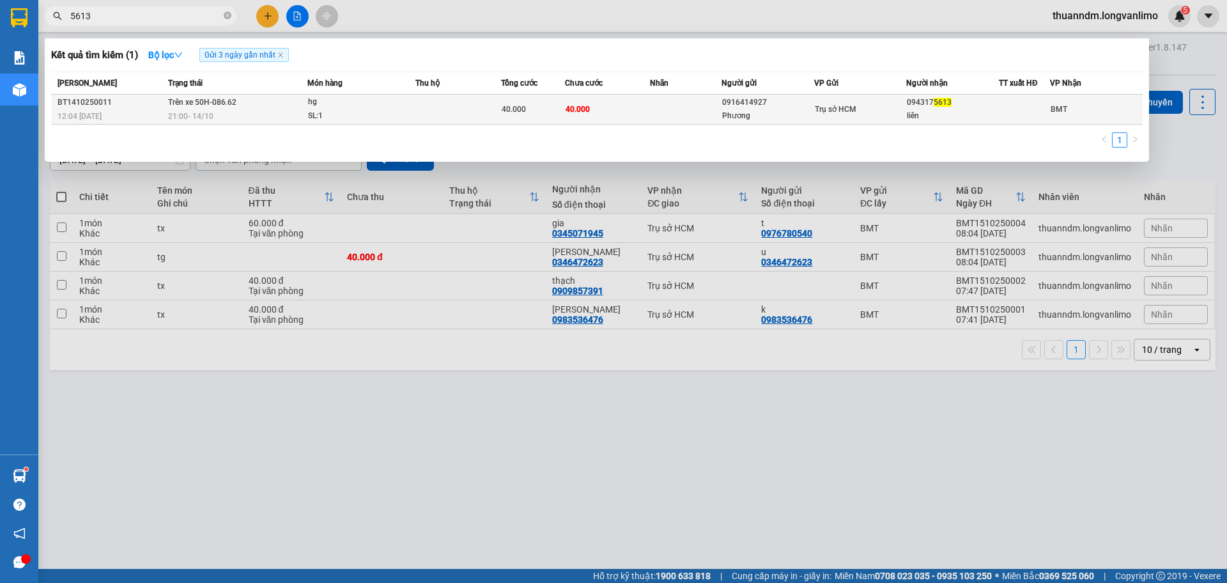
type input "5613"
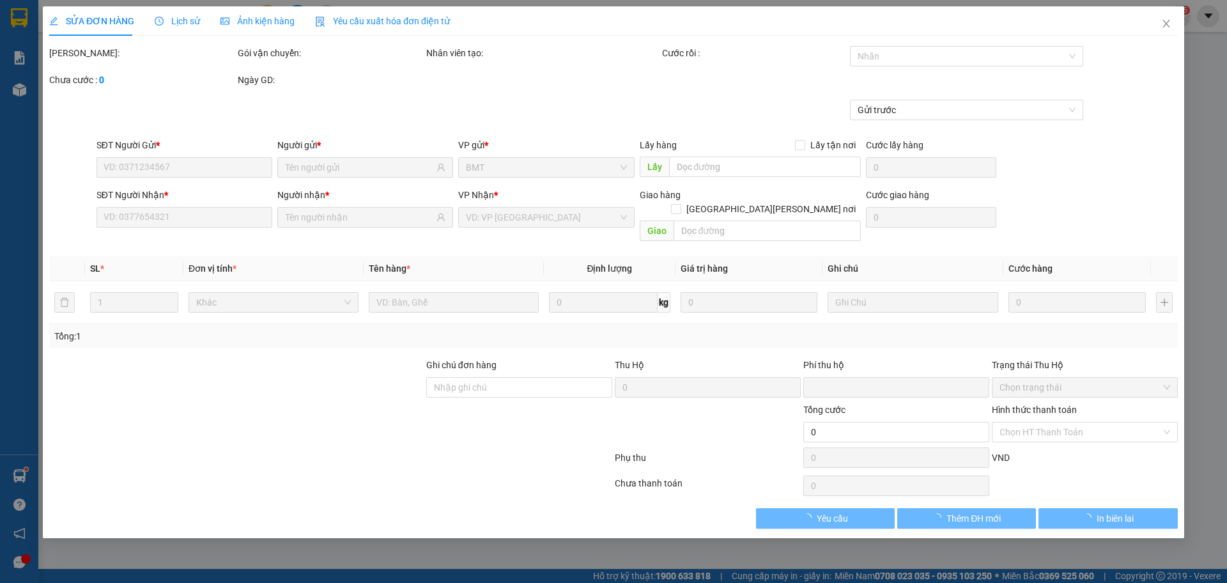
type input "0916414927"
type input "Phương"
type input "0943175613"
type input "liên"
type input "0"
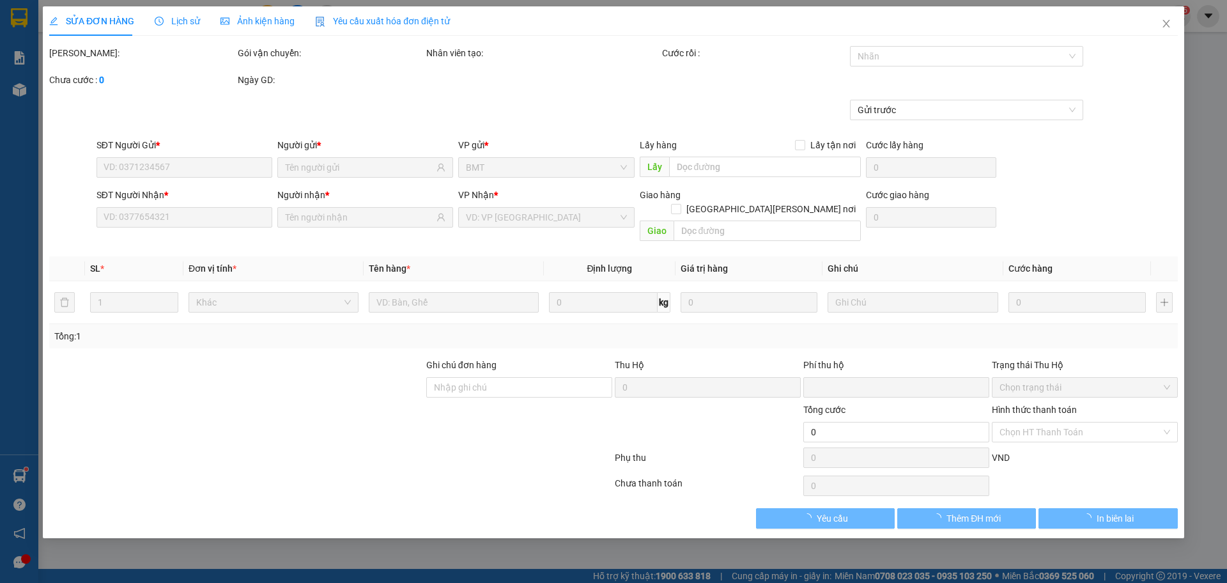
type input "40.000"
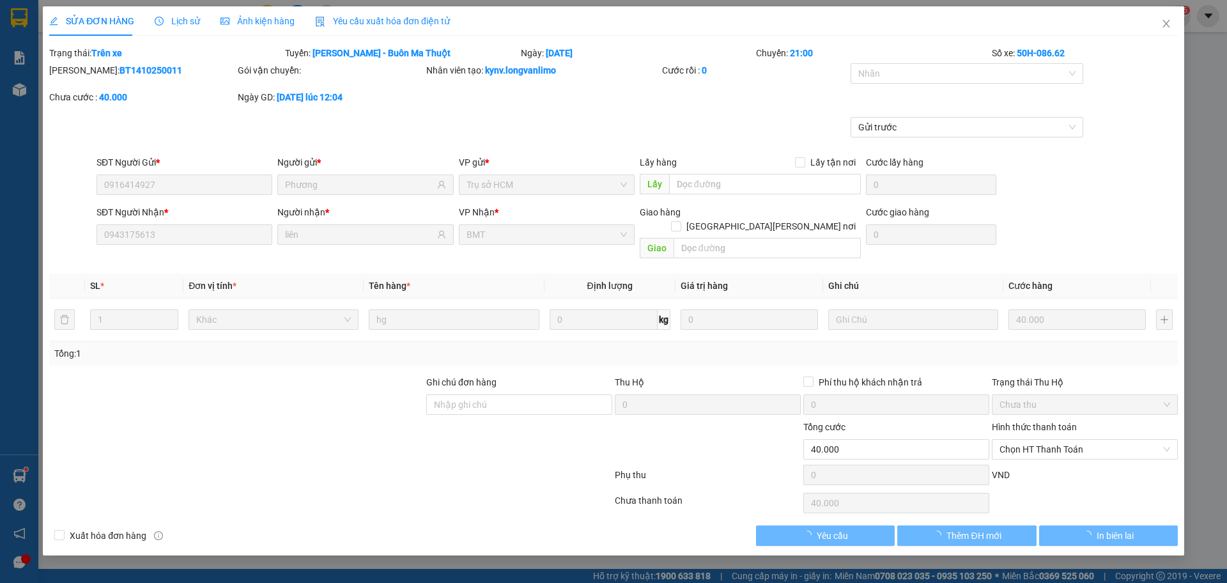
click at [252, 21] on span "Ảnh kiện hàng" at bounding box center [258, 21] width 74 height 10
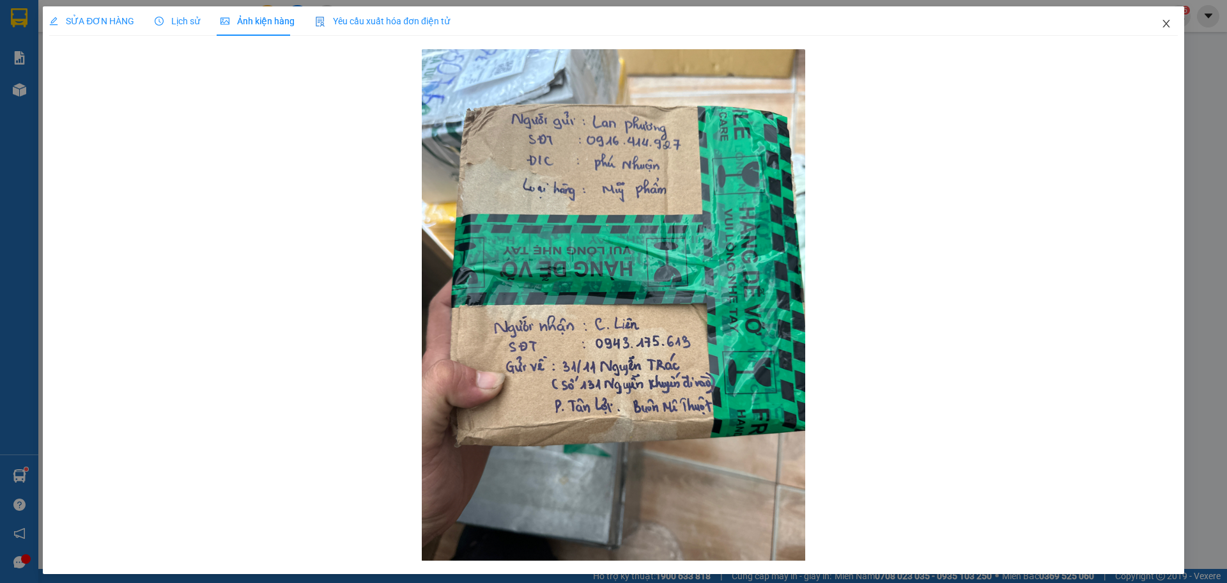
click at [1165, 21] on span "Close" at bounding box center [1167, 24] width 36 height 36
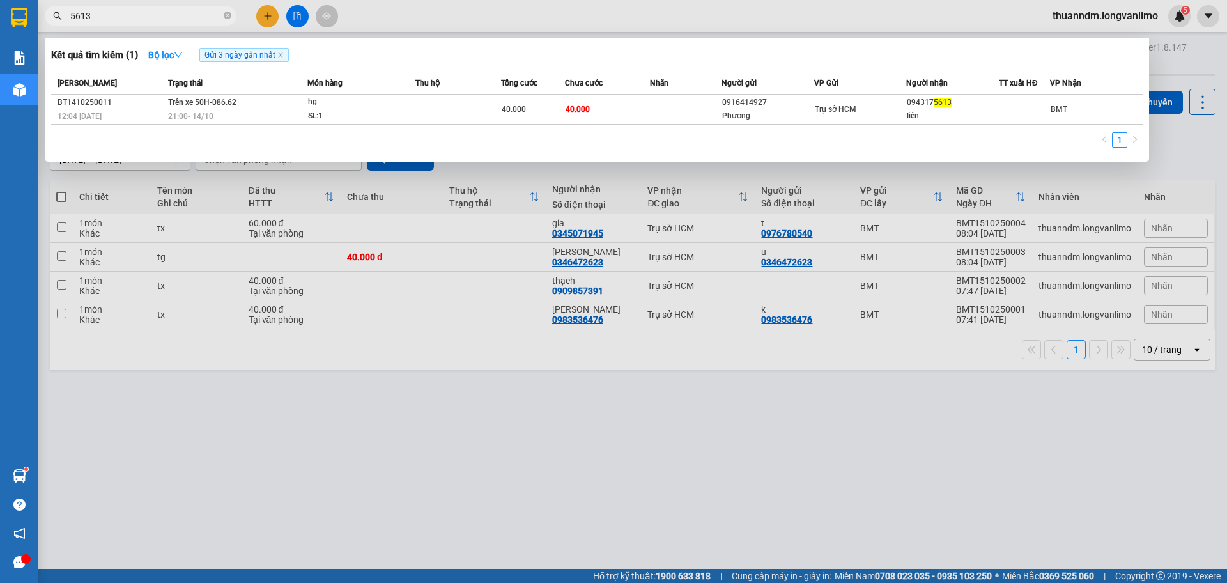
click at [200, 21] on input "5613" at bounding box center [145, 16] width 151 height 14
click at [227, 15] on icon "close-circle" at bounding box center [228, 16] width 8 height 8
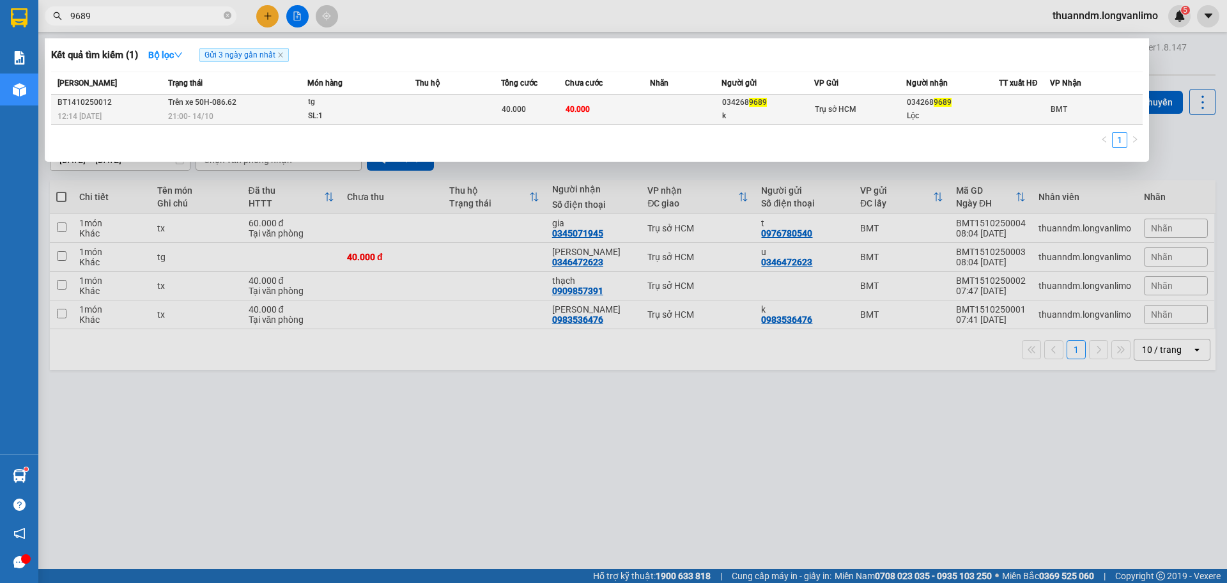
type input "9689"
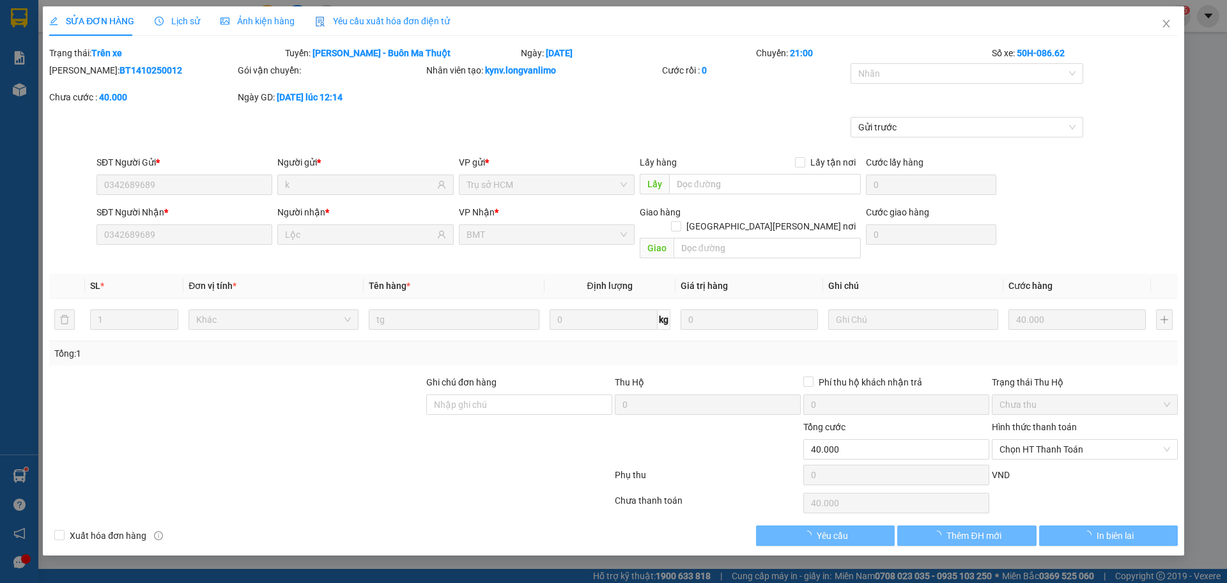
type input "0342689689"
type input "k"
type input "0342689689"
type input "Lộc"
type input "0"
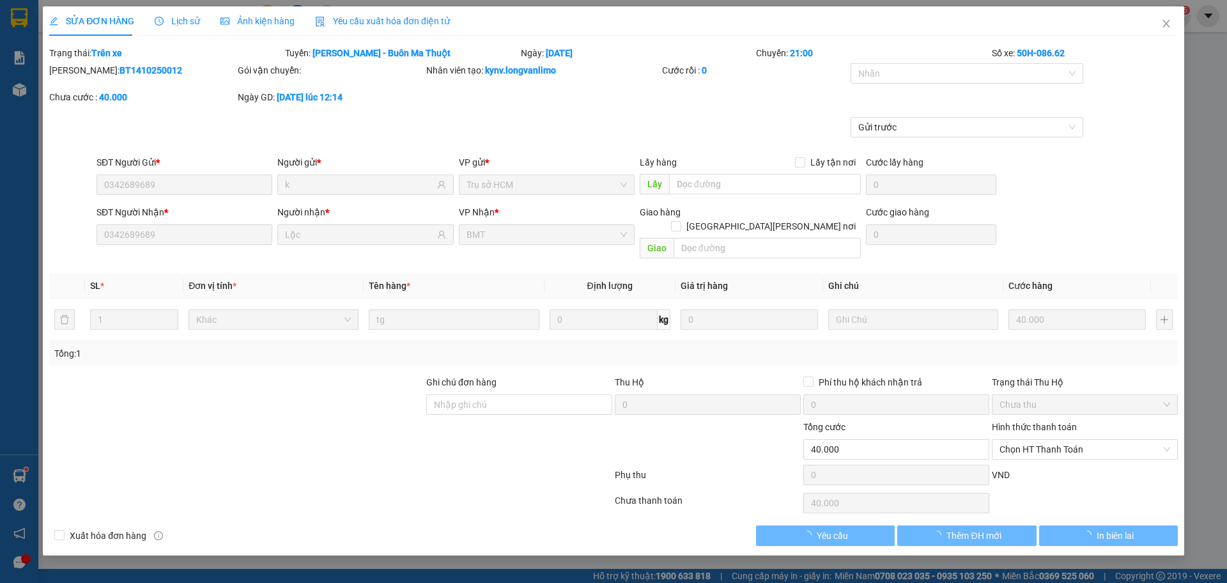
type input "40.000"
click at [271, 22] on span "Ảnh kiện hàng" at bounding box center [258, 21] width 74 height 10
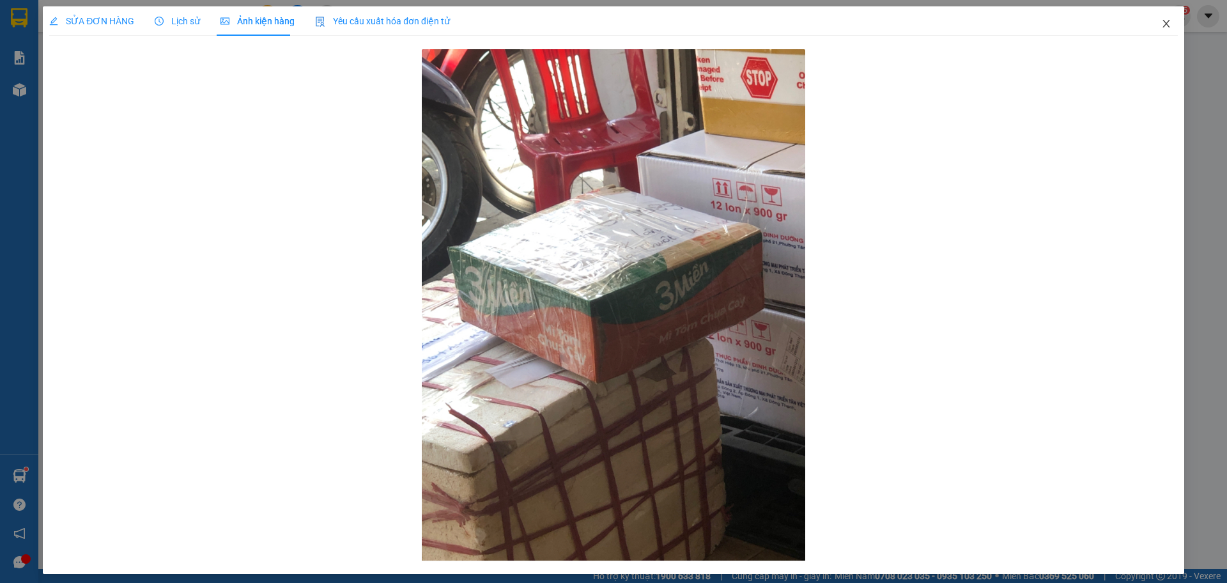
click at [1152, 29] on span "Close" at bounding box center [1167, 24] width 36 height 36
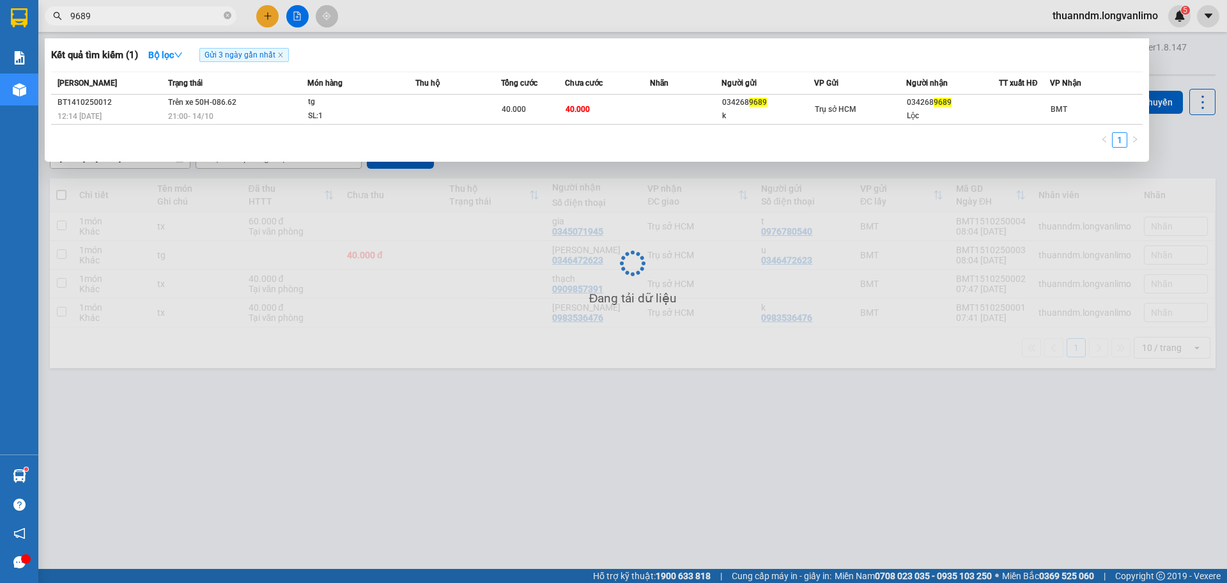
click at [195, 13] on input "9689" at bounding box center [145, 16] width 151 height 14
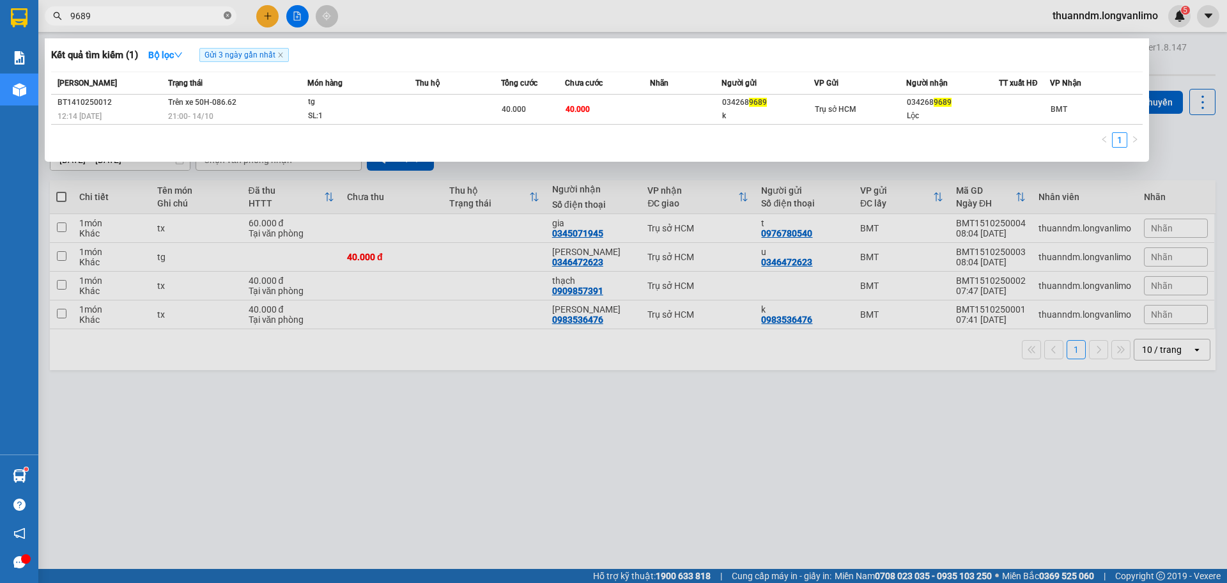
click at [228, 17] on icon "close-circle" at bounding box center [228, 16] width 8 height 8
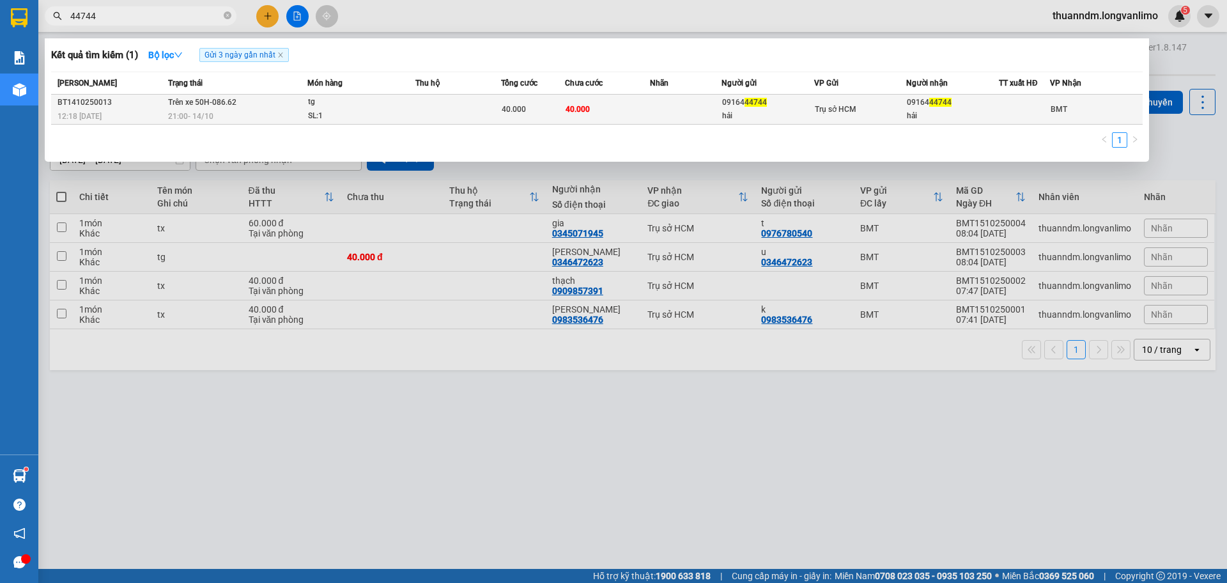
type input "44744"
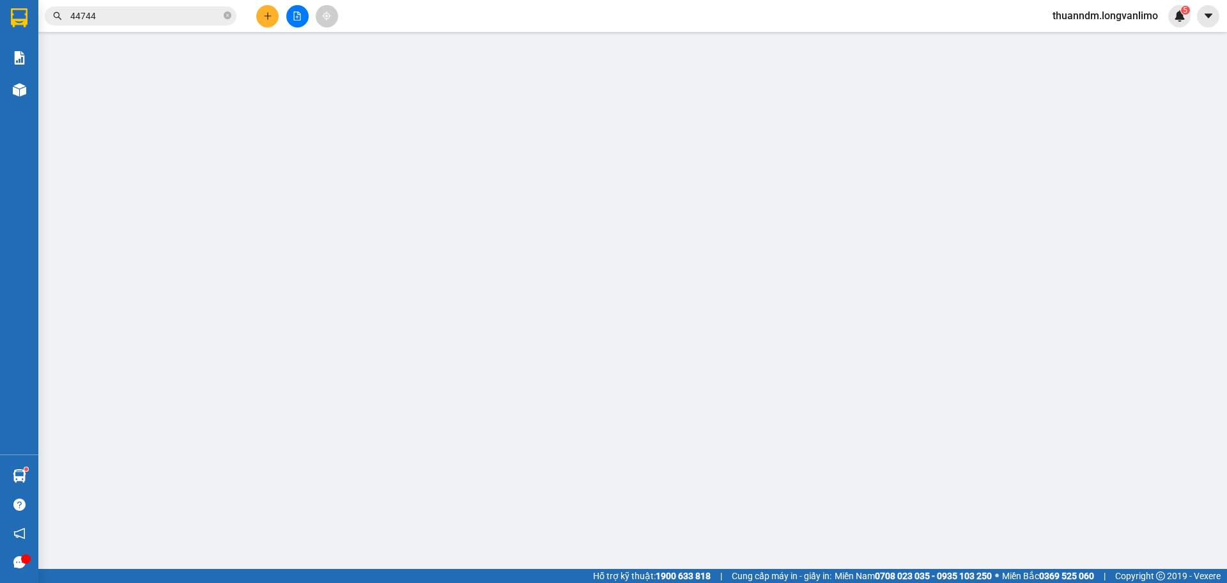
type input "0916444744"
type input "hải"
type input "0916444744"
type input "hải"
type input "0"
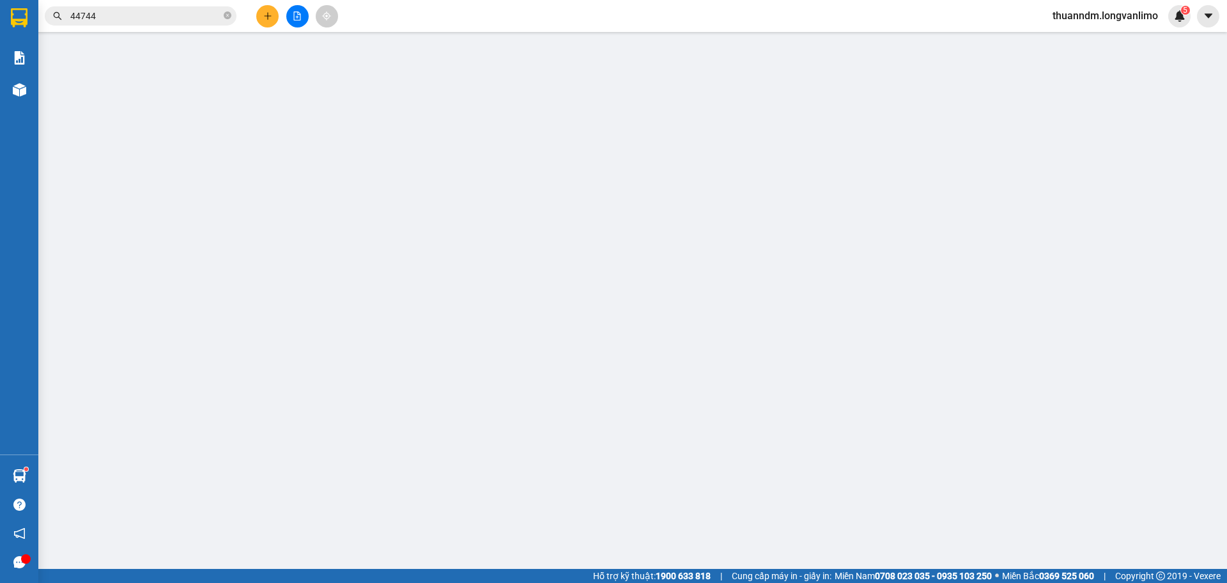
type input "40.000"
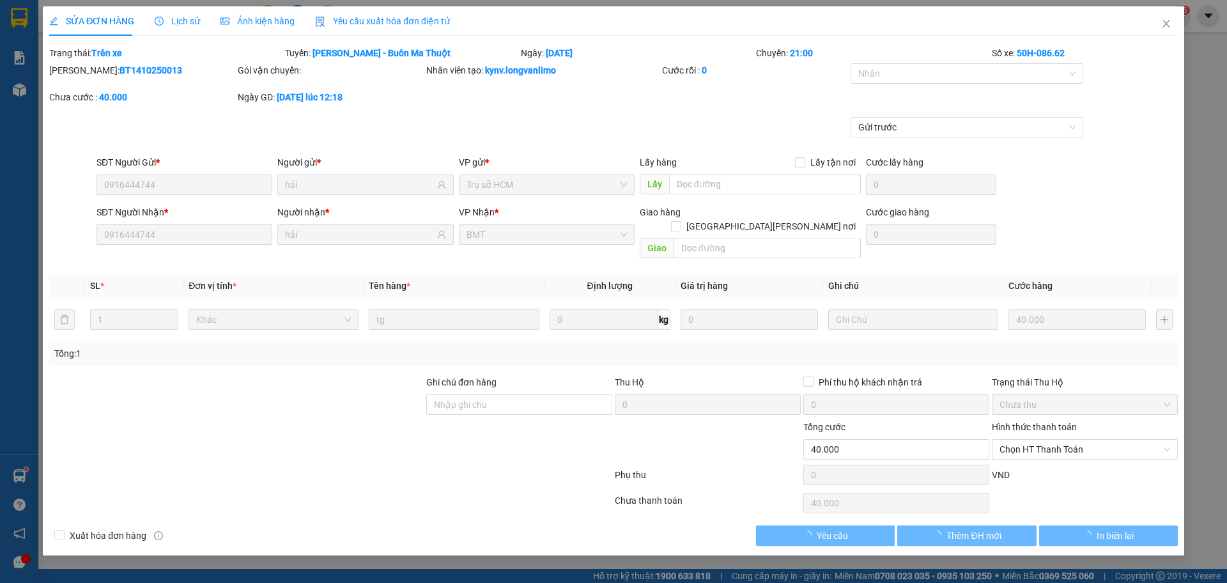
click at [260, 22] on span "Ảnh kiện hàng" at bounding box center [258, 21] width 74 height 10
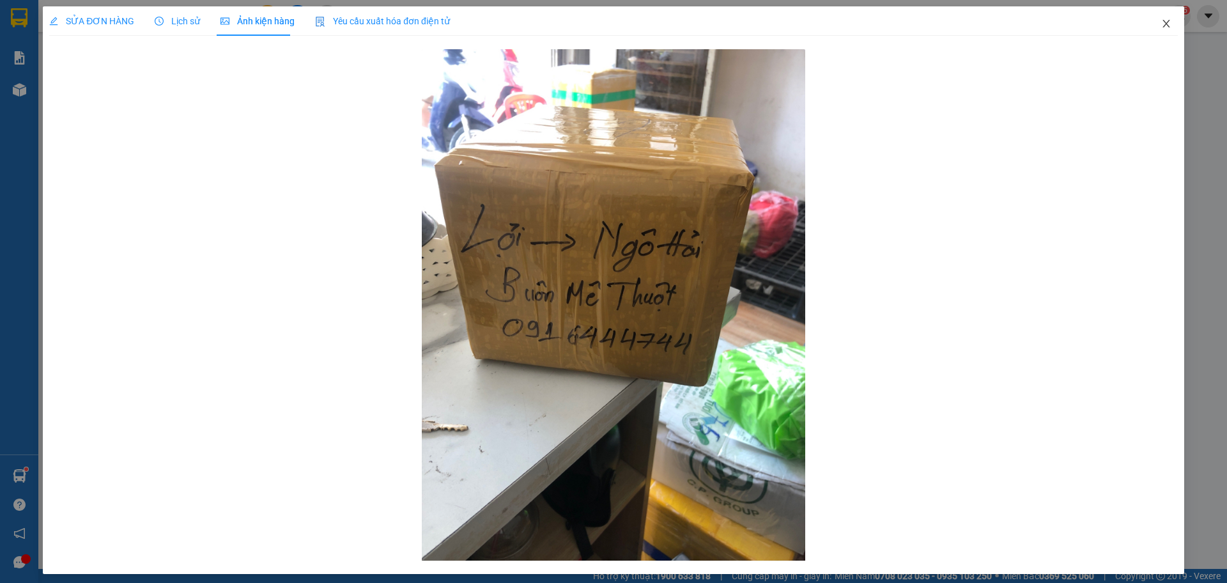
click at [1152, 29] on span "Close" at bounding box center [1167, 24] width 36 height 36
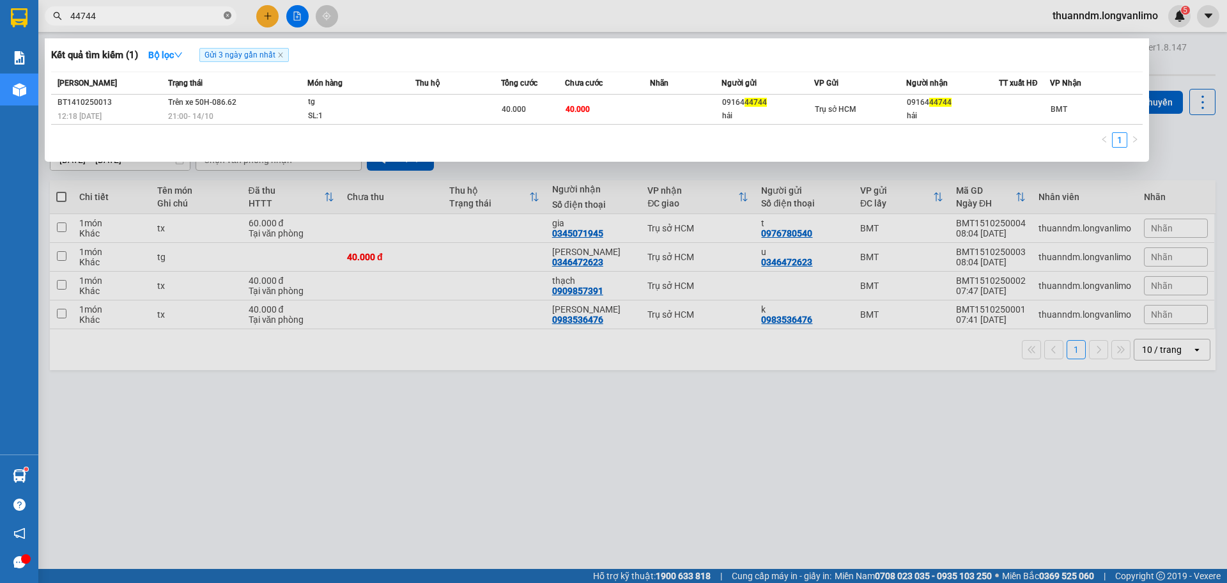
click at [227, 12] on span at bounding box center [228, 16] width 8 height 12
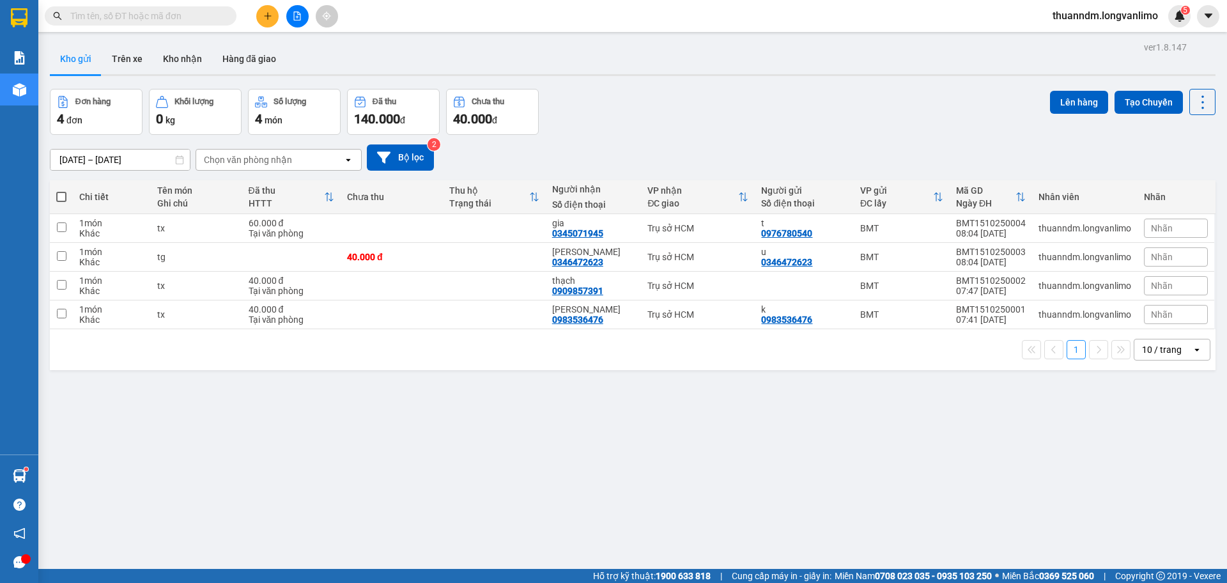
click at [205, 12] on input "text" at bounding box center [145, 16] width 151 height 14
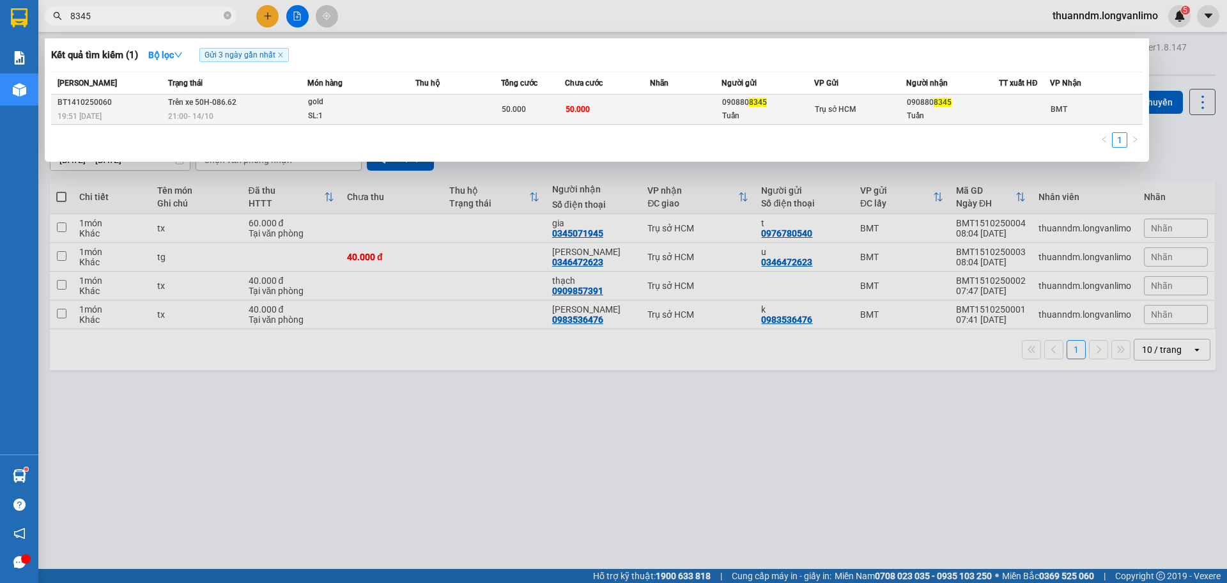
type input "8345"
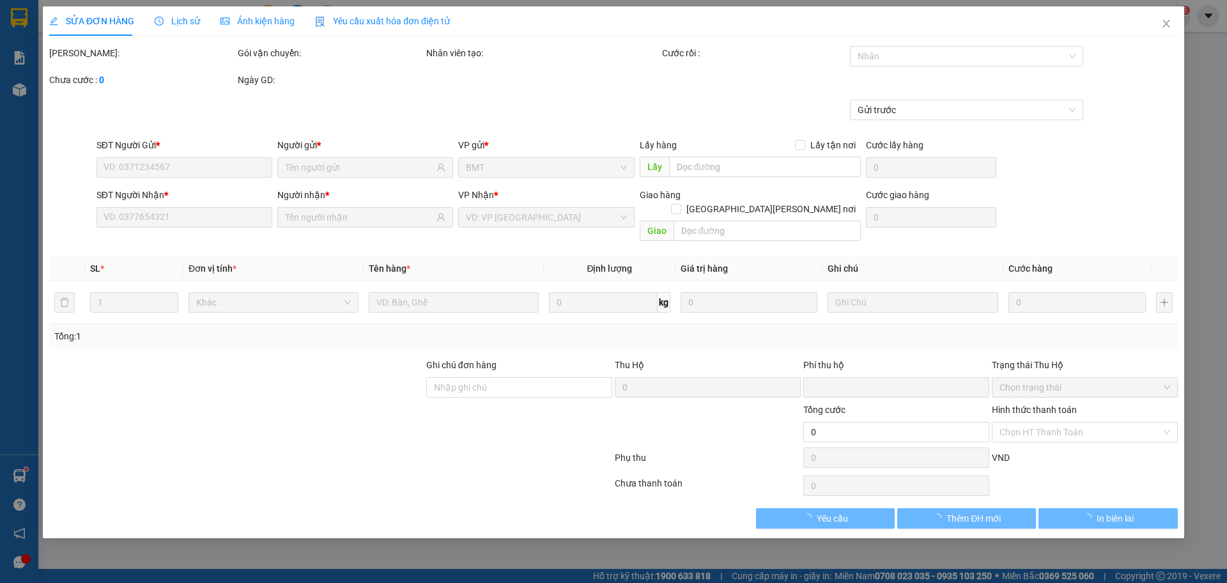
click at [278, 14] on div "Ảnh kiện hàng" at bounding box center [258, 21] width 74 height 14
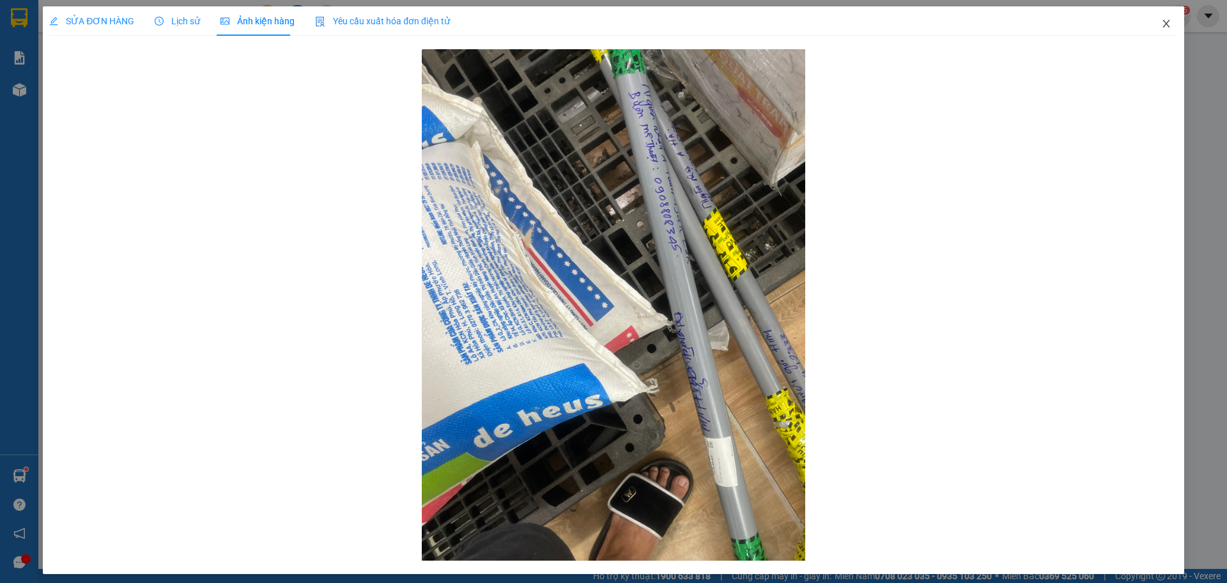
click at [1156, 29] on span "Close" at bounding box center [1167, 24] width 36 height 36
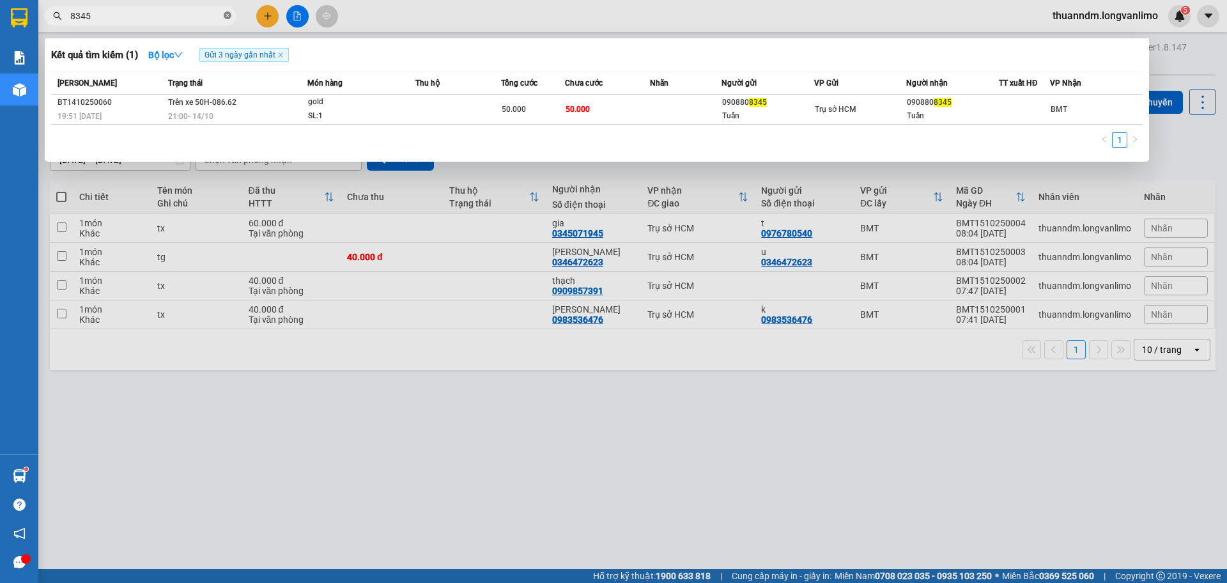
click at [226, 14] on icon "close-circle" at bounding box center [228, 16] width 8 height 8
type input "7947"
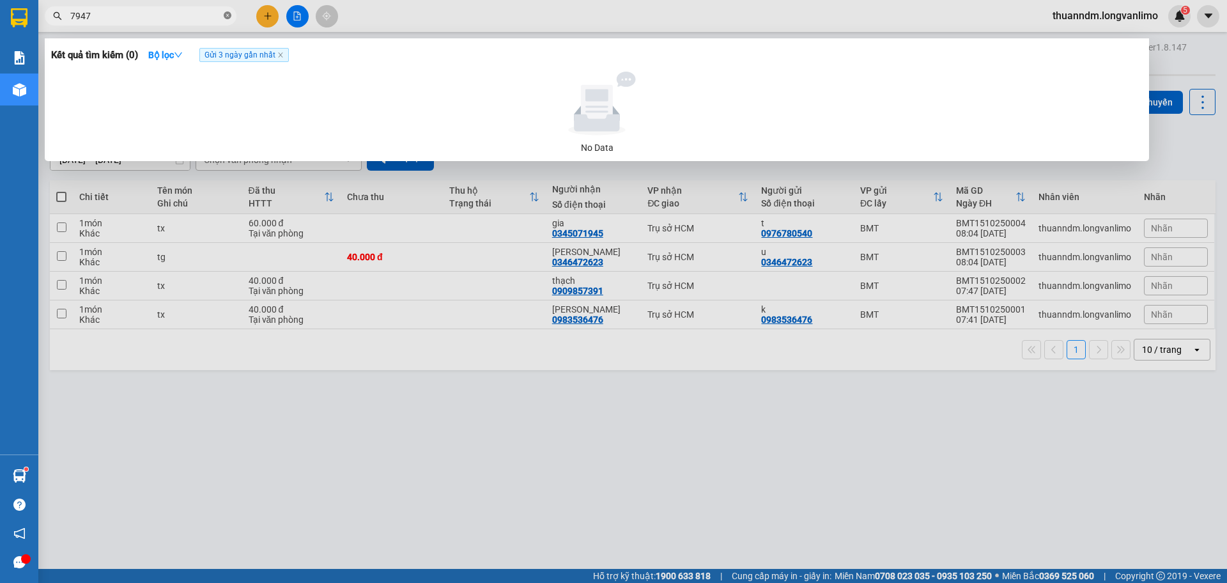
click at [228, 17] on icon "close-circle" at bounding box center [228, 16] width 8 height 8
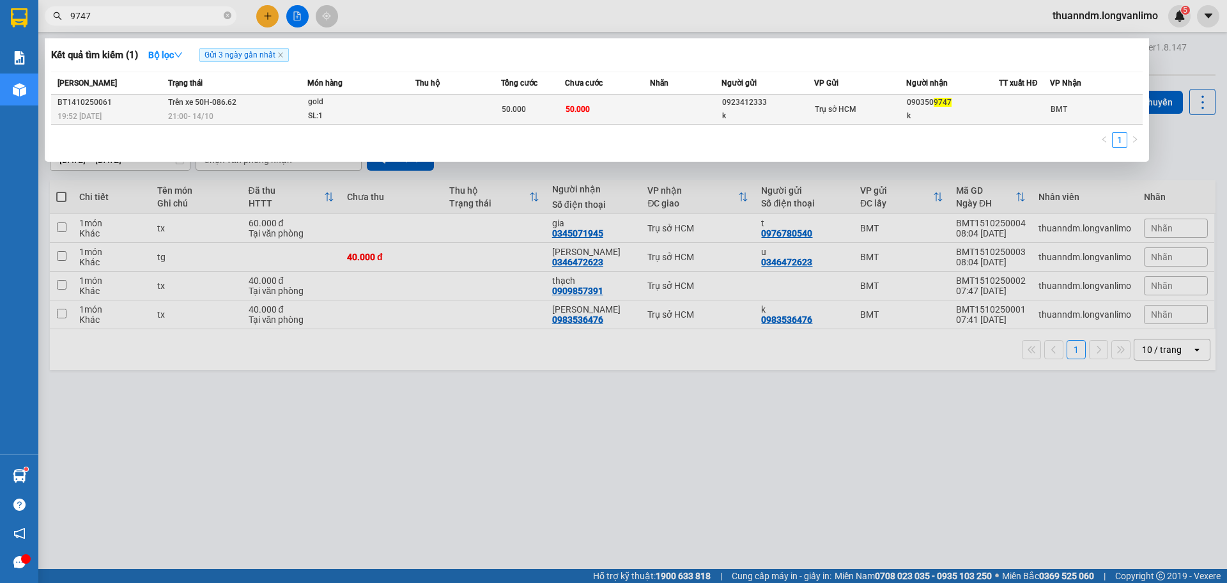
type input "9747"
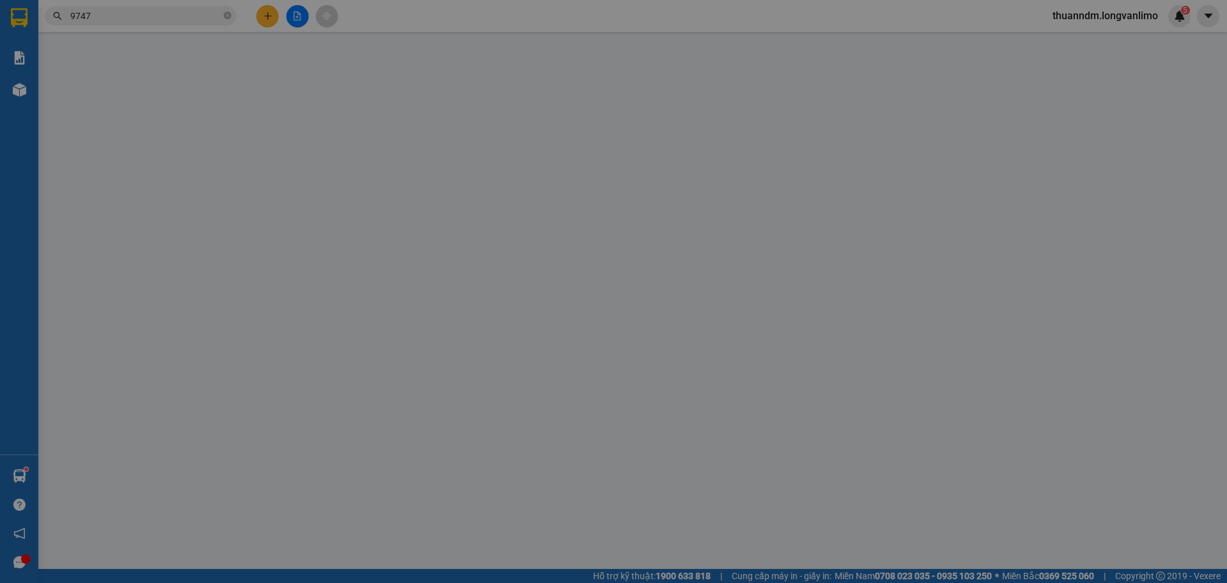
type input "0923412333"
type input "k"
type input "0903509747"
type input "k"
type input "0"
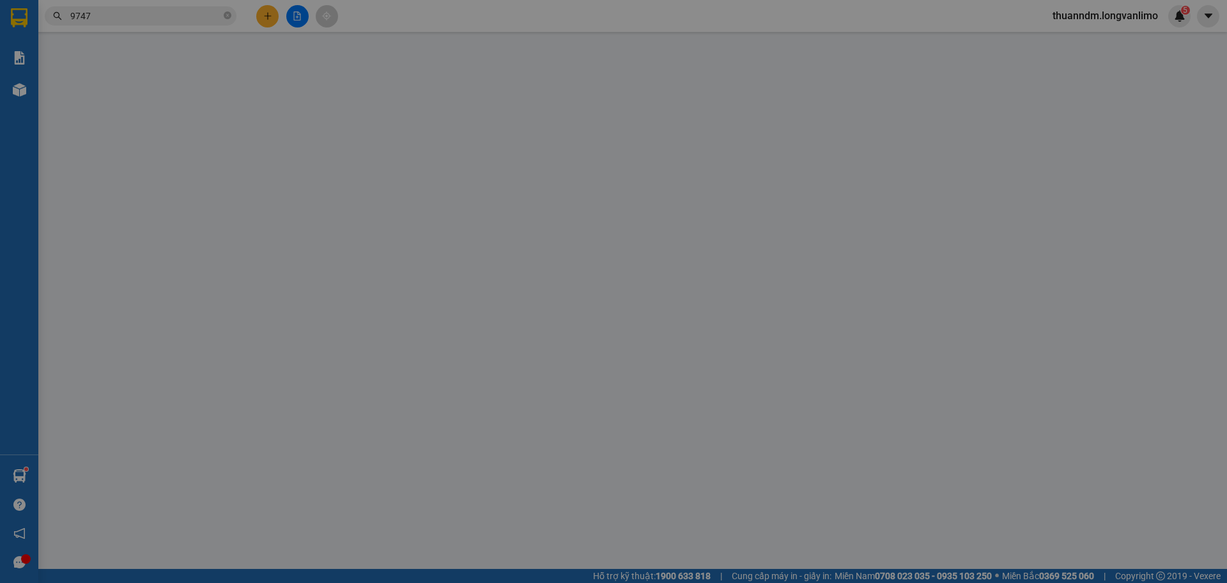
type input "50.000"
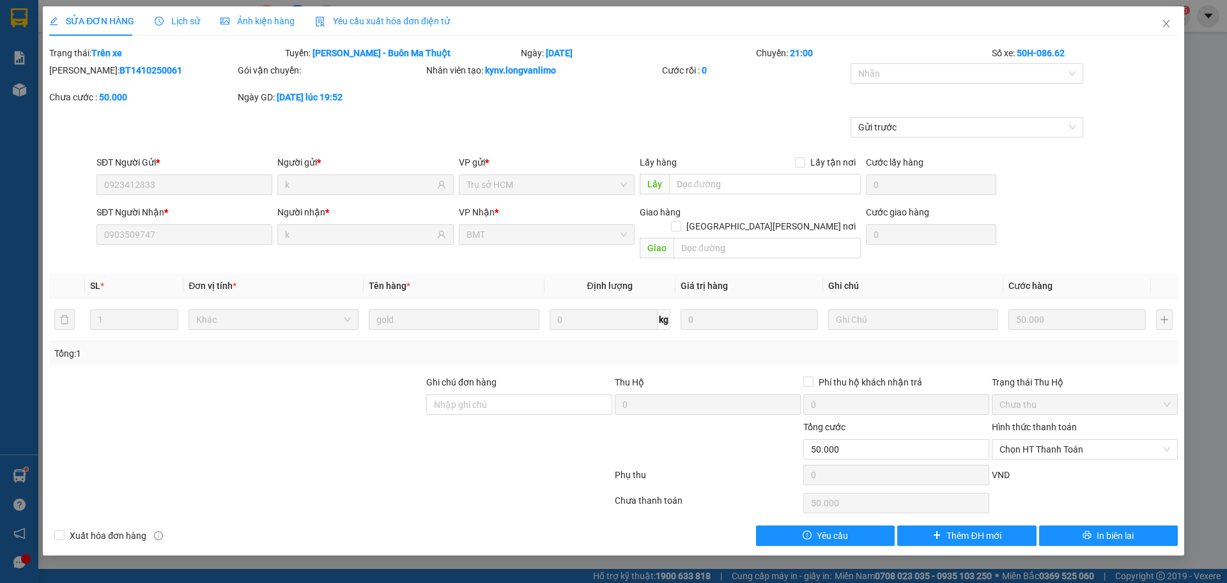
click at [290, 30] on div "Ảnh kiện hàng" at bounding box center [258, 20] width 74 height 29
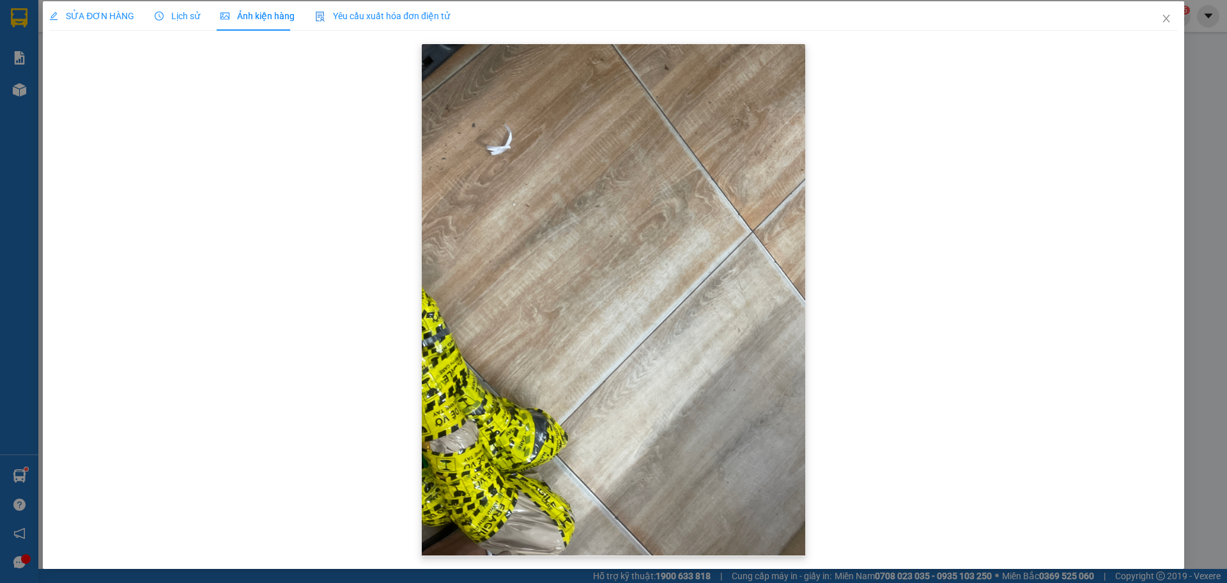
scroll to position [6, 0]
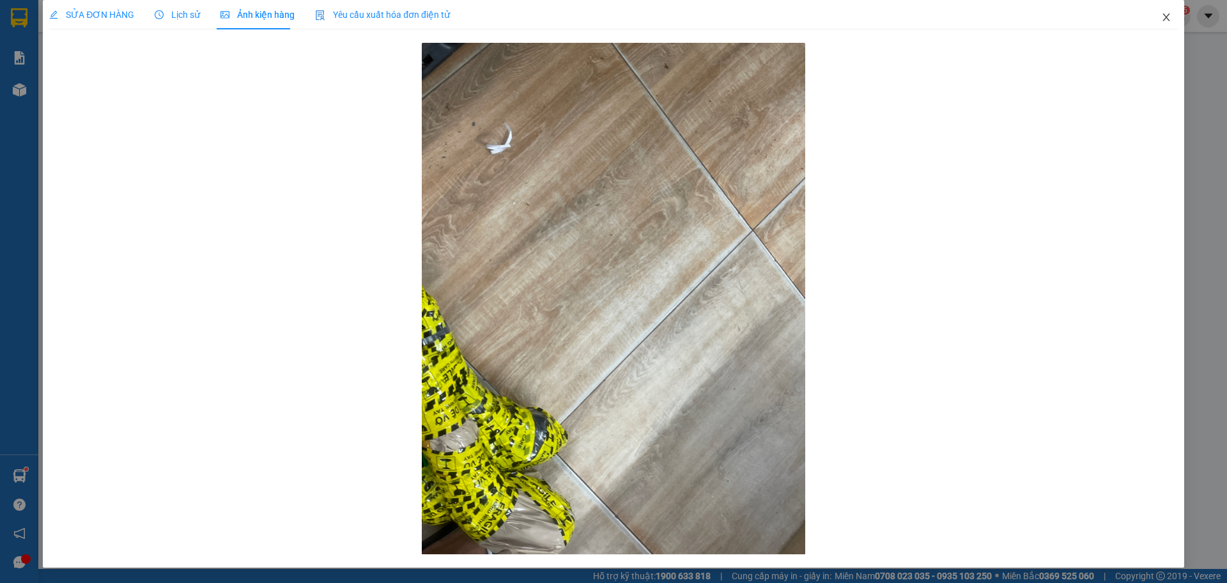
click at [1163, 21] on icon "close" at bounding box center [1166, 17] width 7 height 8
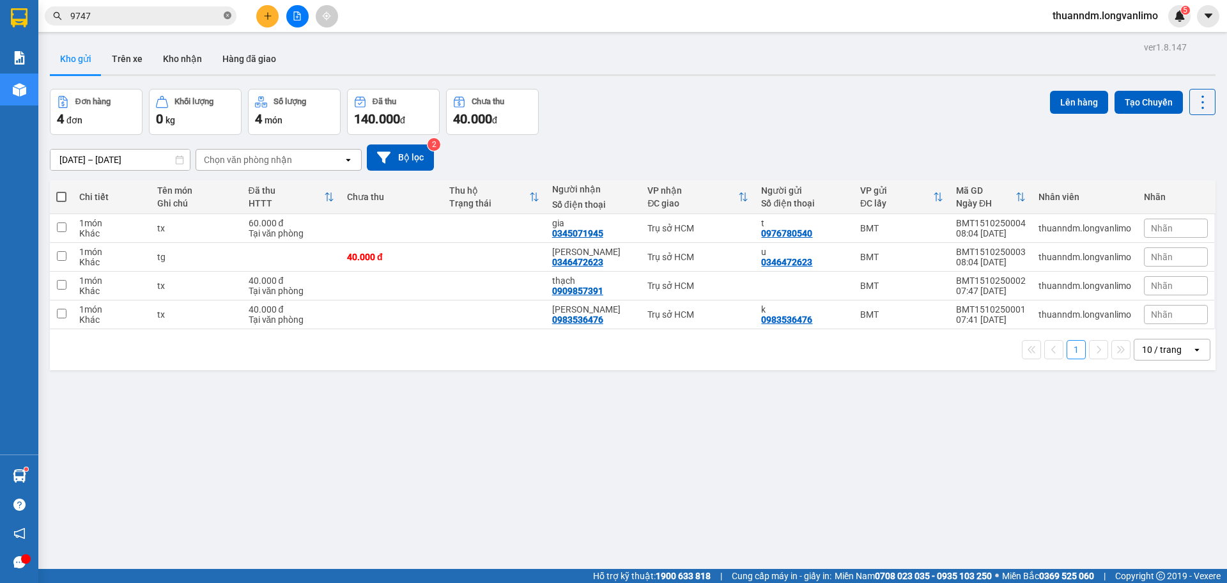
click at [228, 12] on span at bounding box center [228, 16] width 8 height 12
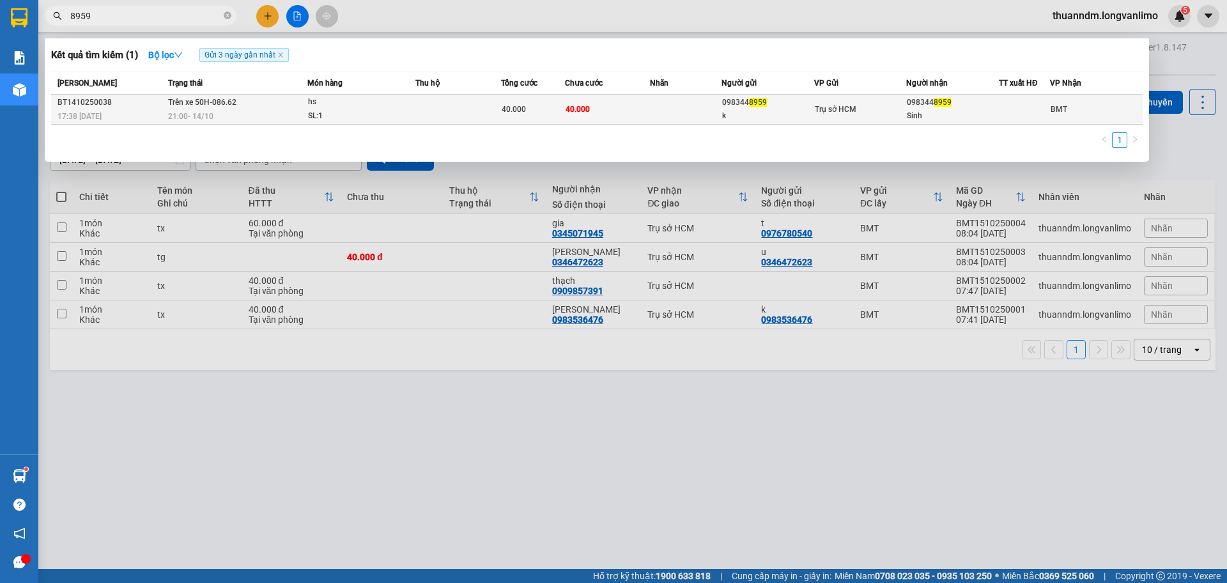
type input "8959"
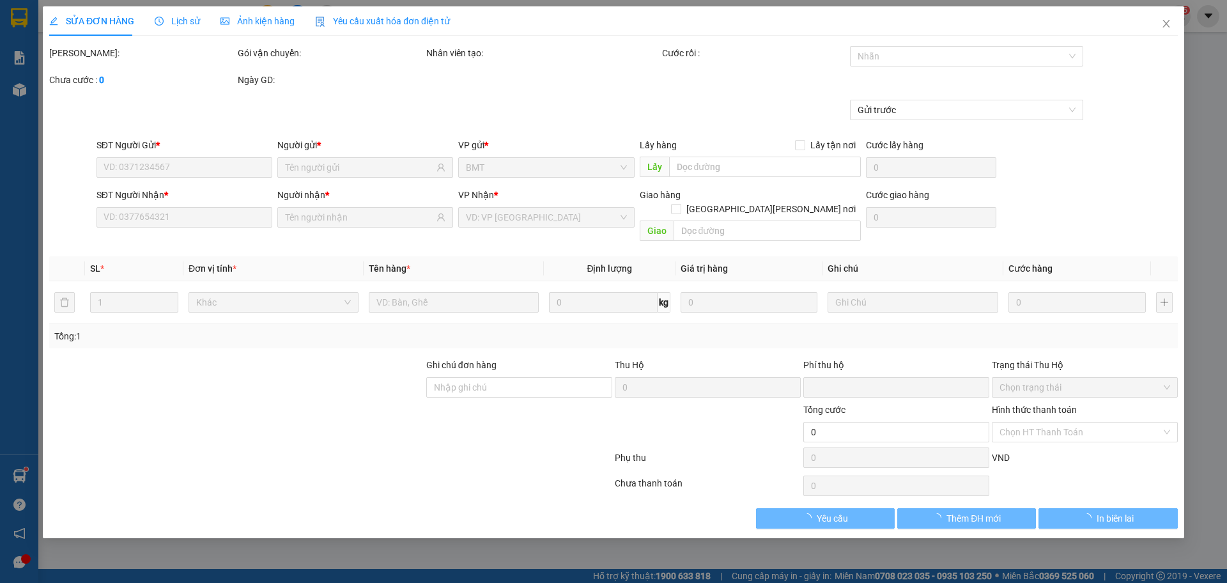
type input "0983448959"
type input "k"
type input "0983448959"
type input "Sinh"
type input "0"
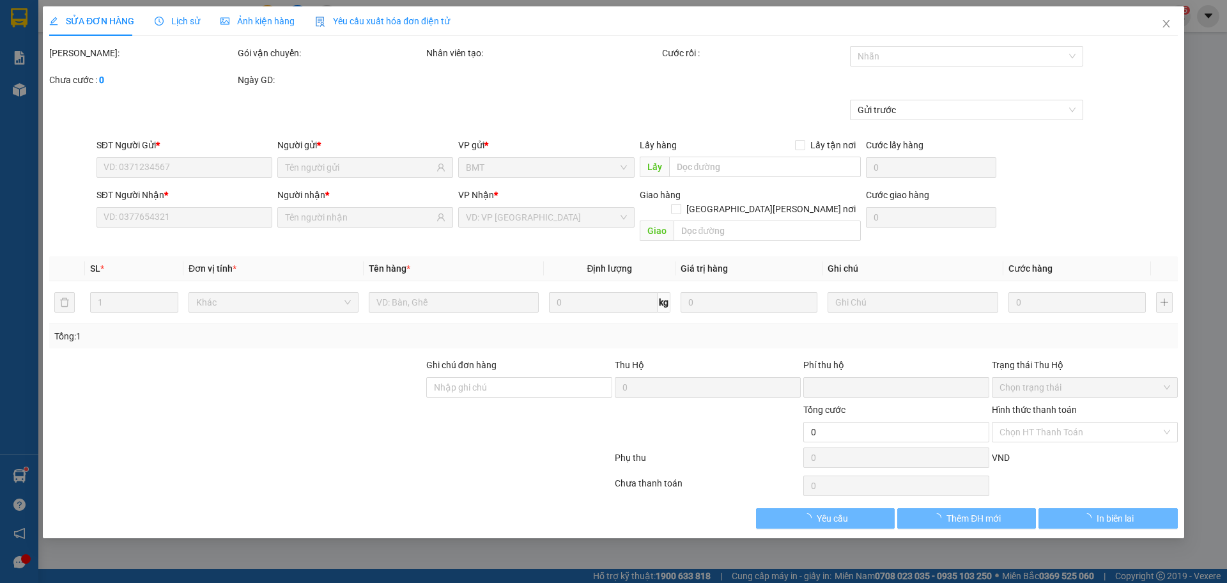
type input "40.000"
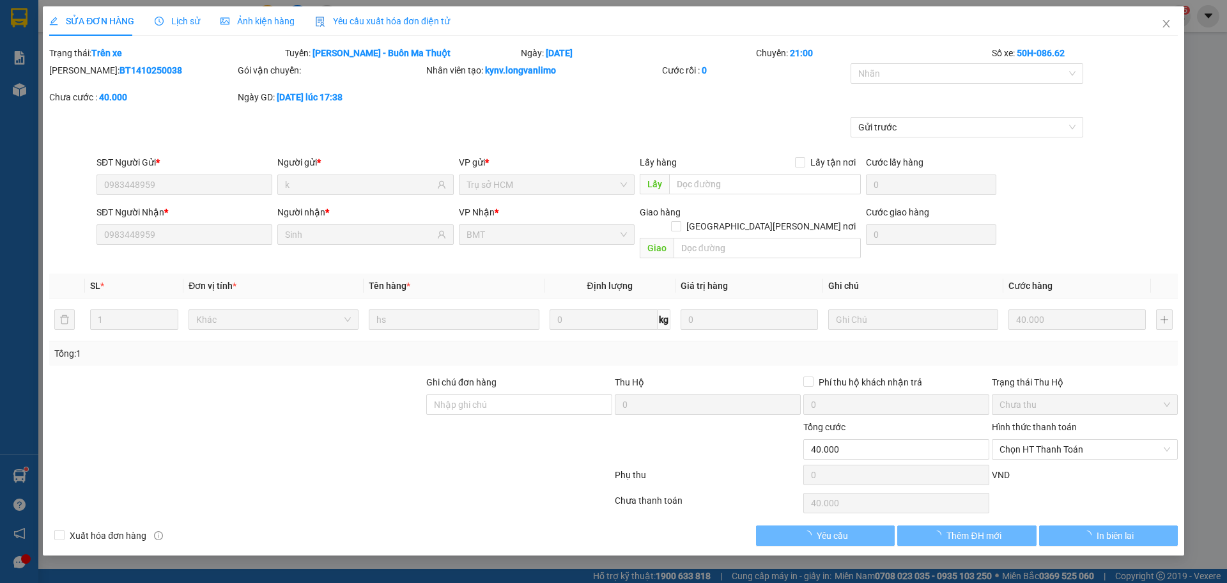
click at [255, 33] on div "Ảnh kiện hàng" at bounding box center [258, 20] width 74 height 29
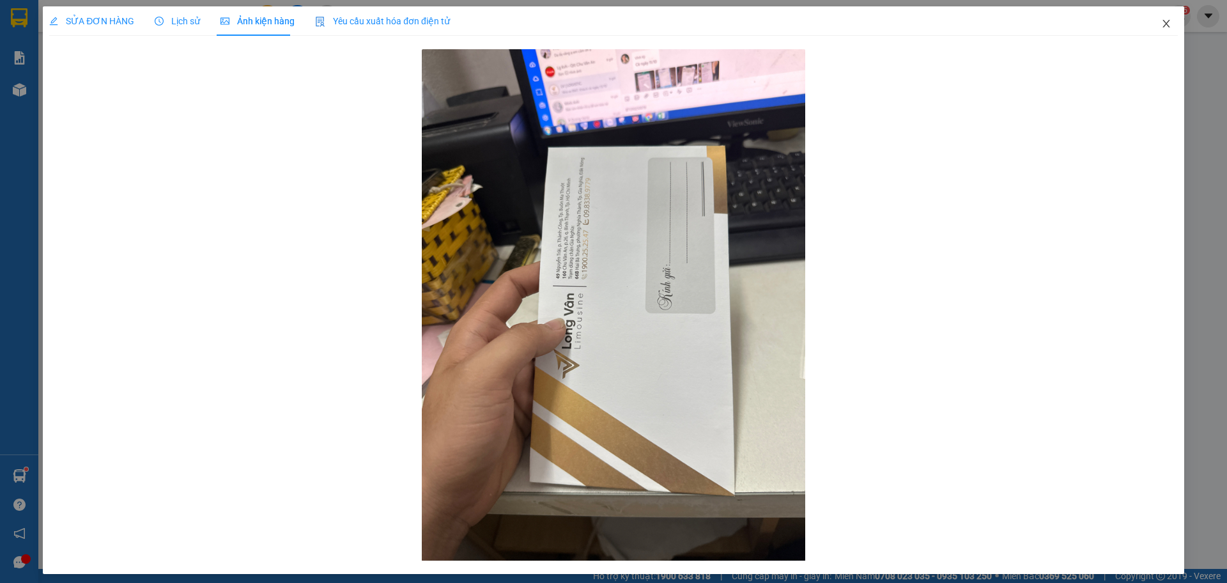
click at [1152, 30] on span "Close" at bounding box center [1167, 24] width 36 height 36
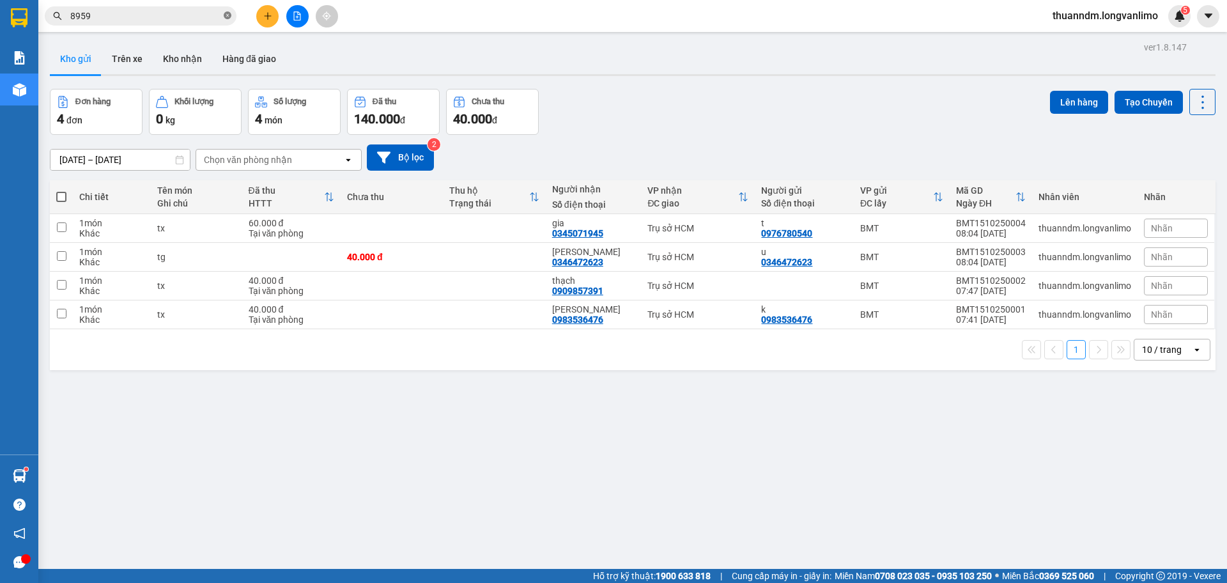
click at [228, 17] on icon "close-circle" at bounding box center [228, 16] width 8 height 8
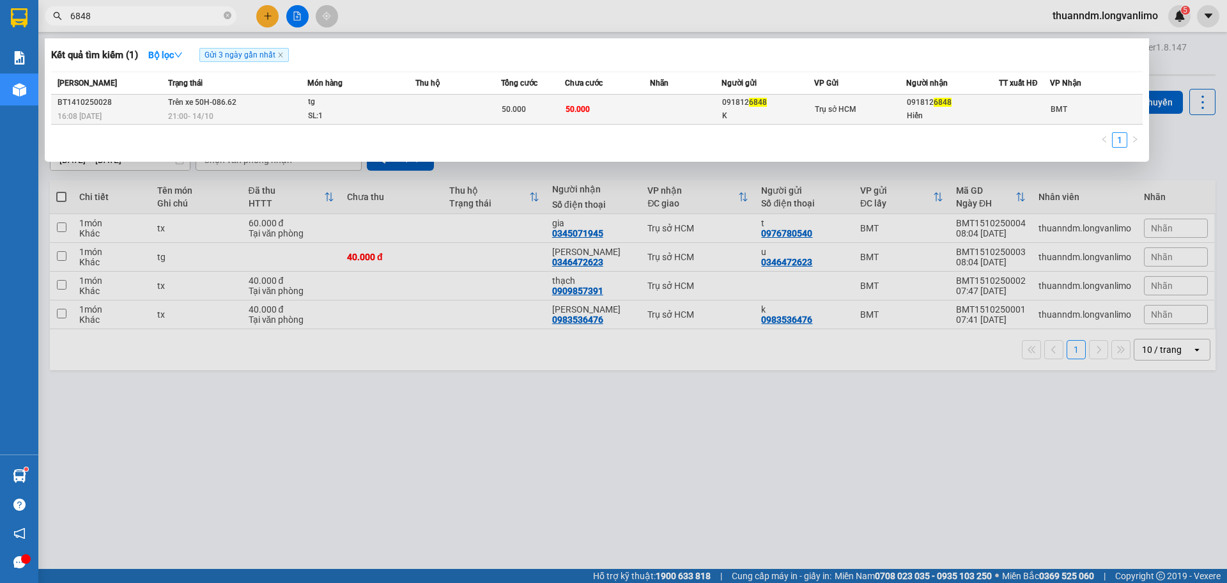
type input "6848"
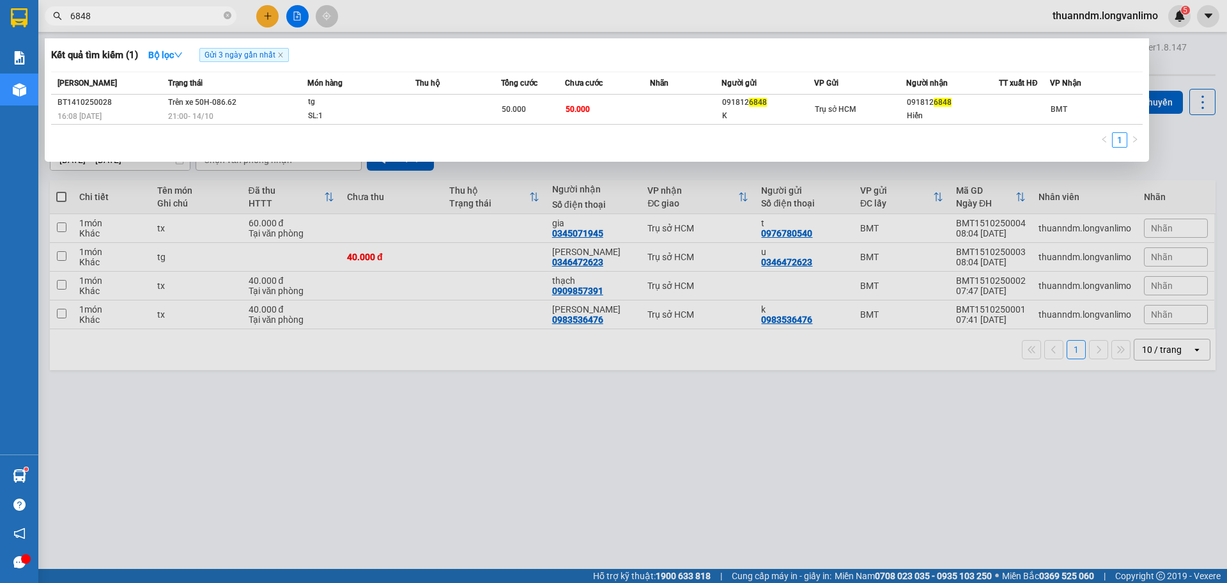
click at [345, 108] on div "tg" at bounding box center [356, 102] width 96 height 14
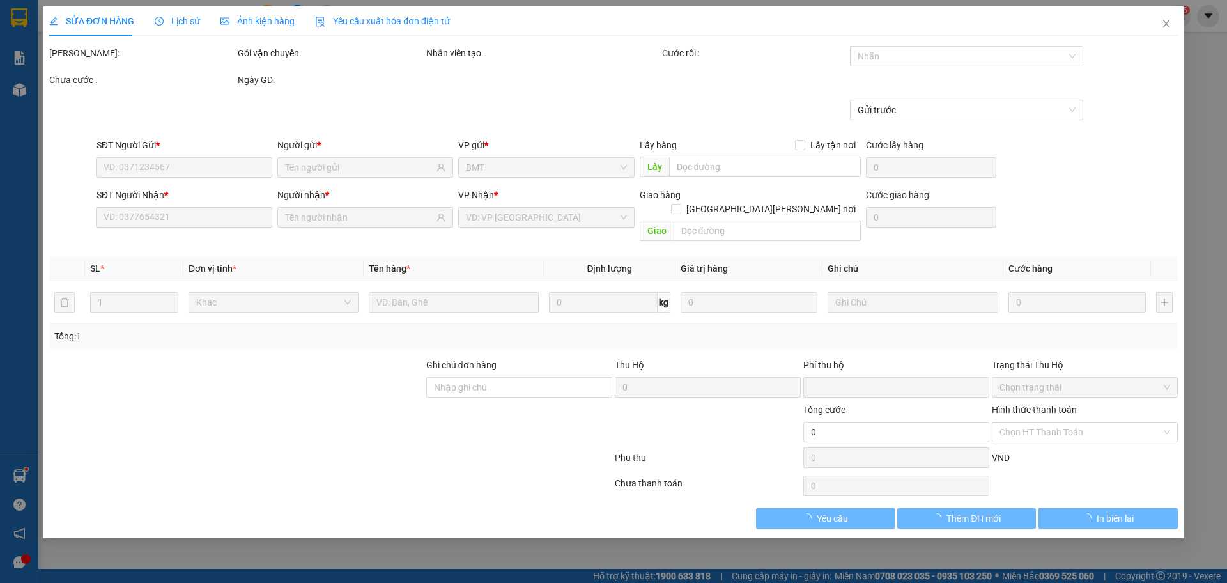
type input "0918126848"
type input "K"
type input "0918126848"
type input "Hiến"
type input "0"
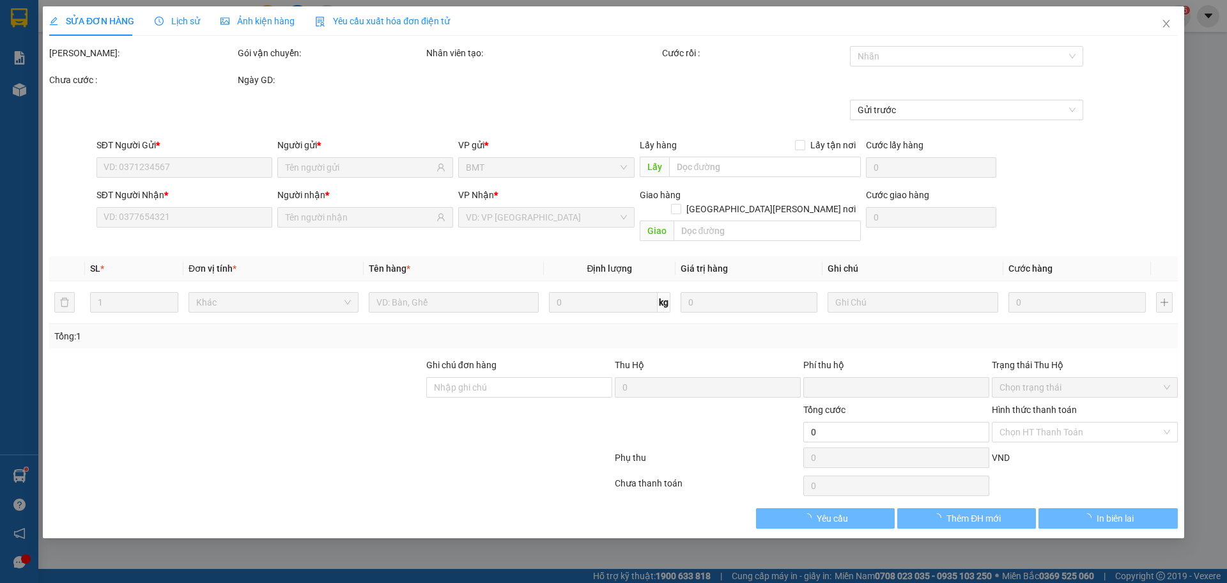
type input "50.000"
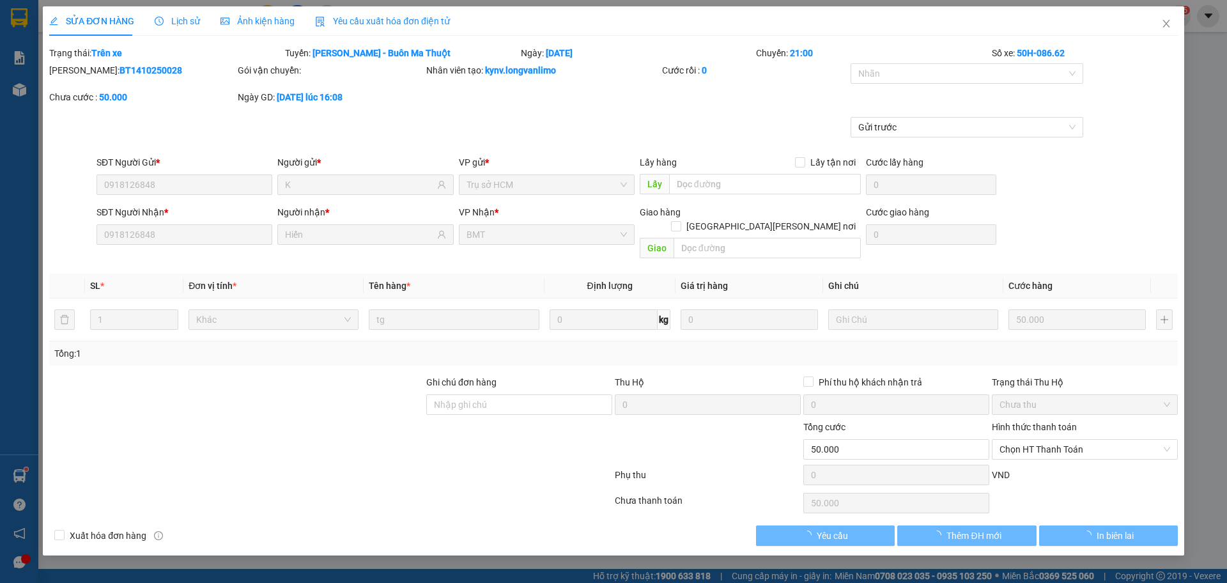
click at [297, 31] on div "SỬA ĐƠN HÀNG Lịch sử Ảnh kiện hàng Yêu cầu xuất hóa đơn điện tử" at bounding box center [249, 20] width 401 height 29
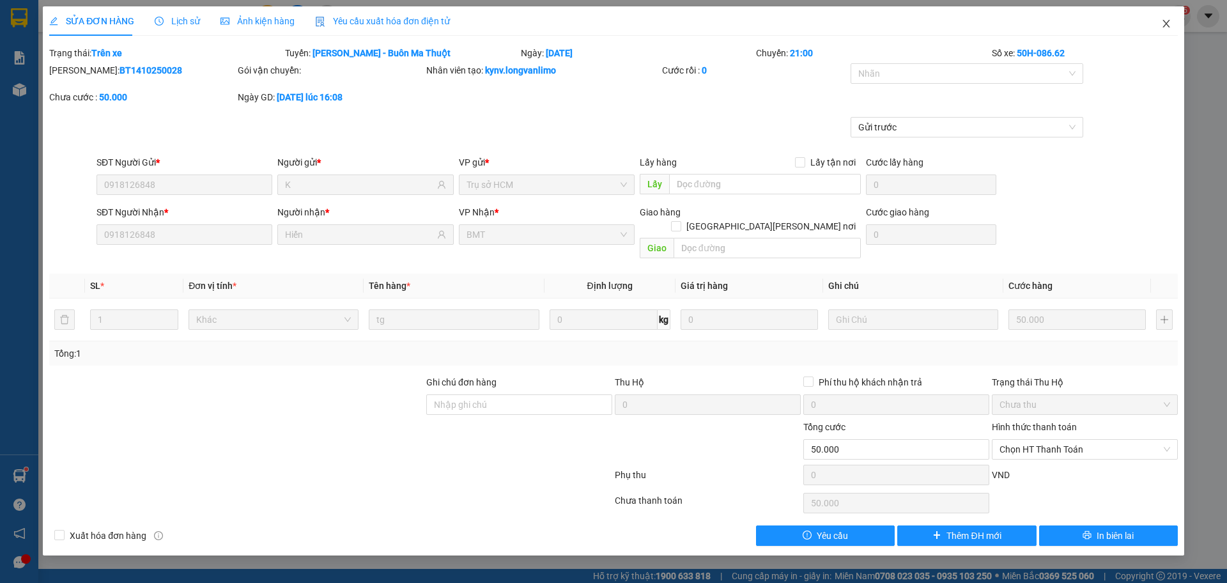
click at [1157, 28] on span "Close" at bounding box center [1167, 24] width 36 height 36
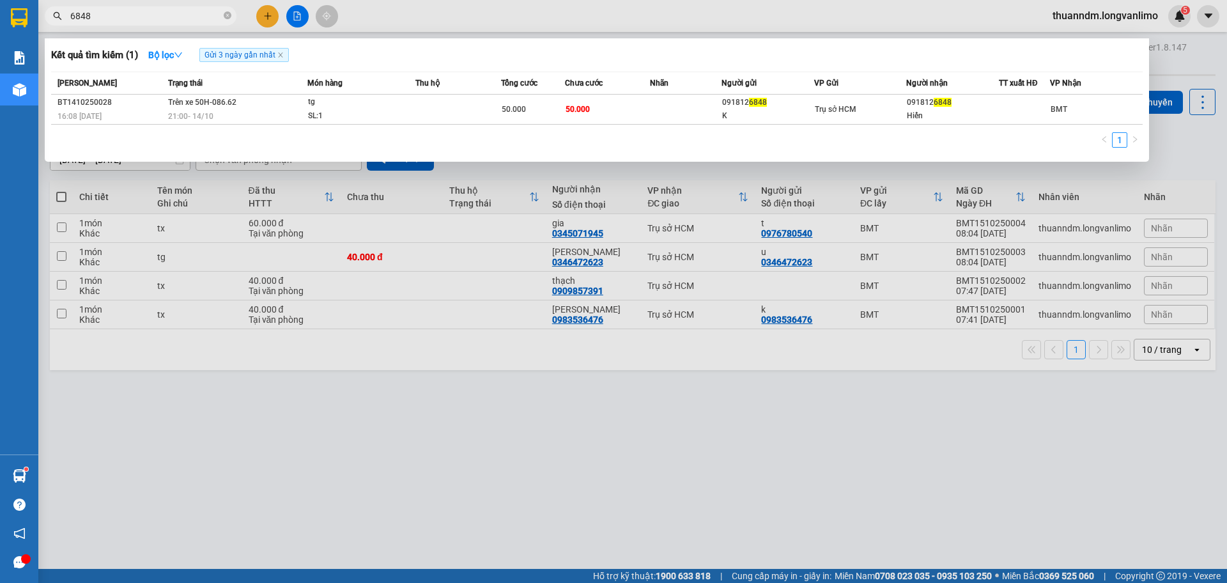
click at [154, 21] on input "6848" at bounding box center [145, 16] width 151 height 14
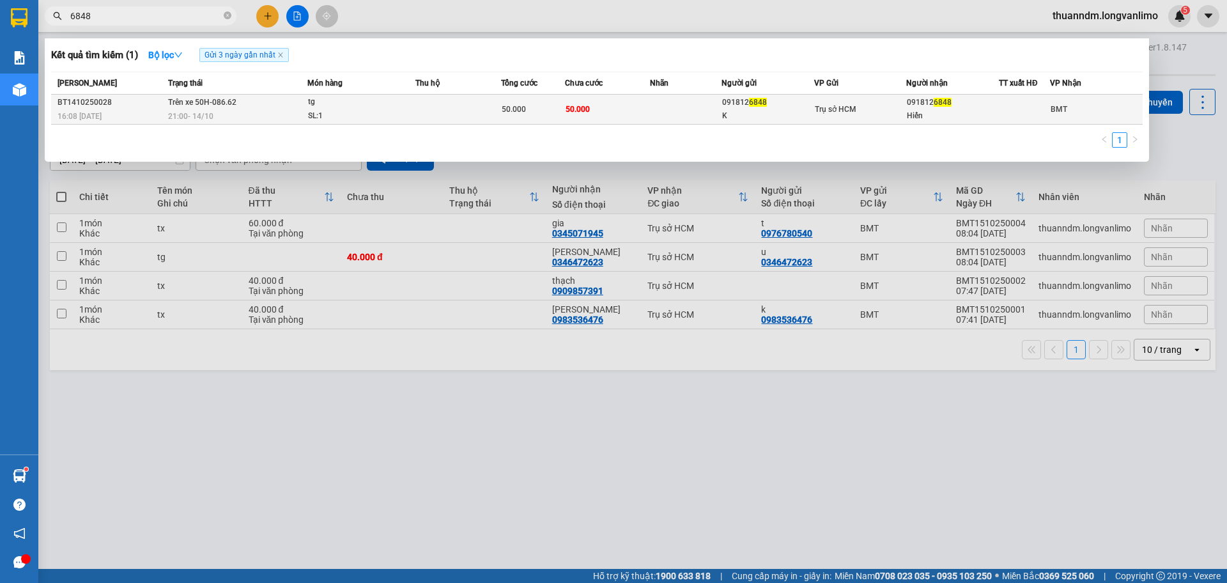
click at [277, 102] on td "Trên xe 50H-086.62 21:00 - 14/10" at bounding box center [236, 110] width 143 height 30
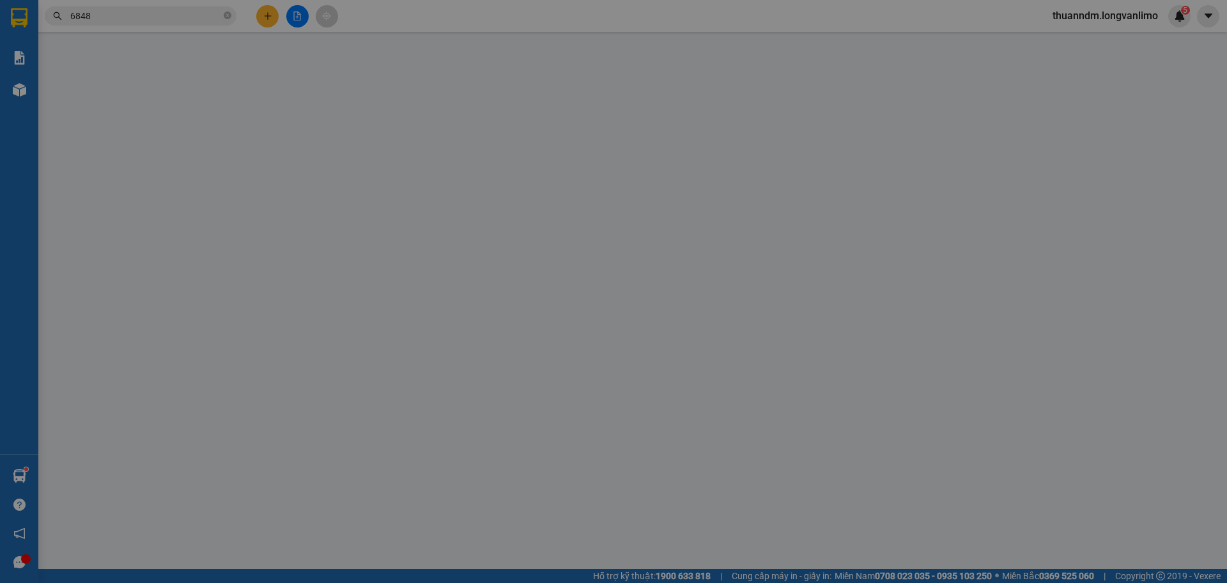
type input "0918126848"
type input "K"
type input "0918126848"
type input "Hiến"
type input "0"
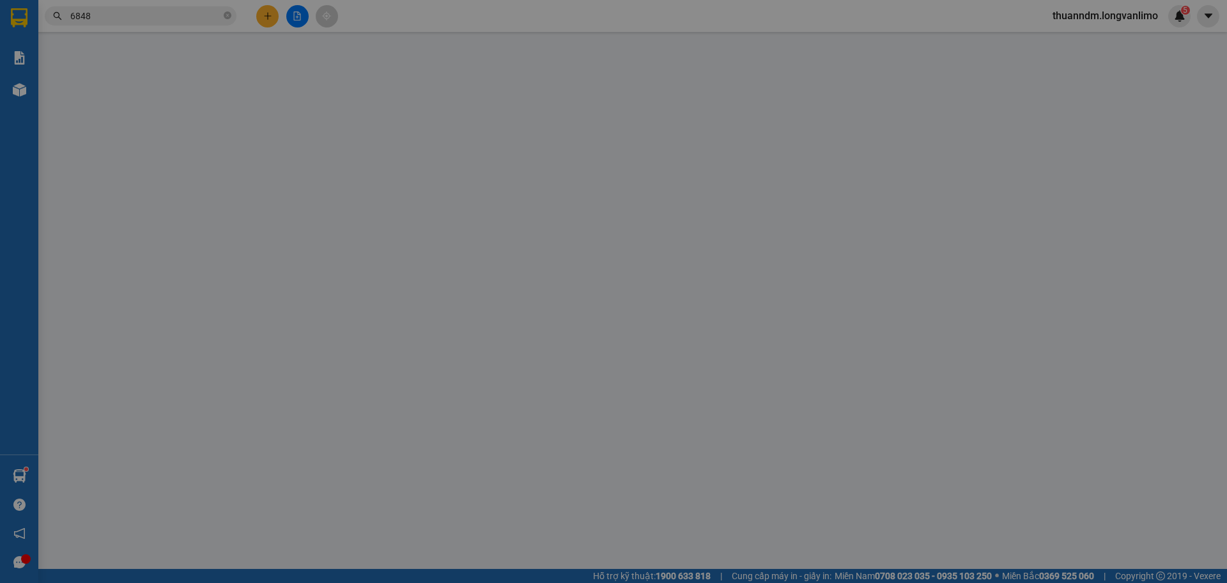
type input "50.000"
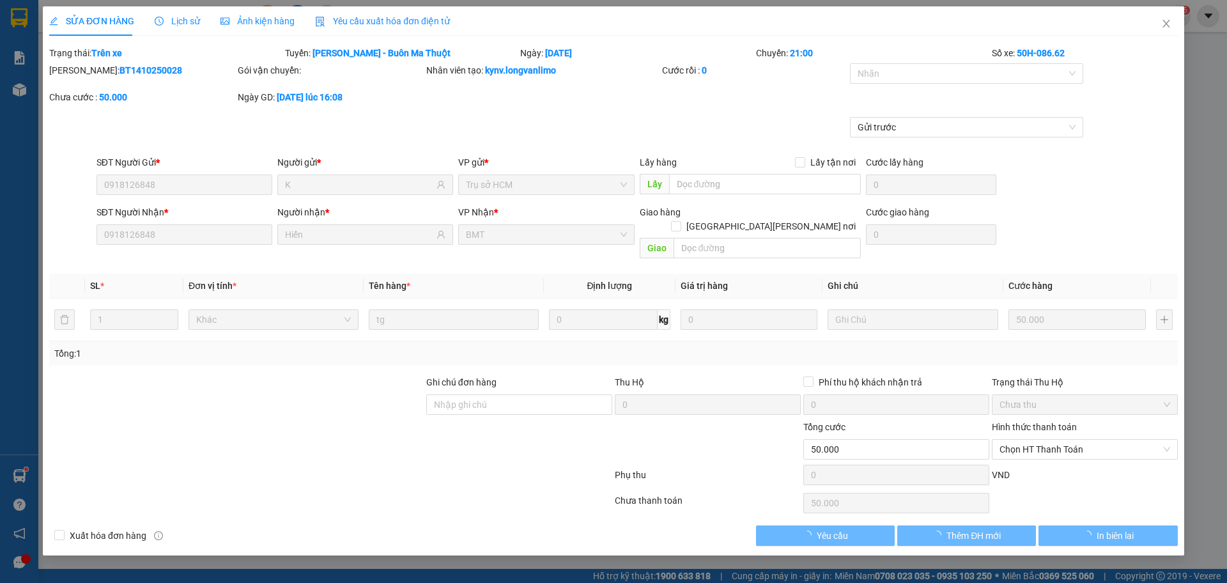
click at [241, 26] on div "Ảnh kiện hàng" at bounding box center [258, 21] width 74 height 14
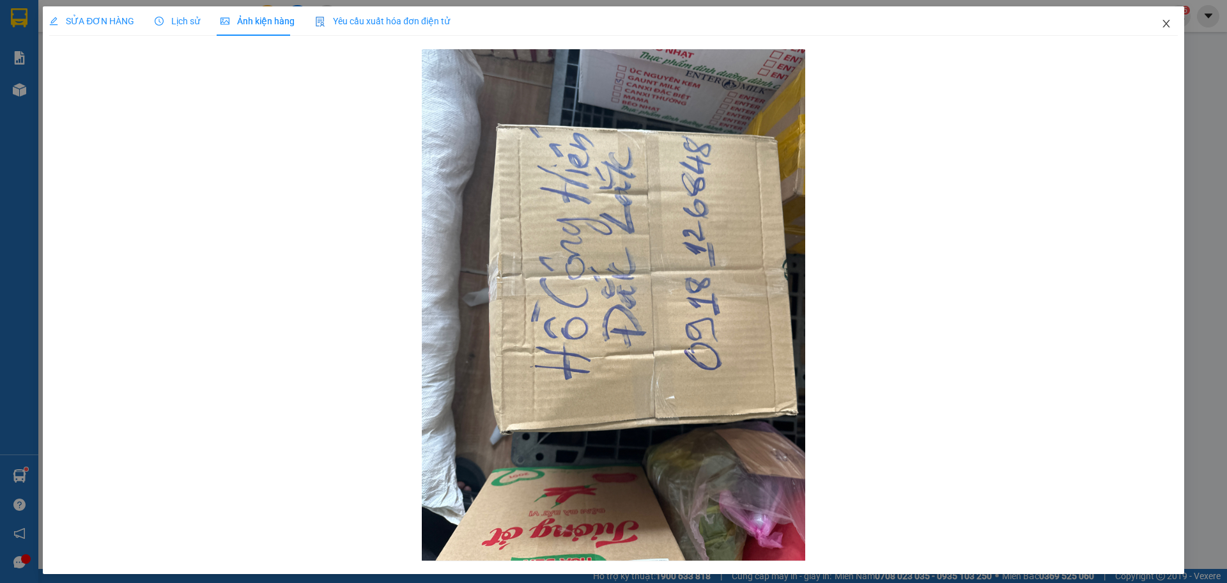
click at [1163, 27] on icon "close" at bounding box center [1166, 24] width 7 height 8
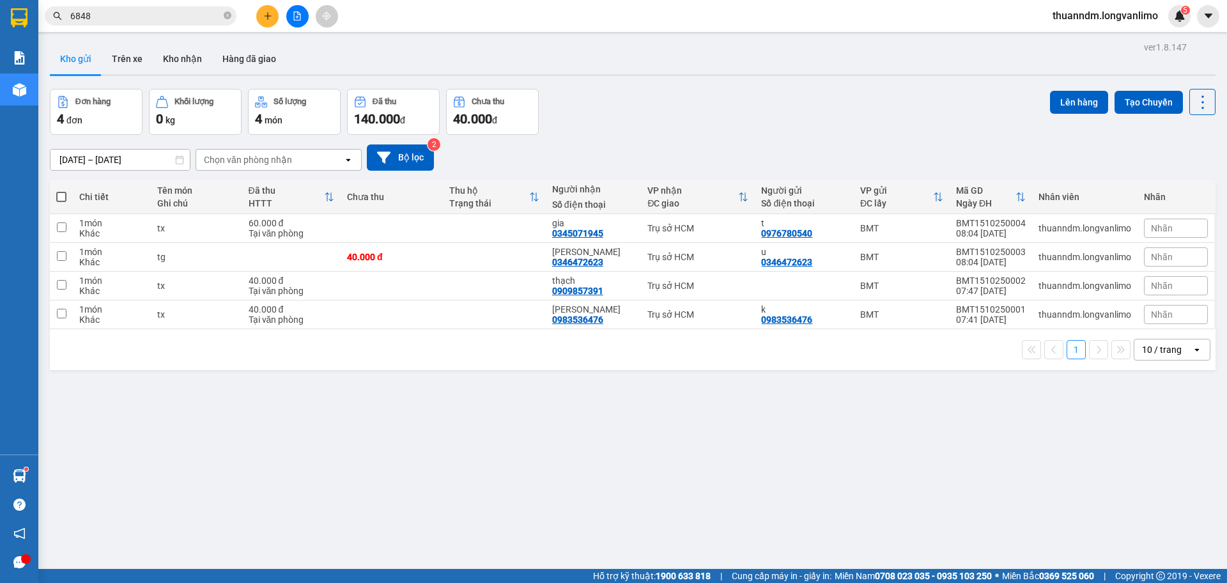
click at [231, 13] on span "6848" at bounding box center [141, 15] width 192 height 19
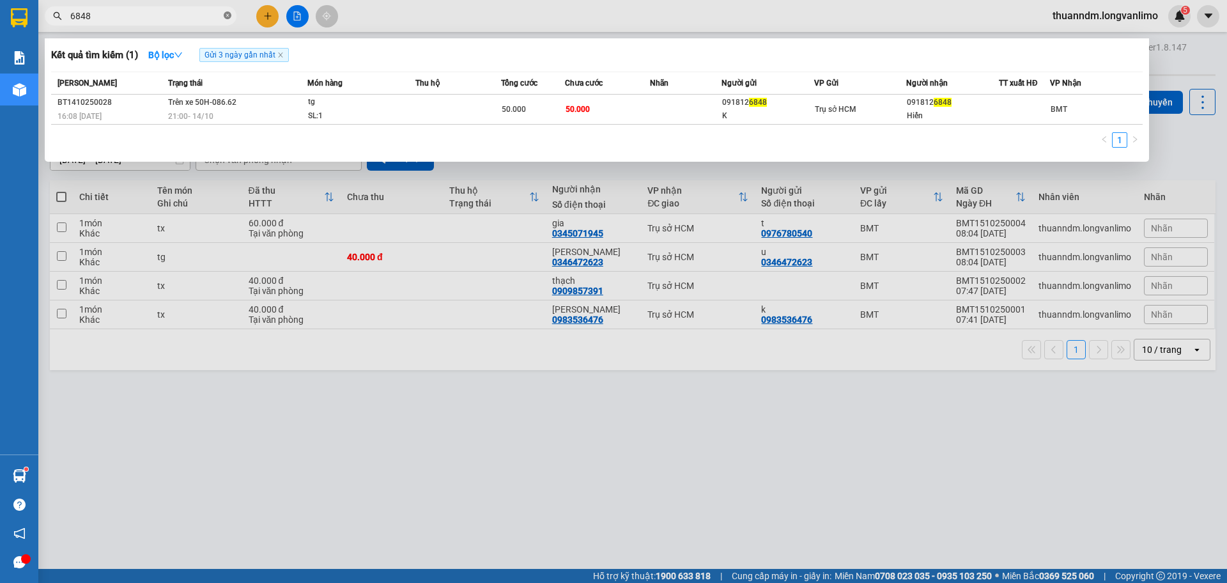
click at [231, 15] on icon "close-circle" at bounding box center [228, 16] width 8 height 8
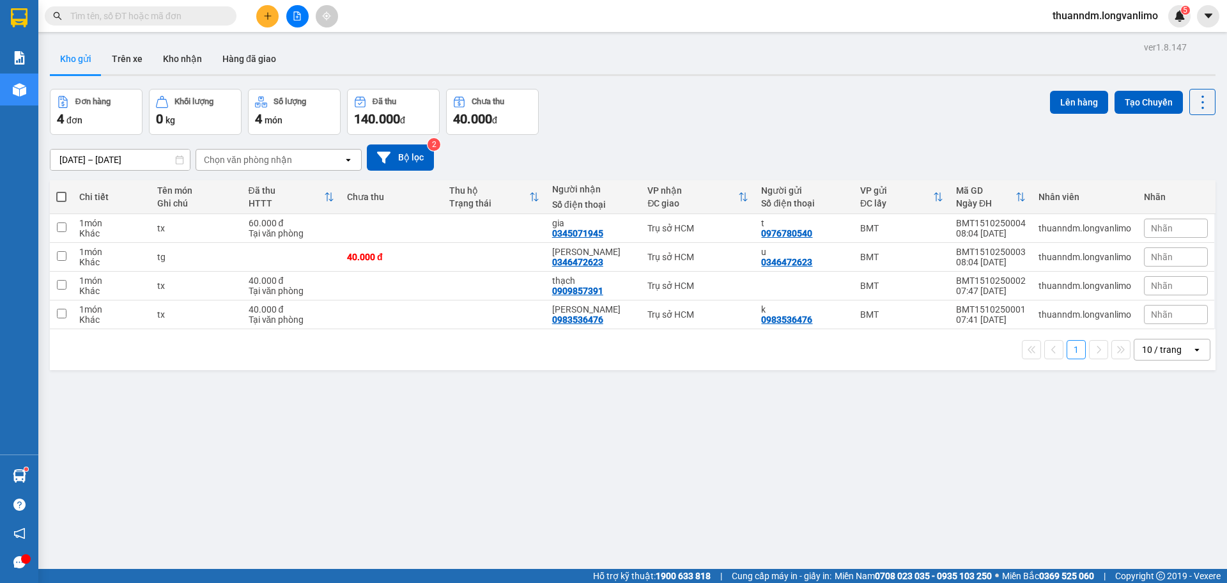
click at [177, 20] on input "text" at bounding box center [145, 16] width 151 height 14
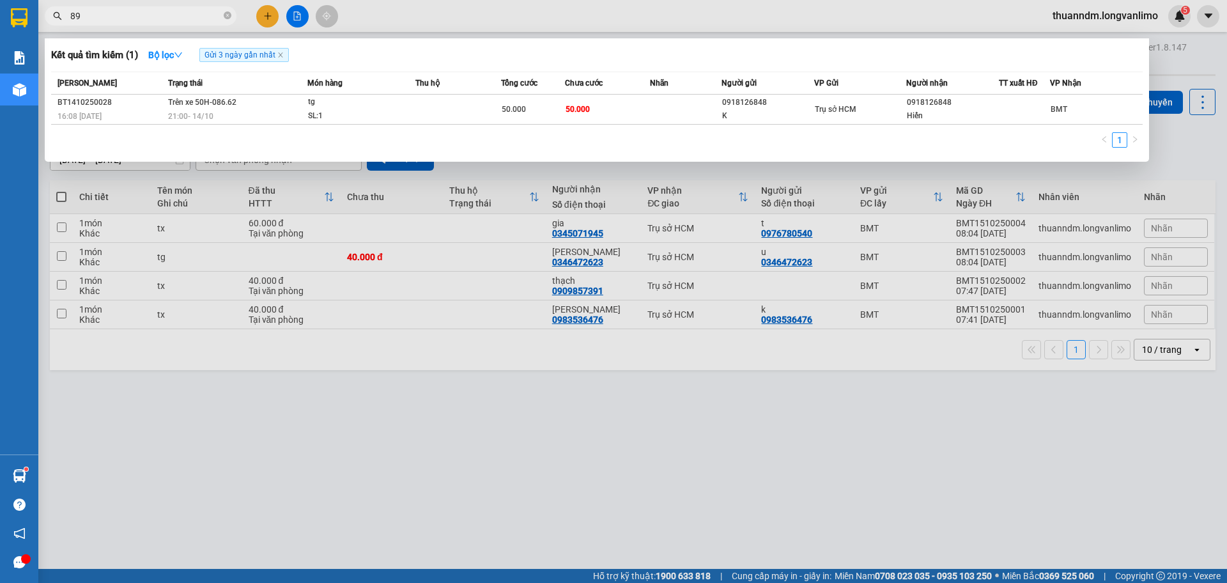
type input "891"
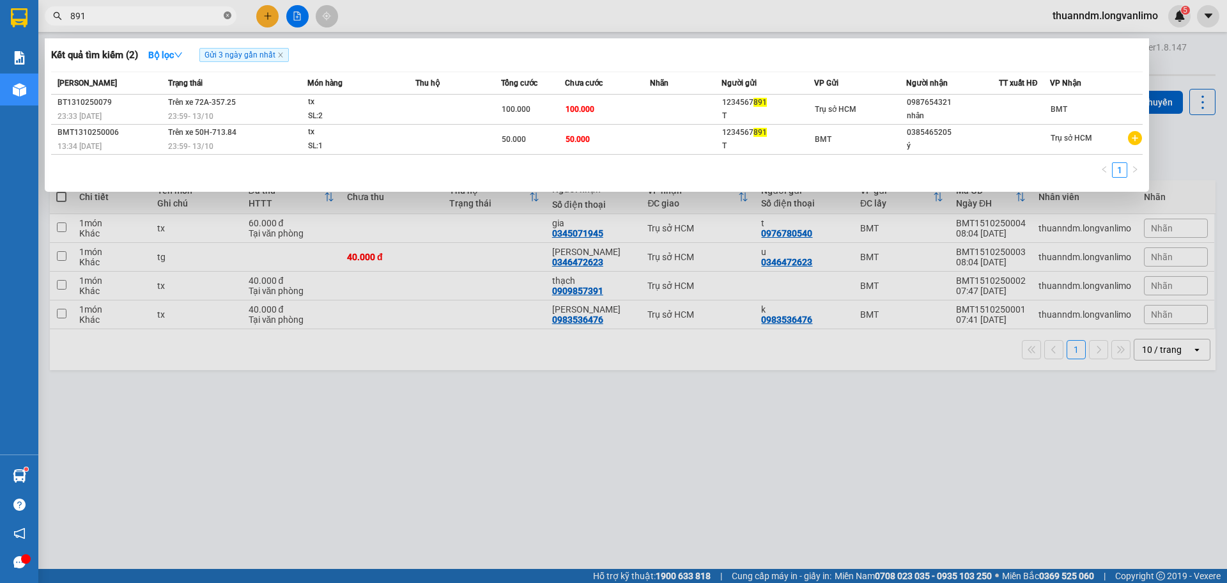
click at [228, 16] on icon "close-circle" at bounding box center [228, 16] width 8 height 8
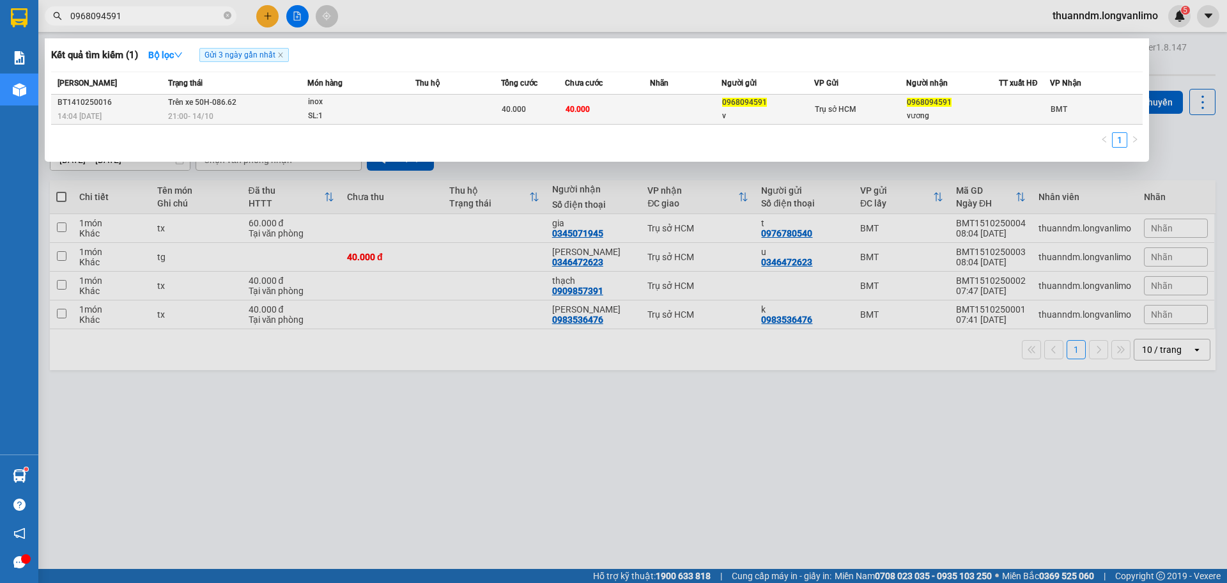
type input "0968094591"
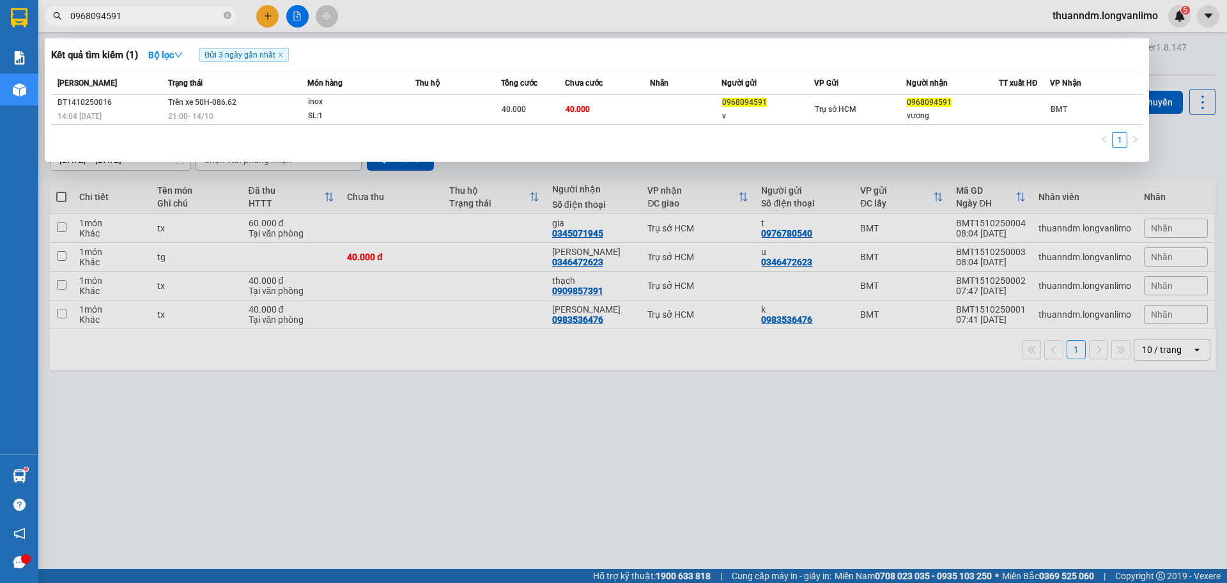
click at [337, 117] on div "SL: 1" at bounding box center [356, 116] width 96 height 14
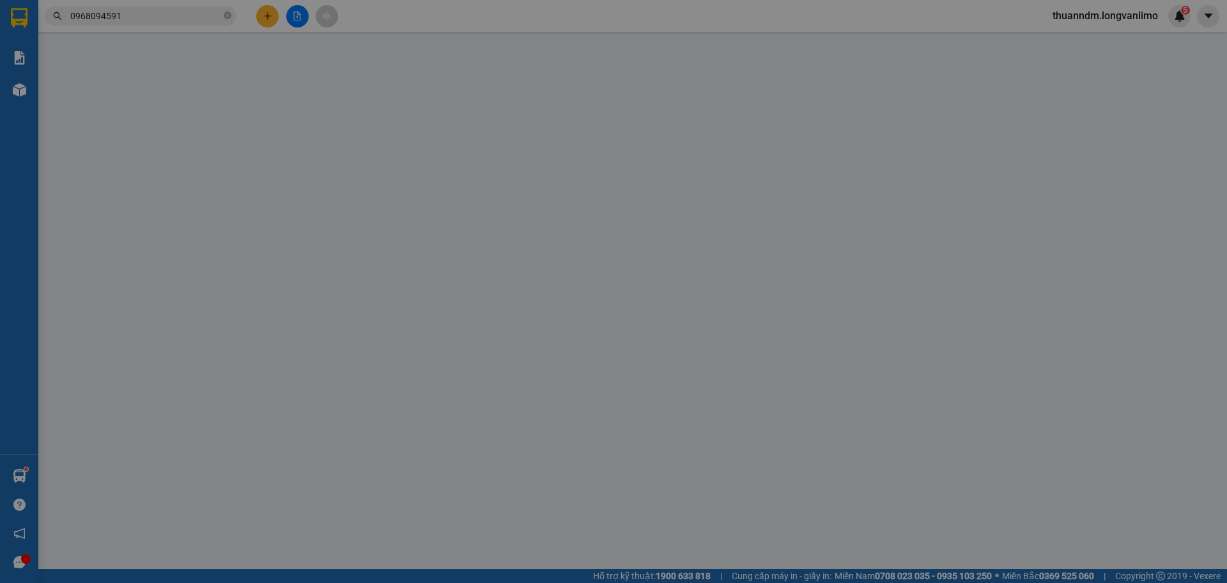
type input "0968094591"
type input "v"
type input "0968094591"
type input "vương"
type input "0"
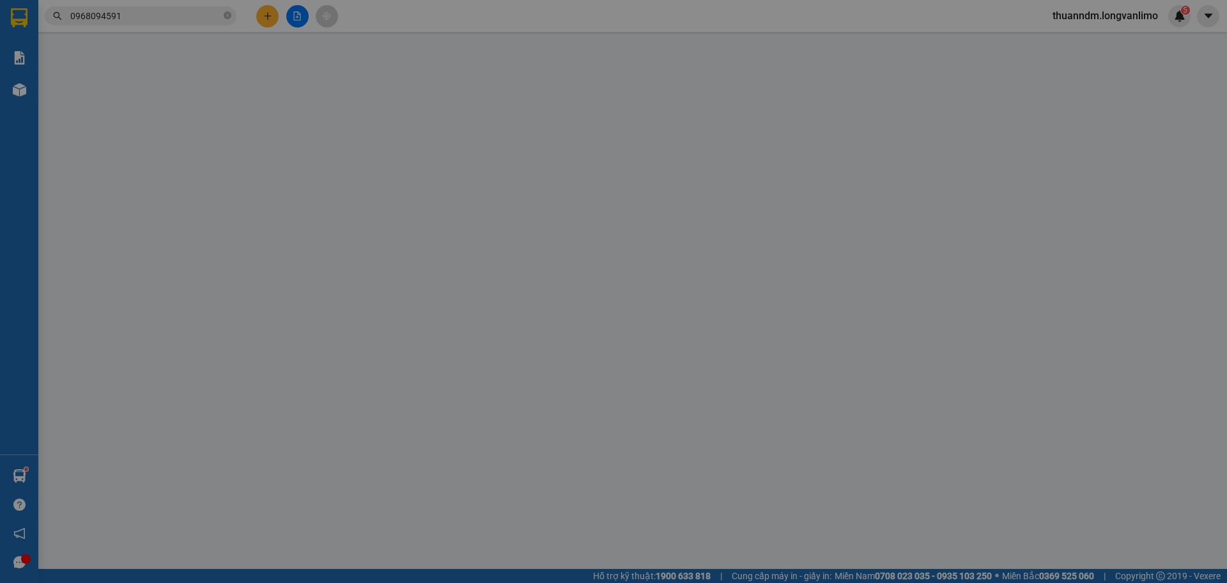
type input "40.000"
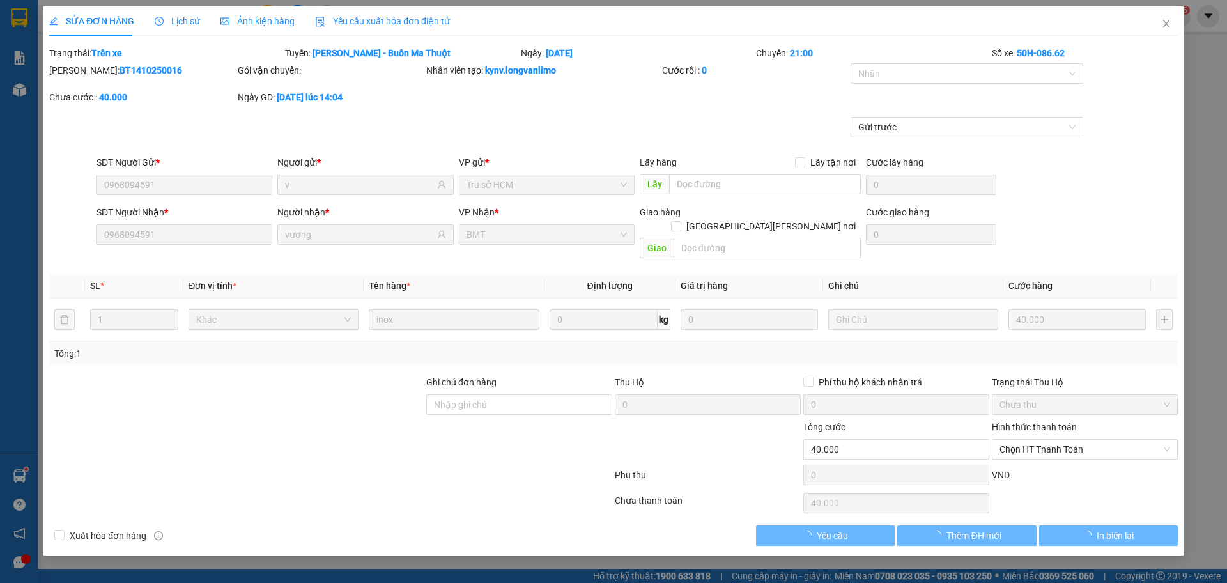
click at [266, 35] on div "Ảnh kiện hàng" at bounding box center [258, 20] width 74 height 29
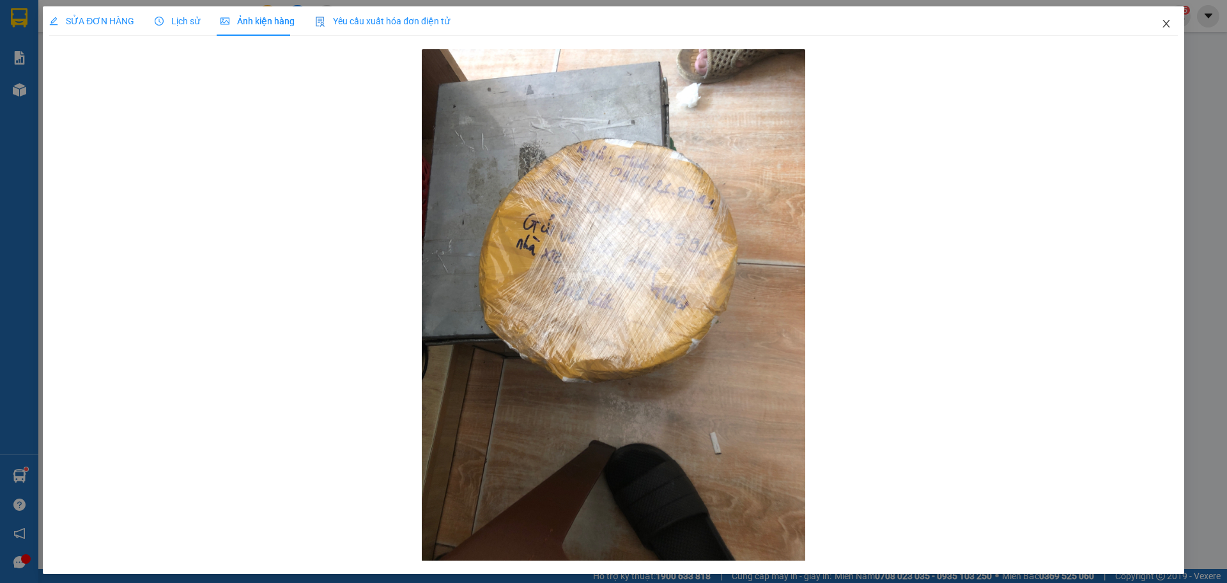
click at [1163, 22] on icon "close" at bounding box center [1166, 24] width 7 height 8
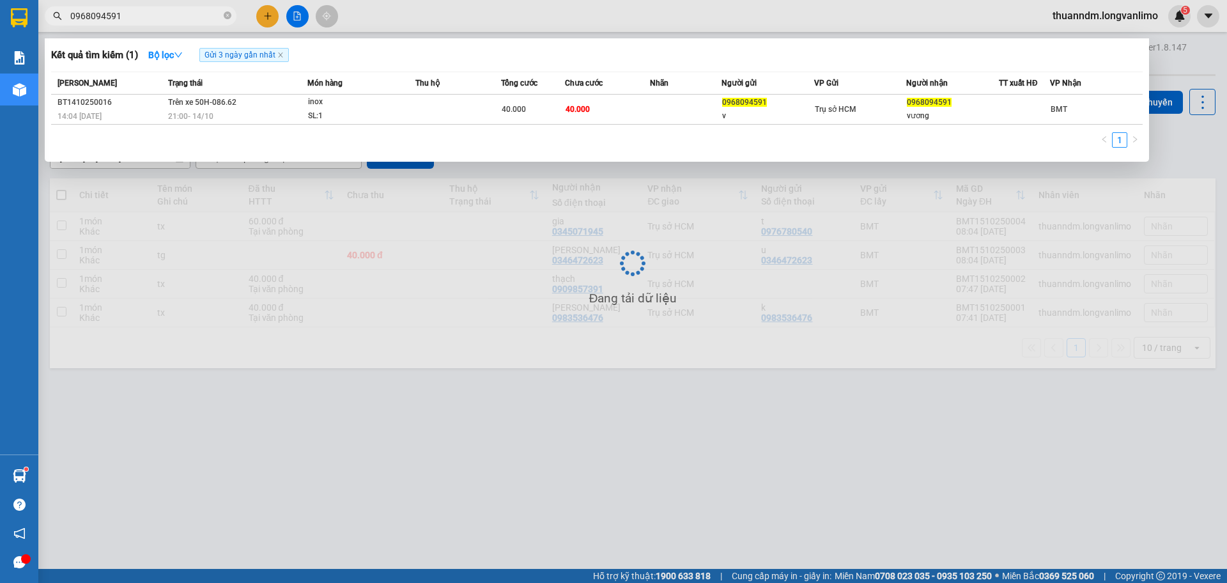
click at [132, 17] on input "0968094591" at bounding box center [145, 16] width 151 height 14
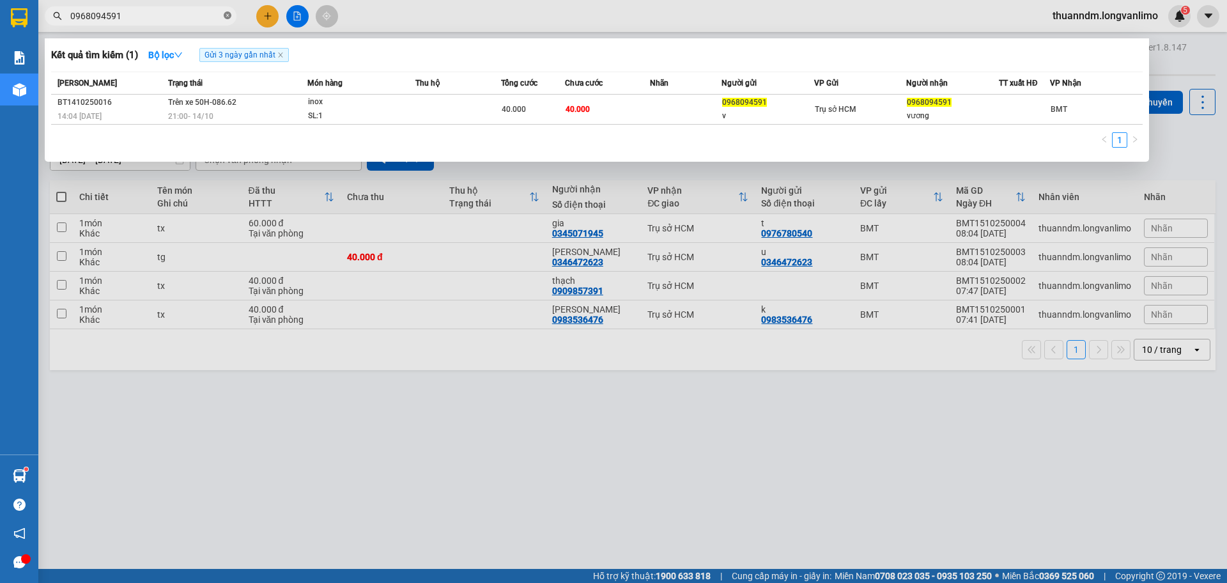
click at [226, 12] on icon "close-circle" at bounding box center [228, 16] width 8 height 8
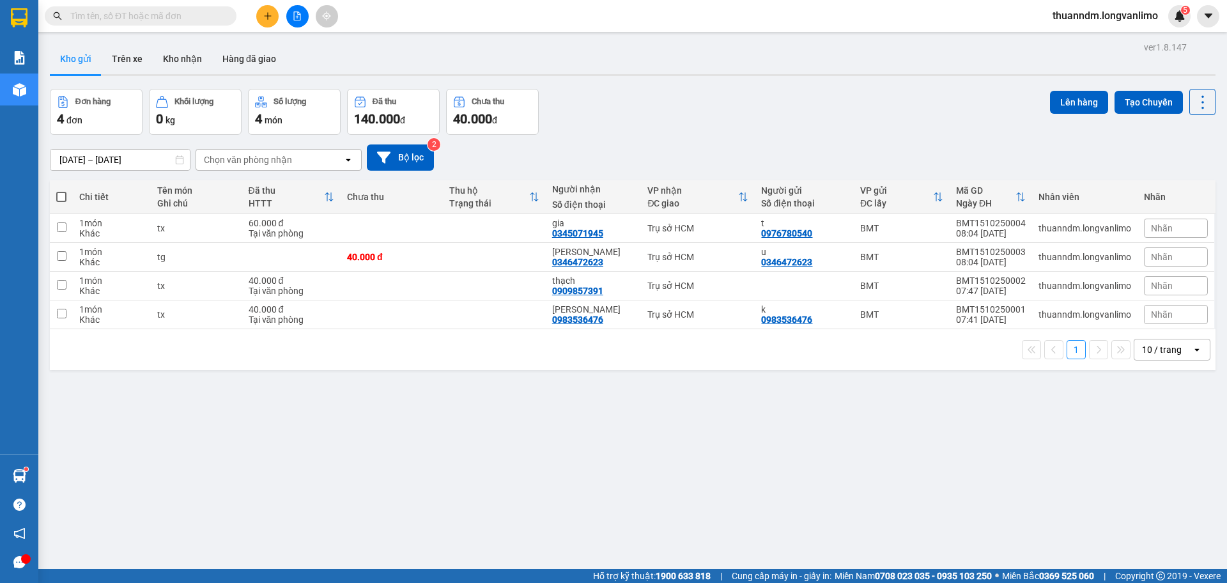
click at [151, 19] on input "text" at bounding box center [145, 16] width 151 height 14
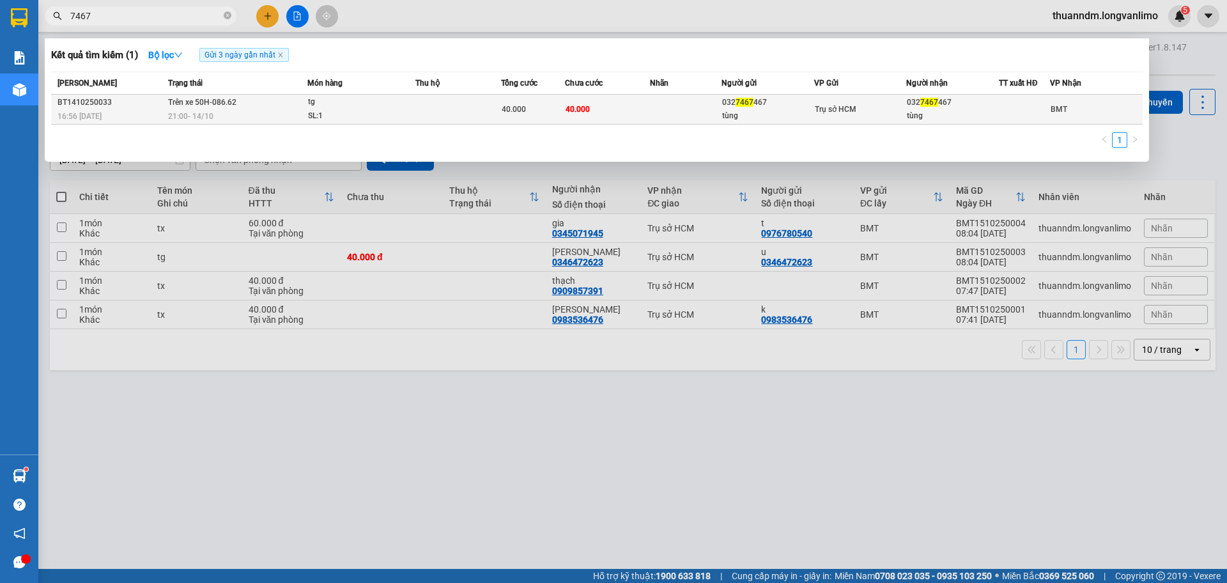
type input "7467"
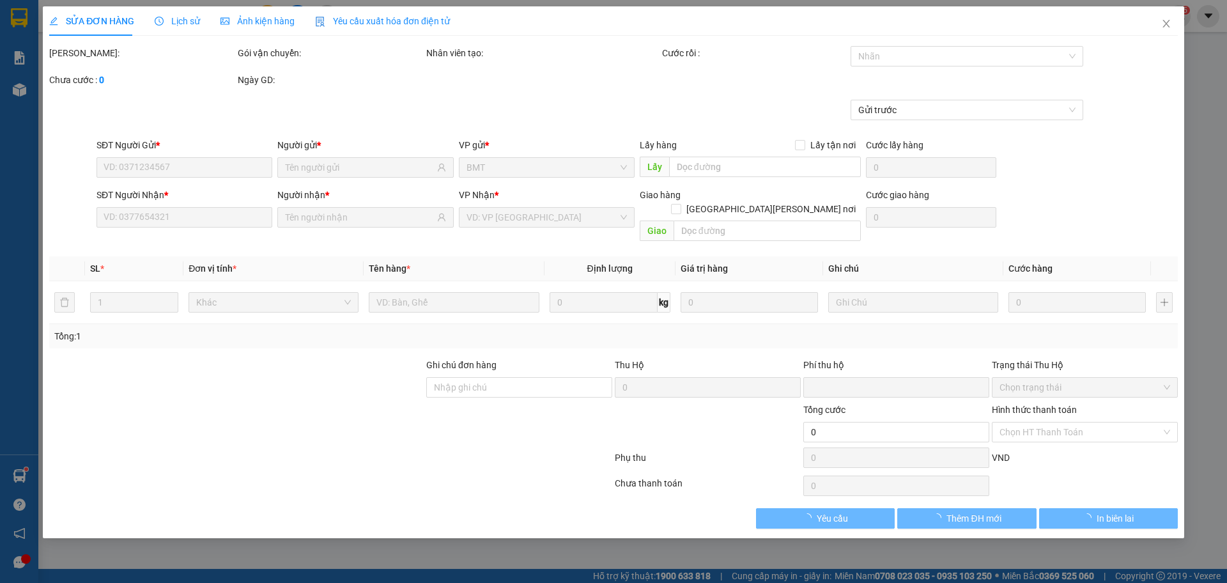
click at [274, 22] on span "Ảnh kiện hàng" at bounding box center [258, 21] width 74 height 10
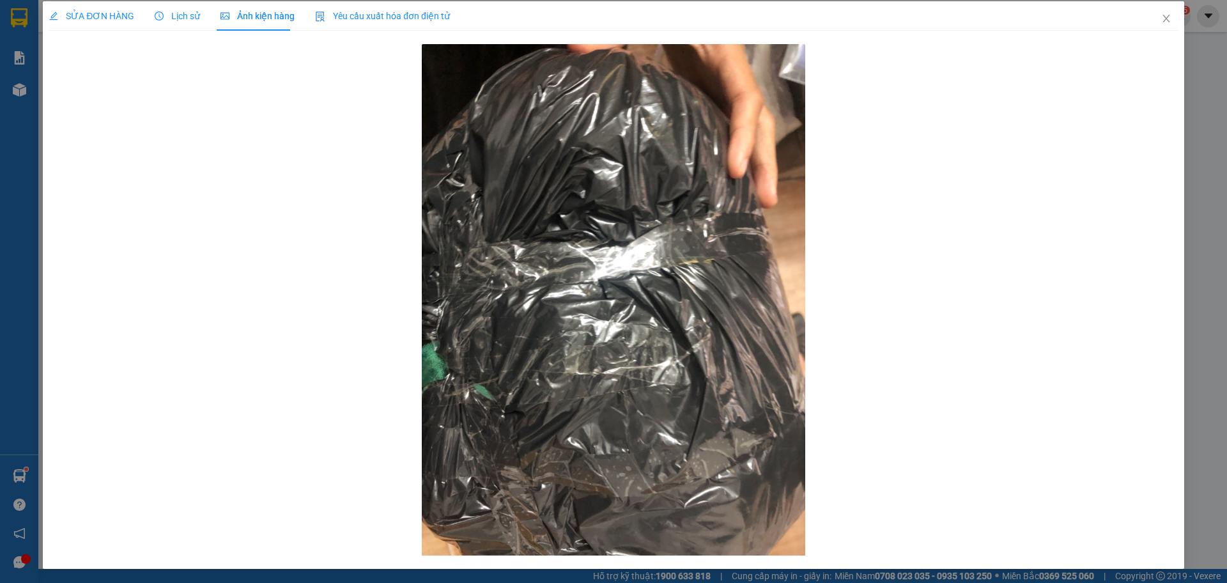
scroll to position [6, 0]
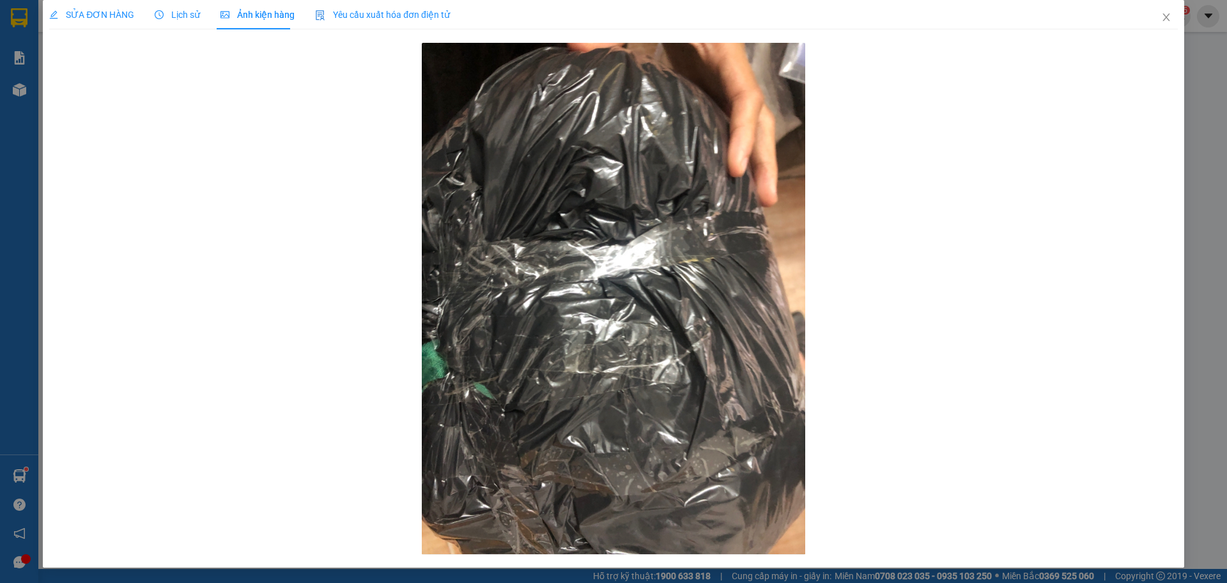
click at [90, 10] on span "SỬA ĐƠN HÀNG" at bounding box center [91, 15] width 85 height 10
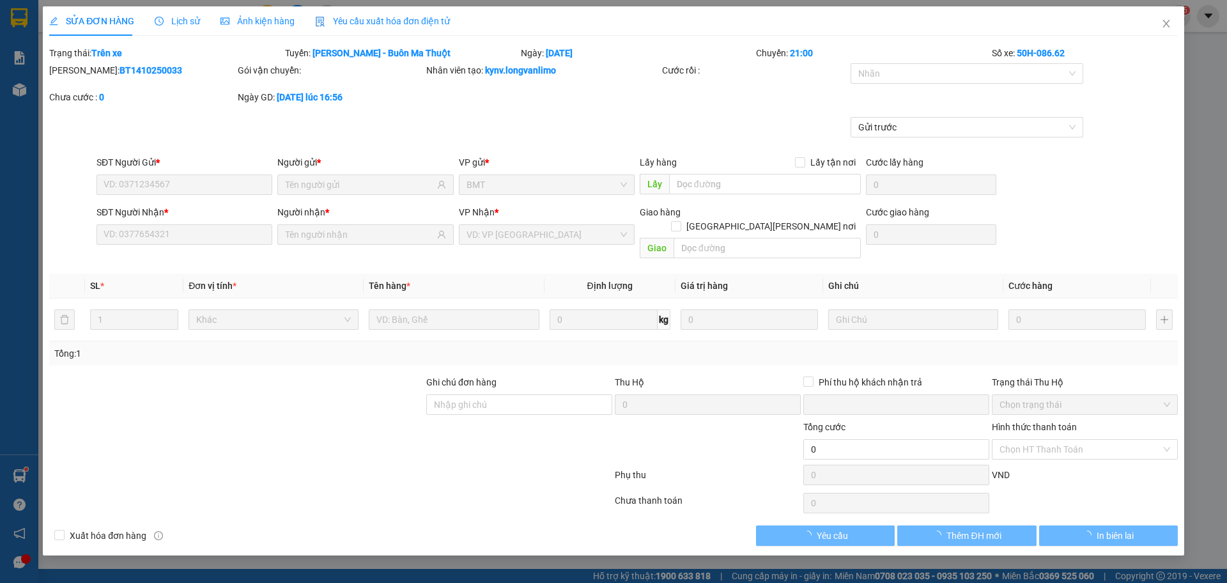
type input "0327467467"
type input "tùng"
type input "0327467467"
type input "tùng"
type input "0"
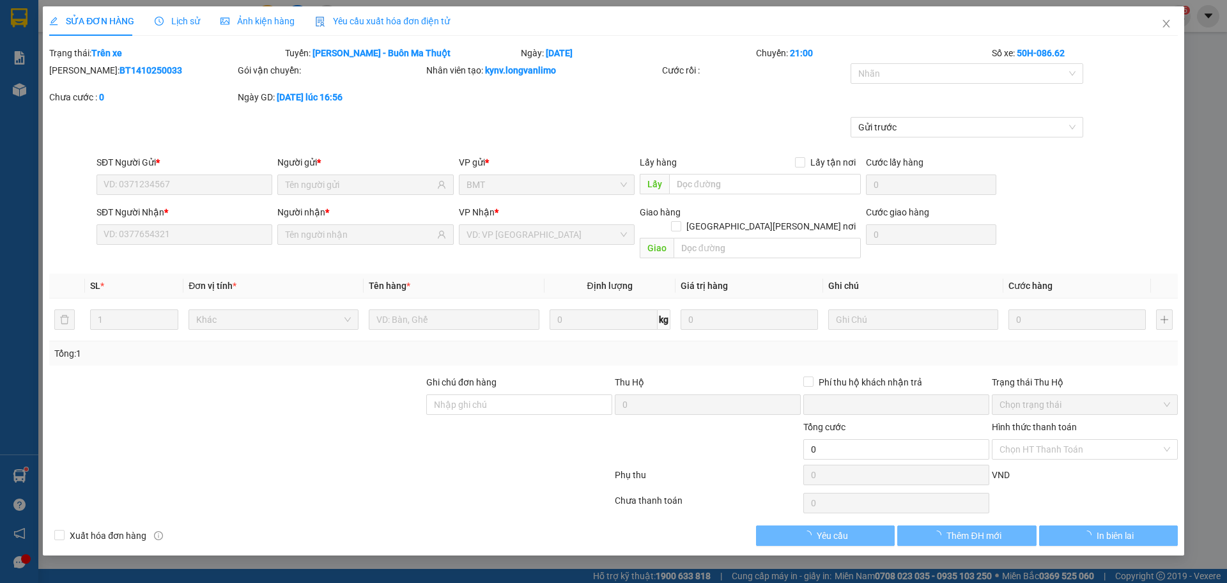
type input "40.000"
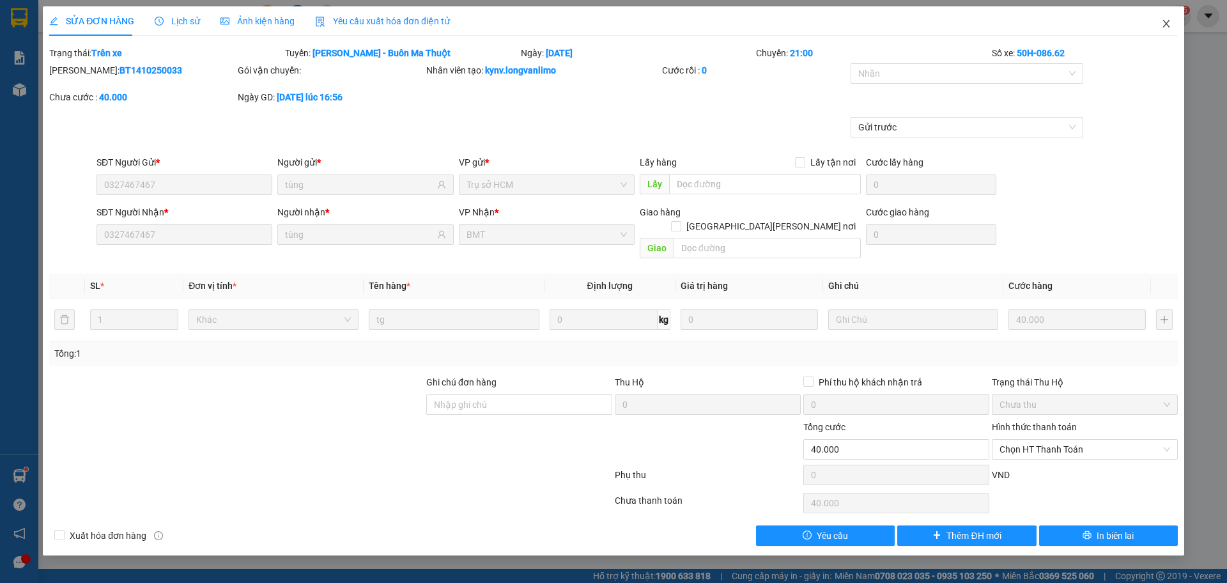
click at [1159, 26] on span "Close" at bounding box center [1167, 24] width 36 height 36
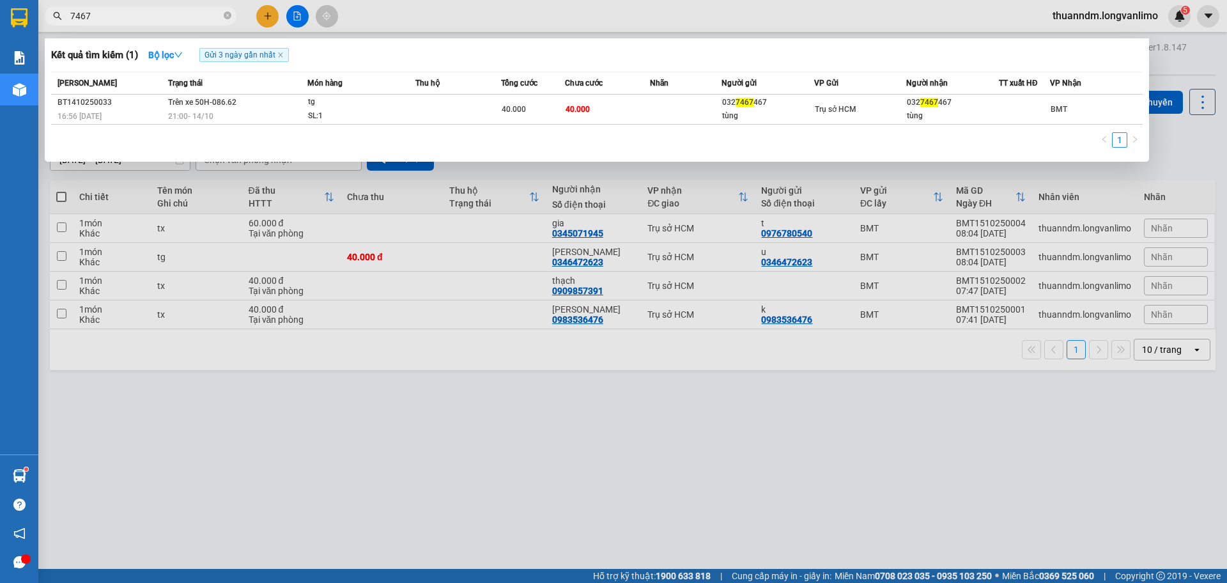
click at [182, 17] on input "7467" at bounding box center [145, 16] width 151 height 14
type input "7"
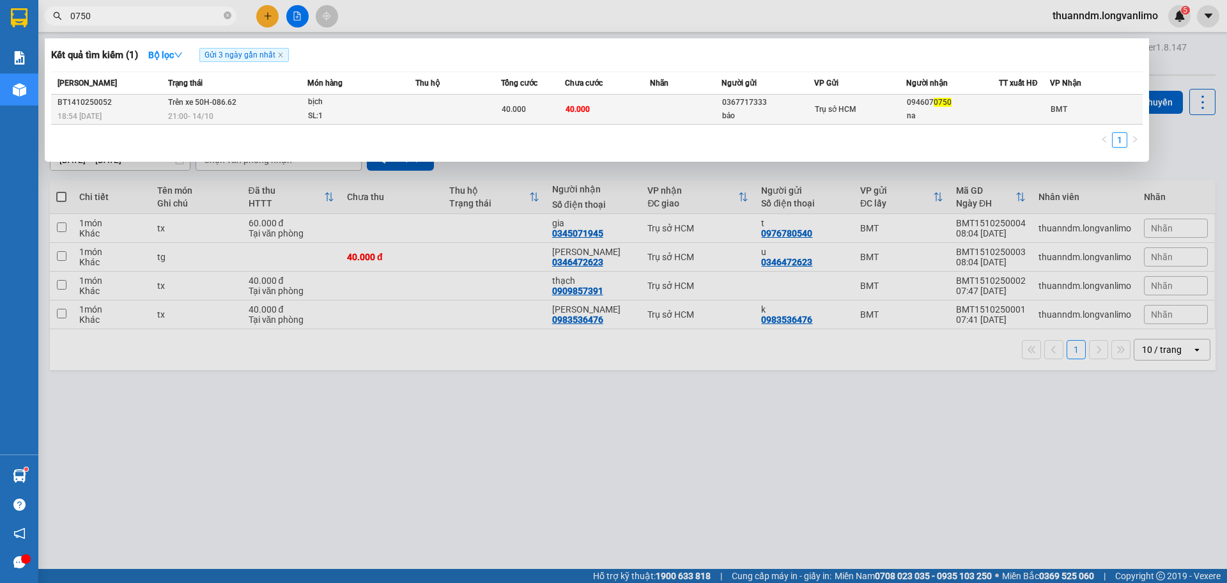
type input "0750"
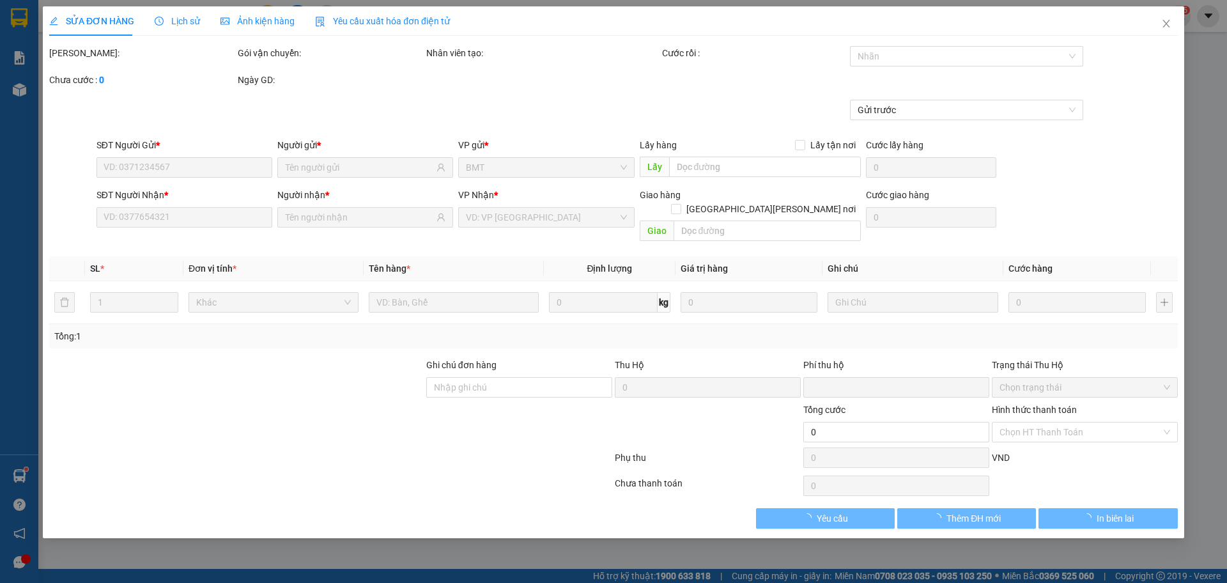
type input "0367717333"
type input "bảo"
type input "0946070750"
type input "na"
type input "0"
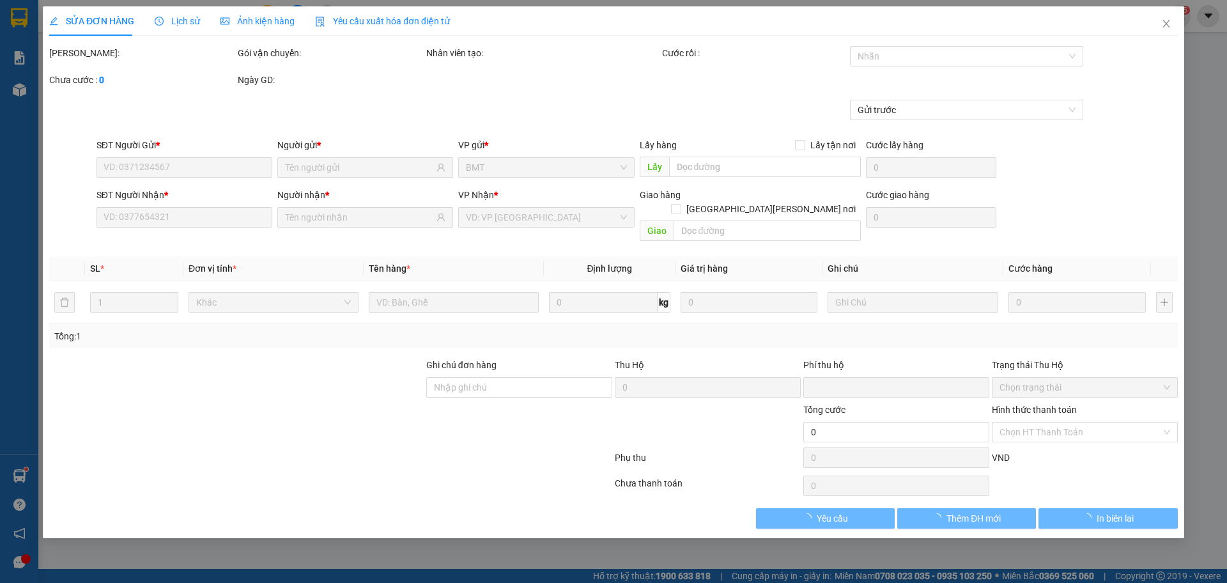
type input "40.000"
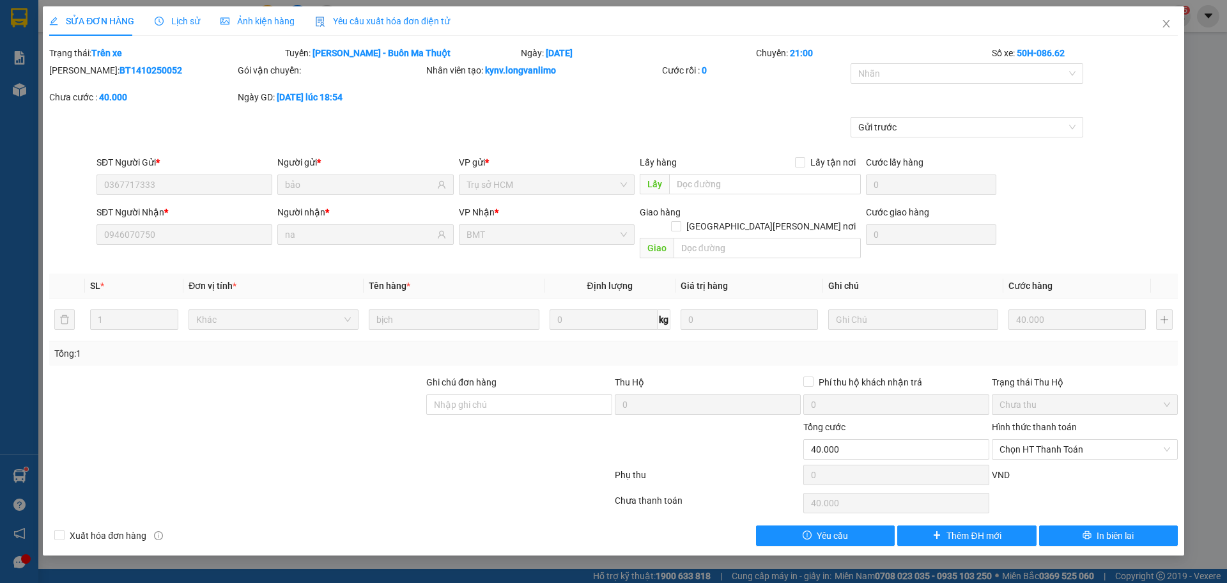
click at [253, 20] on span "Ảnh kiện hàng" at bounding box center [258, 21] width 74 height 10
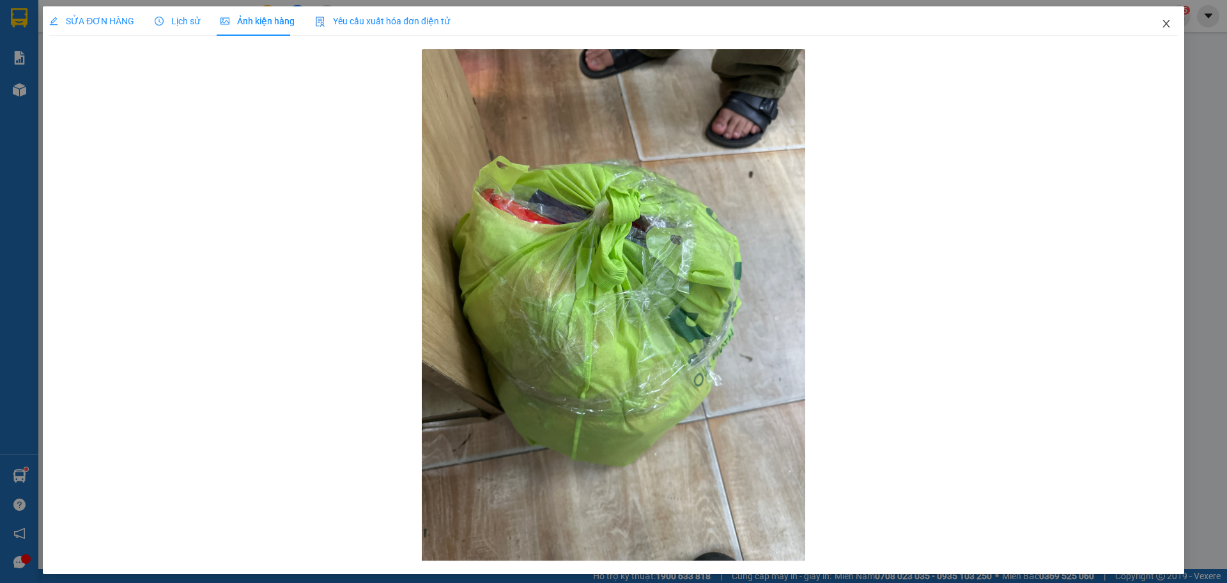
click at [1167, 29] on span "Close" at bounding box center [1167, 24] width 36 height 36
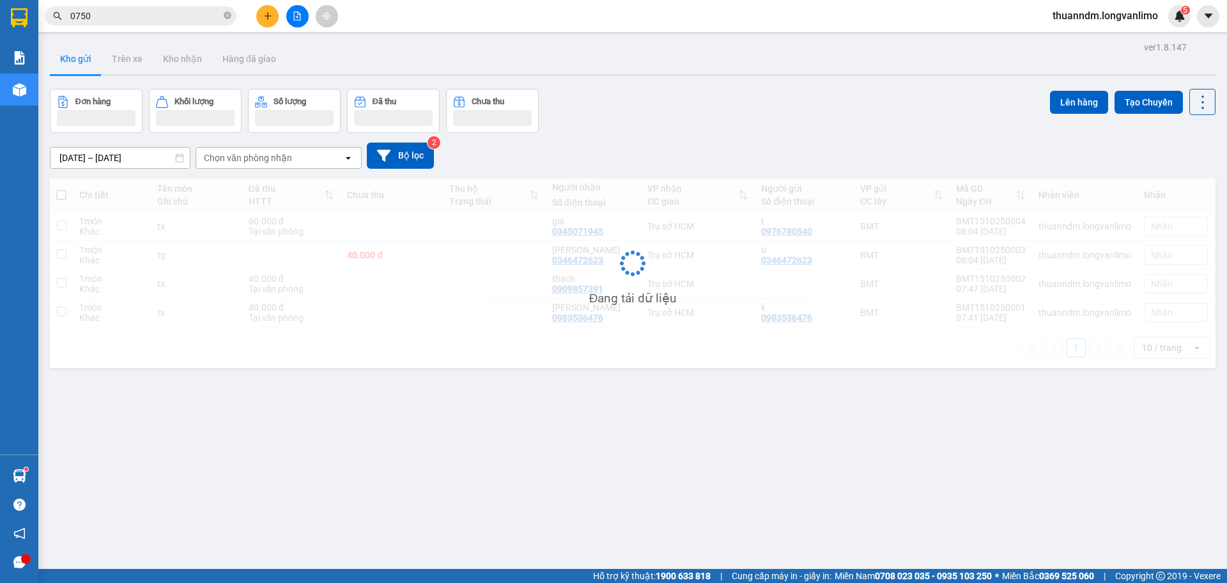
click at [178, 31] on div "Kết quả tìm kiếm ( 1 ) Bộ lọc Gửi 3 ngày gần nhất Mã ĐH Trạng thái Món hàng Thu…" at bounding box center [613, 16] width 1227 height 32
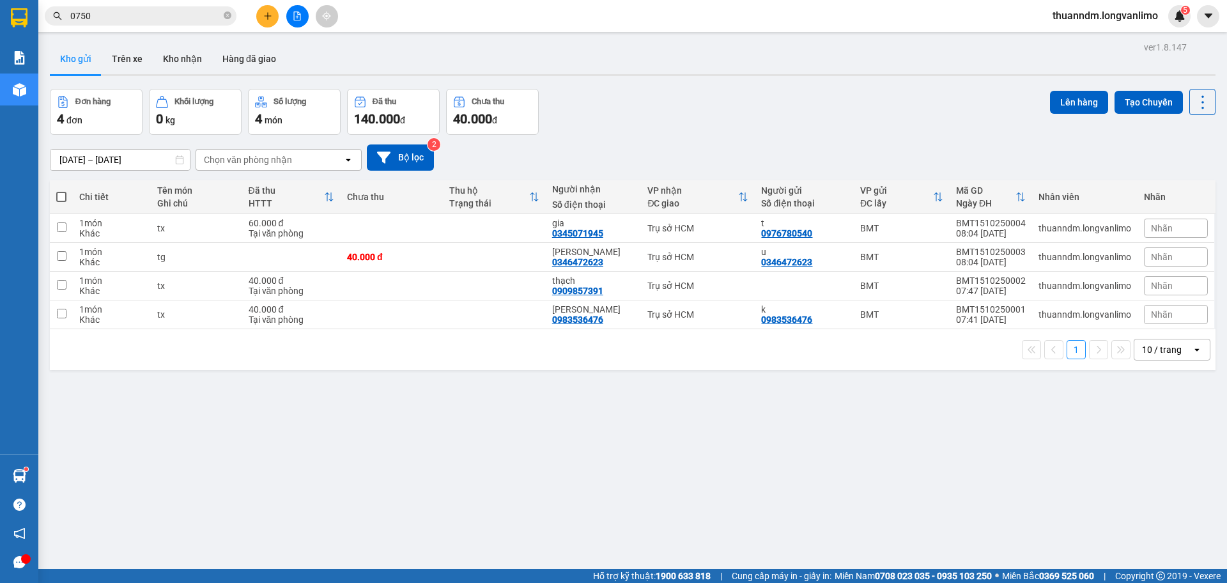
click at [171, 23] on span "0750" at bounding box center [141, 15] width 192 height 19
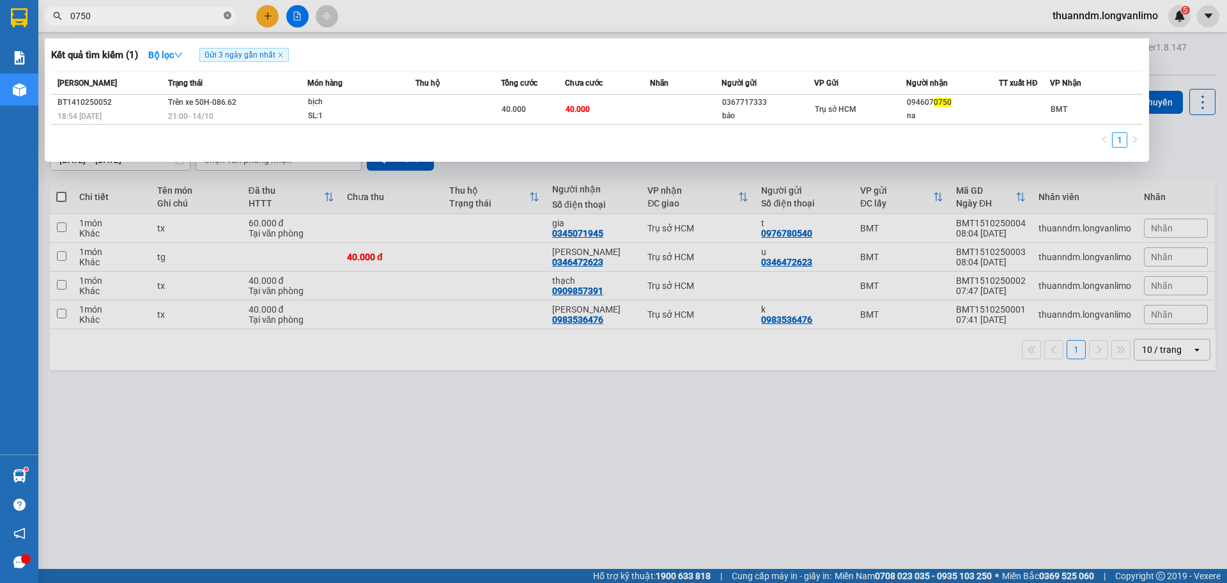
click at [228, 19] on icon "close-circle" at bounding box center [228, 16] width 8 height 8
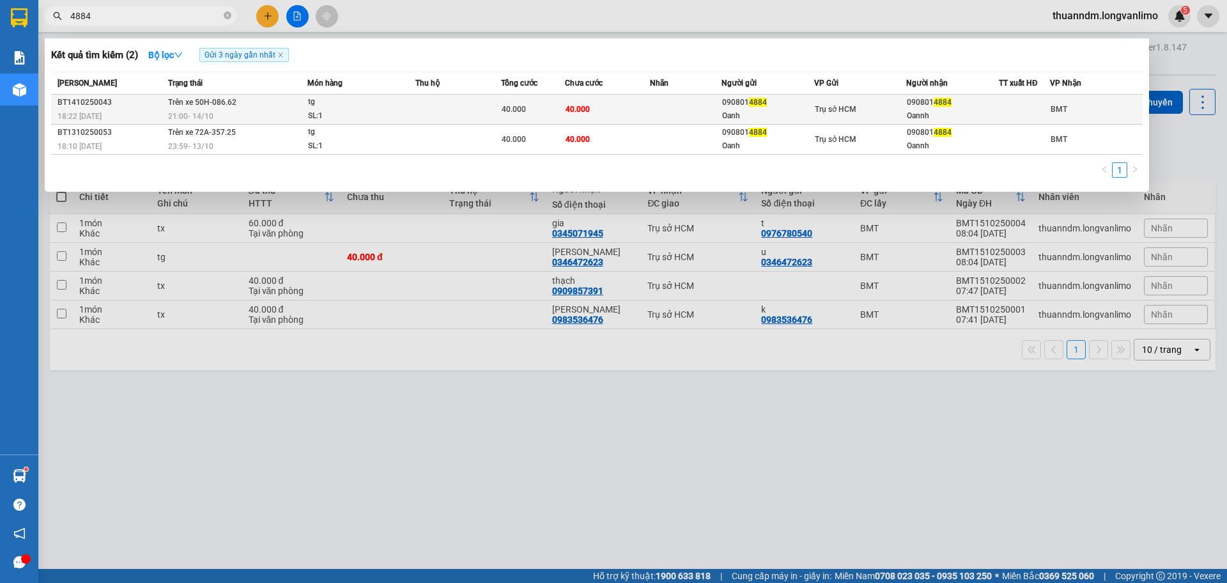
type input "4884"
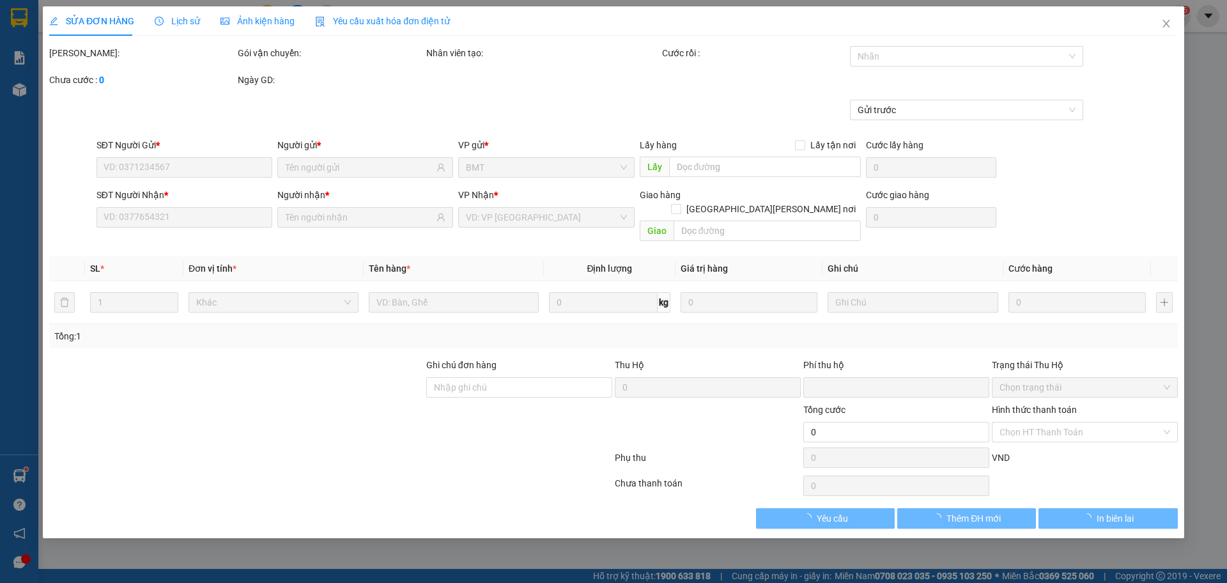
type input "0908014884"
type input "Oanh"
type input "0908014884"
type input "Oannh"
type input "0"
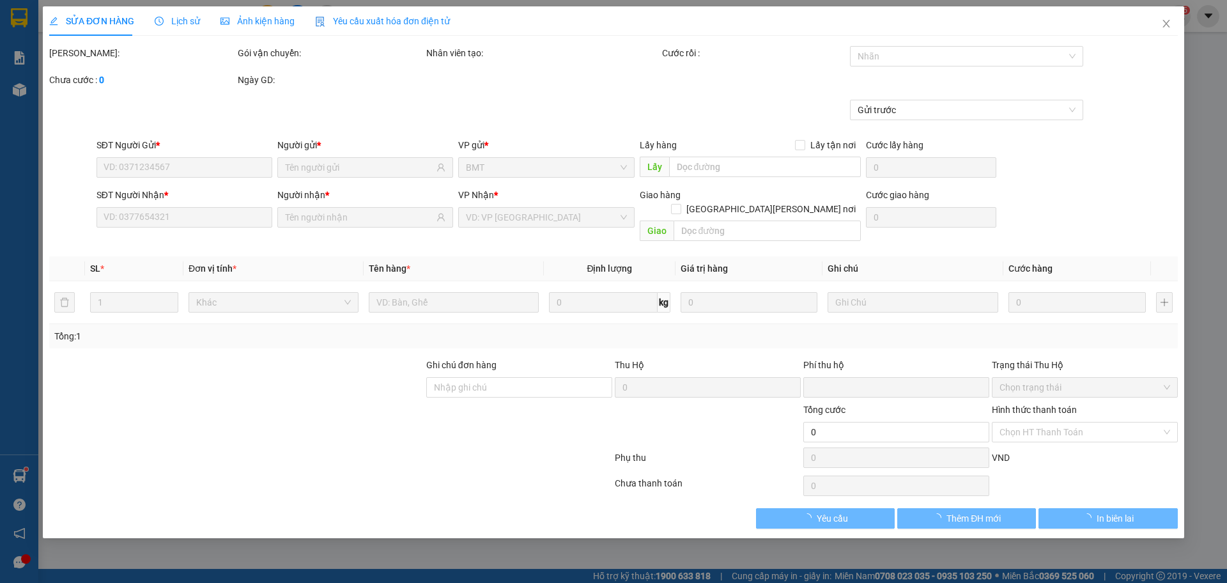
type input "40.000"
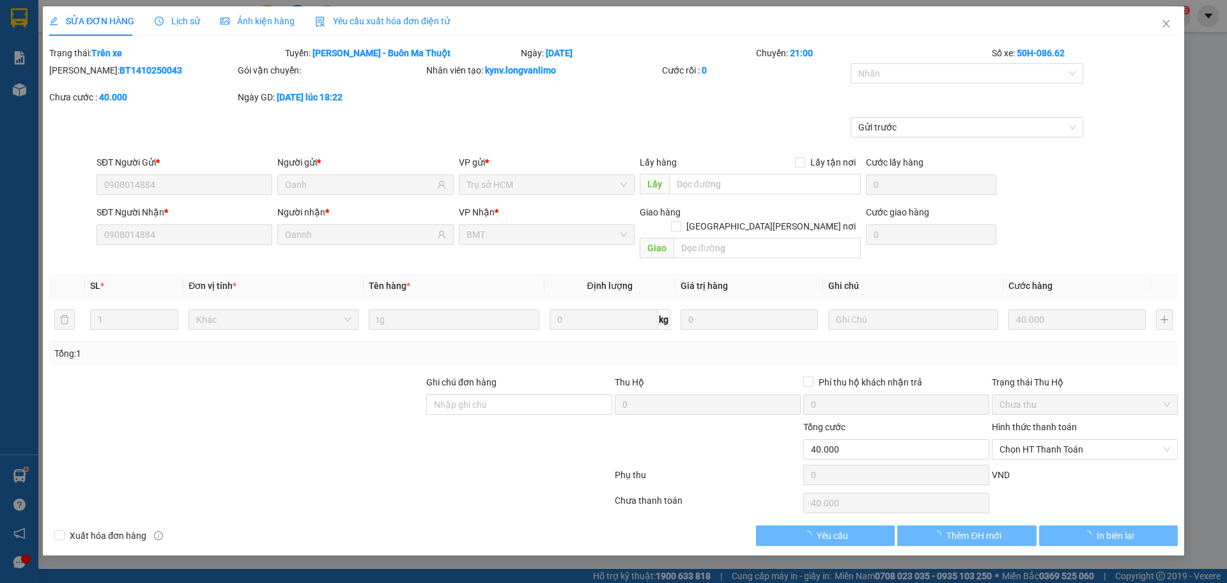
click at [256, 22] on span "Ảnh kiện hàng" at bounding box center [258, 21] width 74 height 10
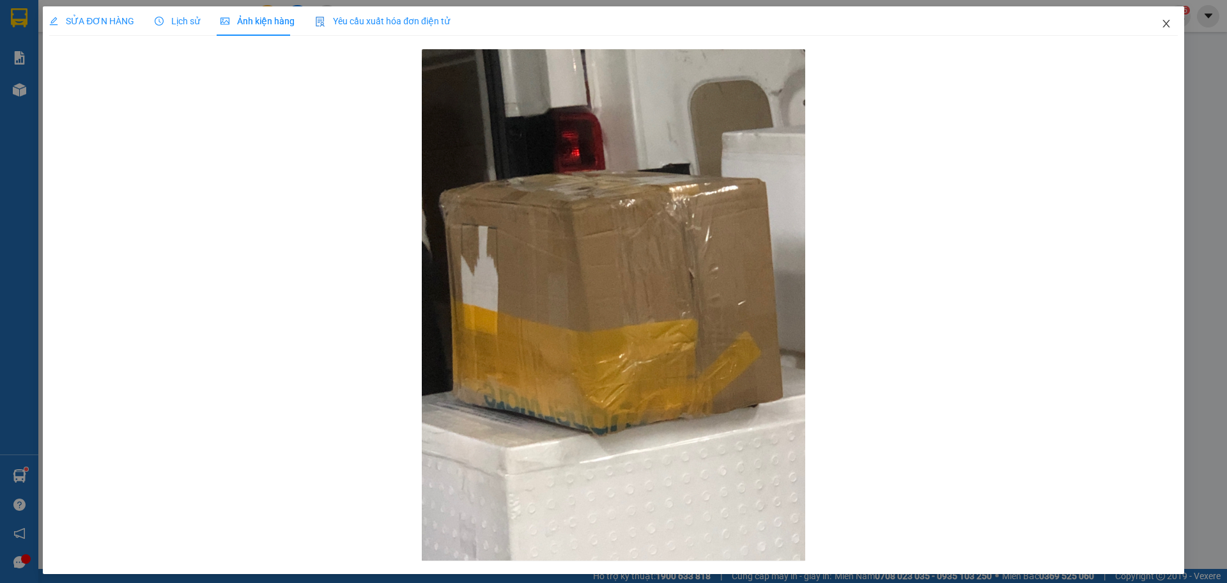
click at [1161, 13] on span "Close" at bounding box center [1167, 24] width 36 height 36
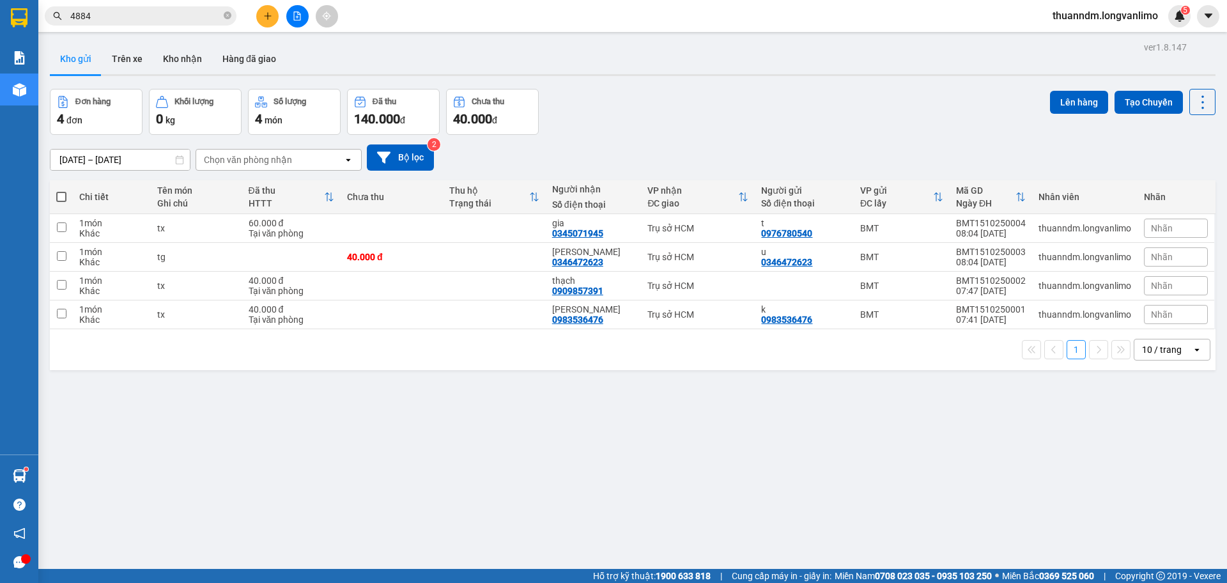
click at [229, 13] on icon "close-circle" at bounding box center [228, 16] width 8 height 8
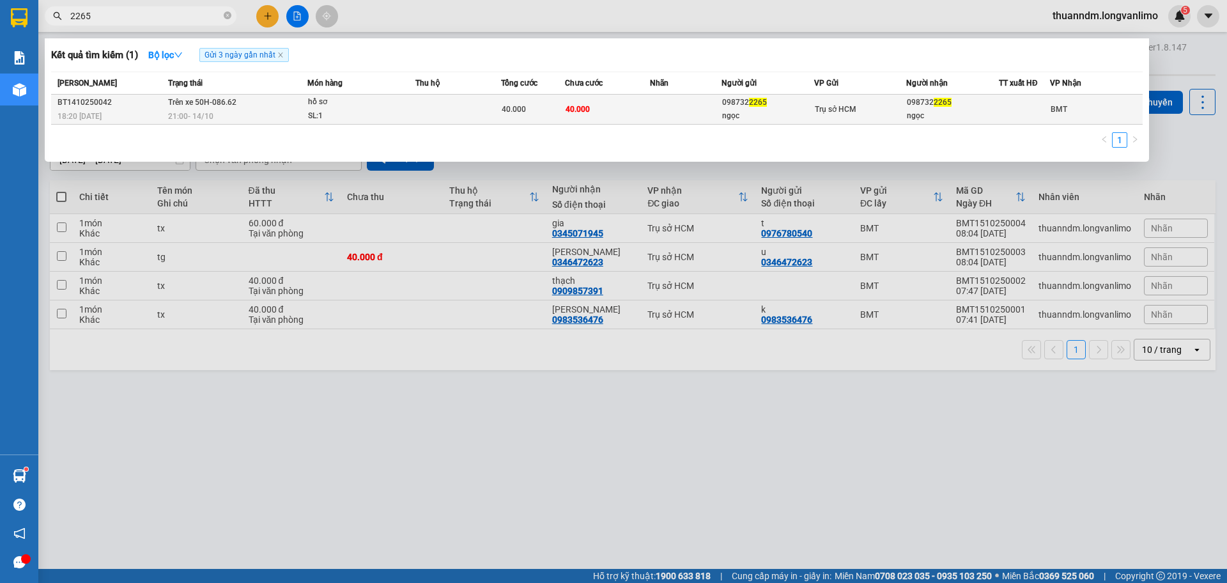
type input "2265"
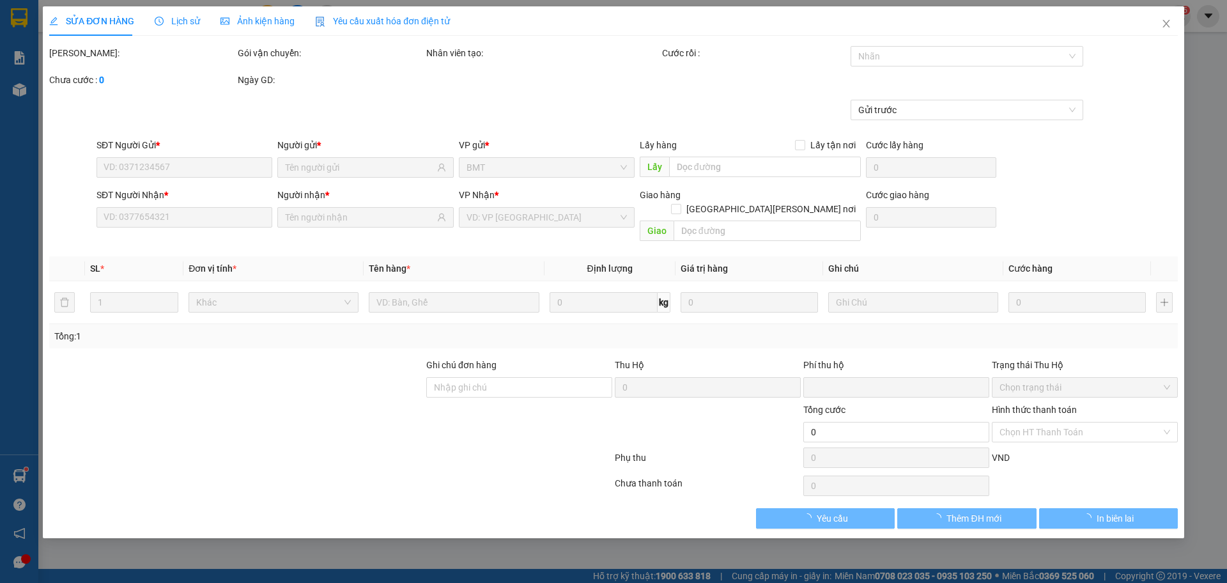
click at [268, 27] on div "Ảnh kiện hàng" at bounding box center [258, 21] width 74 height 14
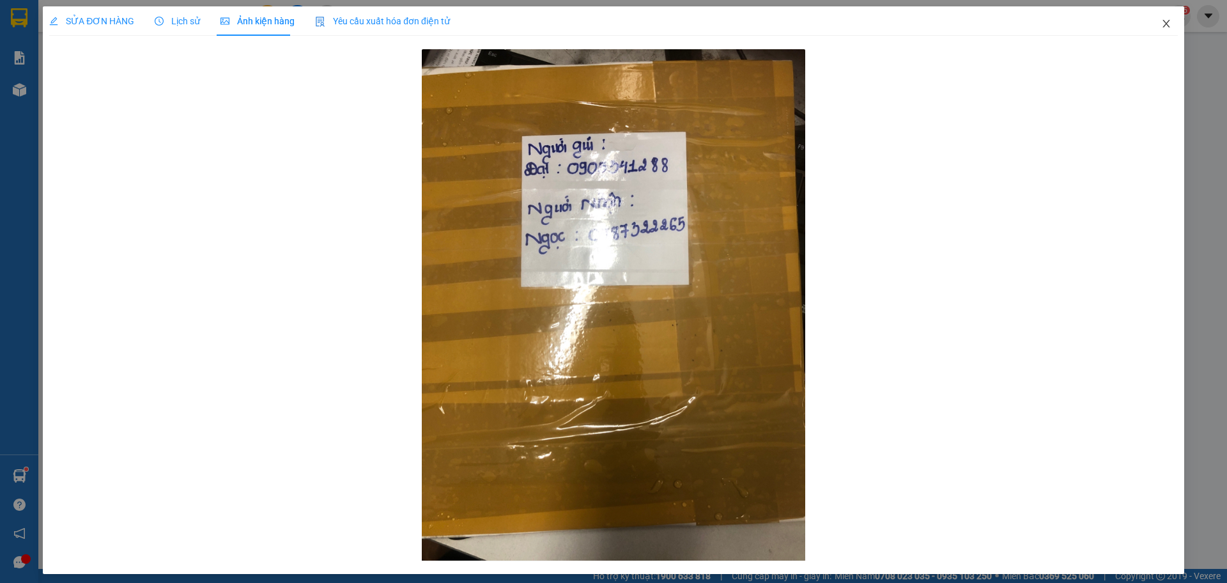
click at [1149, 27] on span "Close" at bounding box center [1167, 24] width 36 height 36
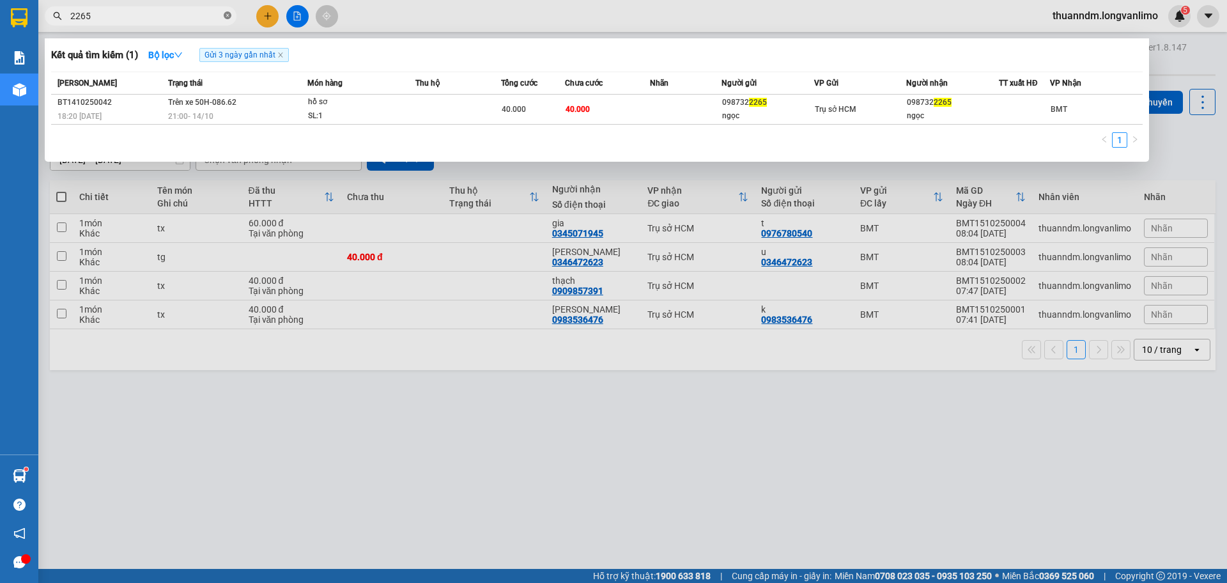
click at [229, 15] on icon "close-circle" at bounding box center [228, 16] width 8 height 8
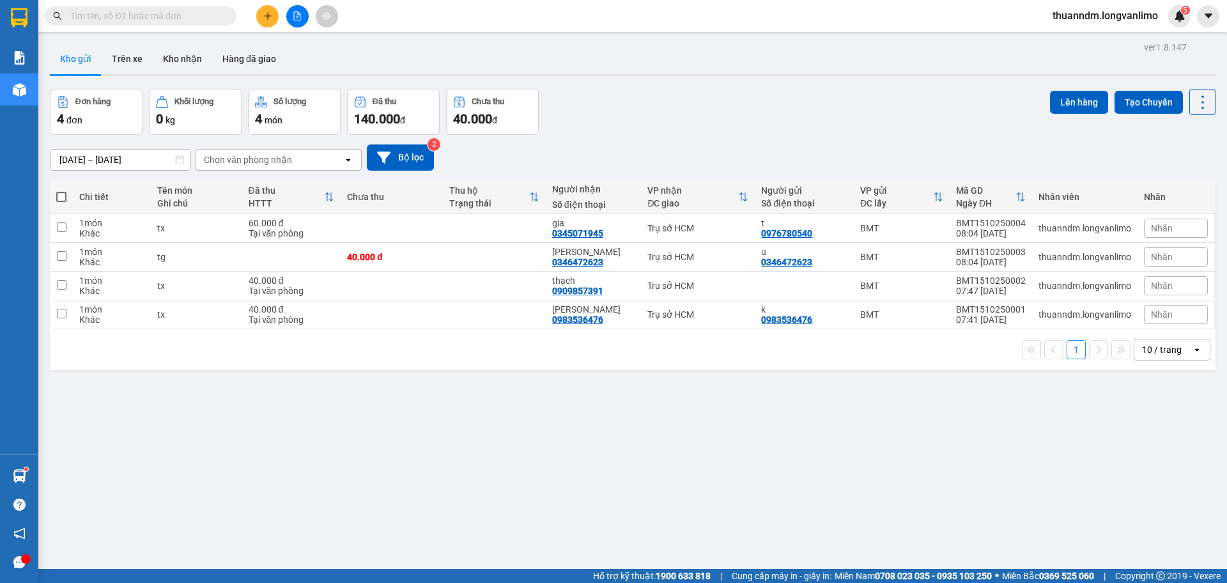
click at [204, 13] on input "text" at bounding box center [145, 16] width 151 height 14
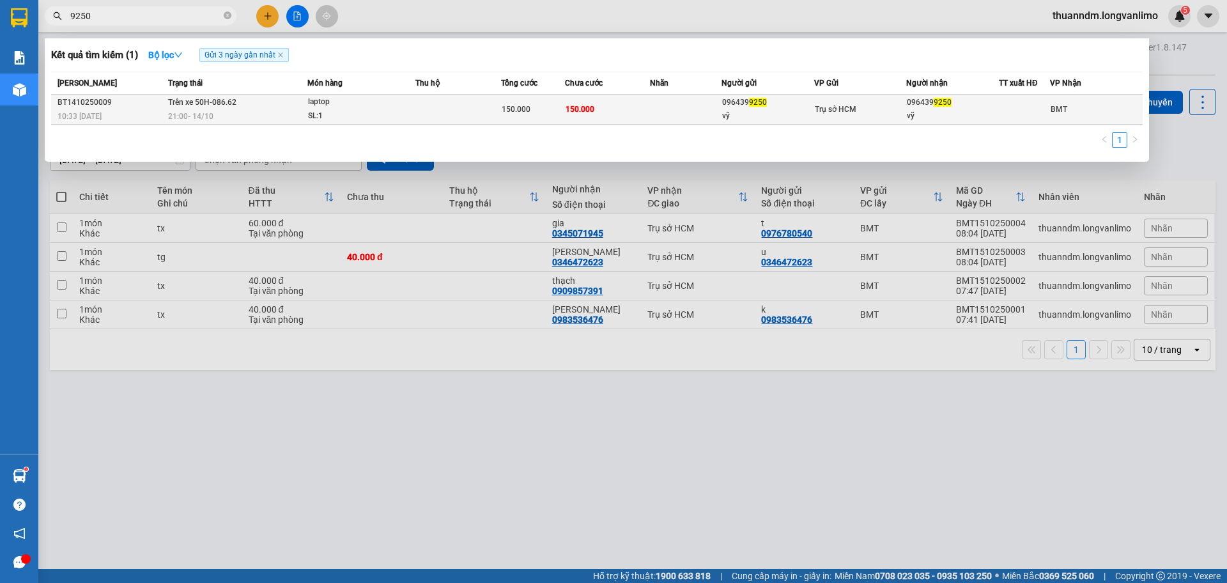
type input "9250"
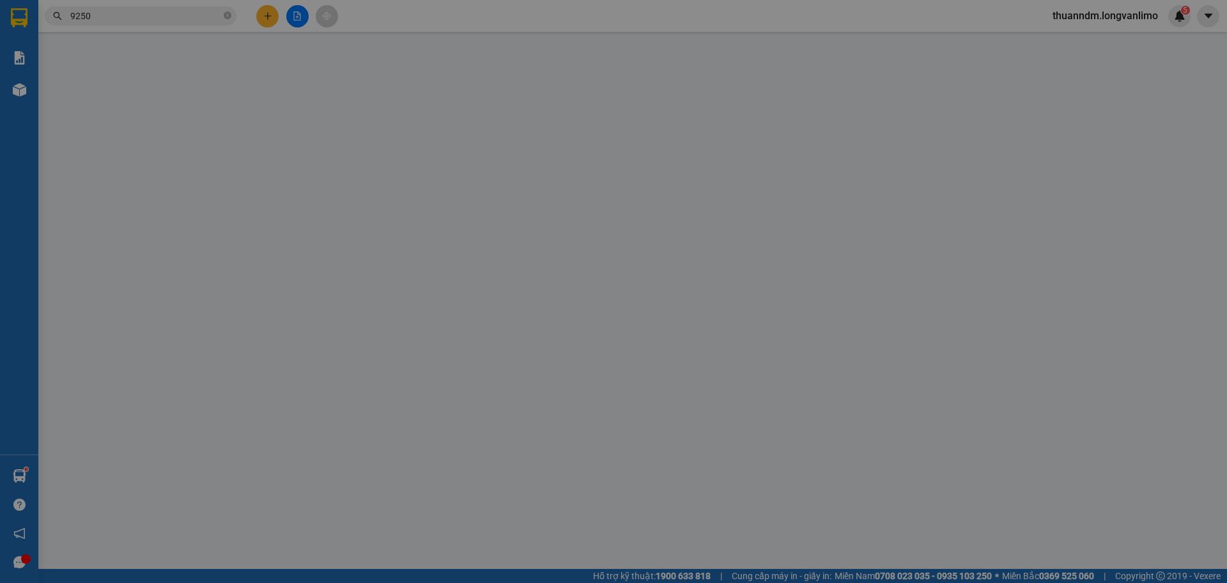
type input "0964399250"
type input "vỹ"
type input "0964399250"
type input "vỹ"
type input "0"
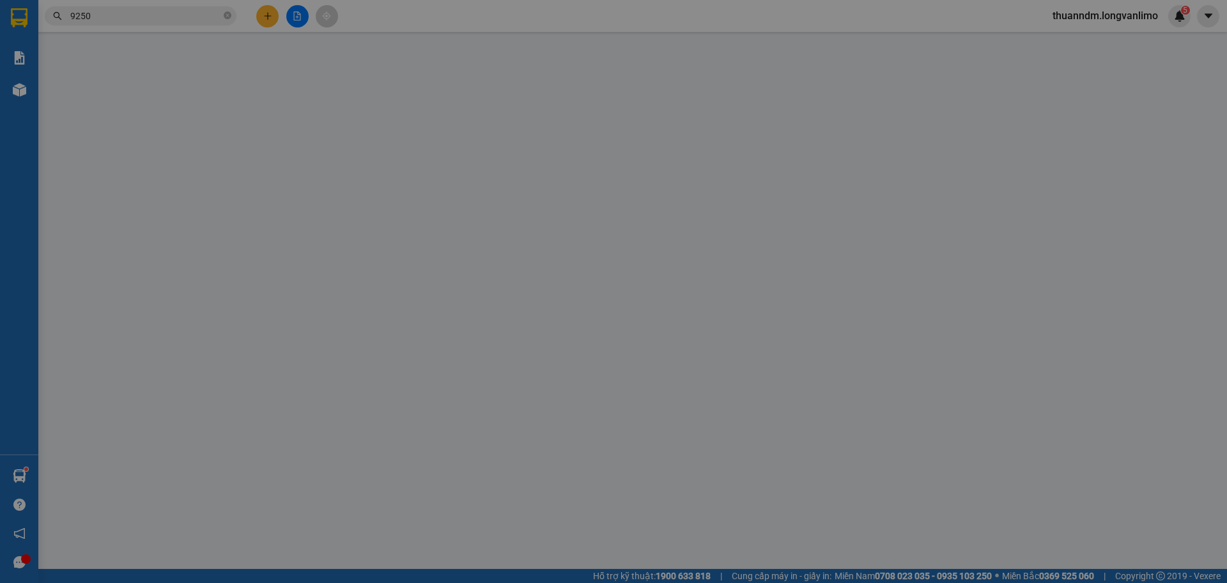
type input "150.000"
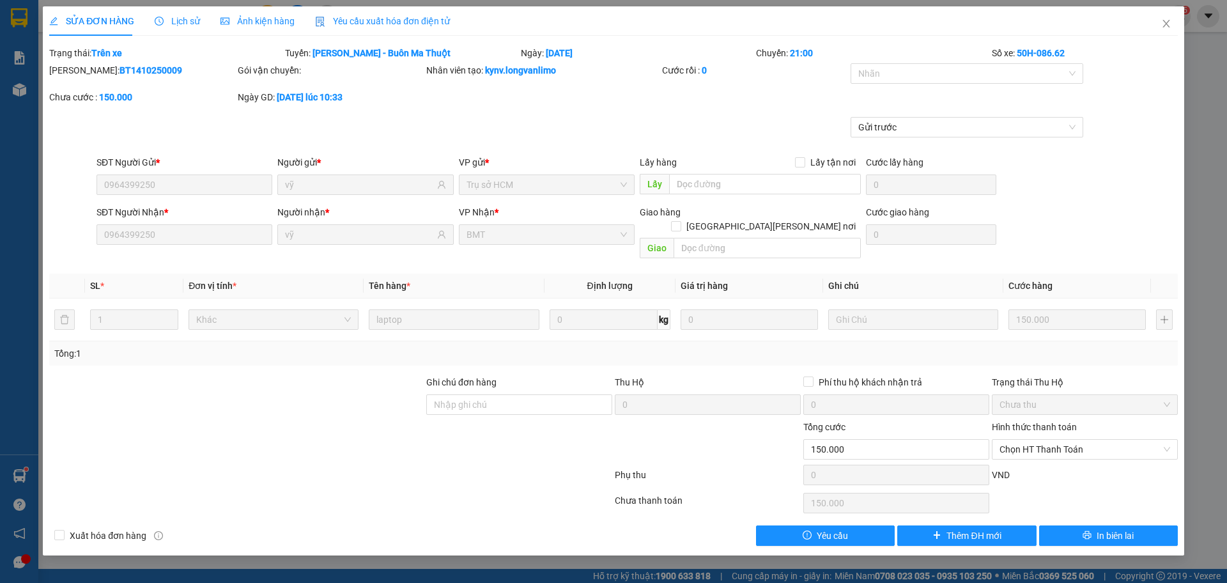
click at [254, 34] on div "Ảnh kiện hàng" at bounding box center [258, 20] width 74 height 29
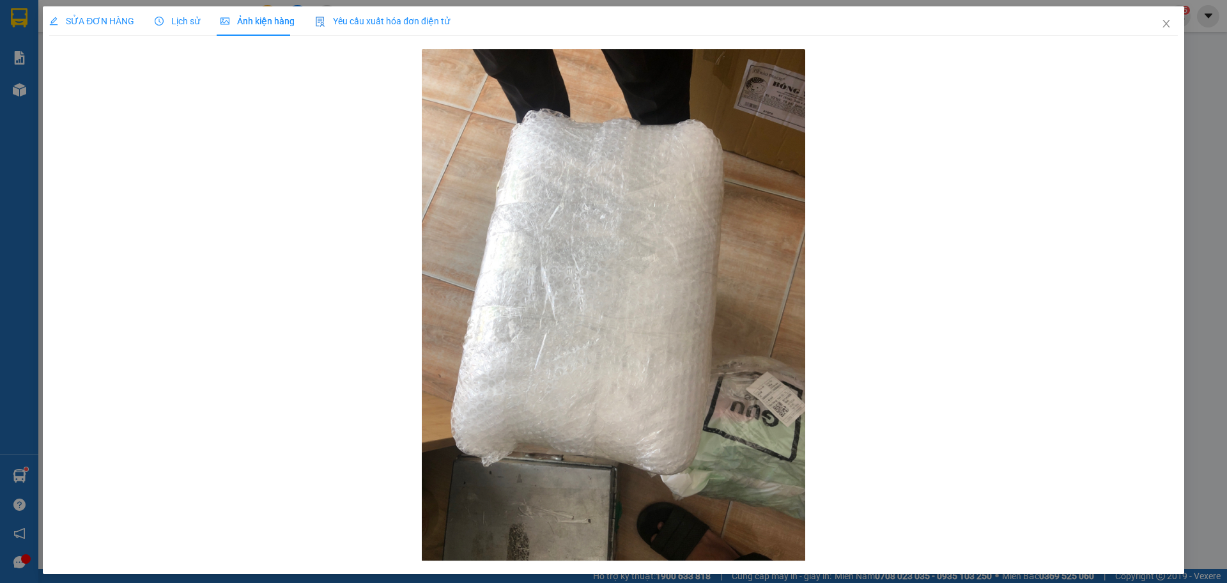
click at [173, 14] on div "Lịch sử" at bounding box center [177, 21] width 45 height 14
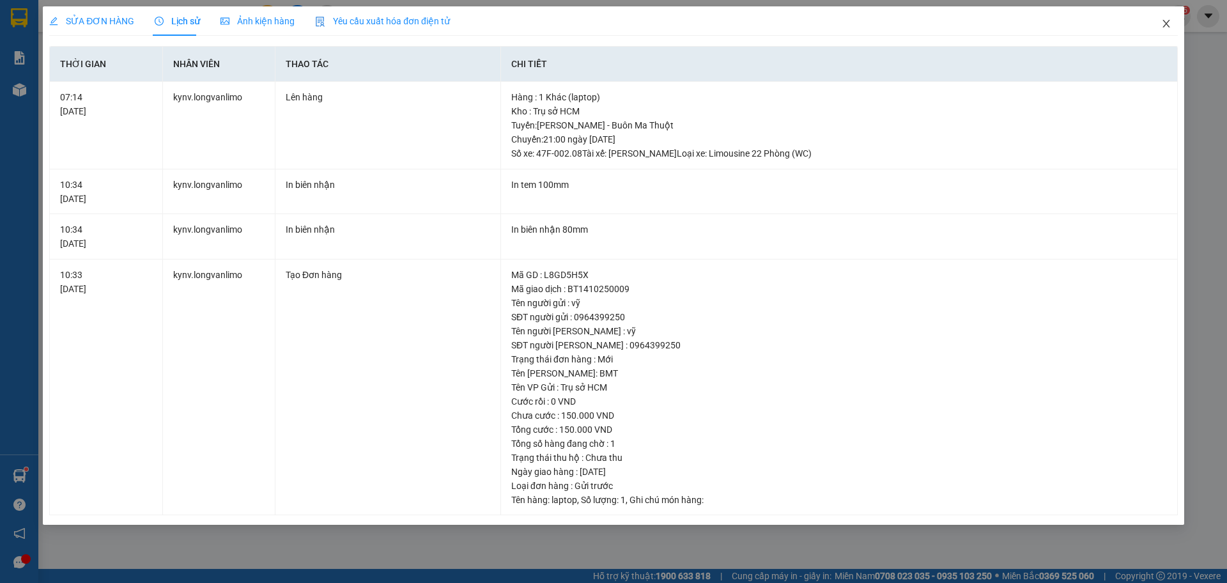
click at [1172, 26] on span "Close" at bounding box center [1167, 24] width 36 height 36
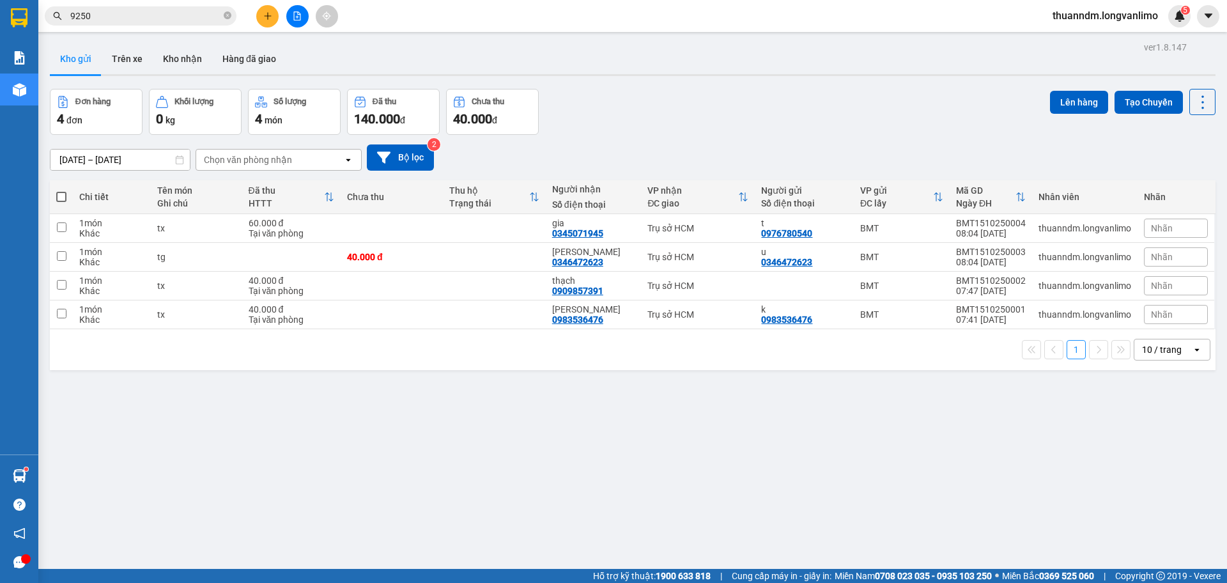
click at [149, 15] on input "9250" at bounding box center [145, 16] width 151 height 14
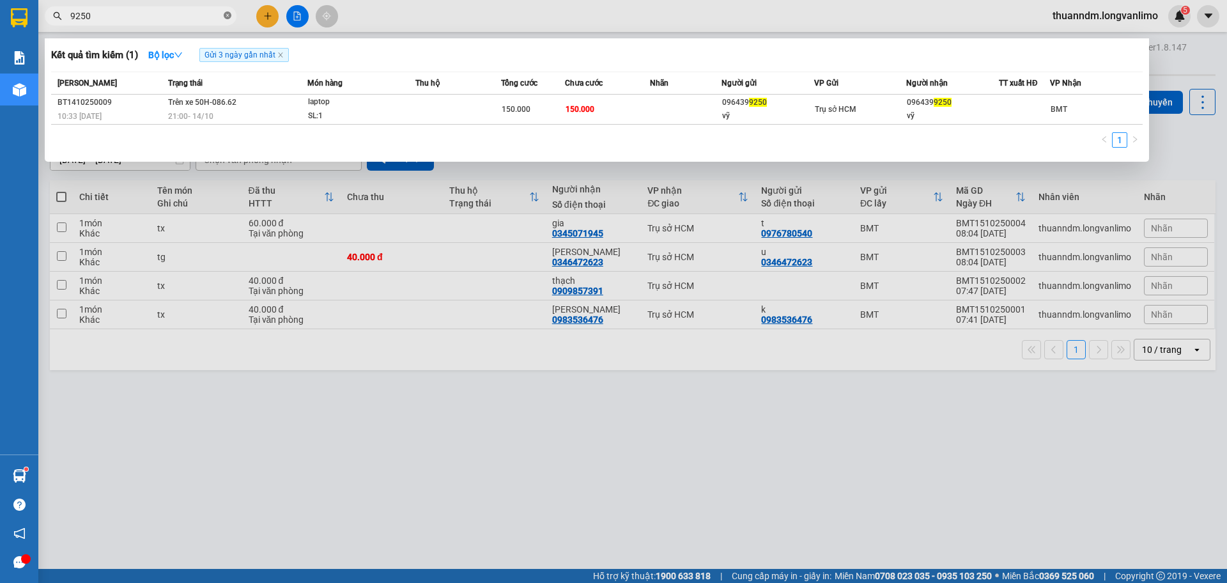
click at [225, 14] on icon "close-circle" at bounding box center [228, 16] width 8 height 8
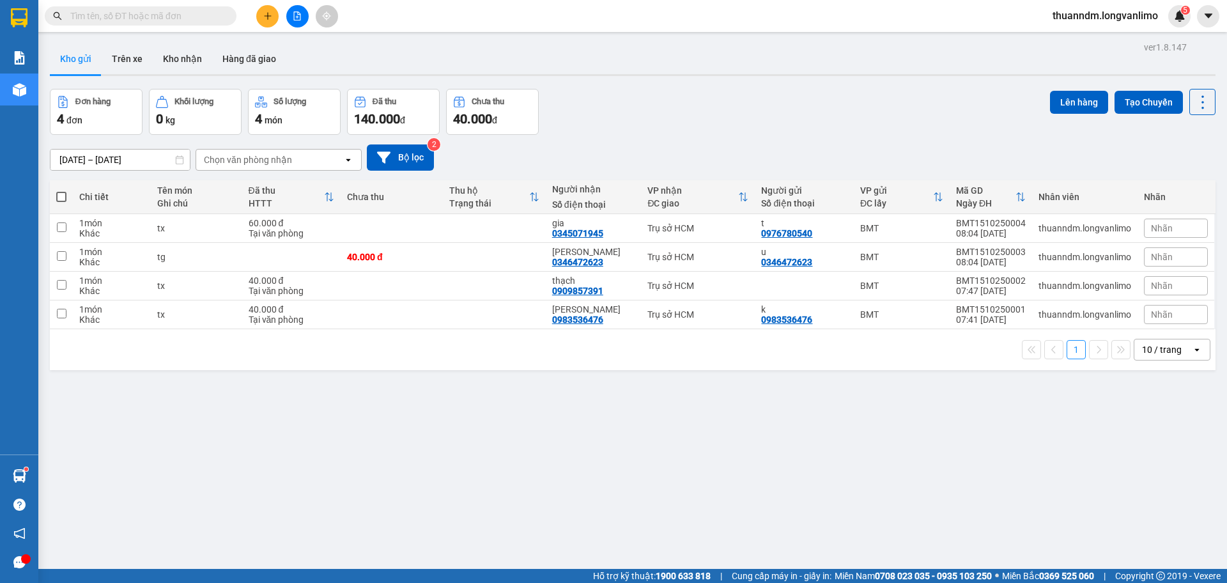
click at [192, 12] on input "text" at bounding box center [145, 16] width 151 height 14
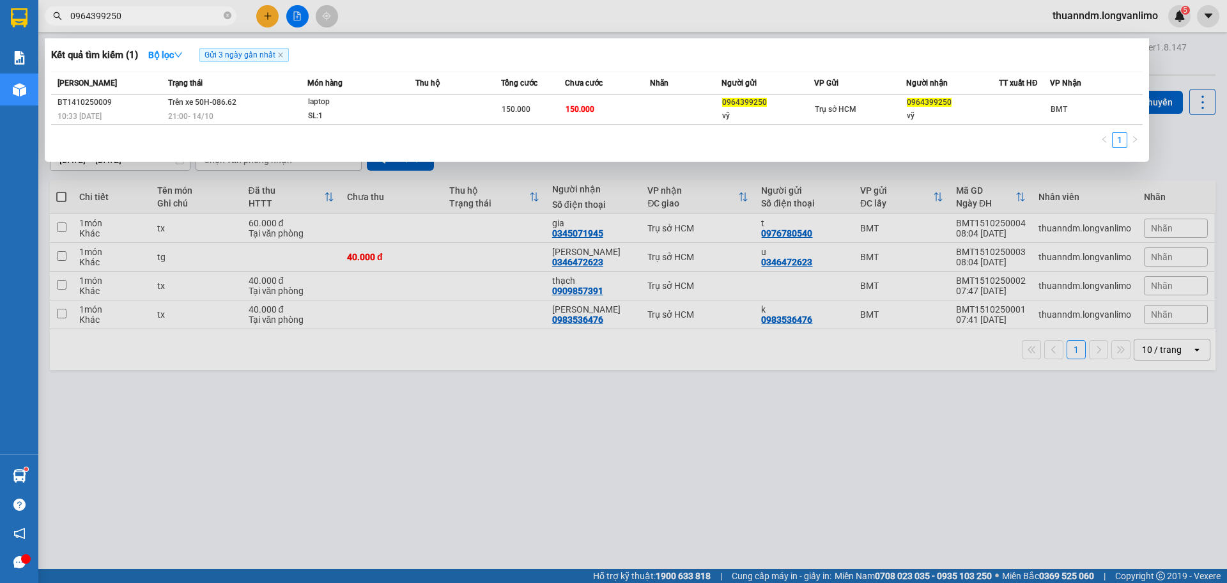
type input "0964399250"
click at [282, 52] on span "Gửi 3 ngày gần nhất" at bounding box center [243, 55] width 89 height 14
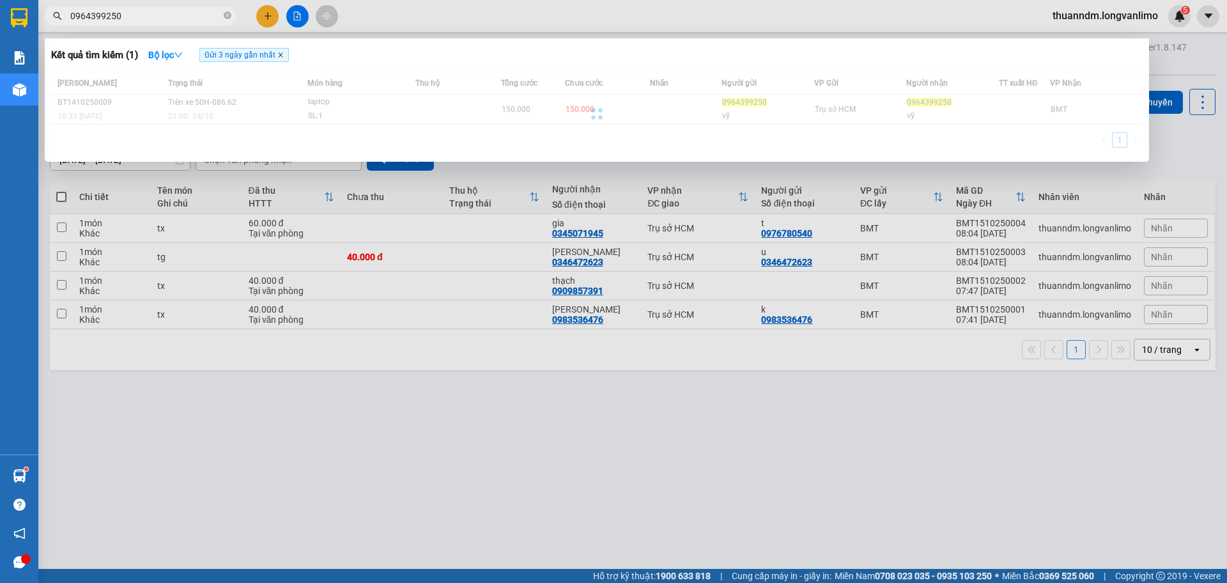
click at [282, 53] on icon "close" at bounding box center [280, 55] width 6 height 6
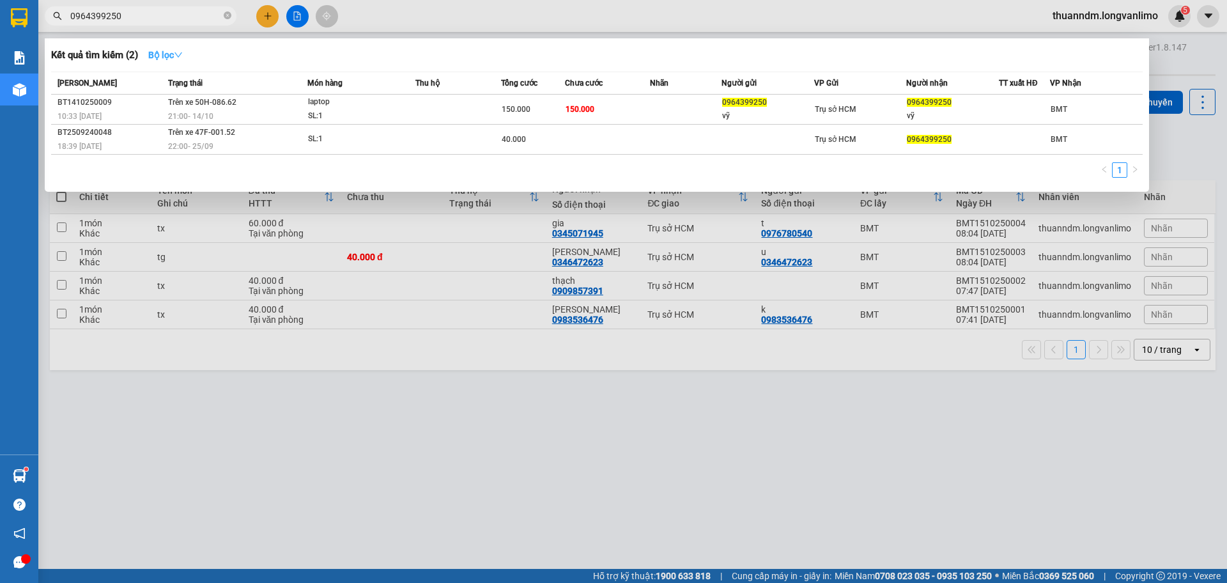
click at [182, 56] on icon "down" at bounding box center [178, 54] width 8 height 5
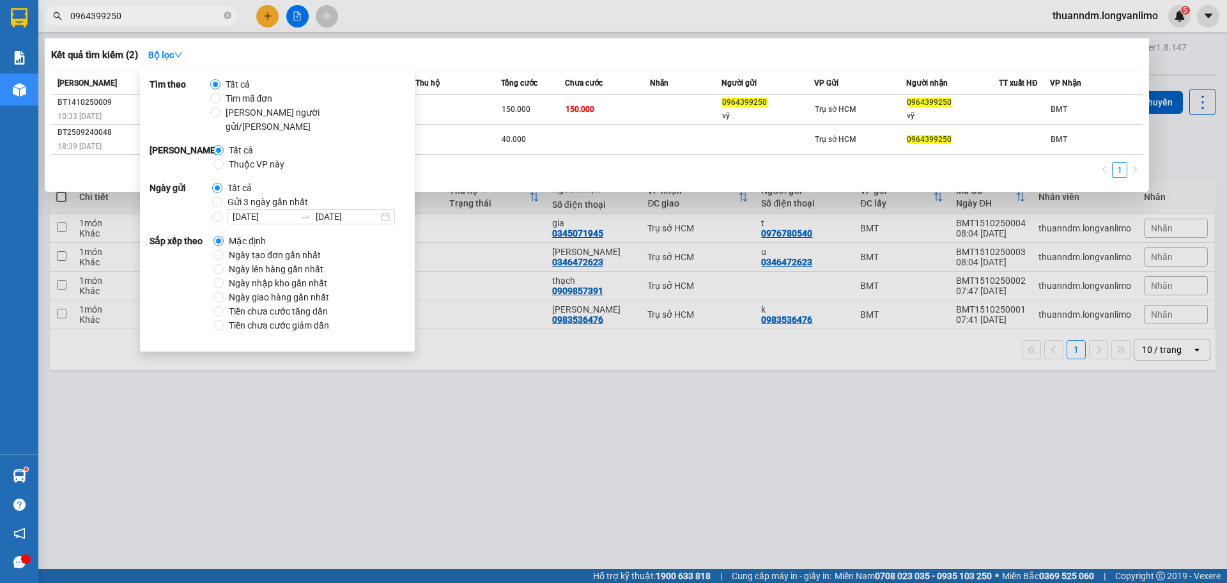
click at [244, 195] on span "Gửi 3 ngày gần nhất" at bounding box center [267, 202] width 91 height 14
click at [222, 197] on input "Gửi 3 ngày gần nhất" at bounding box center [217, 202] width 10 height 10
radio input "true"
radio input "false"
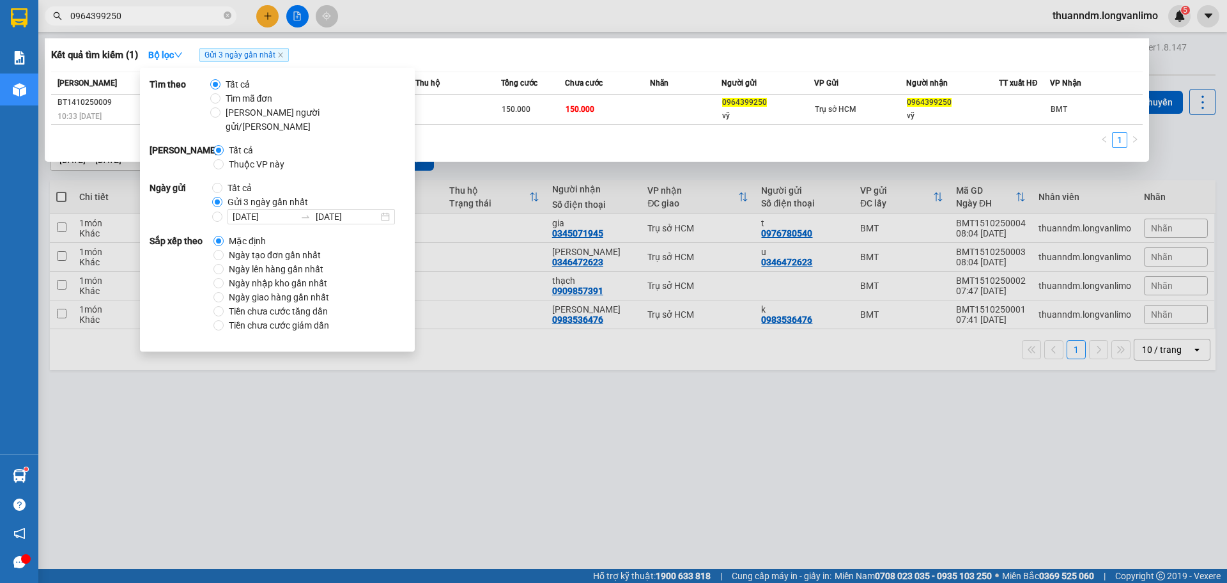
click at [378, 52] on div "Kết quả tìm kiếm ( 1 ) Bộ lọc Gửi 3 ngày gần nhất" at bounding box center [597, 55] width 1092 height 20
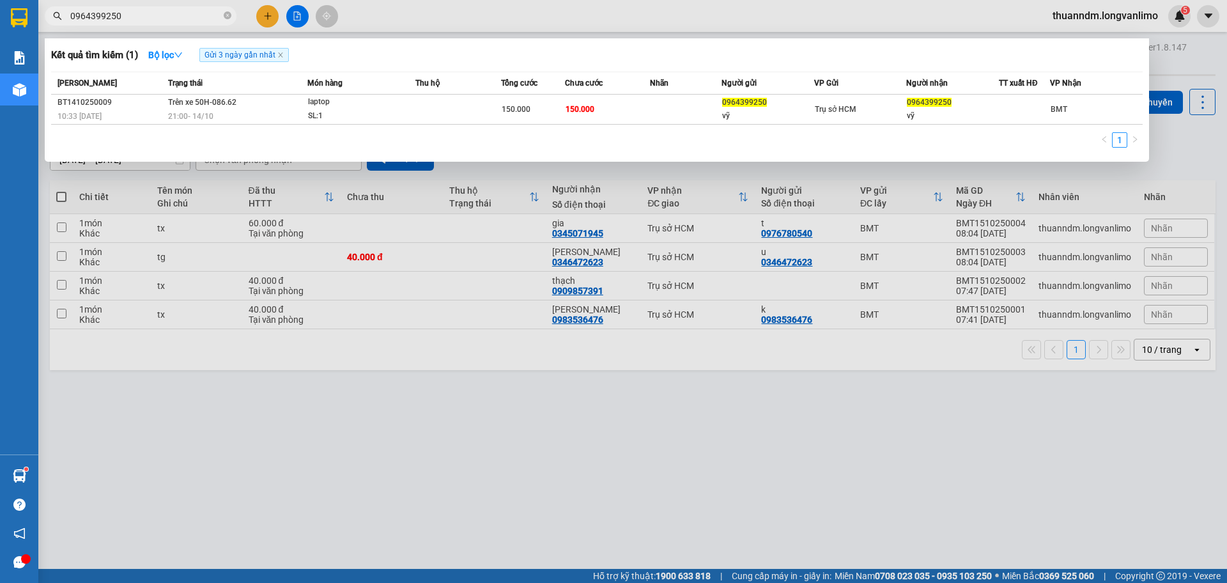
click at [447, 451] on div at bounding box center [613, 291] width 1227 height 583
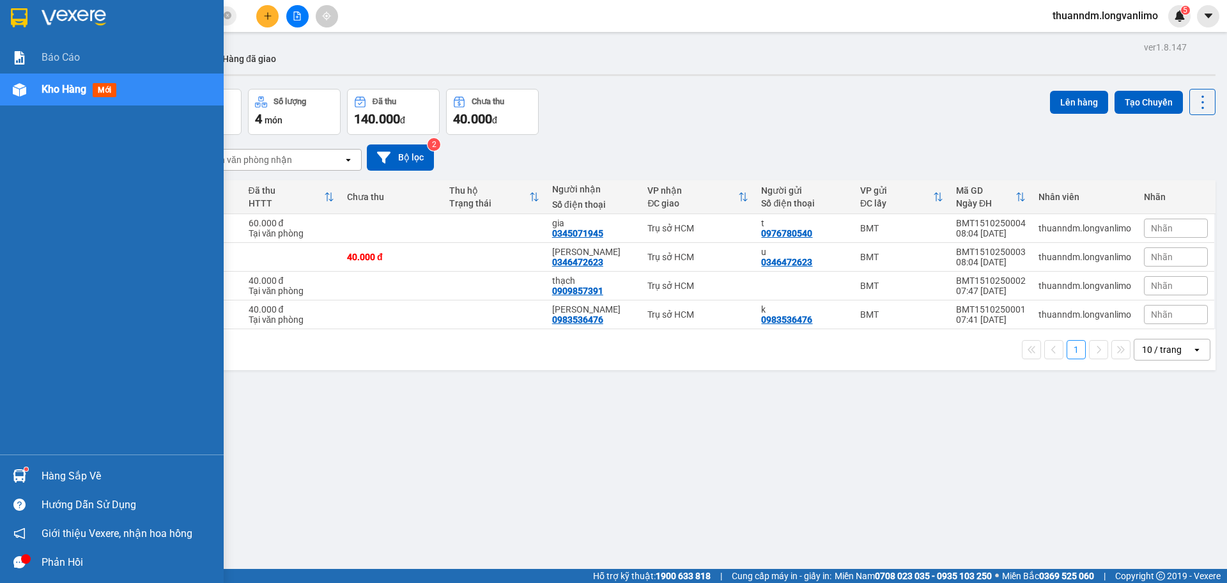
click at [3, 19] on div at bounding box center [112, 21] width 224 height 42
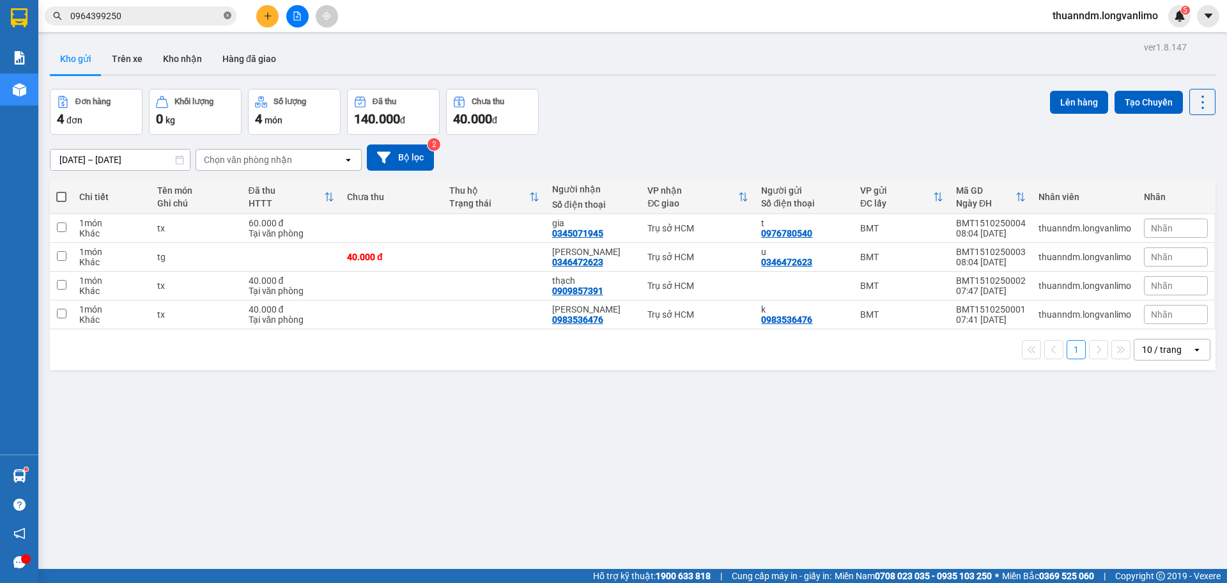
click at [229, 13] on icon "close-circle" at bounding box center [228, 16] width 8 height 8
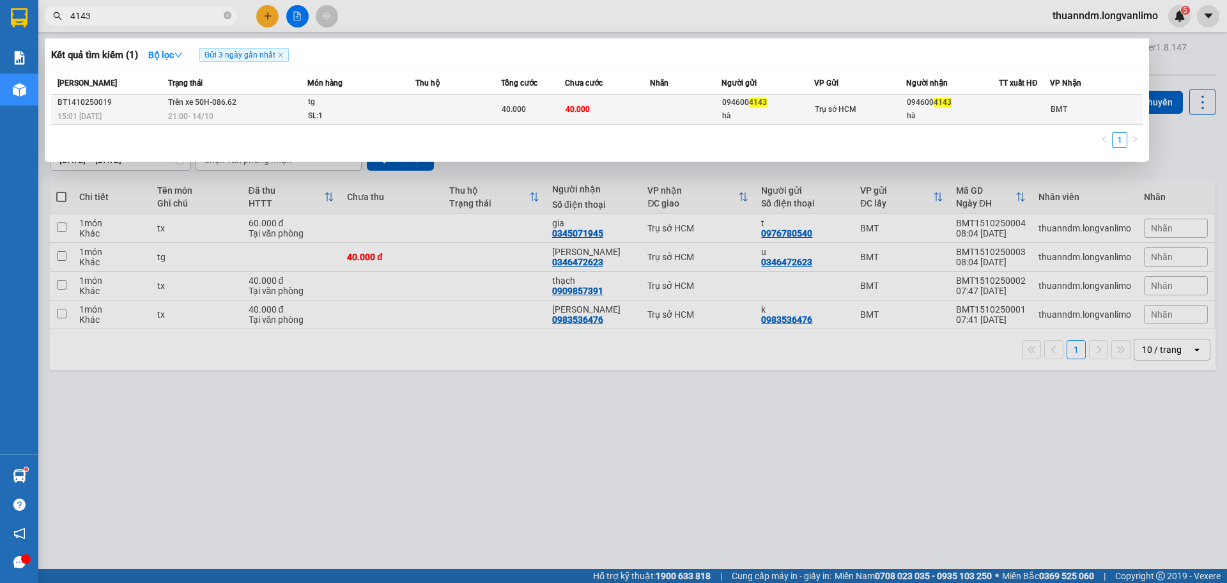
type input "4143"
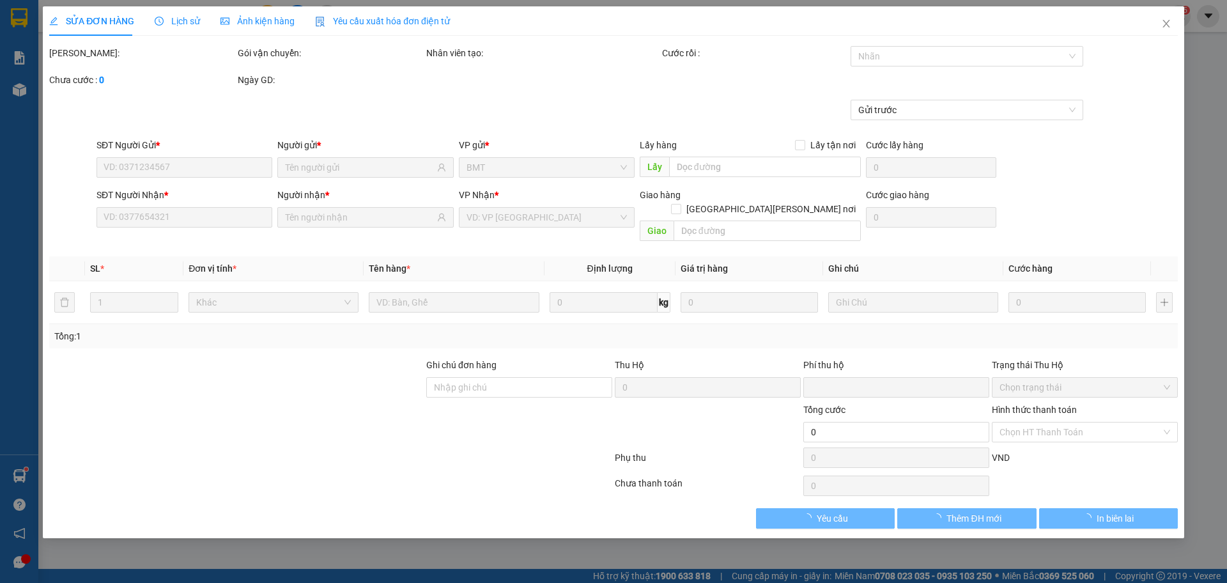
click at [268, 33] on div "Ảnh kiện hàng" at bounding box center [258, 20] width 74 height 29
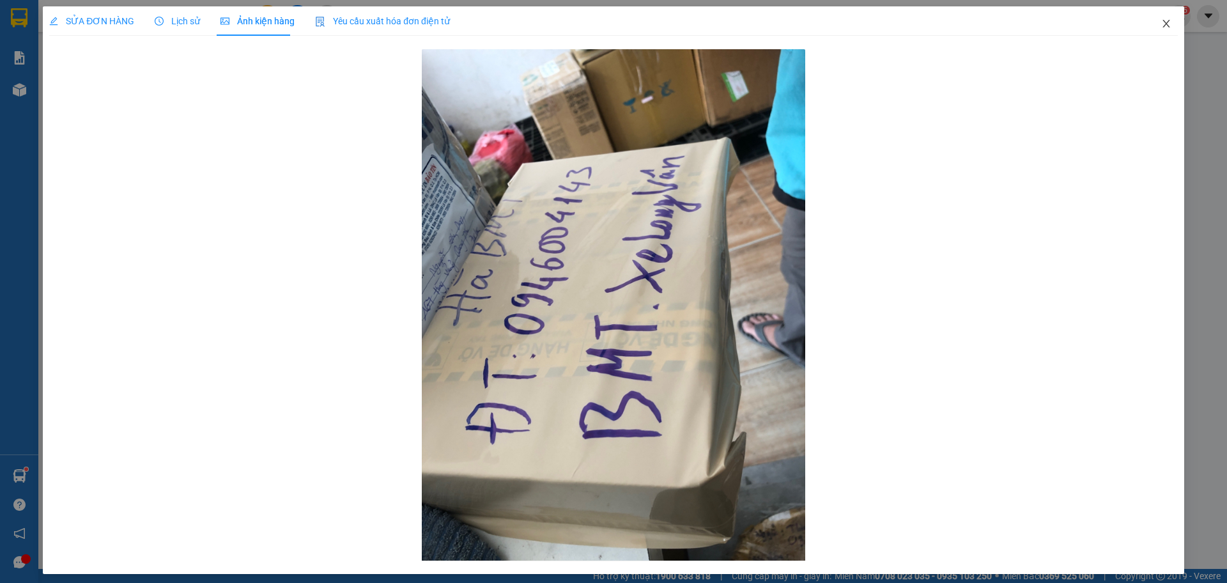
click at [1161, 24] on icon "close" at bounding box center [1166, 24] width 10 height 10
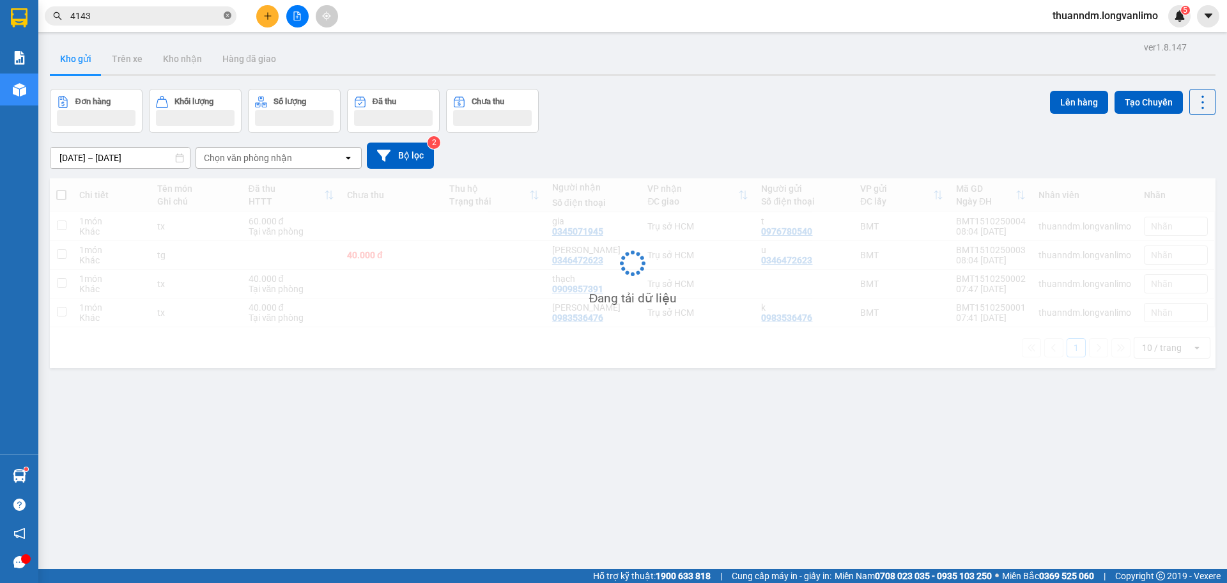
click at [229, 14] on icon "close-circle" at bounding box center [228, 16] width 8 height 8
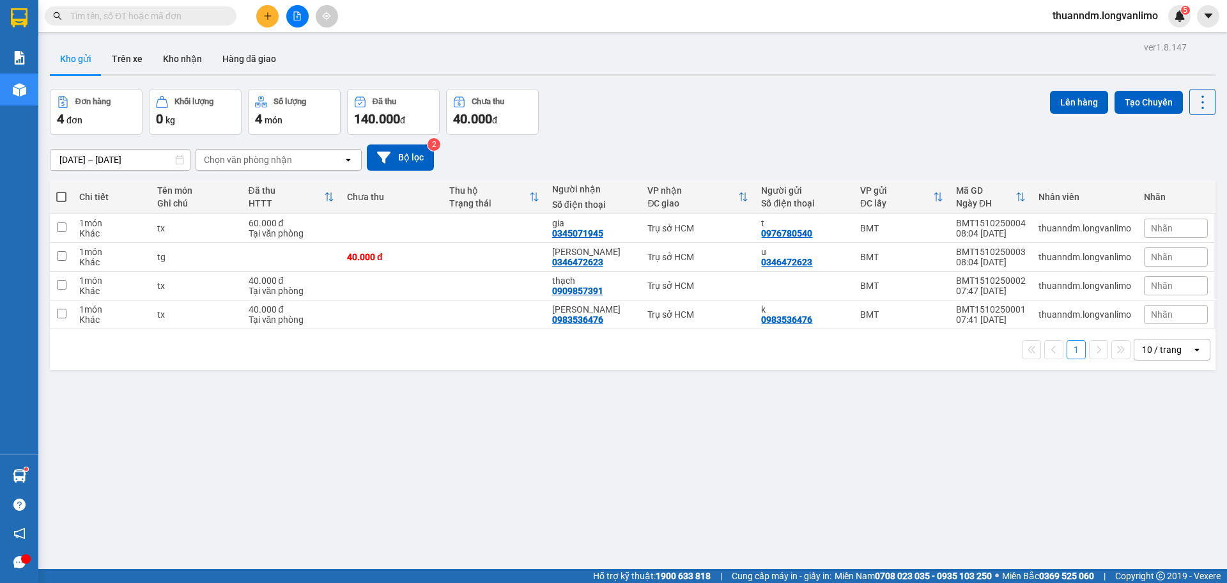
click at [189, 15] on input "text" at bounding box center [145, 16] width 151 height 14
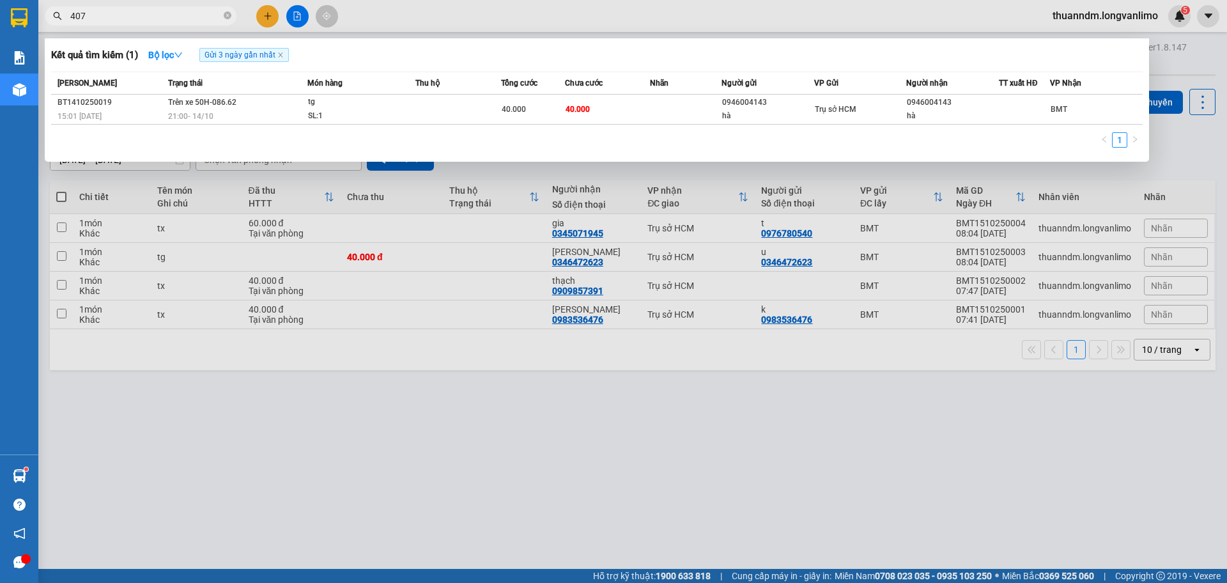
type input "4077"
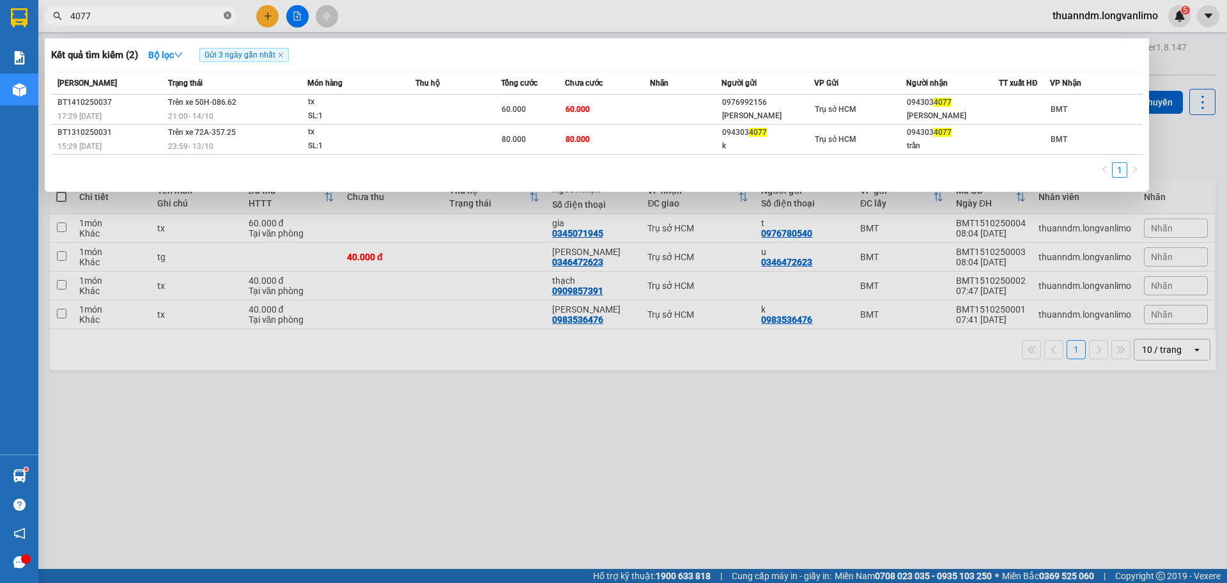
click at [229, 16] on icon "close-circle" at bounding box center [228, 16] width 8 height 8
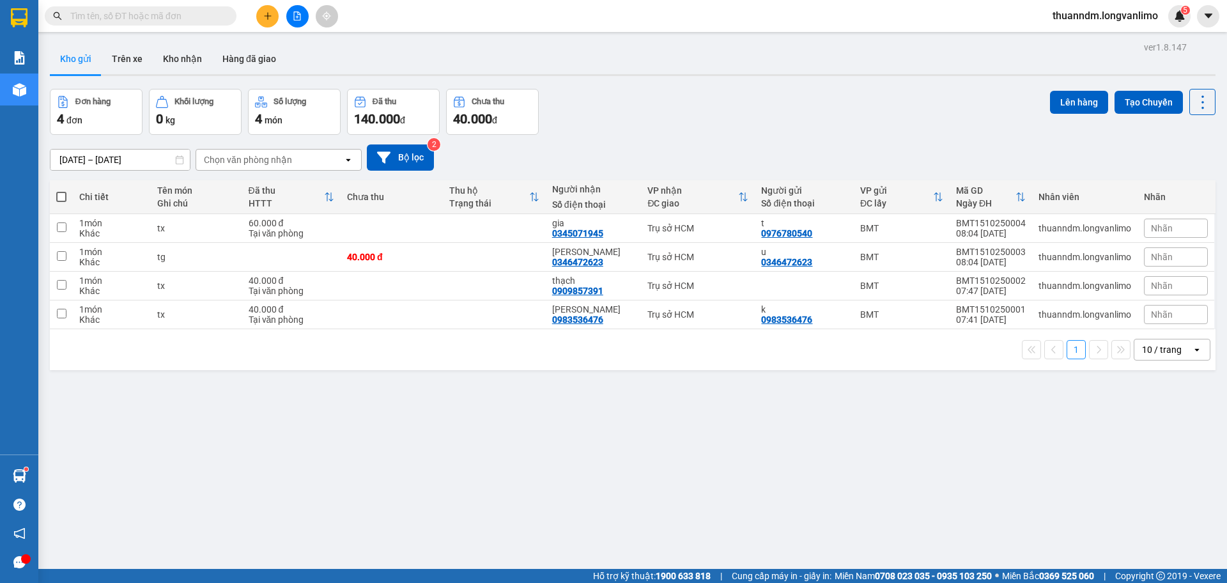
click at [201, 20] on input "text" at bounding box center [145, 16] width 151 height 14
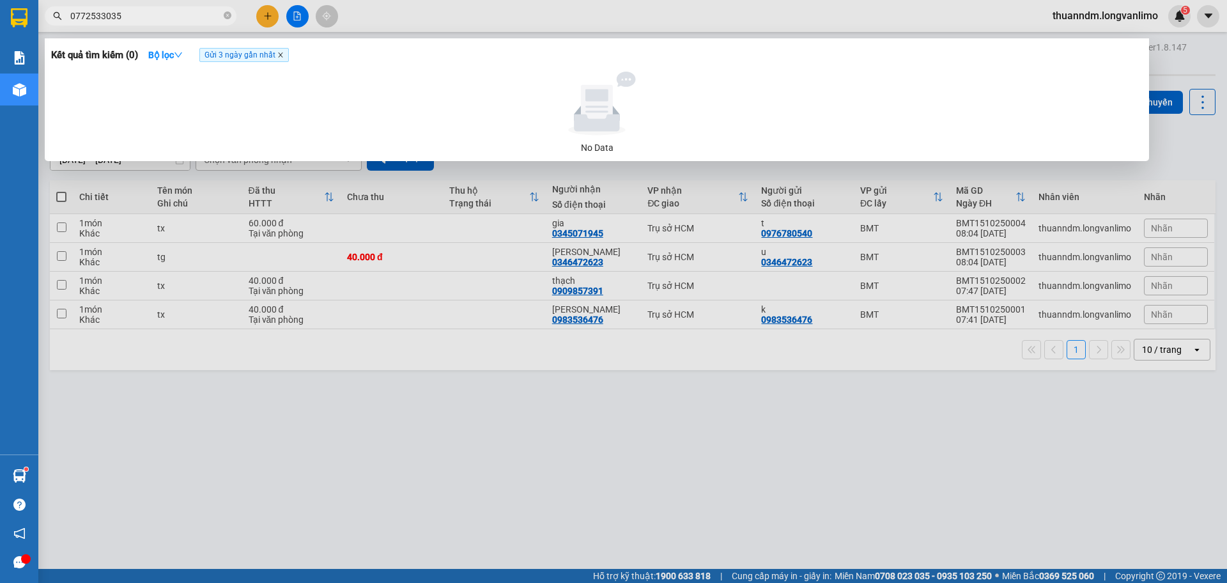
click at [280, 58] on icon "close" at bounding box center [280, 55] width 6 height 6
click at [148, 18] on input "0772533035" at bounding box center [145, 16] width 151 height 14
click at [94, 13] on input "0772533035" at bounding box center [145, 16] width 151 height 14
click at [104, 15] on input "33035" at bounding box center [145, 16] width 151 height 14
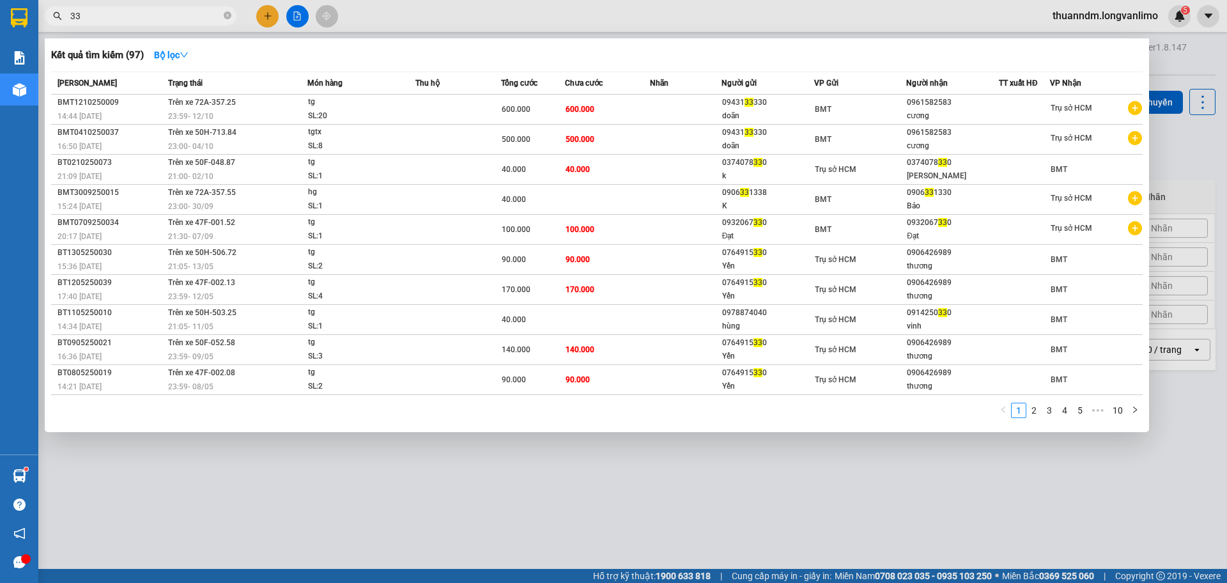
type input "3"
type input "33035"
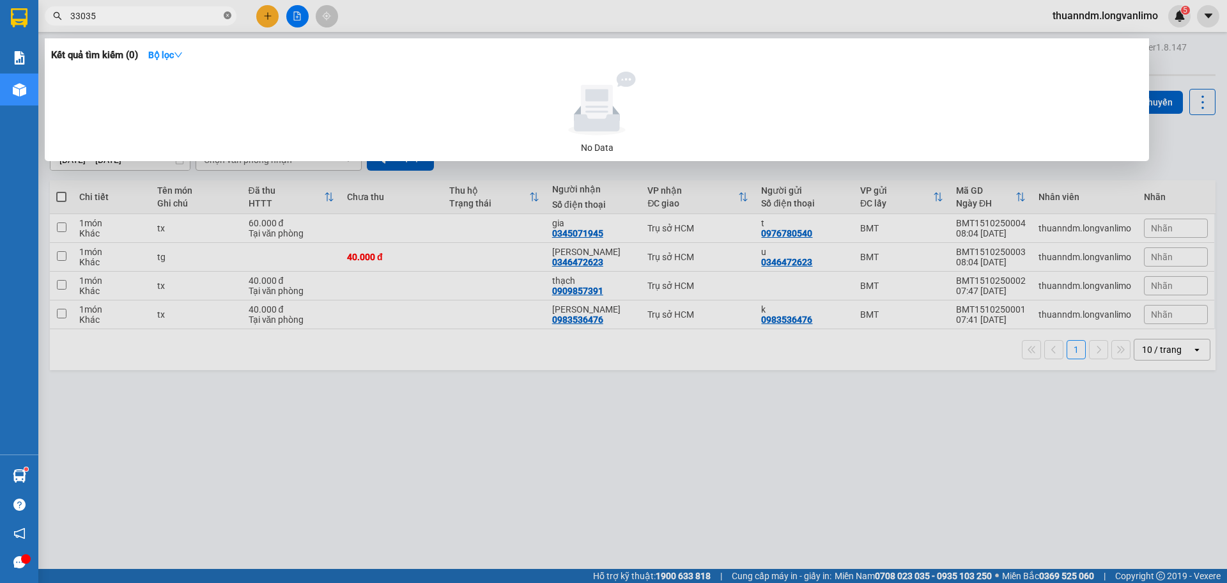
click at [228, 16] on icon "close-circle" at bounding box center [228, 16] width 8 height 8
click at [95, 18] on input "0772533035" at bounding box center [145, 16] width 151 height 14
click at [78, 15] on input "33035" at bounding box center [145, 16] width 151 height 14
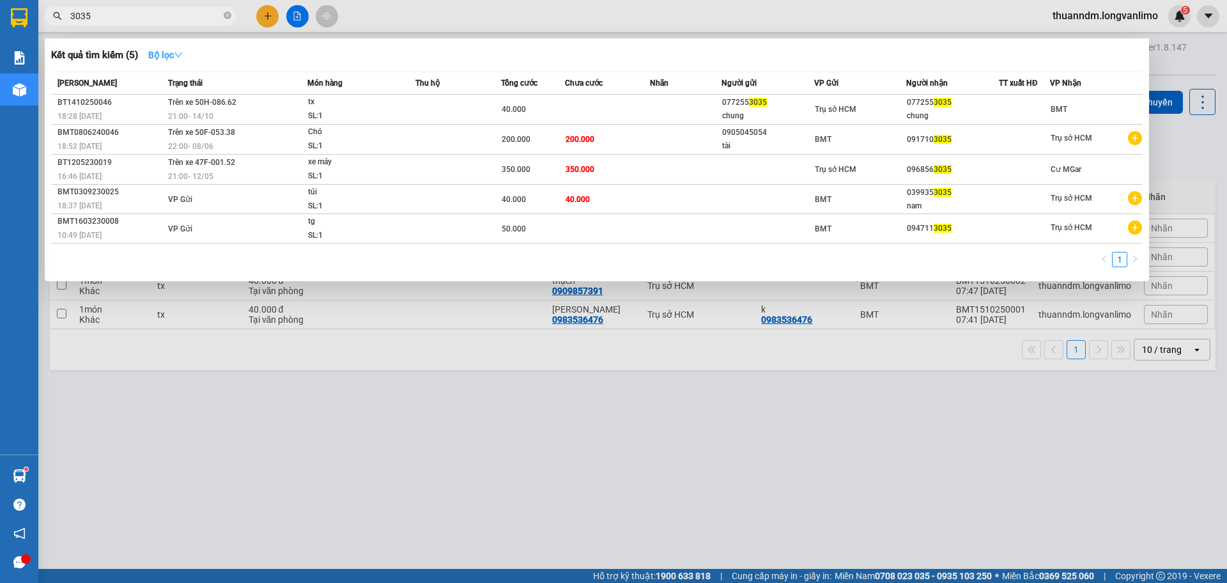
type input "3035"
click at [183, 53] on icon "down" at bounding box center [178, 54] width 9 height 9
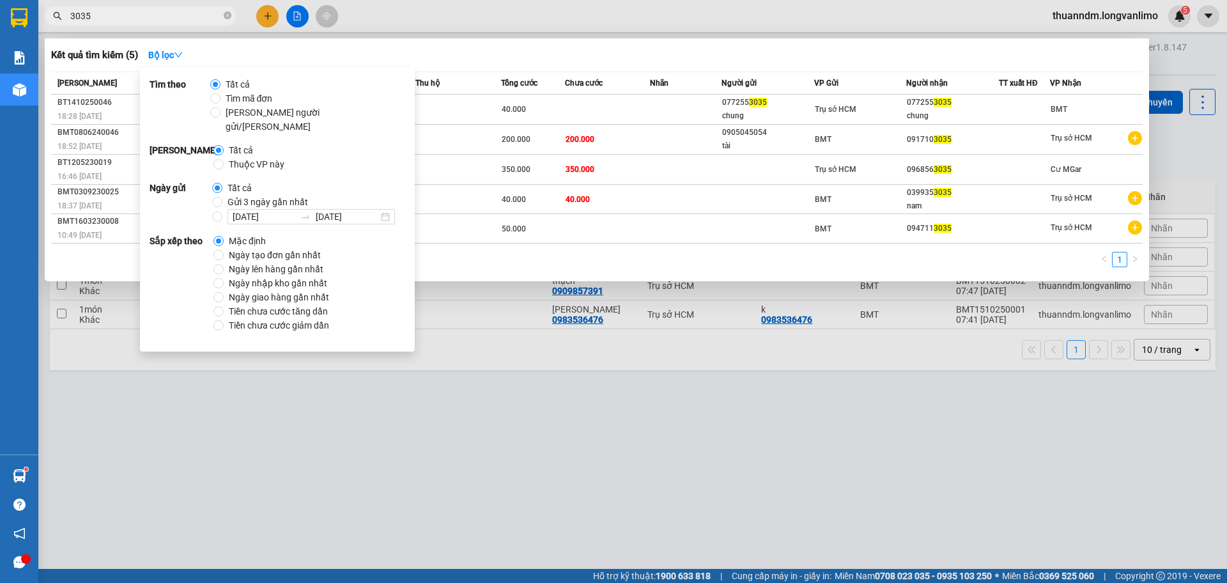
click at [258, 195] on span "Gửi 3 ngày gần nhất" at bounding box center [267, 202] width 91 height 14
click at [222, 197] on input "Gửi 3 ngày gần nhất" at bounding box center [217, 202] width 10 height 10
radio input "true"
radio input "false"
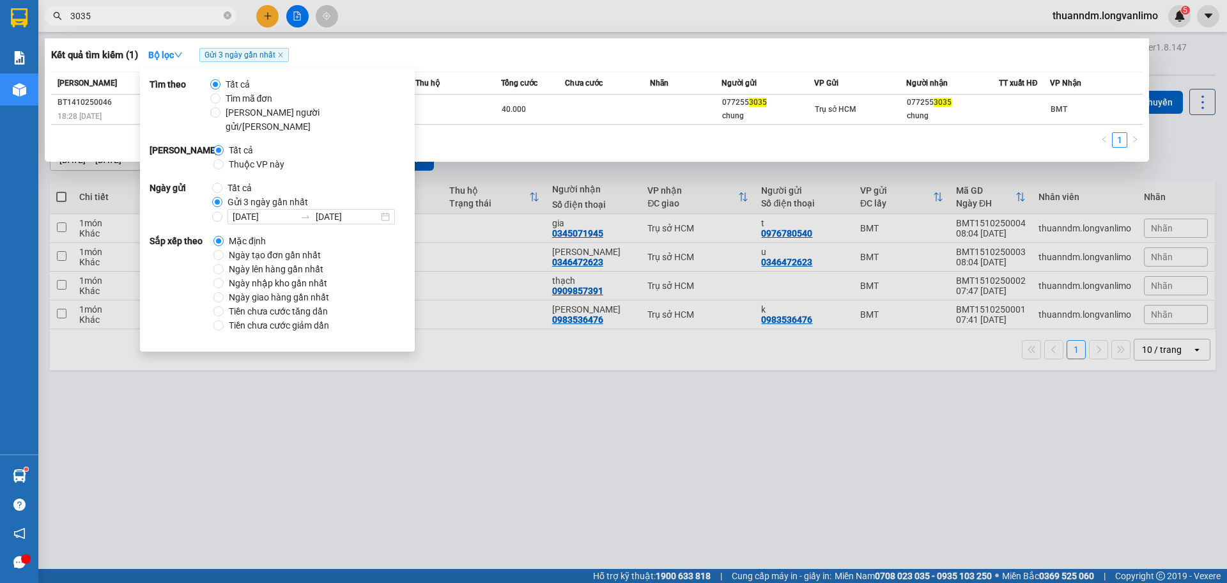
click at [636, 141] on div "1" at bounding box center [597, 143] width 1092 height 23
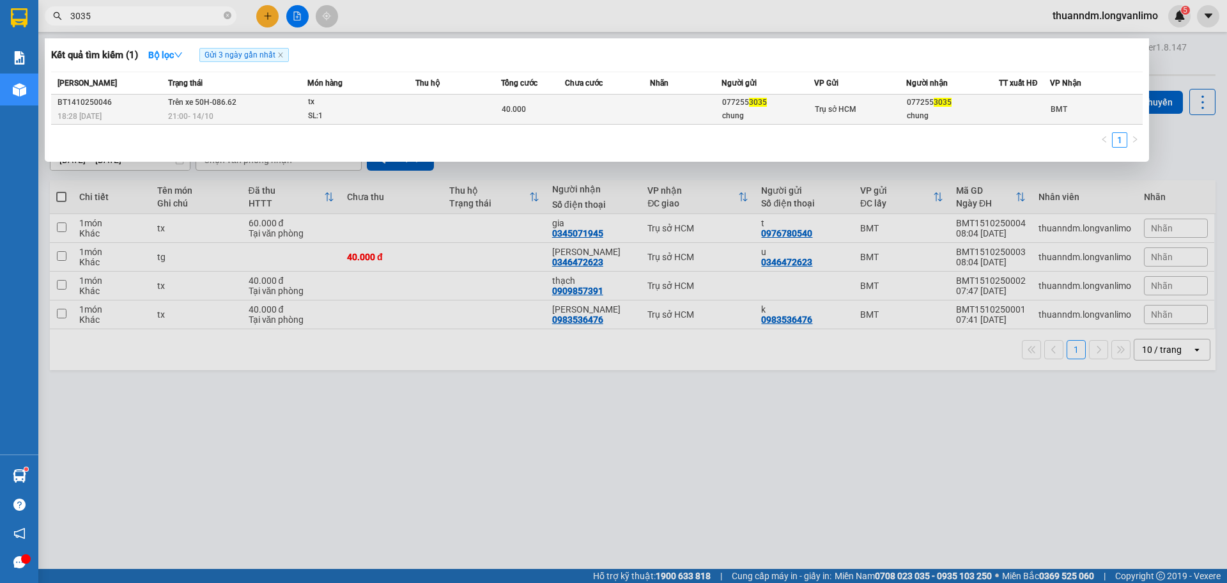
click at [583, 104] on td at bounding box center [608, 110] width 86 height 30
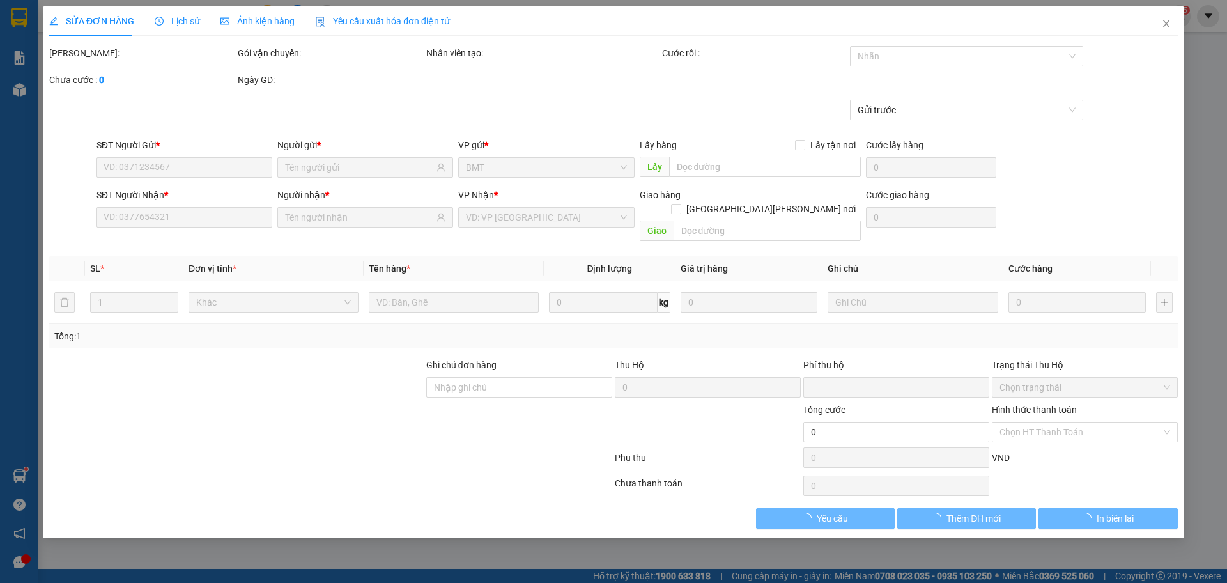
type input "0772553035"
type input "chung"
type input "0772553035"
type input "chung"
type input "0"
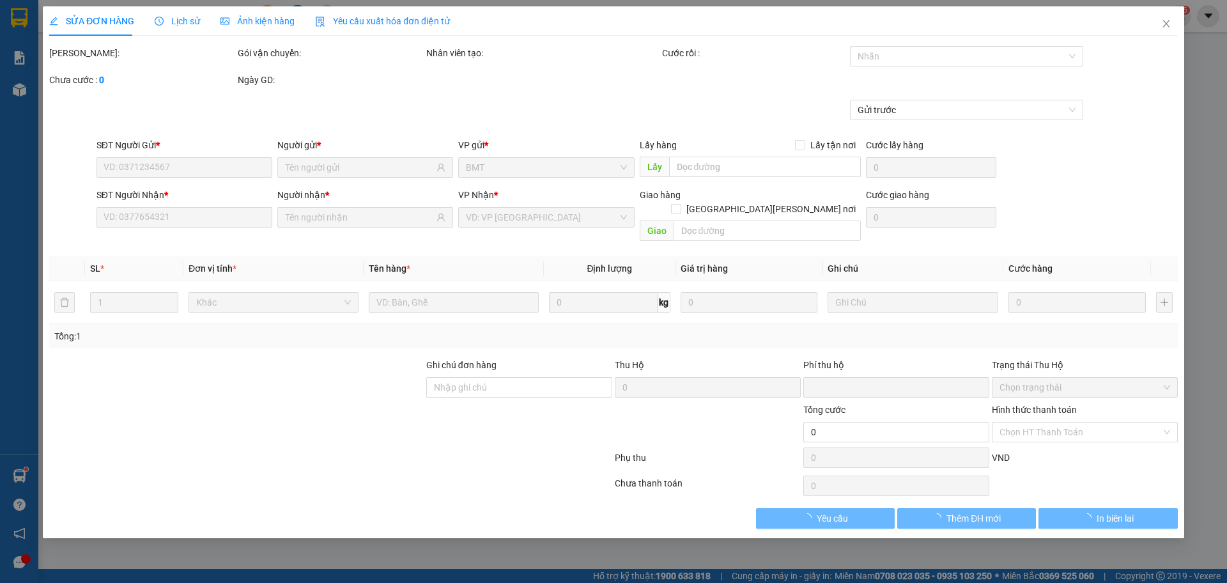
type input "40.000"
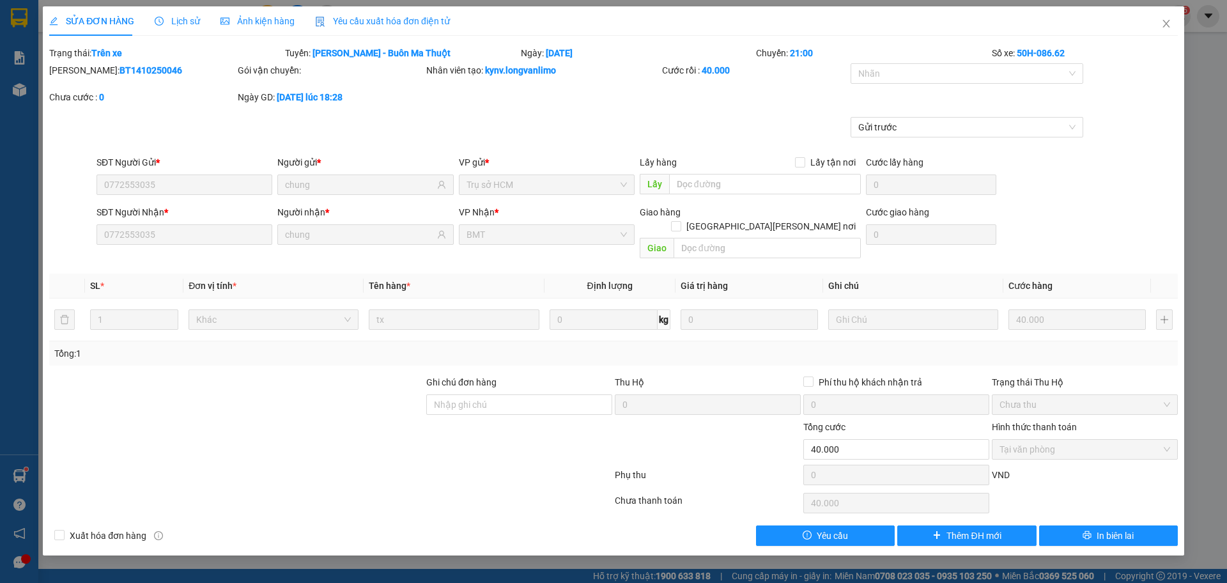
click at [283, 16] on span "Ảnh kiện hàng" at bounding box center [258, 21] width 74 height 10
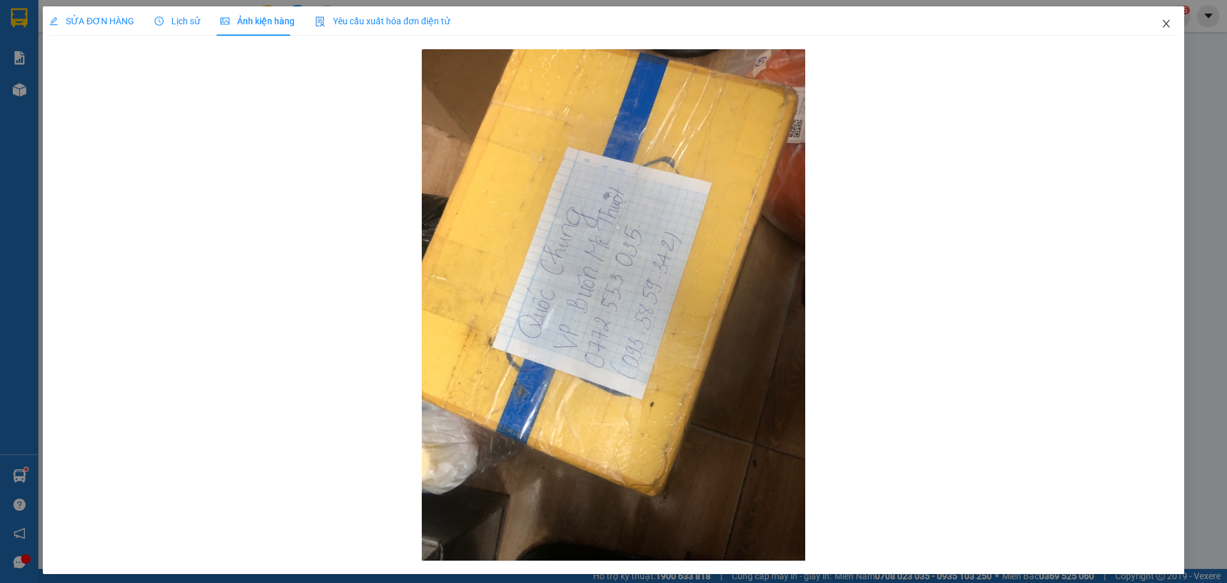
click at [1164, 22] on span "Close" at bounding box center [1167, 24] width 36 height 36
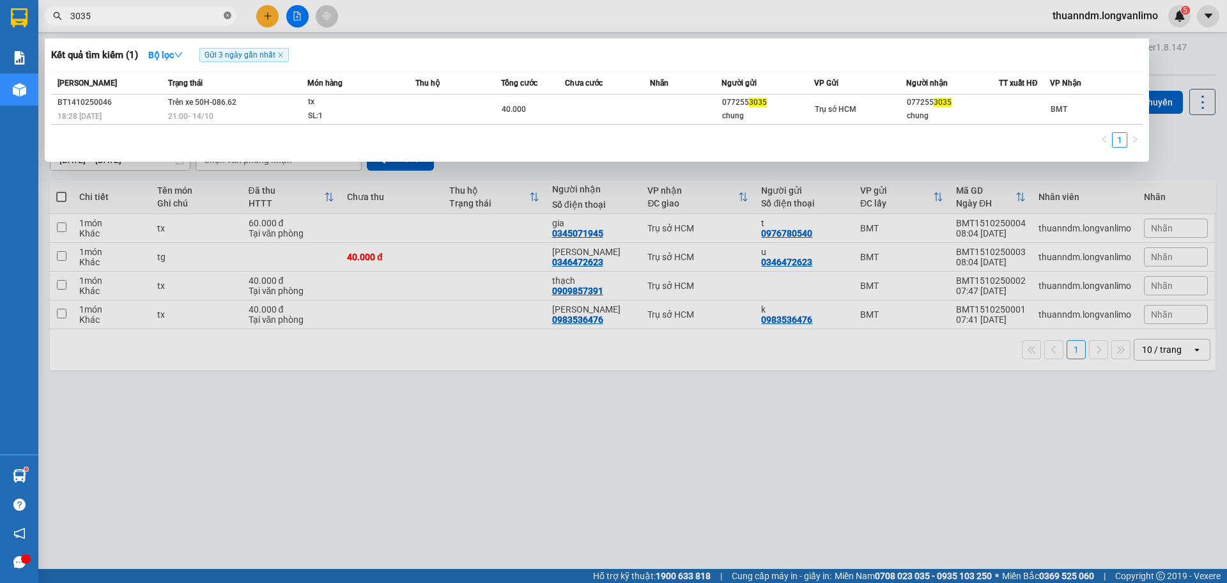
click at [225, 19] on icon "close-circle" at bounding box center [228, 16] width 8 height 8
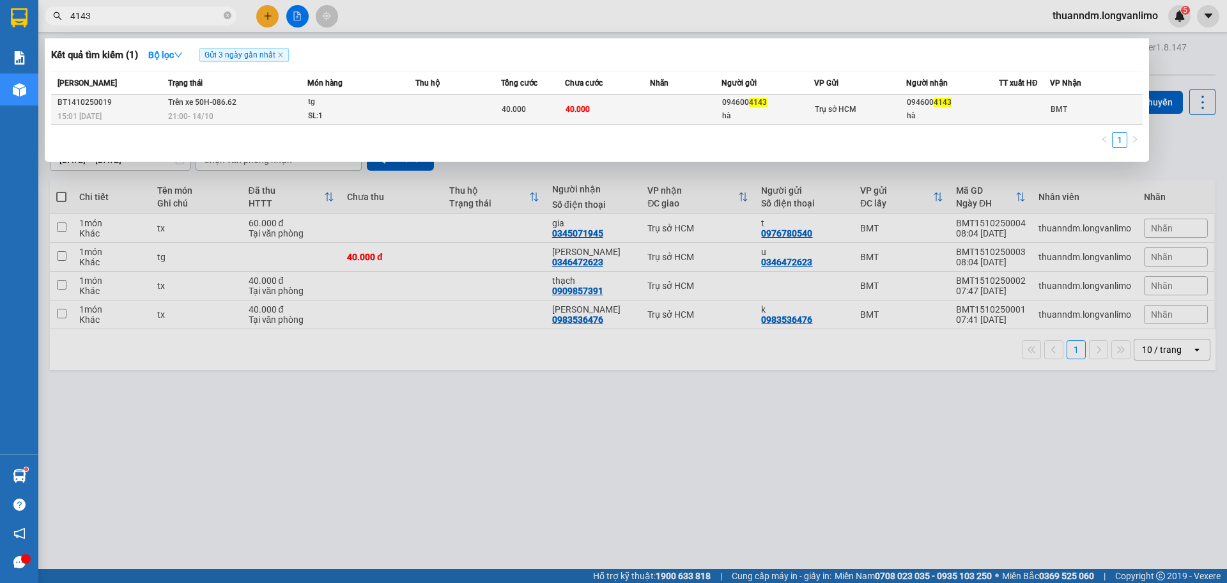
type input "4143"
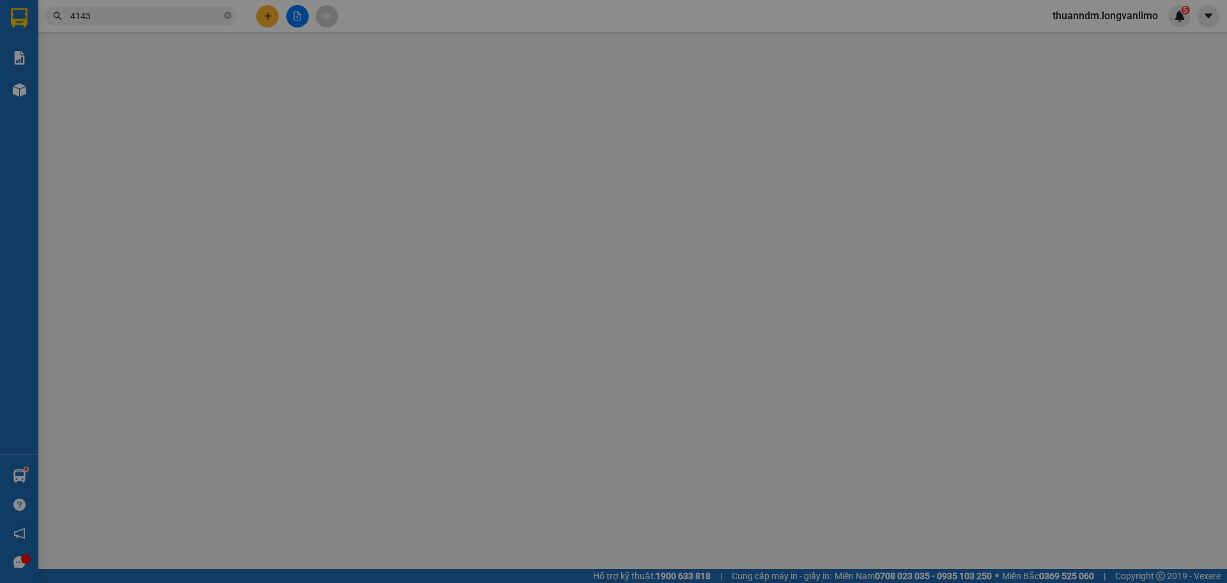
type input "0946004143"
type input "hà"
type input "0946004143"
type input "hà"
type input "0"
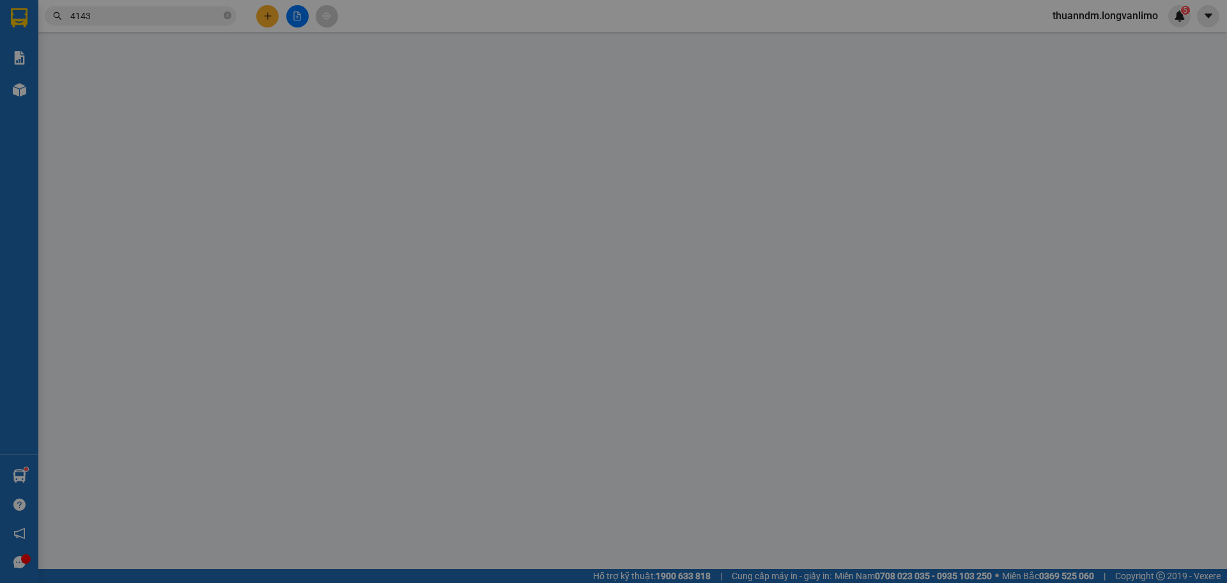
type input "40.000"
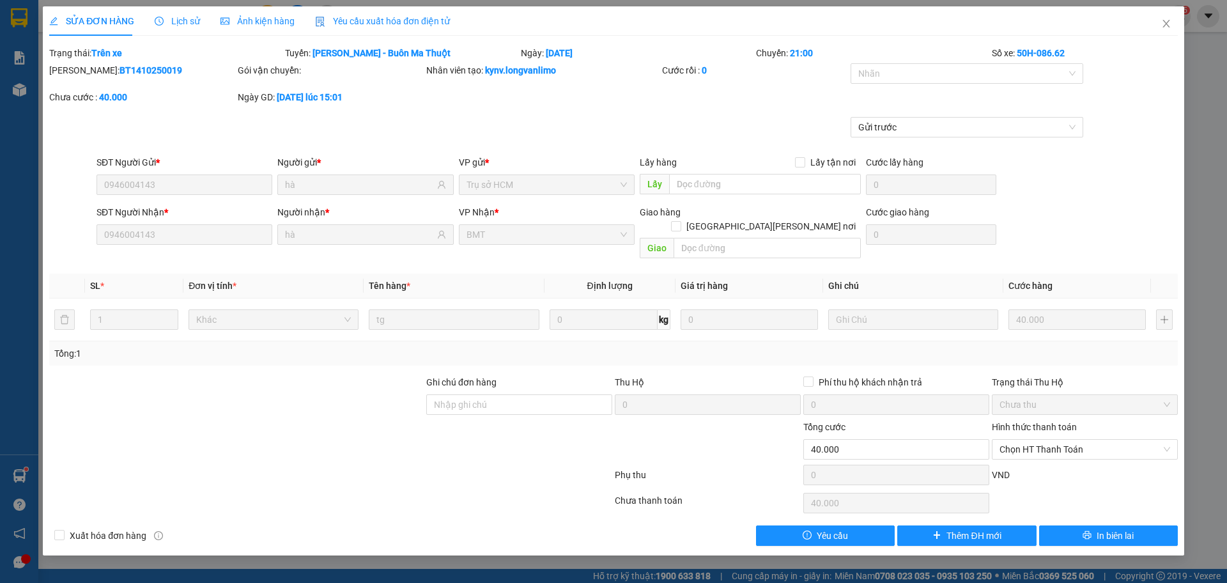
click at [272, 27] on div "Ảnh kiện hàng" at bounding box center [258, 21] width 74 height 14
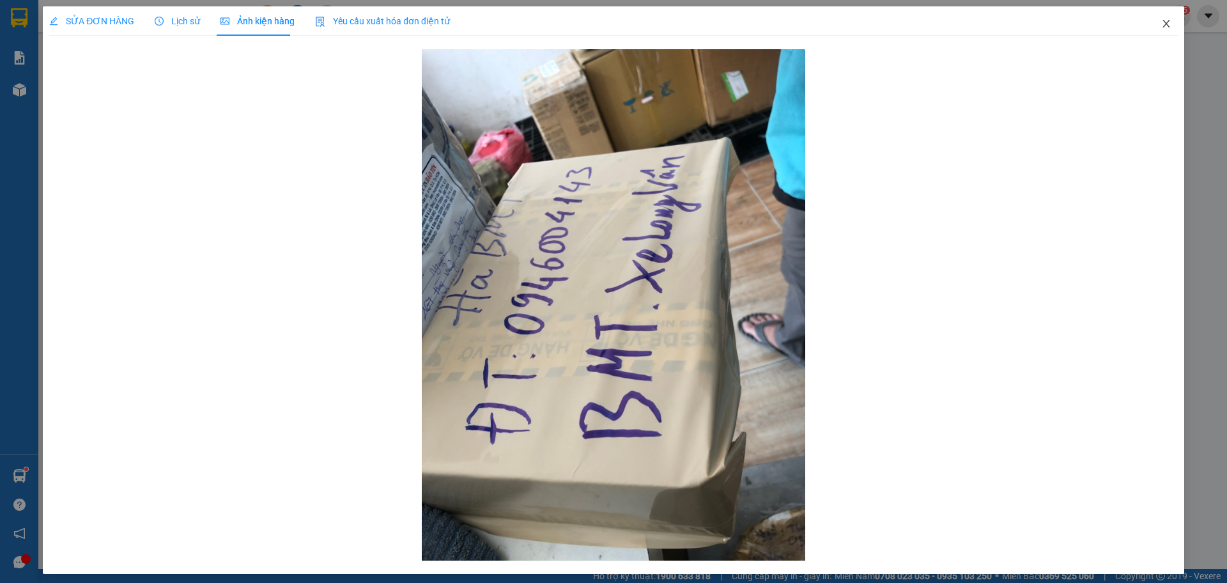
click at [1161, 25] on icon "close" at bounding box center [1166, 24] width 10 height 10
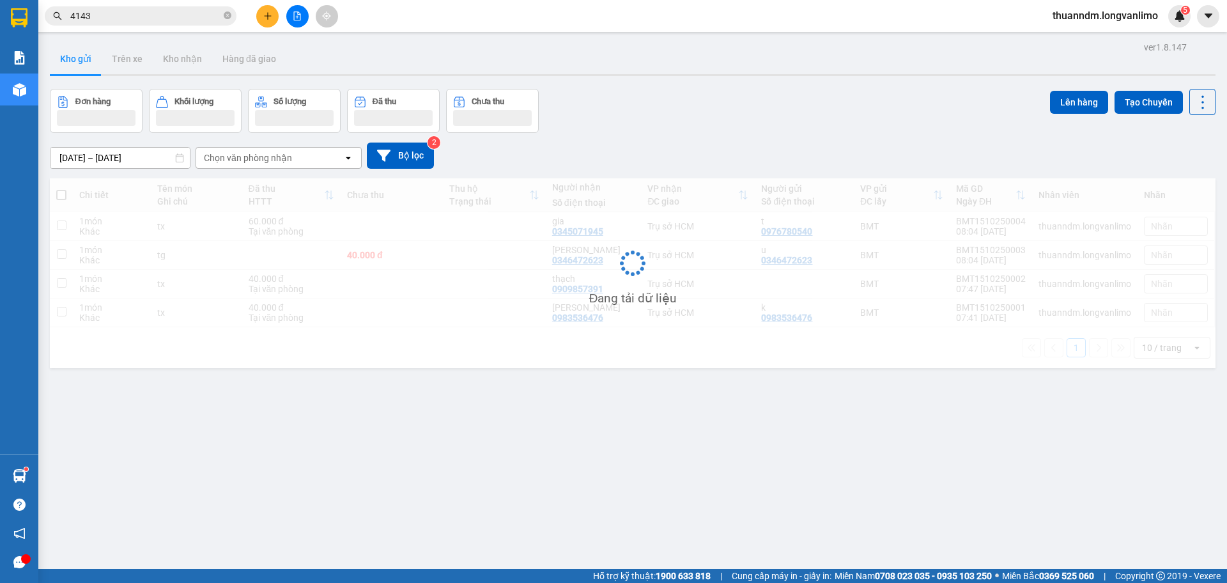
click at [178, 22] on input "4143" at bounding box center [145, 16] width 151 height 14
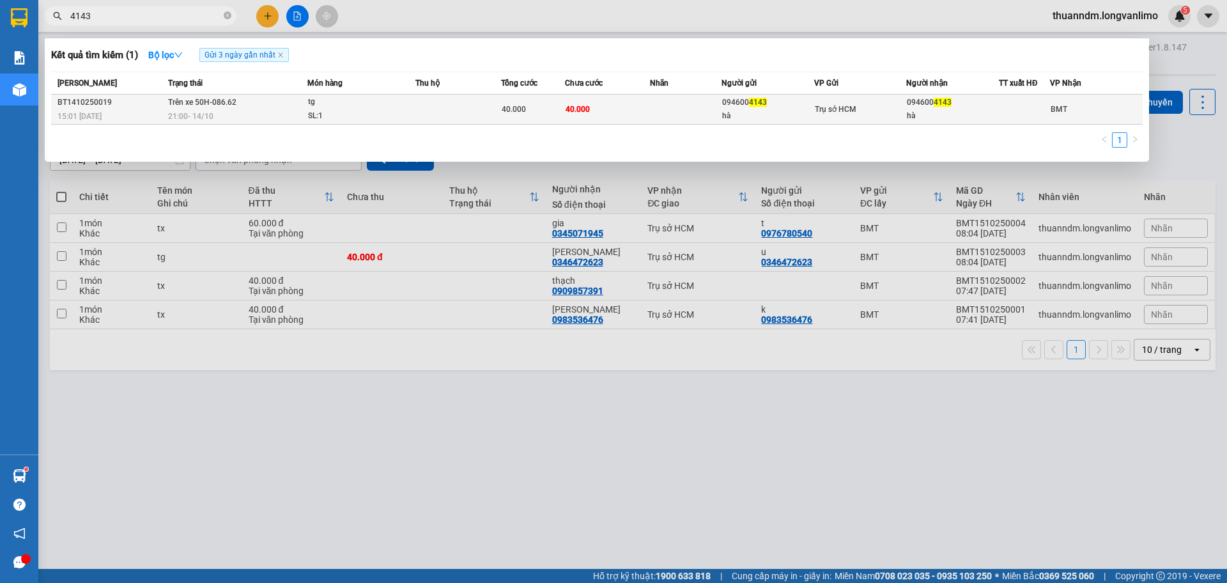
click at [242, 102] on td "Trên xe 50H-086.62 21:00 - 14/10" at bounding box center [236, 110] width 143 height 30
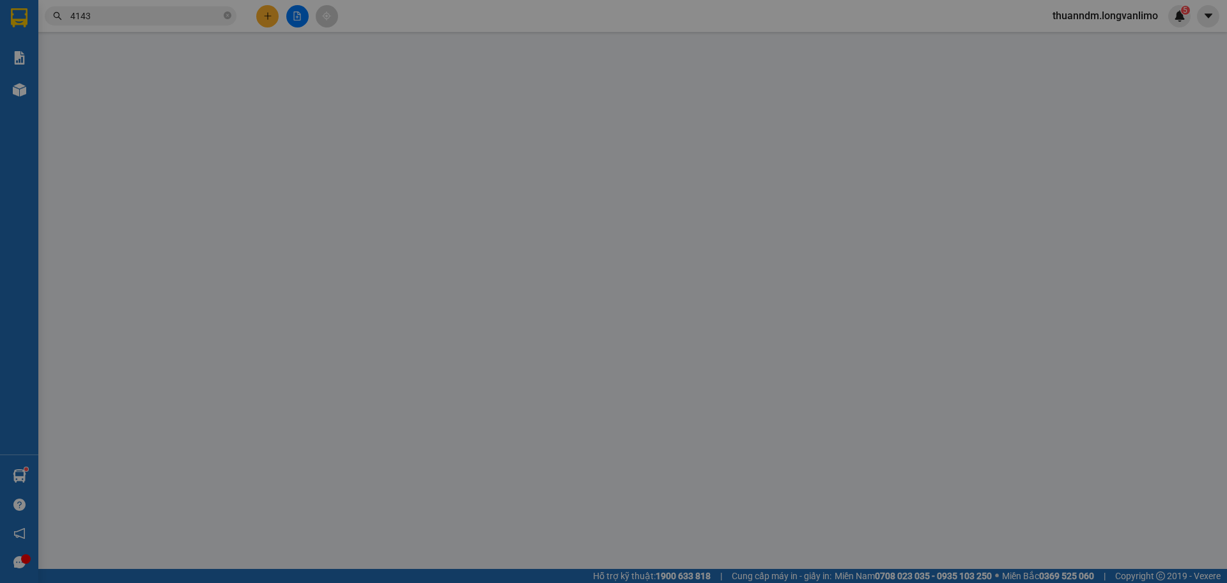
type input "0946004143"
type input "hà"
type input "0946004143"
type input "hà"
type input "0"
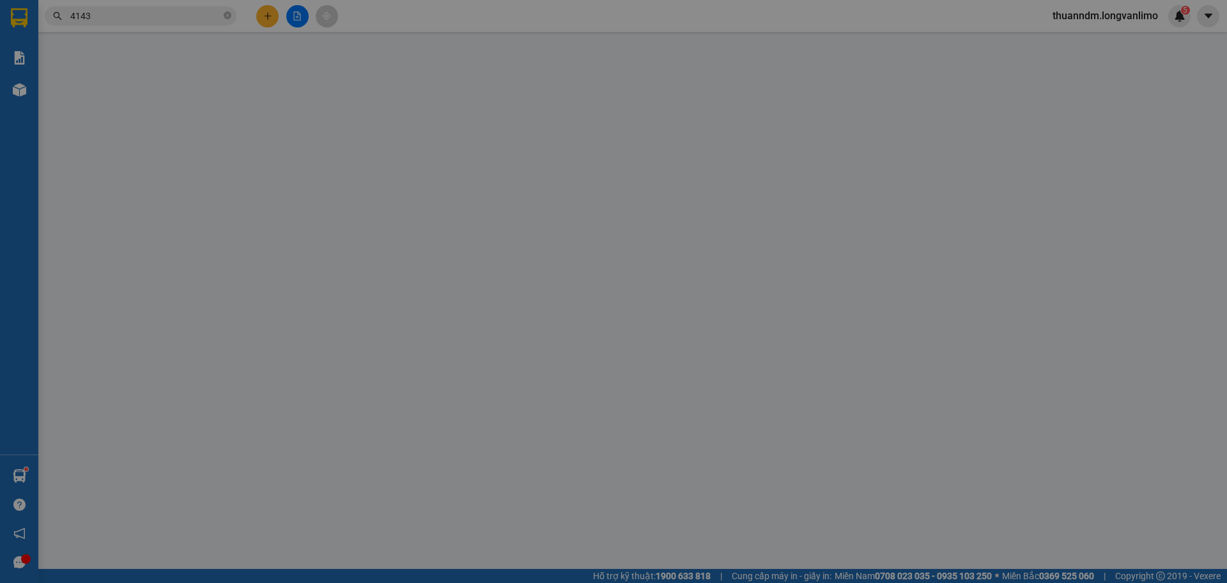
type input "40.000"
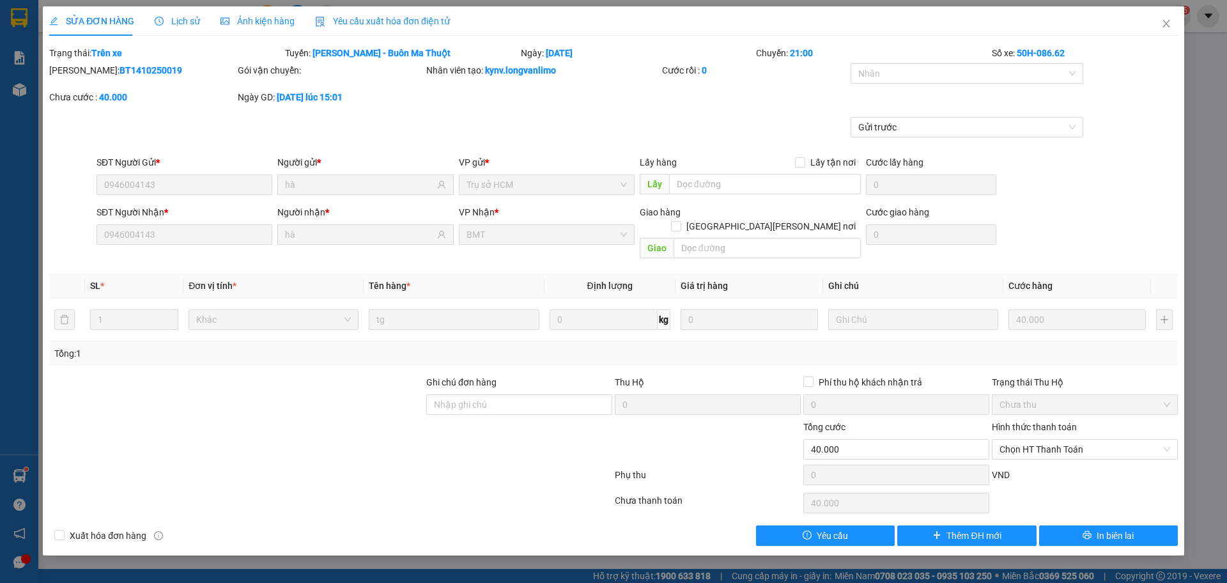
click at [259, 21] on span "Ảnh kiện hàng" at bounding box center [258, 21] width 74 height 10
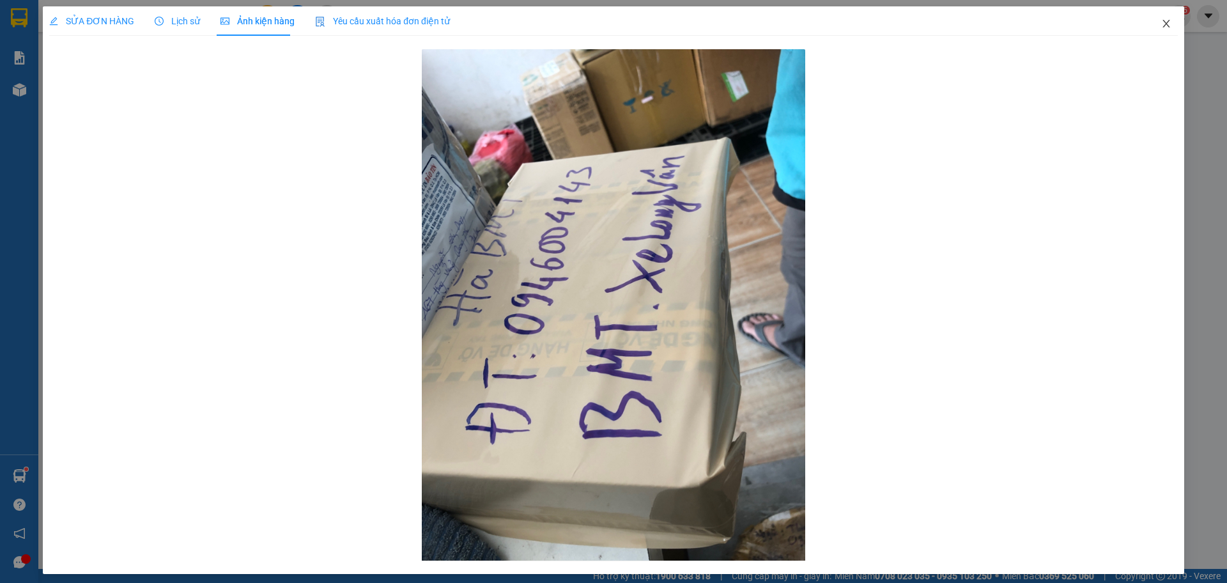
click at [1161, 26] on icon "close" at bounding box center [1166, 24] width 10 height 10
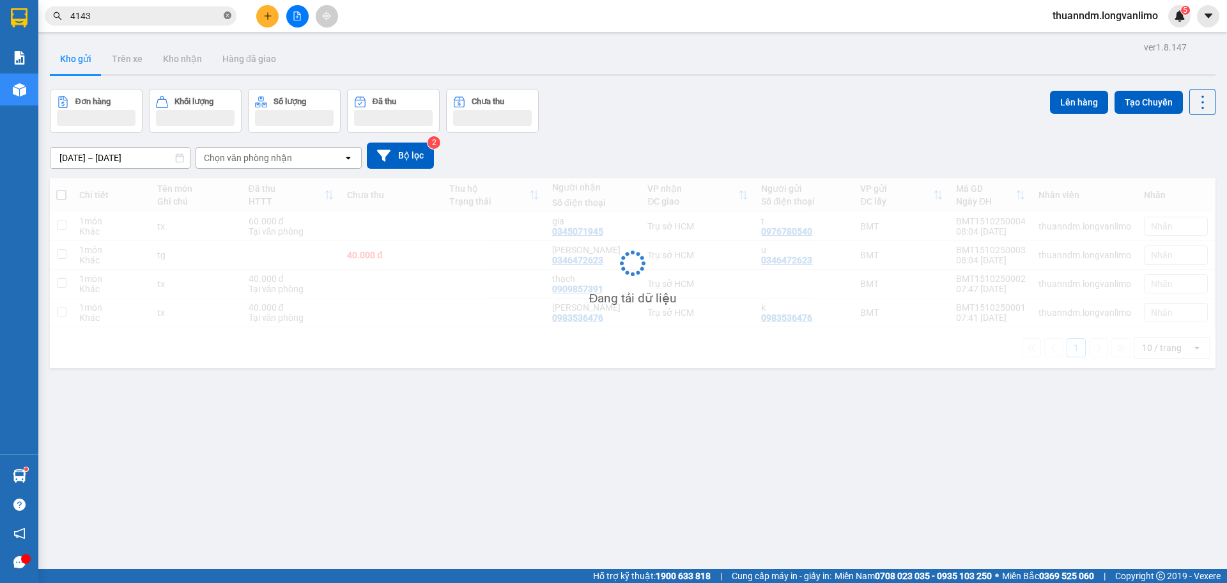
click at [229, 17] on icon "close-circle" at bounding box center [228, 16] width 8 height 8
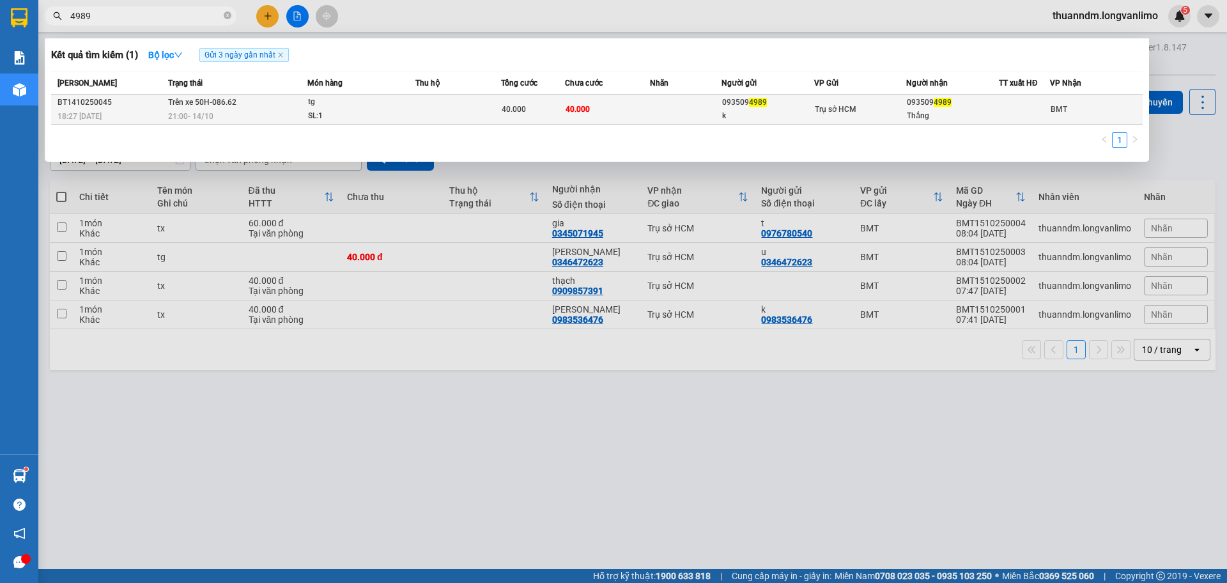
type input "4989"
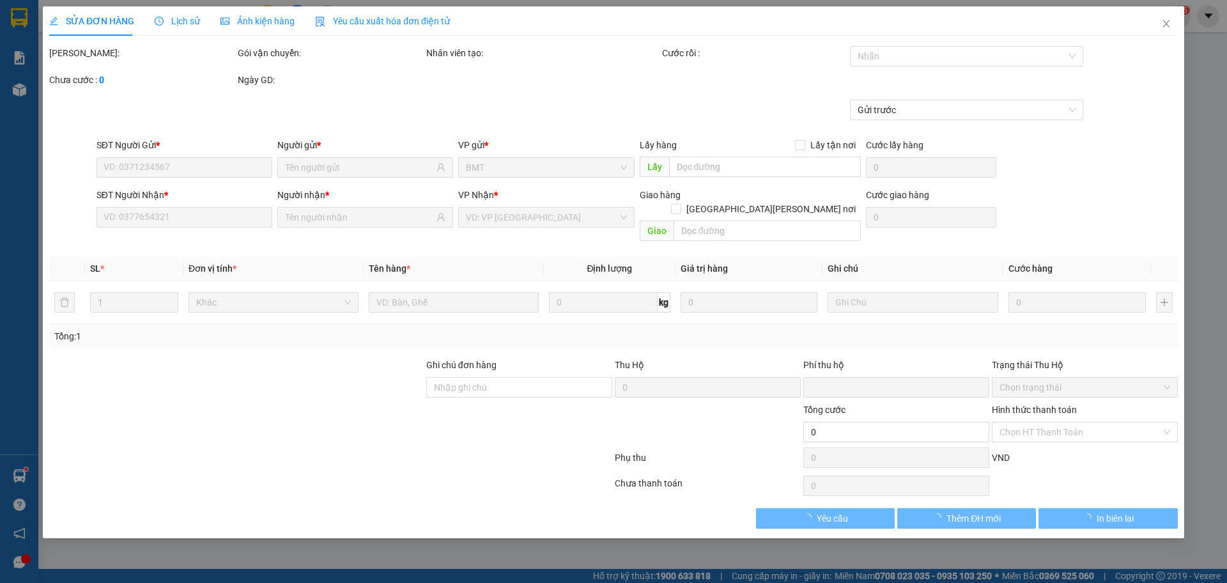
type input "0935094989"
type input "k"
type input "0935094989"
type input "Thắng"
type input "0"
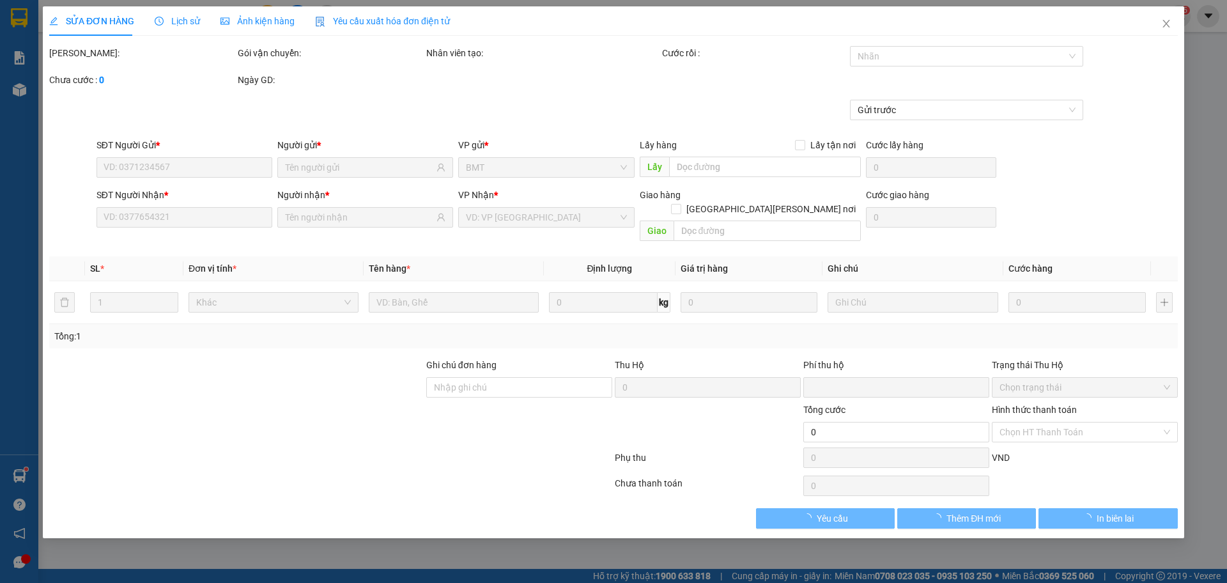
type input "40.000"
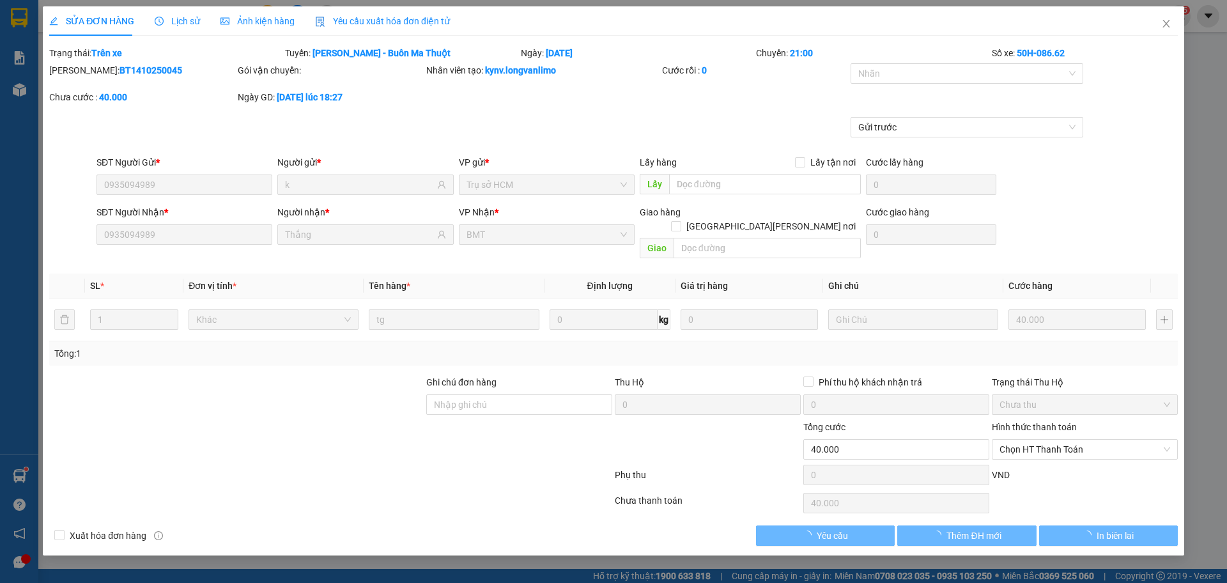
click at [269, 26] on span "Ảnh kiện hàng" at bounding box center [258, 21] width 74 height 10
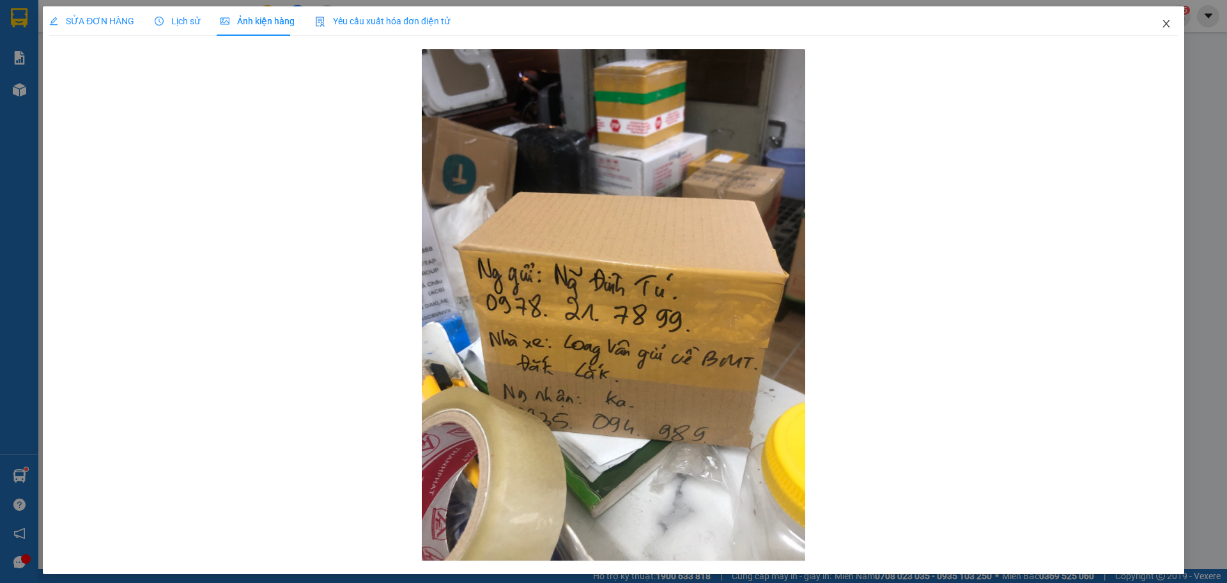
click at [1150, 19] on span "Close" at bounding box center [1167, 24] width 36 height 36
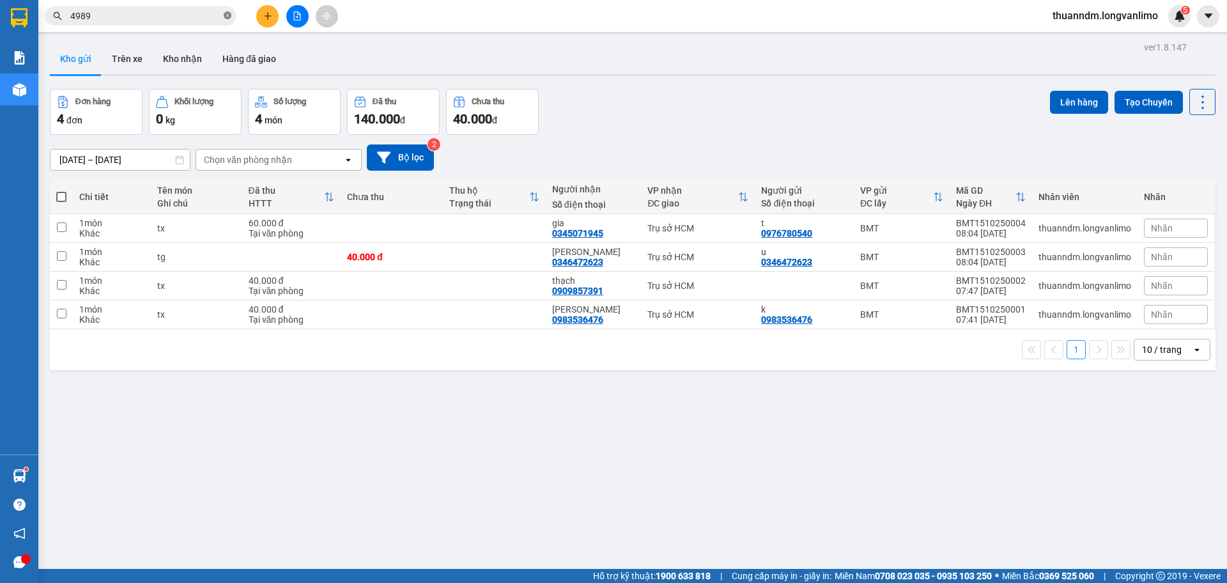
click at [228, 13] on icon "close-circle" at bounding box center [228, 16] width 8 height 8
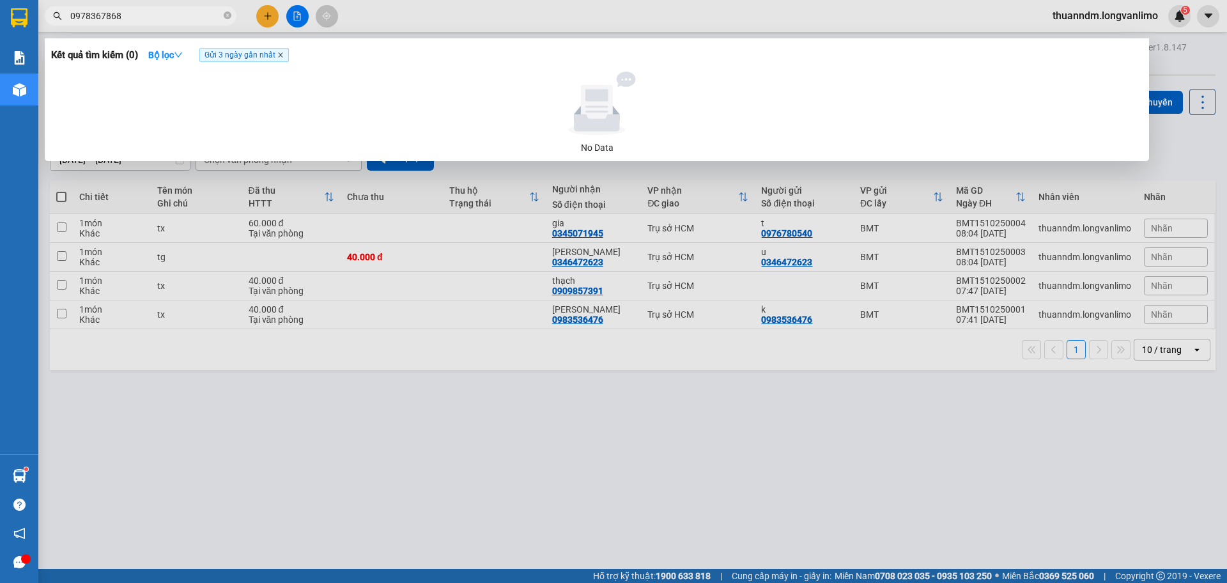
type input "0978367868"
click at [284, 58] on icon "close" at bounding box center [280, 55] width 6 height 6
click at [173, 18] on input "0978367868" at bounding box center [145, 16] width 151 height 14
click at [145, 18] on input "0978367868" at bounding box center [145, 16] width 151 height 14
click at [228, 15] on icon "close-circle" at bounding box center [228, 16] width 8 height 8
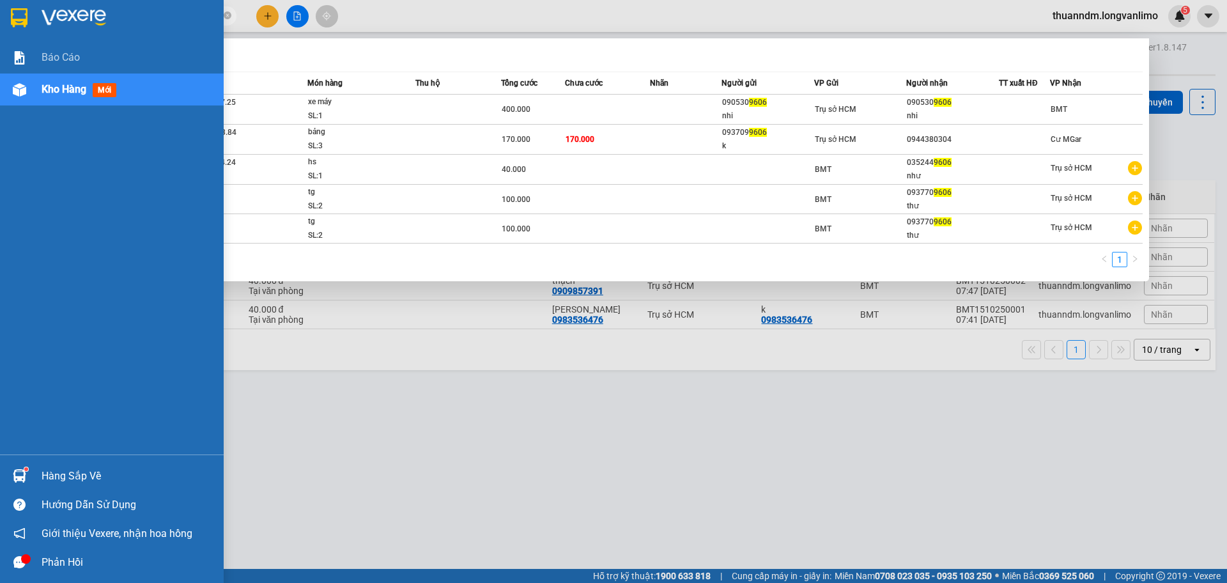
type input "9606"
click at [32, 26] on div at bounding box center [112, 21] width 224 height 42
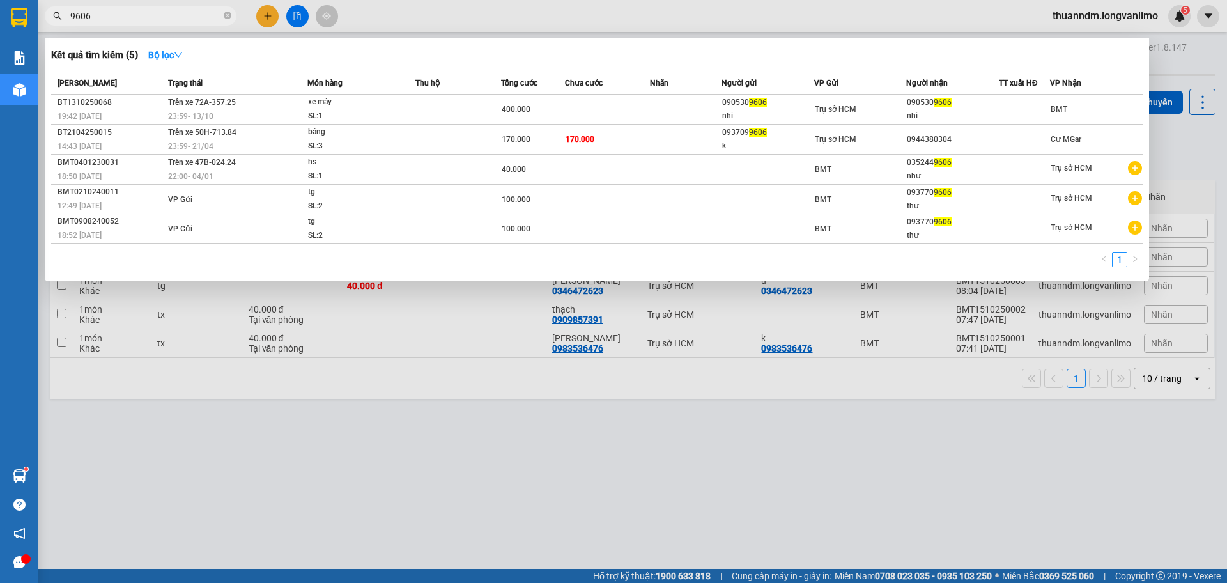
click at [549, 403] on div at bounding box center [613, 291] width 1227 height 583
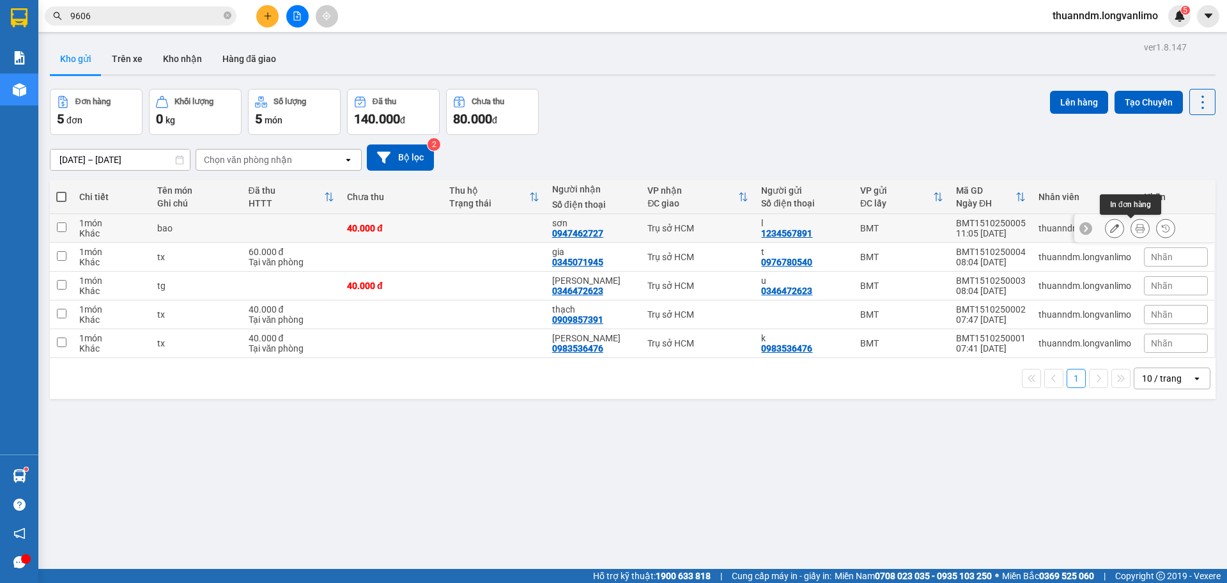
click at [1136, 226] on icon at bounding box center [1140, 228] width 9 height 9
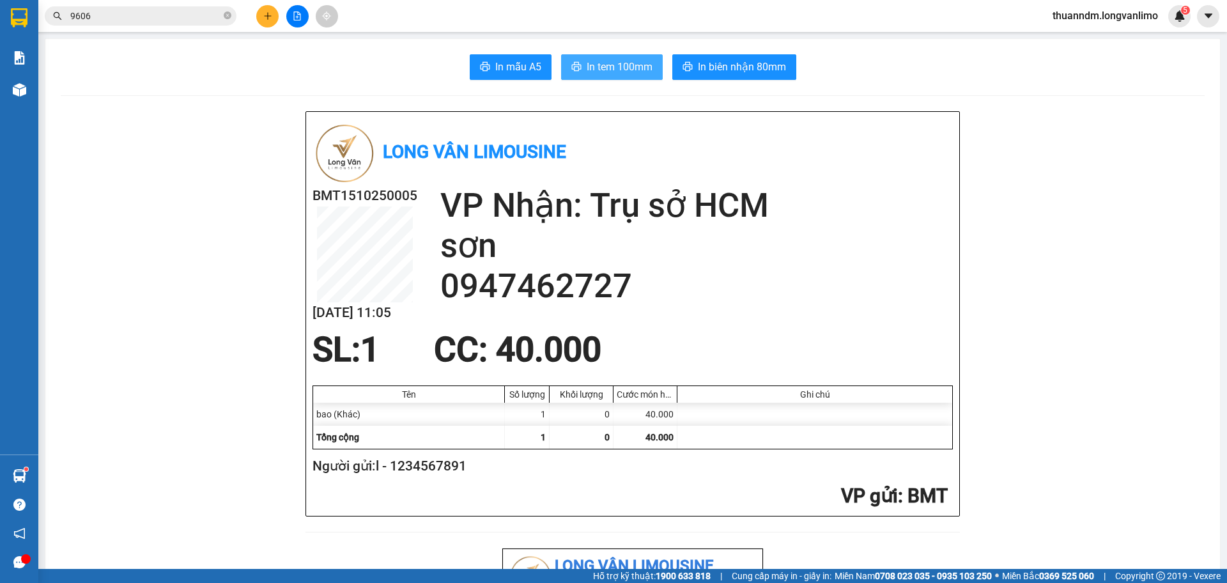
click at [618, 68] on span "In tem 100mm" at bounding box center [620, 67] width 66 height 16
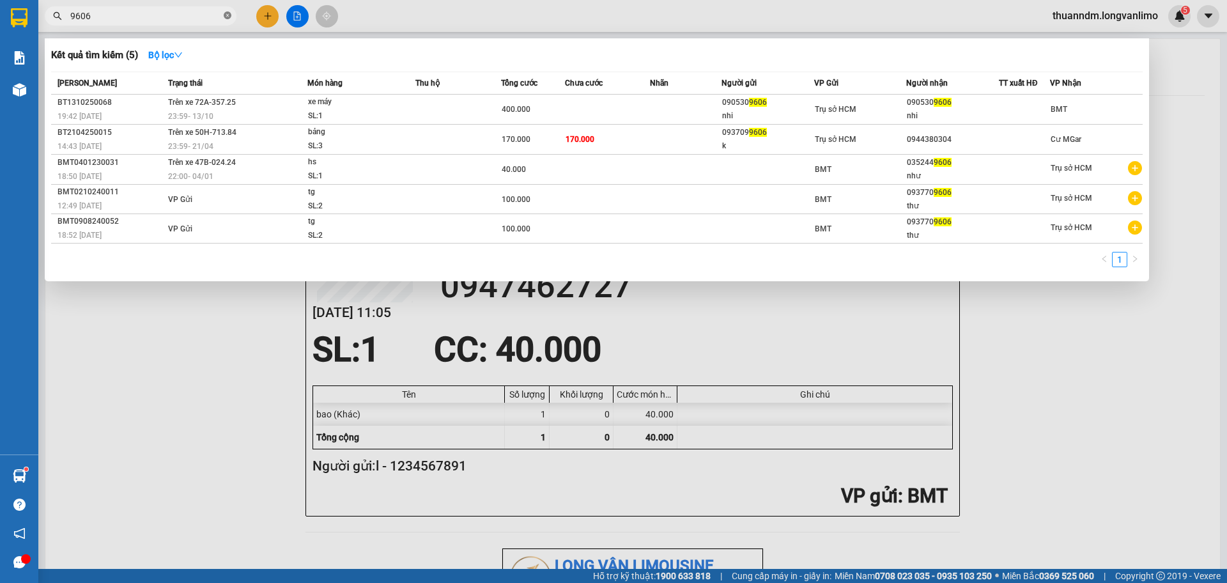
click at [231, 14] on icon "close-circle" at bounding box center [228, 16] width 8 height 8
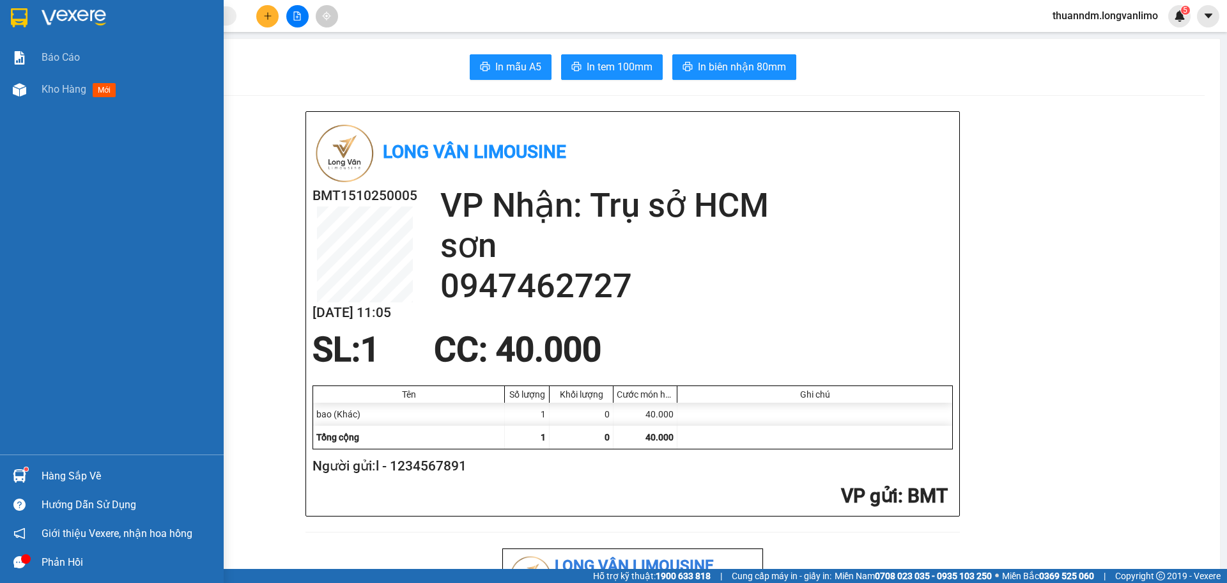
click at [12, 24] on img at bounding box center [19, 17] width 17 height 19
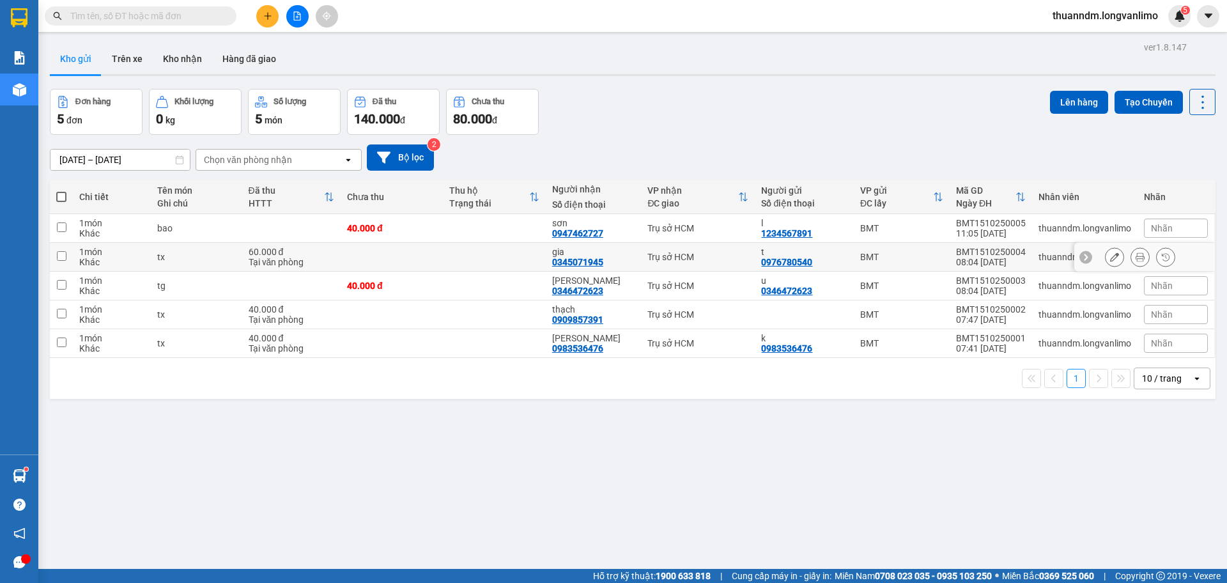
click at [1110, 259] on icon at bounding box center [1114, 256] width 9 height 9
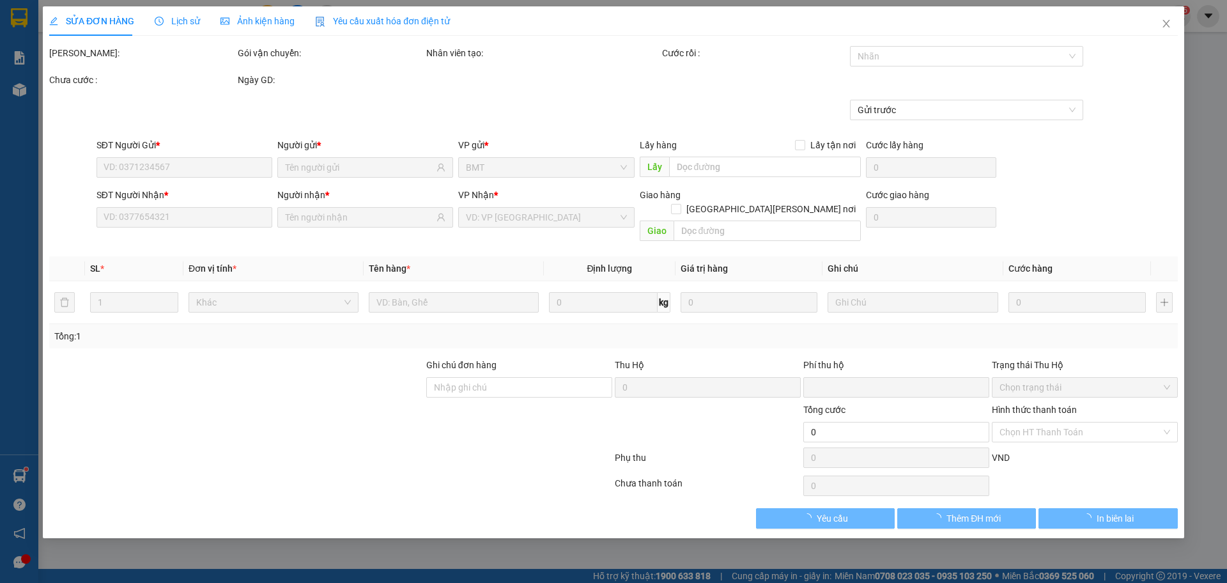
type input "0976780540"
type input "0345071945"
type input "0"
type input "60.000"
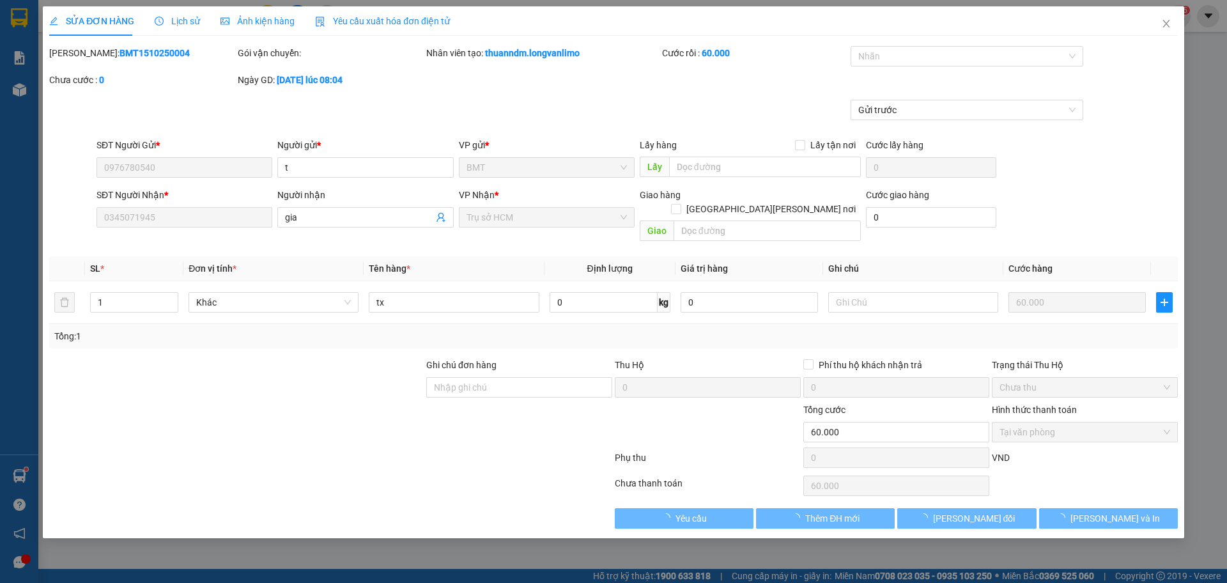
click at [239, 20] on span "Ảnh kiện hàng" at bounding box center [258, 21] width 74 height 10
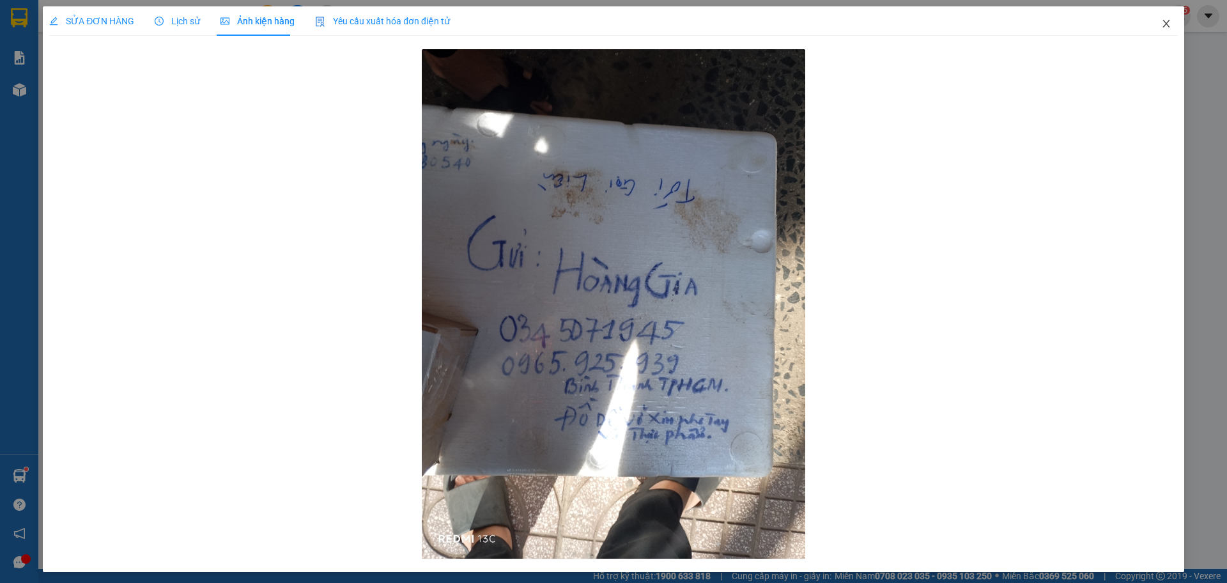
click at [1151, 20] on span "Close" at bounding box center [1167, 24] width 36 height 36
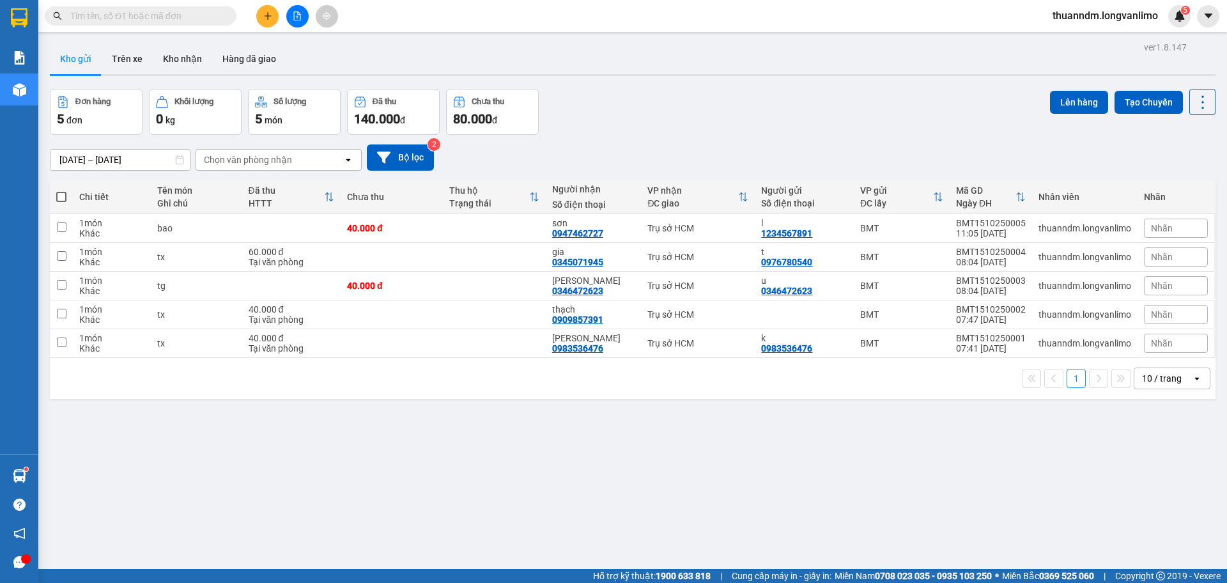
click at [153, 19] on input "text" at bounding box center [145, 16] width 151 height 14
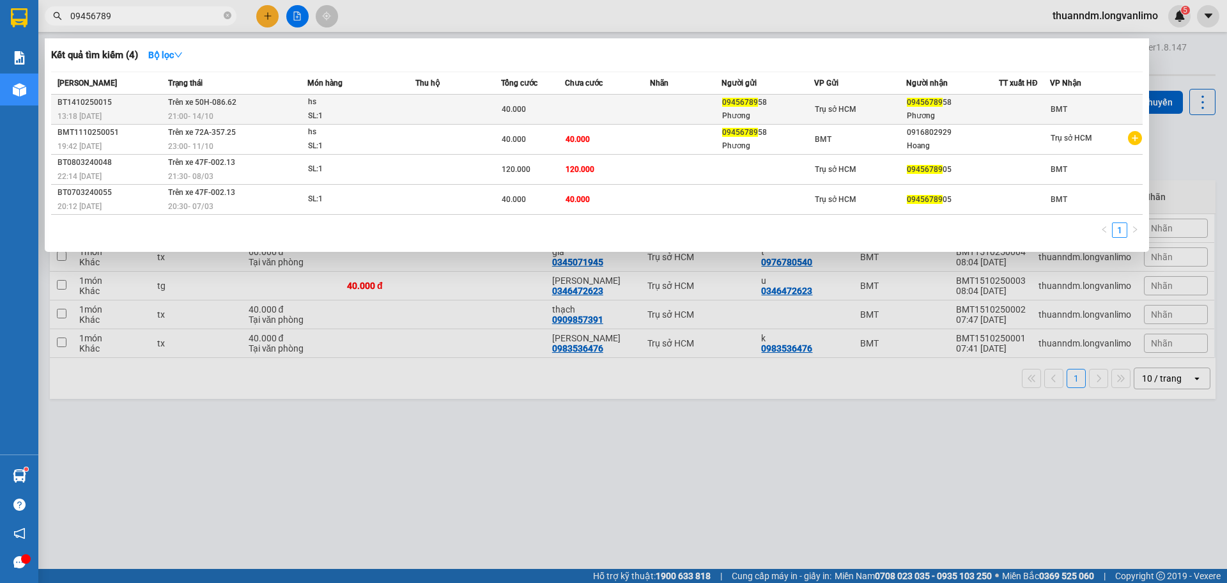
type input "09456789"
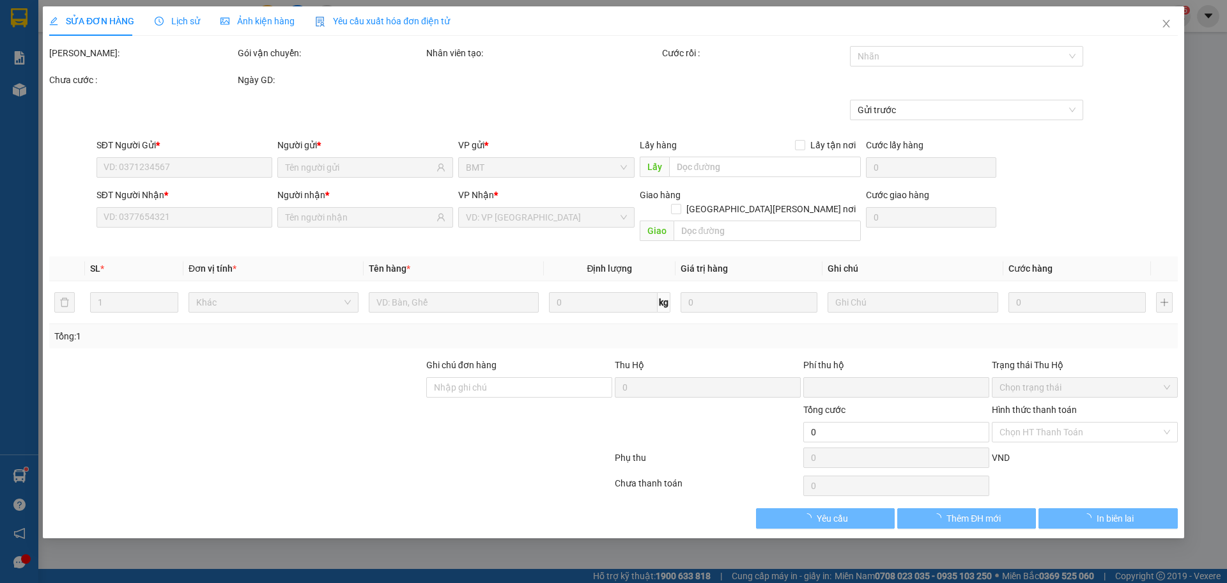
type input "0945678958"
type input "Phương"
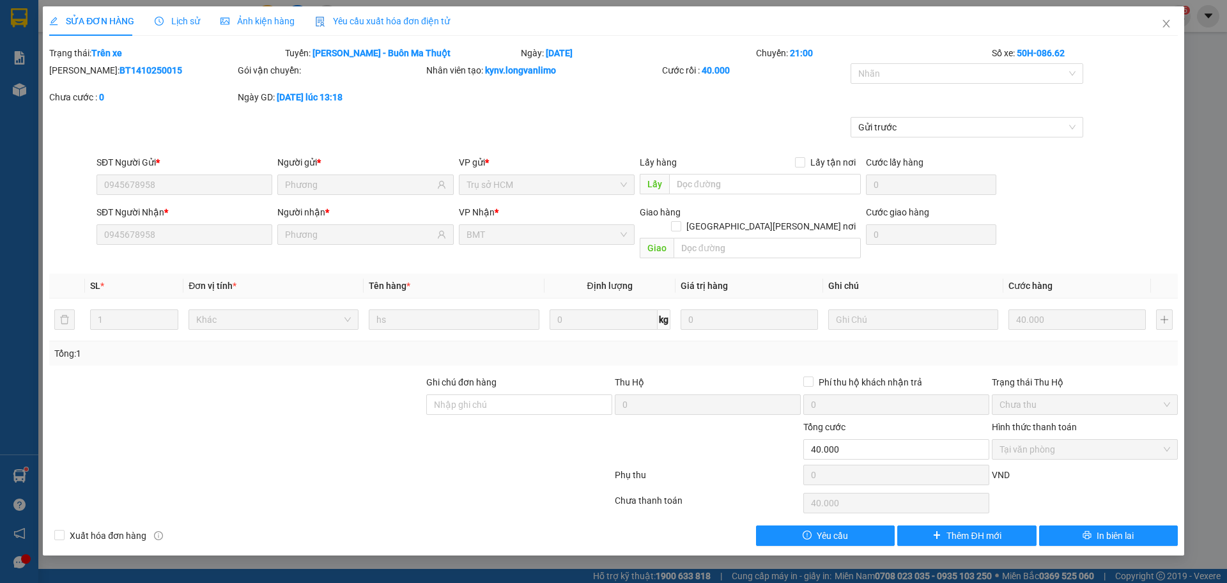
click at [300, 104] on div "Ngày GD: 14-10-2025 lúc 13:18" at bounding box center [331, 97] width 186 height 14
click at [1173, 25] on span "Close" at bounding box center [1167, 24] width 36 height 36
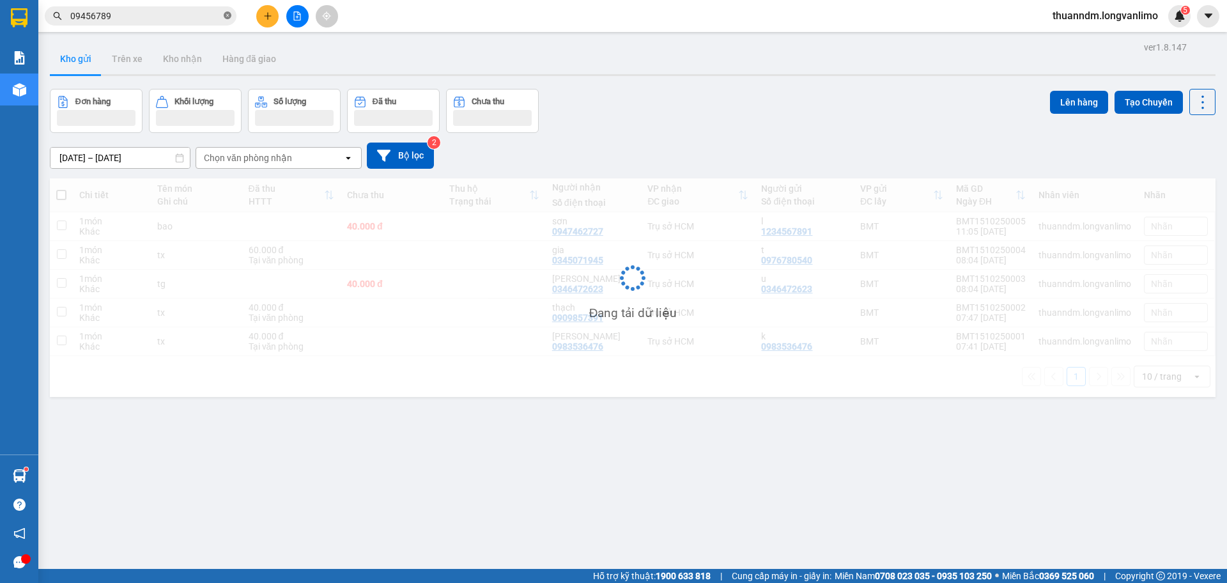
click at [228, 19] on icon "close-circle" at bounding box center [228, 16] width 8 height 8
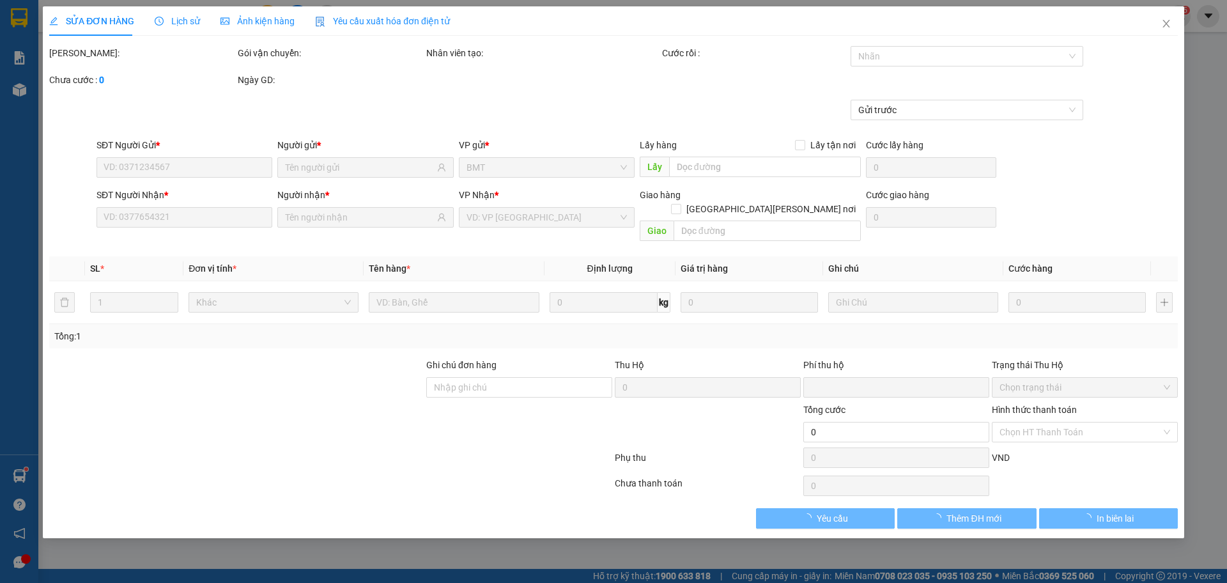
click at [263, 22] on span "Ảnh kiện hàng" at bounding box center [258, 21] width 74 height 10
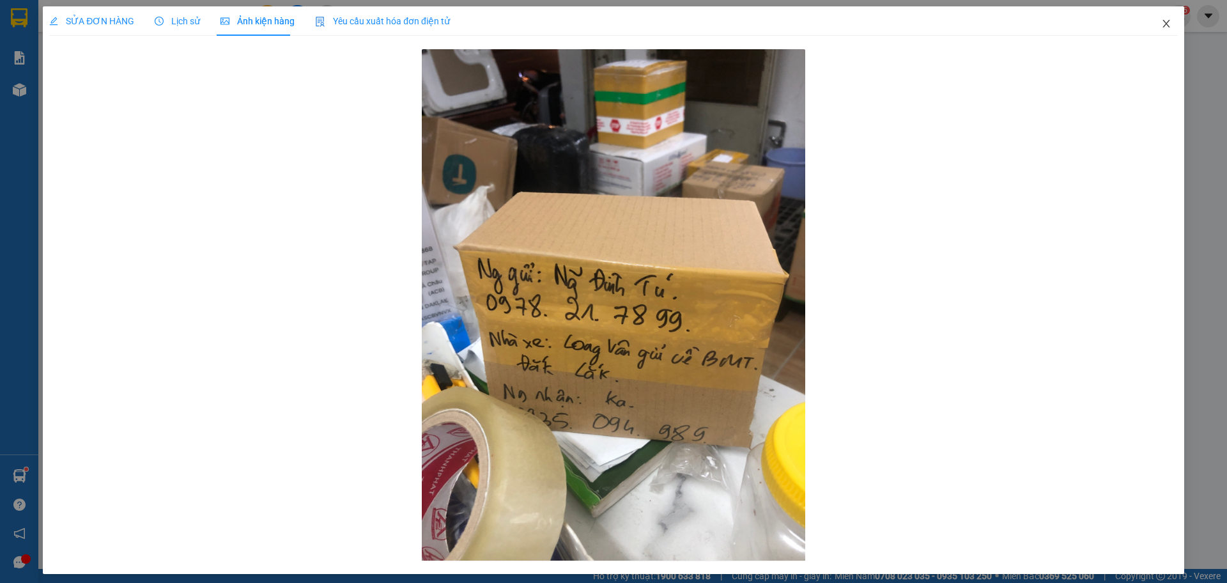
click at [1166, 26] on span "Close" at bounding box center [1167, 24] width 36 height 36
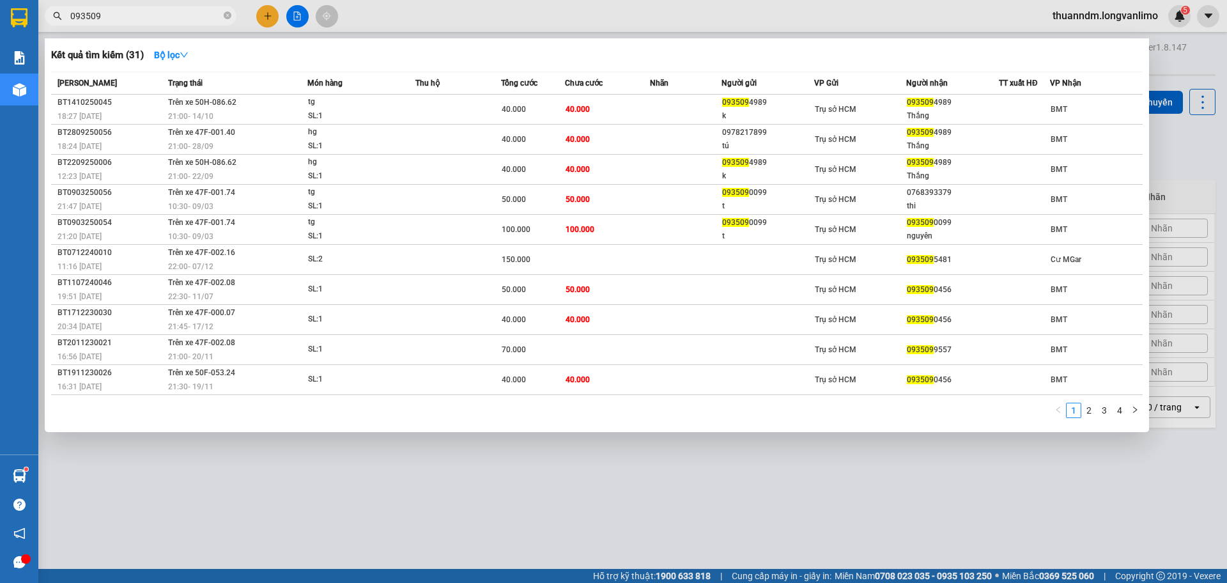
click at [233, 16] on span "093509" at bounding box center [141, 15] width 192 height 19
click at [229, 15] on icon "close-circle" at bounding box center [228, 16] width 8 height 8
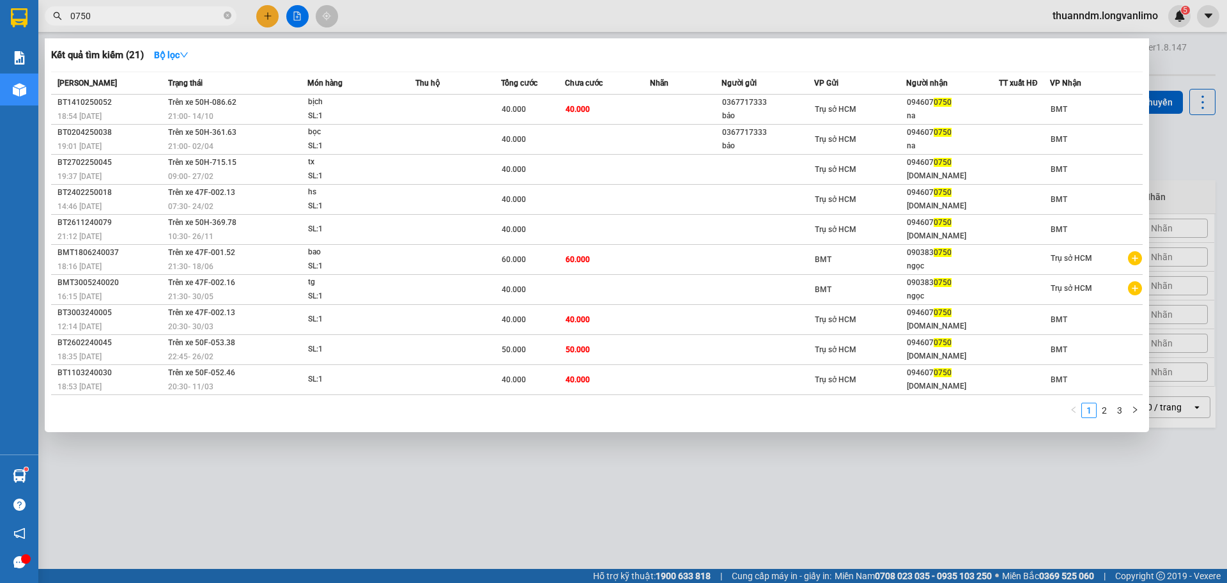
click at [402, 17] on div at bounding box center [613, 291] width 1227 height 583
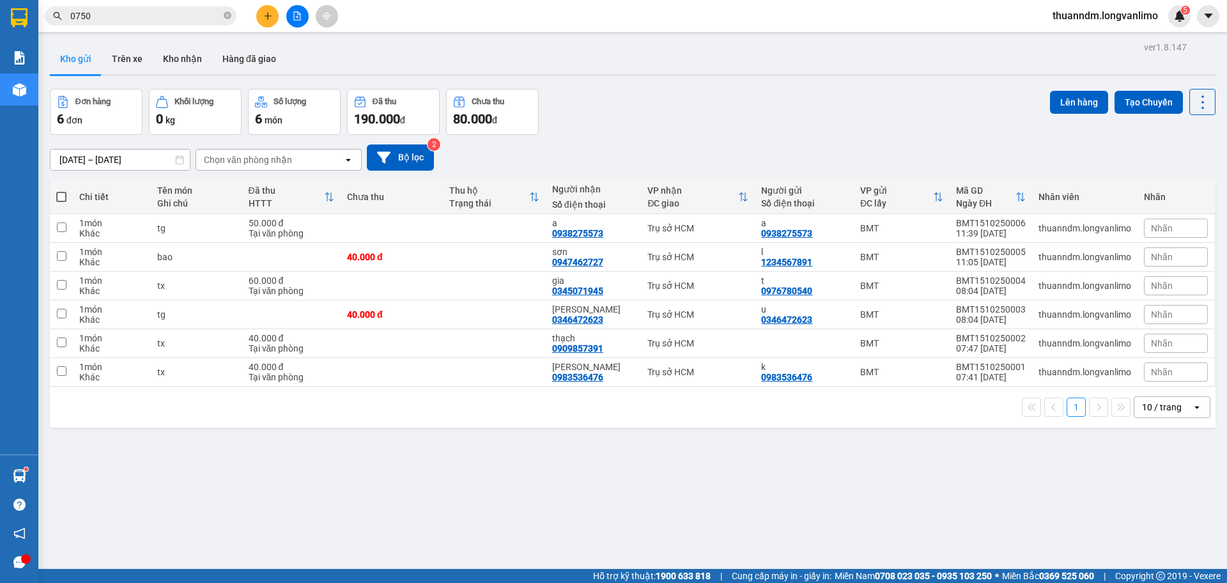
click at [176, 23] on span "0750" at bounding box center [141, 15] width 192 height 19
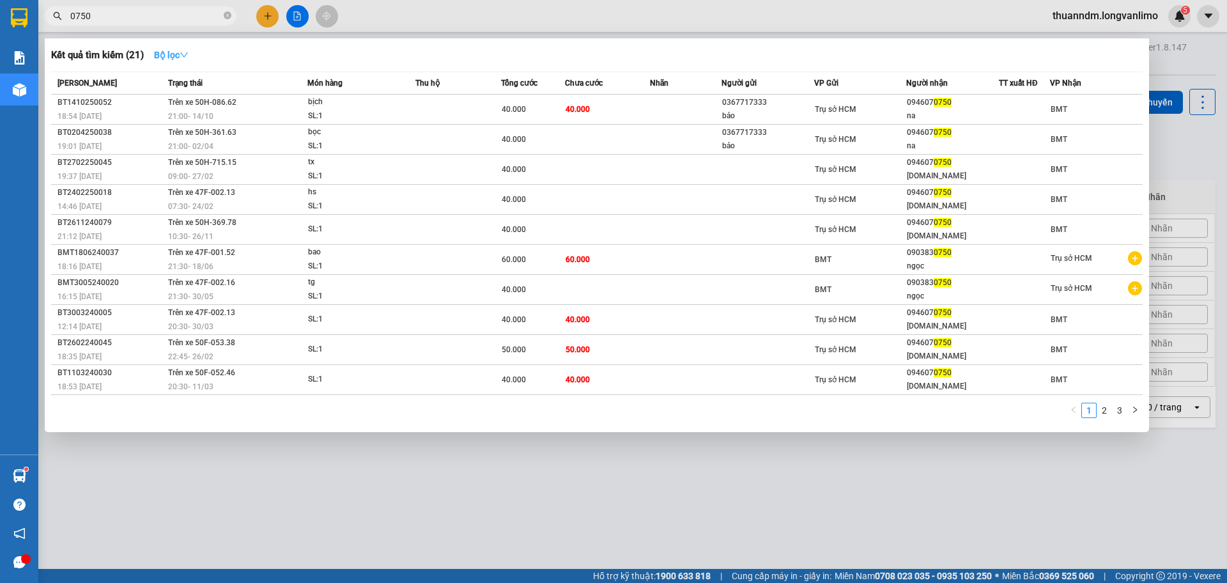
click at [180, 56] on strong "Bộ lọc" at bounding box center [171, 55] width 35 height 10
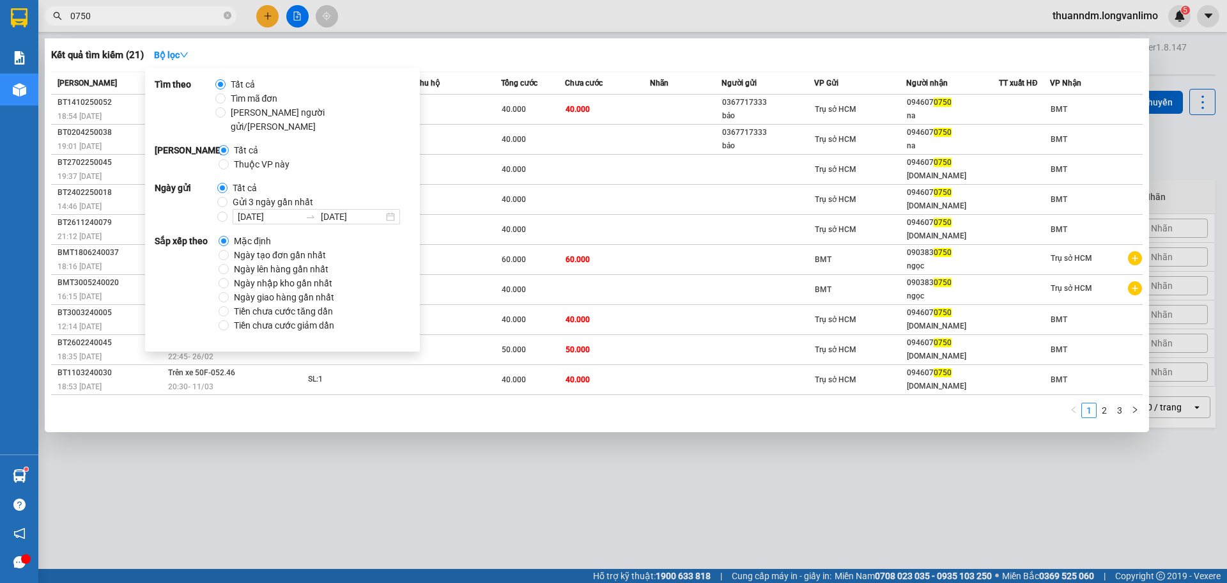
click at [239, 195] on span "Gửi 3 ngày gần nhất" at bounding box center [273, 202] width 91 height 14
click at [228, 197] on input "Gửi 3 ngày gần nhất" at bounding box center [222, 202] width 10 height 10
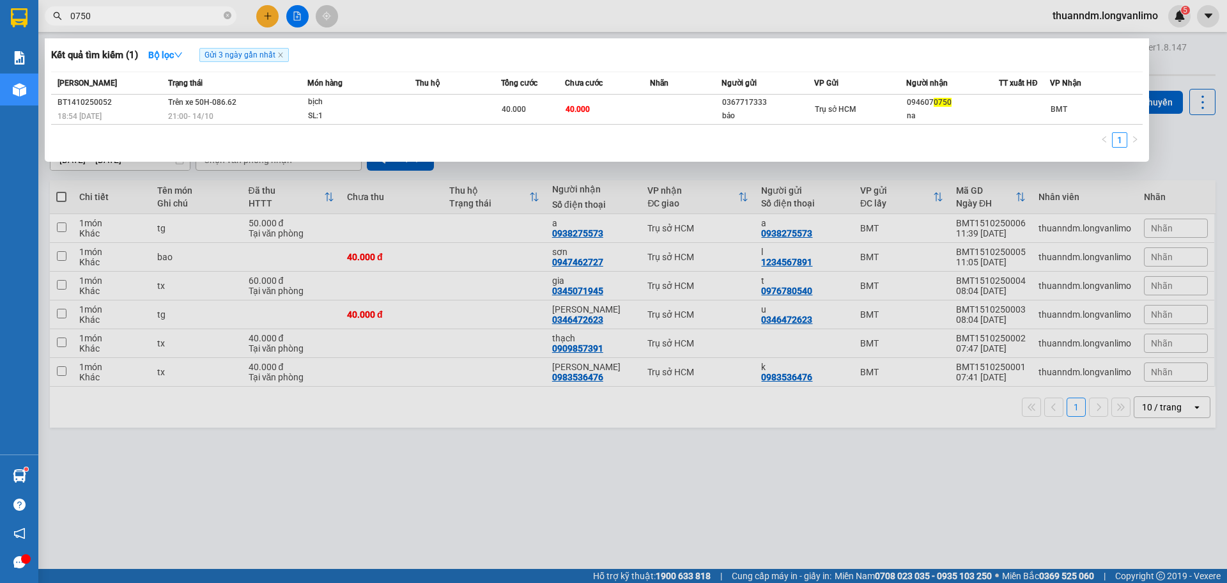
click at [590, 52] on div "Kết quả tìm kiếm ( 1 ) Bộ lọc Gửi 3 ngày gần nhất" at bounding box center [597, 55] width 1092 height 20
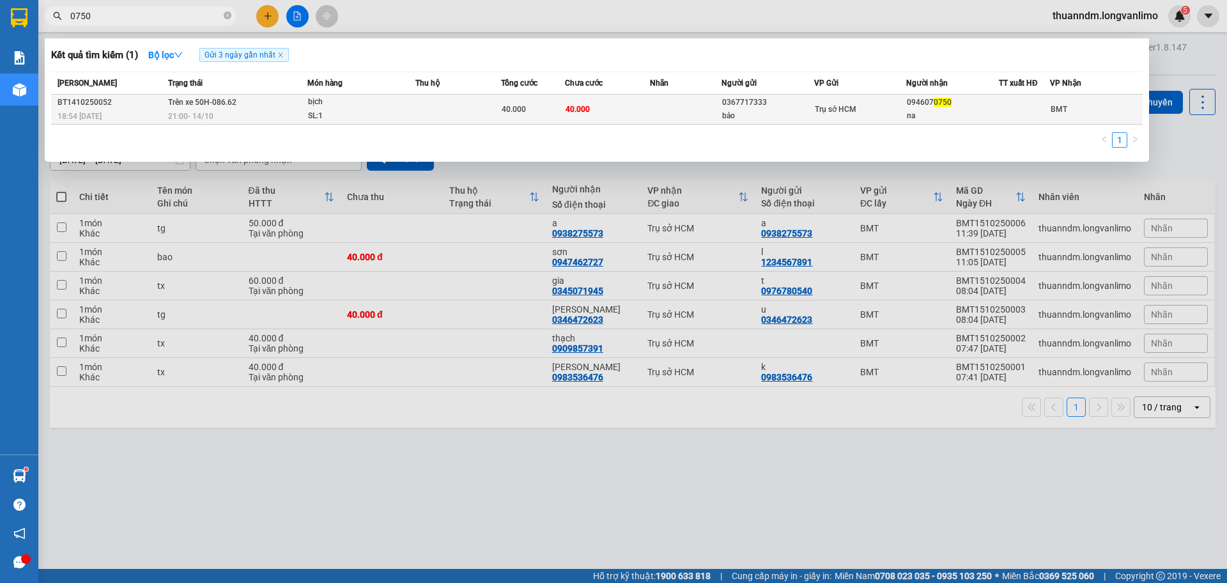
click at [562, 111] on div "40.000" at bounding box center [533, 109] width 63 height 14
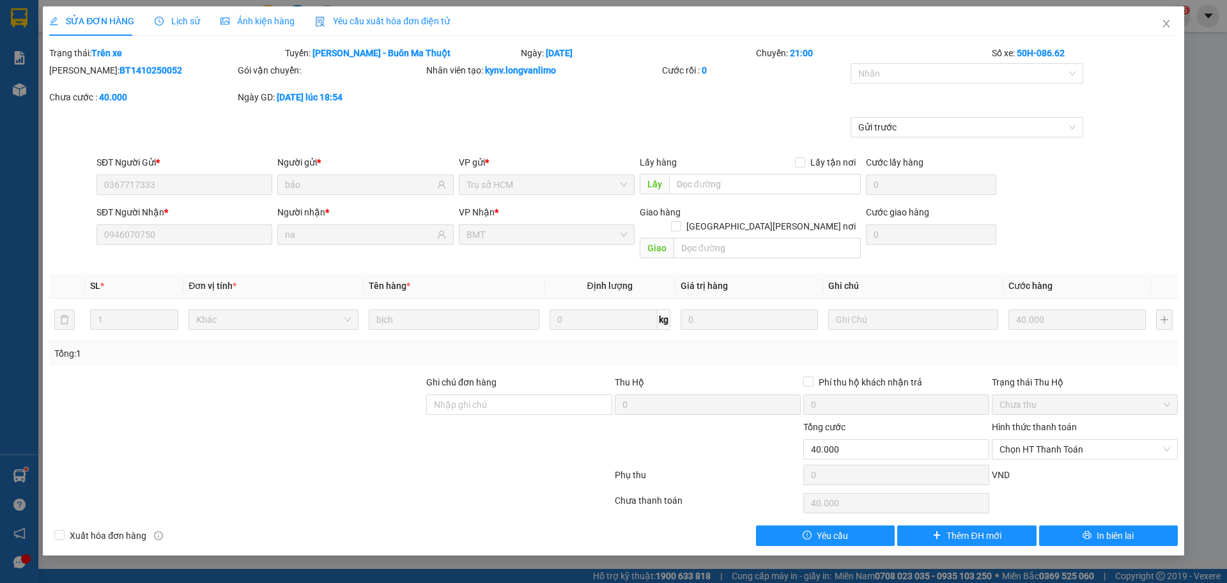
click at [270, 19] on span "Ảnh kiện hàng" at bounding box center [258, 21] width 74 height 10
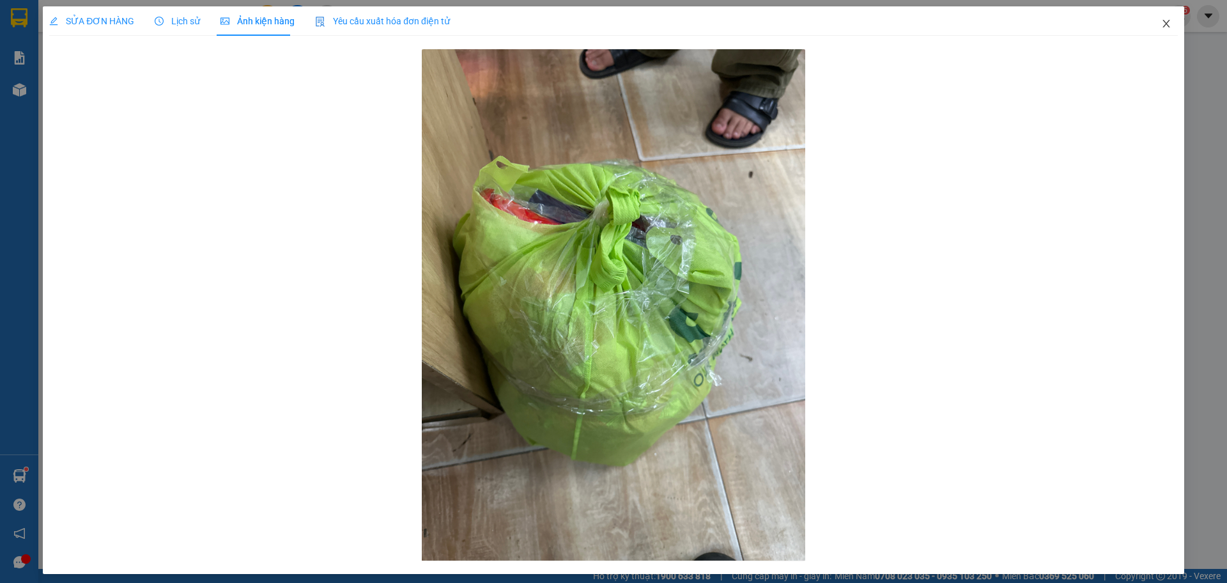
click at [1165, 24] on span "Close" at bounding box center [1167, 24] width 36 height 36
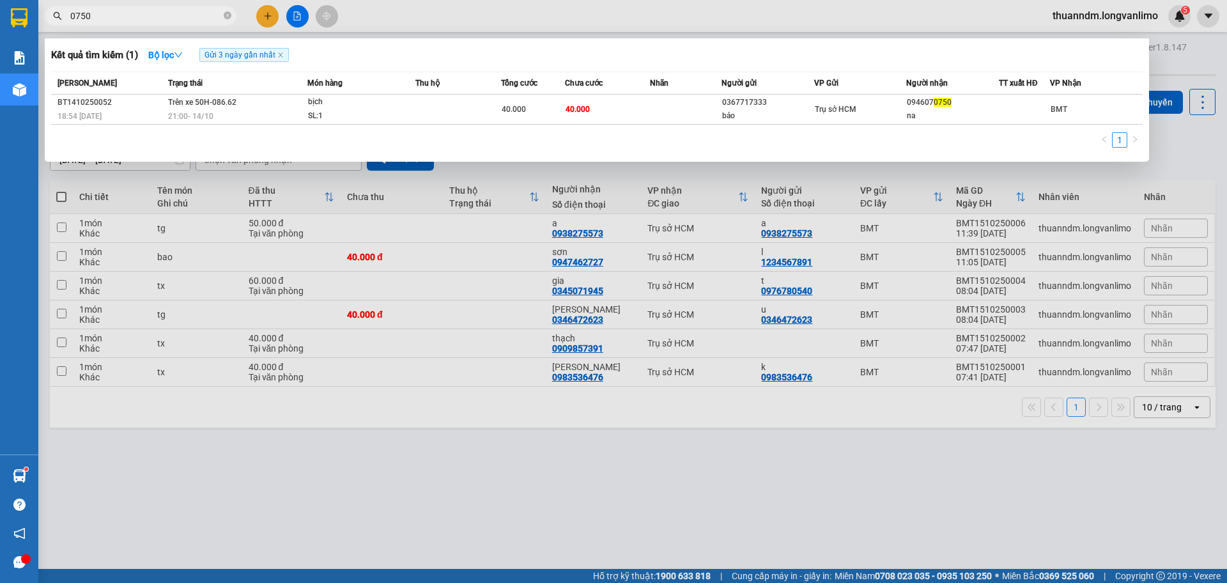
click at [104, 21] on input "0750" at bounding box center [145, 16] width 151 height 14
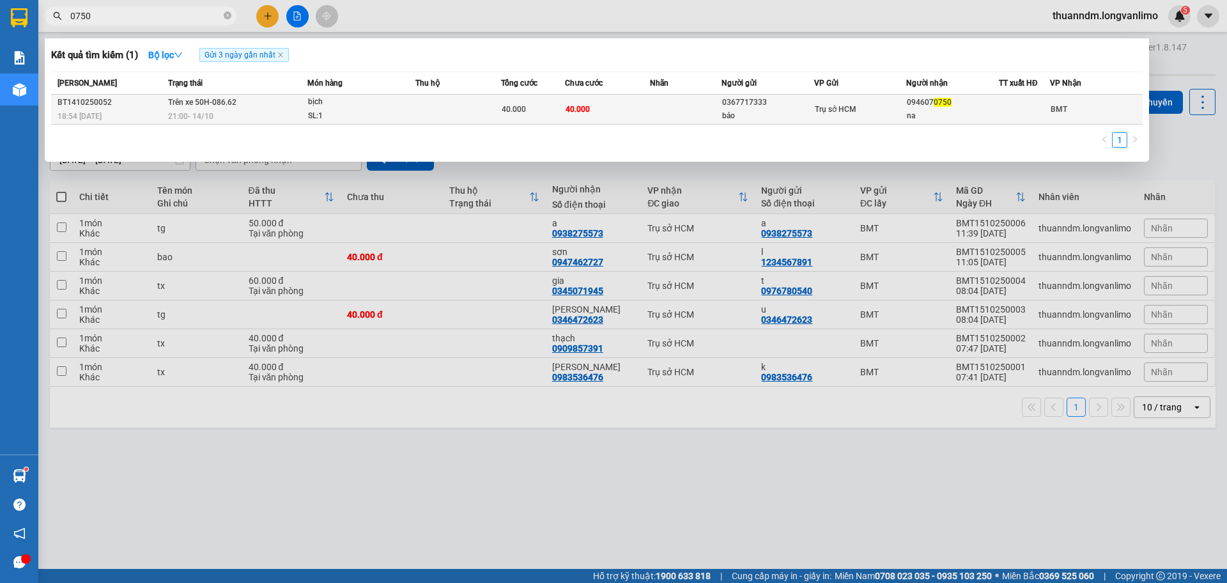
click at [190, 107] on span "Trên xe 50H-086.62" at bounding box center [202, 102] width 68 height 10
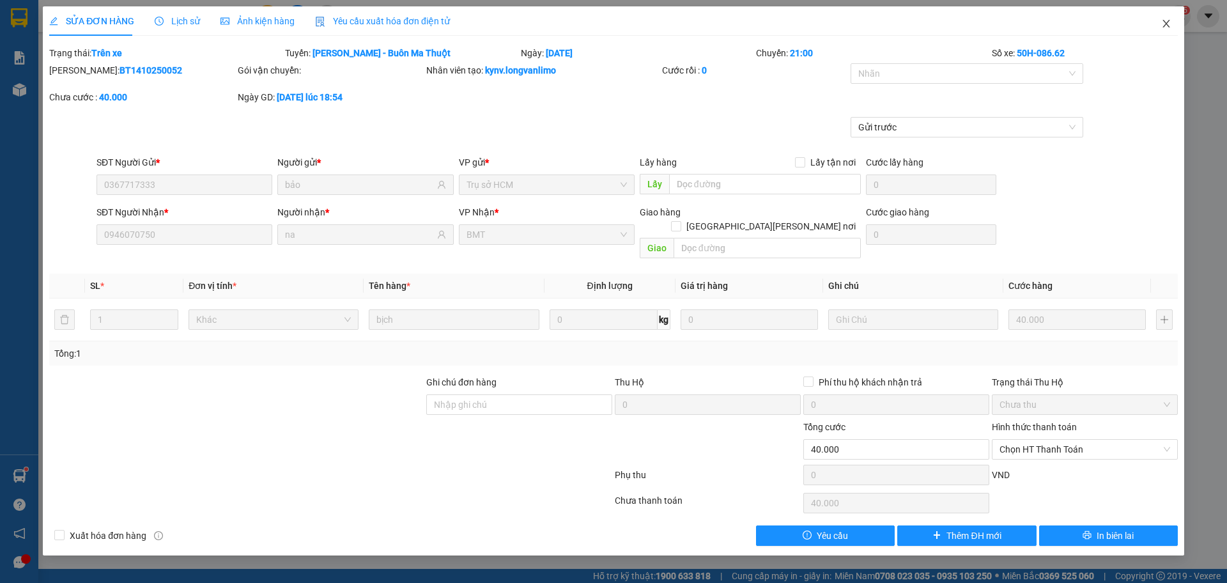
click at [1165, 24] on icon "close" at bounding box center [1166, 24] width 10 height 10
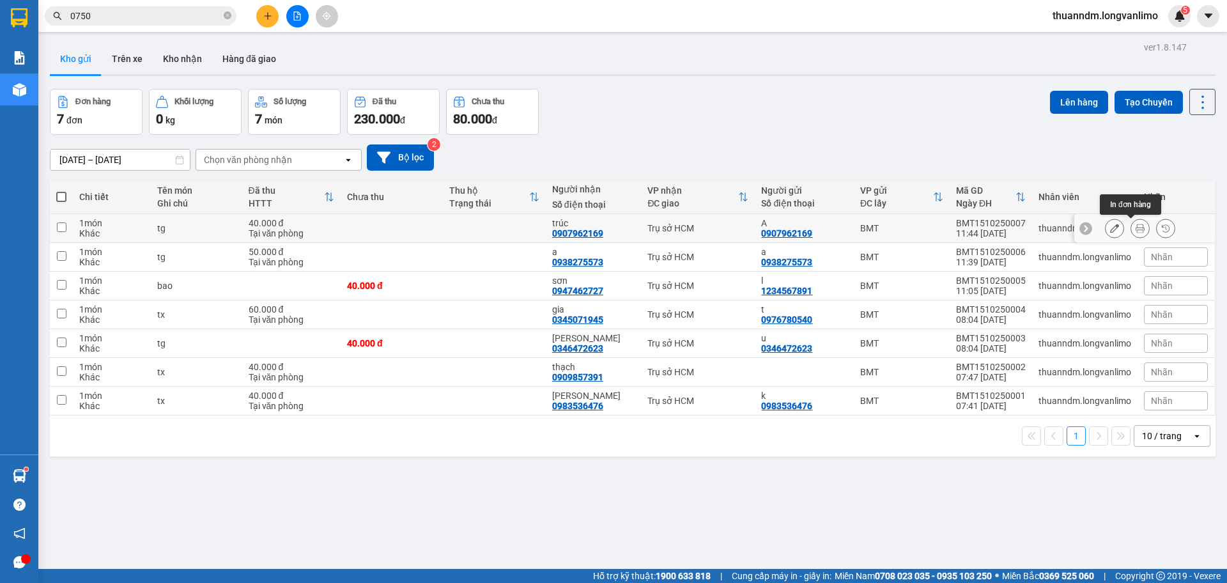
click at [1136, 231] on icon at bounding box center [1140, 228] width 9 height 9
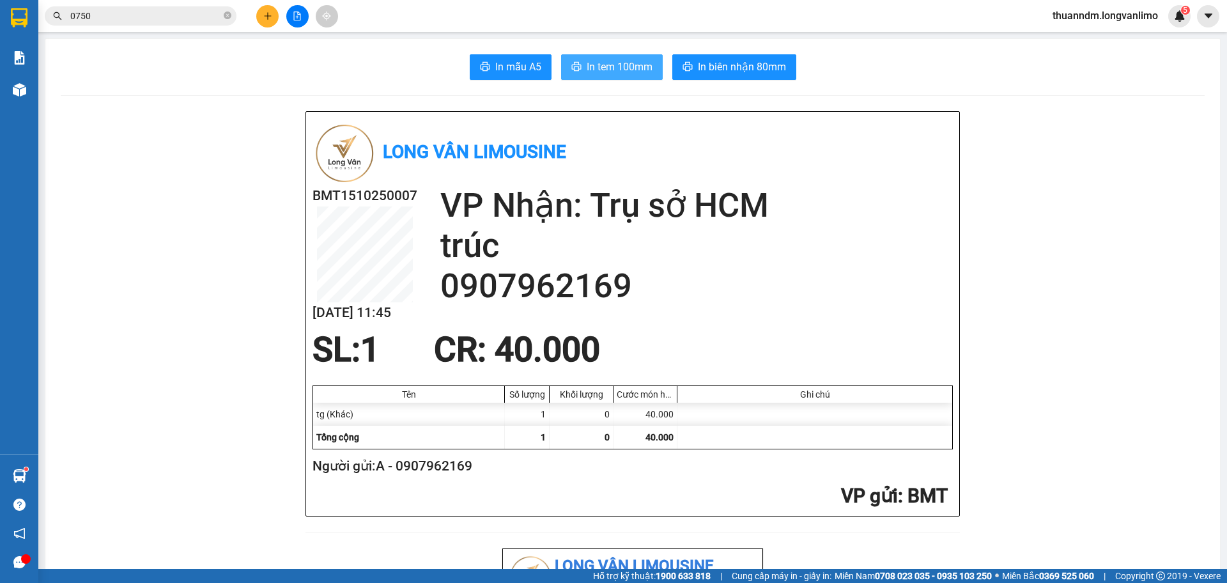
click at [609, 62] on span "In tem 100mm" at bounding box center [620, 67] width 66 height 16
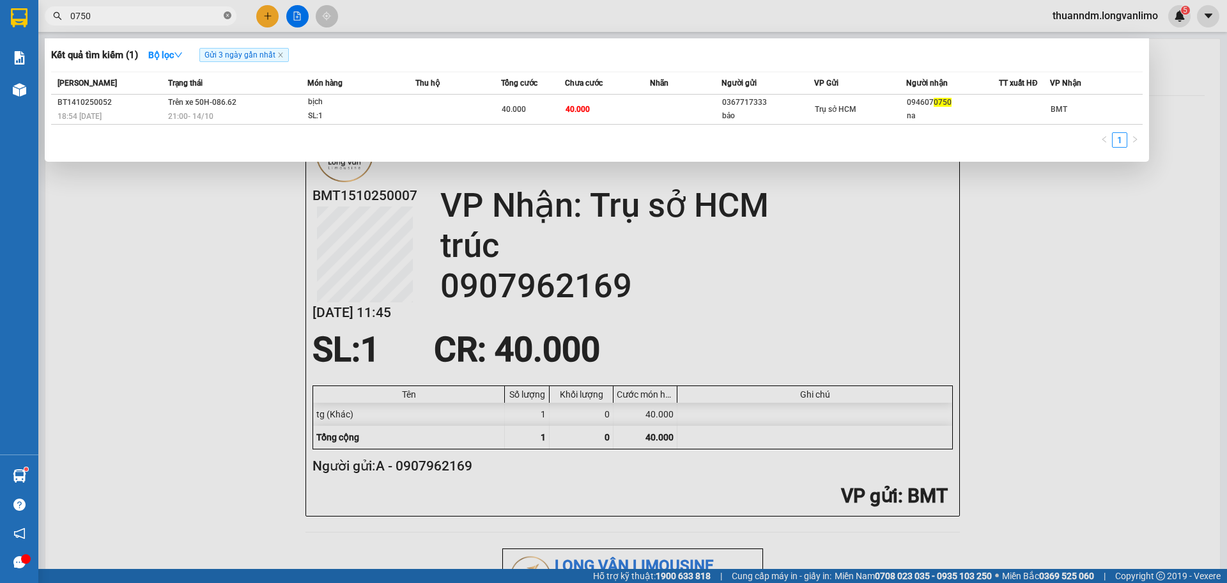
click at [227, 16] on icon "close-circle" at bounding box center [228, 16] width 8 height 8
click at [274, 102] on td "Trên xe 50H-086.62 21:00 - 14/10" at bounding box center [236, 110] width 143 height 30
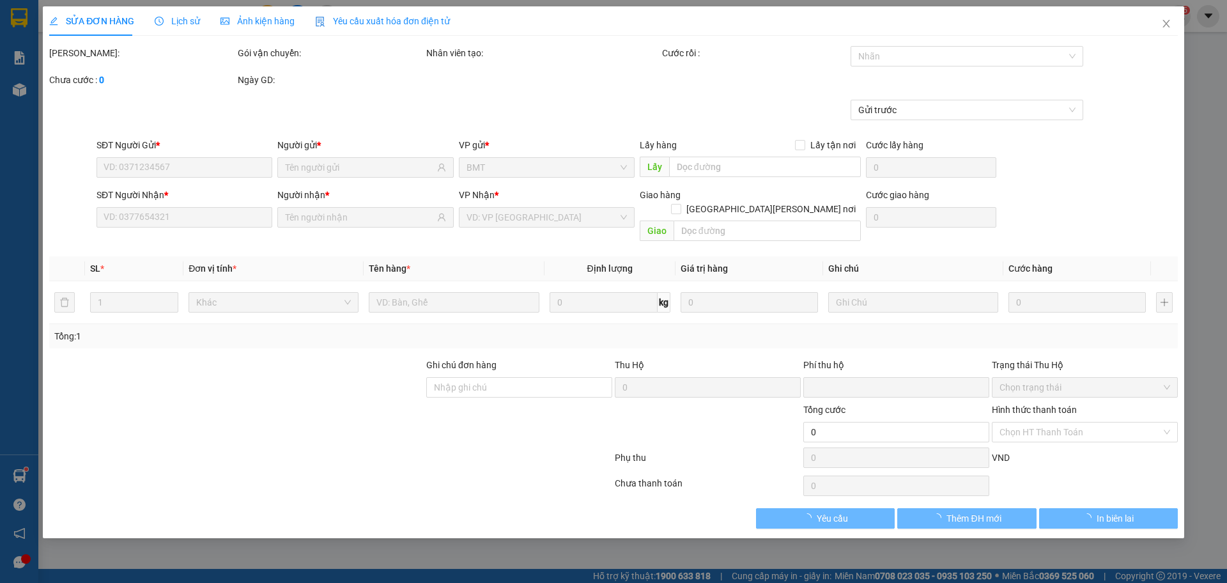
click at [259, 18] on span "Ảnh kiện hàng" at bounding box center [258, 21] width 74 height 10
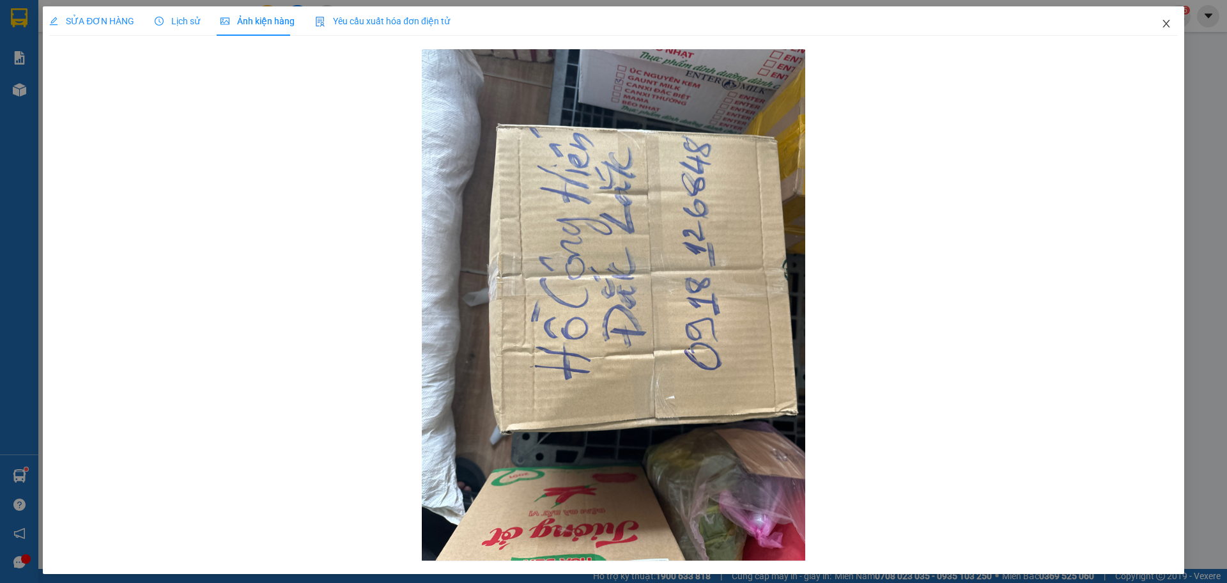
click at [1161, 28] on icon "close" at bounding box center [1166, 24] width 10 height 10
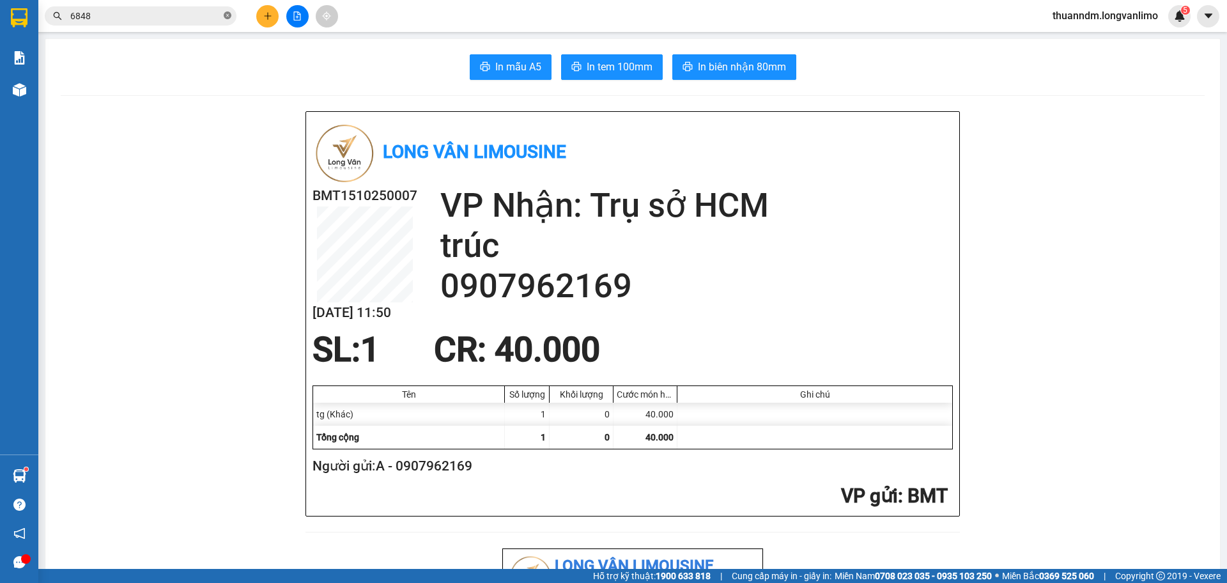
click at [228, 15] on icon "close-circle" at bounding box center [228, 16] width 8 height 8
click at [182, 17] on input "text" at bounding box center [145, 16] width 151 height 14
click at [124, 10] on input "text" at bounding box center [145, 16] width 151 height 14
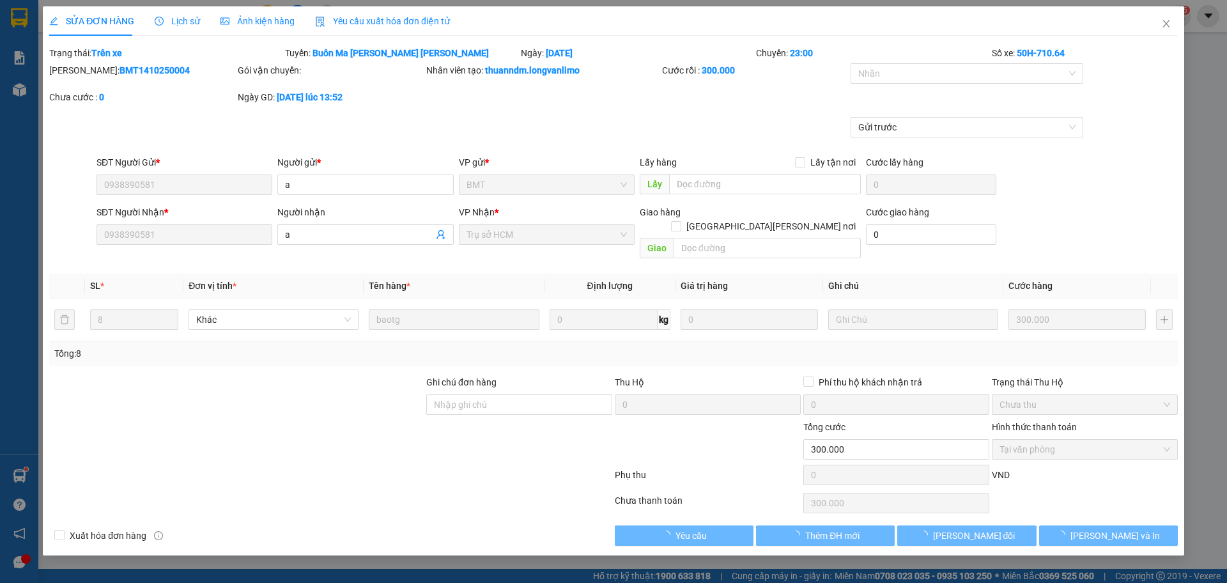
click at [279, 24] on span "Ảnh kiện hàng" at bounding box center [258, 21] width 74 height 10
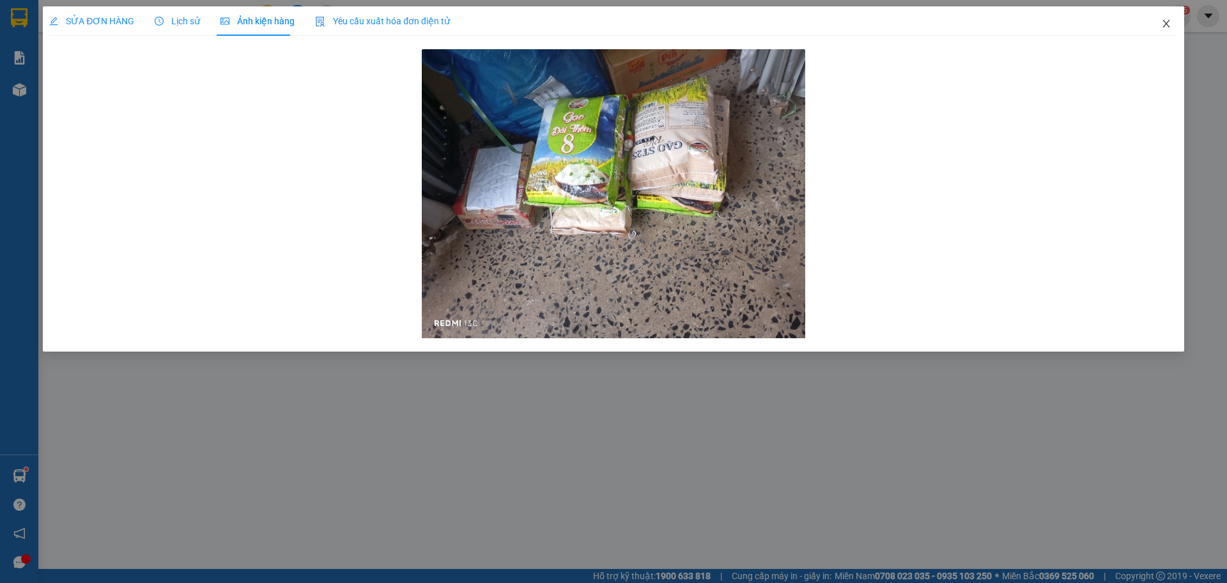
click at [1164, 26] on icon "close" at bounding box center [1166, 24] width 10 height 10
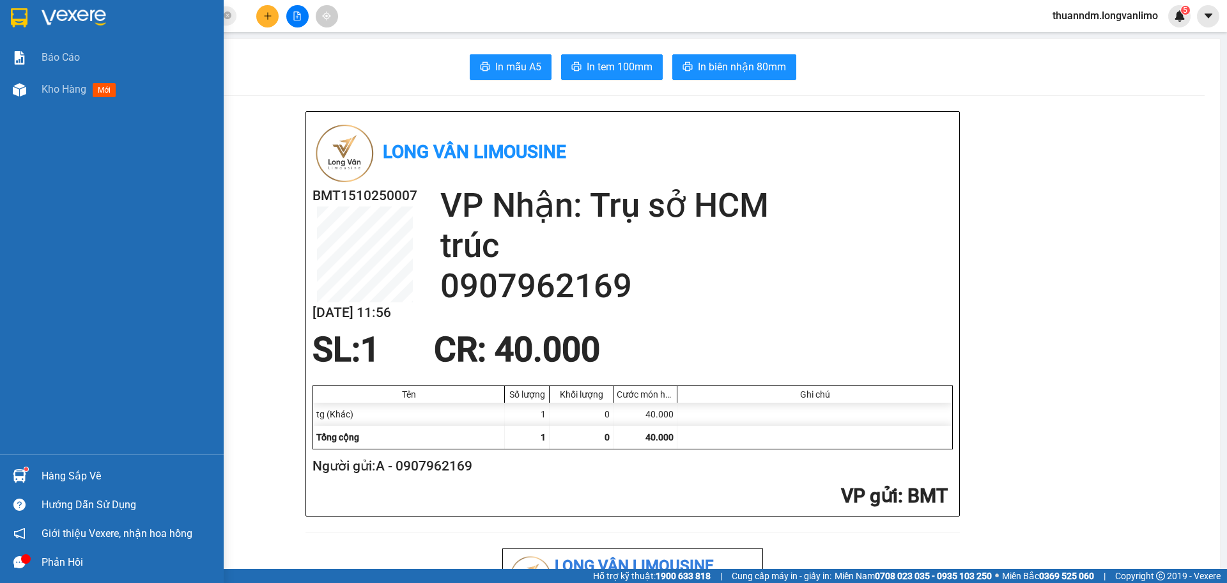
click at [24, 19] on img at bounding box center [19, 17] width 17 height 19
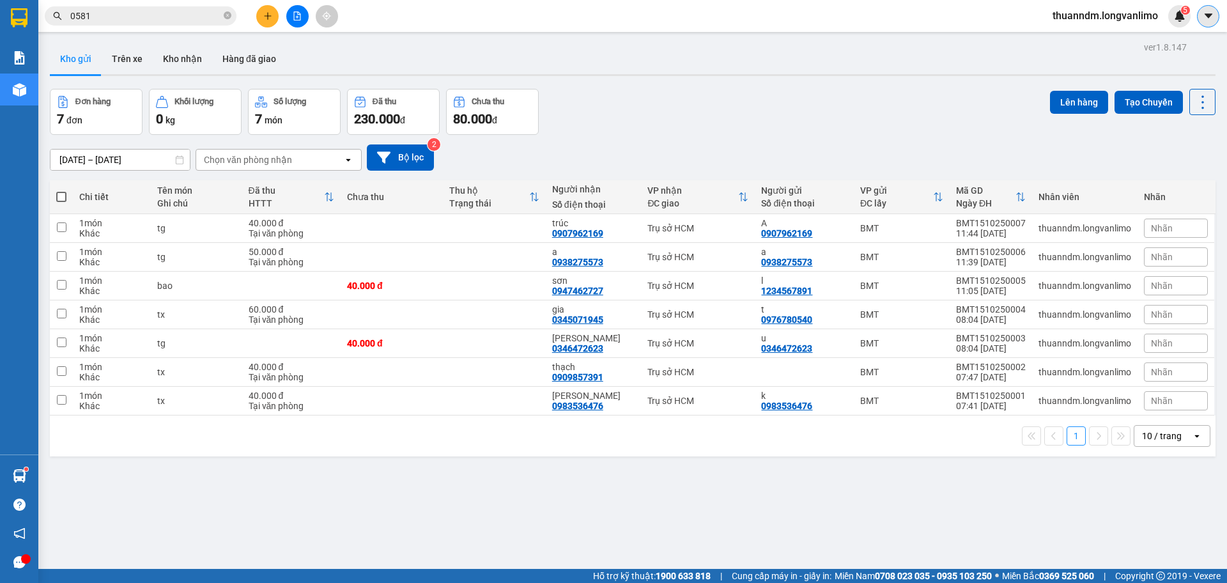
click at [1211, 23] on button at bounding box center [1208, 16] width 22 height 22
click at [1179, 12] on img at bounding box center [1180, 16] width 12 height 12
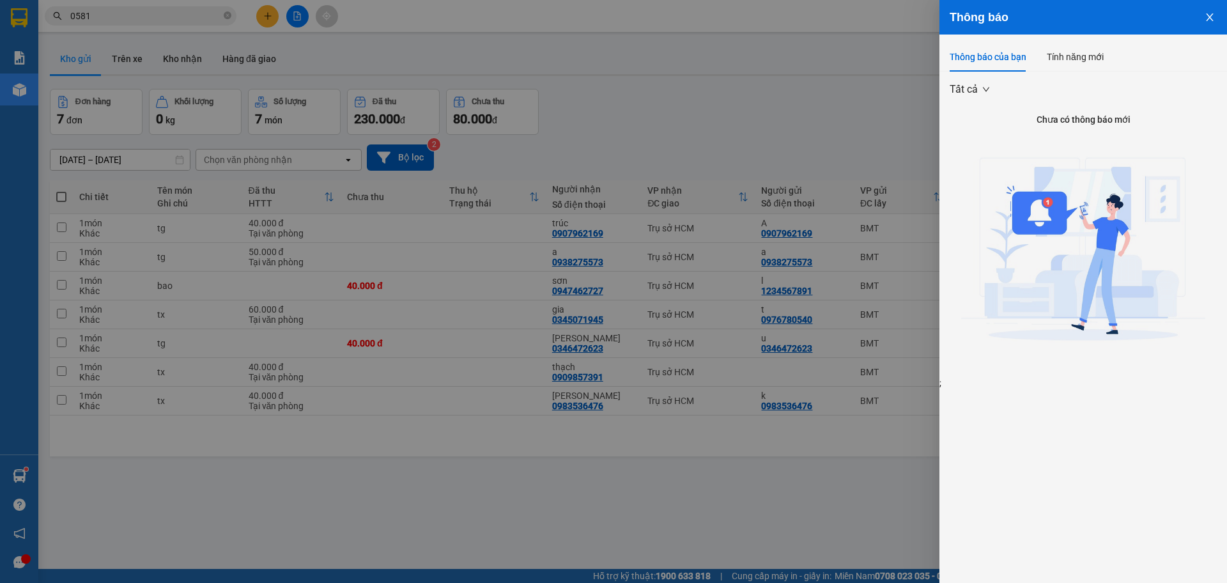
click at [811, 125] on div at bounding box center [613, 291] width 1227 height 583
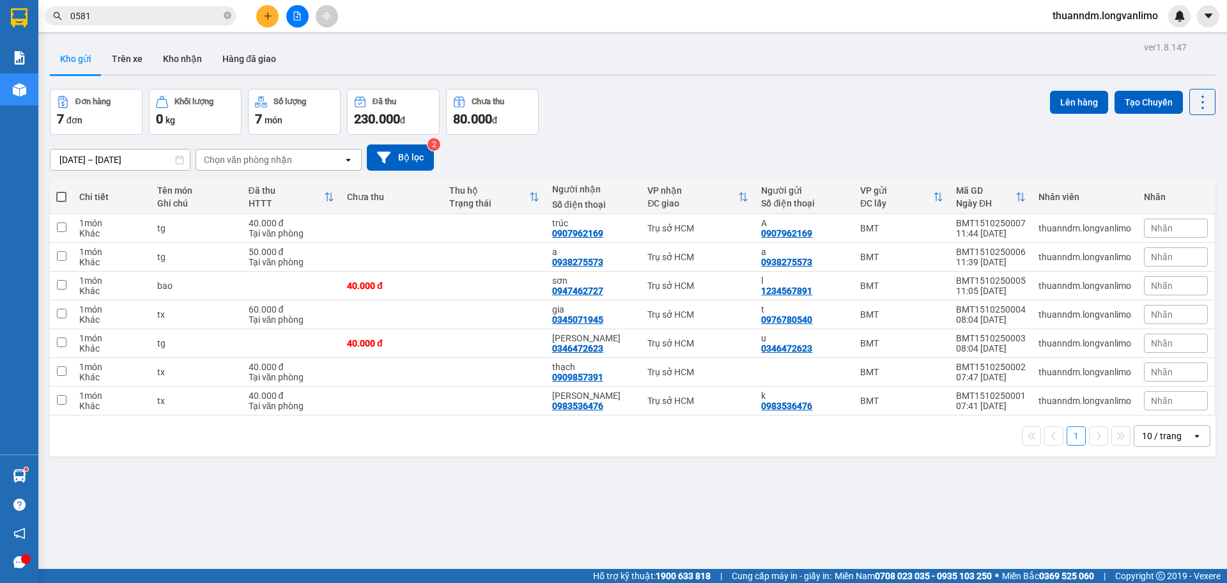
click at [174, 17] on input "0581" at bounding box center [145, 16] width 151 height 14
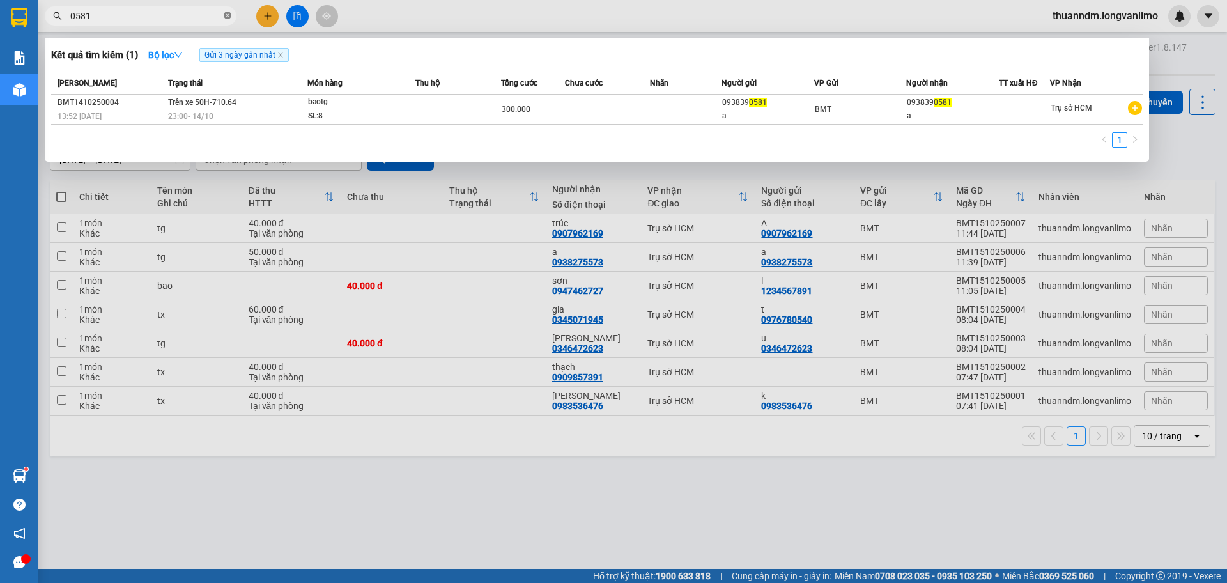
click at [225, 15] on icon "close-circle" at bounding box center [228, 16] width 8 height 8
click at [232, 120] on div "23:00 - 14/10" at bounding box center [237, 116] width 139 height 14
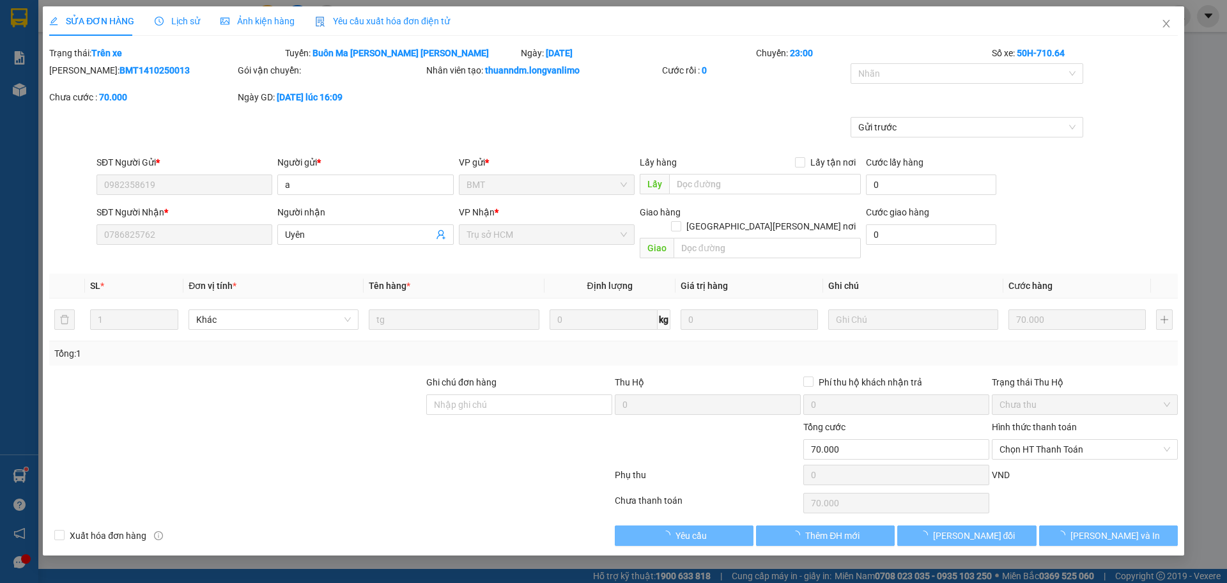
click at [259, 26] on span "Ảnh kiện hàng" at bounding box center [258, 21] width 74 height 10
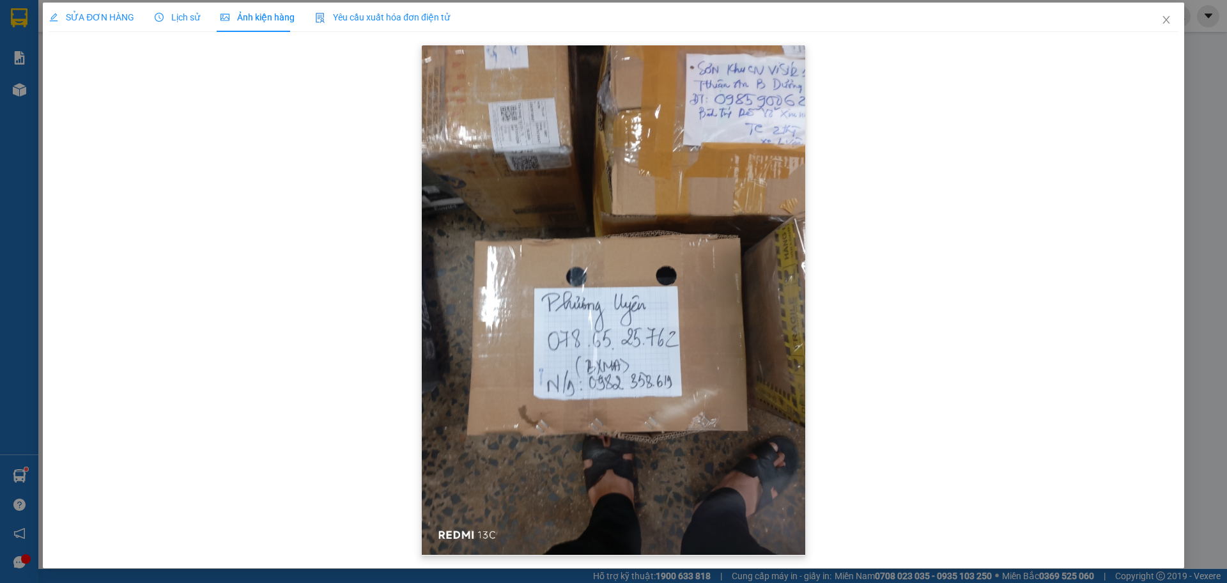
scroll to position [4, 0]
click at [1149, 16] on span "Close" at bounding box center [1167, 20] width 36 height 36
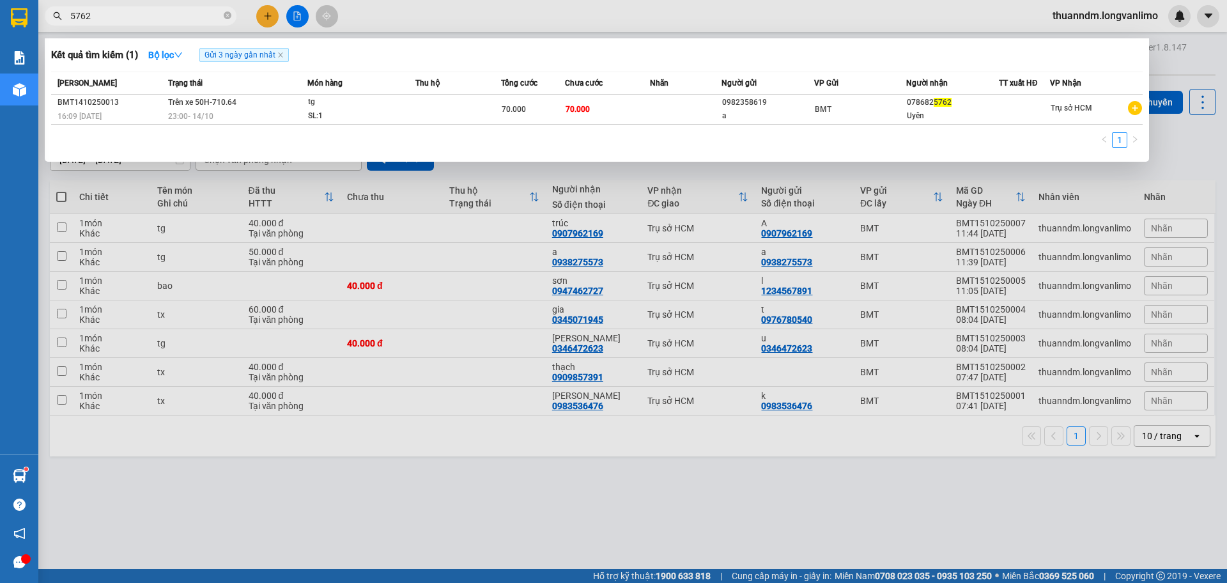
click at [172, 12] on input "5762" at bounding box center [145, 16] width 151 height 14
click at [228, 19] on icon "close-circle" at bounding box center [228, 16] width 8 height 8
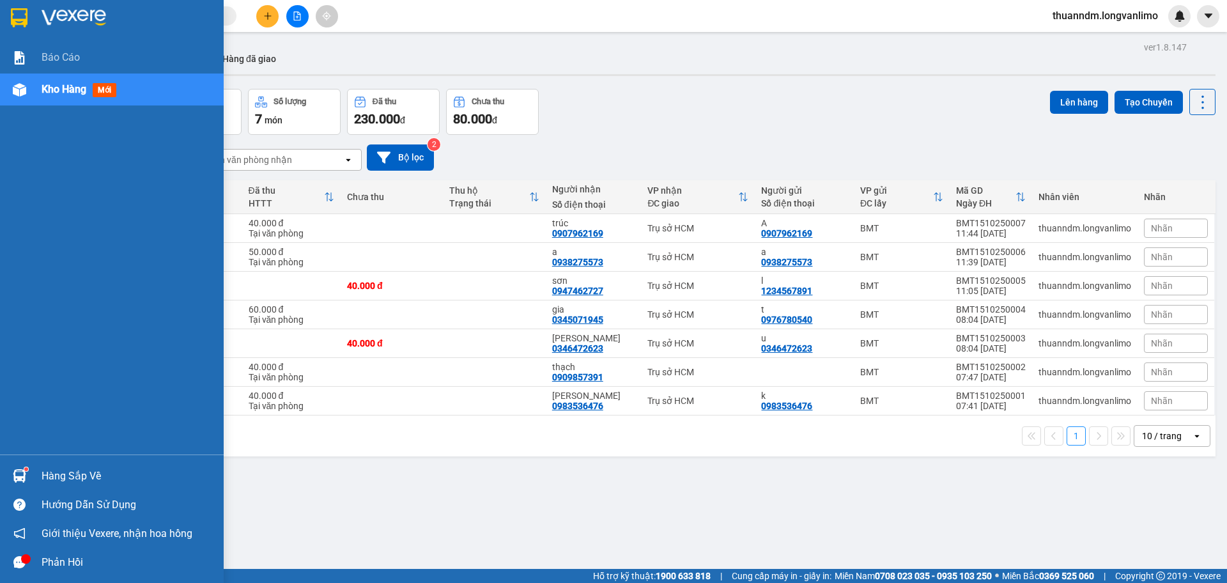
click at [21, 12] on img at bounding box center [19, 17] width 17 height 19
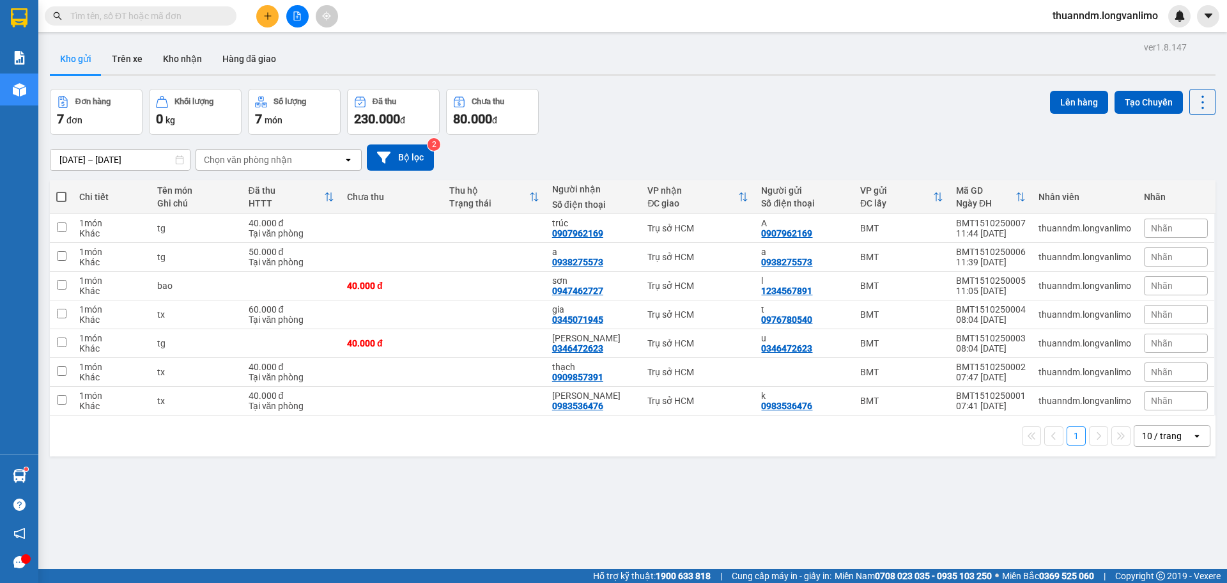
click at [152, 26] on div "Kết quả [PERSON_NAME] ( 3 ) Bộ lọc Gửi 3 ngày gần nhất Mã ĐH Trạng thái Món hàn…" at bounding box center [124, 16] width 249 height 22
click at [144, 20] on input "text" at bounding box center [145, 16] width 151 height 14
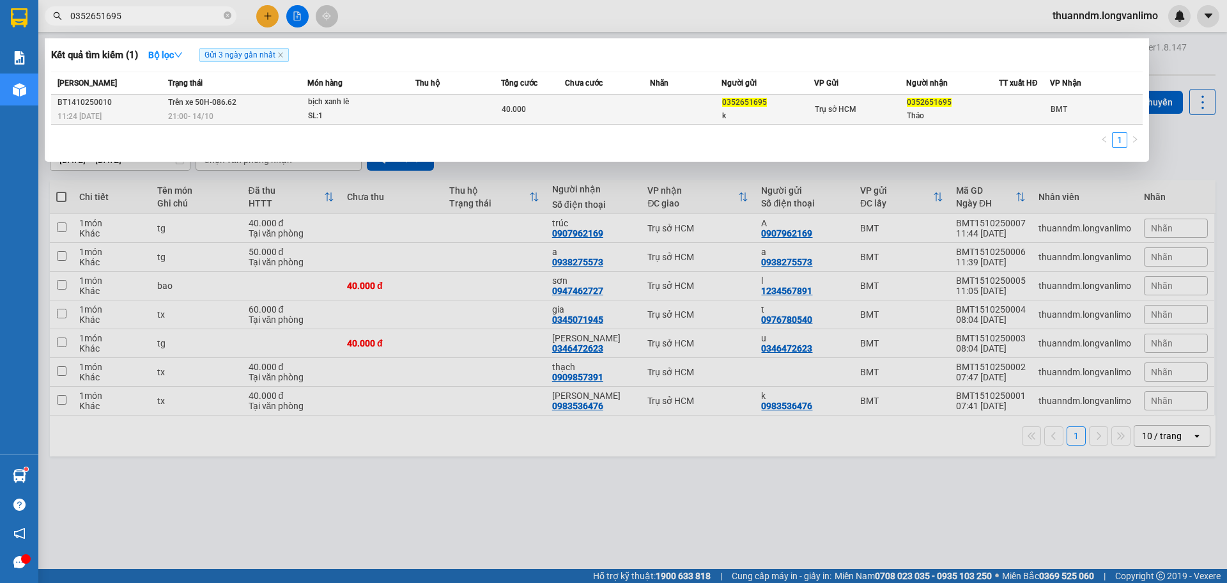
type input "0352651695"
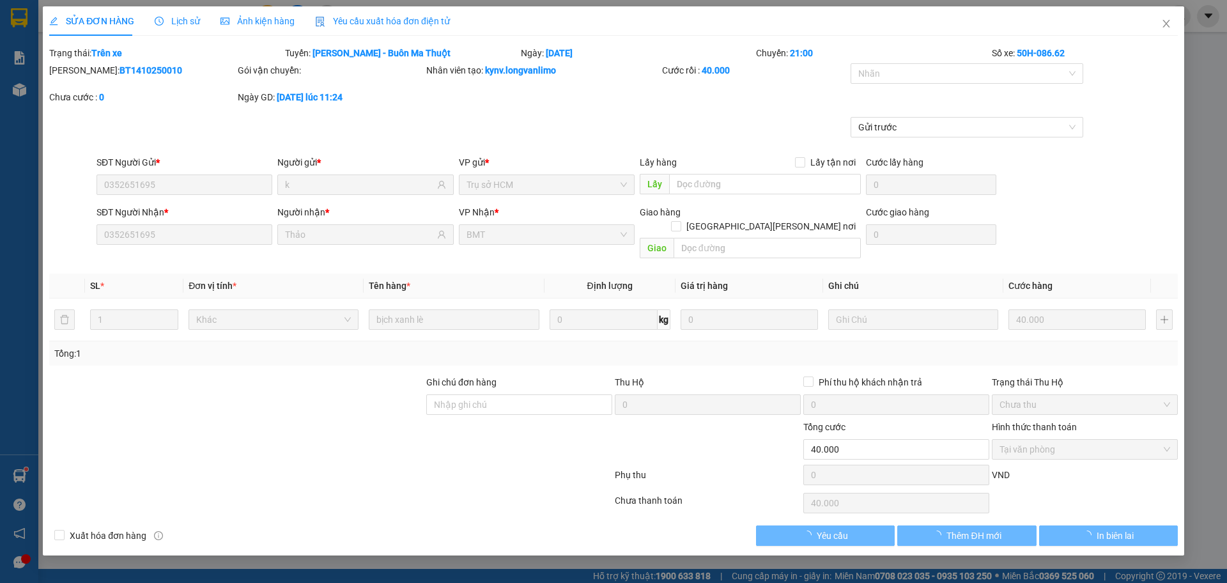
click at [245, 22] on span "Ảnh kiện hàng" at bounding box center [258, 21] width 74 height 10
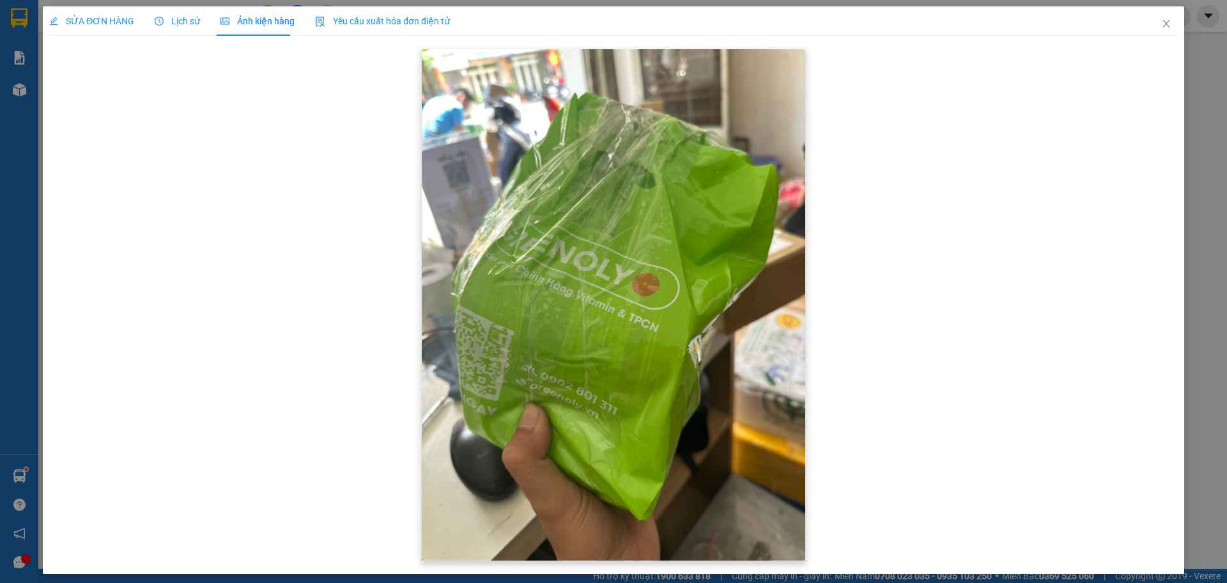
click at [641, 372] on img at bounding box center [613, 304] width 383 height 511
click at [1149, 36] on span "Close" at bounding box center [1167, 24] width 36 height 36
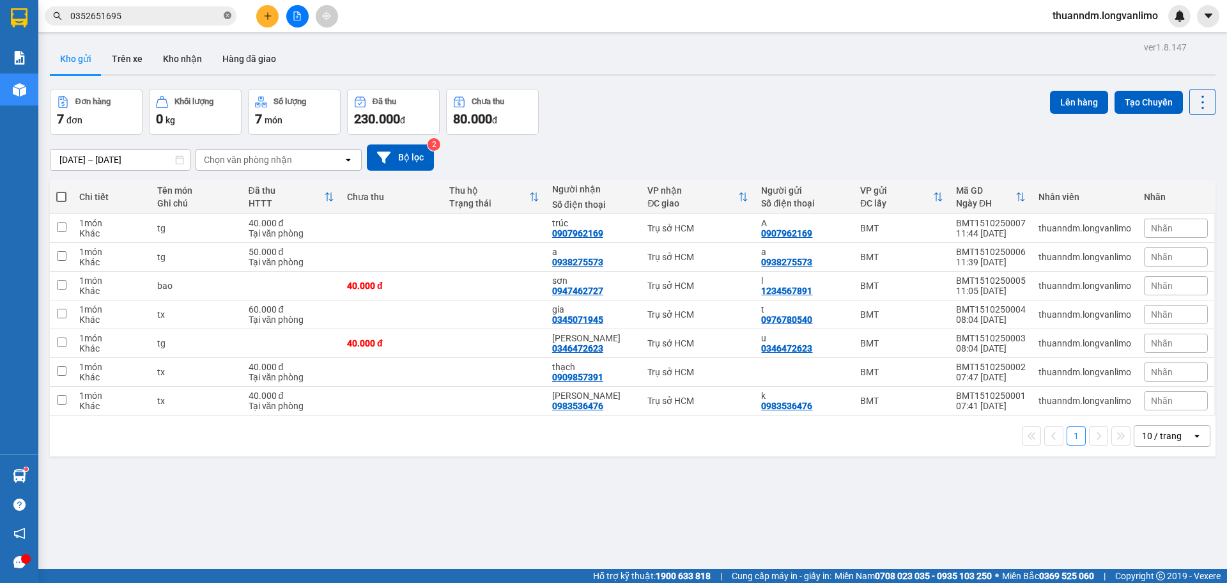
click at [228, 16] on icon "close-circle" at bounding box center [228, 16] width 8 height 8
click at [128, 13] on input "text" at bounding box center [145, 16] width 151 height 14
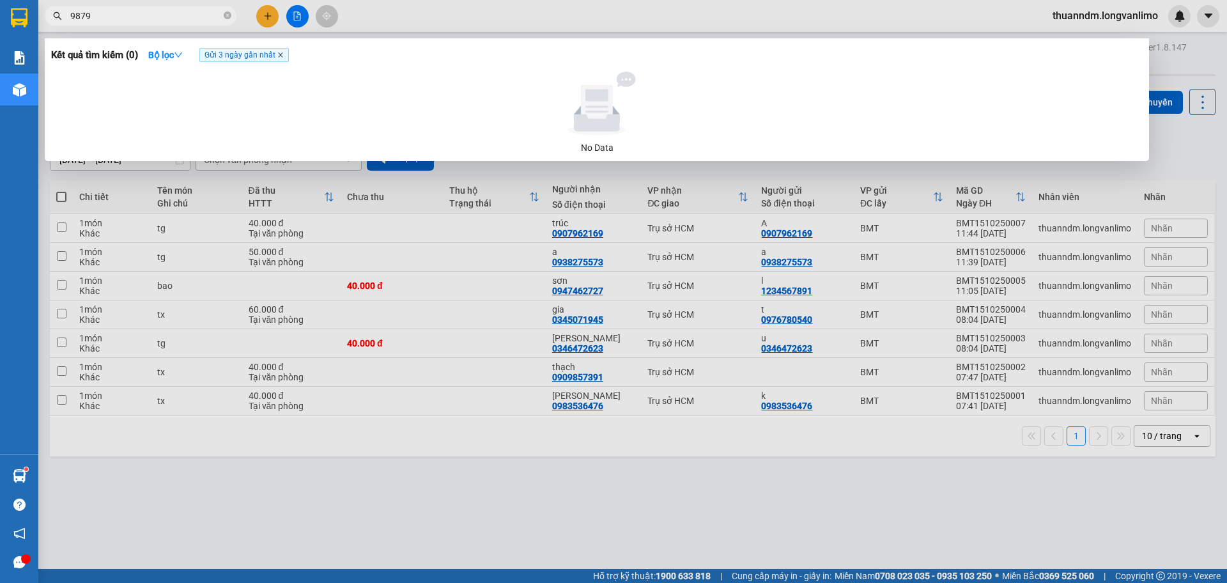
click at [283, 58] on icon "close" at bounding box center [280, 55] width 6 height 6
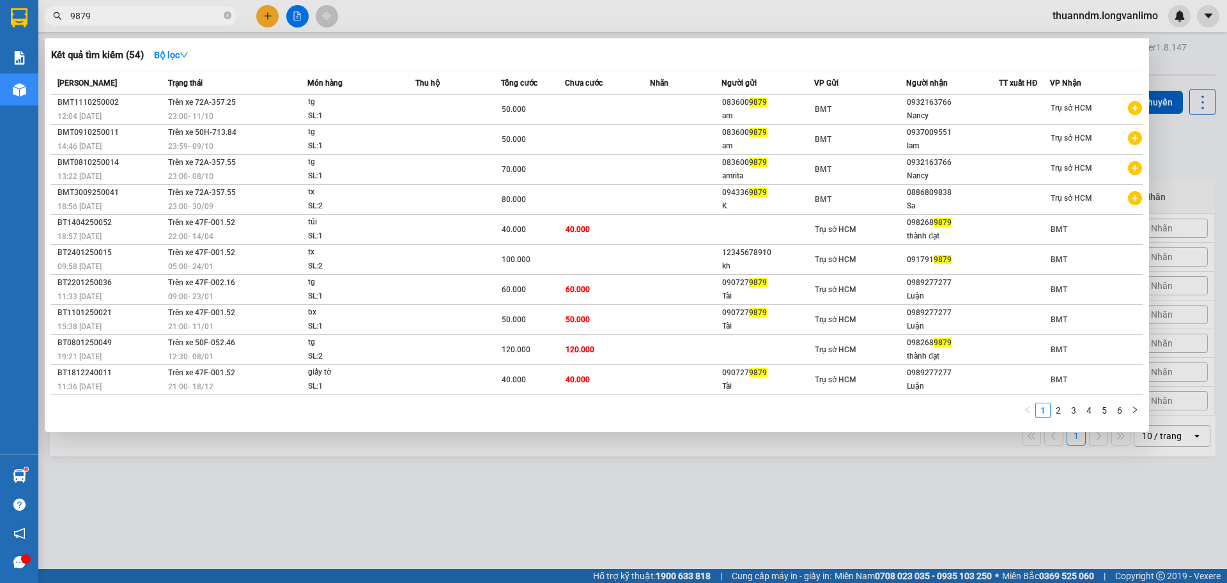
click at [72, 15] on input "9879" at bounding box center [145, 16] width 151 height 14
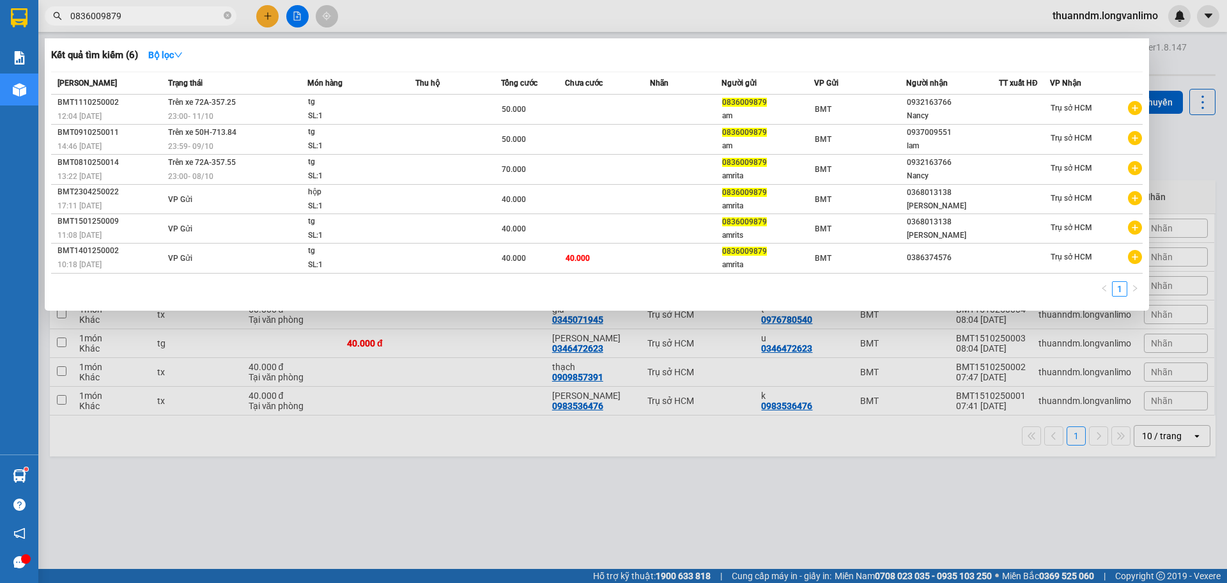
type input "0836009879"
click at [518, 460] on div at bounding box center [613, 291] width 1227 height 583
click at [164, 13] on input "0836009879" at bounding box center [145, 16] width 151 height 14
